Goal: Task Accomplishment & Management: Manage account settings

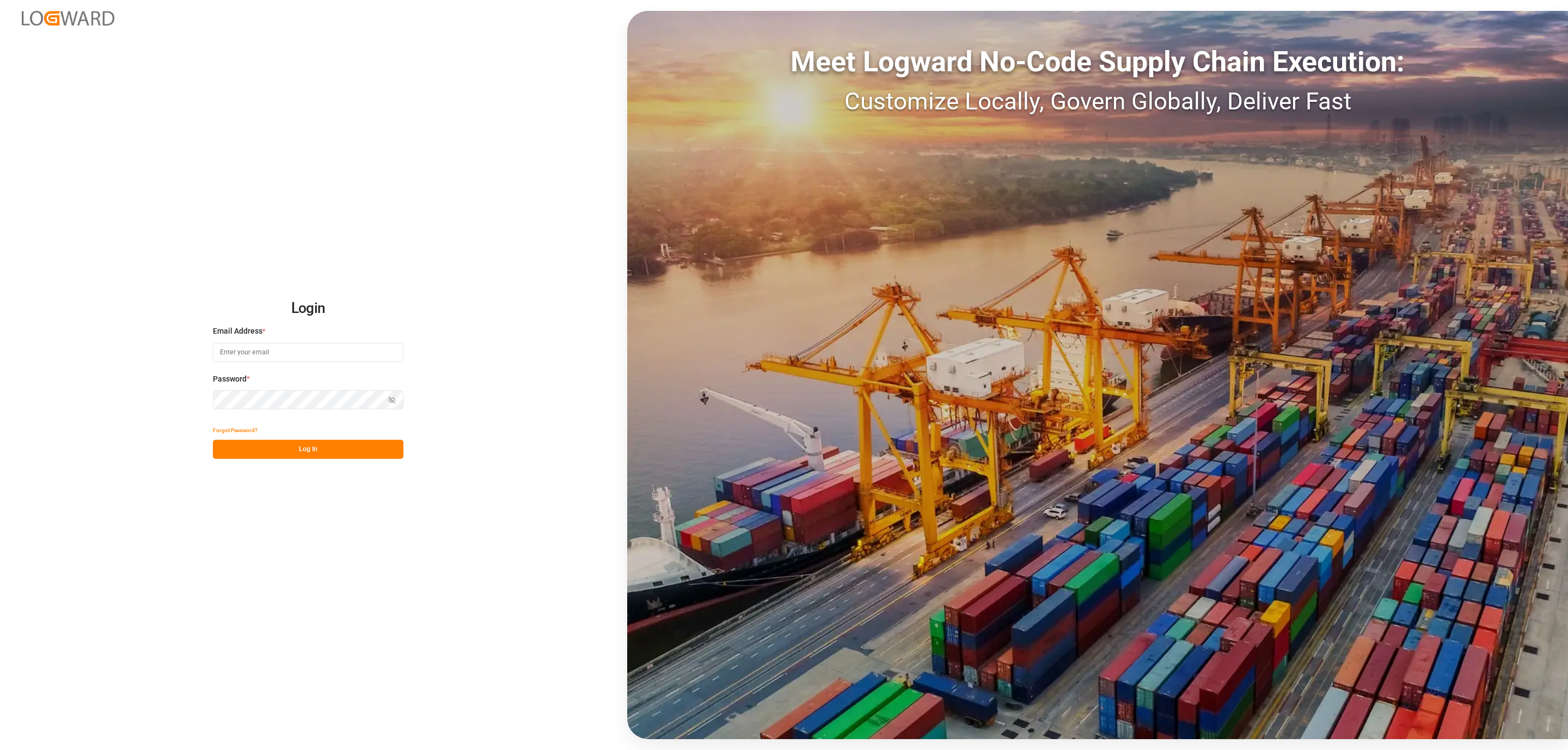
type input "daniel.sokolyk@jamindustries.com"
click at [291, 455] on button "Log In" at bounding box center [308, 449] width 190 height 19
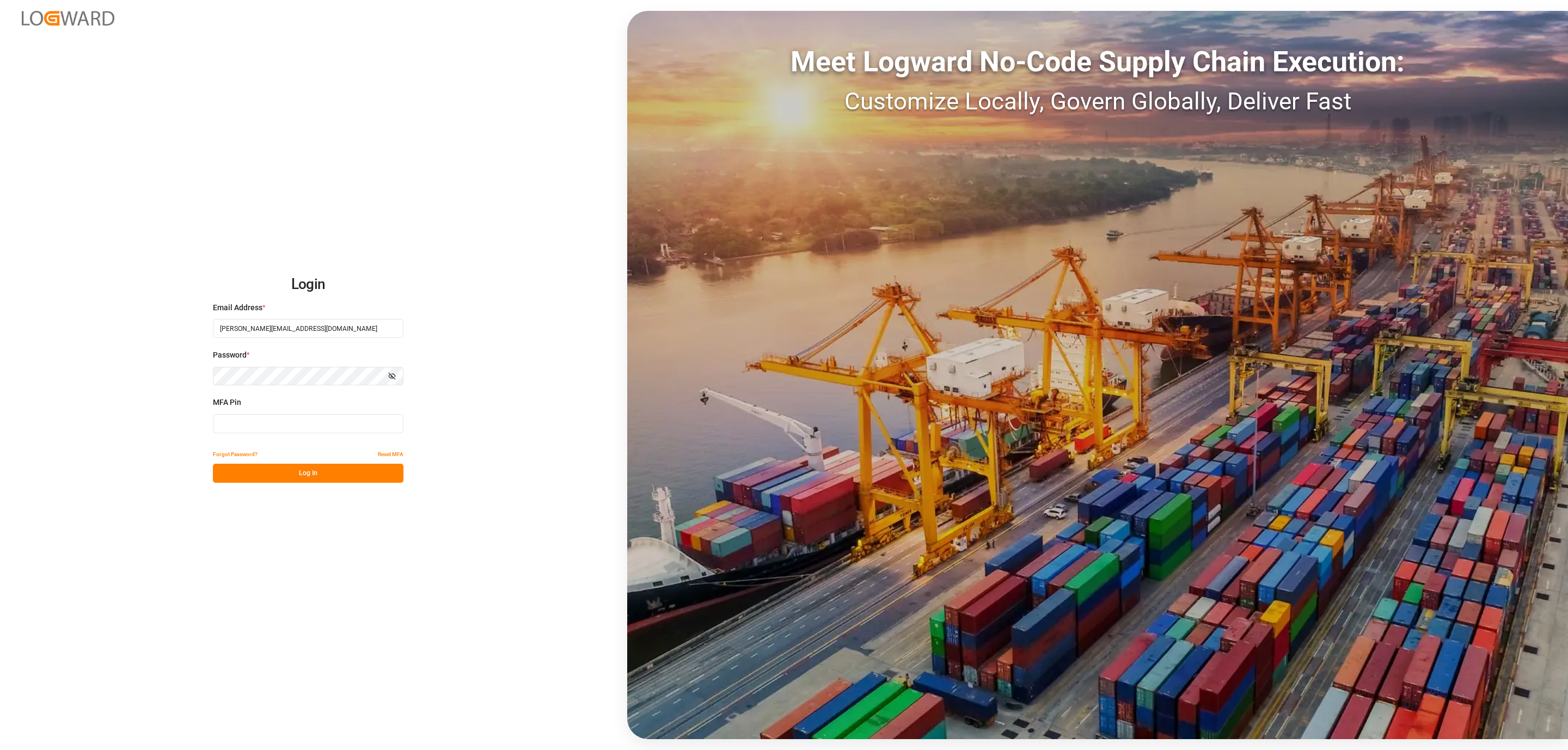
click at [249, 419] on input at bounding box center [308, 423] width 190 height 19
type input "734337"
click at [244, 467] on button "Log In" at bounding box center [308, 473] width 190 height 19
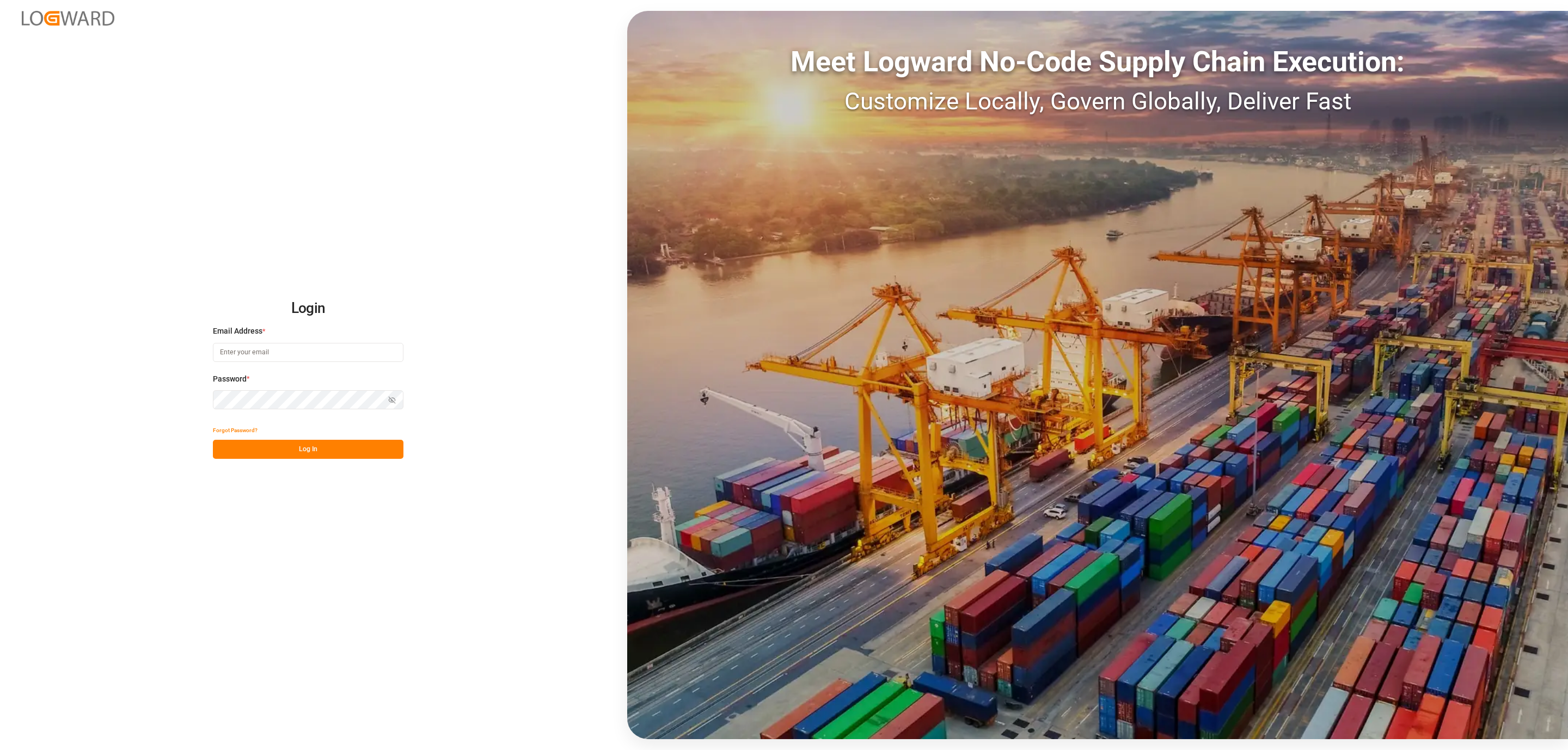
type input "daniel.sokolyk@jamindustries.com"
click at [256, 444] on button "Log In" at bounding box center [308, 449] width 190 height 19
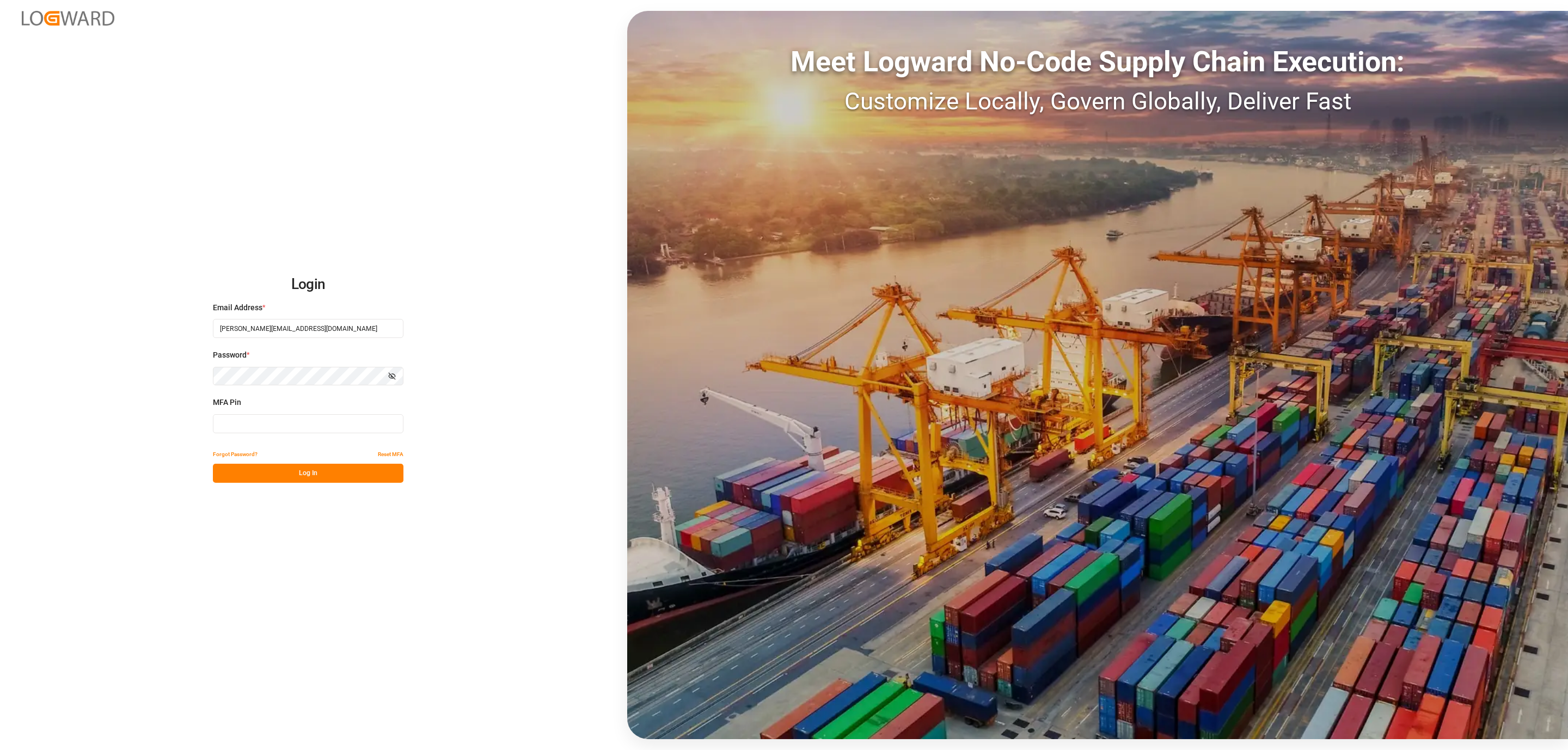
click at [254, 426] on input at bounding box center [308, 423] width 190 height 19
type input "332626"
click at [256, 461] on div "Forgot Password? Reset MFA" at bounding box center [308, 454] width 190 height 19
click at [256, 469] on button "Log In" at bounding box center [308, 473] width 190 height 19
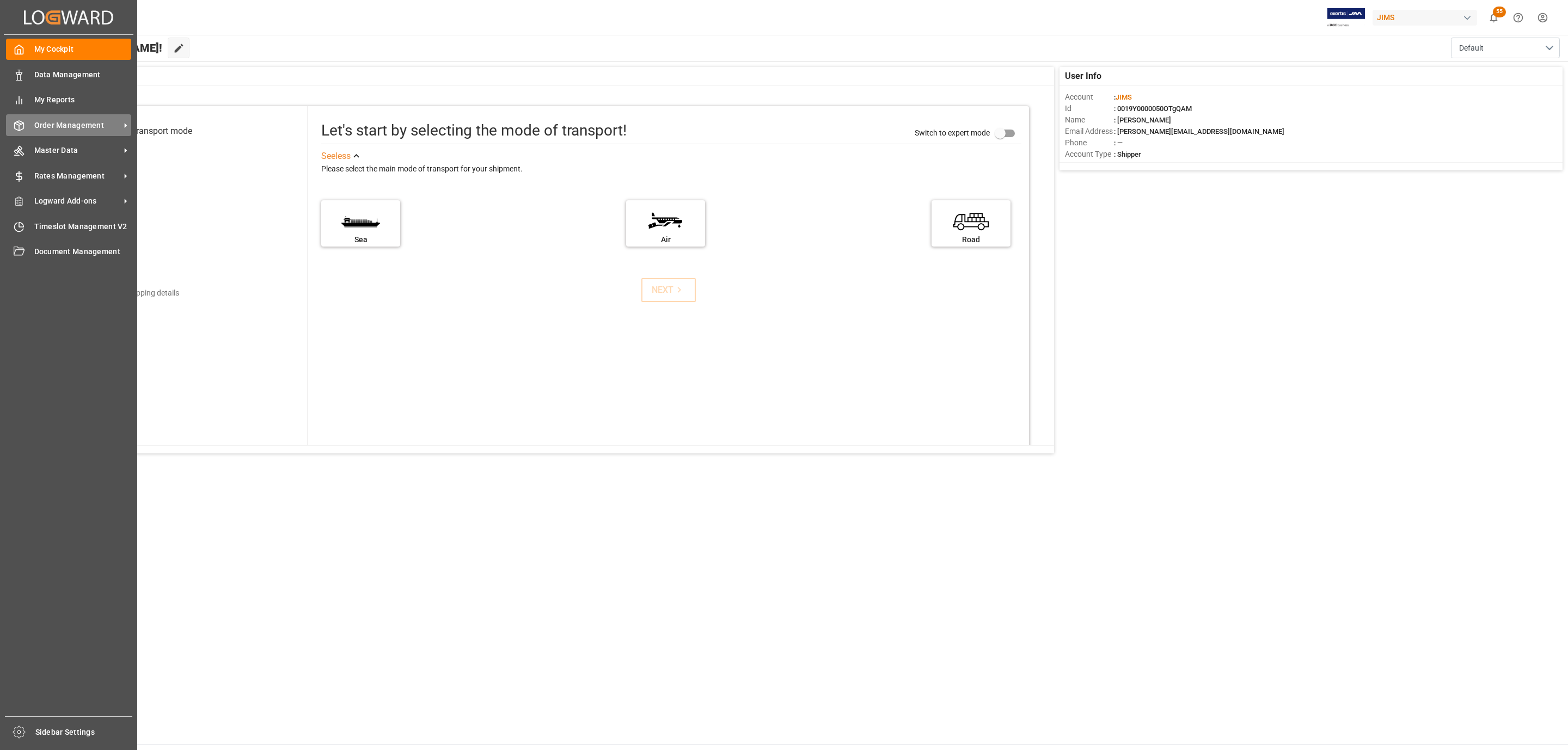
click at [98, 127] on span "Order Management" at bounding box center [77, 126] width 86 height 12
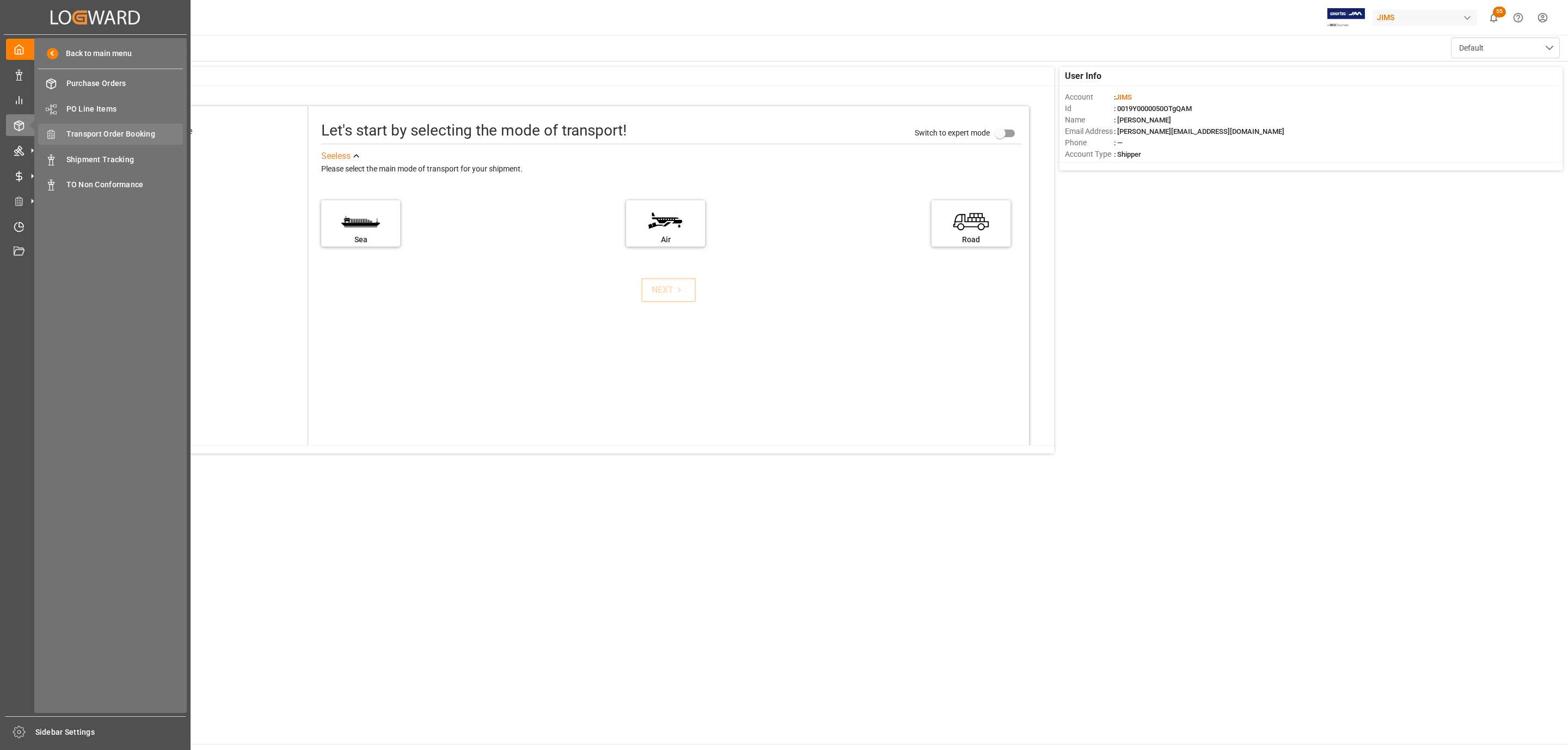
click at [164, 132] on span "Transport Order Booking" at bounding box center [125, 134] width 117 height 12
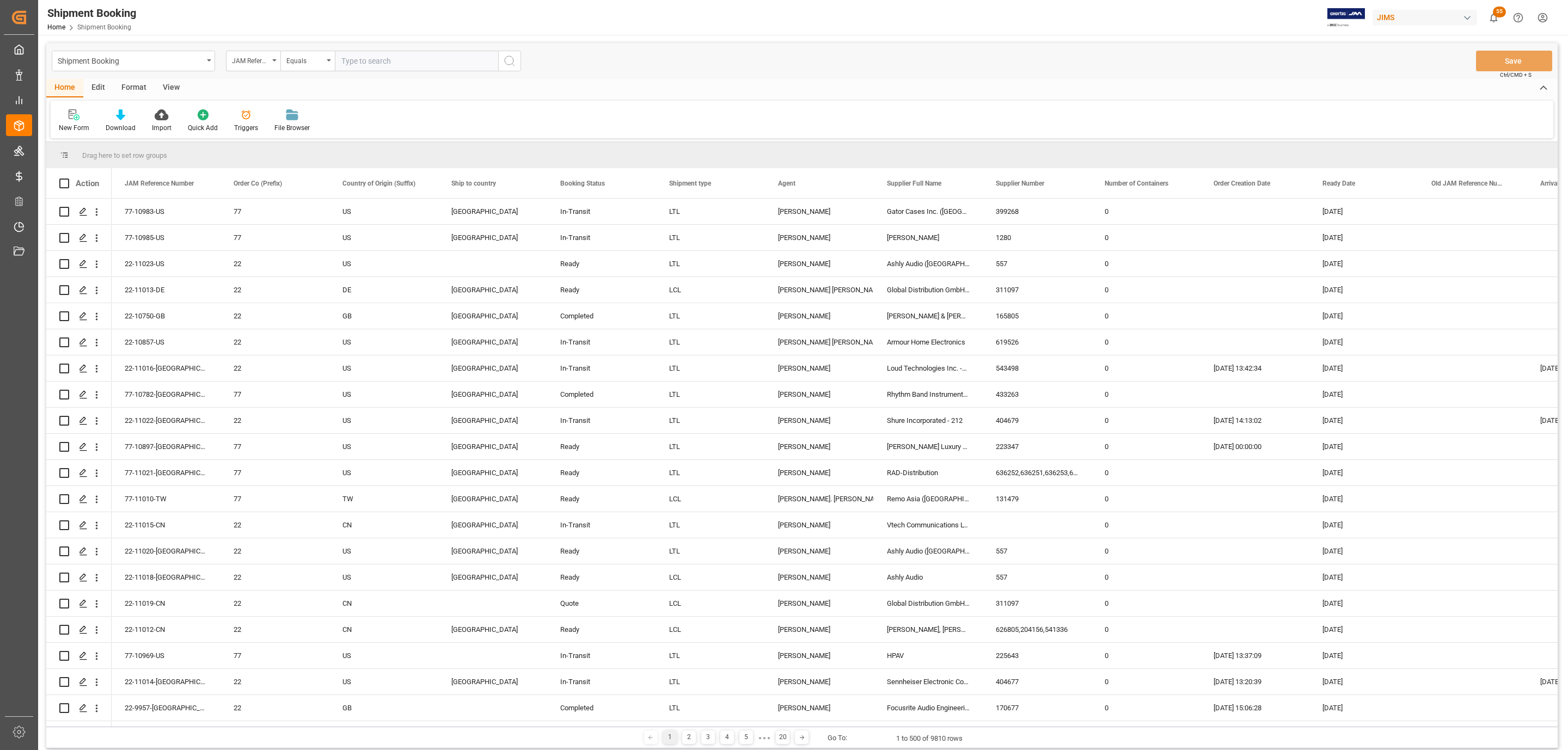
paste input "77-10867-BE"
type input "77-10867-BE"
click at [506, 59] on icon "search button" at bounding box center [509, 61] width 13 height 13
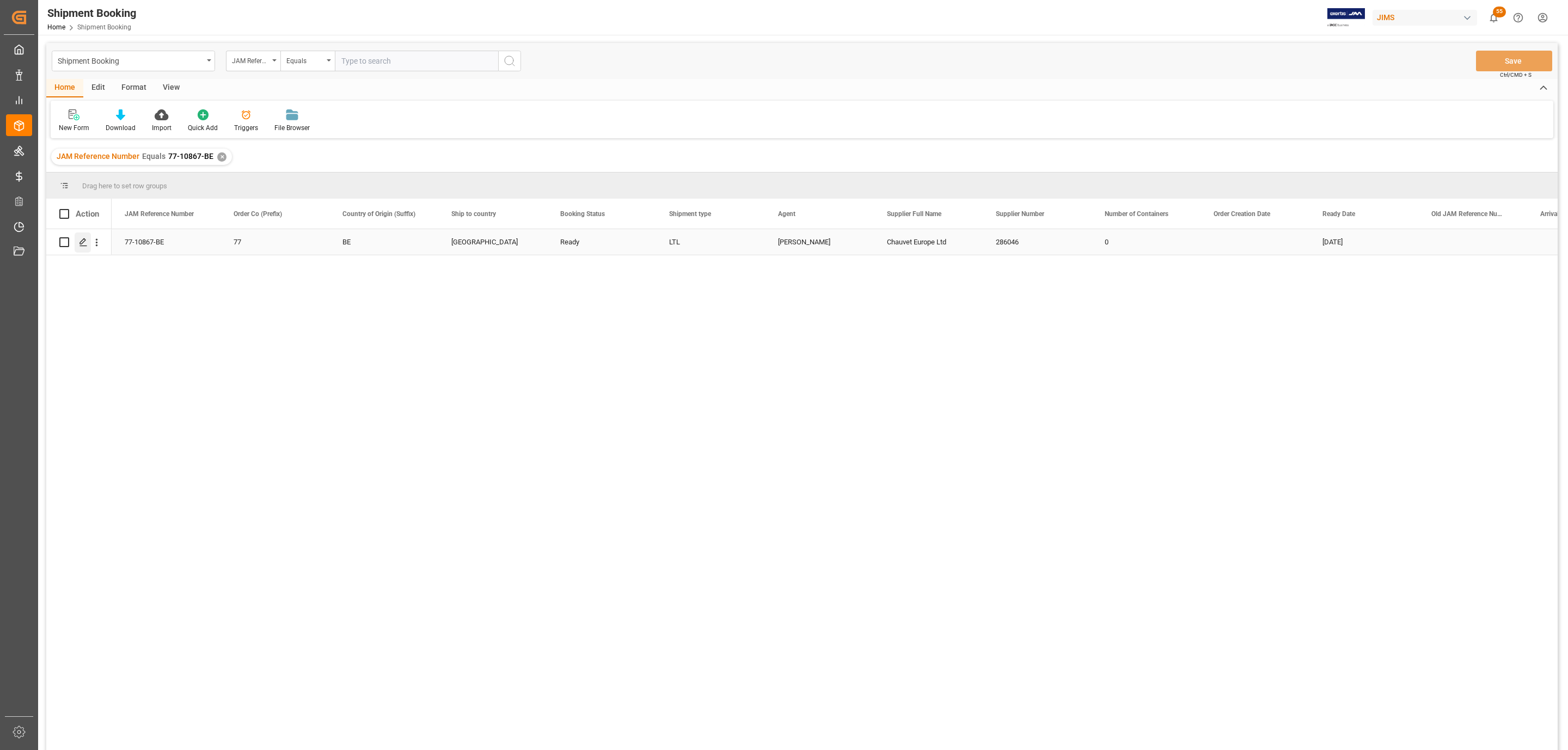
click at [80, 241] on icon "Press SPACE to select this row." at bounding box center [83, 242] width 9 height 9
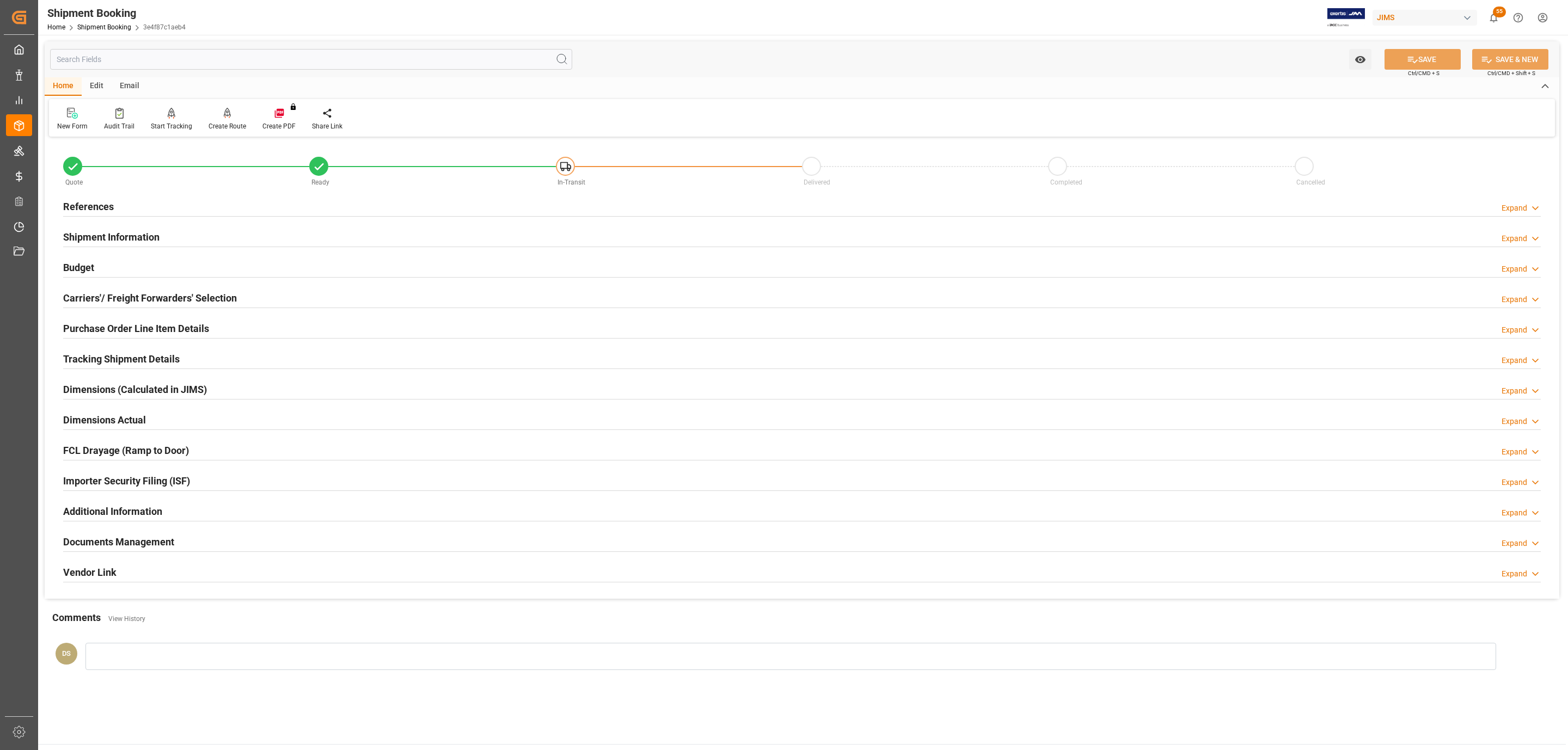
click at [99, 296] on h2 "Carriers'/ Freight Forwarders' Selection" at bounding box center [150, 298] width 174 height 15
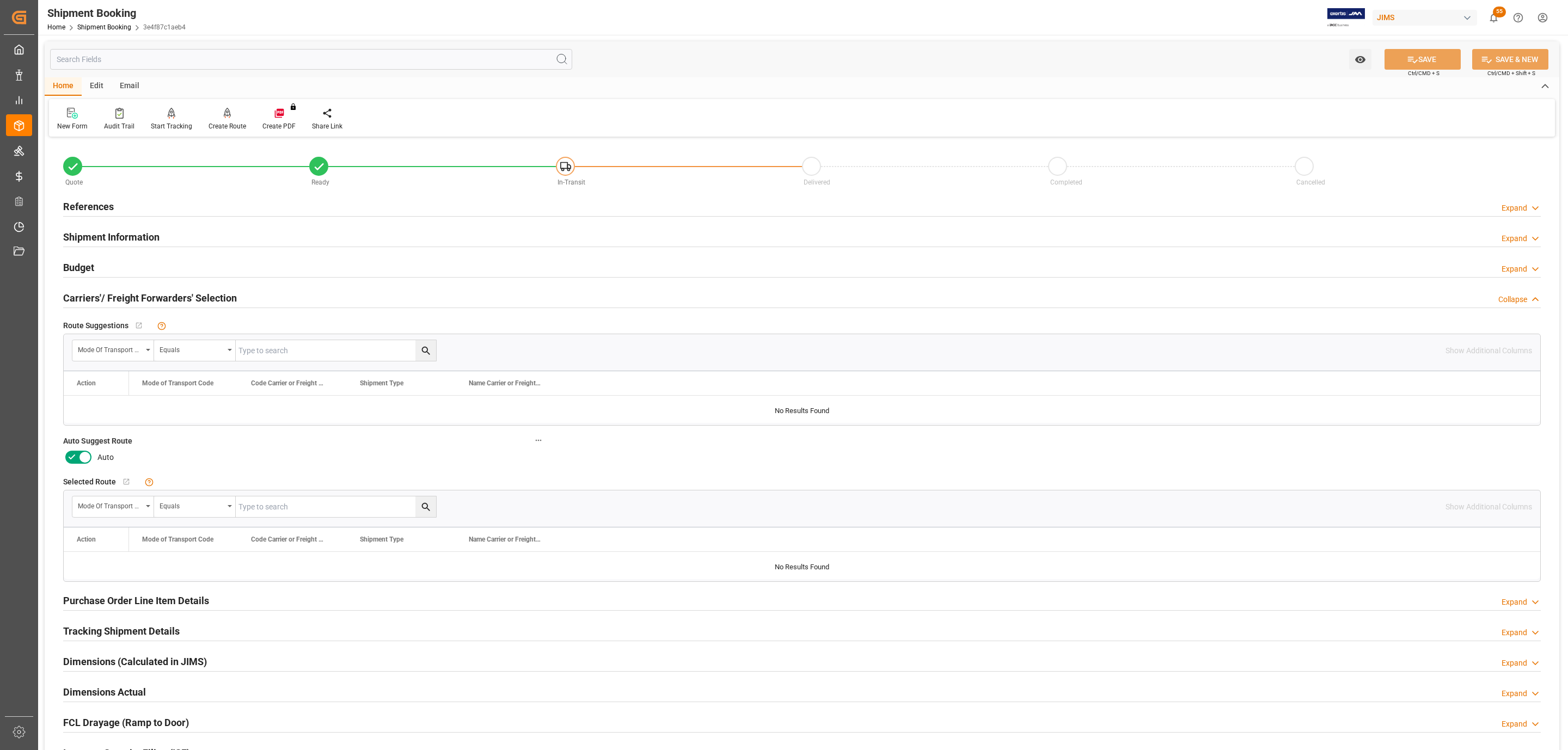
click at [80, 453] on icon at bounding box center [85, 457] width 13 height 13
click at [0, 0] on input "checkbox" at bounding box center [0, 0] width 0 height 0
click at [1437, 56] on button "SAVE" at bounding box center [1422, 59] width 76 height 21
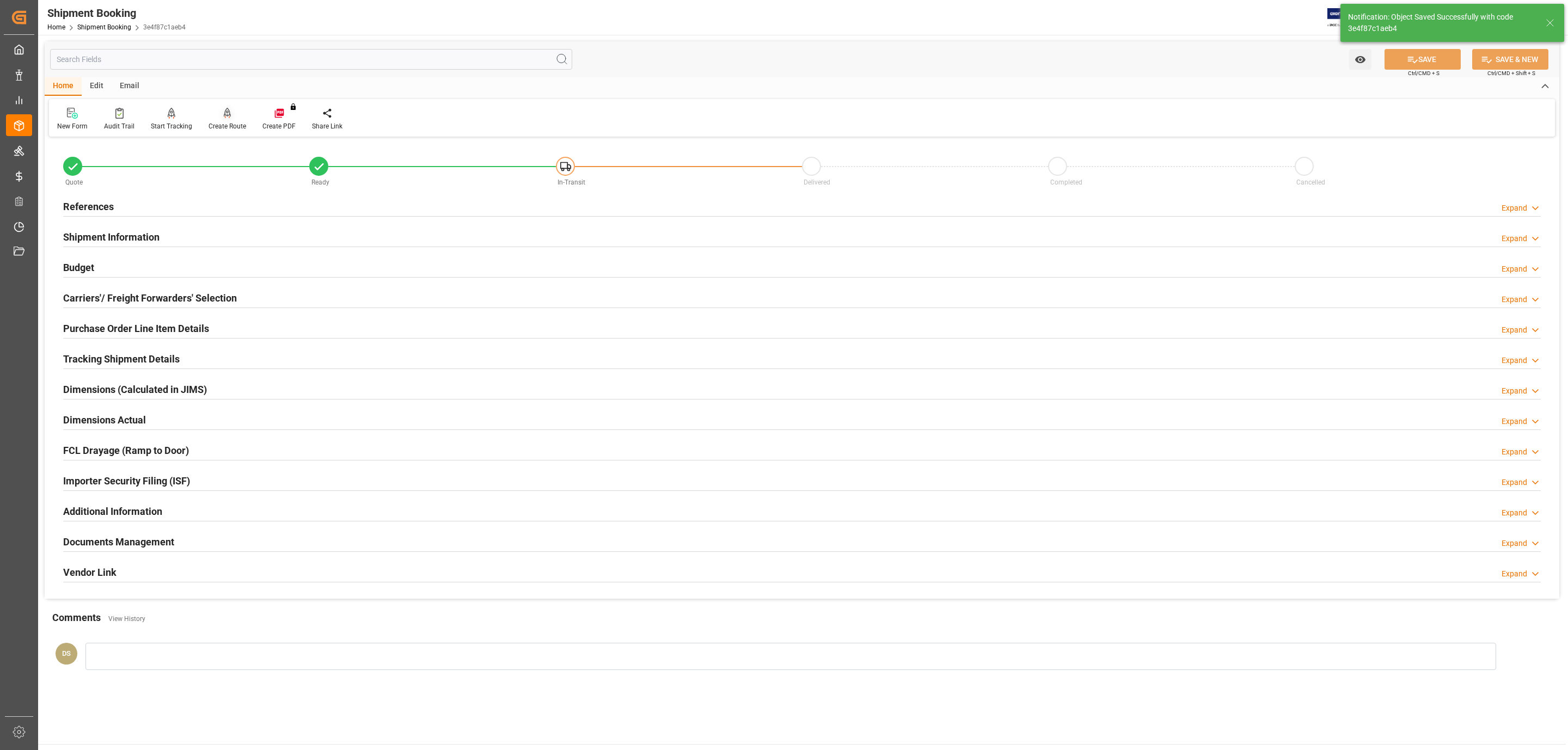
click at [222, 126] on div "Create Route" at bounding box center [227, 127] width 37 height 10
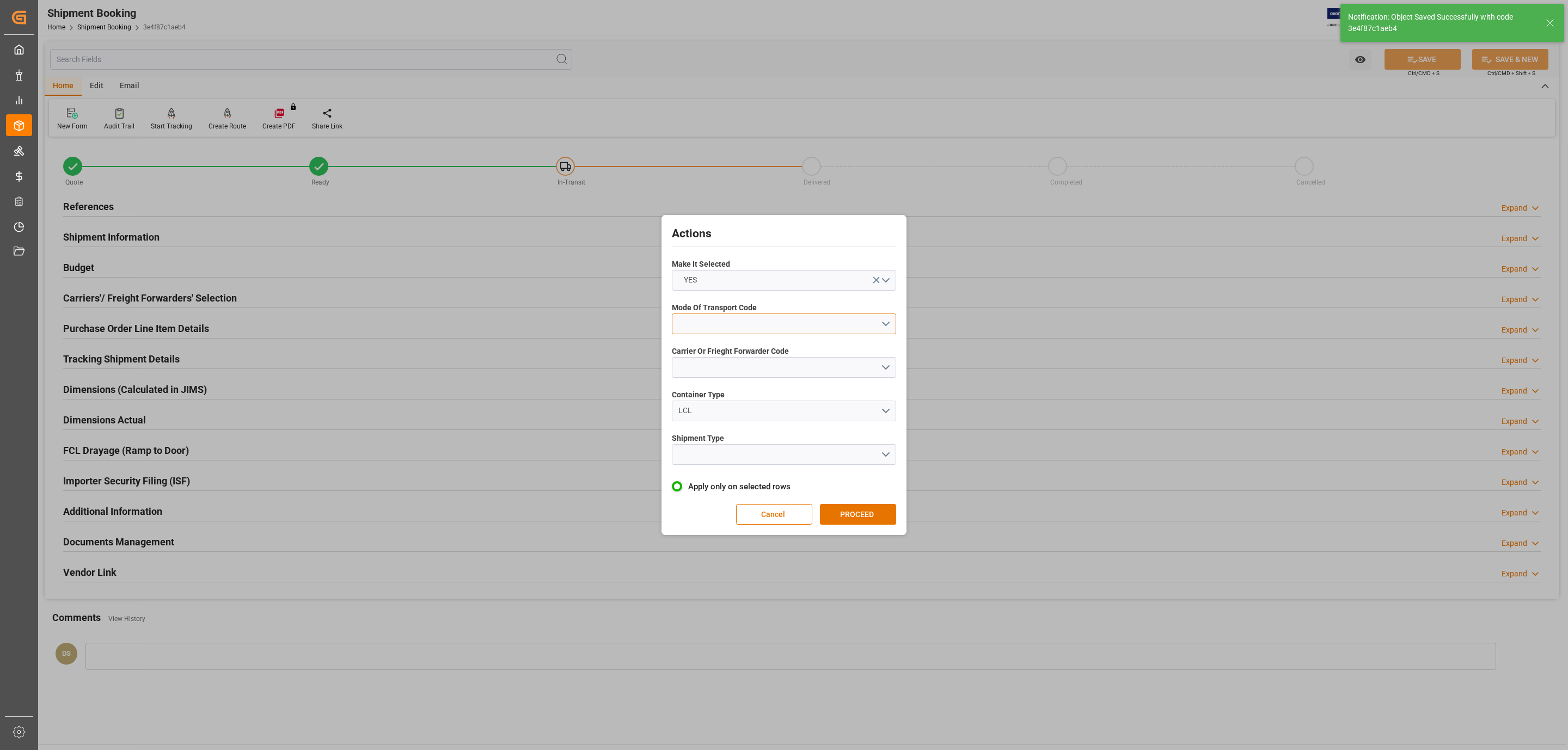
click at [727, 317] on button "open menu" at bounding box center [783, 323] width 224 height 21
click at [737, 353] on div "2- COURIER AIR" at bounding box center [784, 350] width 223 height 23
click at [740, 375] on button "open menu" at bounding box center [783, 367] width 224 height 21
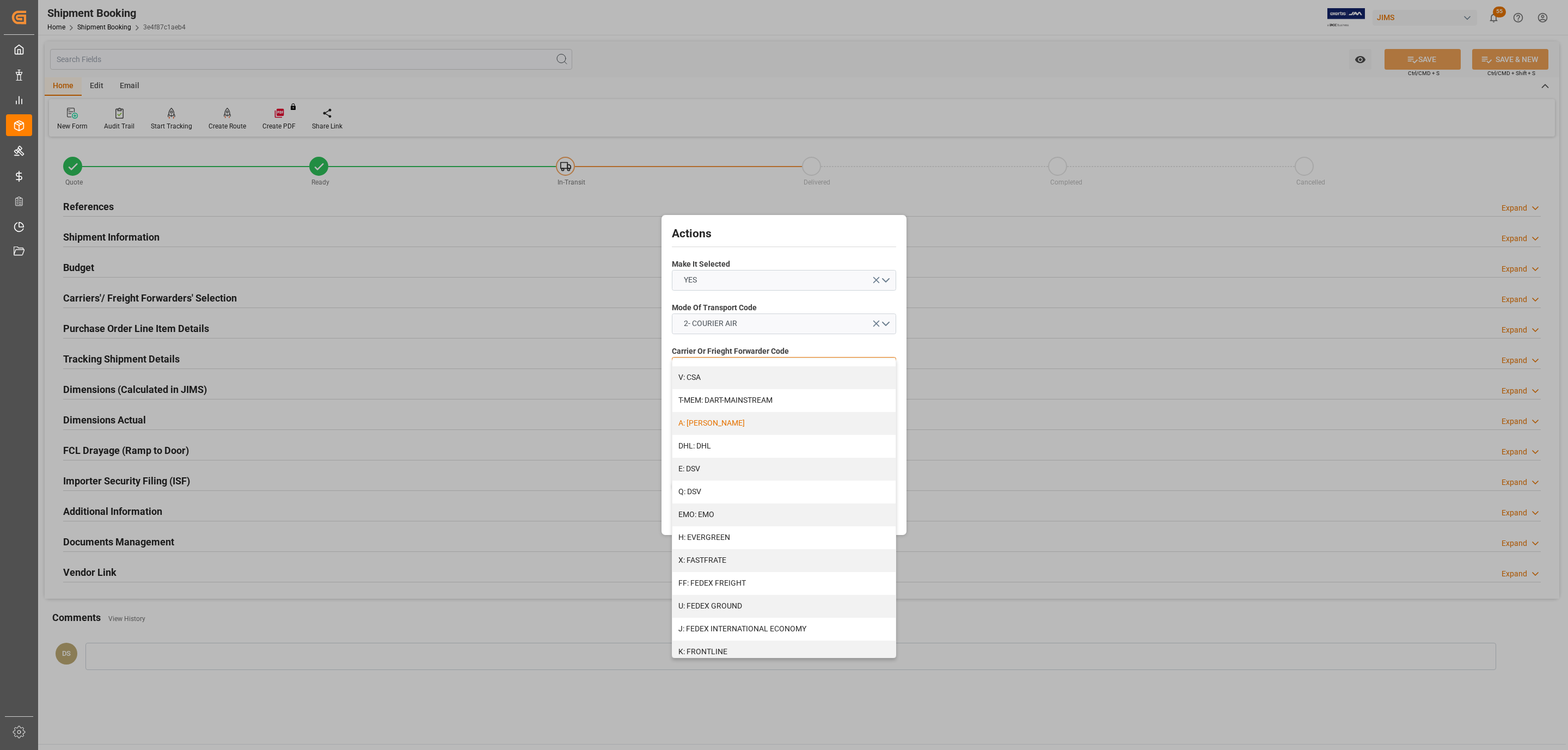
scroll to position [163, 0]
click at [769, 567] on div "J: FEDEX INTERNATIONAL ECONOMY" at bounding box center [784, 573] width 223 height 23
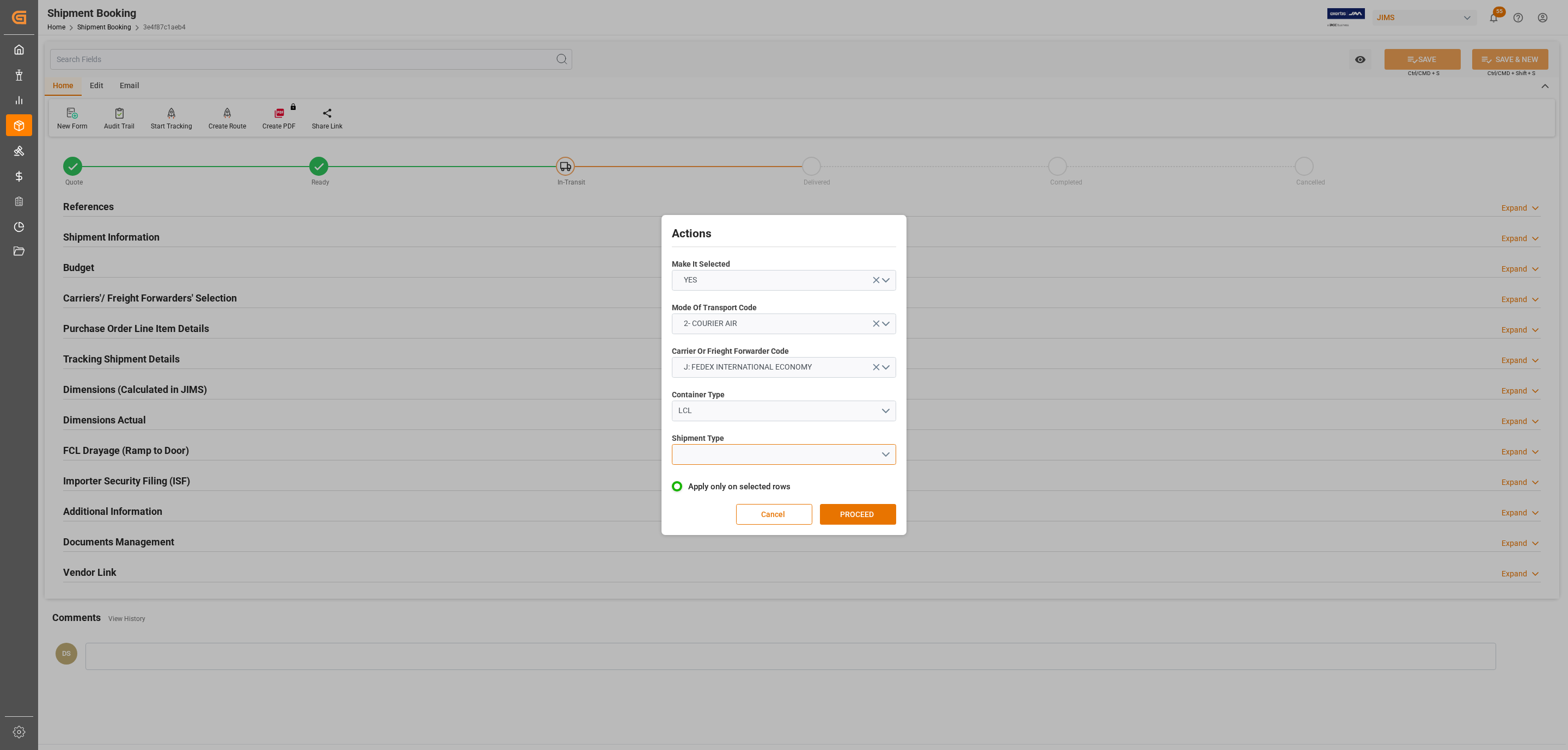
click at [758, 452] on button "open menu" at bounding box center [783, 454] width 224 height 21
click at [758, 452] on div "LTL" at bounding box center [784, 457] width 223 height 23
click at [851, 493] on div "Actions Make It Selected YES Mode Of Transport Code 2- COURIER AIR Carrier Or F…" at bounding box center [784, 375] width 240 height 314
click at [863, 504] on button "PROCEED" at bounding box center [858, 514] width 76 height 21
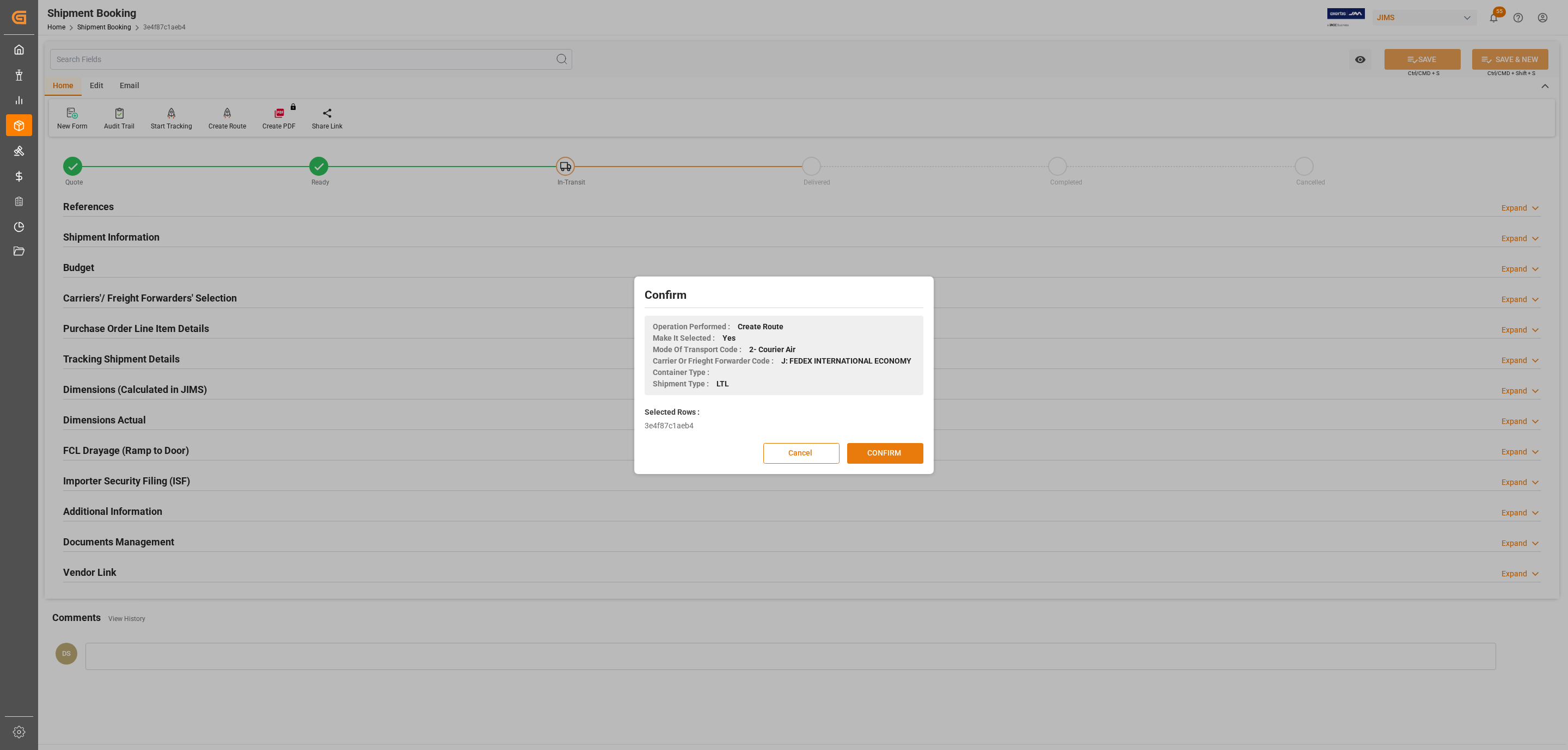
click at [864, 456] on button "CONFIRM" at bounding box center [885, 453] width 76 height 21
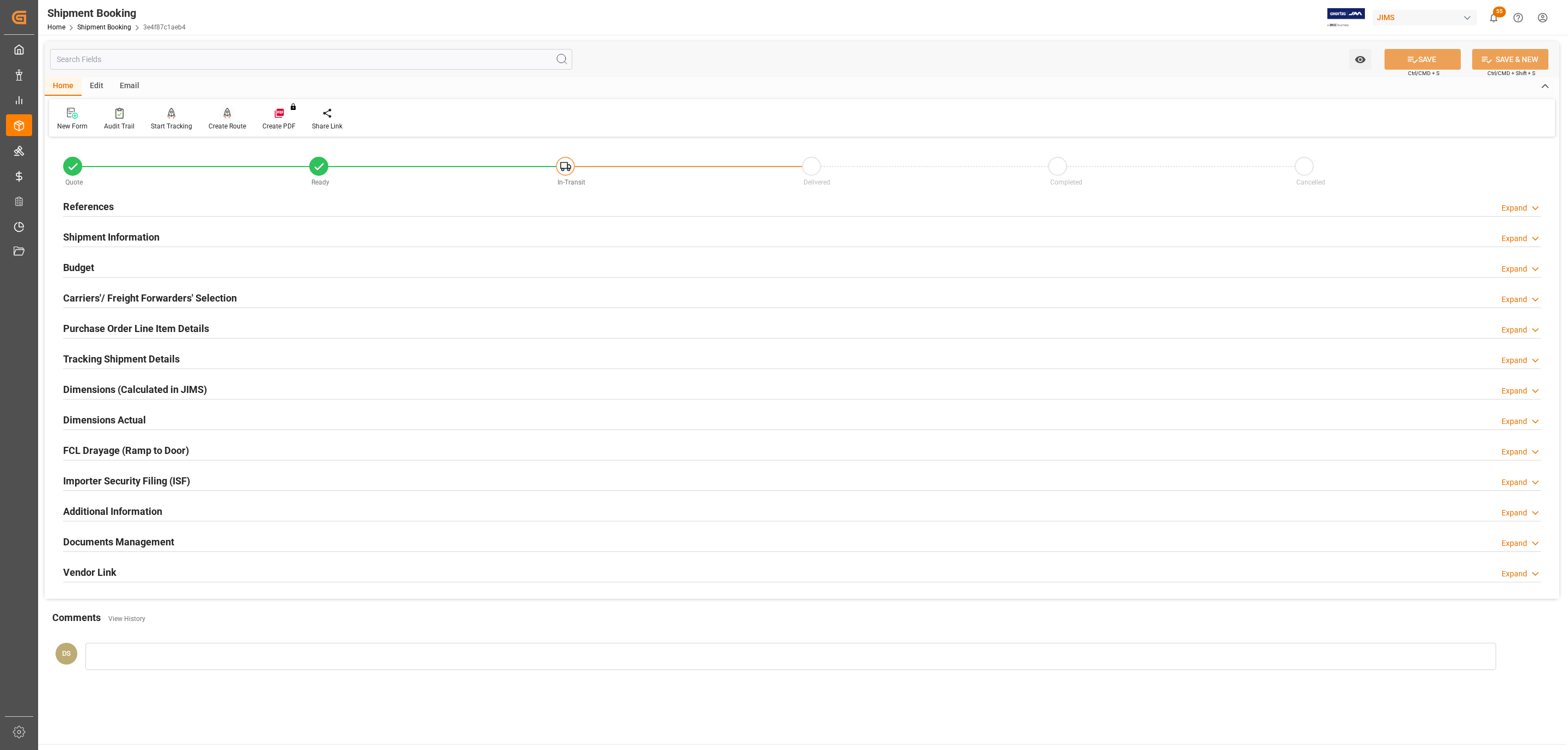
click at [224, 117] on icon at bounding box center [227, 112] width 7 height 9
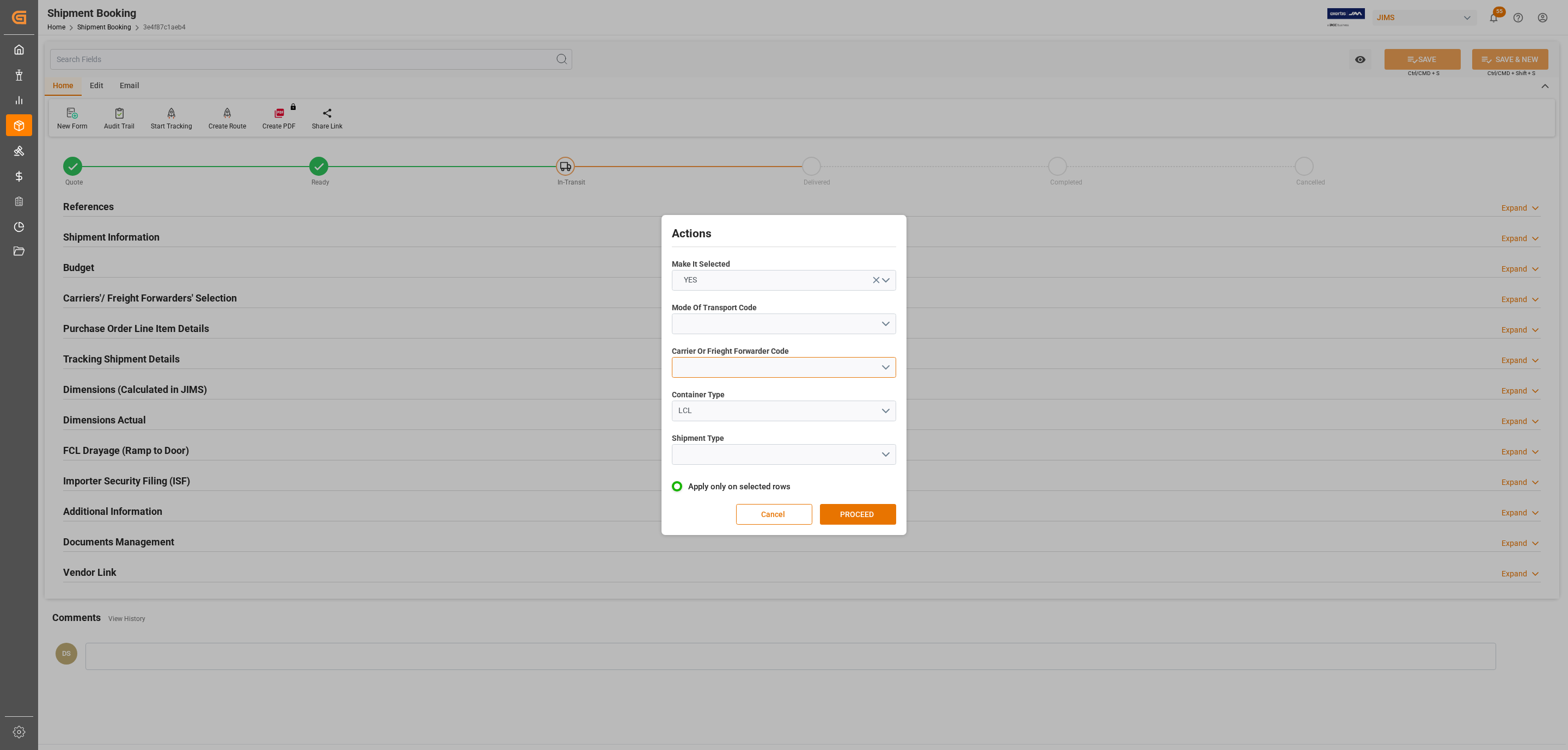
click at [773, 368] on button "open menu" at bounding box center [783, 367] width 224 height 21
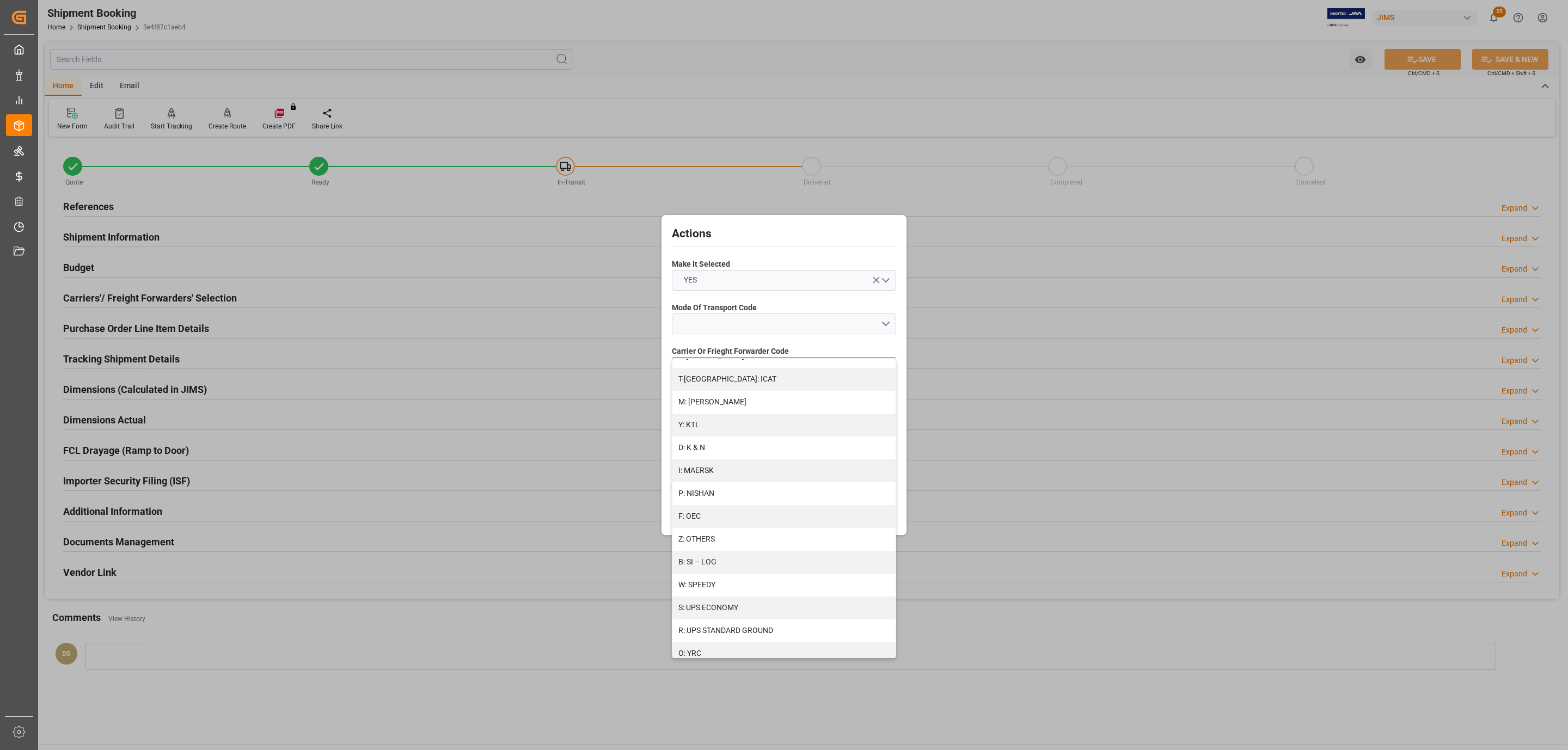
scroll to position [489, 0]
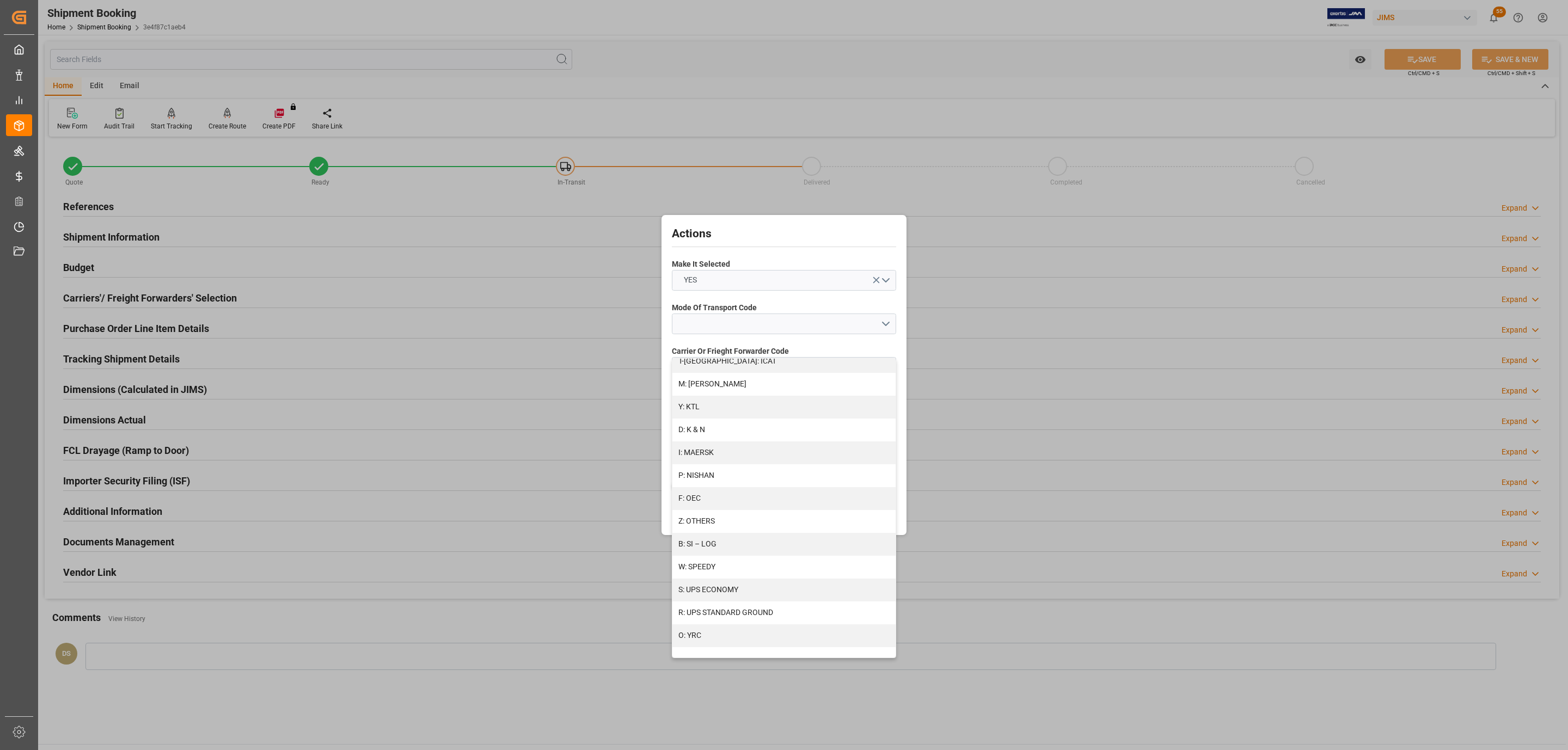
click at [575, 704] on div "Actions Make It Selected YES Mode Of Transport Code Carrier Or Frieght Forwarde…" at bounding box center [784, 375] width 1568 height 750
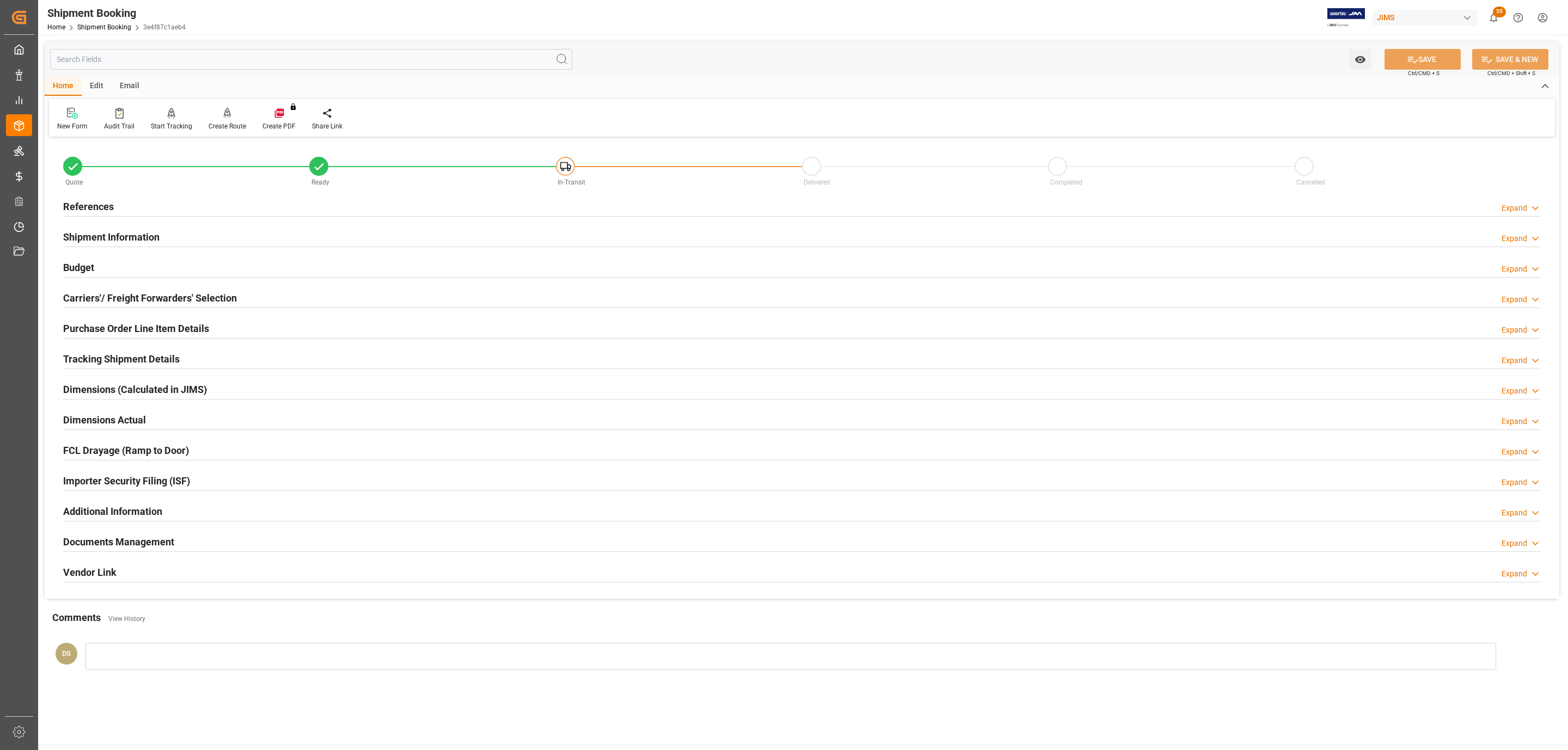
click at [105, 366] on h2 "Tracking Shipment Details" at bounding box center [121, 359] width 117 height 15
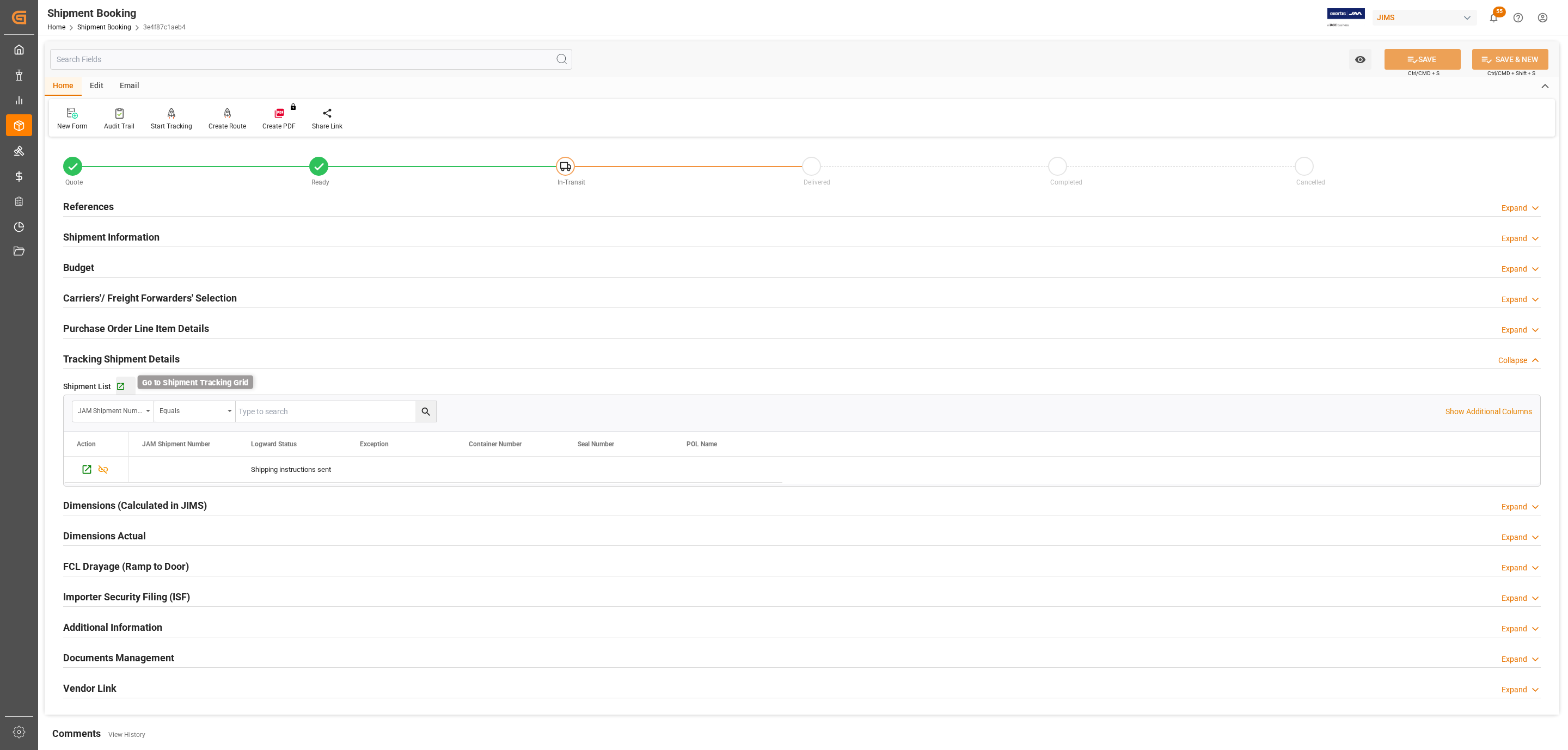
click at [118, 390] on icon "button" at bounding box center [121, 386] width 7 height 7
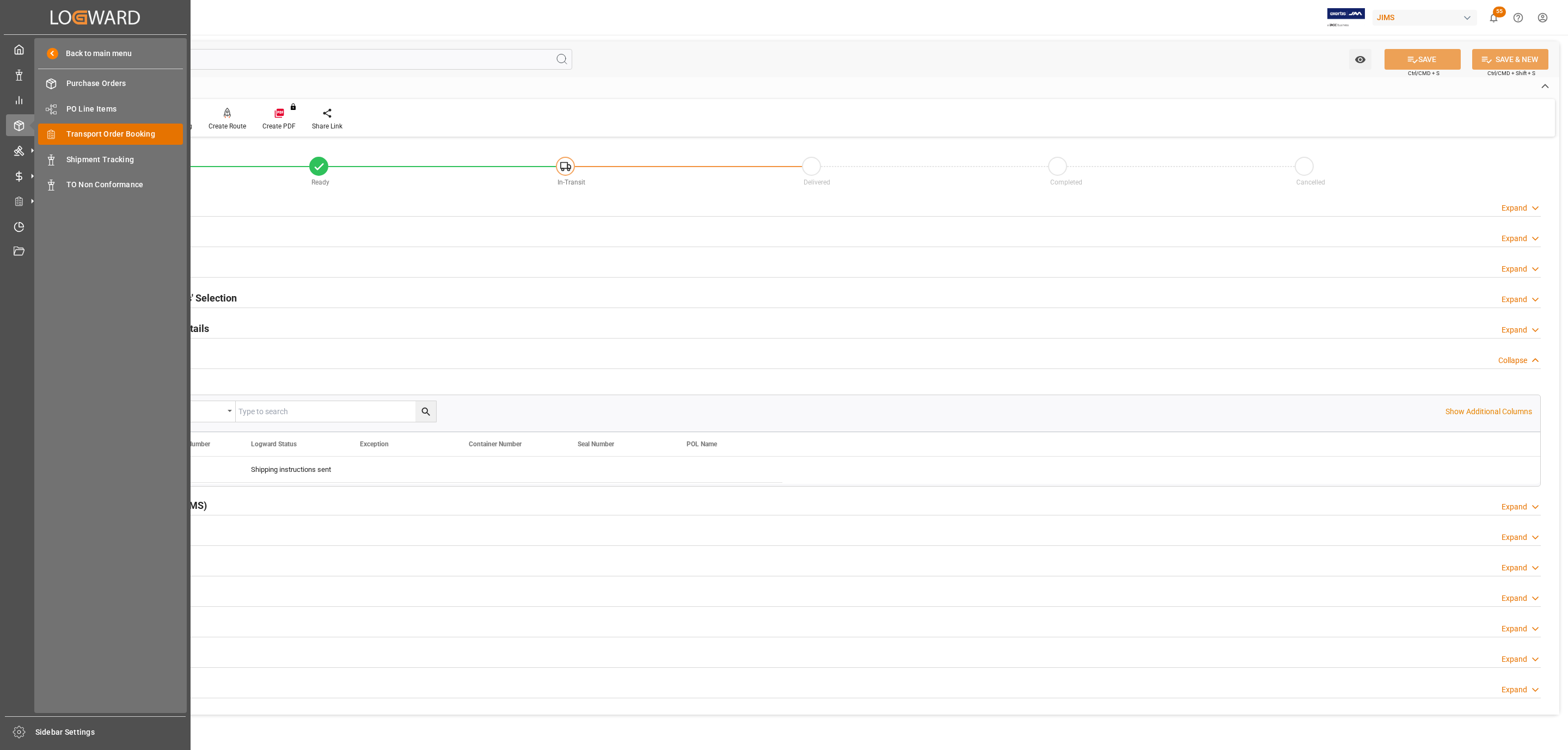
click at [112, 131] on span "Transport Order Booking" at bounding box center [125, 134] width 117 height 12
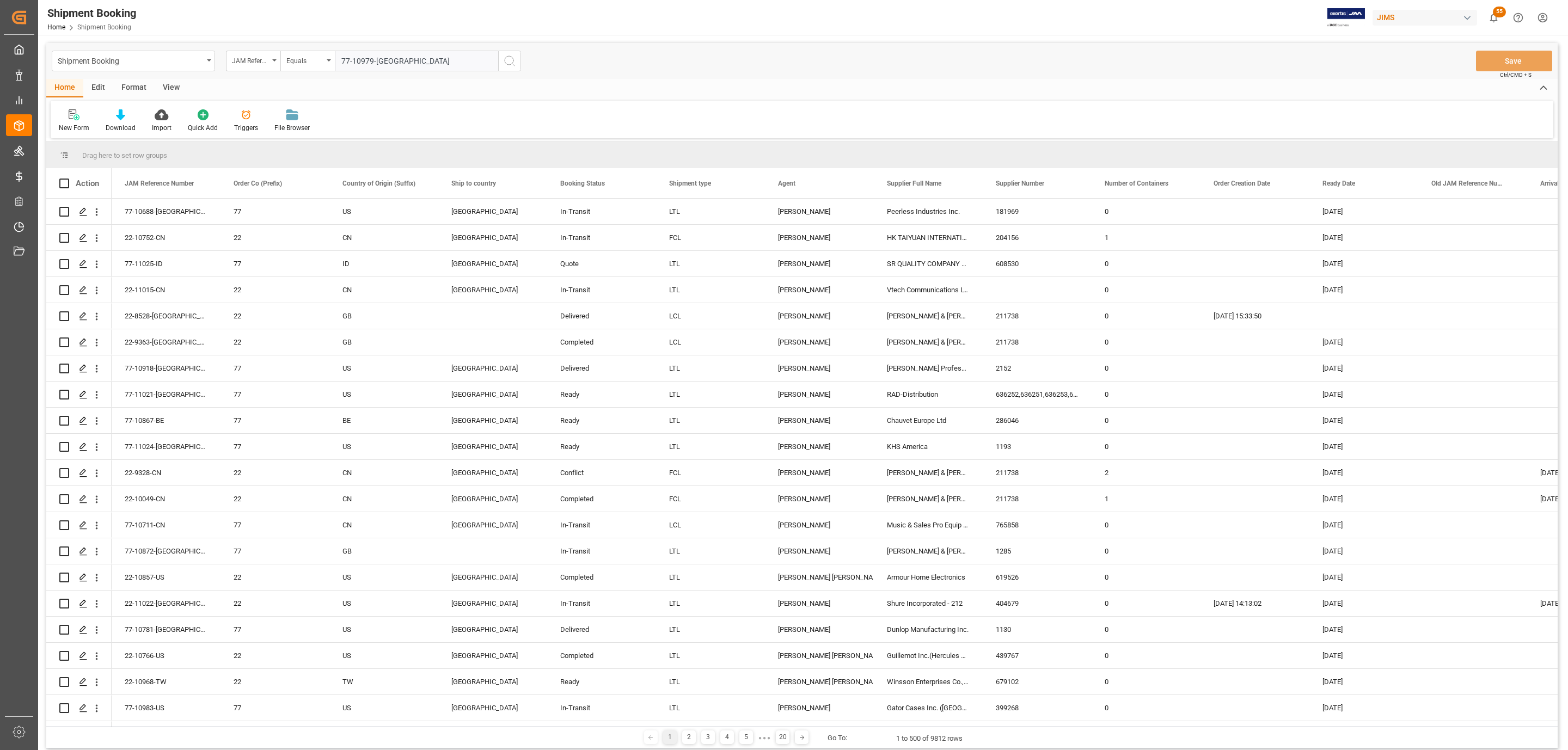
type input "77-10979-GB"
click at [512, 63] on icon "search button" at bounding box center [509, 61] width 13 height 13
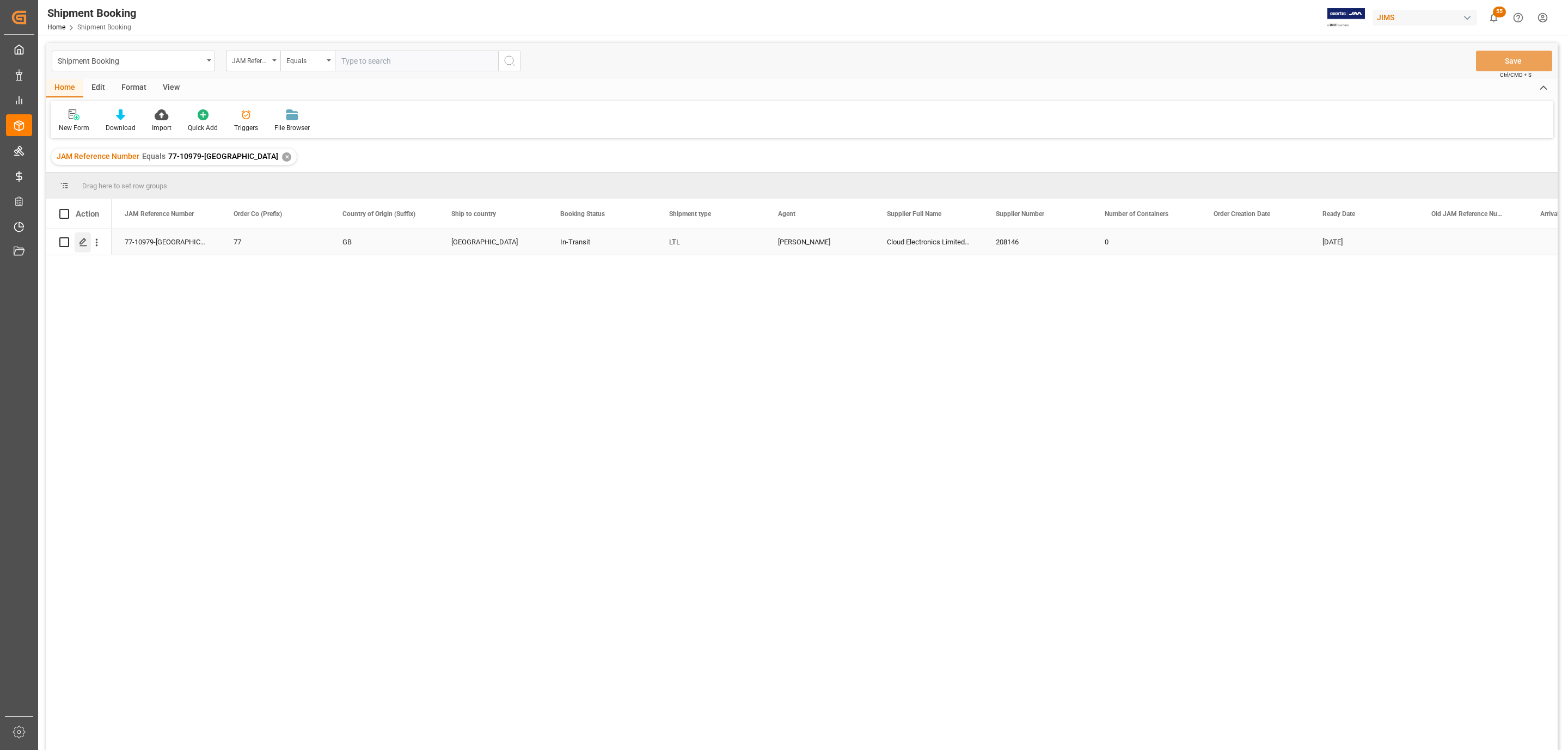
click at [82, 242] on icon "Press SPACE to select this row." at bounding box center [83, 242] width 9 height 9
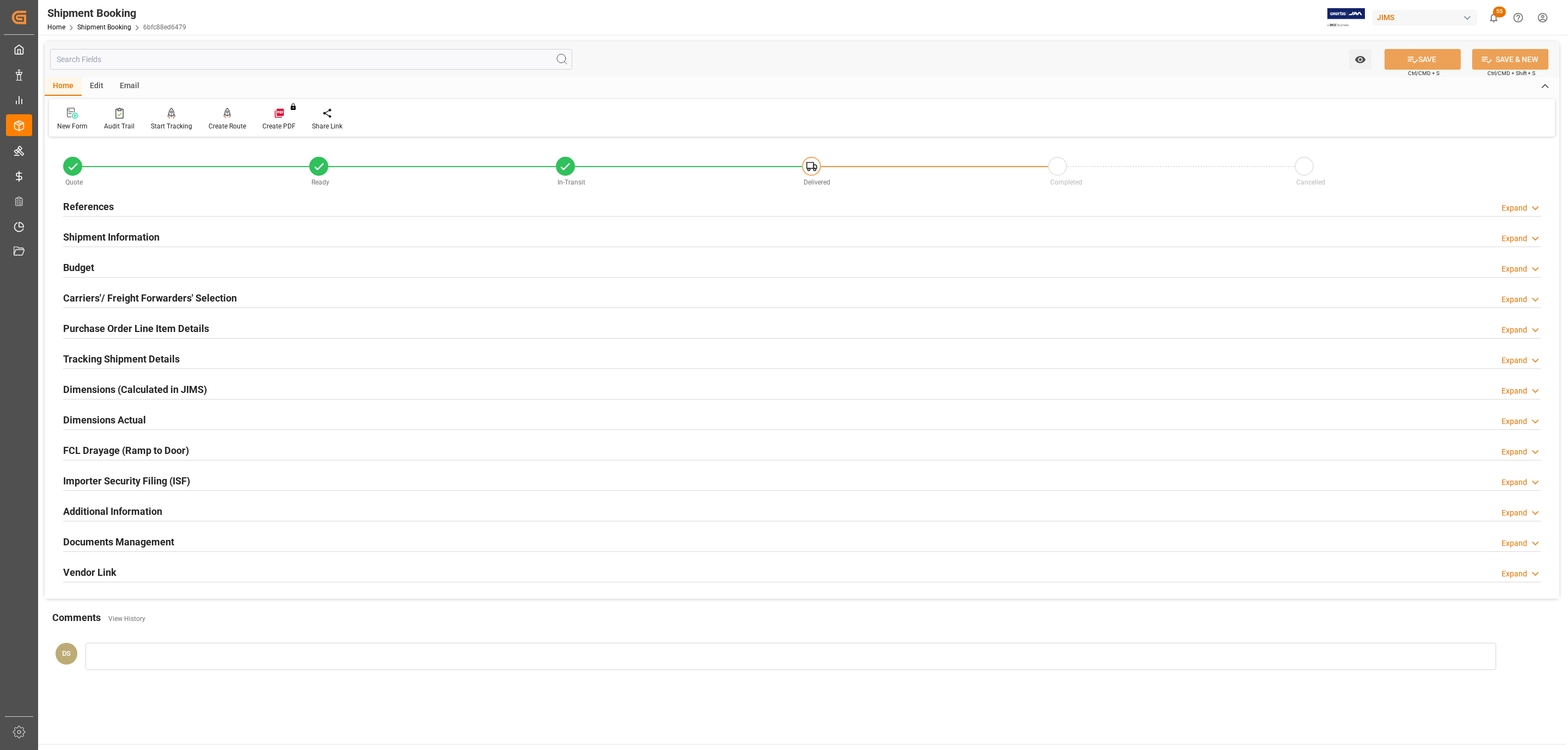
click at [149, 296] on h2 "Carriers'/ Freight Forwarders' Selection" at bounding box center [150, 298] width 174 height 15
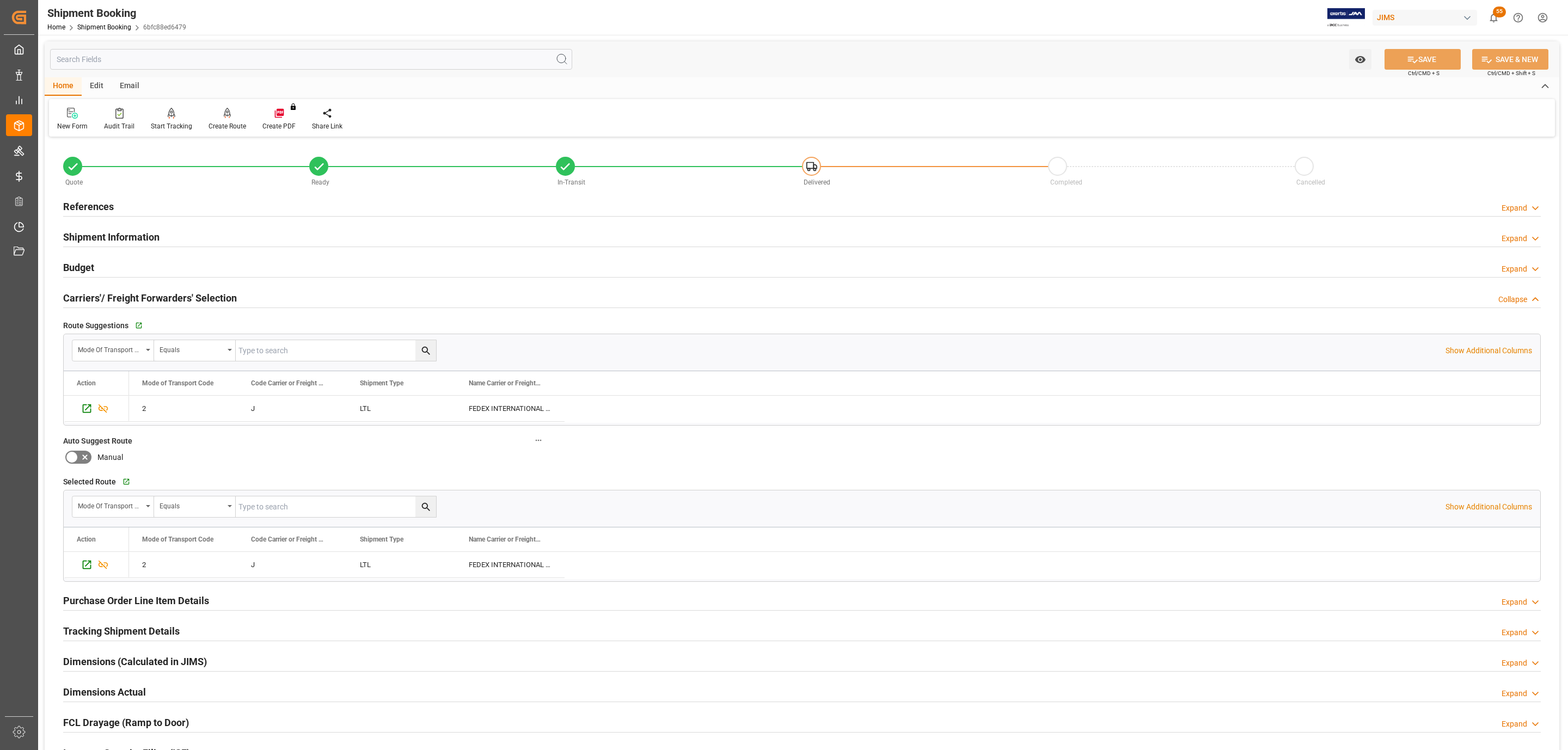
click at [79, 271] on h2 "Budget" at bounding box center [79, 268] width 31 height 15
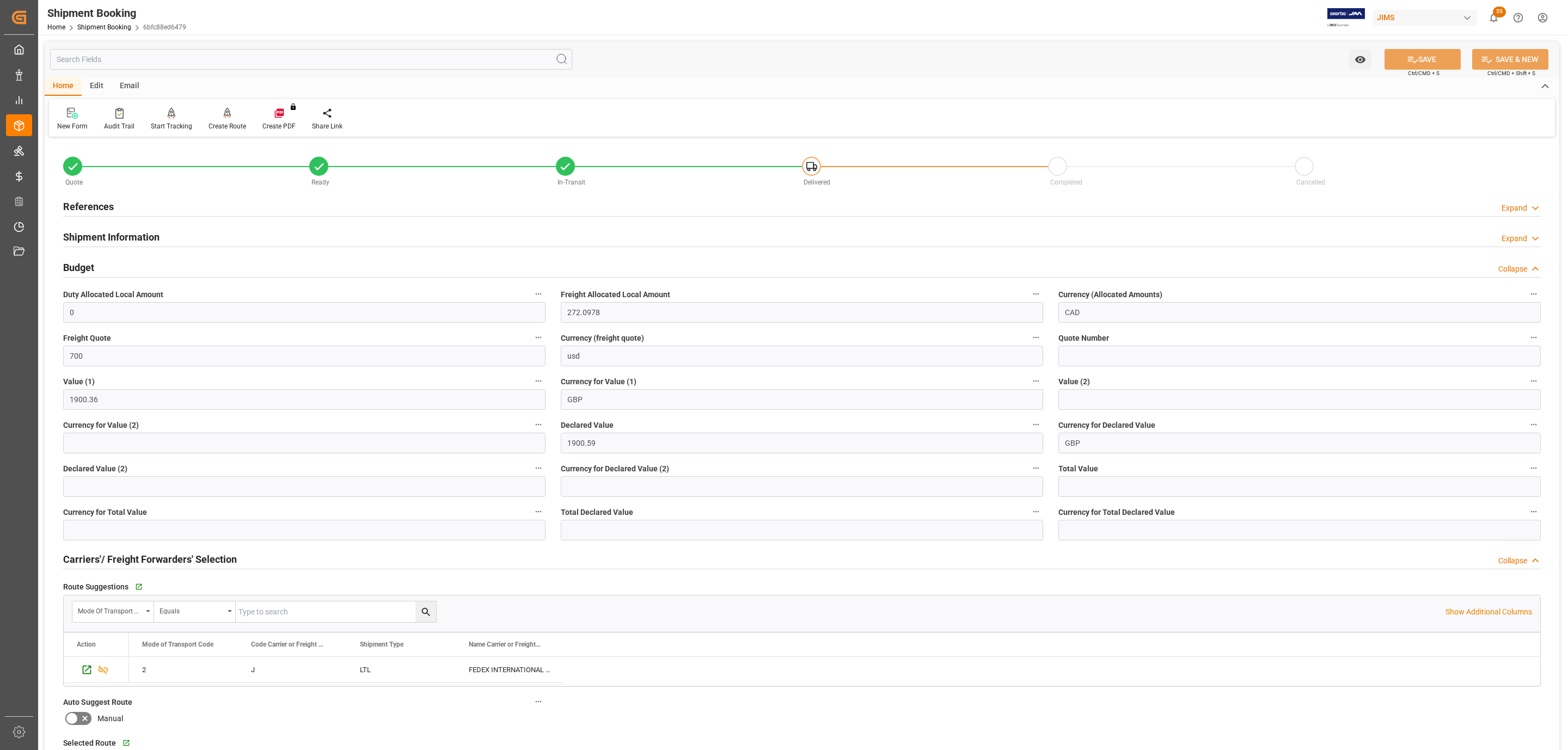
click at [84, 275] on h2 "Budget" at bounding box center [79, 268] width 31 height 15
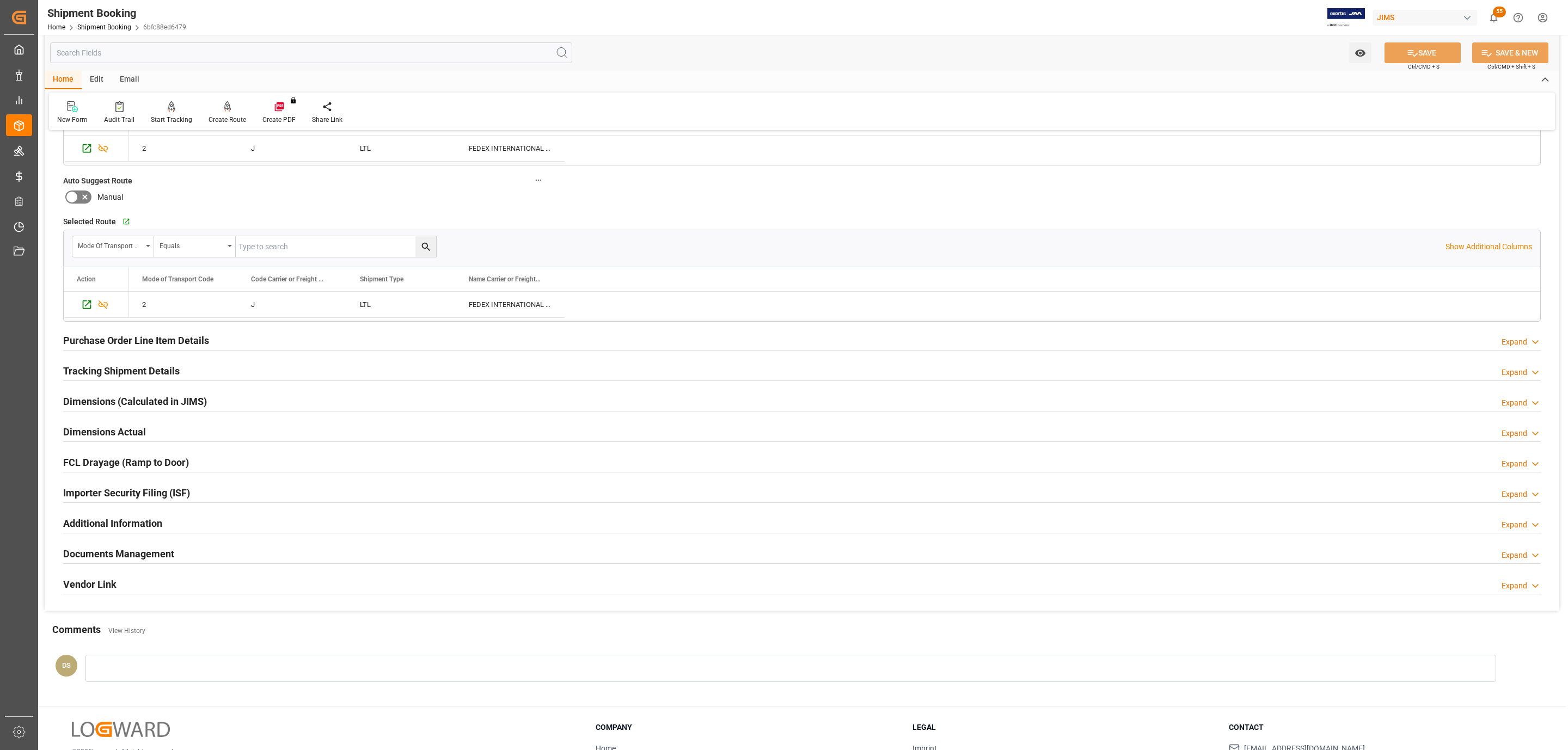
scroll to position [345, 0]
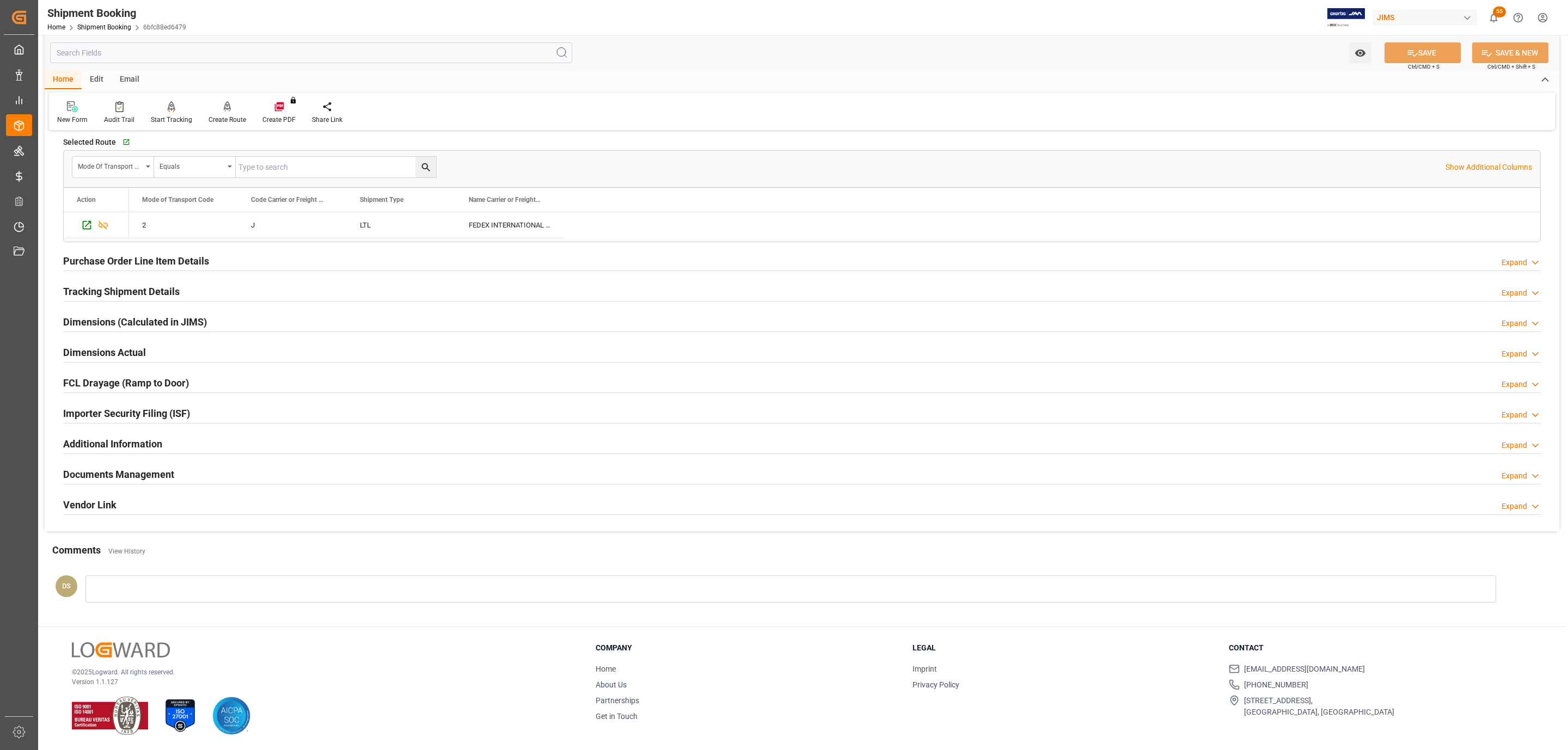
click at [106, 284] on h2 "Tracking Shipment Details" at bounding box center [121, 292] width 117 height 15
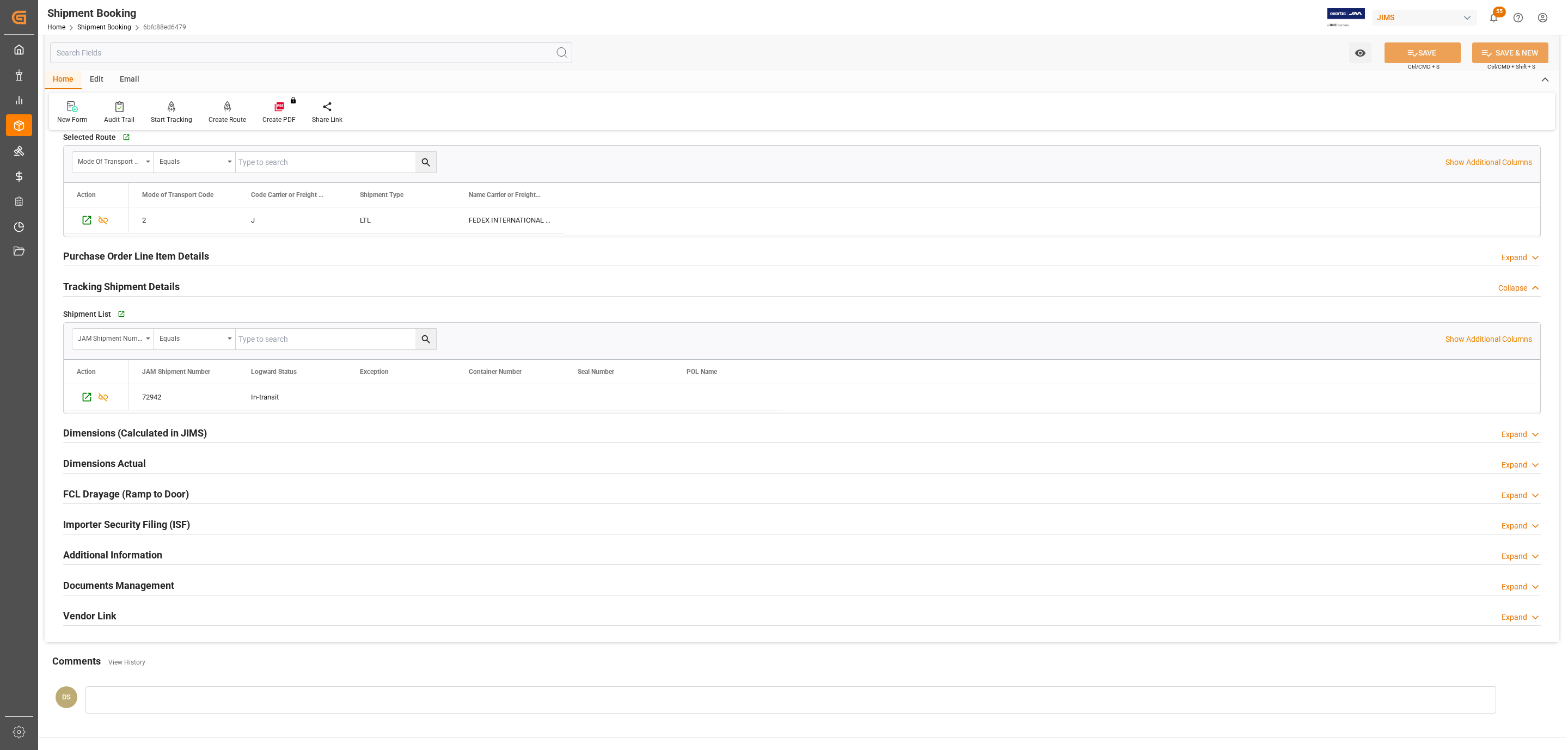
click at [154, 588] on h2 "Documents Management" at bounding box center [118, 585] width 111 height 15
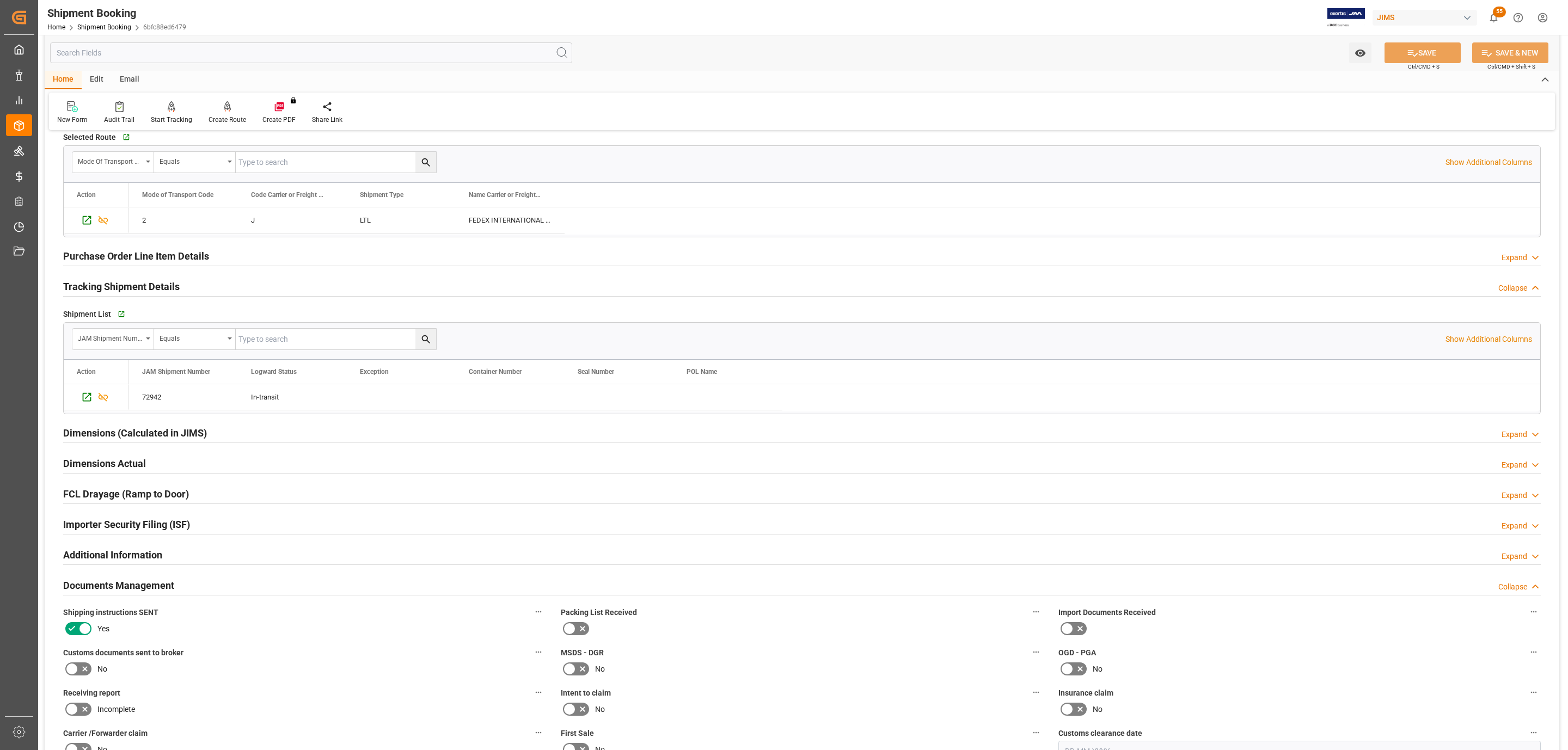
click at [70, 668] on icon at bounding box center [72, 669] width 13 height 13
click at [0, 0] on input "checkbox" at bounding box center [0, 0] width 0 height 0
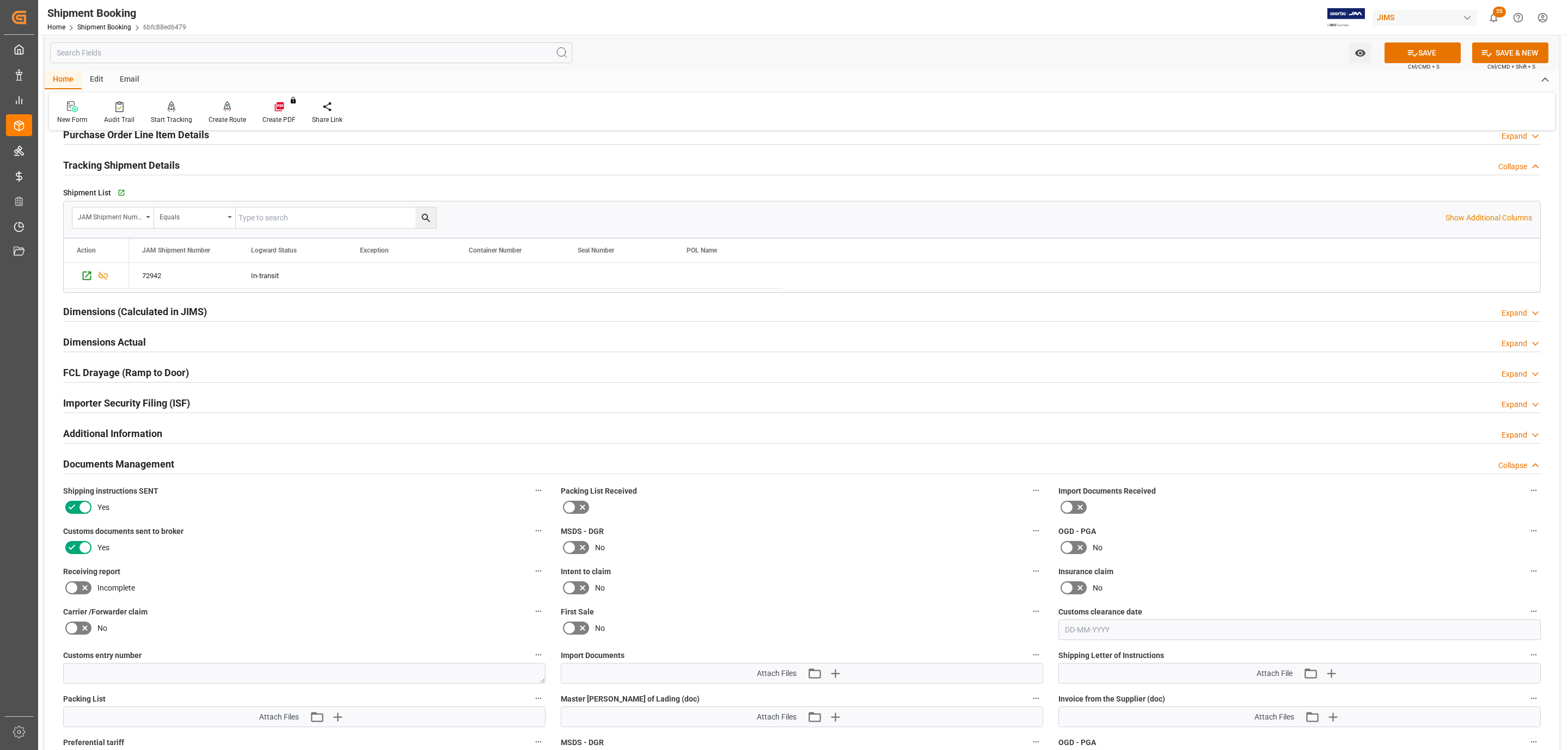
scroll to position [671, 0]
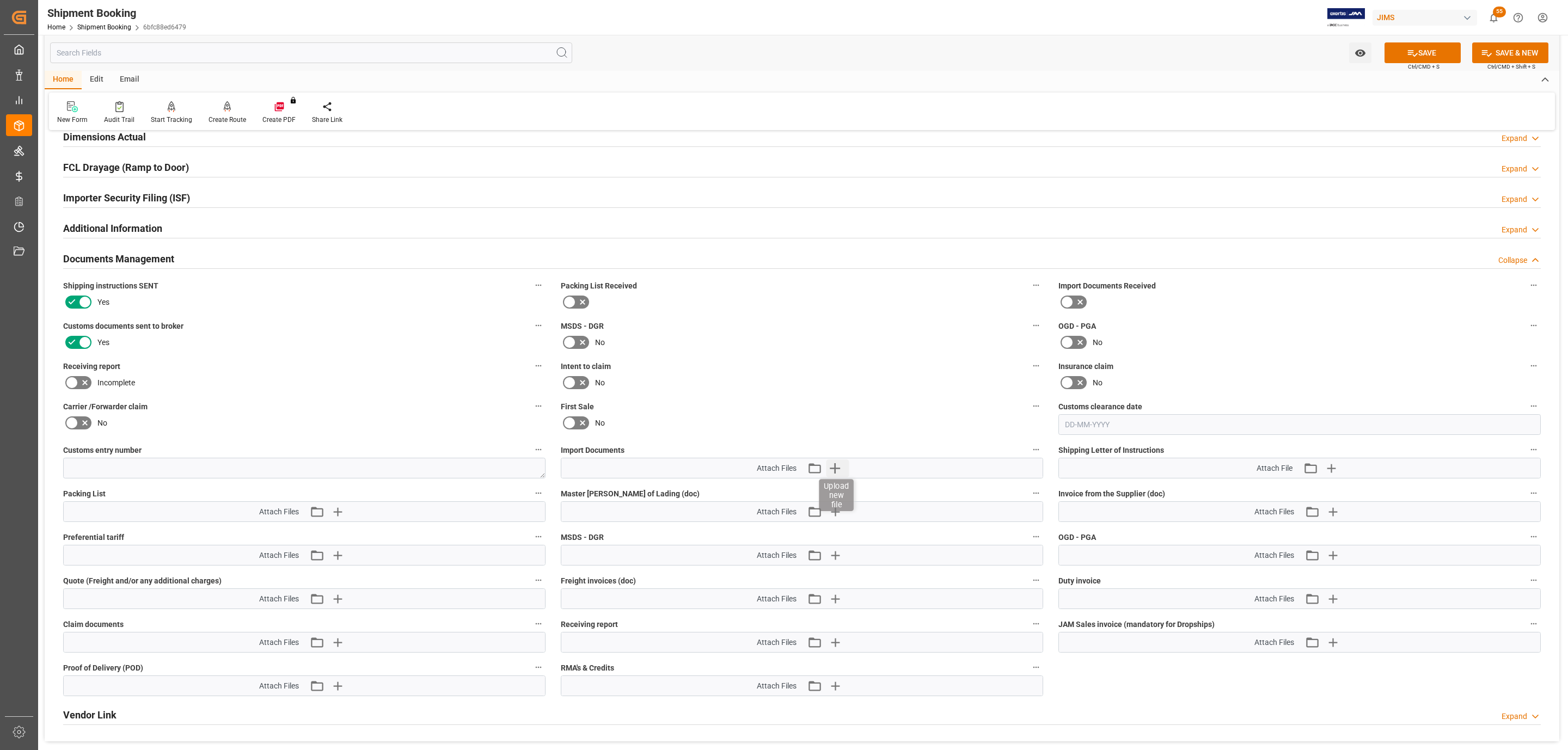
click at [840, 471] on icon "button" at bounding box center [834, 467] width 17 height 17
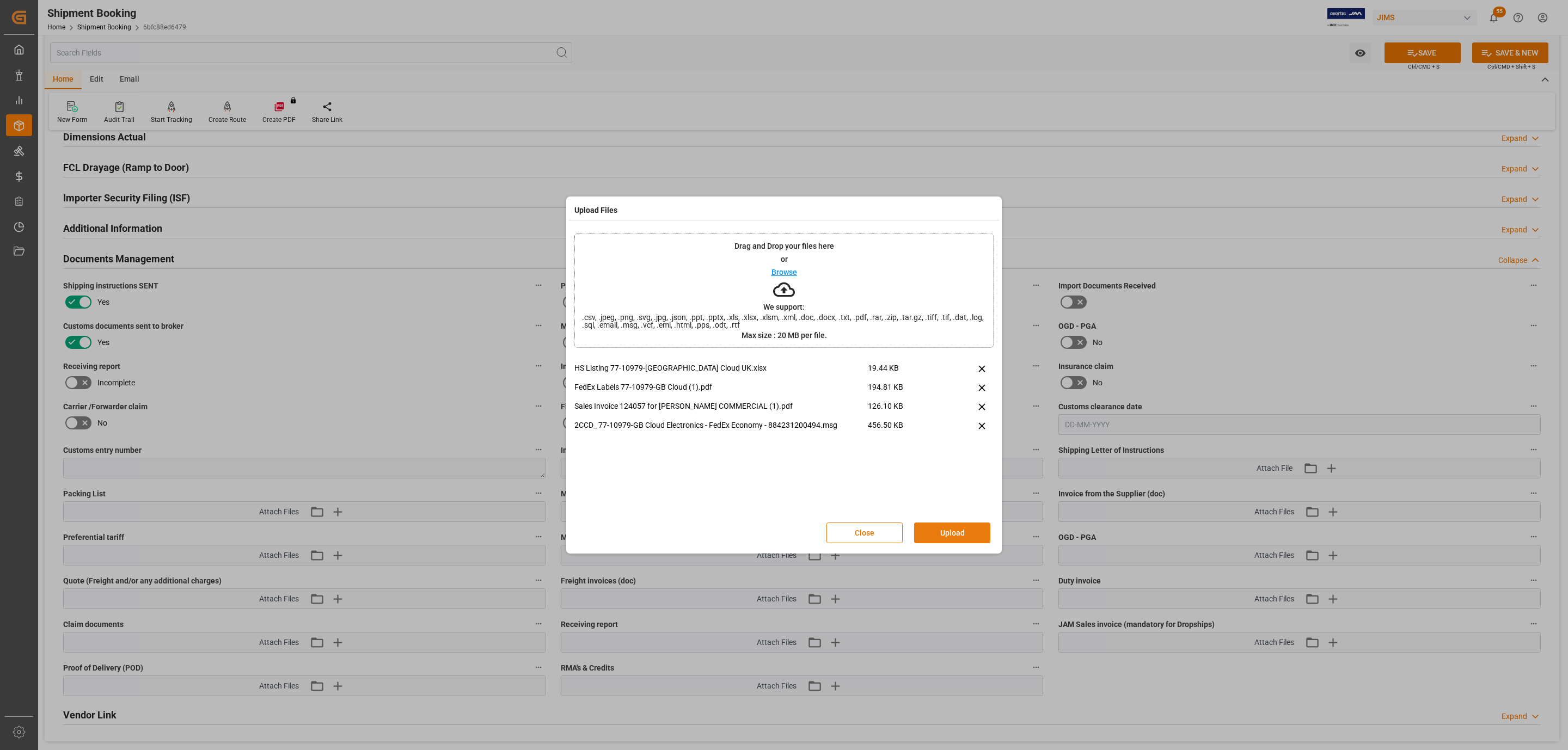
click at [939, 536] on button "Upload" at bounding box center [952, 533] width 76 height 21
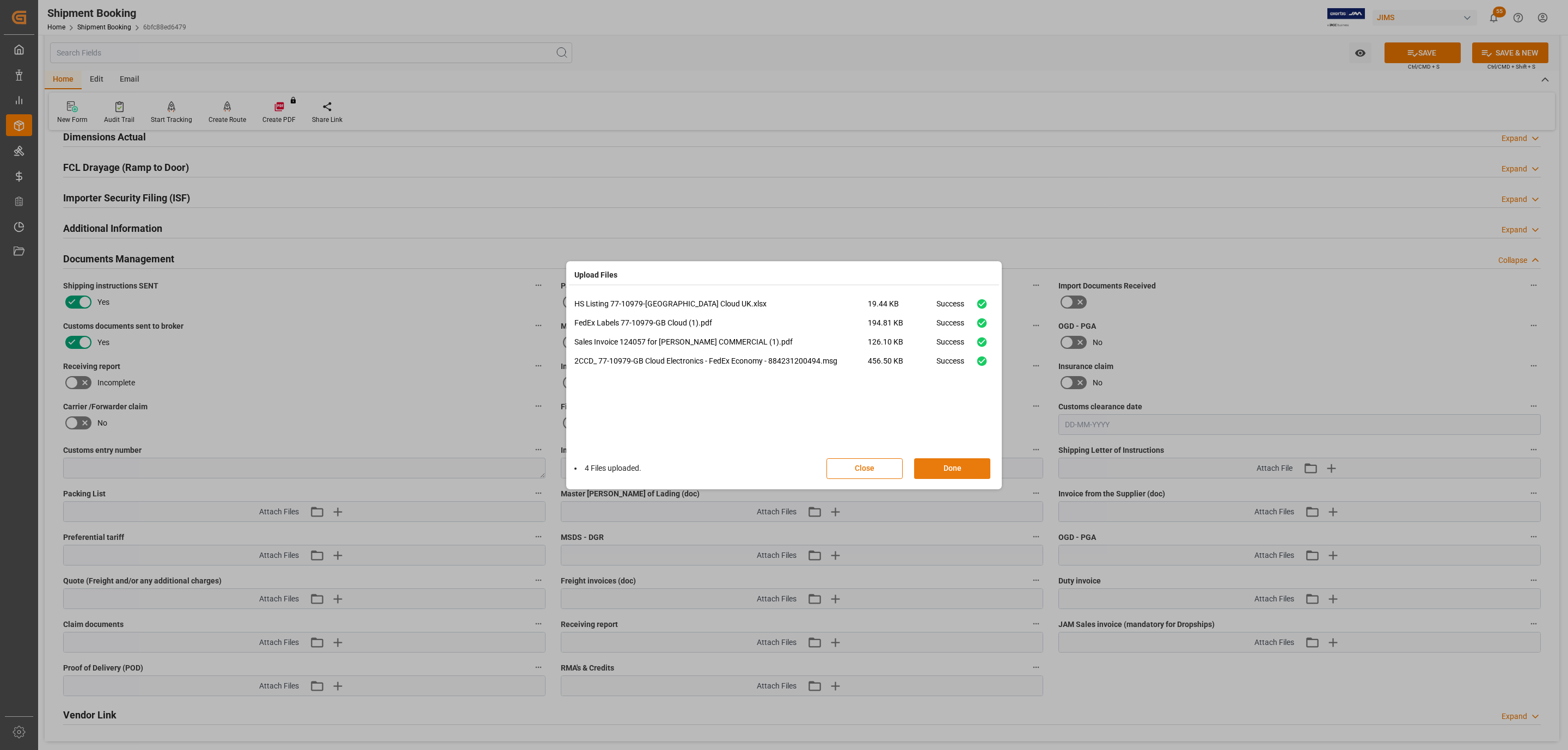
click at [916, 461] on button "Done" at bounding box center [952, 468] width 76 height 21
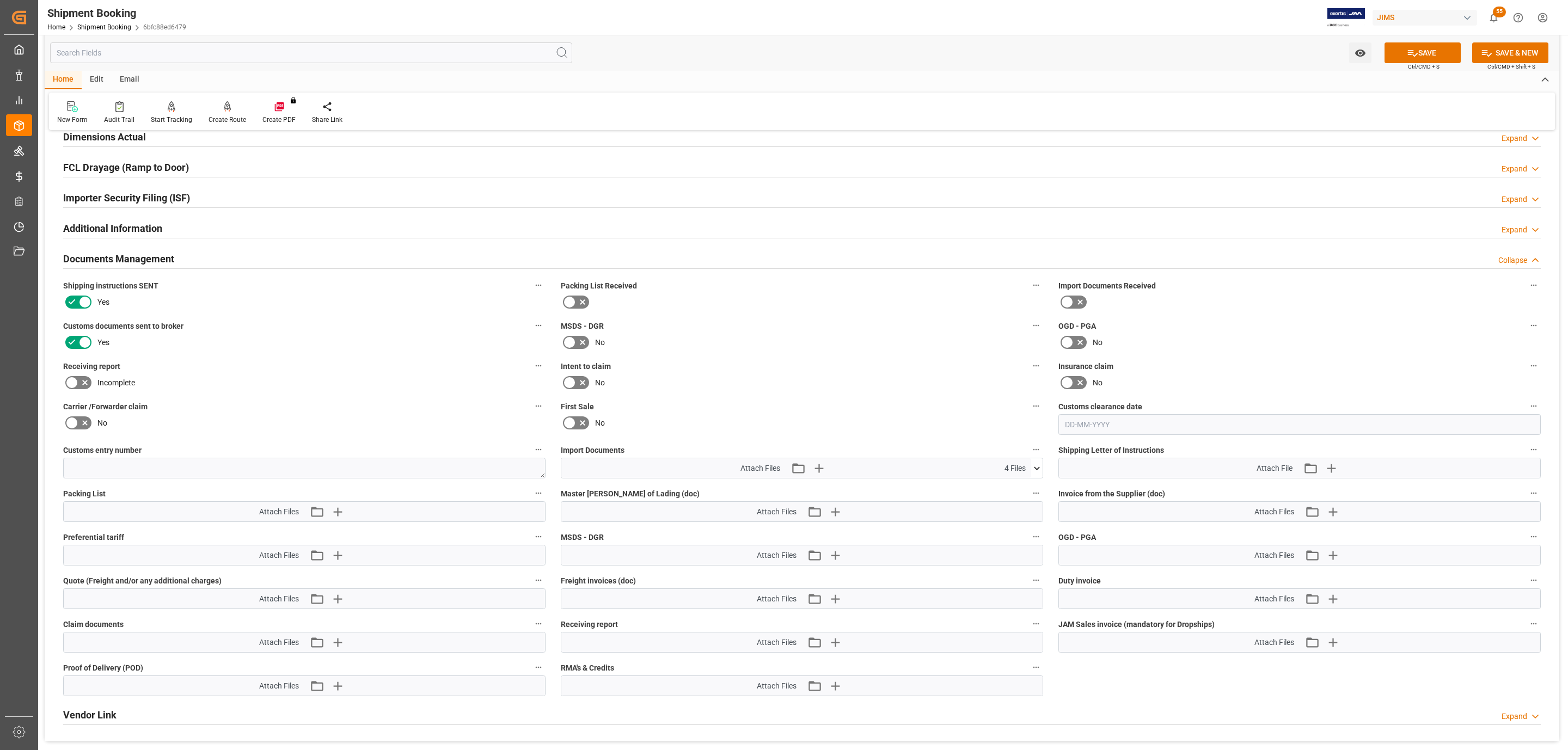
click at [1422, 63] on span "Ctrl/CMD + S" at bounding box center [1423, 67] width 31 height 8
click at [1426, 60] on button "SAVE" at bounding box center [1422, 52] width 76 height 21
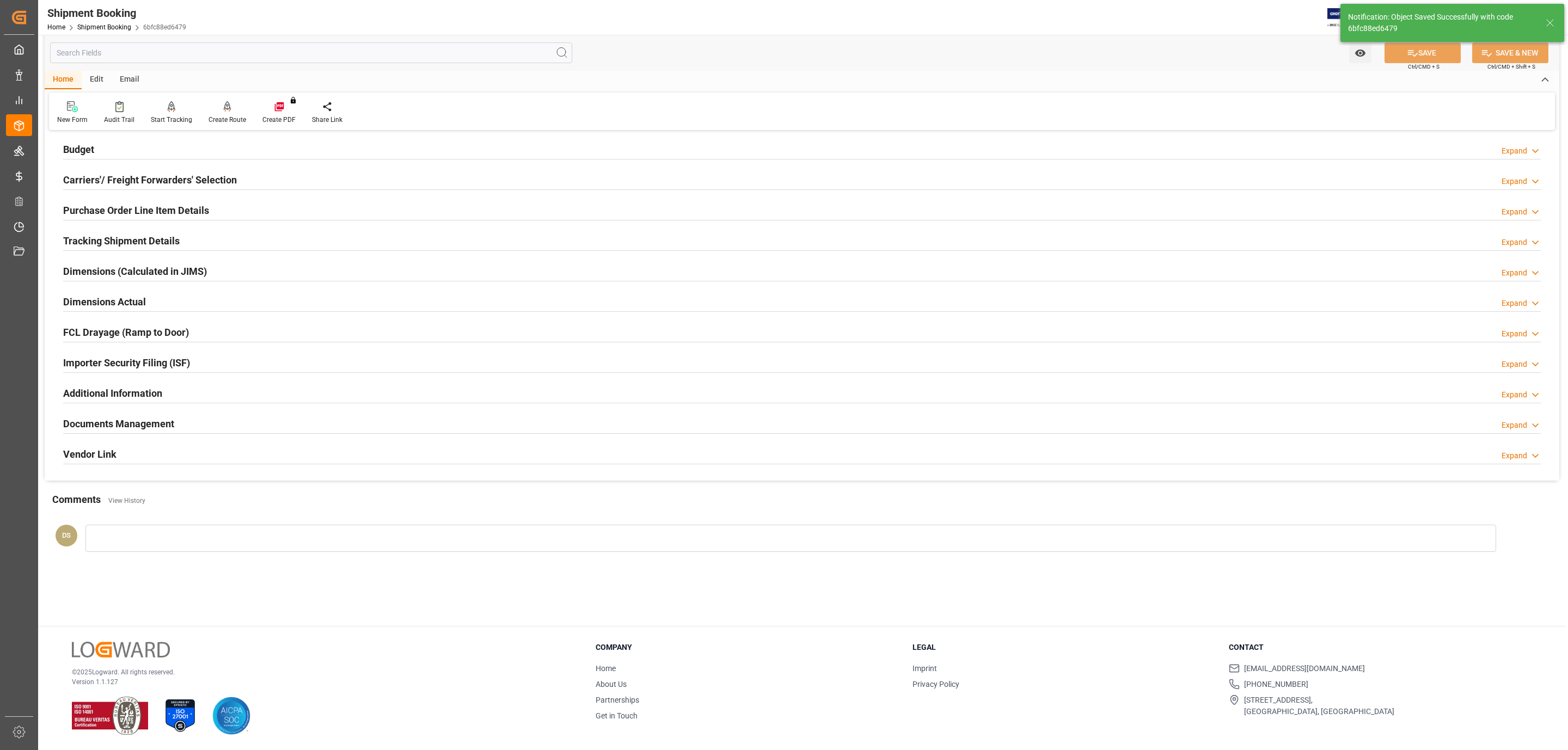
scroll to position [118, 0]
click at [108, 211] on h2 "Purchase Order Line Item Details" at bounding box center [136, 210] width 146 height 15
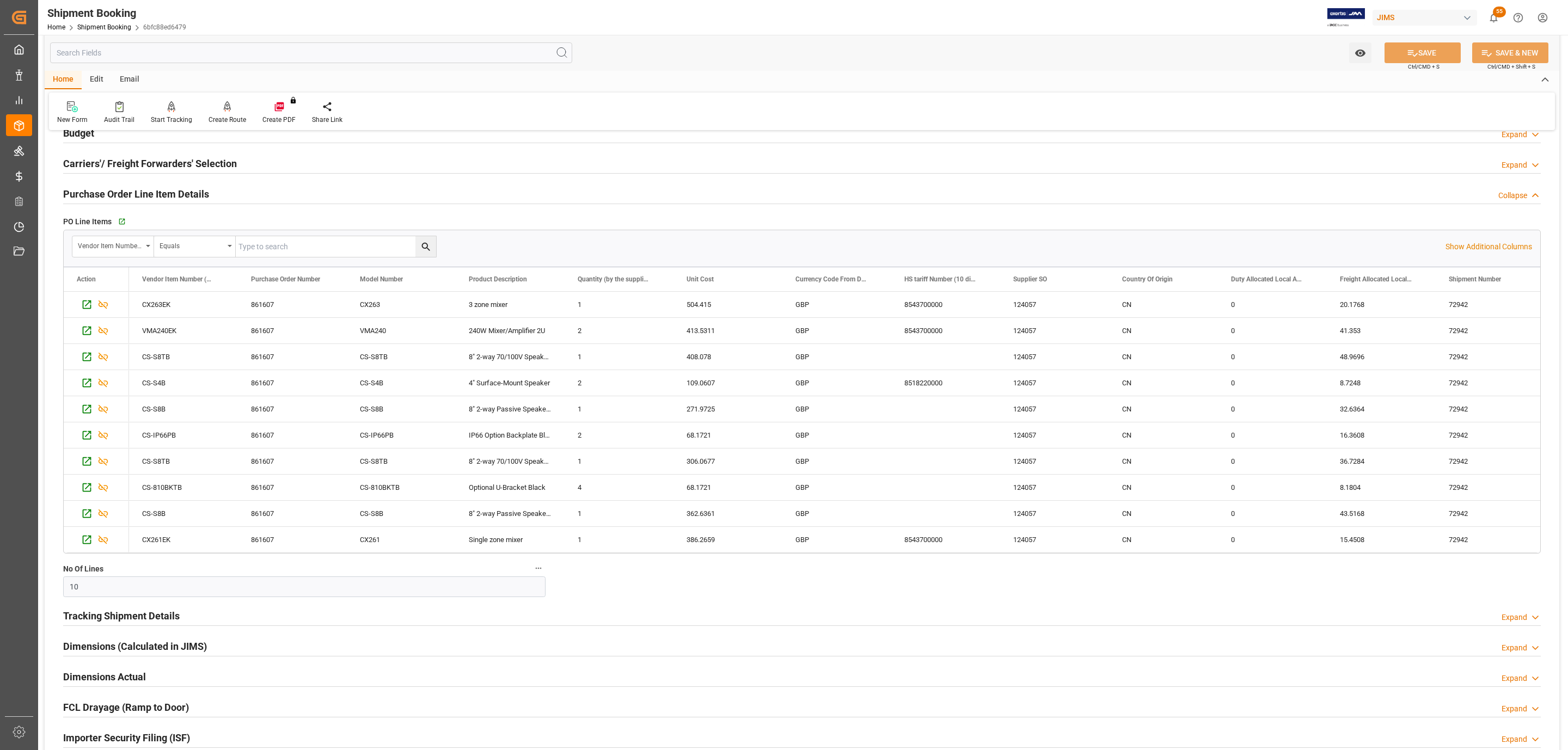
scroll to position [55, 0]
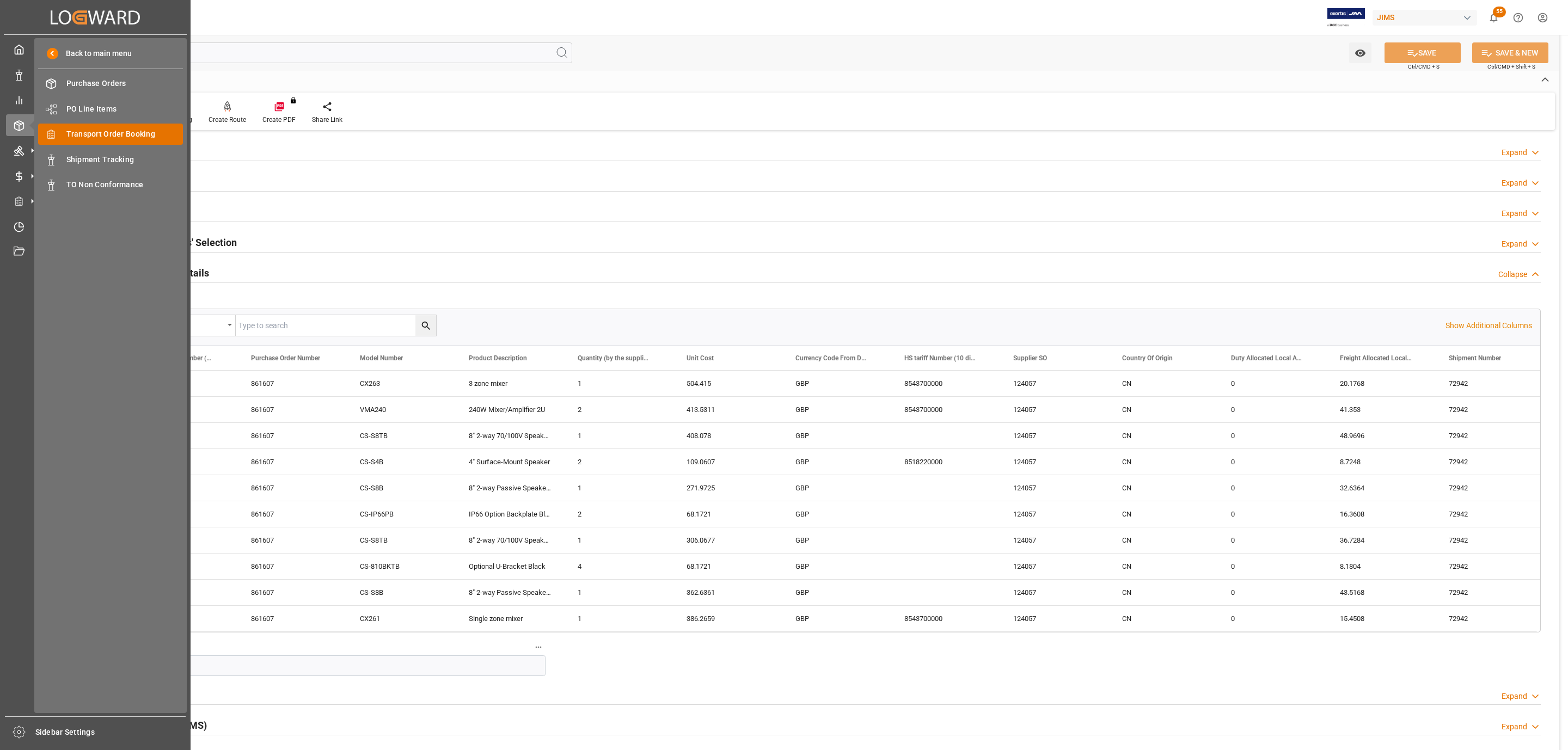
click at [122, 136] on span "Transport Order Booking" at bounding box center [125, 134] width 117 height 12
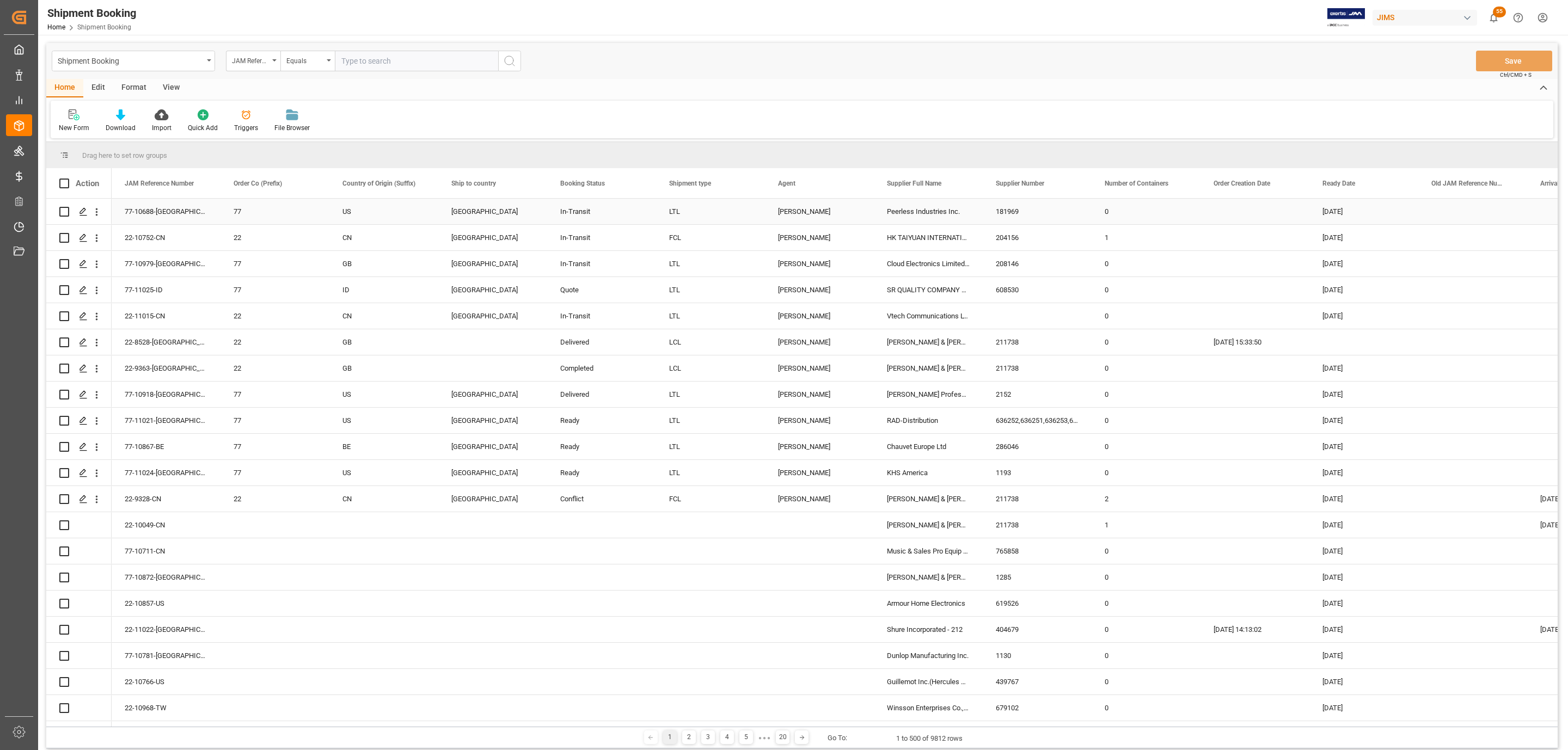
paste input "77-10867-BE"
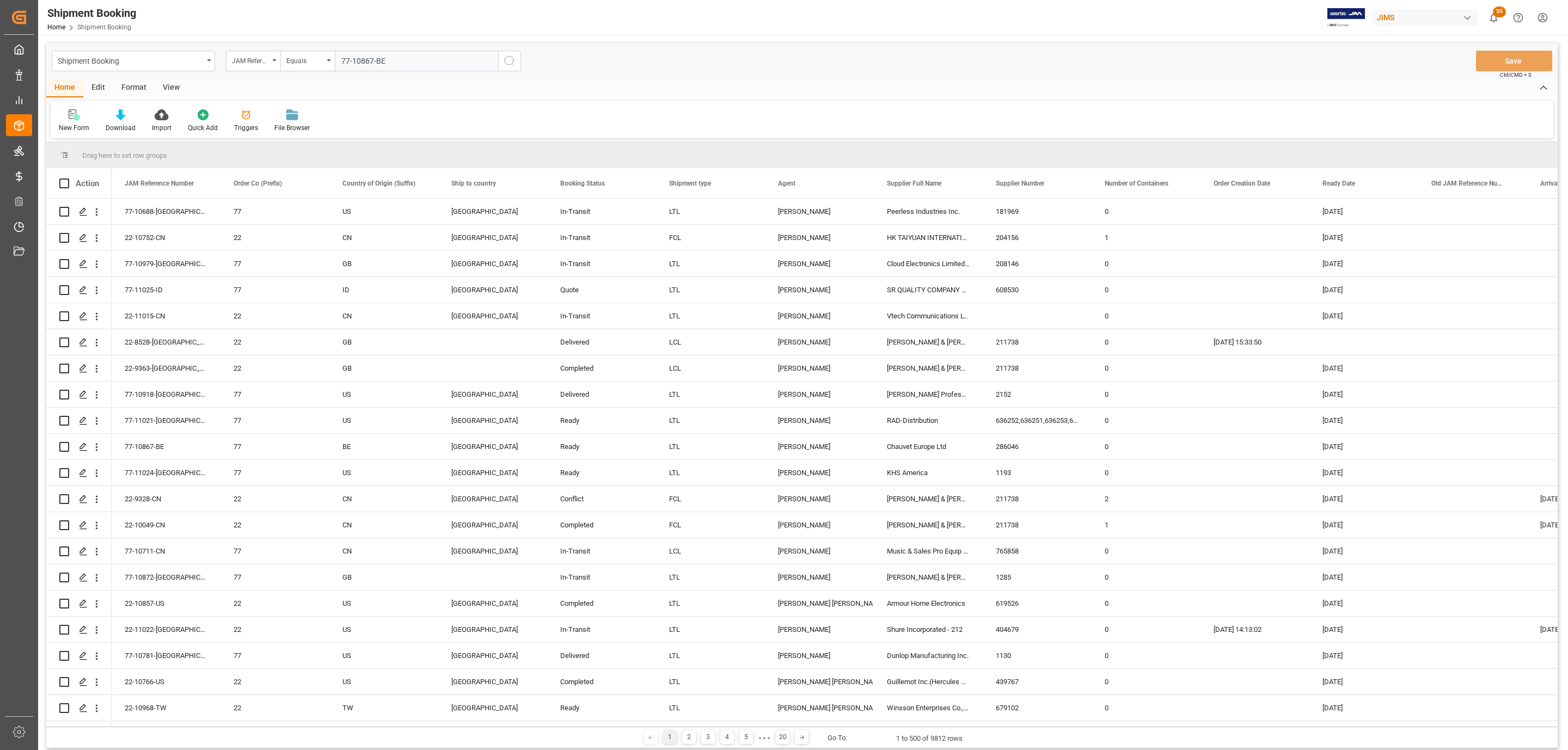
type input "77-10867-BE"
click at [516, 60] on button "search button" at bounding box center [509, 60] width 23 height 21
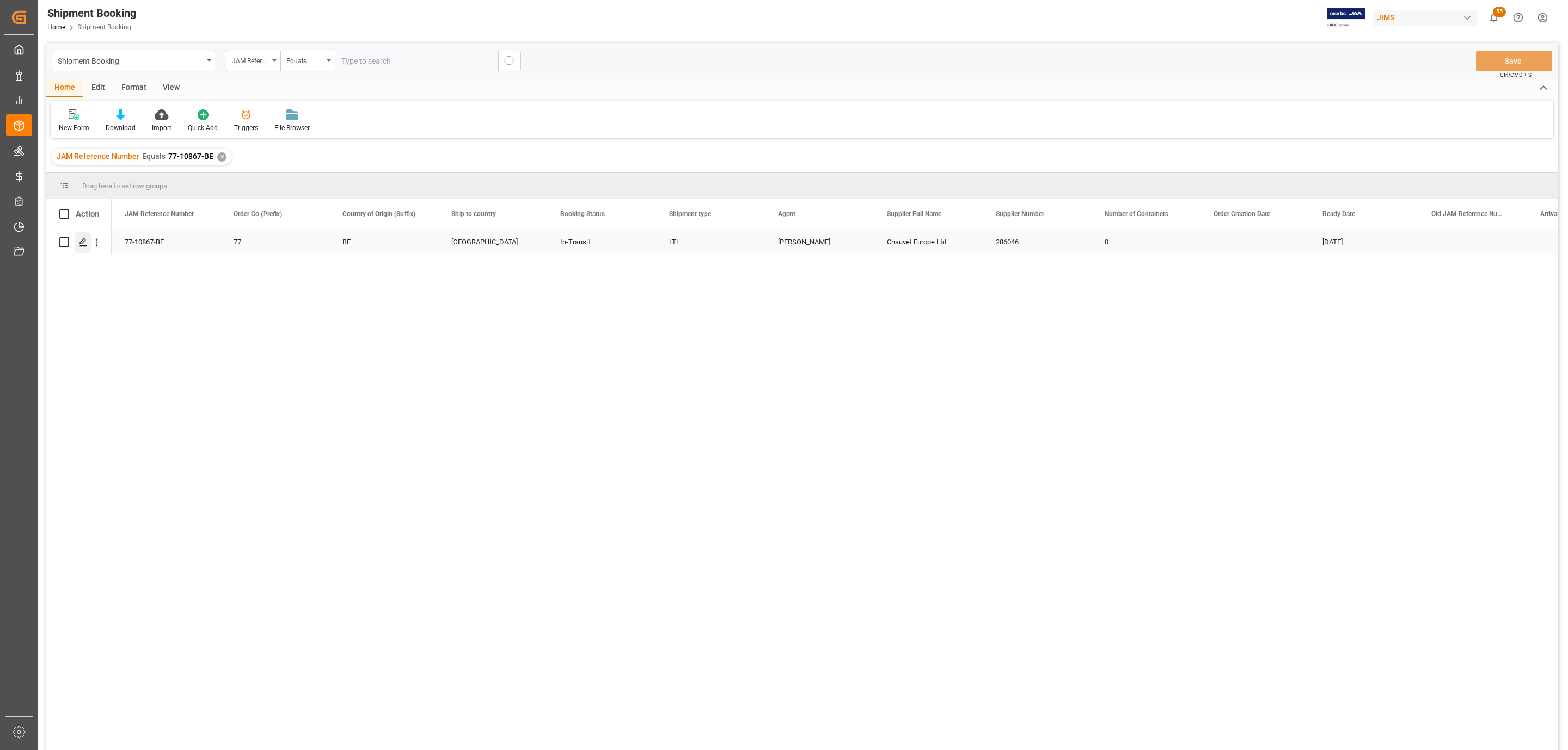
click at [84, 249] on div "Press SPACE to select this row." at bounding box center [83, 242] width 17 height 20
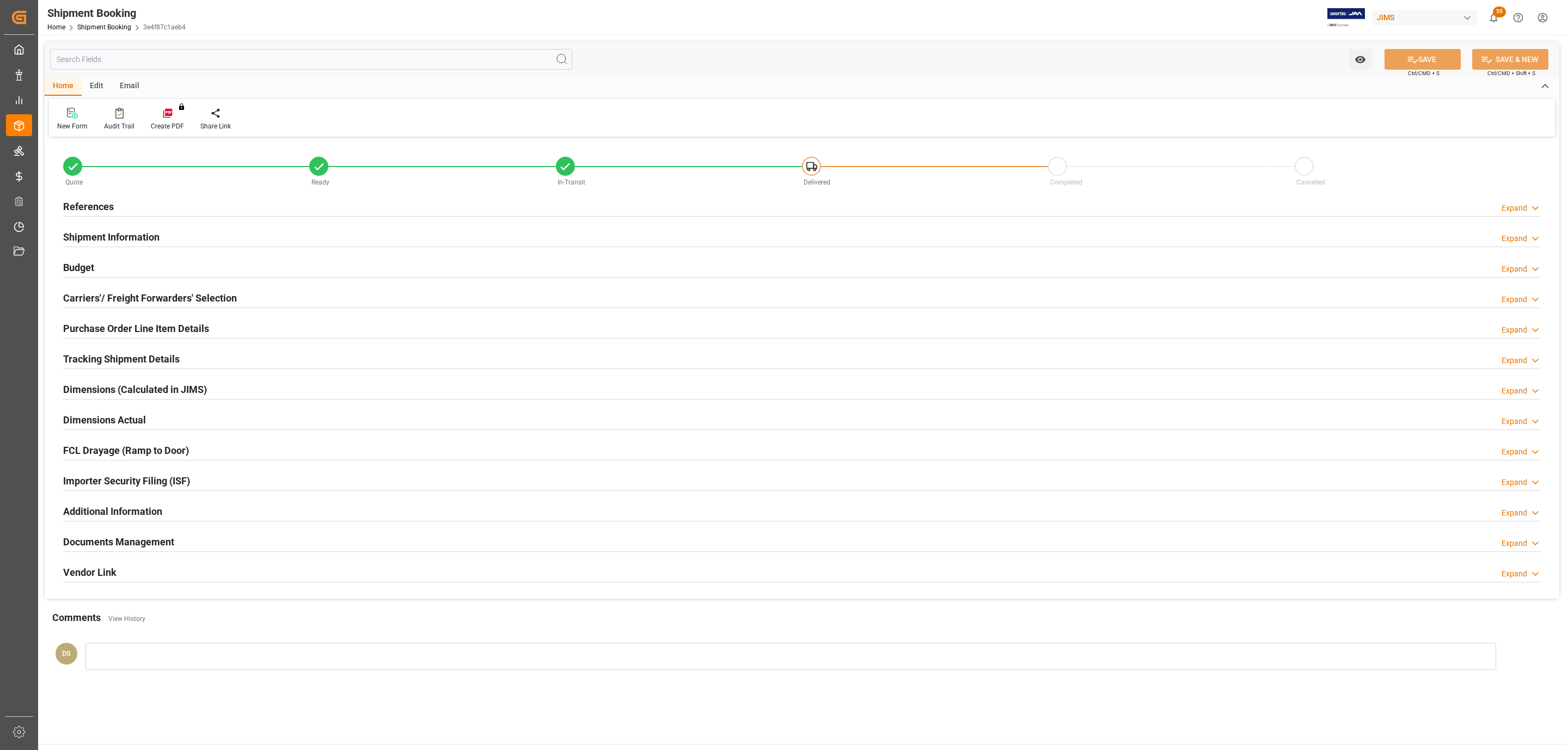
type input "CAD"
type input "USD"
type input "0"
type input "9.8544"
type input "238"
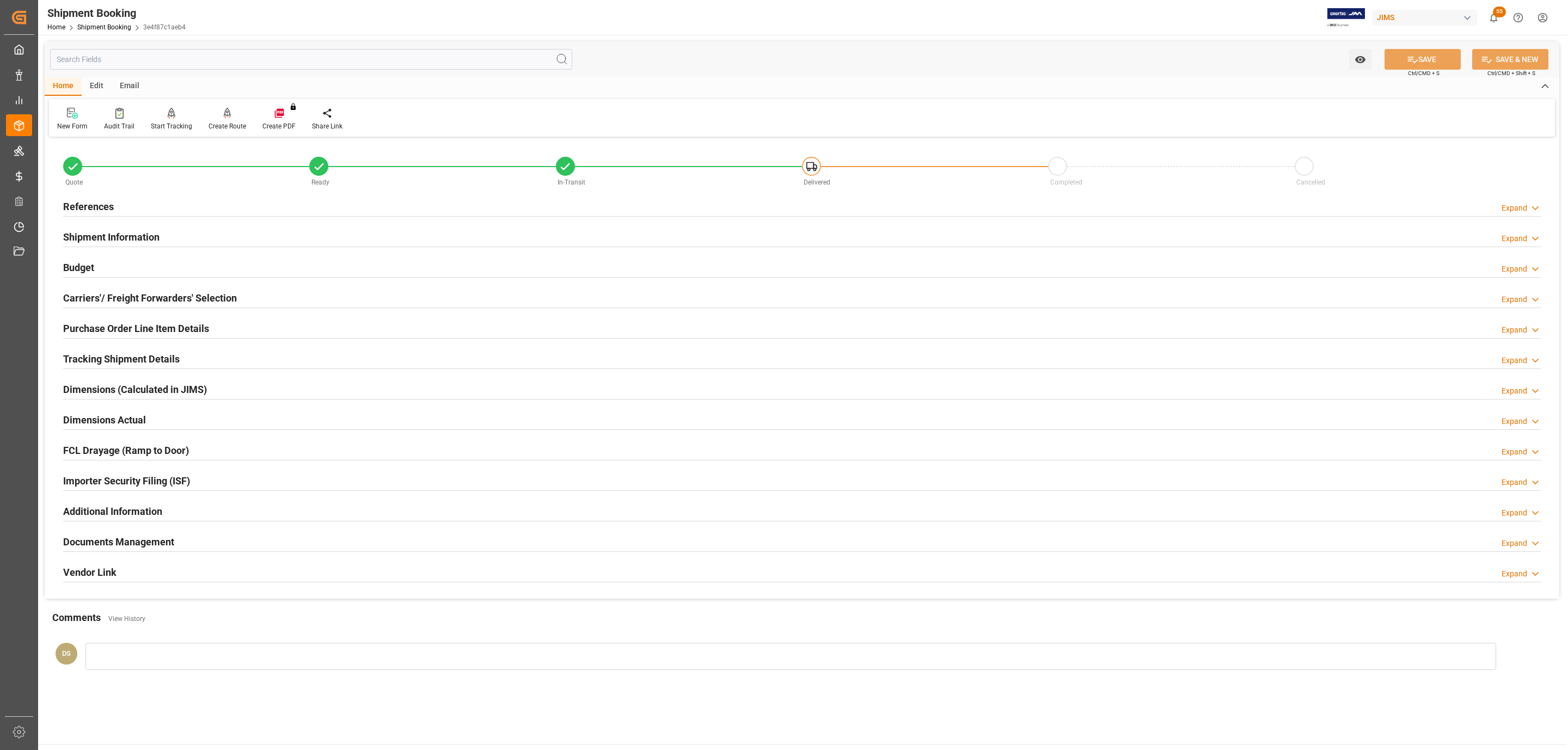
click at [139, 297] on h2 "Carriers'/ Freight Forwarders' Selection" at bounding box center [150, 298] width 174 height 15
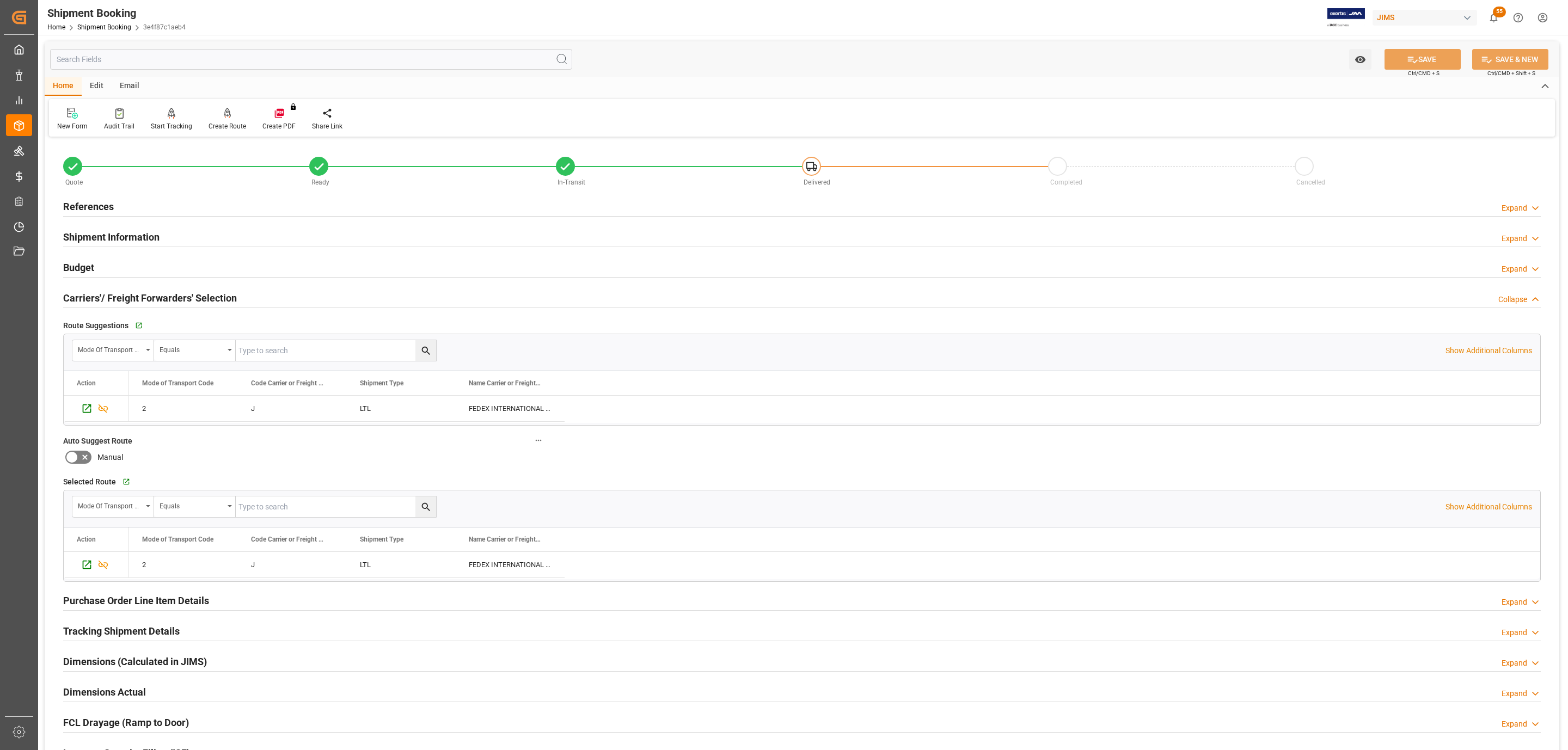
click at [139, 297] on h2 "Carriers'/ Freight Forwarders' Selection" at bounding box center [150, 298] width 174 height 15
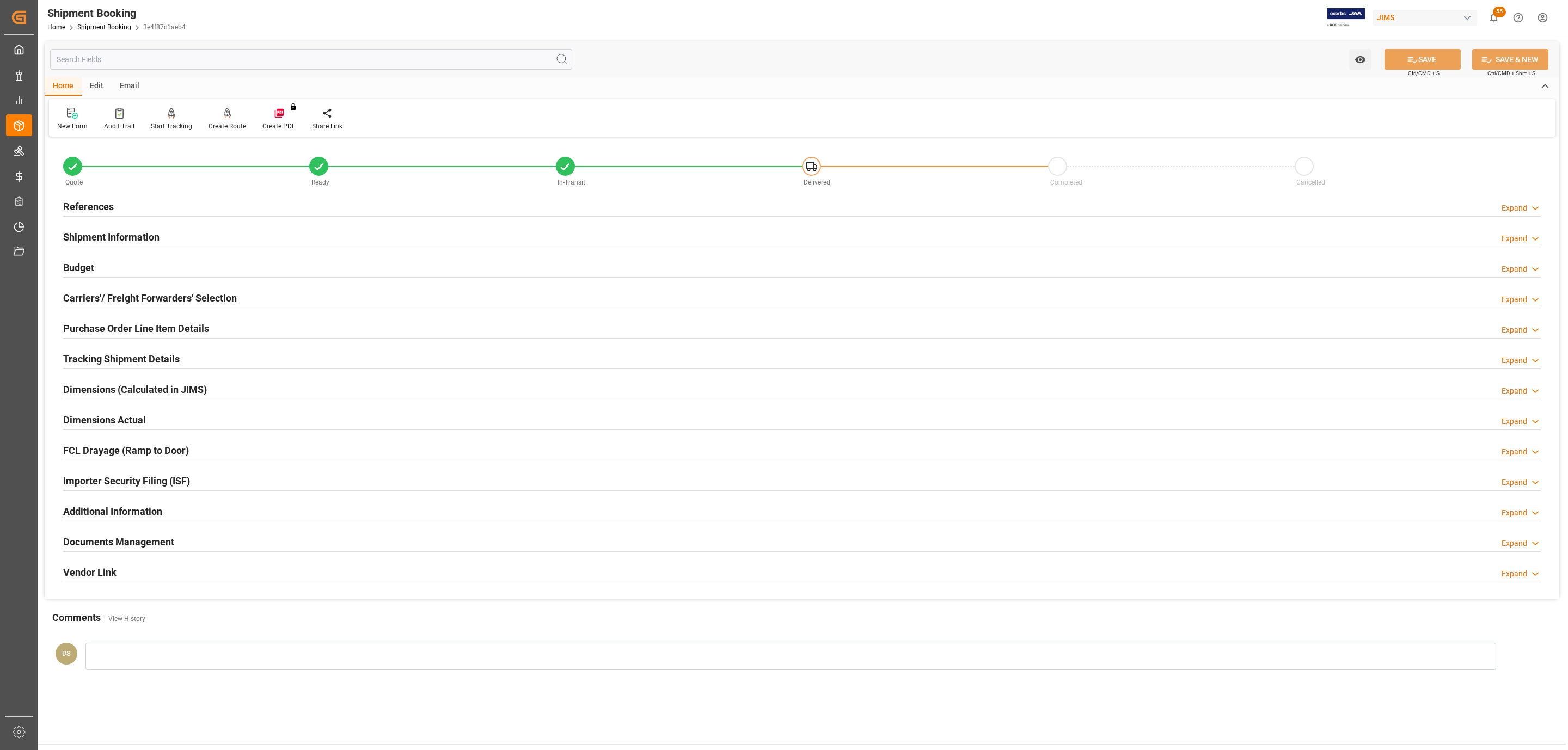
click at [123, 268] on div "Budget Expand" at bounding box center [801, 266] width 1477 height 21
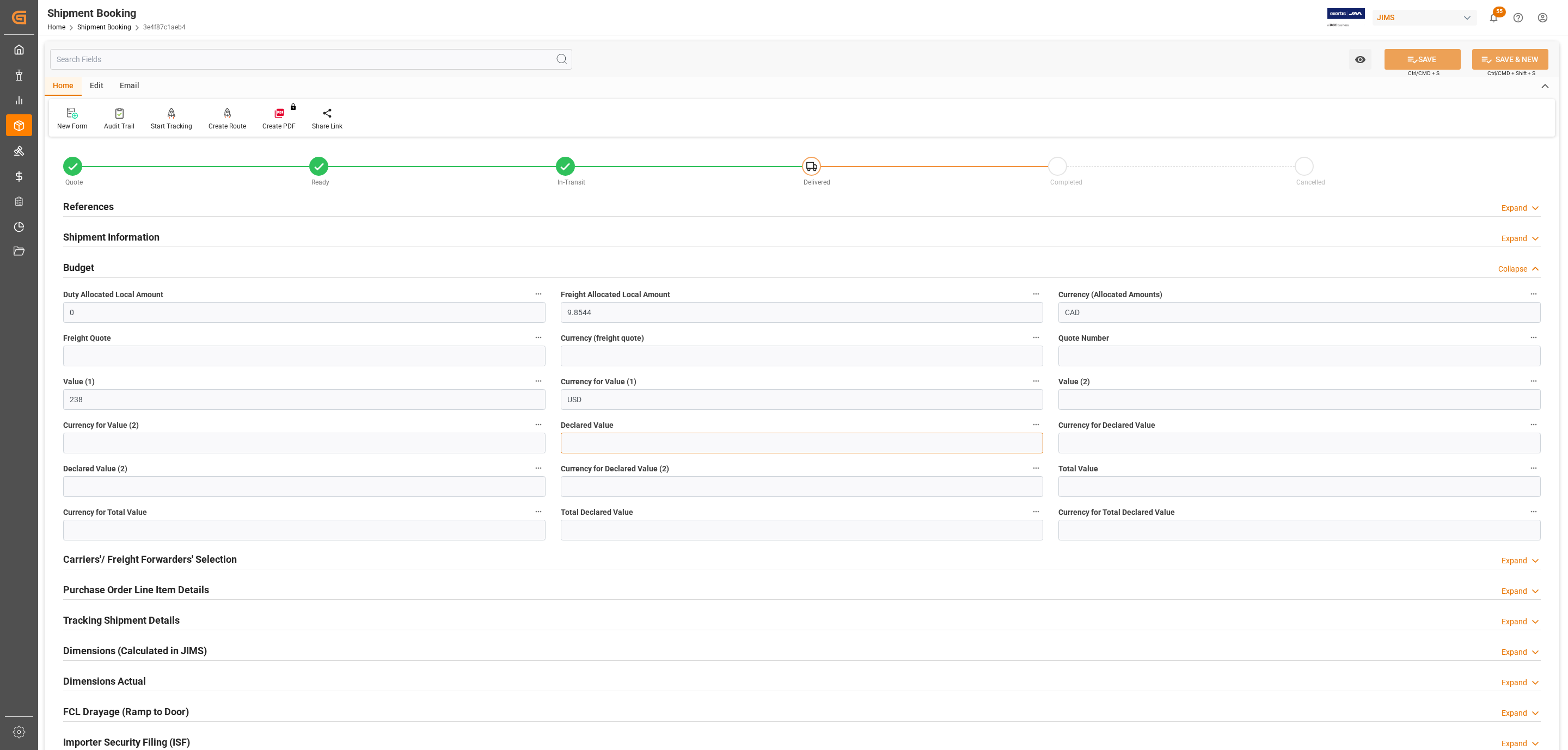
click at [633, 453] on input "text" at bounding box center [801, 442] width 482 height 21
type input "238"
type input "usd"
drag, startPoint x: 1431, startPoint y: 63, endPoint x: 1222, endPoint y: 5, distance: 216.9
click at [1431, 63] on button "SAVE" at bounding box center [1422, 59] width 76 height 21
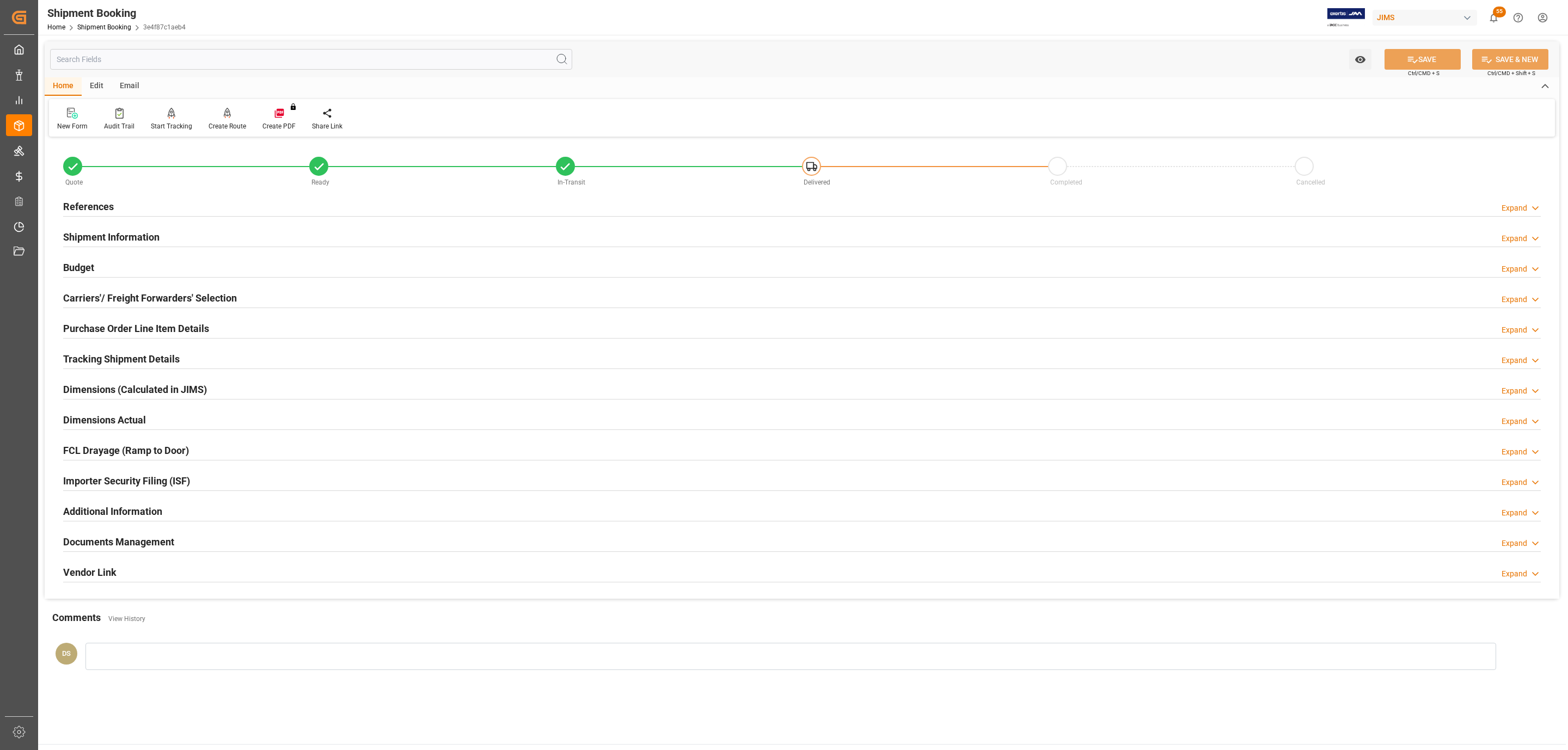
click at [105, 238] on h2 "Shipment Information" at bounding box center [111, 237] width 96 height 15
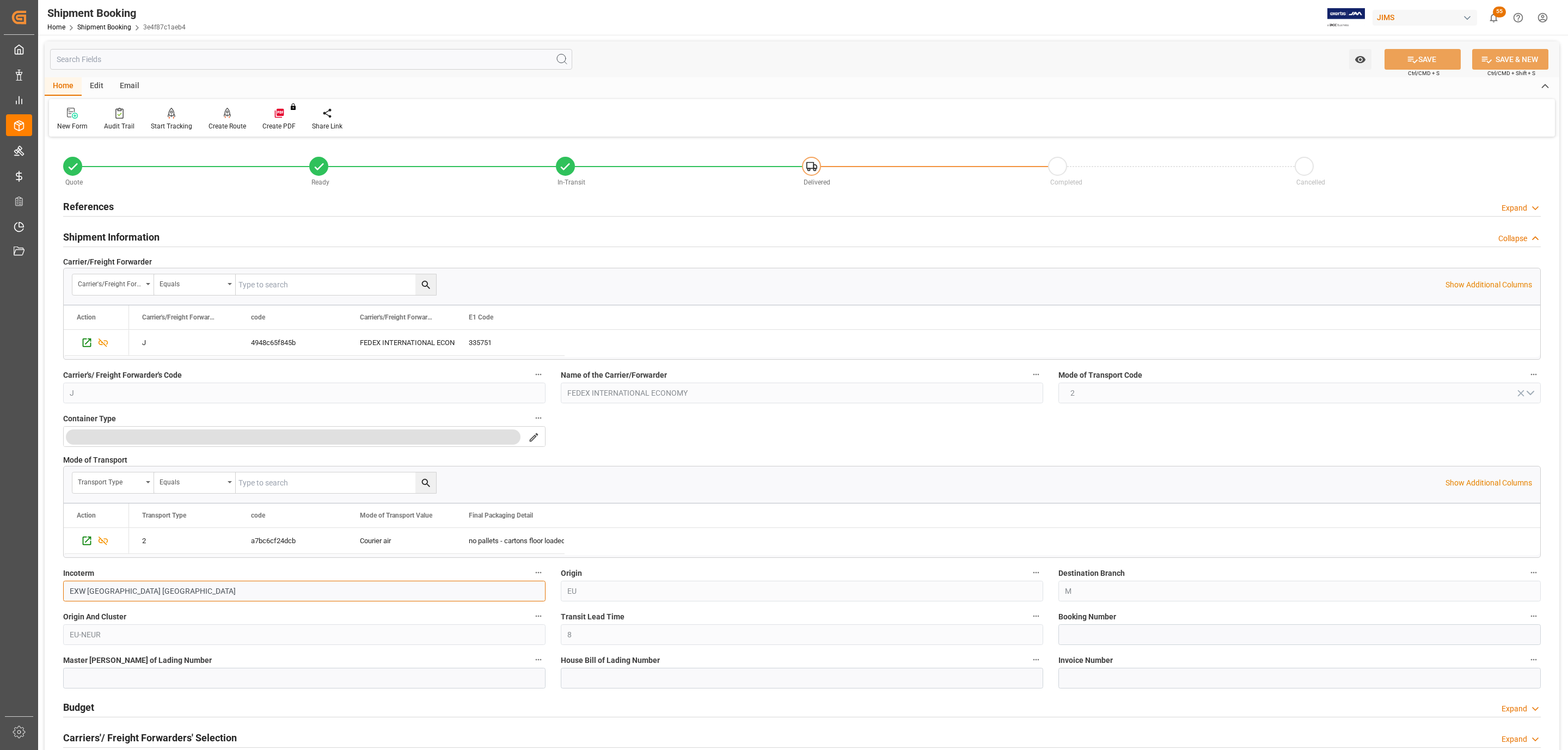
click at [152, 596] on input "EXW [GEOGRAPHIC_DATA] [GEOGRAPHIC_DATA]" at bounding box center [304, 590] width 482 height 21
drag, startPoint x: 135, startPoint y: 596, endPoint x: 87, endPoint y: 588, distance: 48.7
click at [87, 588] on input "EXW [GEOGRAPHIC_DATA] [GEOGRAPHIC_DATA]" at bounding box center [304, 590] width 482 height 21
type input "EXW Deinze, Belgium"
click at [1427, 56] on button "SAVE" at bounding box center [1422, 59] width 76 height 21
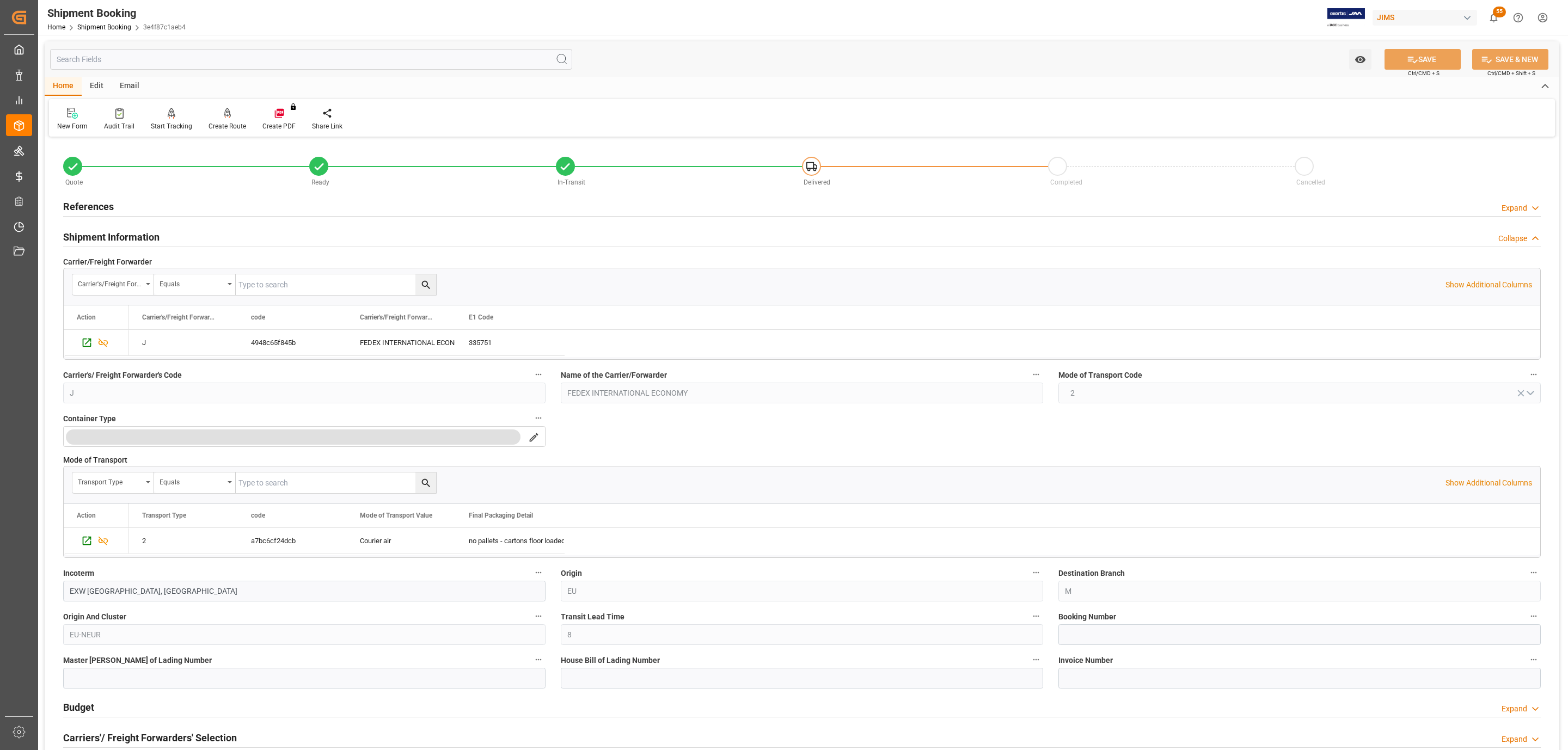
click at [120, 237] on h2 "Shipment Information" at bounding box center [111, 237] width 96 height 15
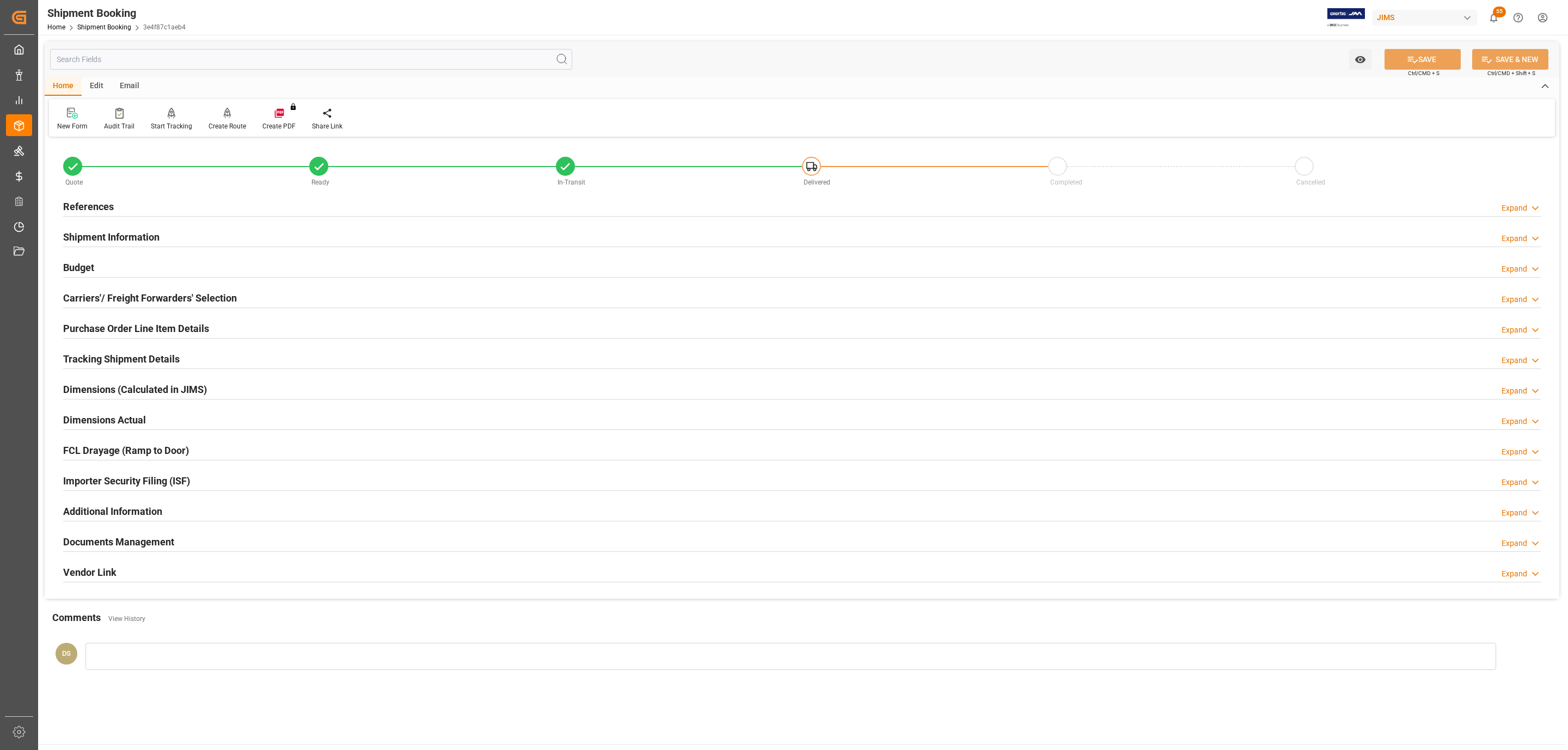
click at [106, 542] on h2 "Documents Management" at bounding box center [118, 542] width 111 height 15
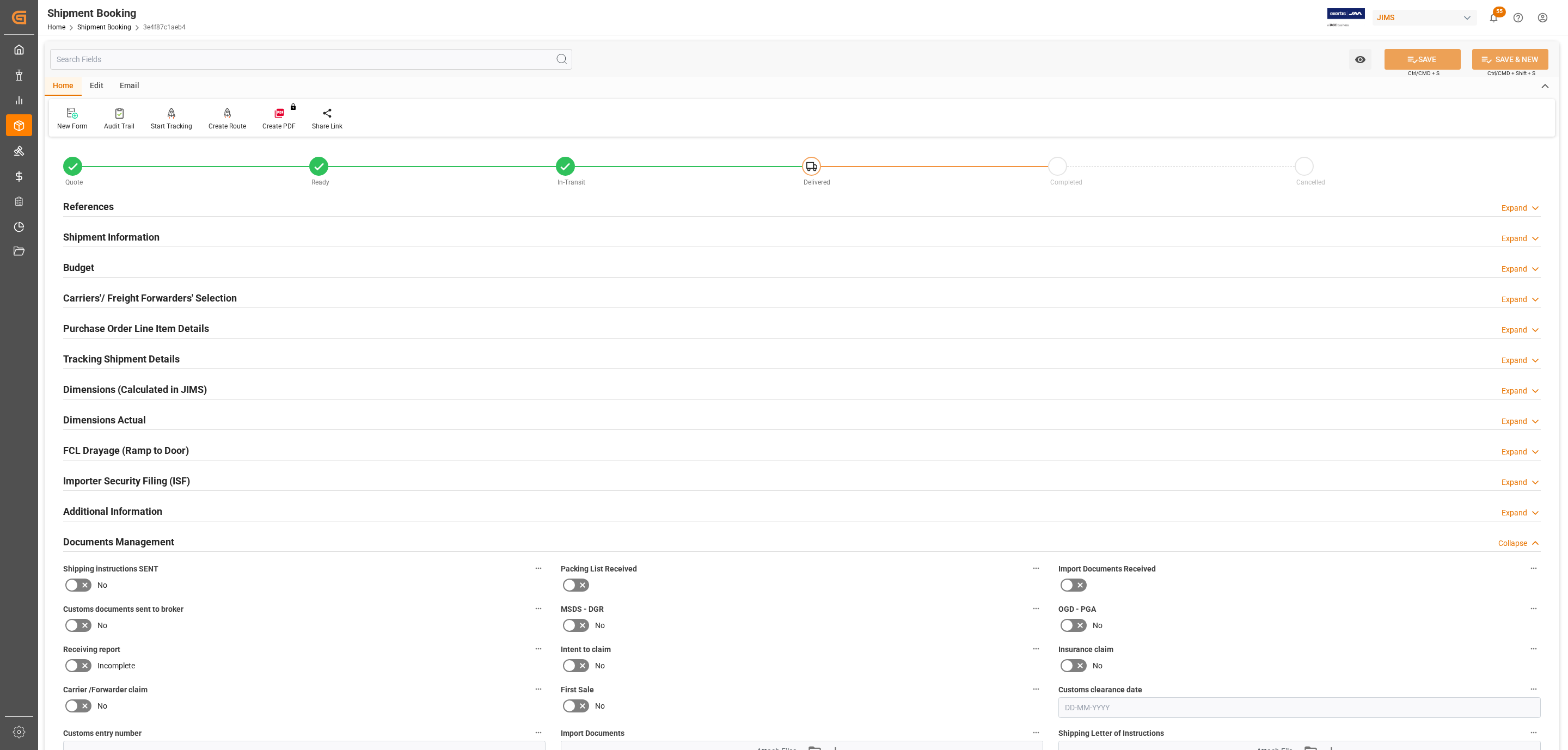
scroll to position [327, 0]
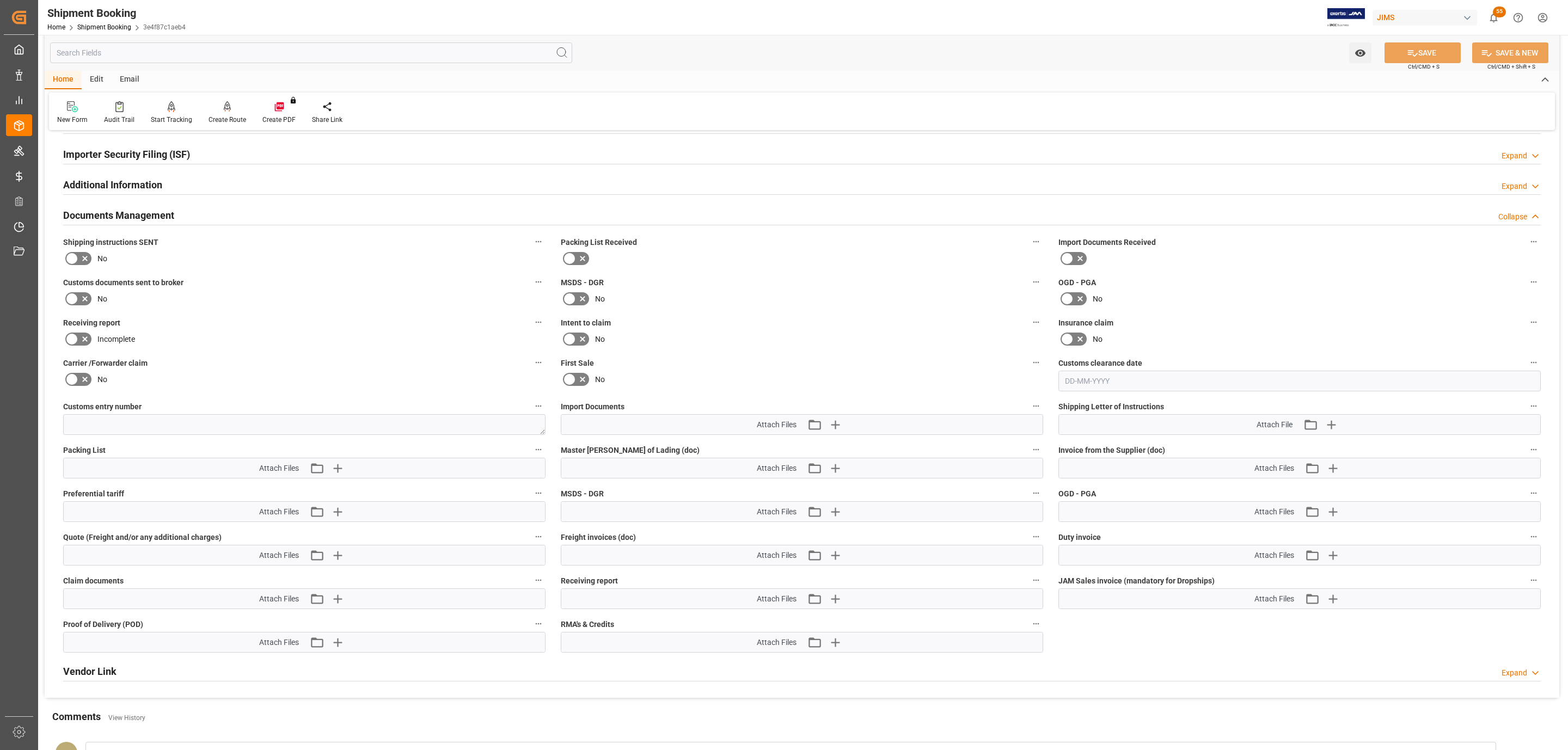
click at [75, 256] on icon at bounding box center [72, 259] width 13 height 13
click at [0, 0] on input "checkbox" at bounding box center [0, 0] width 0 height 0
click at [1436, 53] on button "SAVE" at bounding box center [1422, 52] width 76 height 21
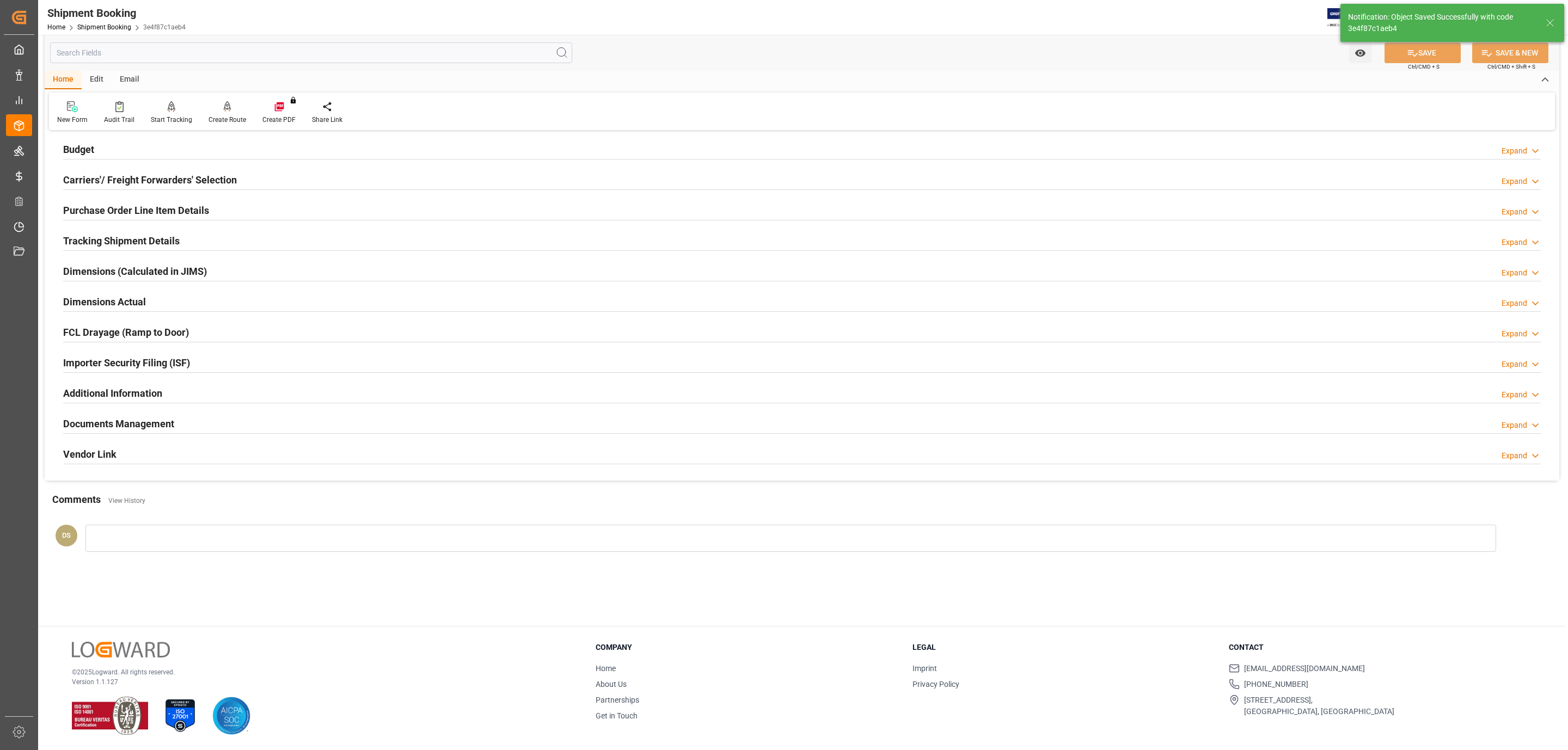
scroll to position [118, 0]
click at [90, 247] on h2 "Tracking Shipment Details" at bounding box center [121, 241] width 117 height 15
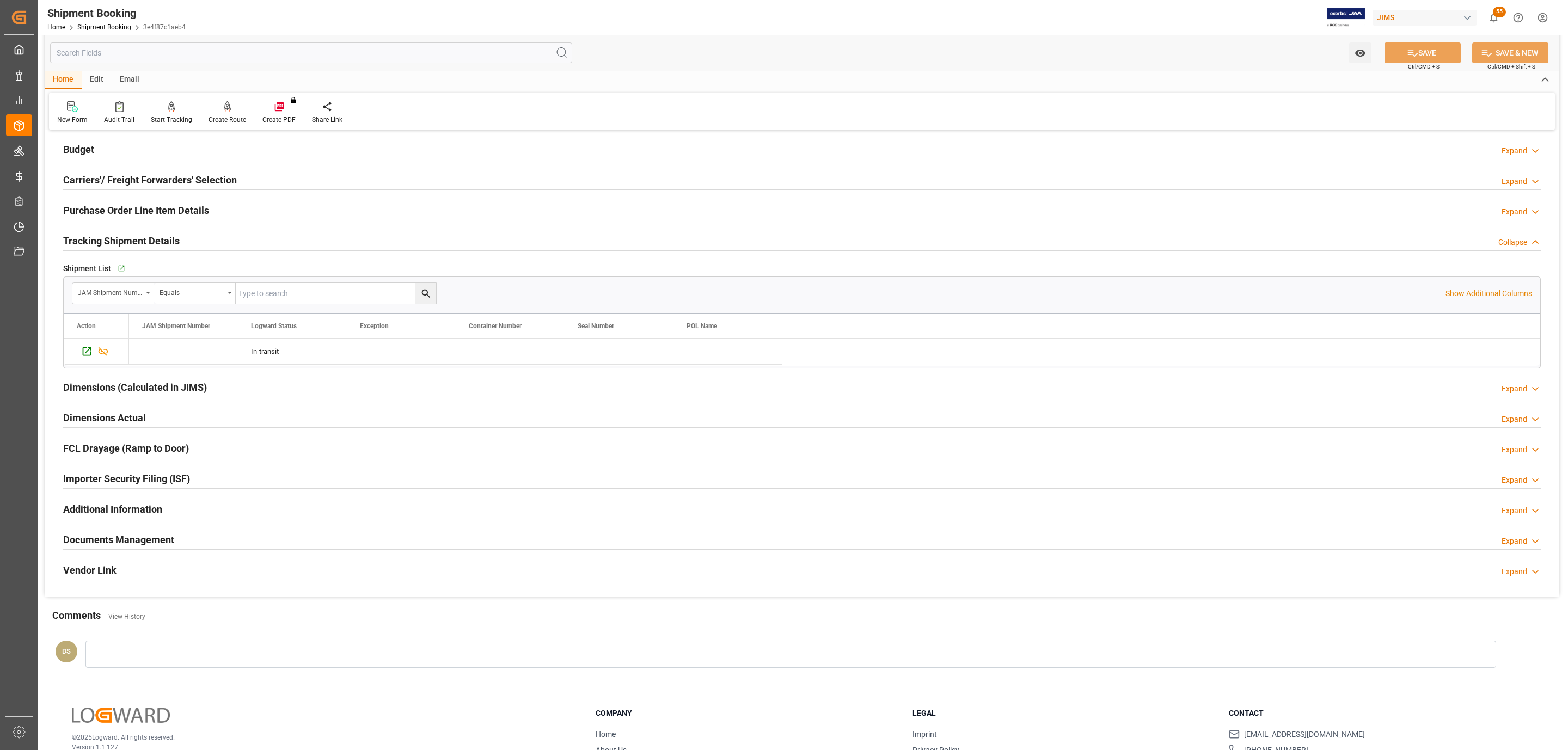
scroll to position [188, 0]
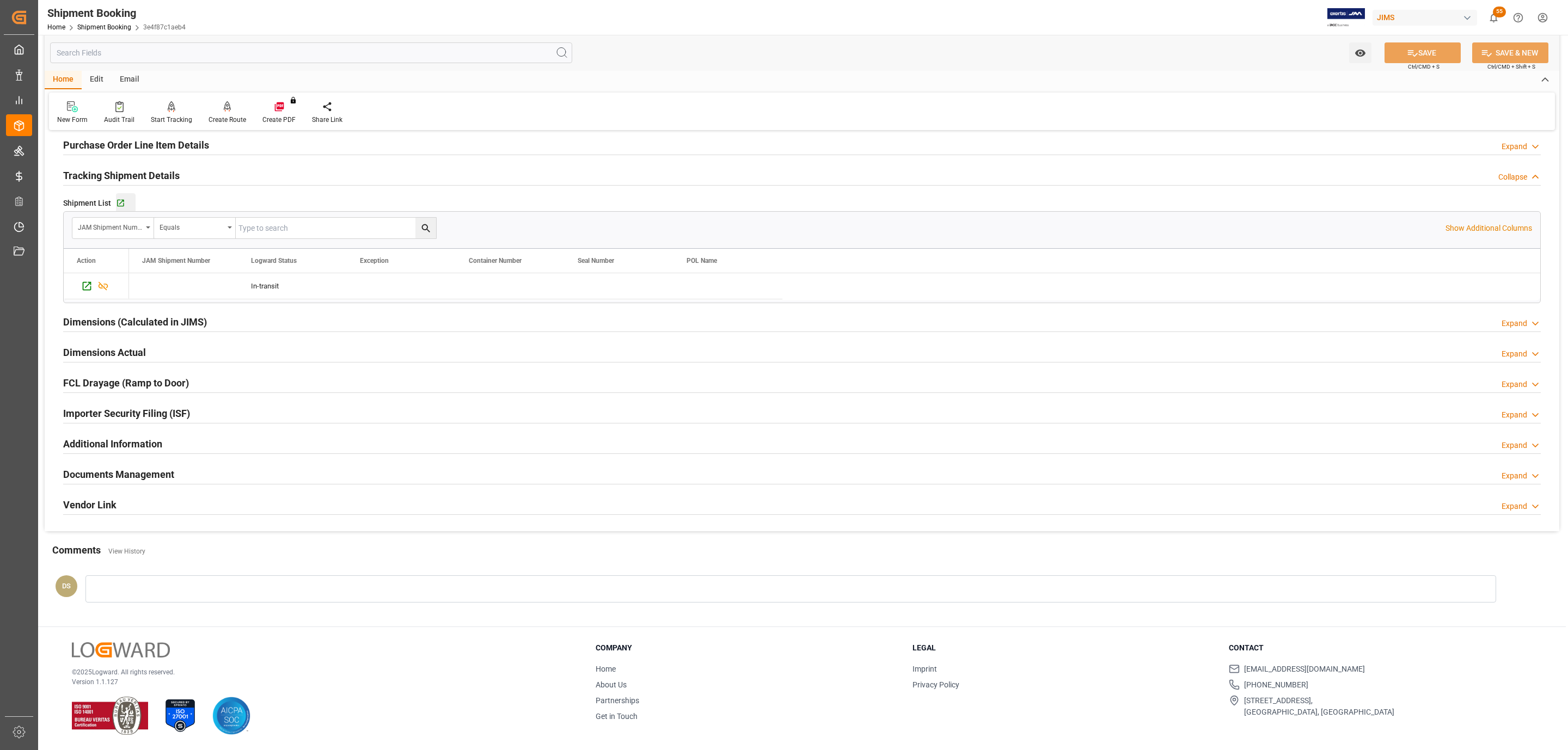
click at [125, 202] on div "Go to Shipment Tracking Grid" at bounding box center [126, 203] width 20 height 9
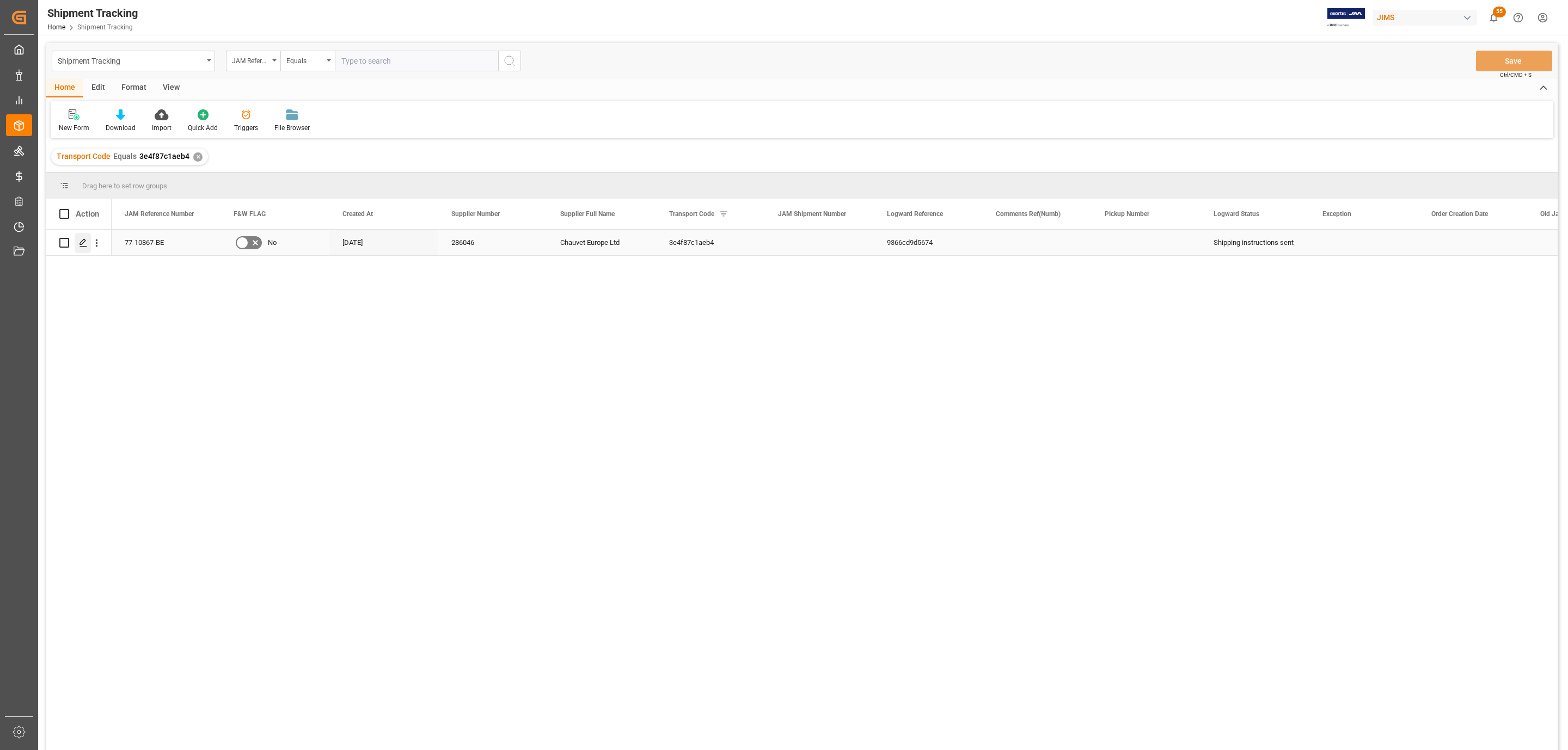
click at [84, 242] on icon "Press SPACE to select this row." at bounding box center [83, 242] width 9 height 9
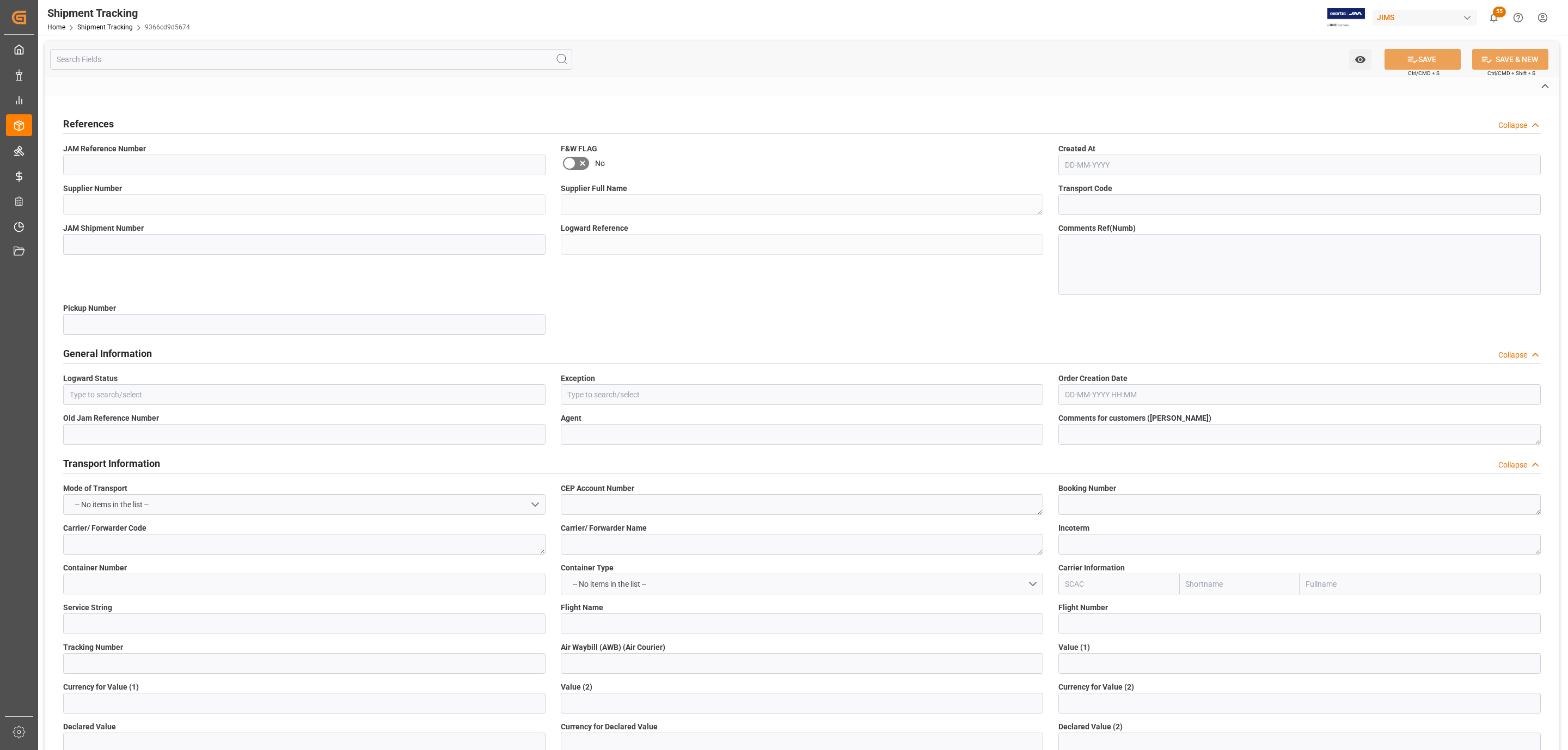
type textarea "J"
type textarea "FEDEX INTERNATIONAL ECONOMY"
type textarea "EXW [GEOGRAPHIC_DATA] [GEOGRAPHIC_DATA]"
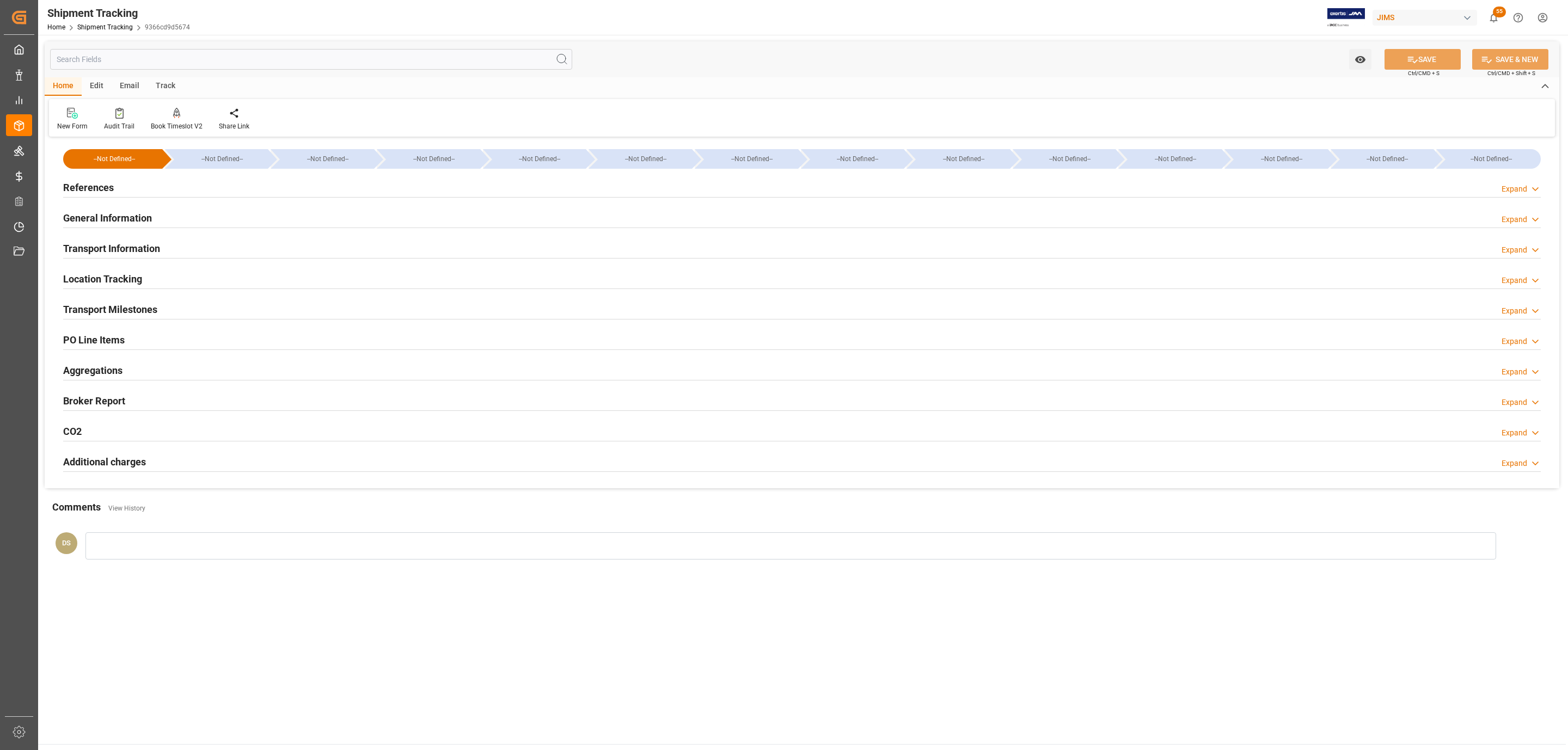
click at [84, 221] on h2 "General Information" at bounding box center [107, 218] width 88 height 15
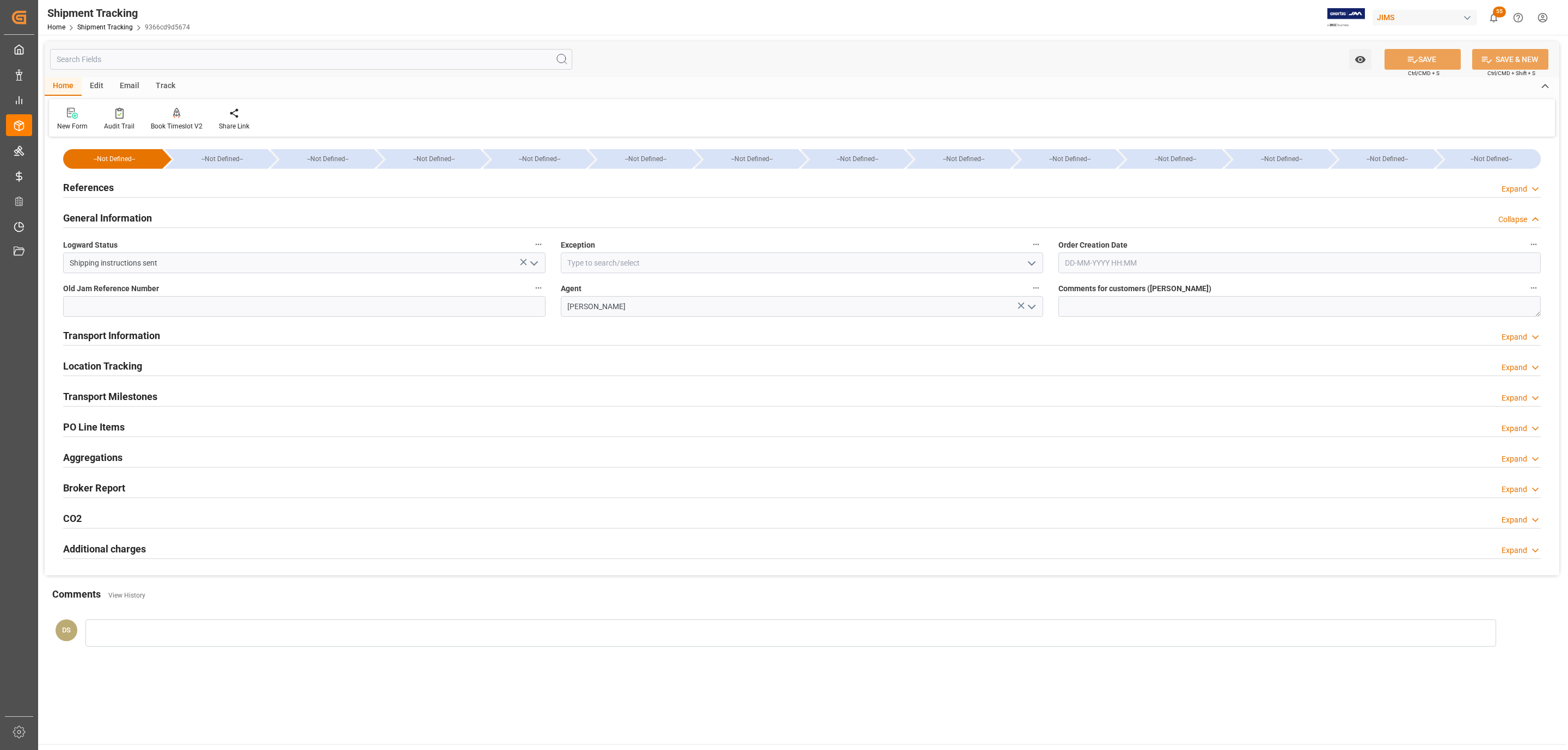
drag, startPoint x: 84, startPoint y: 221, endPoint x: 87, endPoint y: 242, distance: 21.2
click at [87, 222] on h2 "General Information" at bounding box center [107, 218] width 88 height 15
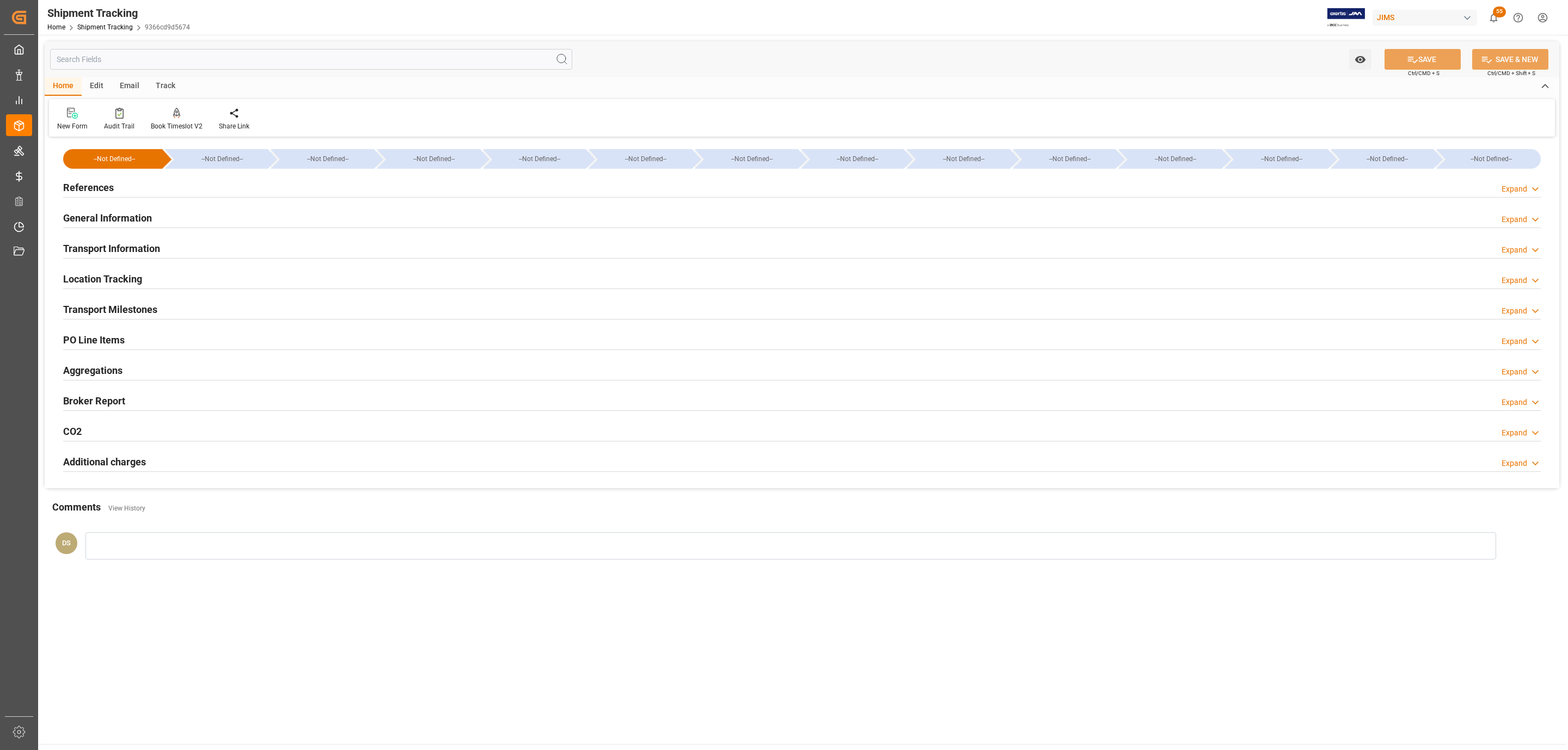
click at [88, 246] on h2 "Transport Information" at bounding box center [111, 249] width 97 height 15
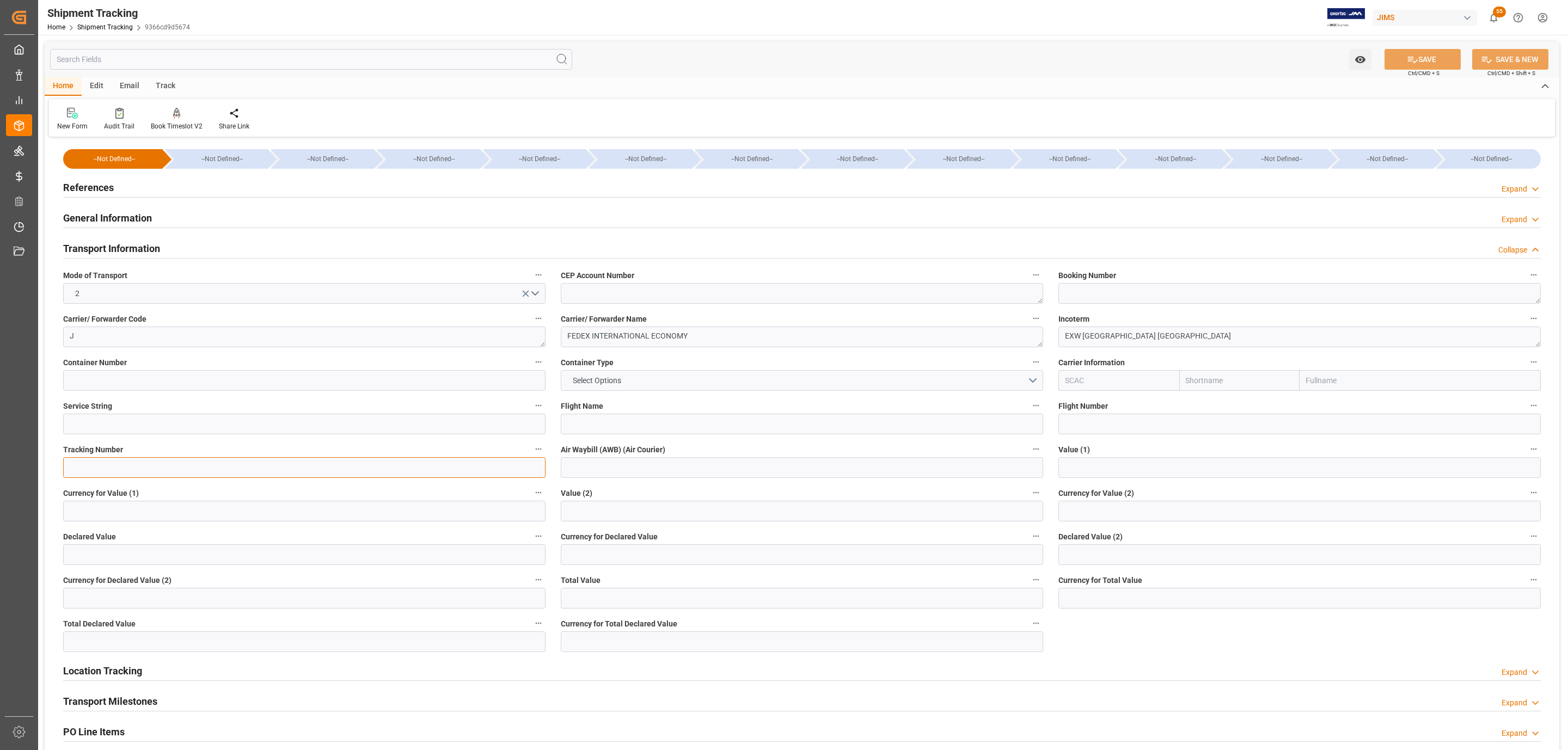
paste input "884186355420"
type input "884186355420"
paste input "884186355420"
type input "884186355420"
click at [1045, 60] on button "SAVE" at bounding box center [1422, 59] width 76 height 21
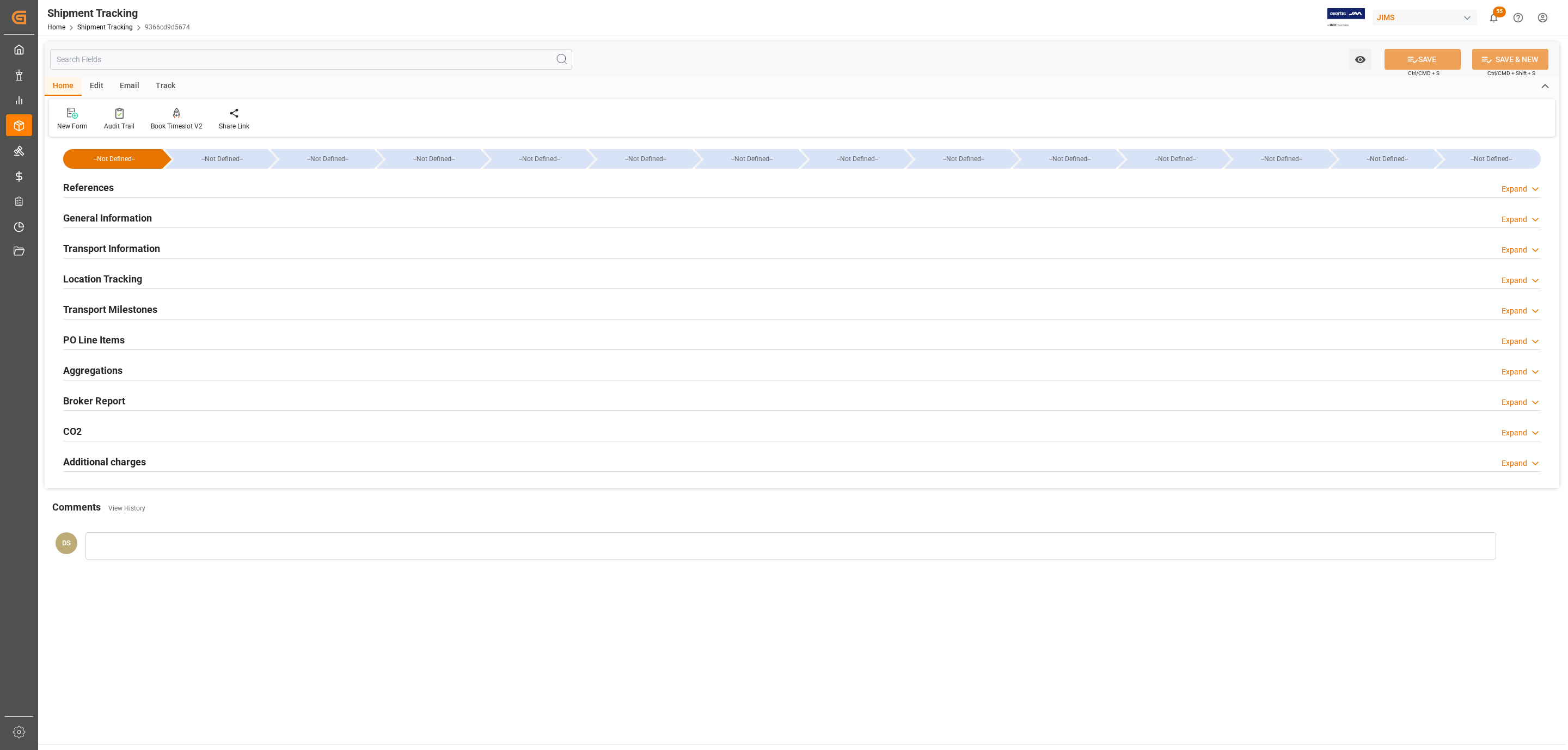
click at [119, 306] on h2 "Transport Milestones" at bounding box center [110, 309] width 94 height 15
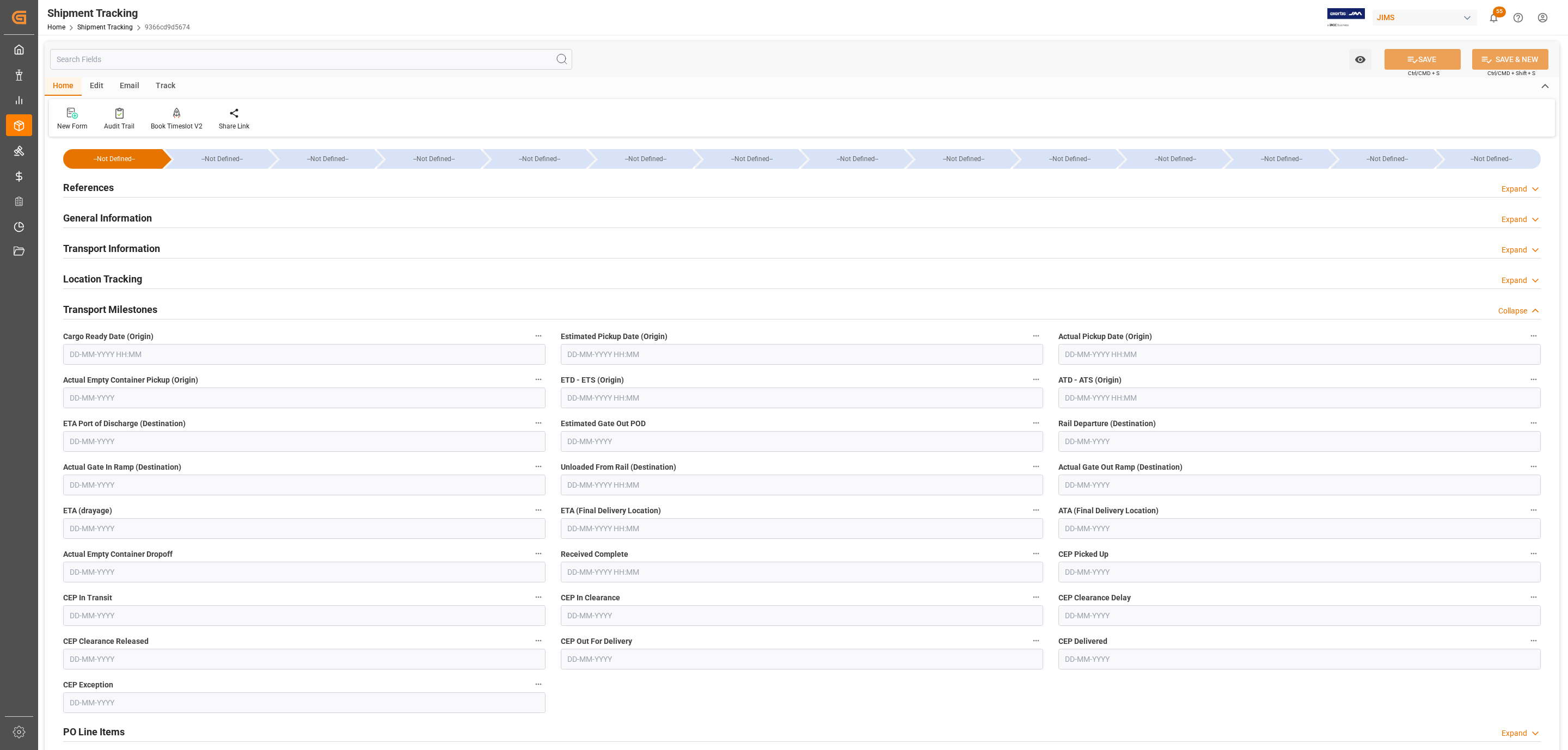
click at [104, 189] on h2 "References" at bounding box center [88, 188] width 50 height 15
click at [149, 186] on div "References Expand" at bounding box center [801, 186] width 1477 height 21
click at [127, 182] on div "References Expand" at bounding box center [801, 186] width 1477 height 21
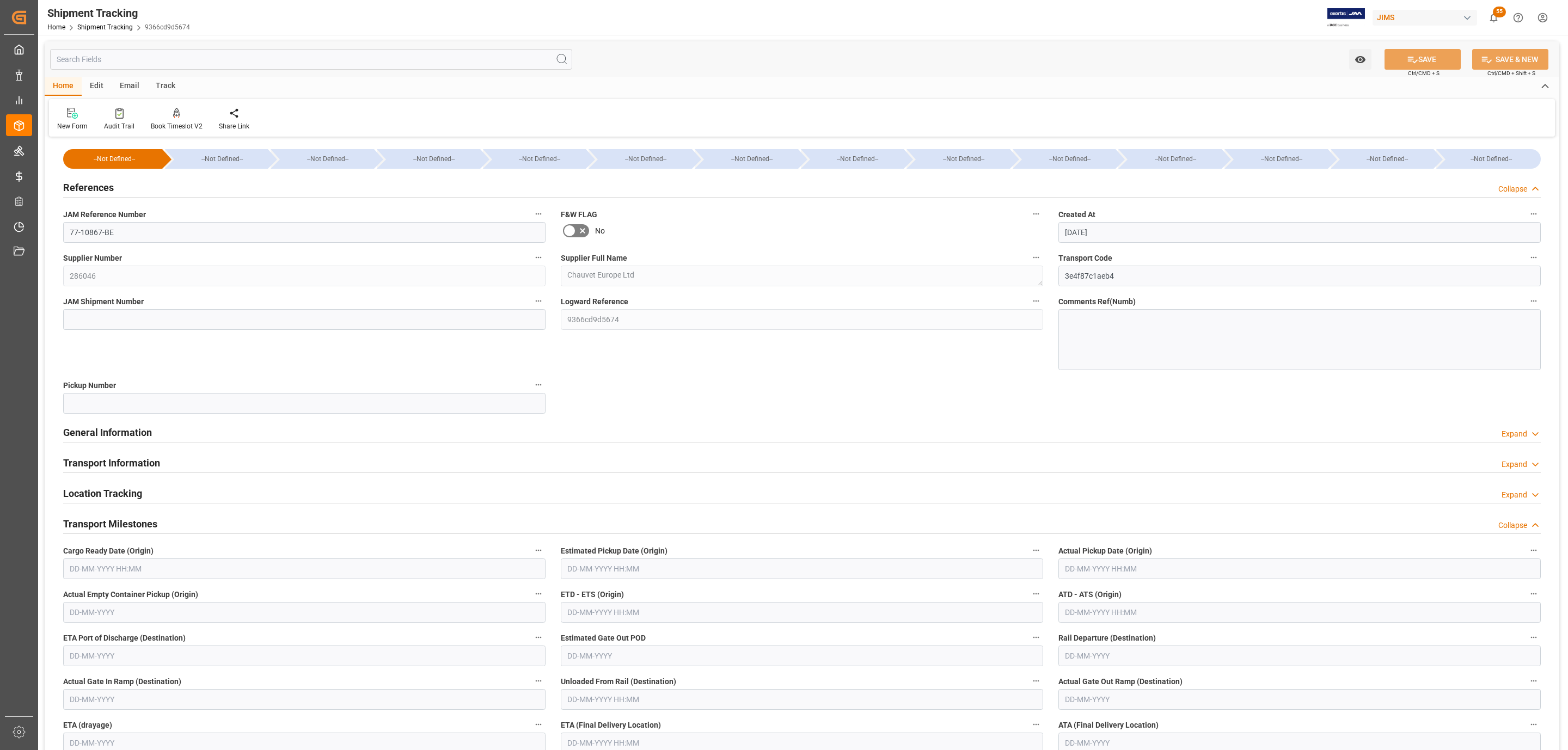
click at [127, 182] on div "References Collapse" at bounding box center [801, 186] width 1477 height 21
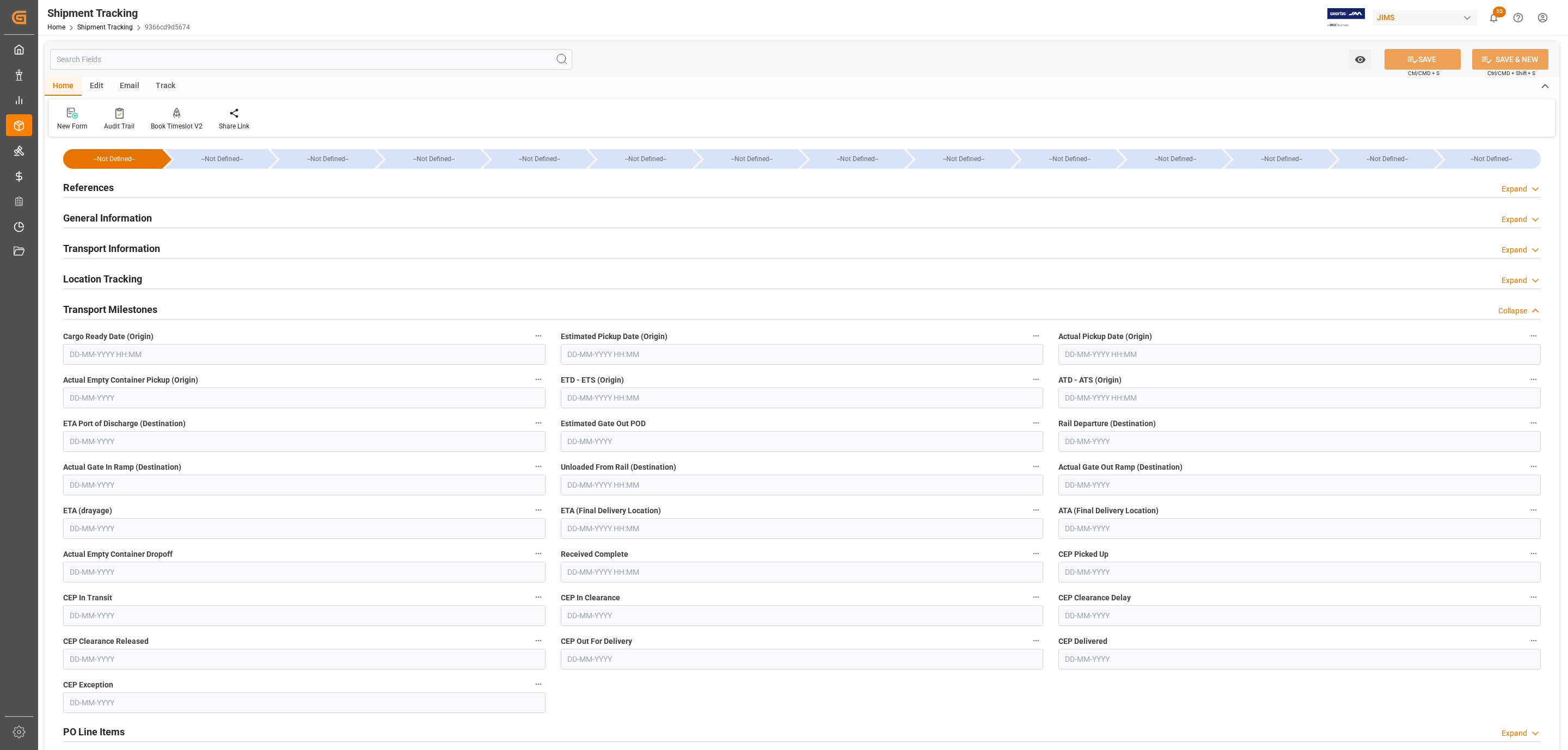
click at [126, 358] on input "text" at bounding box center [304, 354] width 482 height 21
drag, startPoint x: 75, startPoint y: 441, endPoint x: 410, endPoint y: 365, distance: 343.5
click at [75, 441] on span "8" at bounding box center [77, 442] width 4 height 7
type input "08-09-2025 00:00"
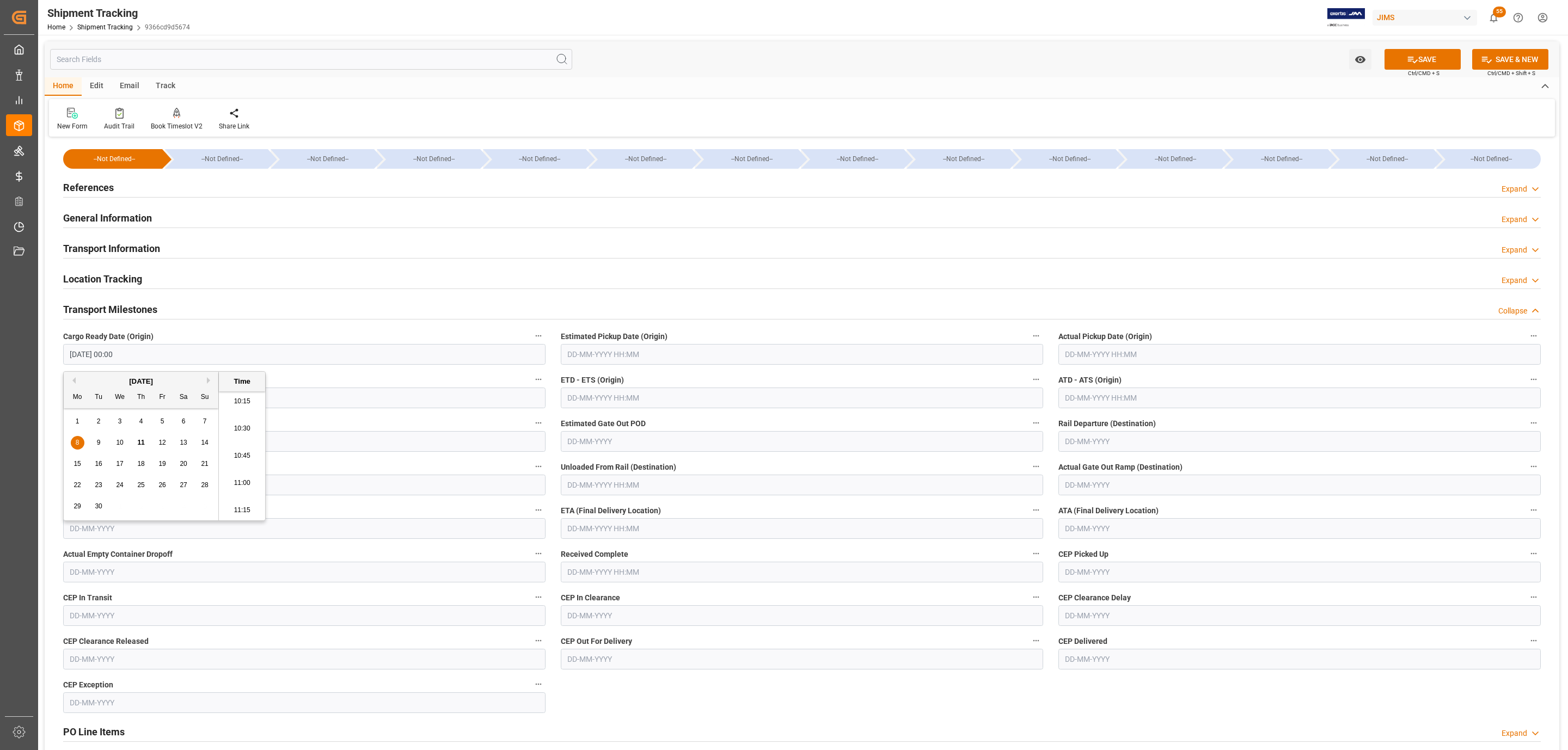
click at [571, 340] on span "Estimated Pickup Date (Origin)" at bounding box center [614, 337] width 107 height 12
click at [586, 350] on input "text" at bounding box center [801, 354] width 482 height 21
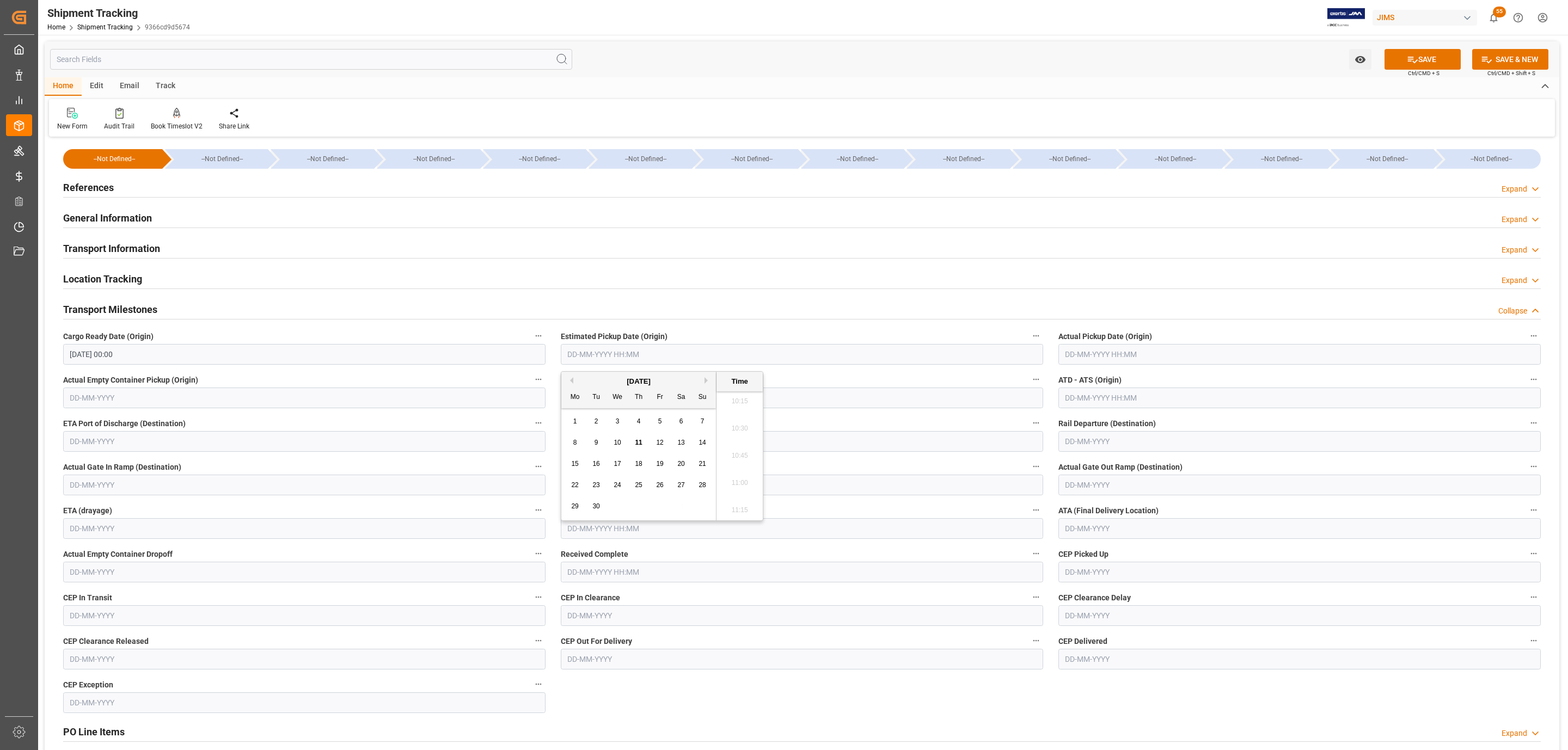
click at [575, 444] on span "8" at bounding box center [575, 442] width 4 height 7
type input "08-09-2025 00:00"
click at [1045, 352] on input "text" at bounding box center [1298, 354] width 482 height 21
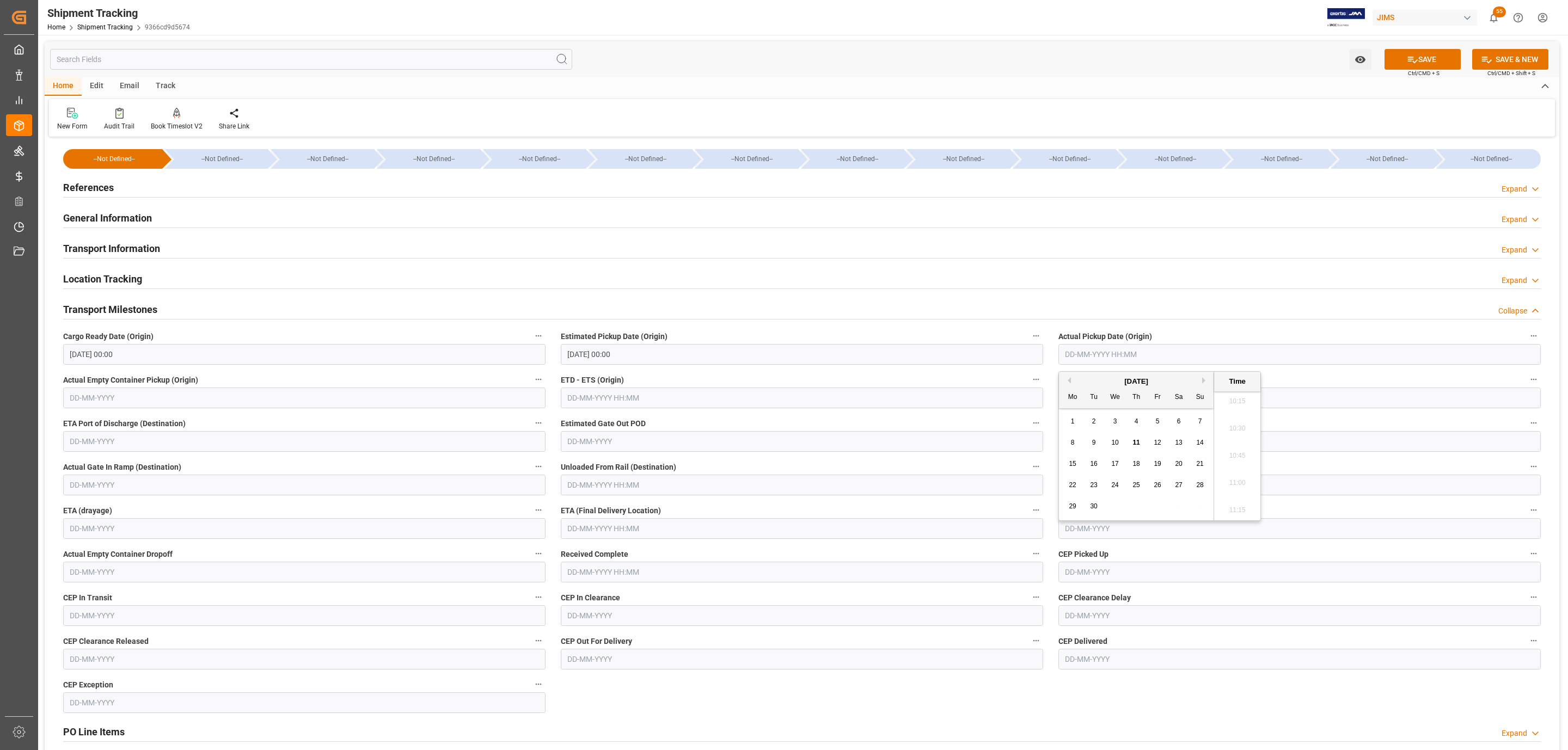
click at [1045, 445] on div "8" at bounding box center [1073, 443] width 13 height 13
type input "08-09-2025 00:00"
click at [595, 499] on input "text" at bounding box center [801, 528] width 482 height 21
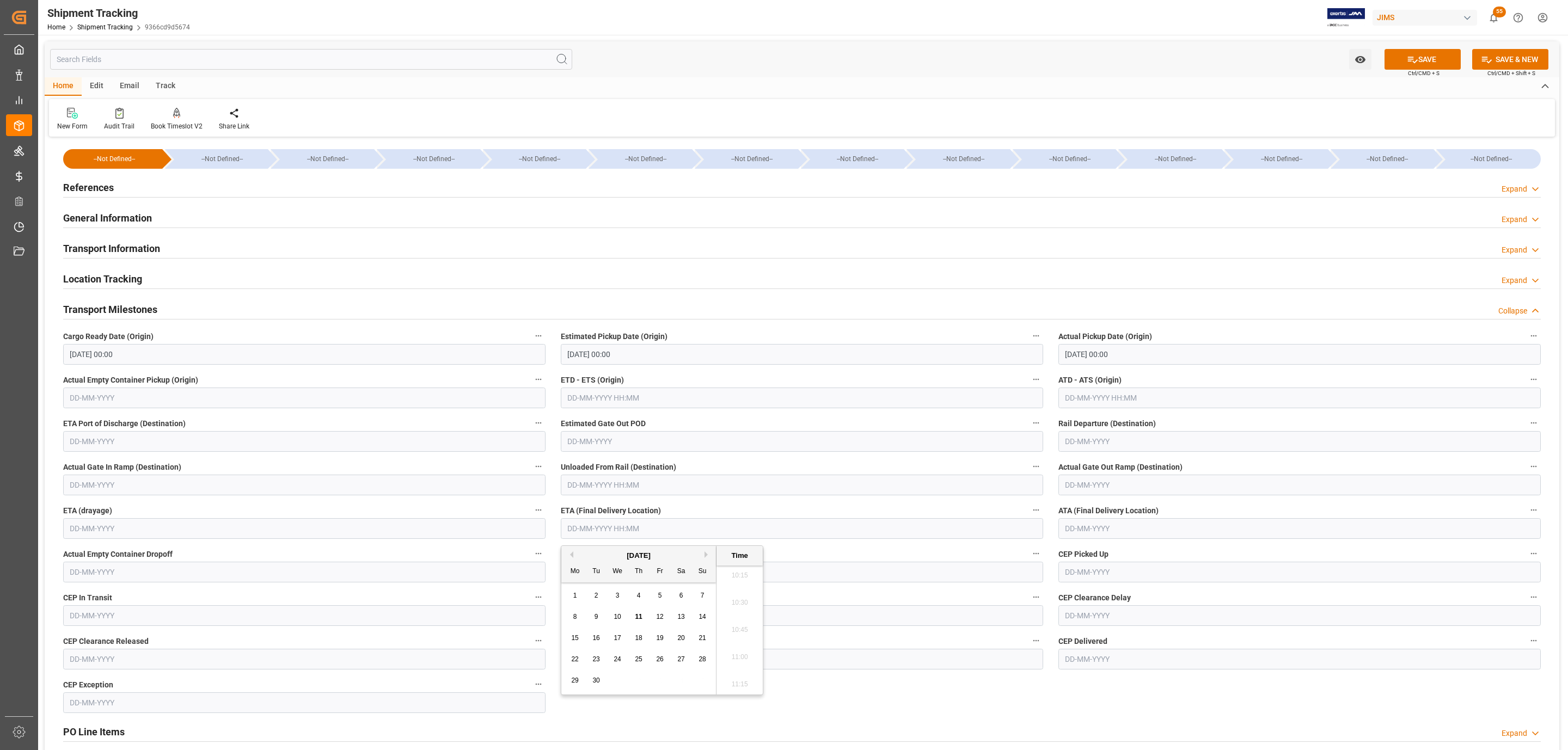
click at [637, 499] on span "11" at bounding box center [638, 616] width 7 height 7
type input "11-09-2025 00:00"
click at [1045, 67] on button "SAVE" at bounding box center [1422, 59] width 76 height 21
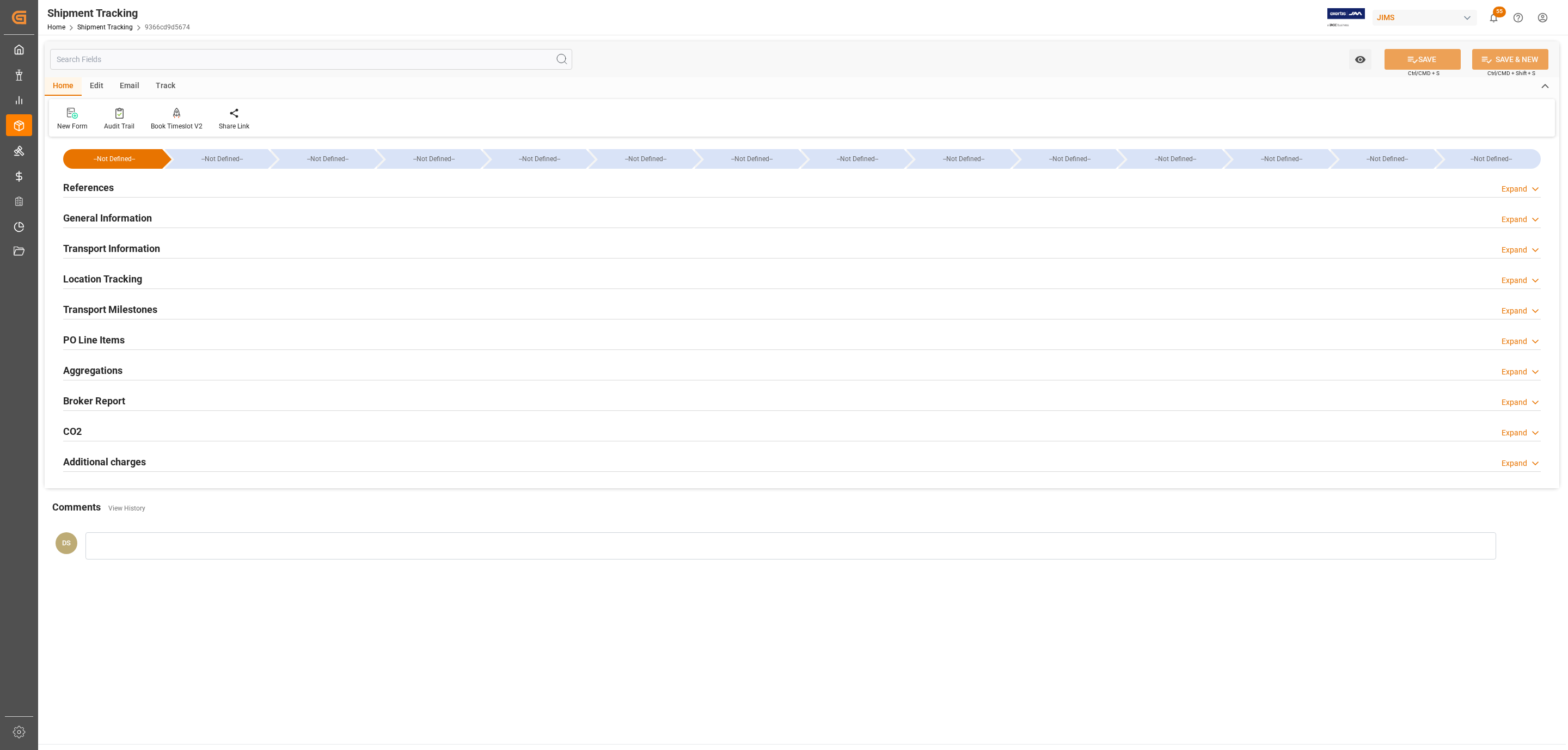
click at [125, 239] on div "Transport Information" at bounding box center [111, 247] width 97 height 21
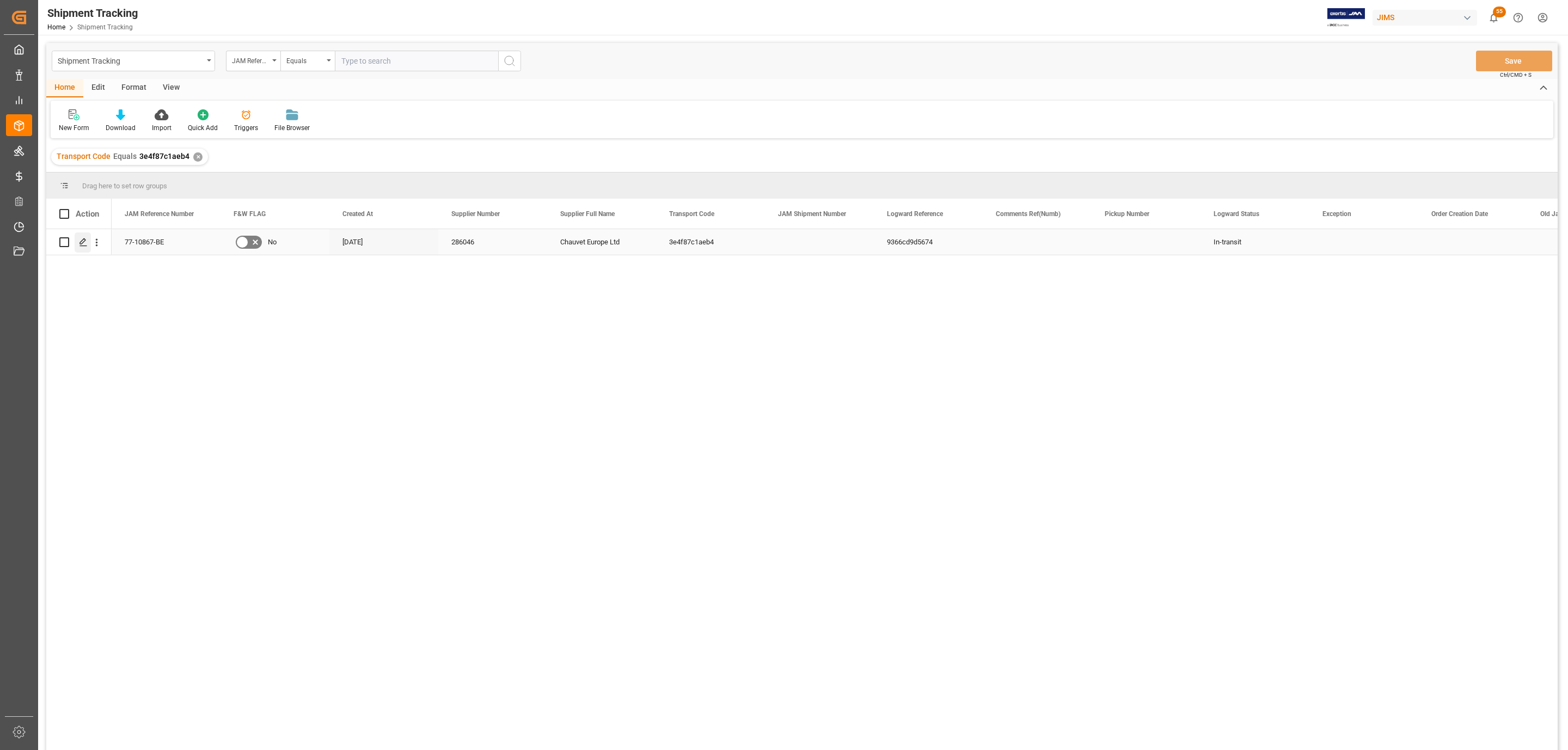
click at [79, 246] on icon "Press SPACE to select this row." at bounding box center [83, 242] width 9 height 9
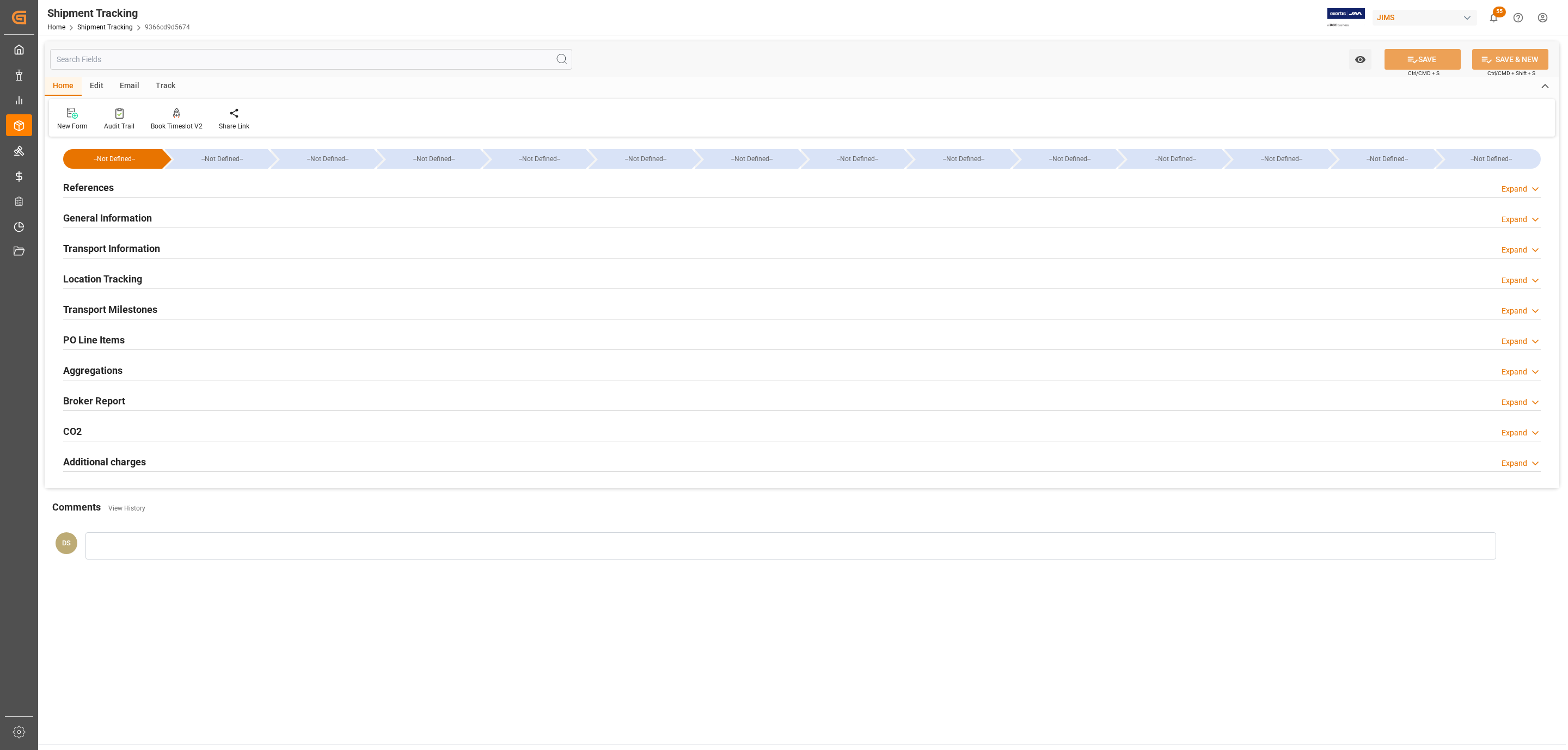
drag, startPoint x: 112, startPoint y: 178, endPoint x: 117, endPoint y: 231, distance: 53.2
click at [112, 179] on div "References" at bounding box center [88, 186] width 50 height 21
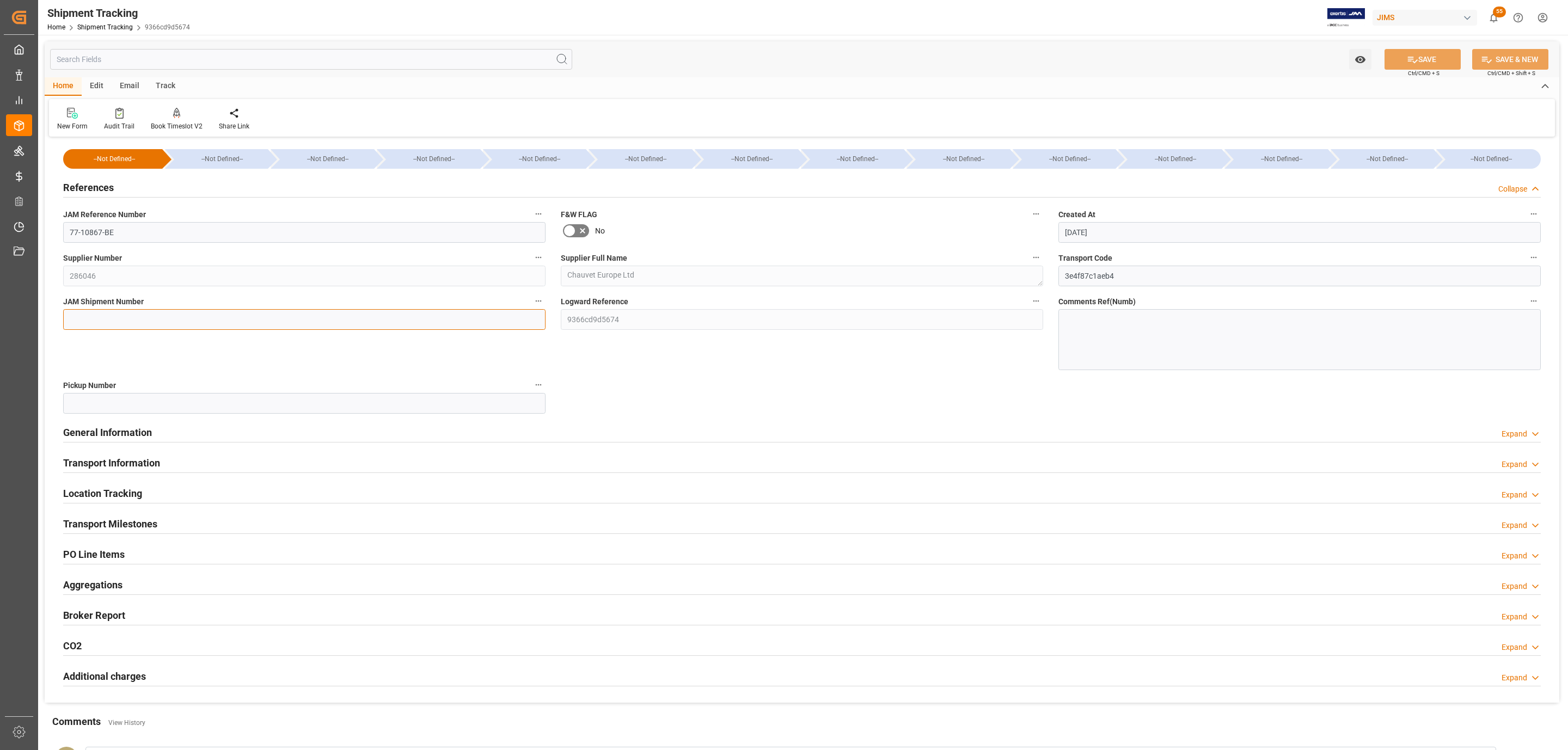
click at [114, 317] on input at bounding box center [304, 319] width 482 height 21
paste input "72988"
type input "72988"
click at [1429, 62] on button "SAVE" at bounding box center [1422, 59] width 76 height 21
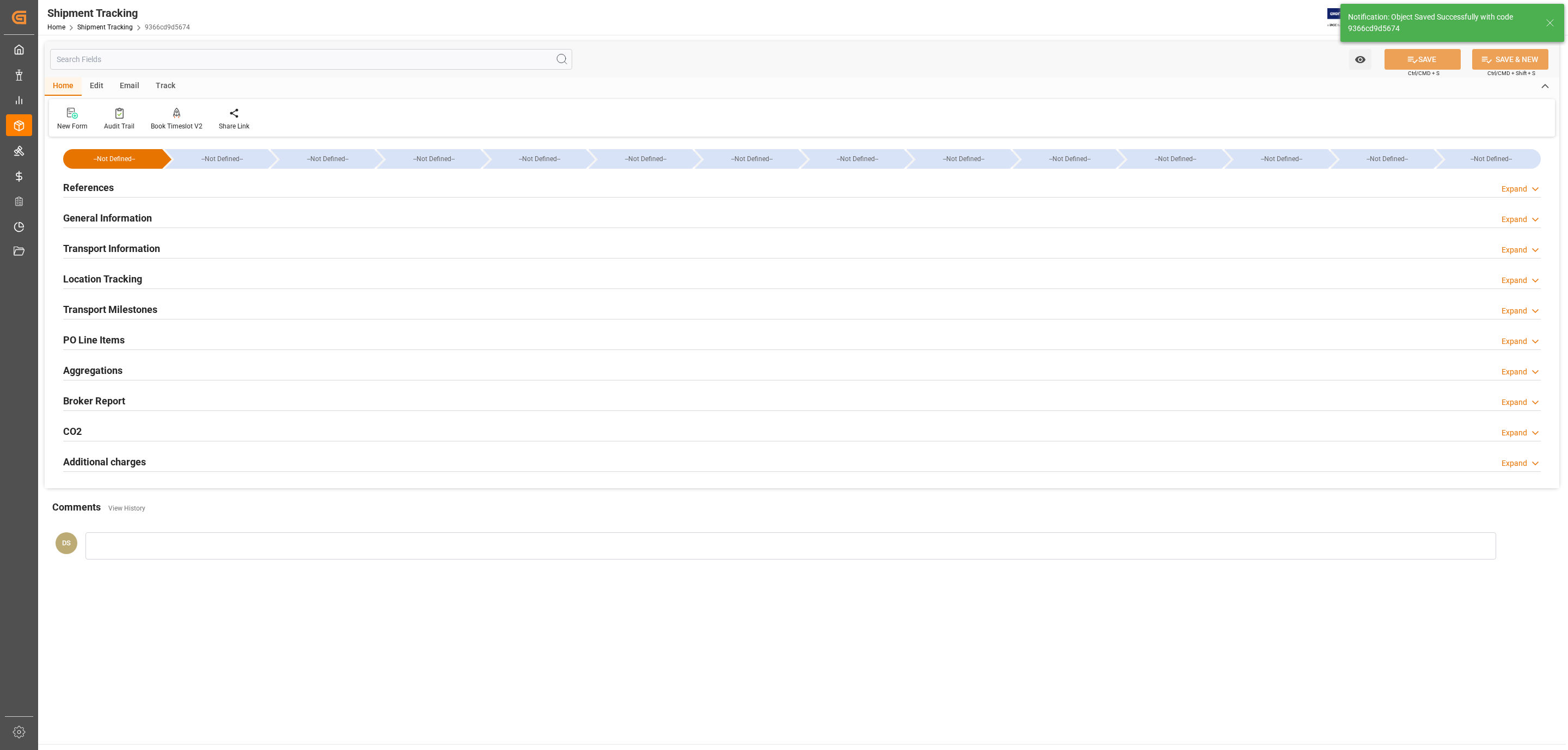
click at [255, 293] on div "Location Tracking Expand" at bounding box center [801, 279] width 1493 height 31
click at [252, 296] on div "Transport Milestones Expand" at bounding box center [801, 309] width 1493 height 31
click at [122, 301] on div "Transport Milestones" at bounding box center [110, 308] width 94 height 21
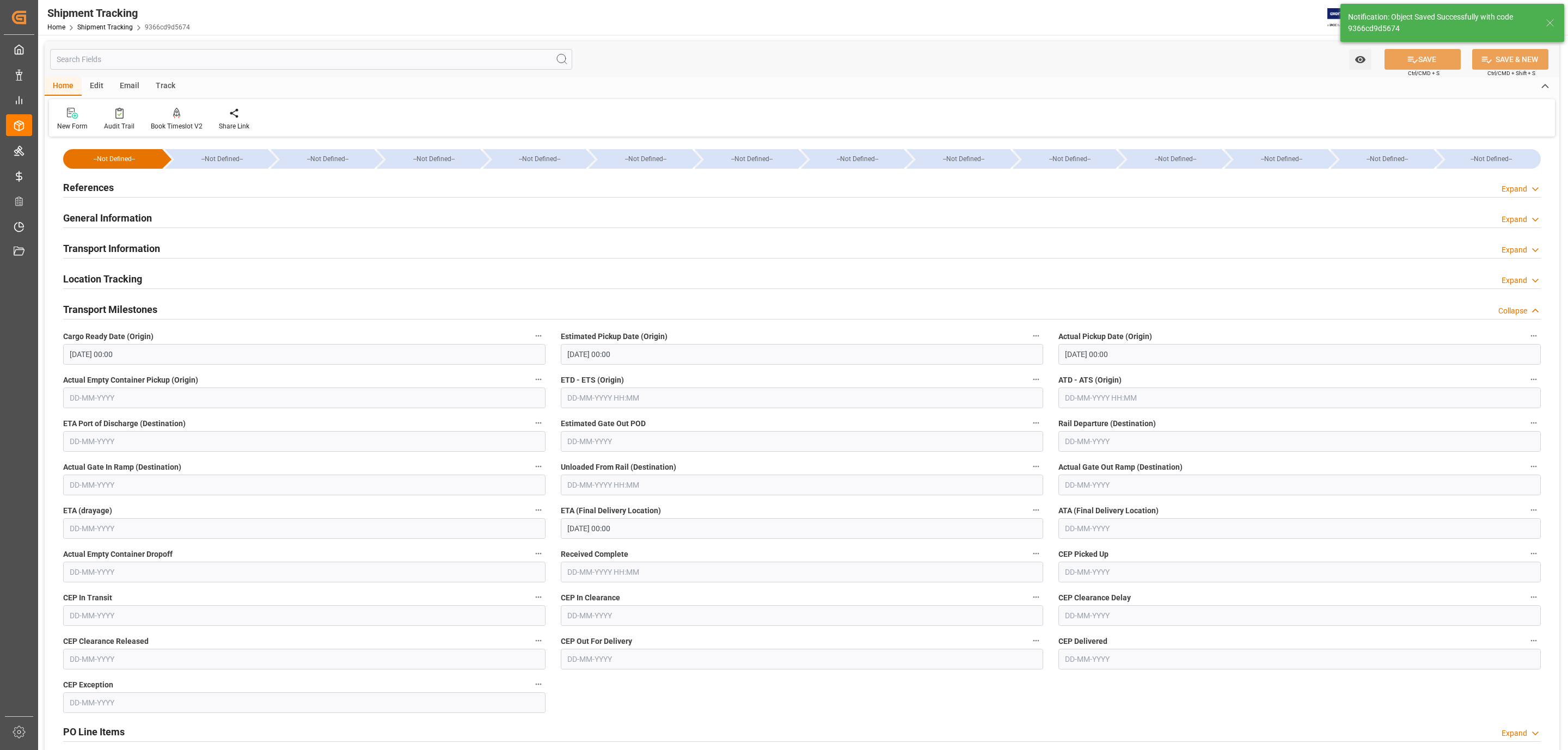
click at [104, 242] on h2 "Transport Information" at bounding box center [111, 249] width 97 height 15
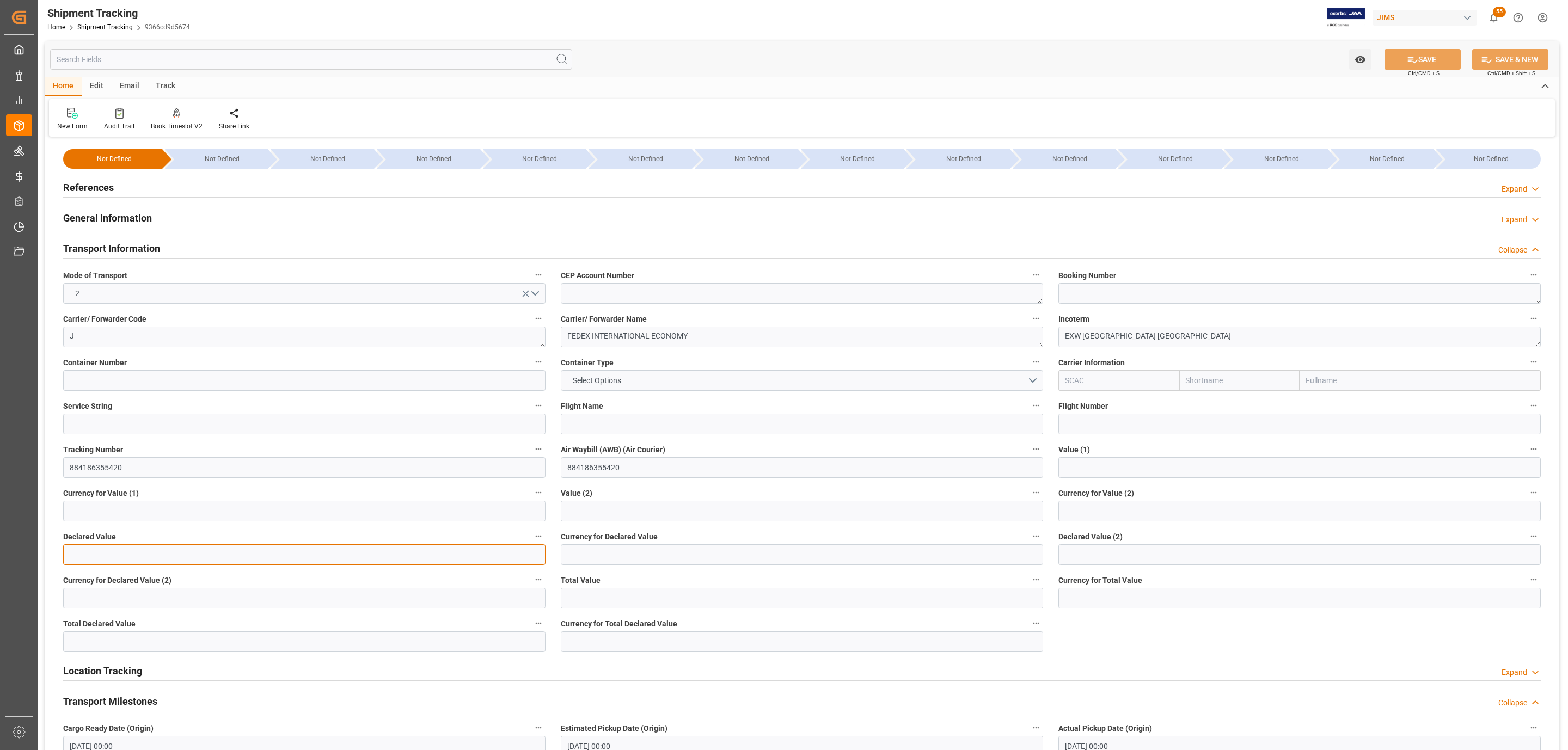
click at [88, 552] on input "text" at bounding box center [304, 554] width 482 height 21
type input "238"
type input "usd"
click at [1417, 50] on button "SAVE" at bounding box center [1422, 59] width 76 height 21
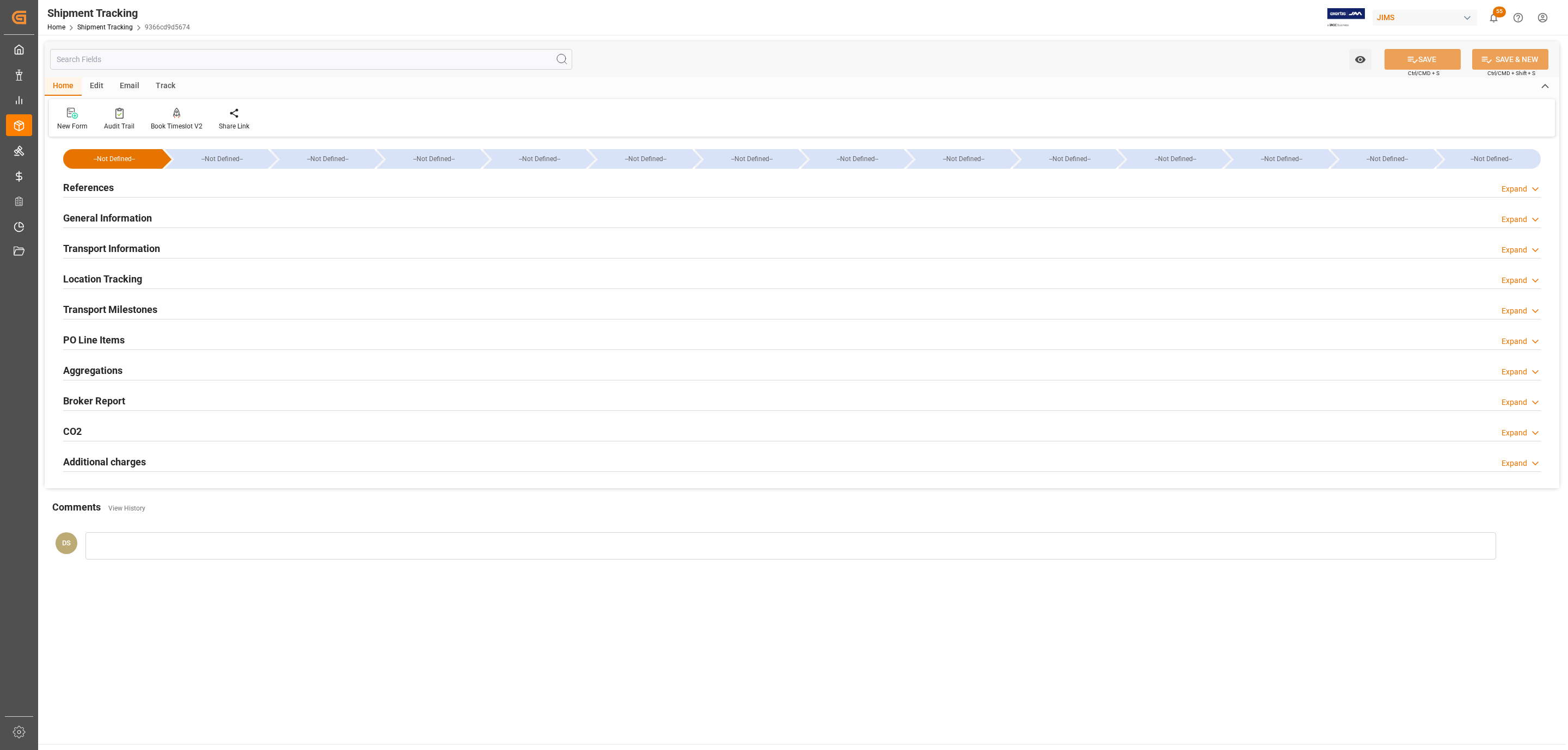
click at [133, 179] on div "References Expand" at bounding box center [801, 186] width 1477 height 21
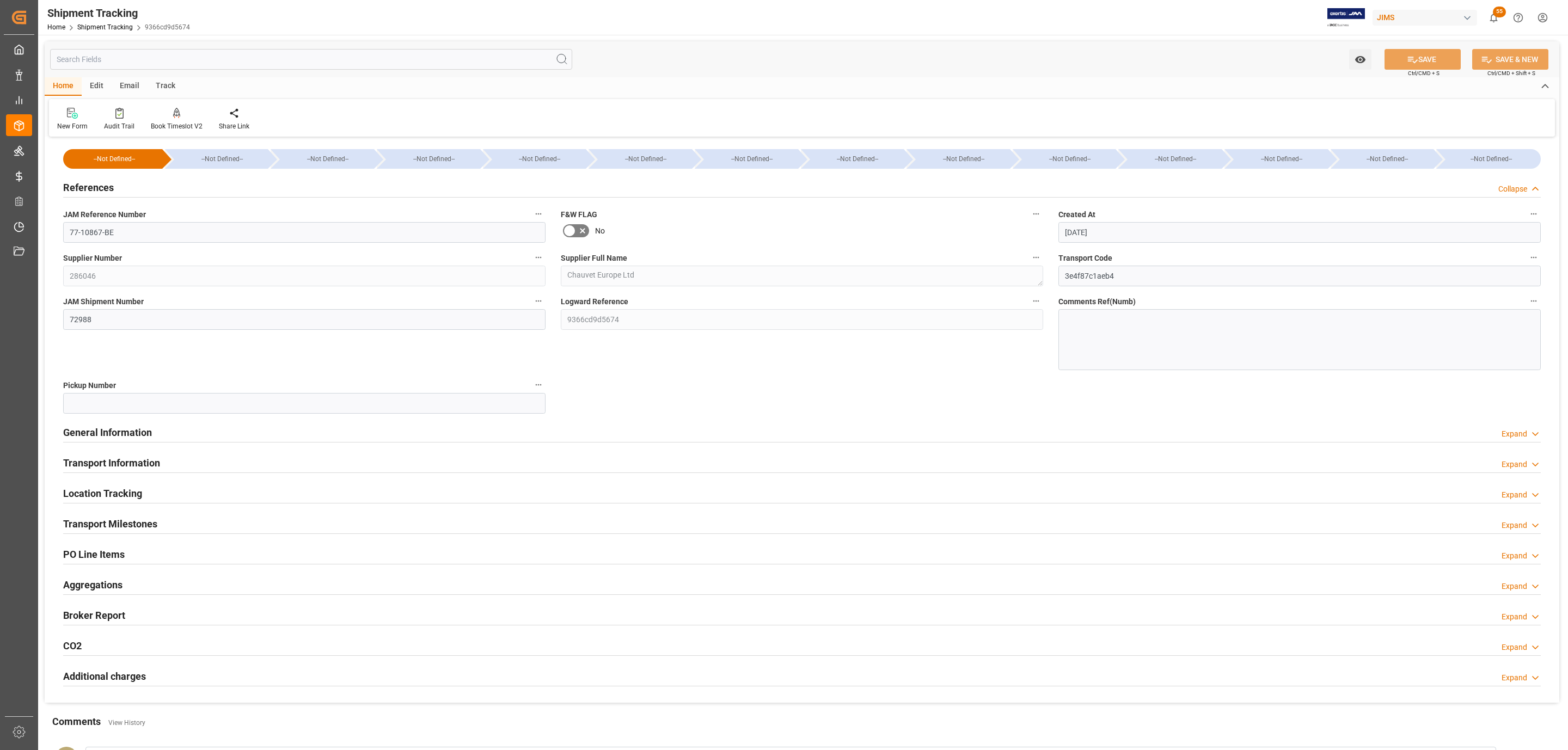
click at [133, 179] on div "References Collapse" at bounding box center [801, 186] width 1477 height 21
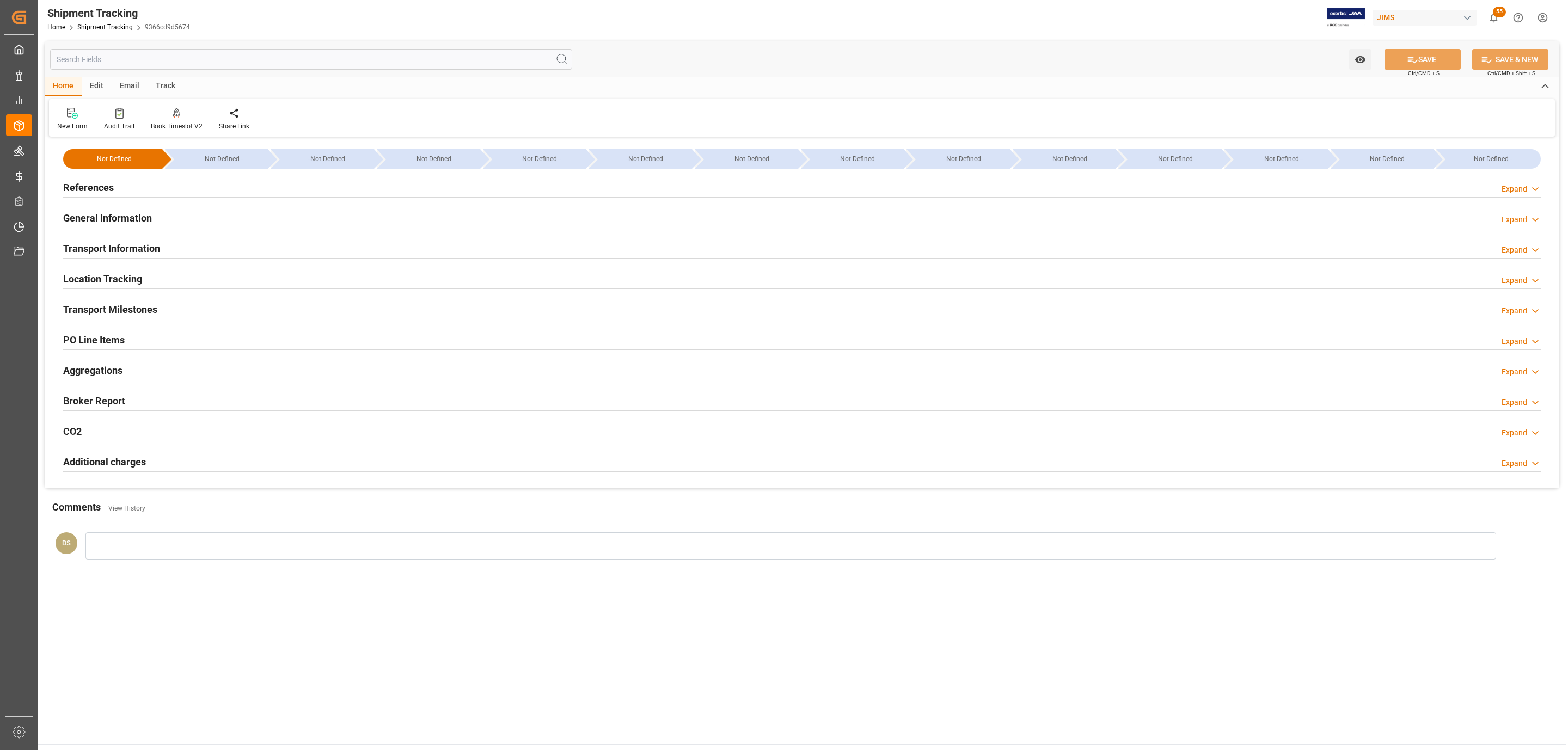
click at [160, 237] on div "Transport Information Expand" at bounding box center [801, 247] width 1477 height 21
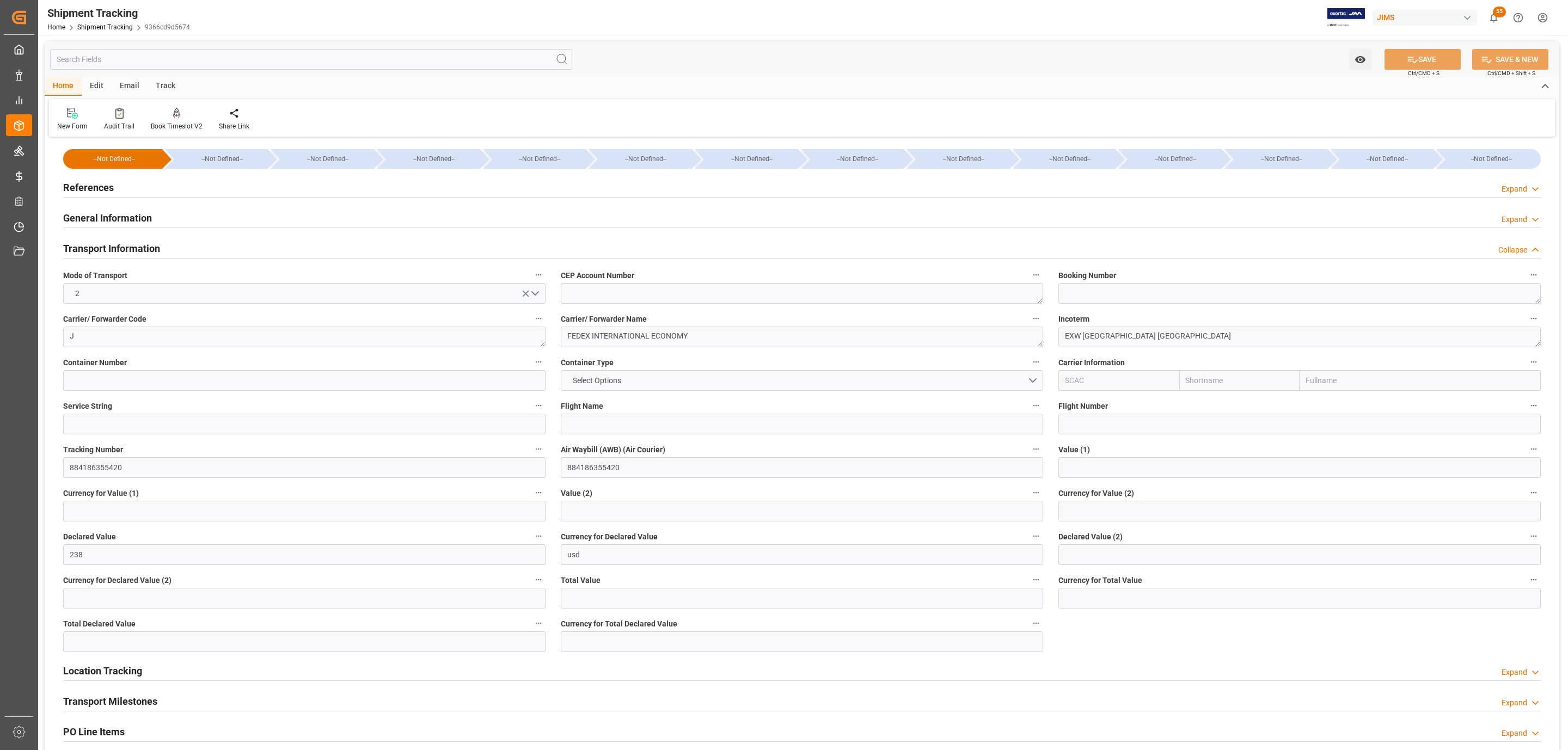
click at [160, 237] on div "Transport Information Collapse" at bounding box center [801, 247] width 1477 height 21
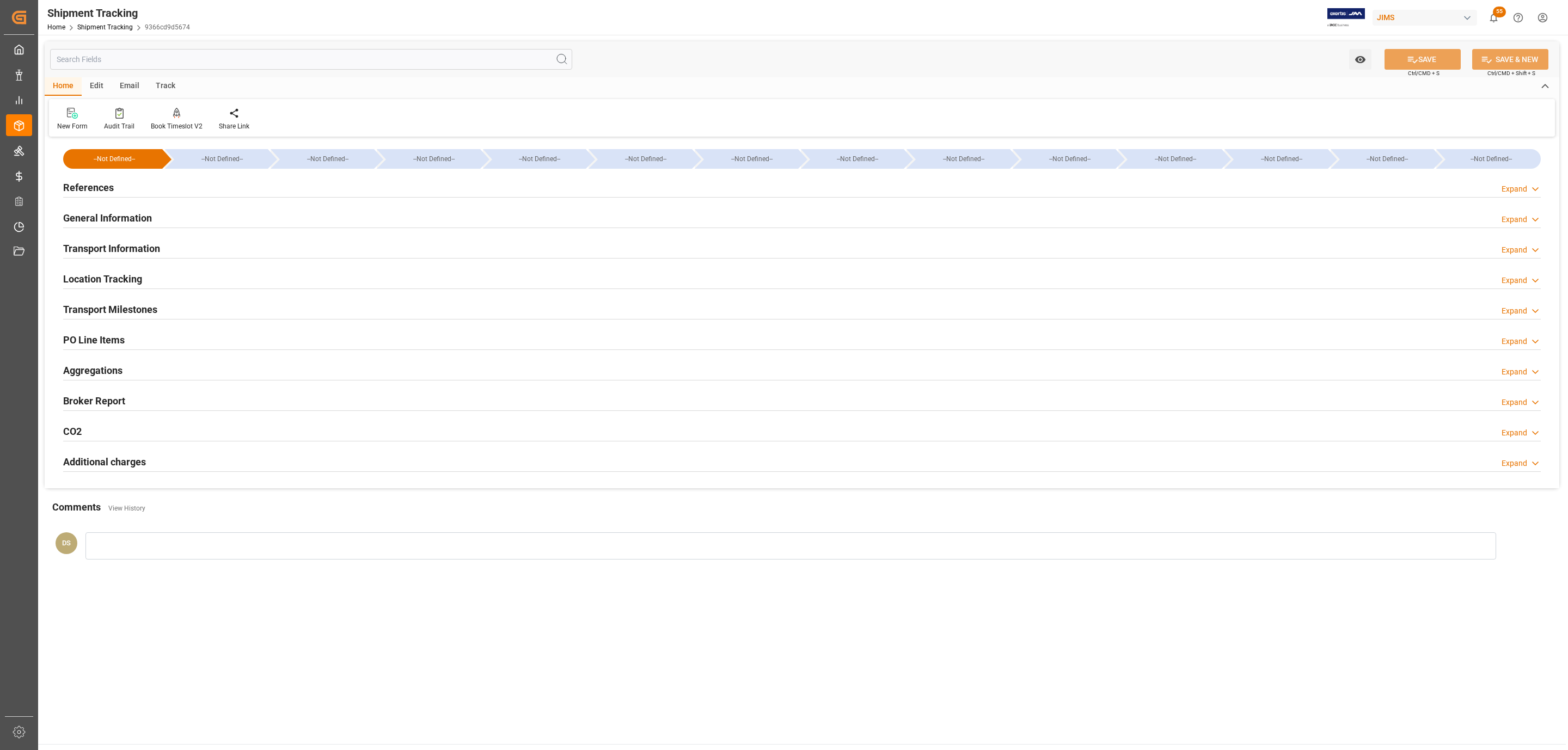
click at [139, 316] on h2 "Transport Milestones" at bounding box center [110, 309] width 94 height 15
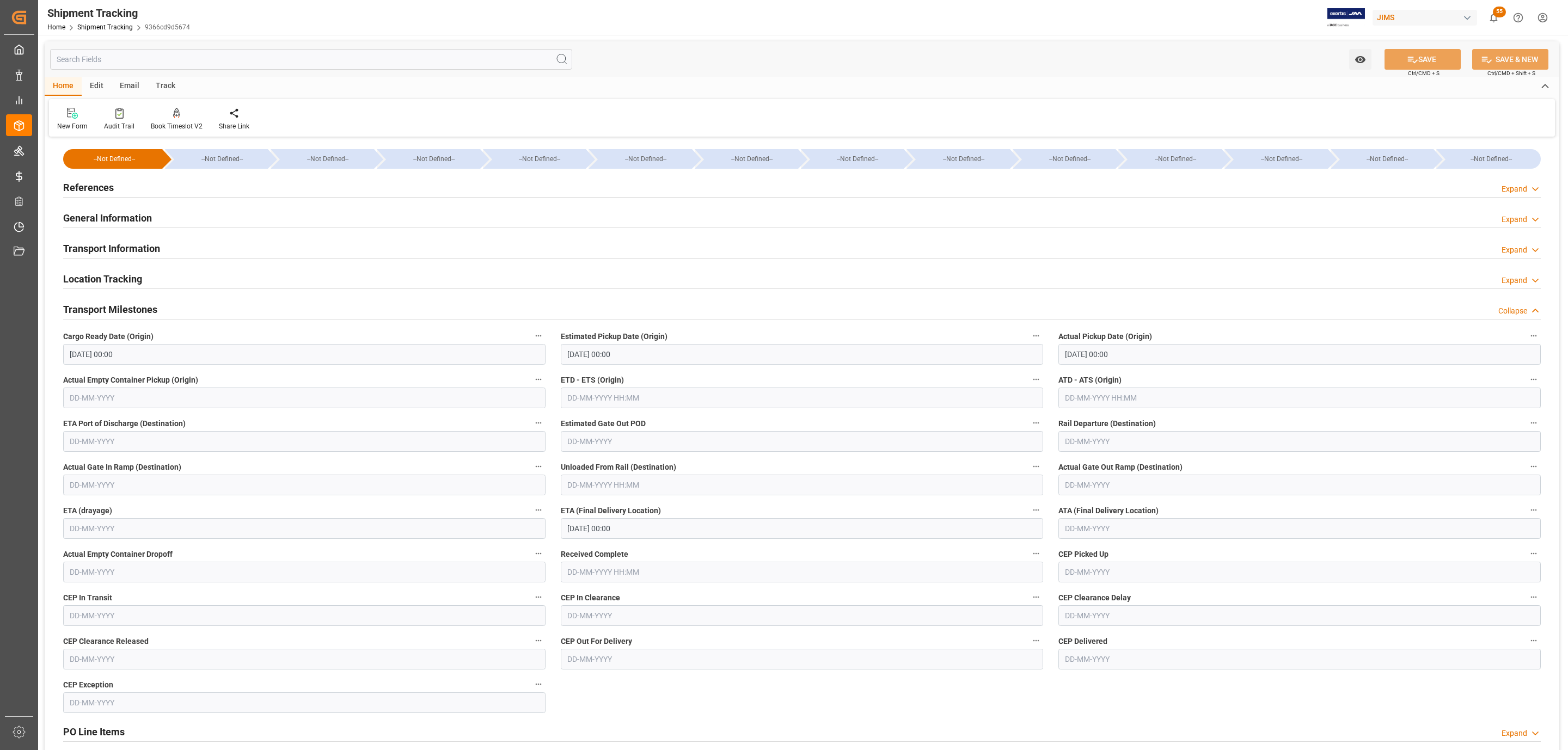
click at [152, 309] on h2 "Transport Milestones" at bounding box center [110, 309] width 94 height 15
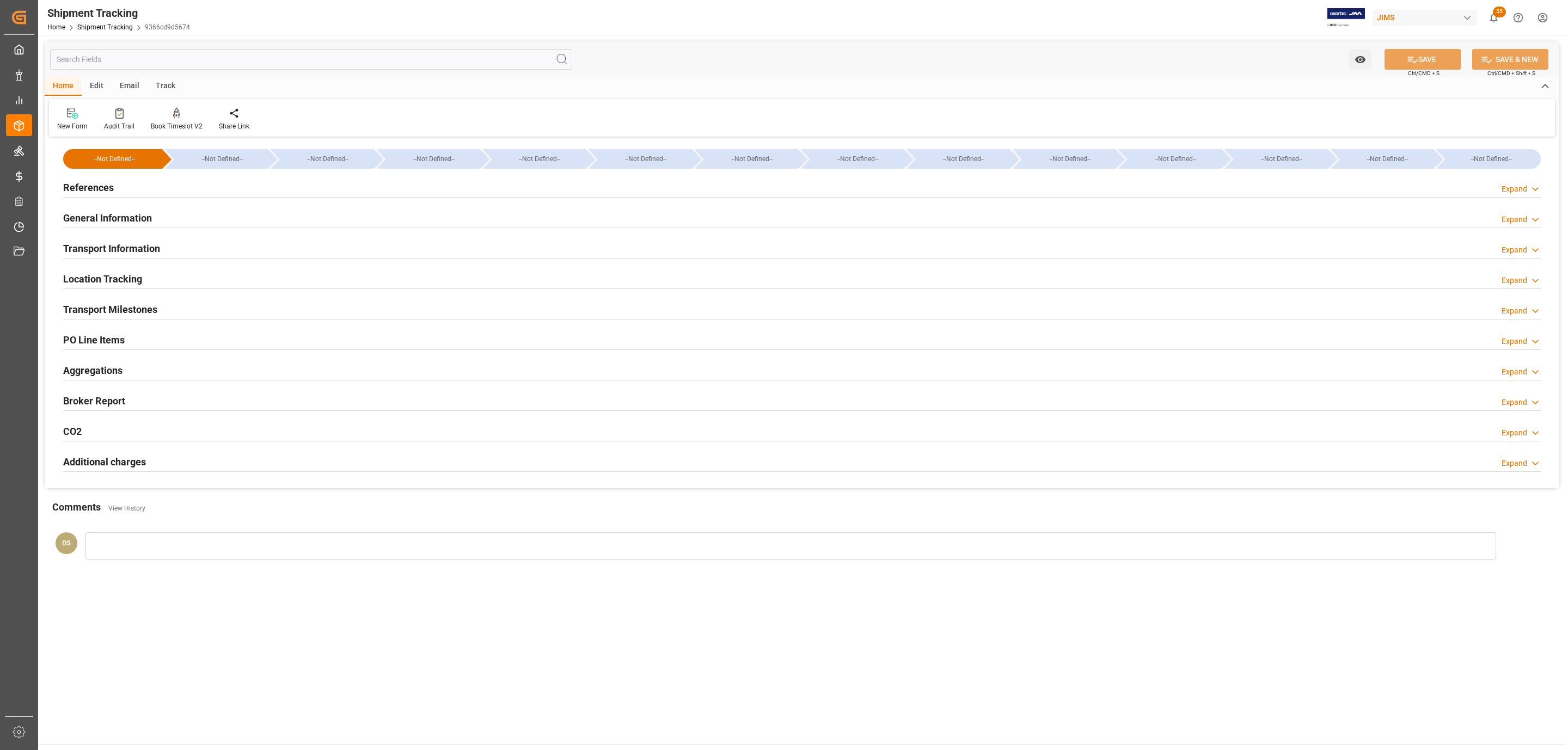
click at [106, 182] on h2 "References" at bounding box center [88, 188] width 50 height 15
click at [101, 180] on h2 "References" at bounding box center [88, 188] width 50 height 15
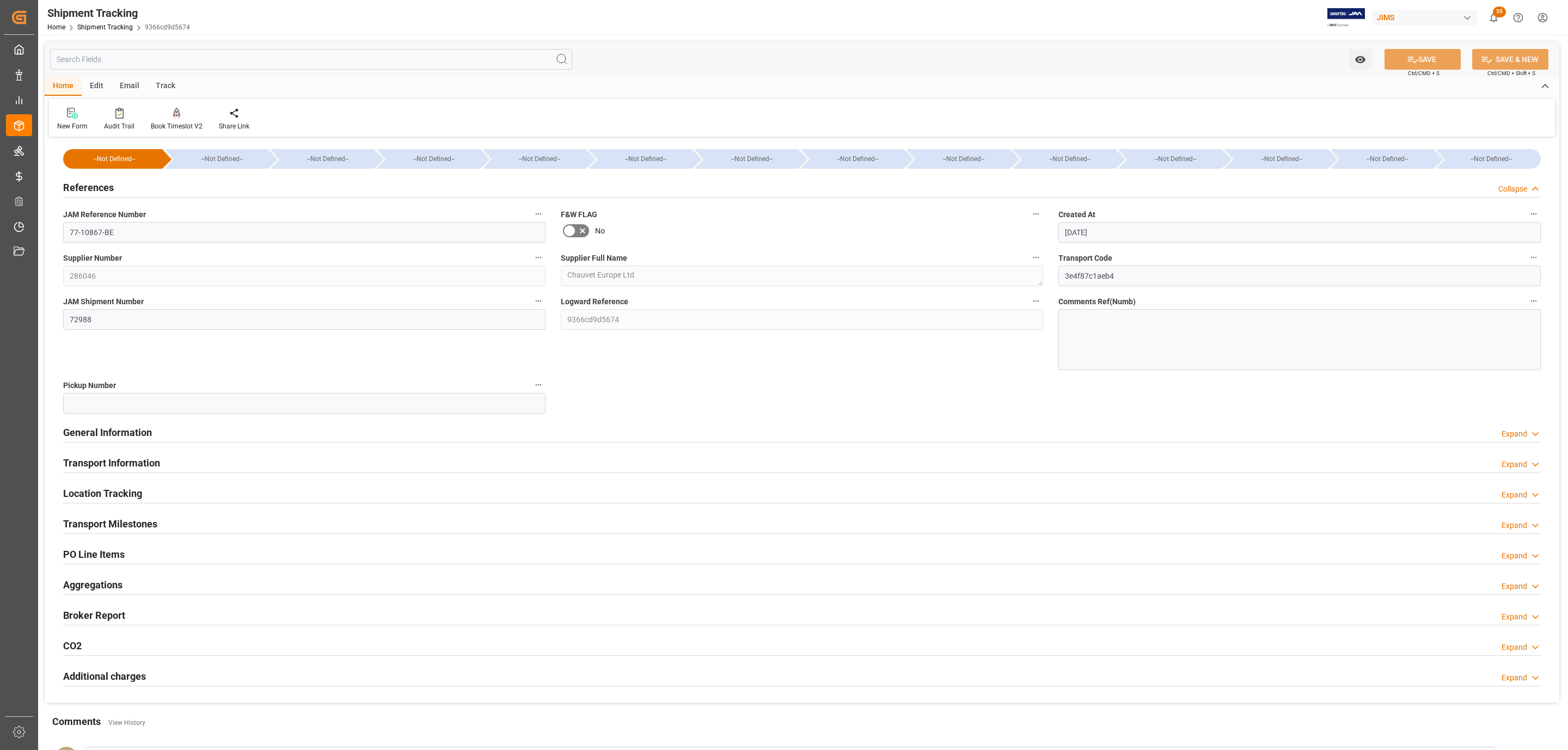
click at [108, 186] on h2 "References" at bounding box center [88, 188] width 50 height 15
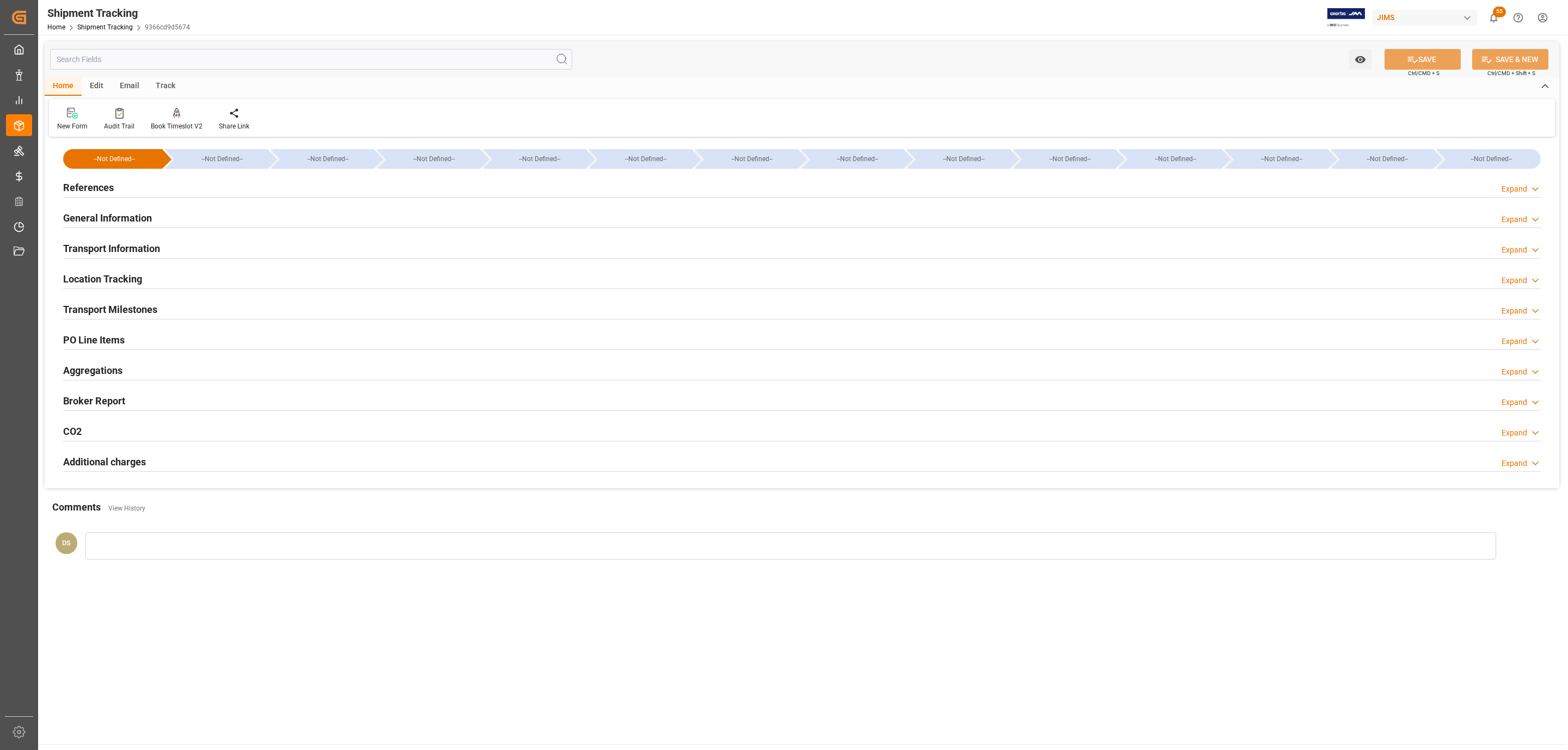
click at [112, 333] on h2 "PO Line Items" at bounding box center [93, 340] width 61 height 15
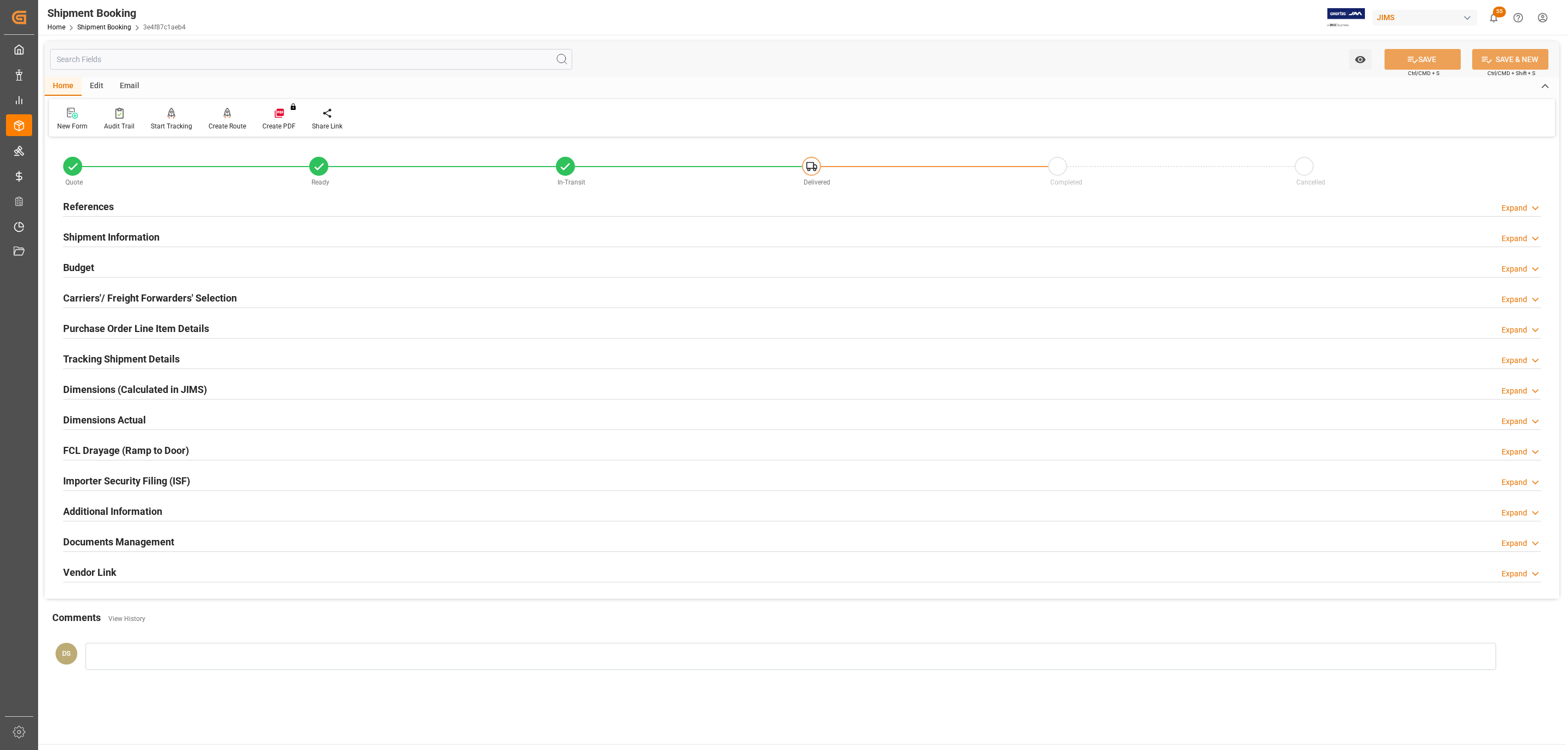
click at [87, 330] on h2 "Purchase Order Line Item Details" at bounding box center [136, 328] width 146 height 15
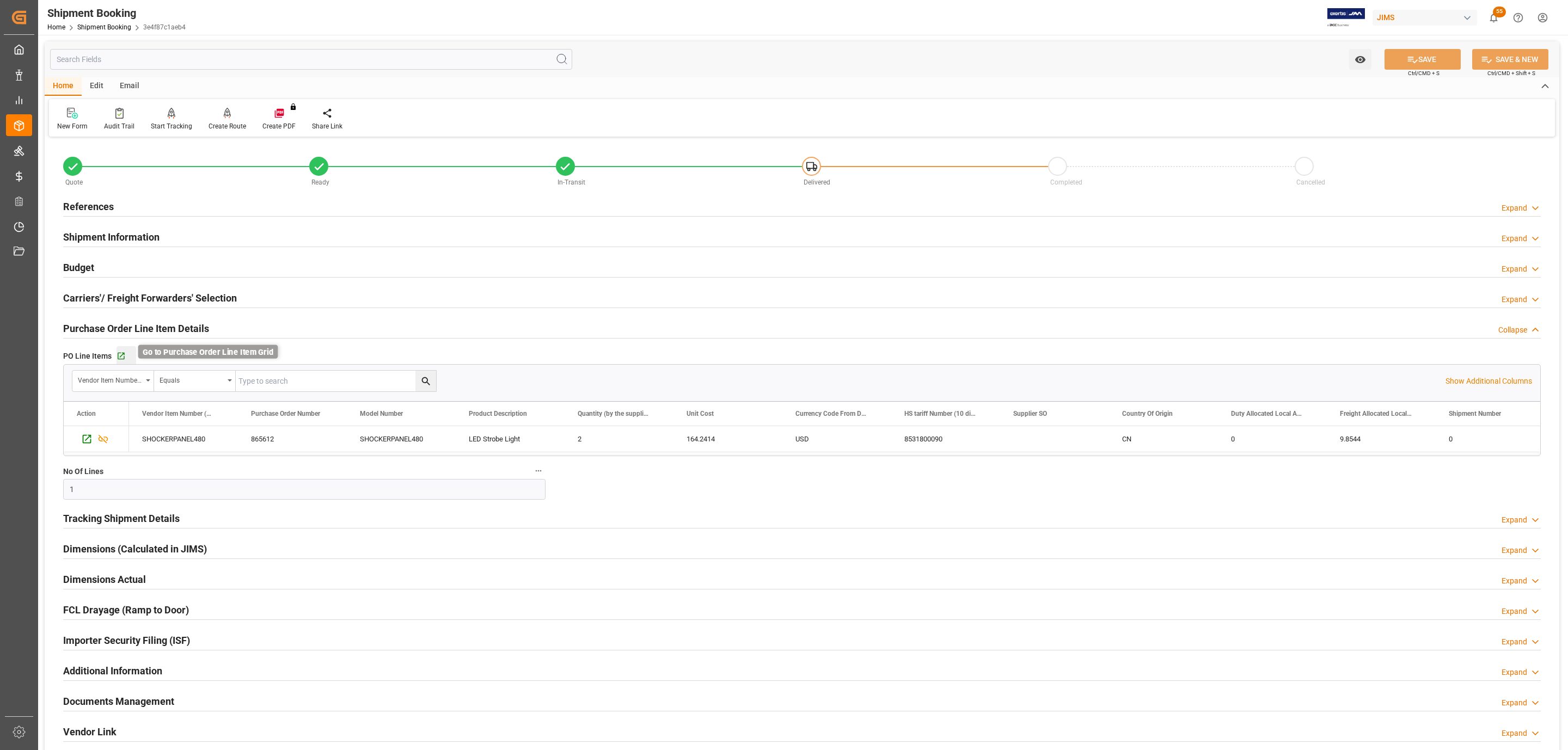
click at [121, 360] on icon "button" at bounding box center [121, 356] width 9 height 9
click at [106, 202] on h2 "References" at bounding box center [88, 207] width 50 height 15
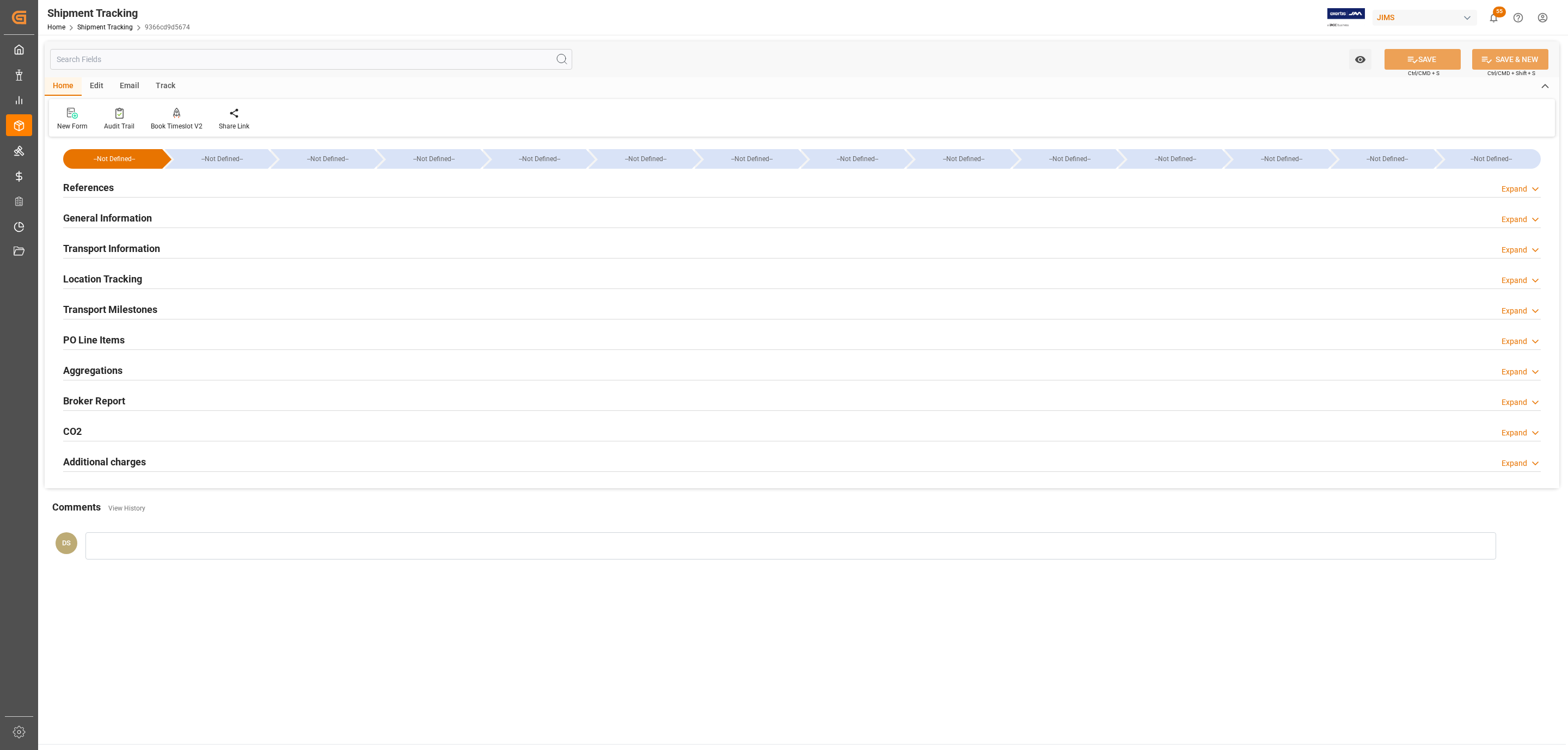
click at [142, 184] on div "References Expand" at bounding box center [801, 186] width 1477 height 21
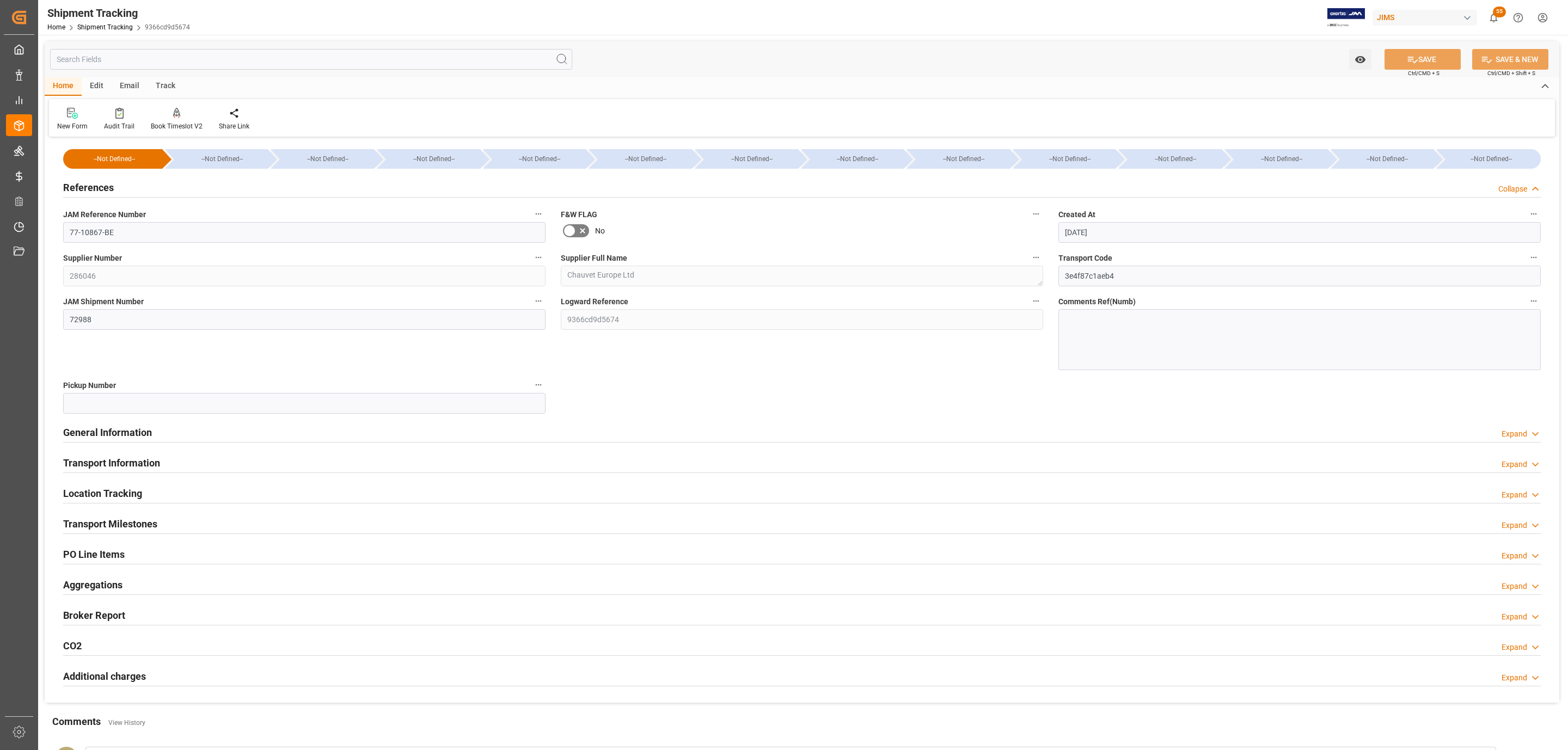
click at [175, 523] on div "Transport Milestones Expand" at bounding box center [801, 523] width 1477 height 21
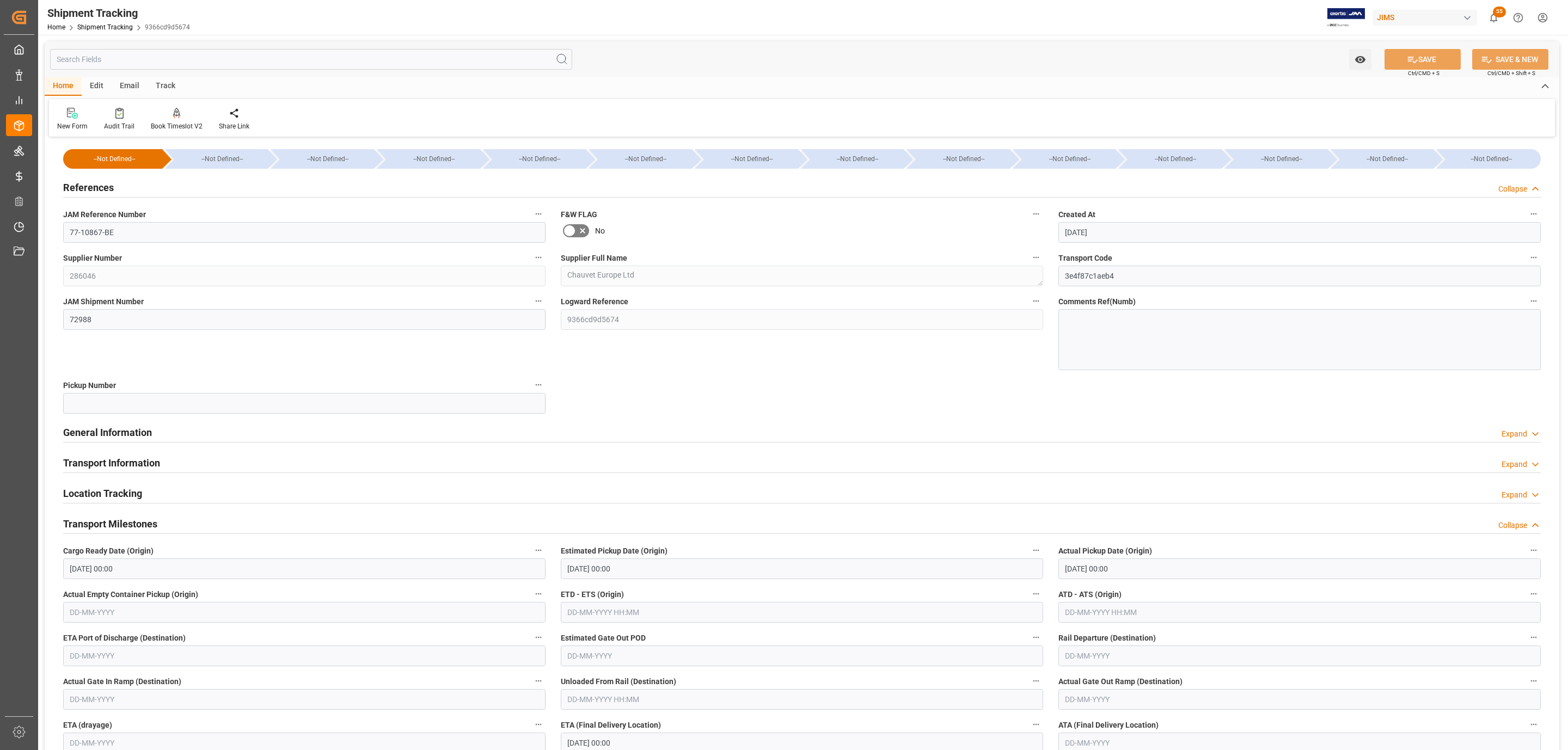
click at [161, 462] on div "Transport Information Expand" at bounding box center [801, 461] width 1477 height 21
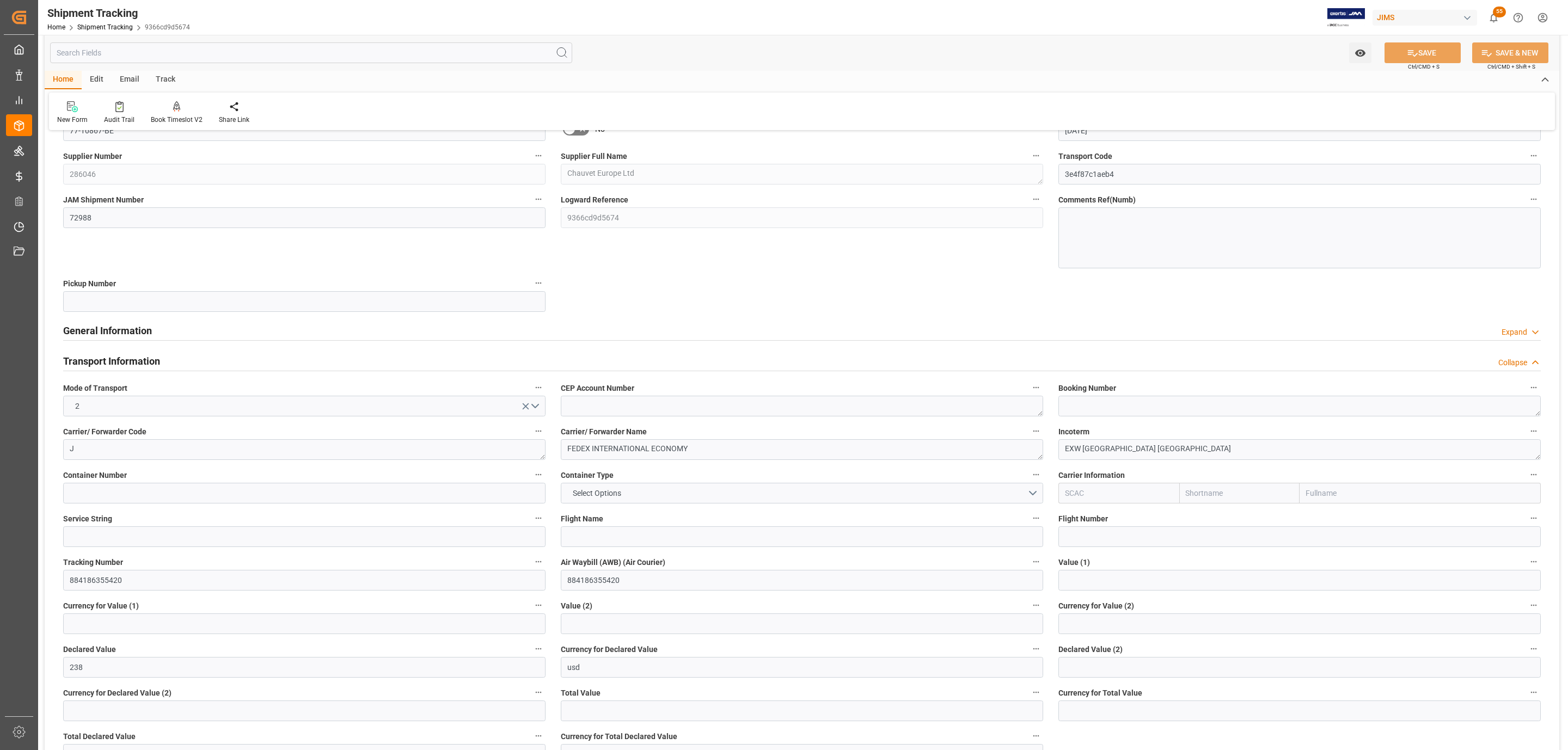
scroll to position [245, 0]
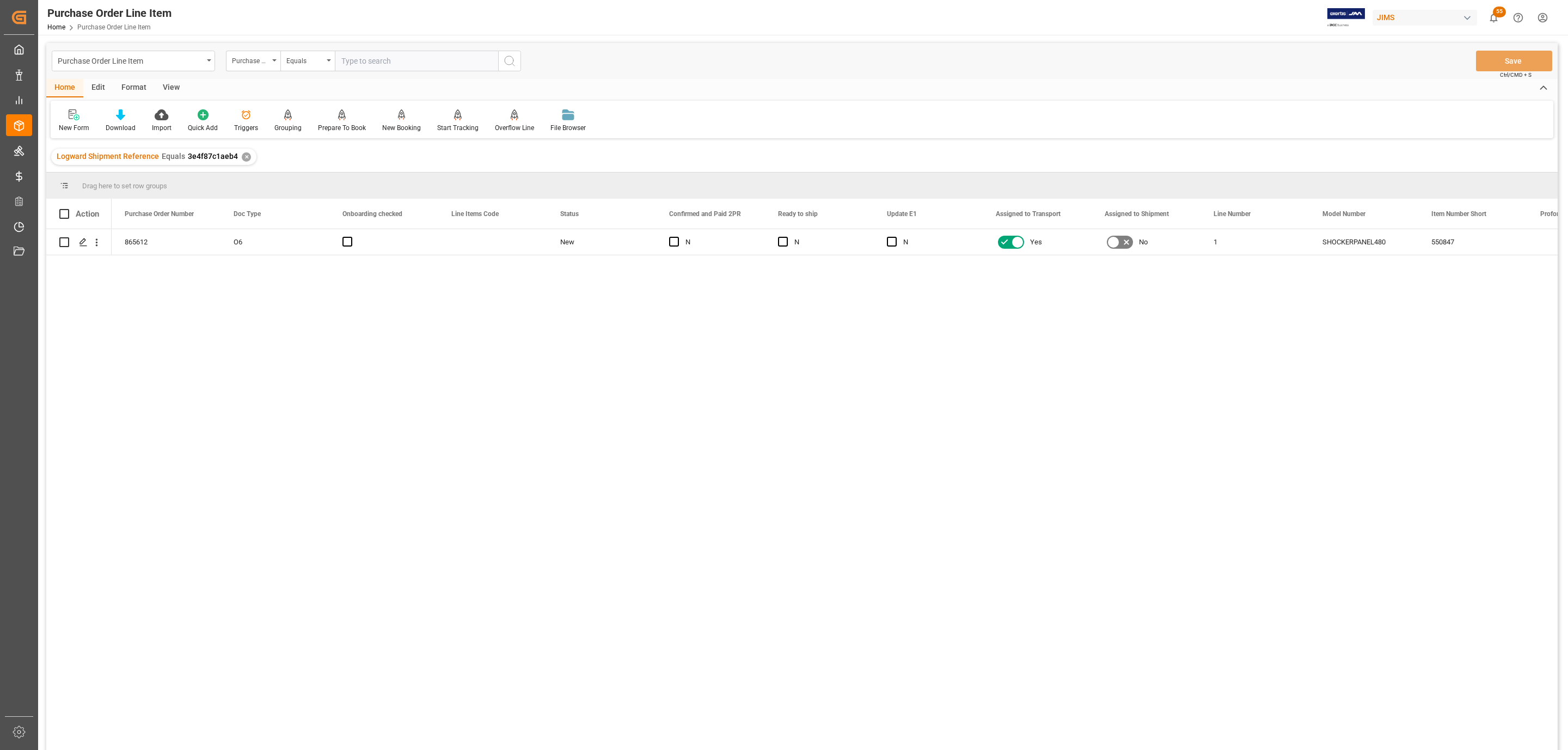
click at [166, 92] on div "View" at bounding box center [171, 88] width 33 height 18
click at [122, 122] on div "Standard Templates" at bounding box center [124, 121] width 71 height 24
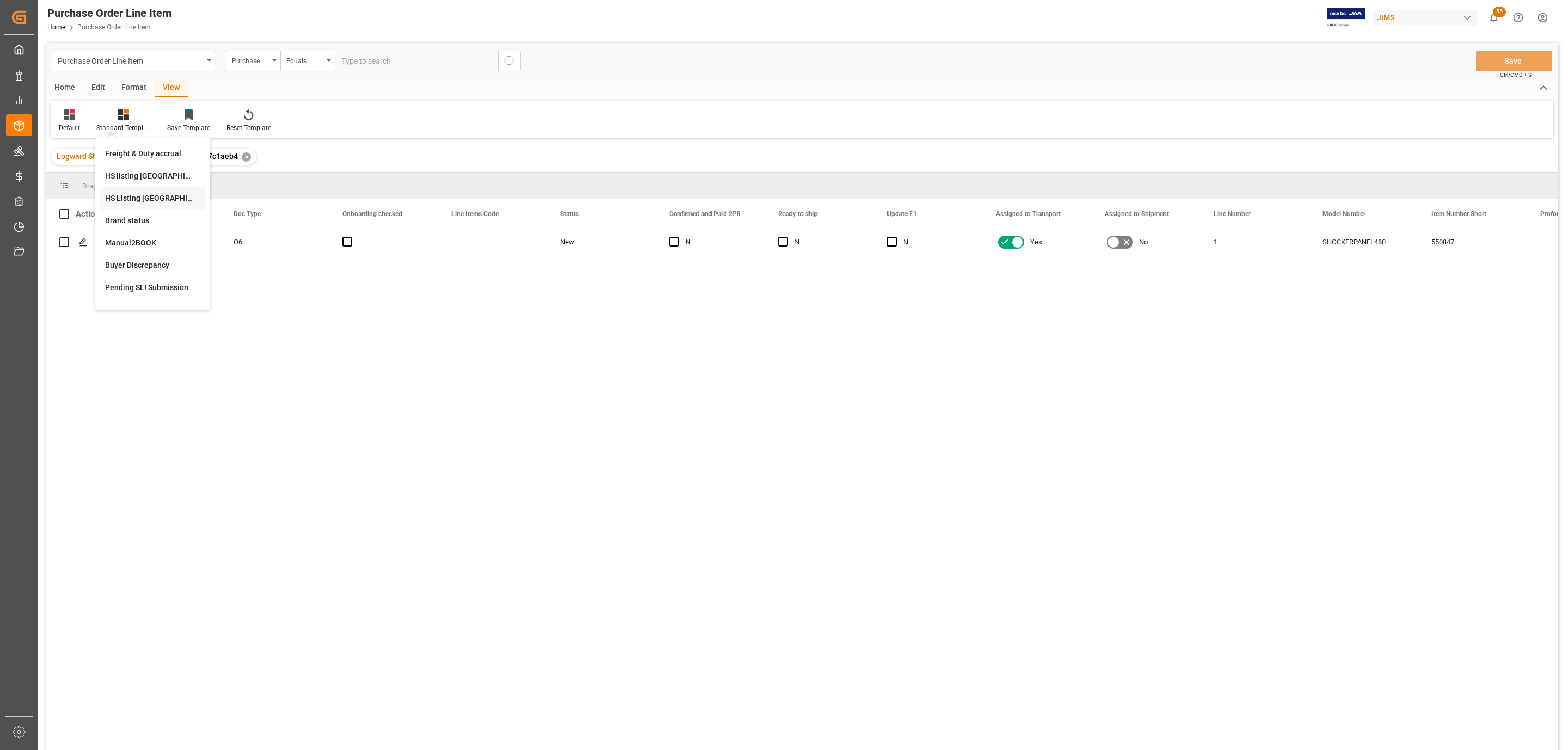
click at [165, 195] on div "HS Listing [GEOGRAPHIC_DATA]" at bounding box center [152, 198] width 95 height 12
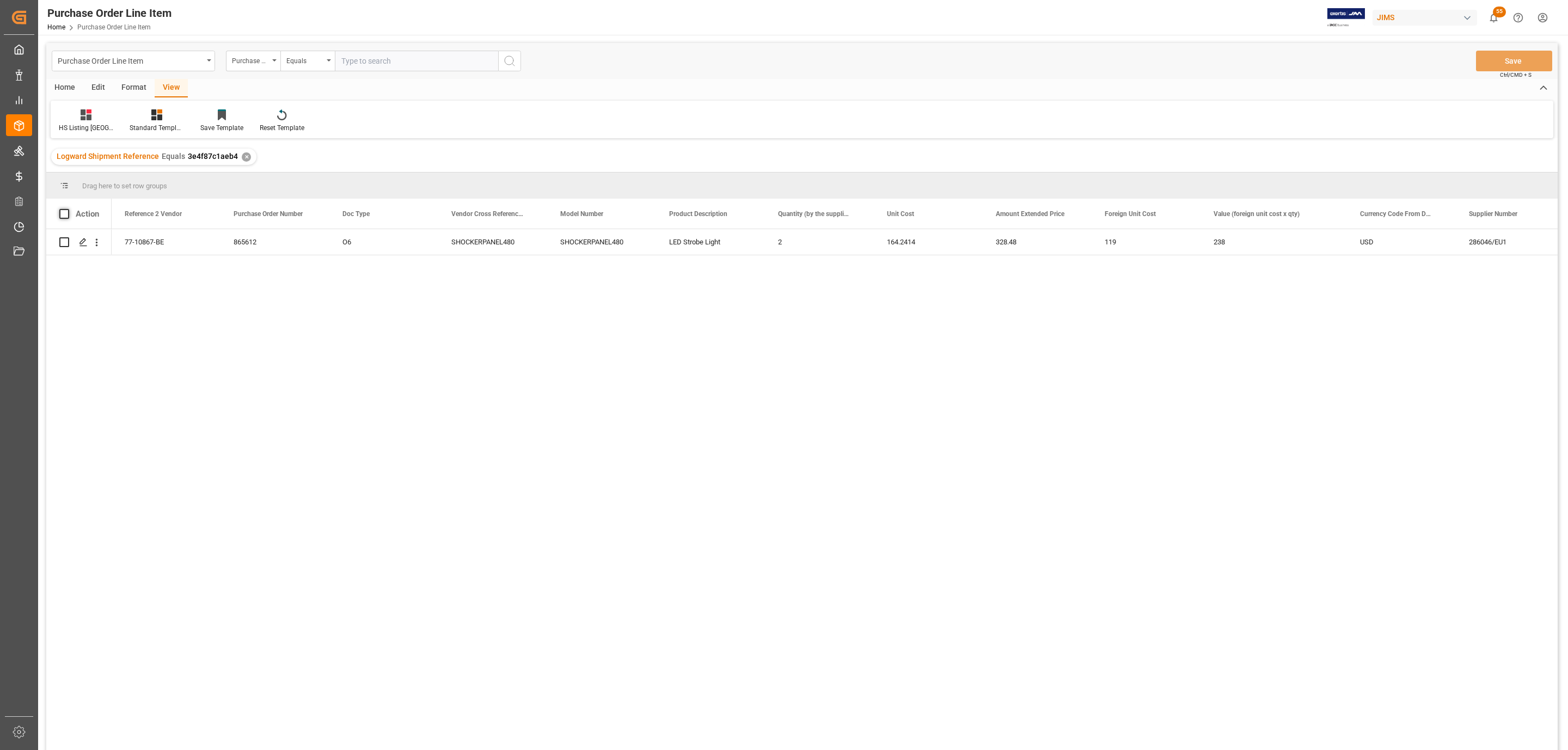
click at [66, 214] on span at bounding box center [65, 214] width 10 height 10
click at [68, 209] on input "checkbox" at bounding box center [68, 209] width 0 height 0
checkbox input "true"
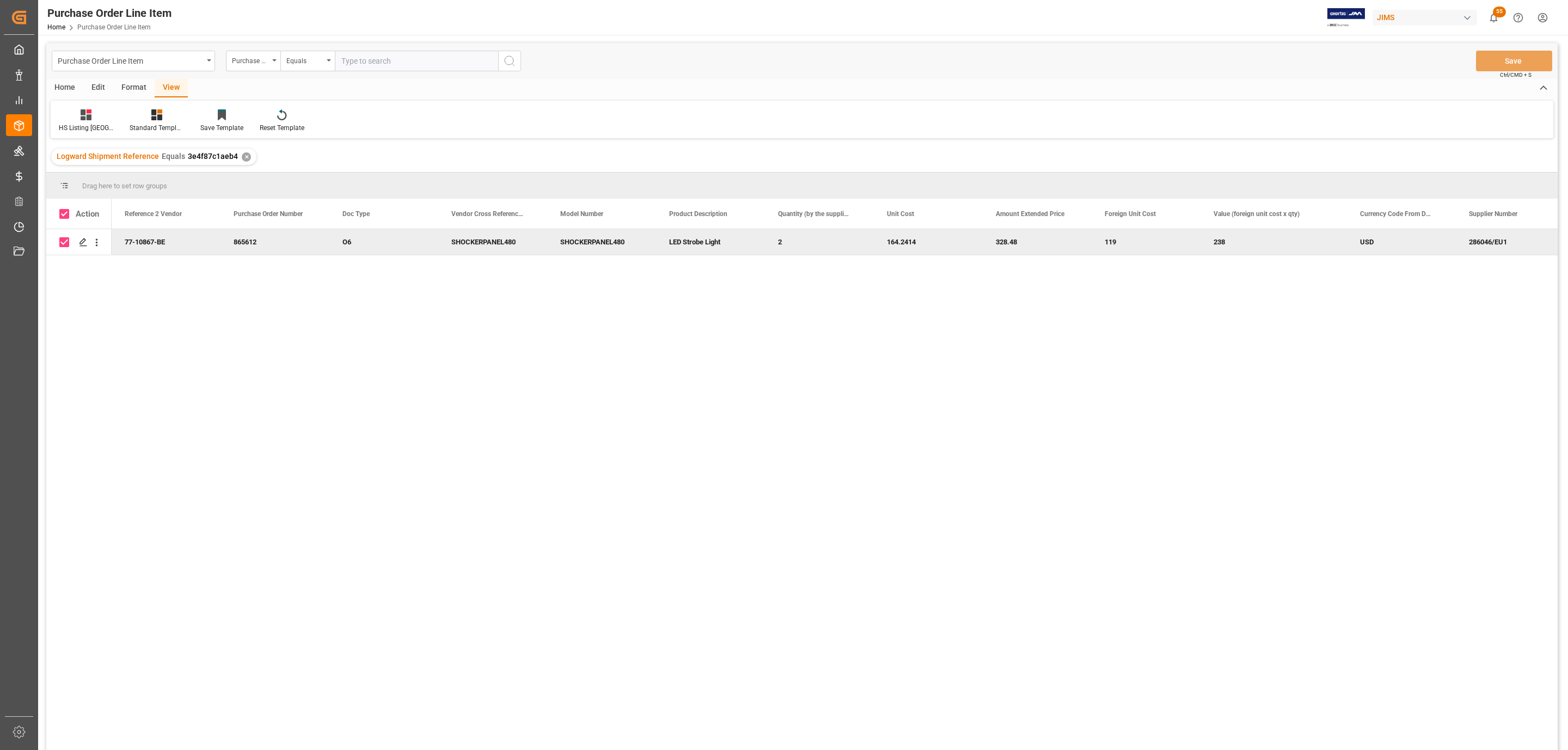
click at [60, 85] on div "Home" at bounding box center [65, 88] width 37 height 18
click at [116, 115] on icon at bounding box center [120, 114] width 9 height 11
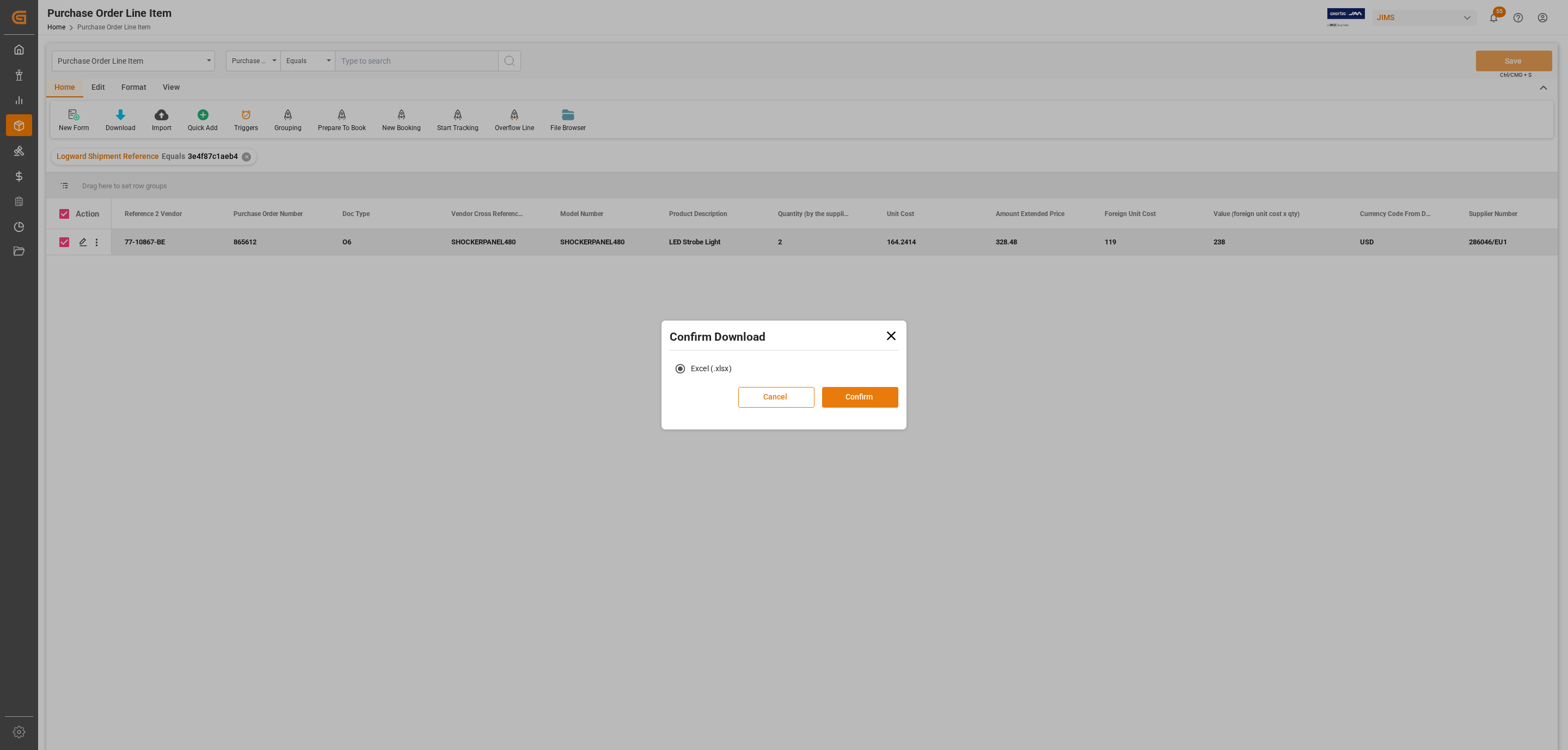
click at [861, 402] on button "Confirm" at bounding box center [860, 397] width 76 height 21
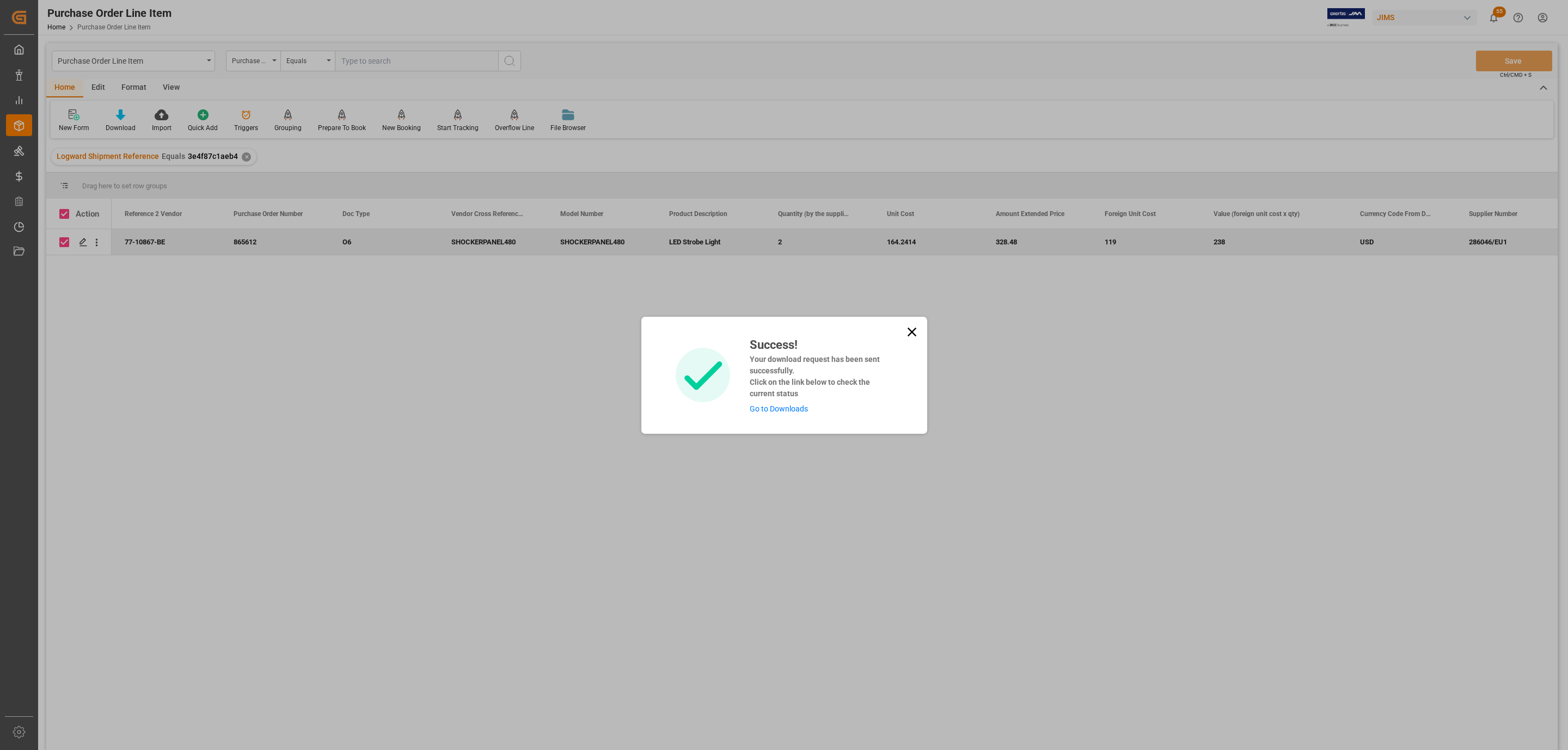
click at [801, 408] on link "Go to Downloads" at bounding box center [778, 408] width 58 height 9
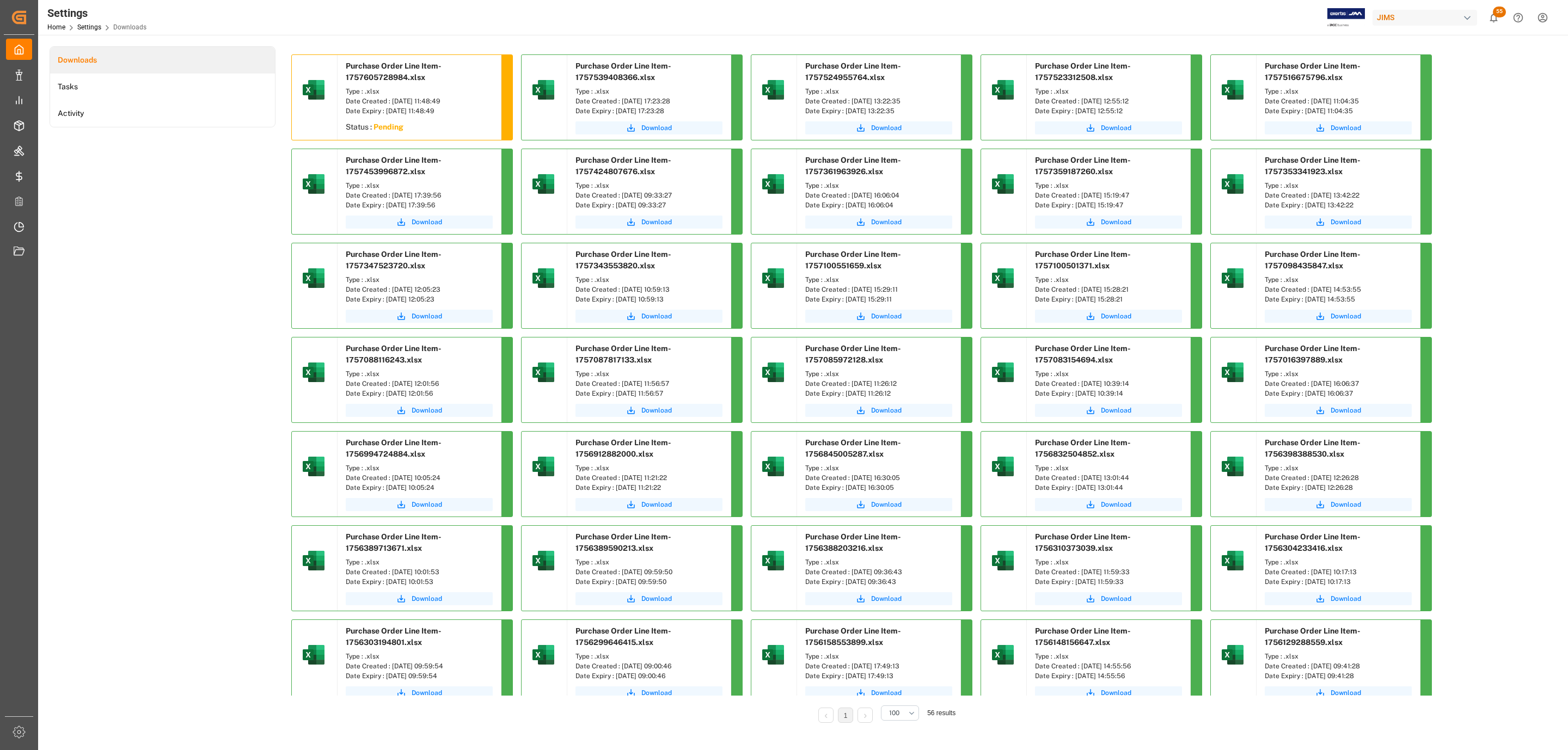
click at [240, 221] on div "Downloads Tasks Activity" at bounding box center [162, 392] width 226 height 692
click at [424, 127] on span "Download" at bounding box center [427, 128] width 31 height 10
click at [428, 122] on button "Download" at bounding box center [419, 128] width 147 height 13
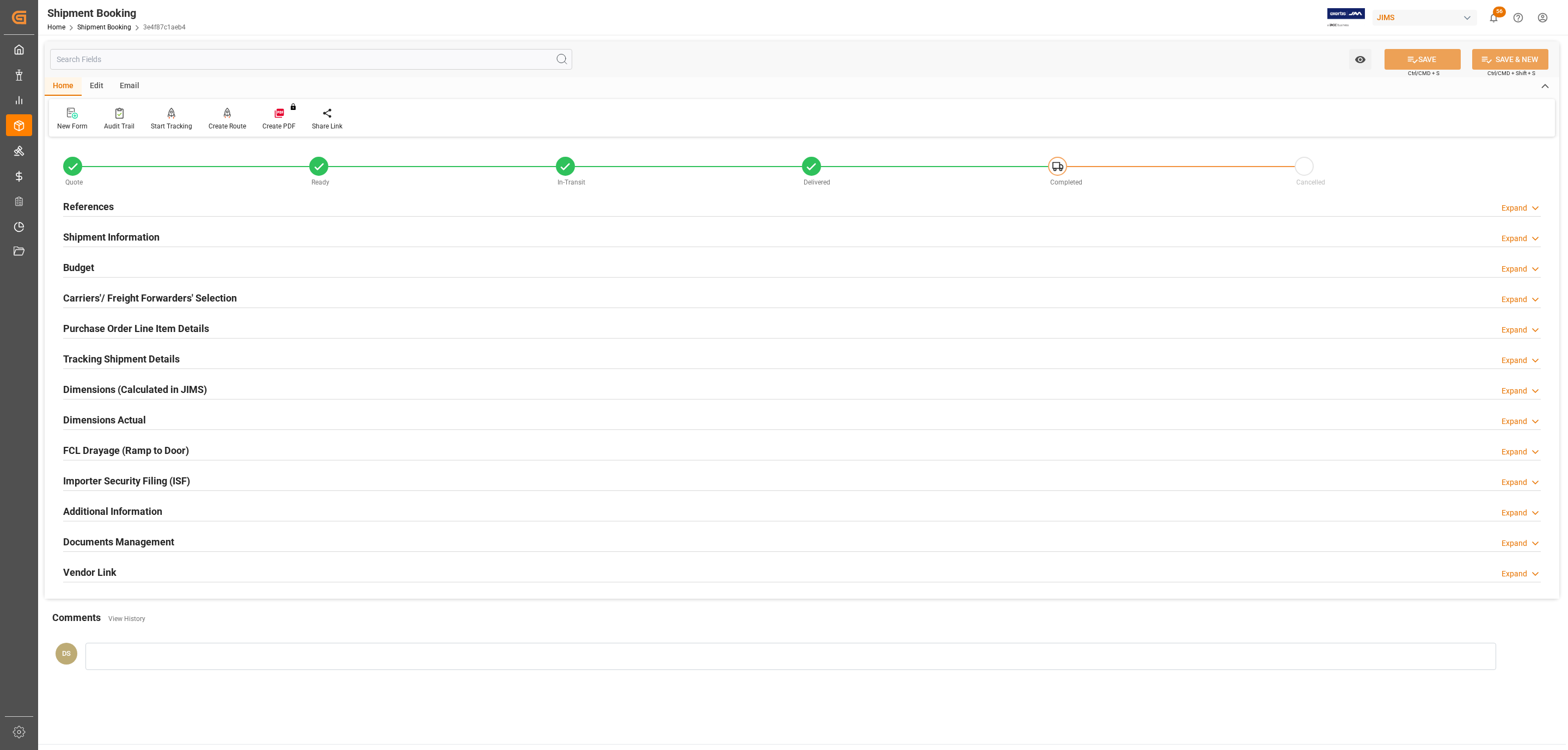
click at [117, 549] on h2 "Documents Management" at bounding box center [118, 542] width 111 height 15
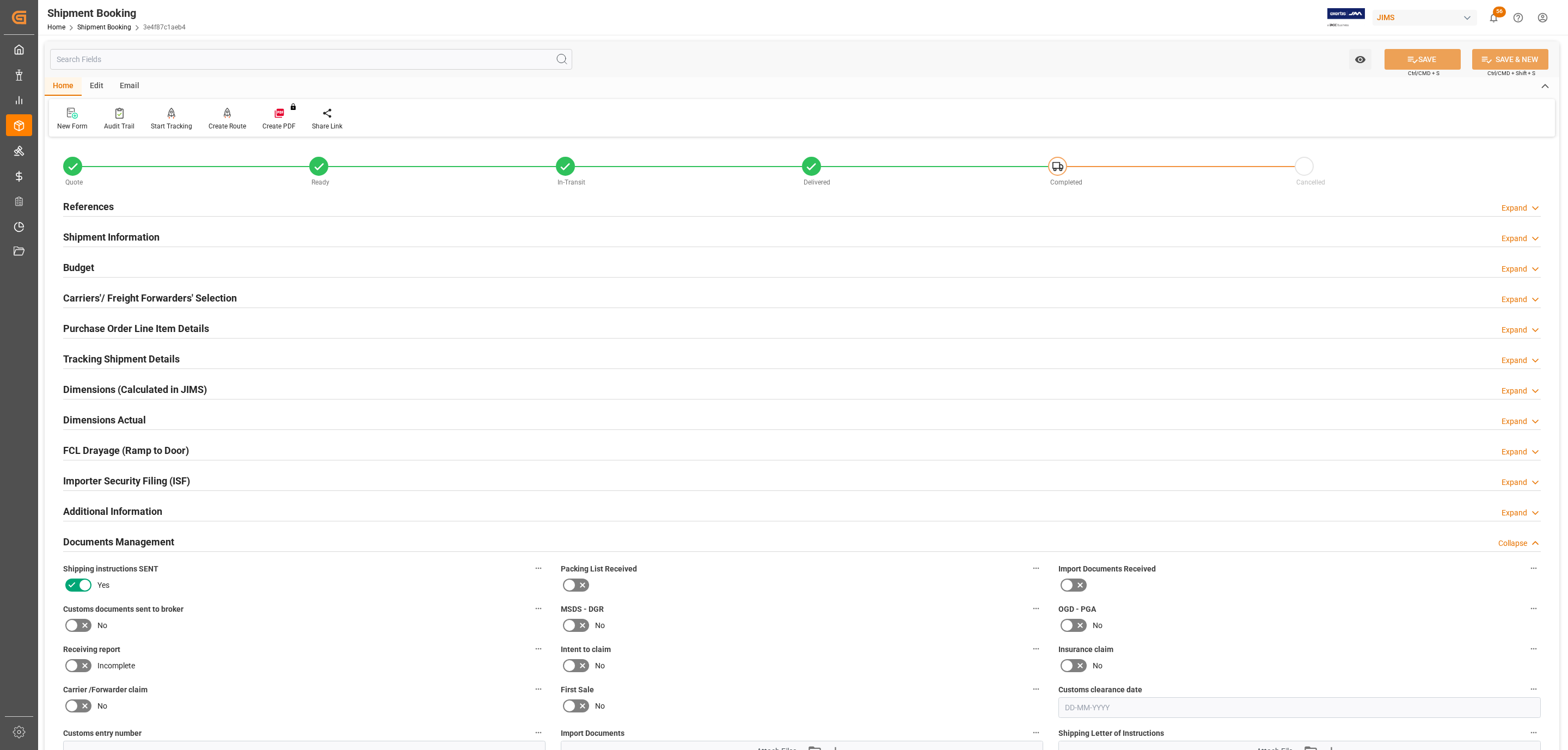
click at [79, 624] on icon at bounding box center [85, 625] width 13 height 13
click at [0, 0] on input "checkbox" at bounding box center [0, 0] width 0 height 0
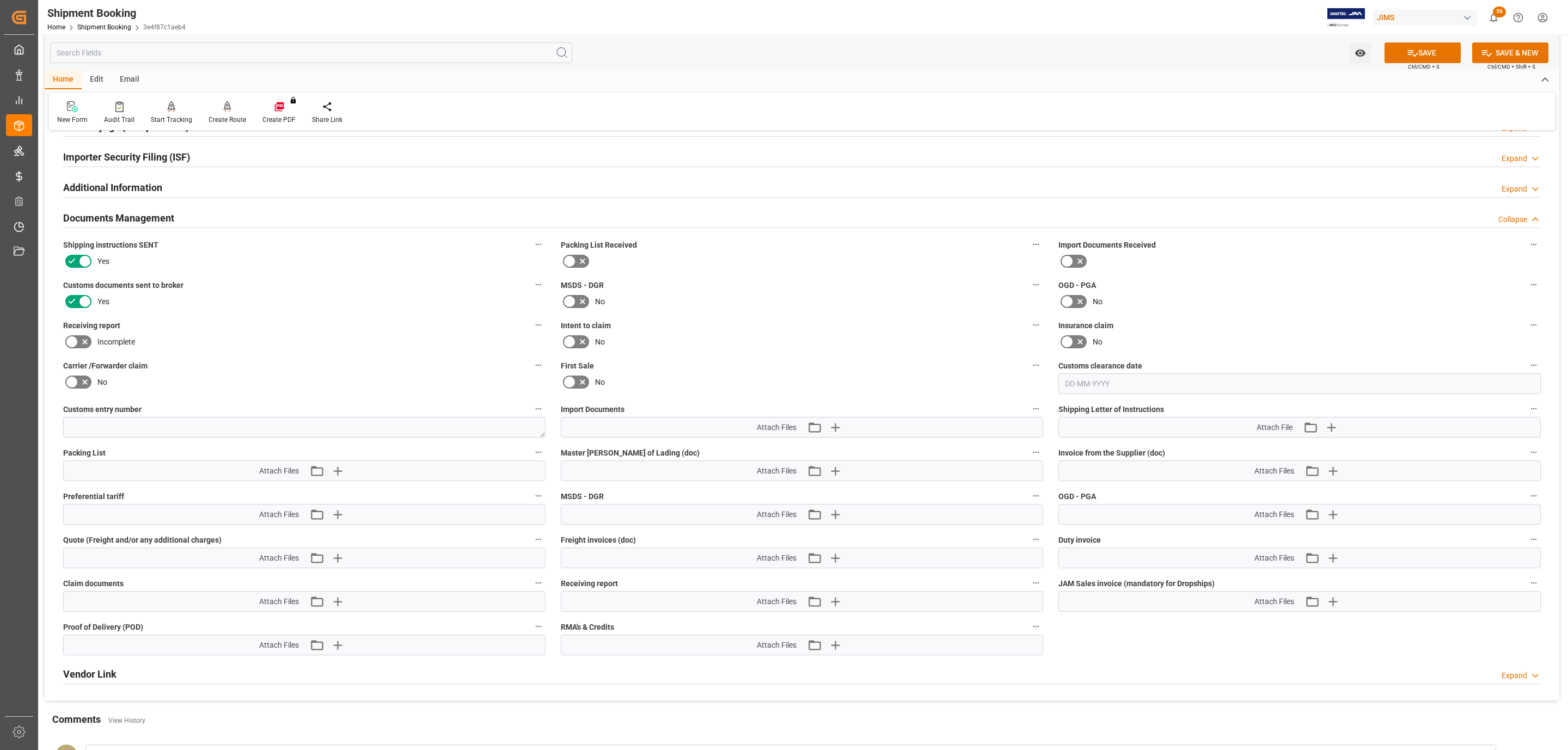
scroll to position [327, 0]
click at [834, 426] on icon "button" at bounding box center [834, 424] width 11 height 11
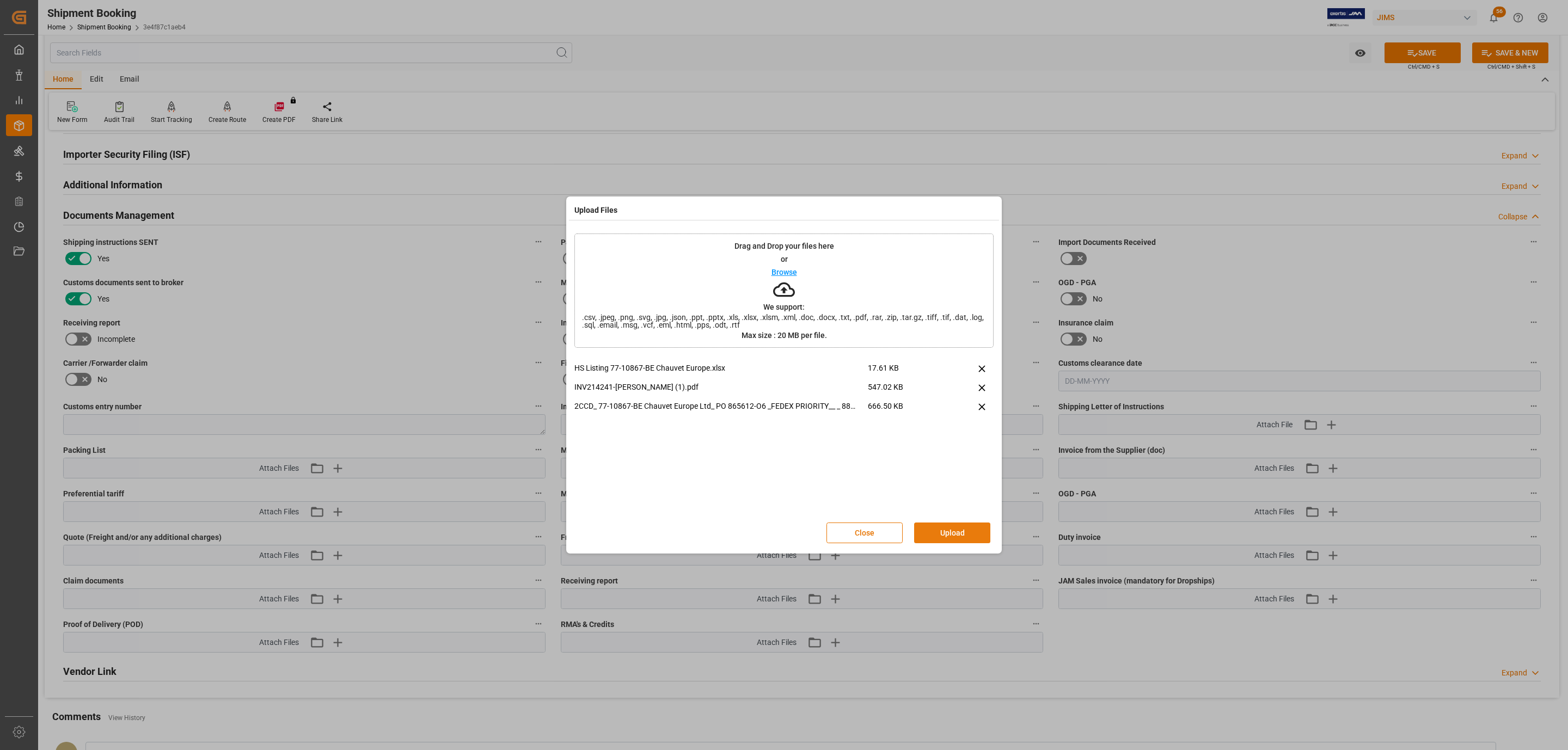
click at [975, 533] on button "Upload" at bounding box center [952, 533] width 76 height 21
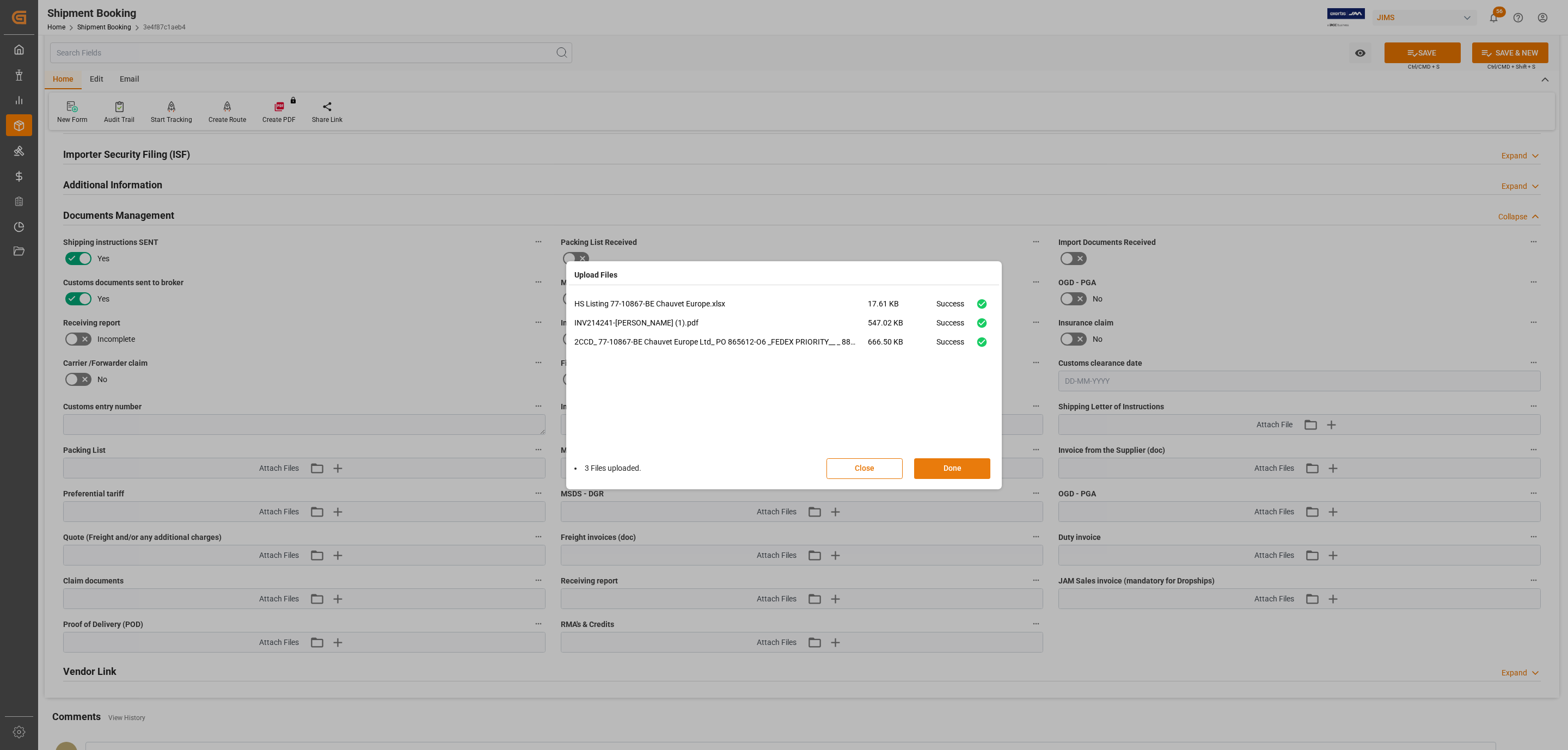
click at [962, 462] on button "Done" at bounding box center [952, 468] width 76 height 21
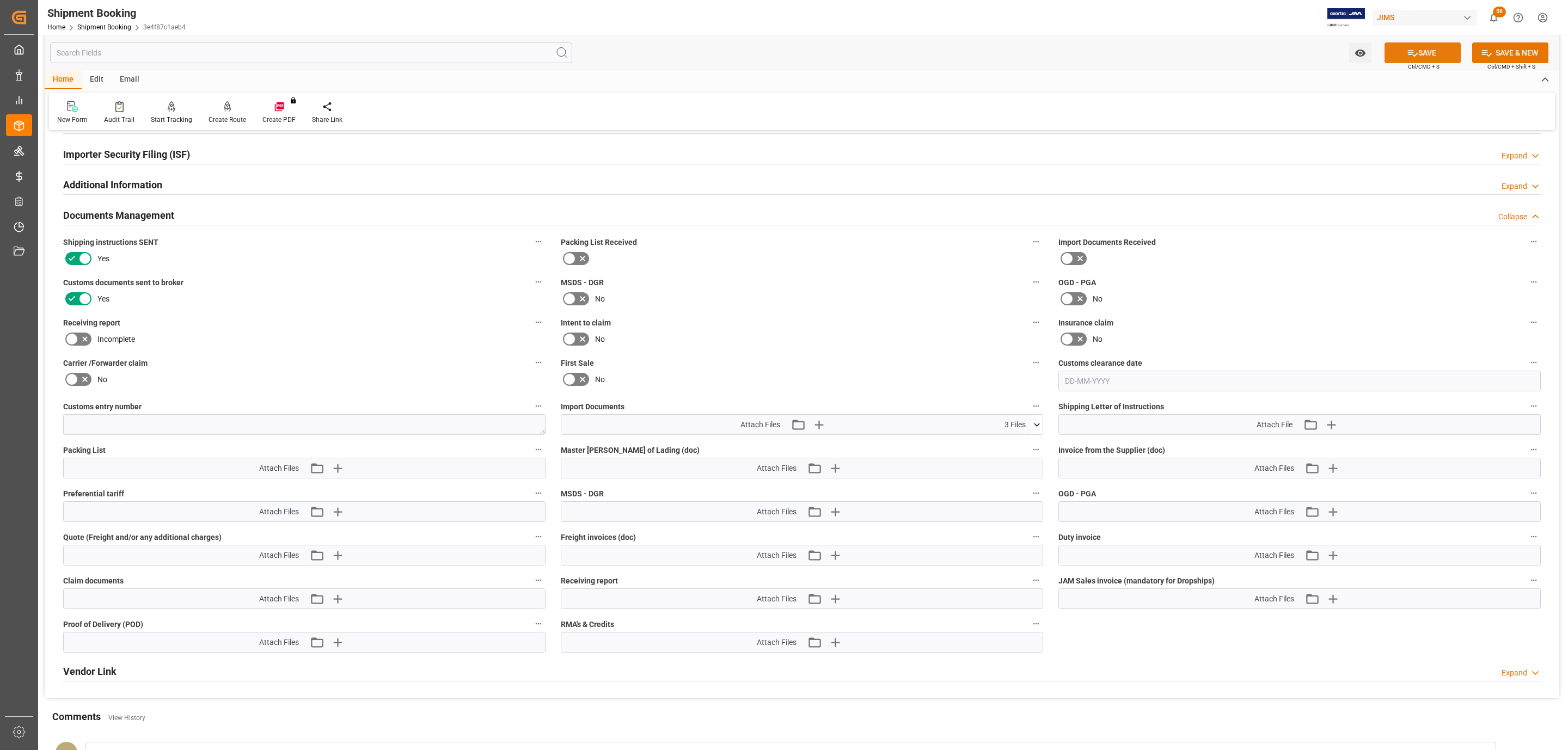
click at [1407, 57] on icon at bounding box center [1413, 53] width 12 height 12
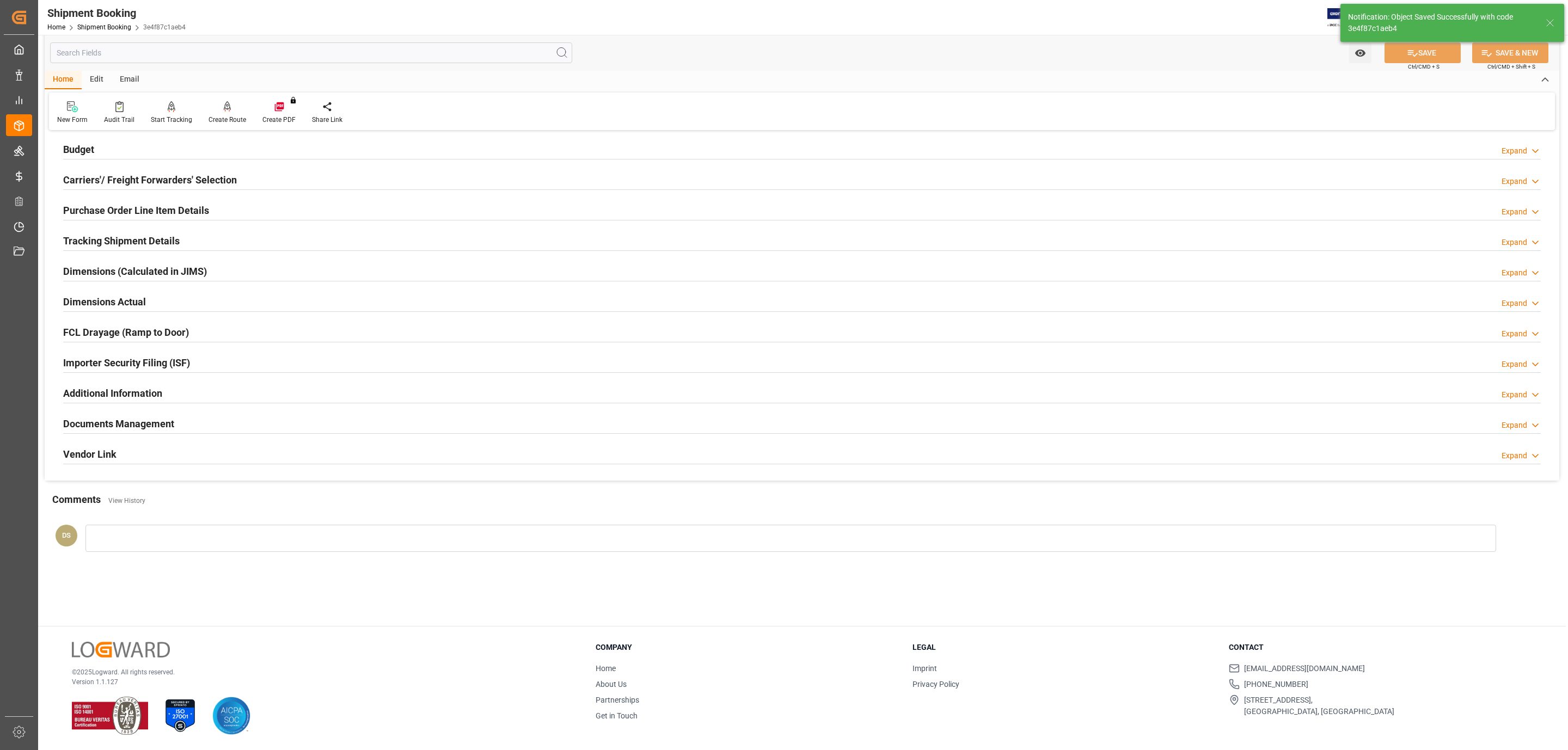
scroll to position [118, 0]
click at [122, 180] on h2 "Carriers'/ Freight Forwarders' Selection" at bounding box center [150, 180] width 174 height 15
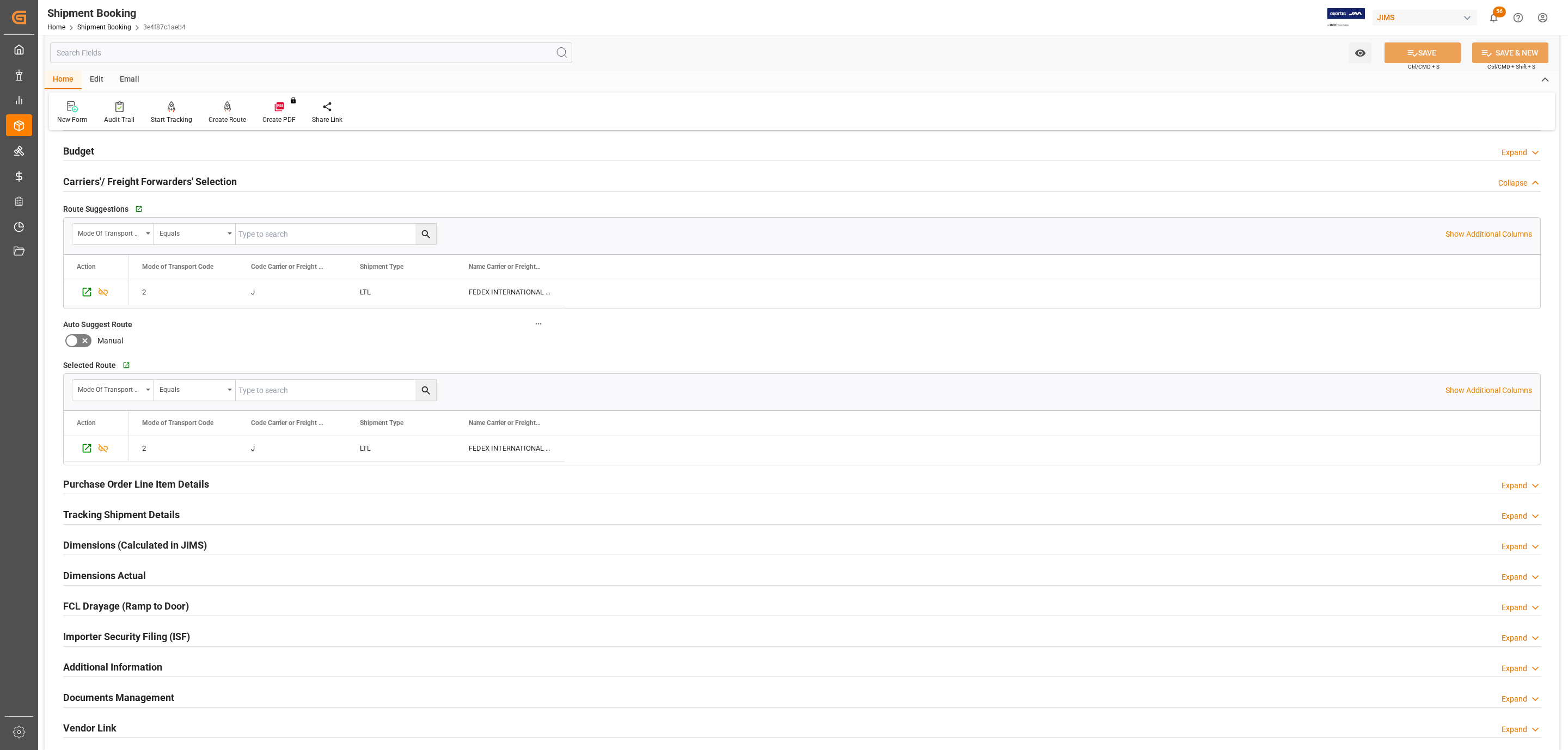
scroll to position [0, 0]
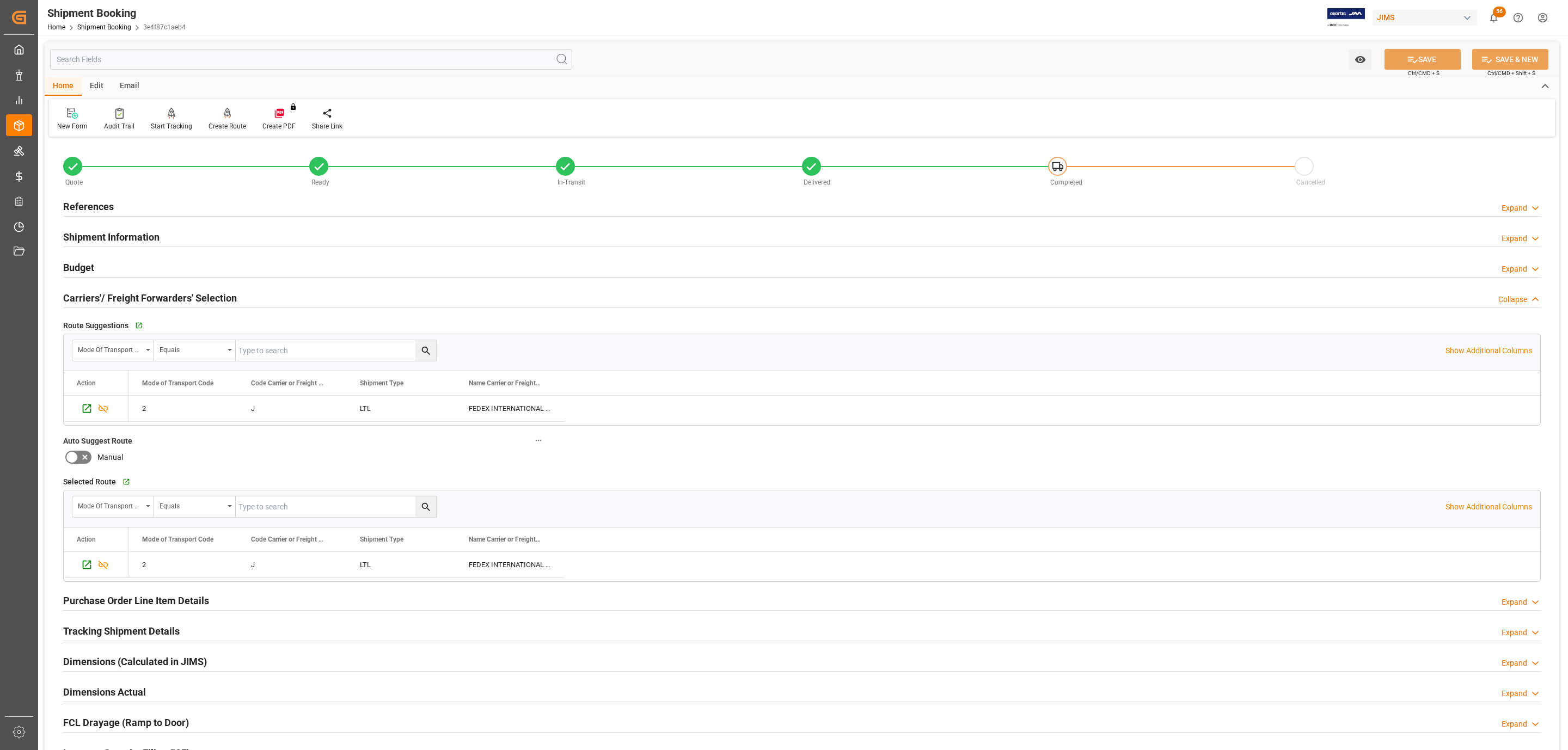
click at [104, 266] on div "Budget Expand" at bounding box center [801, 266] width 1477 height 21
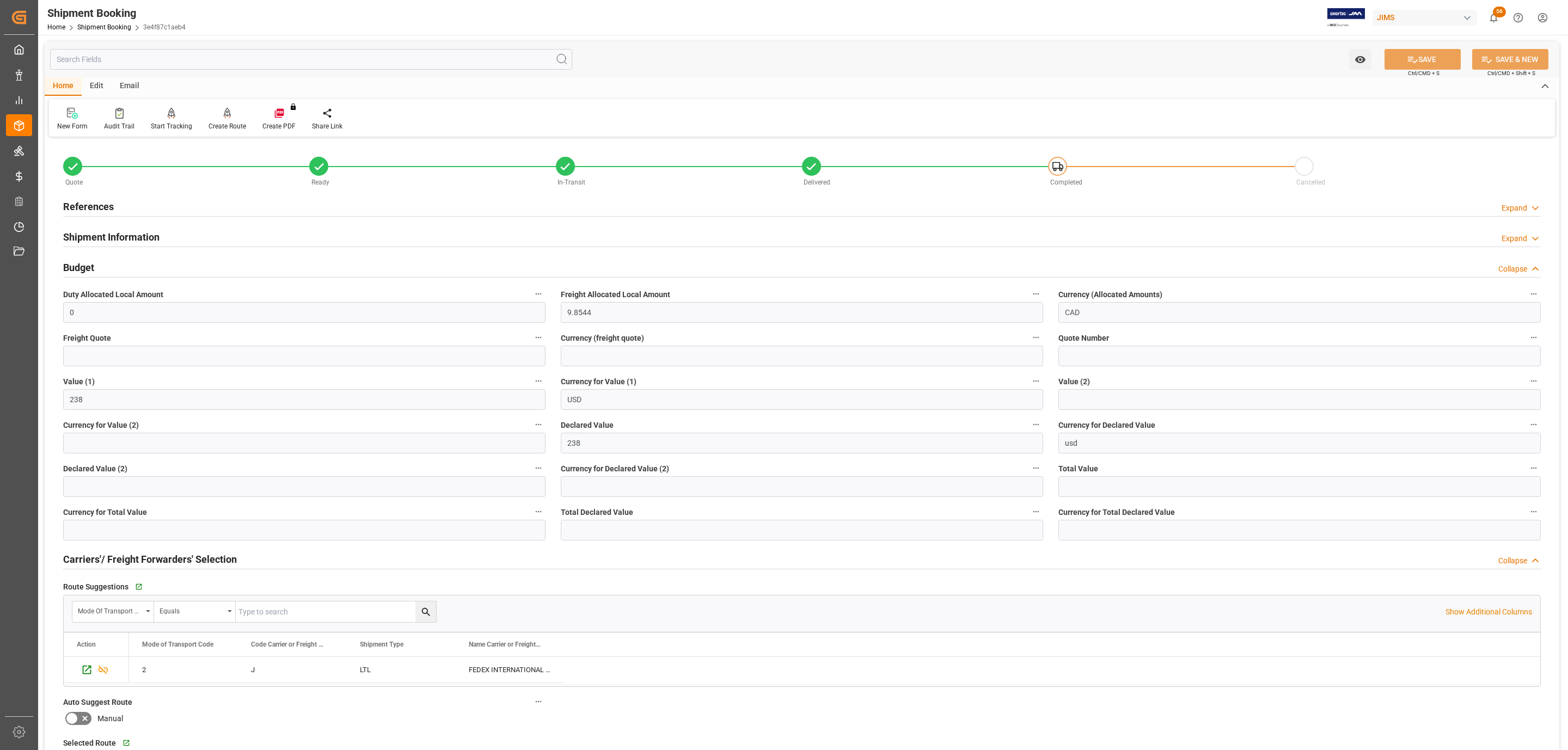
click at [112, 237] on h2 "Shipment Information" at bounding box center [111, 237] width 96 height 15
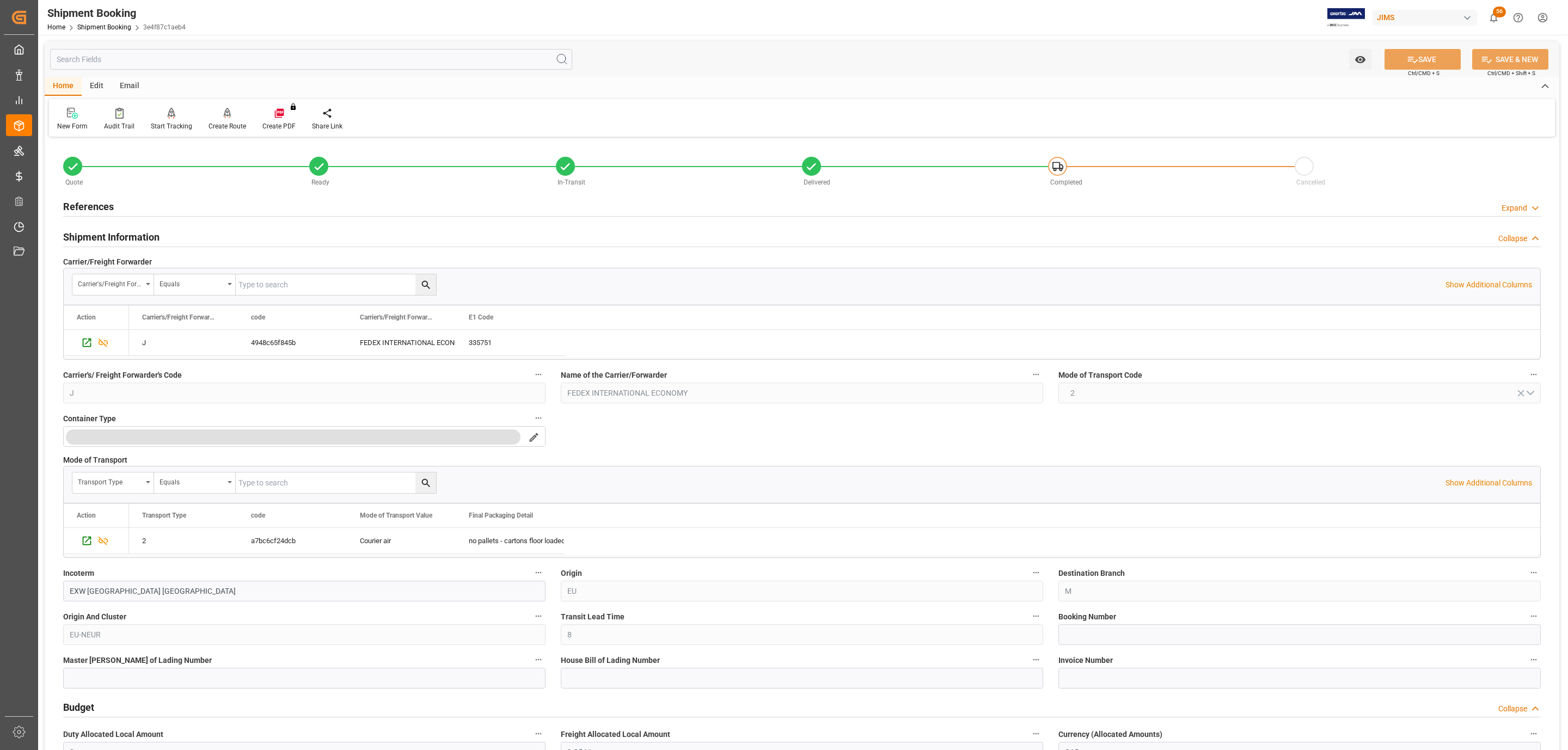
click at [112, 237] on h2 "Shipment Information" at bounding box center [111, 237] width 96 height 15
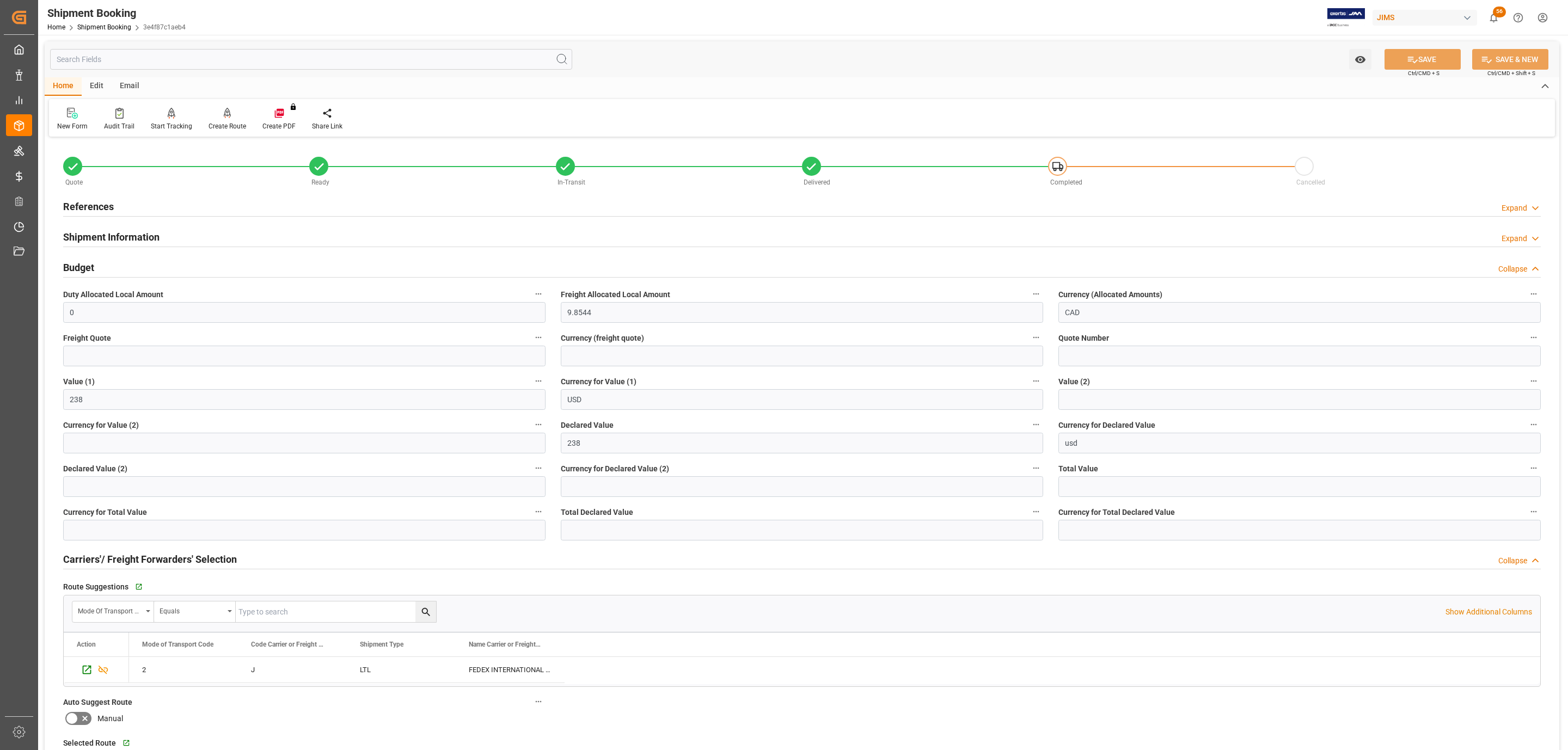
click at [112, 237] on h2 "Shipment Information" at bounding box center [111, 237] width 96 height 15
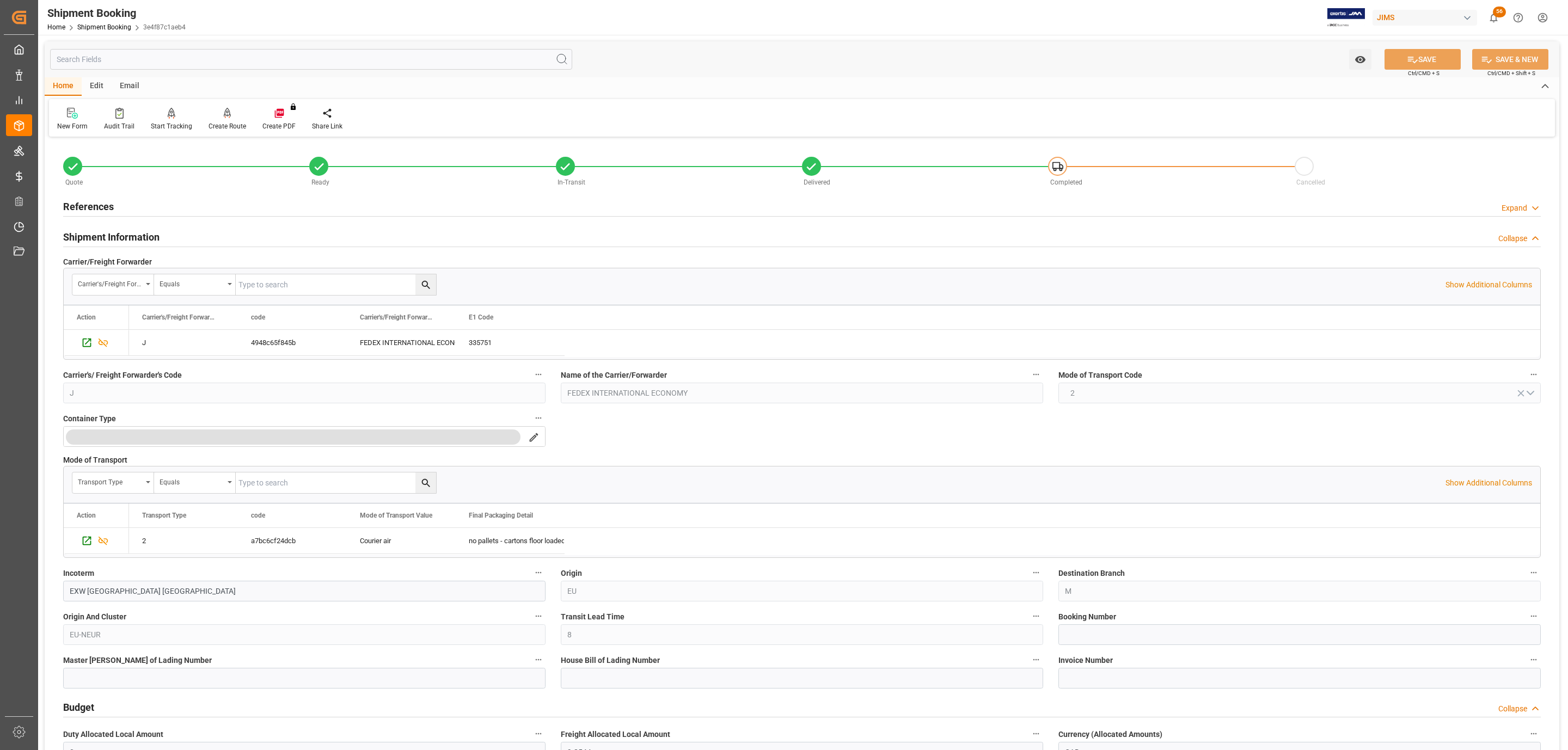
click at [108, 203] on h2 "References" at bounding box center [88, 207] width 50 height 15
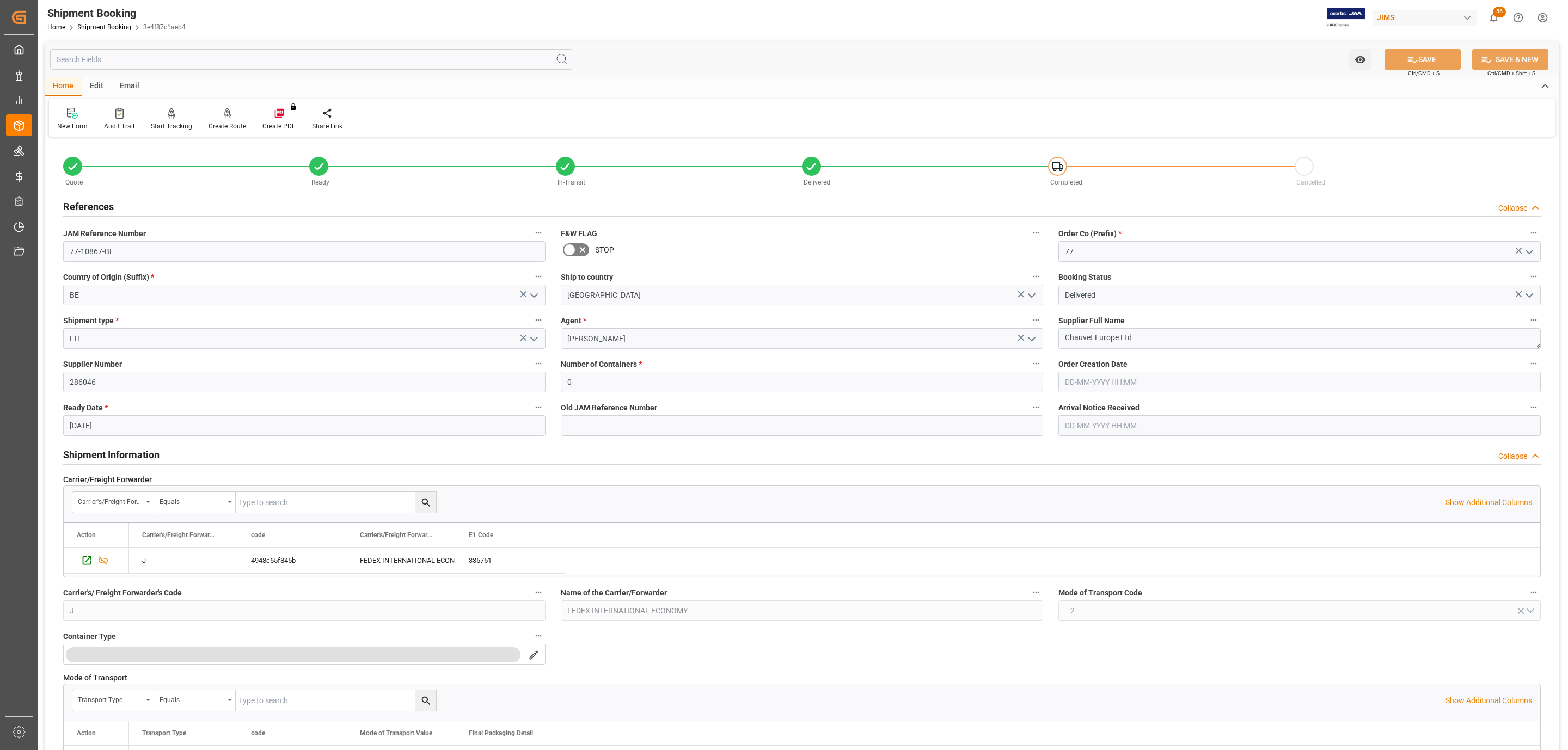
click at [108, 203] on h2 "References" at bounding box center [88, 207] width 50 height 15
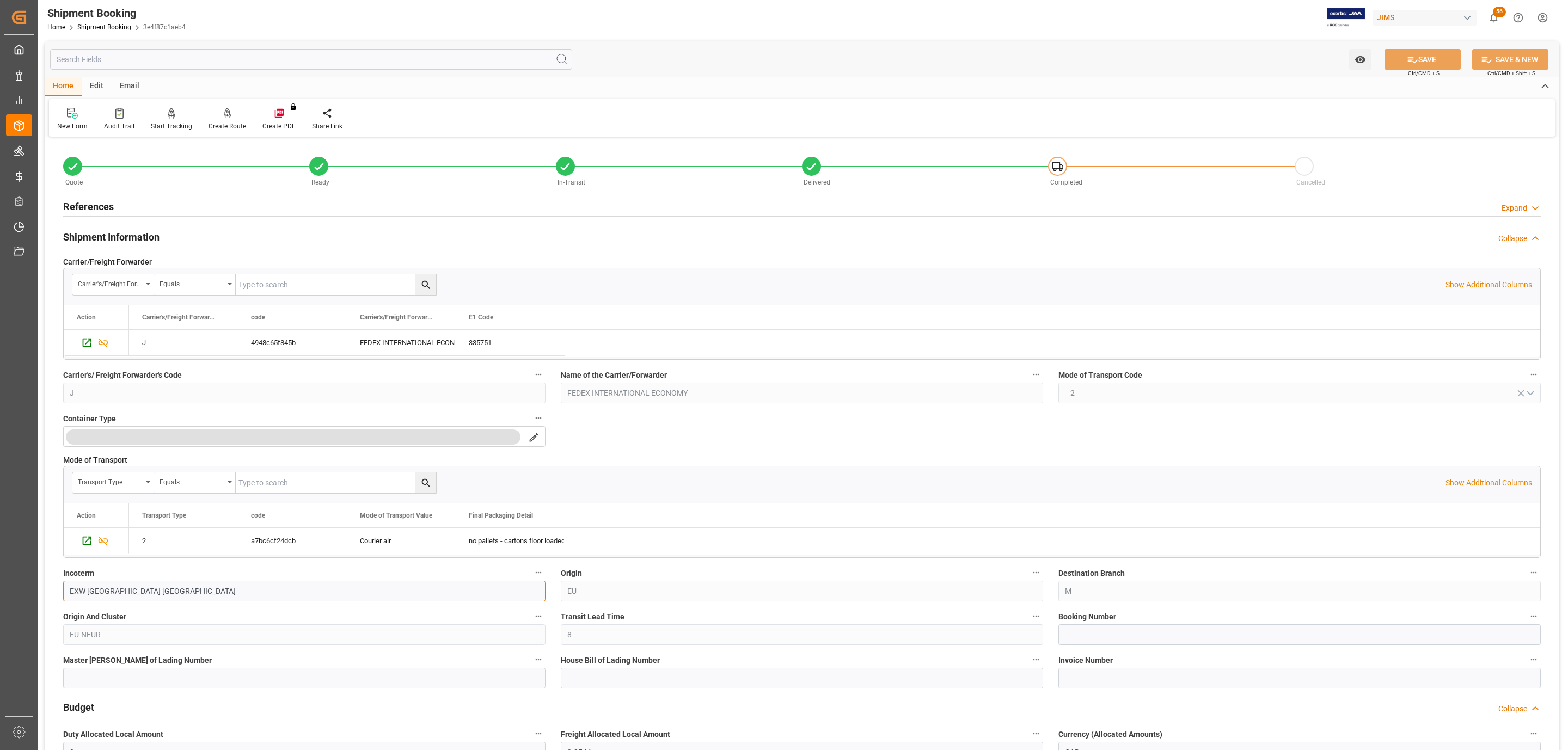
drag, startPoint x: 144, startPoint y: 593, endPoint x: 85, endPoint y: 591, distance: 59.0
click at [85, 591] on input "EXW Nottingham GB" at bounding box center [304, 590] width 482 height 21
type input "EXW Deinze, Belgium"
click at [1394, 65] on button "SAVE" at bounding box center [1422, 59] width 76 height 21
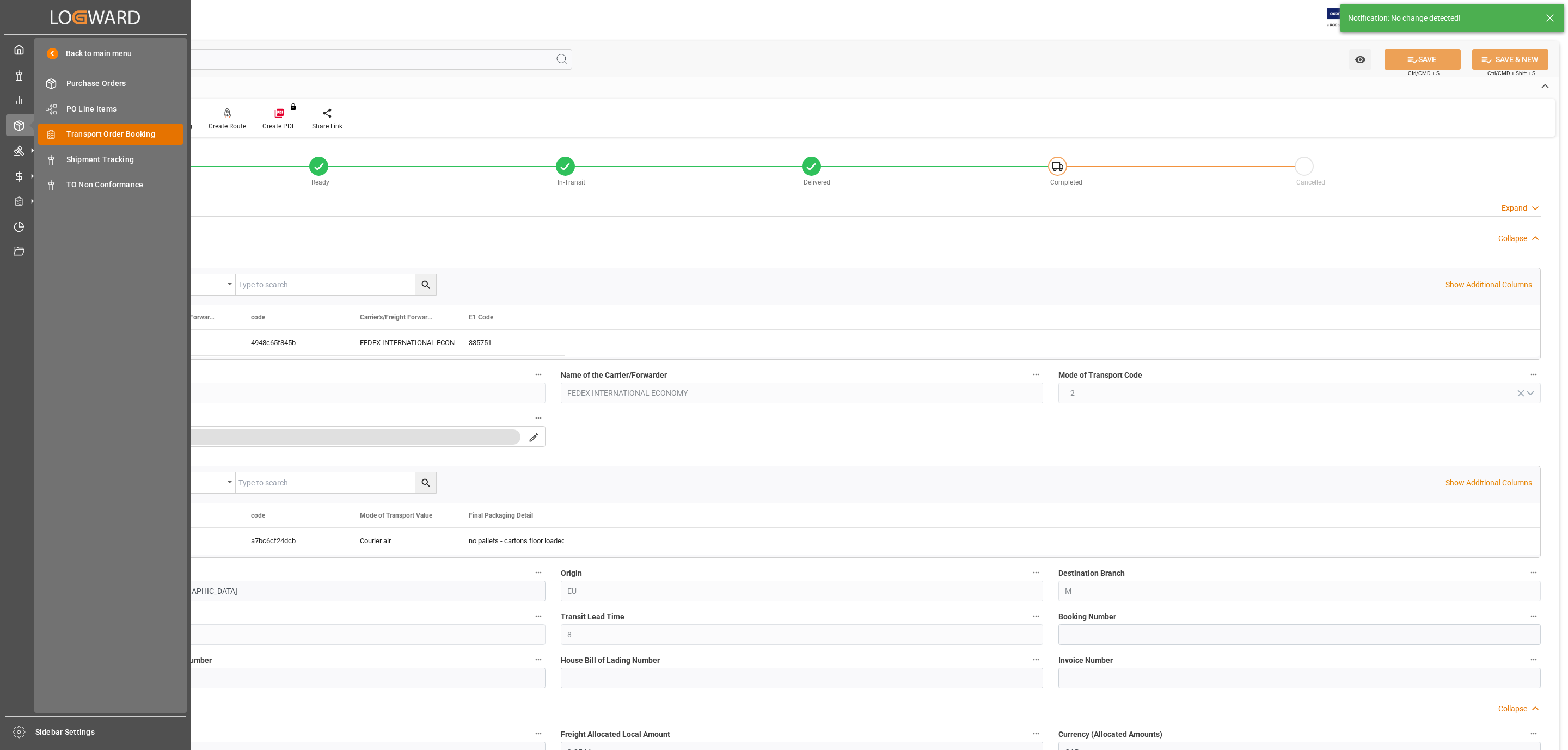
click at [125, 133] on span "Transport Order Booking" at bounding box center [125, 134] width 117 height 12
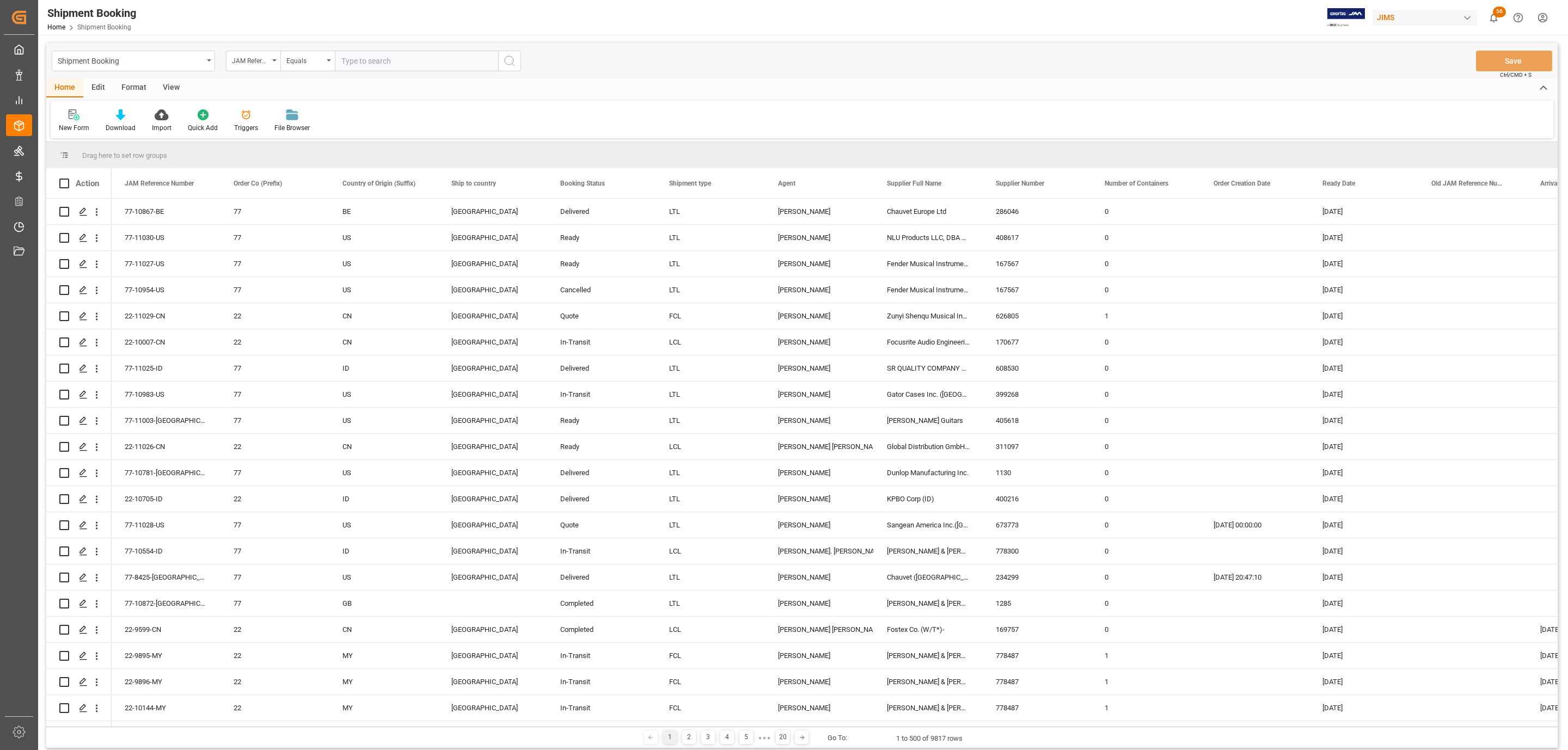
click at [73, 114] on icon at bounding box center [74, 114] width 11 height 11
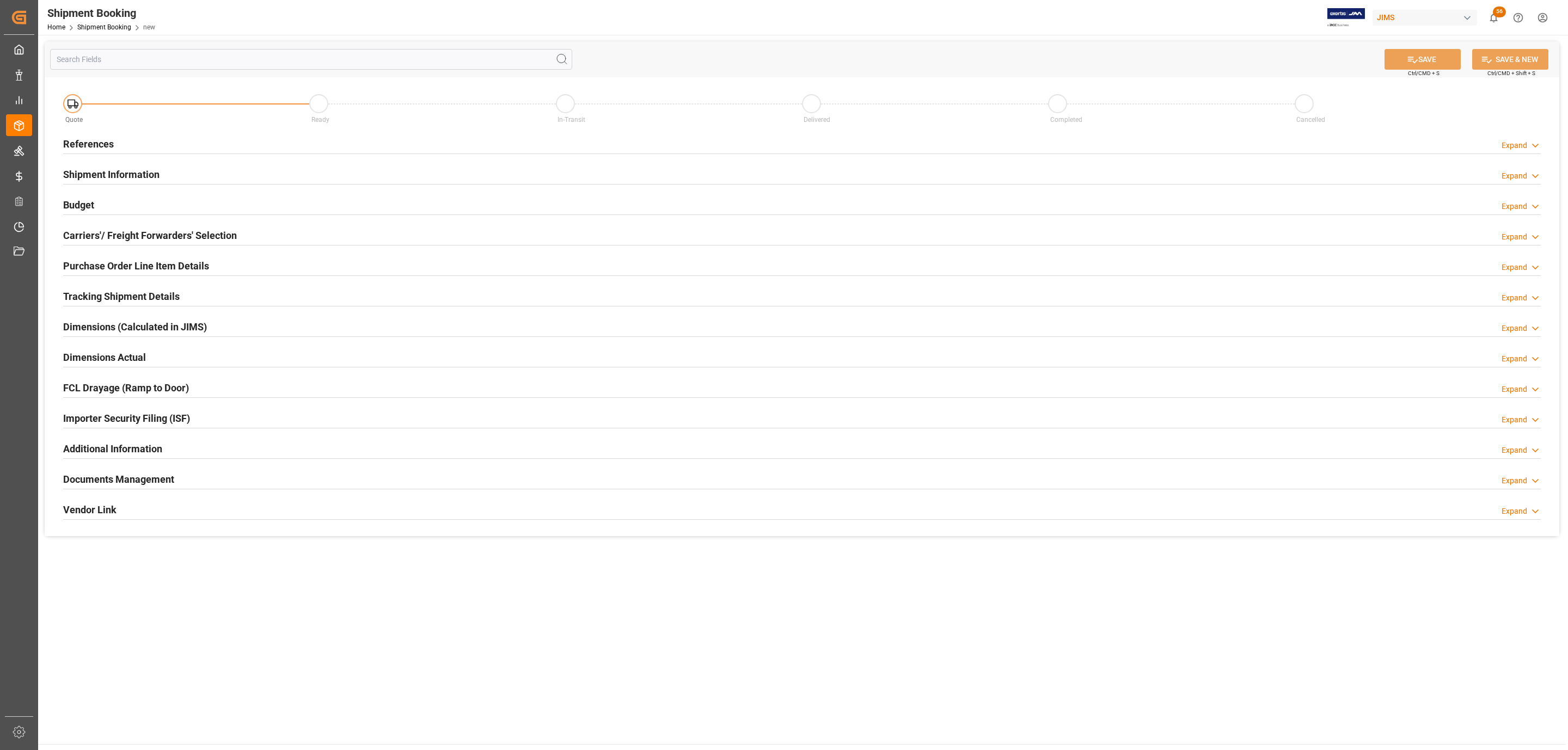
click at [112, 137] on h2 "References" at bounding box center [88, 144] width 50 height 15
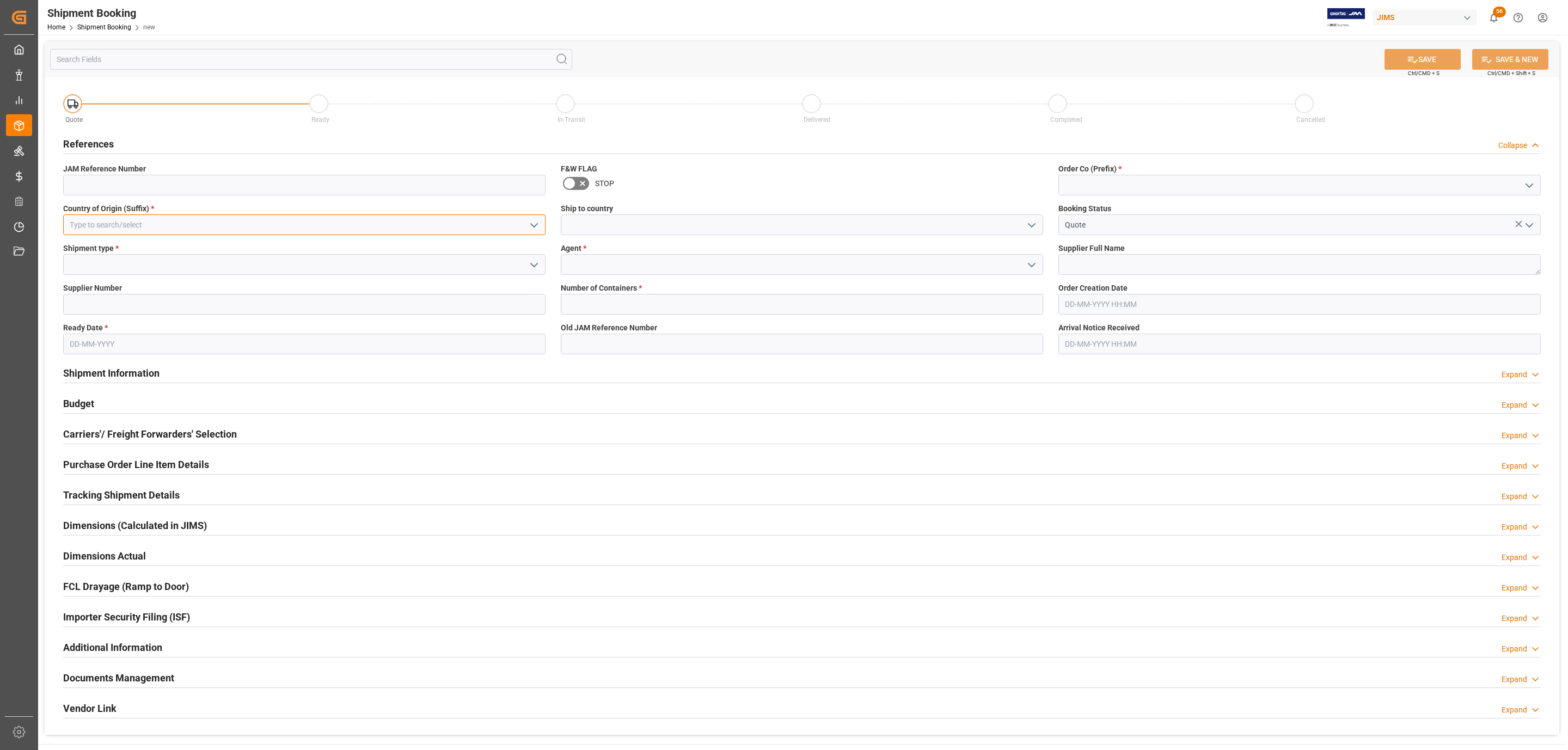
click at [160, 221] on input at bounding box center [304, 224] width 482 height 21
click at [127, 260] on div "GB" at bounding box center [304, 249] width 481 height 25
type input "GB"
click at [536, 264] on icon "open menu" at bounding box center [534, 265] width 13 height 13
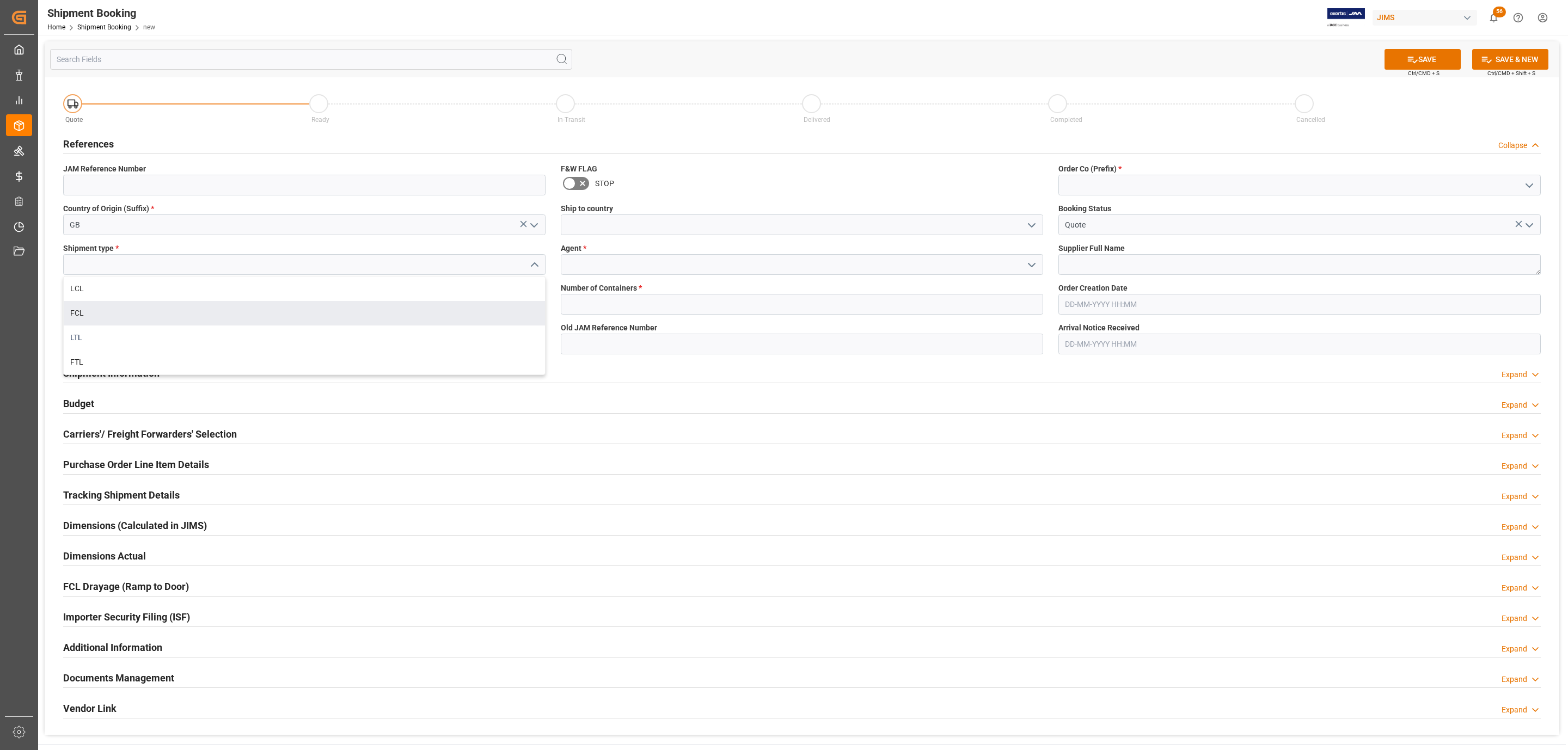
click at [129, 326] on div "LTL" at bounding box center [304, 338] width 481 height 25
type input "LTL"
click at [93, 295] on input at bounding box center [304, 303] width 482 height 21
paste input "166907"
type input "166907"
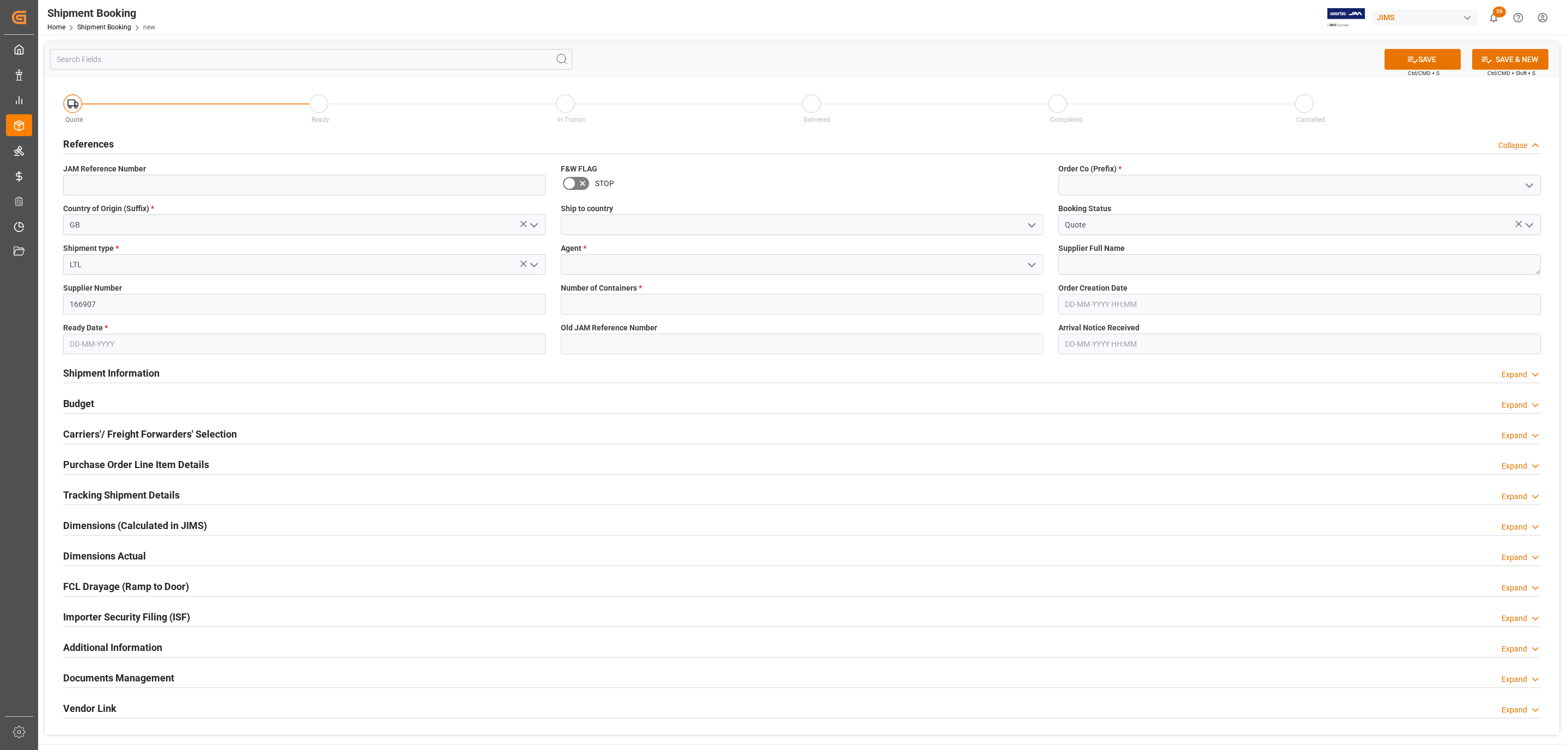
click at [104, 340] on input "text" at bounding box center [304, 343] width 482 height 21
click at [99, 361] on div "September 2025 Mo Tu We Th Fr Sa Su" at bounding box center [141, 379] width 155 height 36
click at [72, 455] on div "15" at bounding box center [78, 453] width 13 height 13
type input "[DATE]"
click at [1030, 222] on icon "open menu" at bounding box center [1031, 226] width 13 height 13
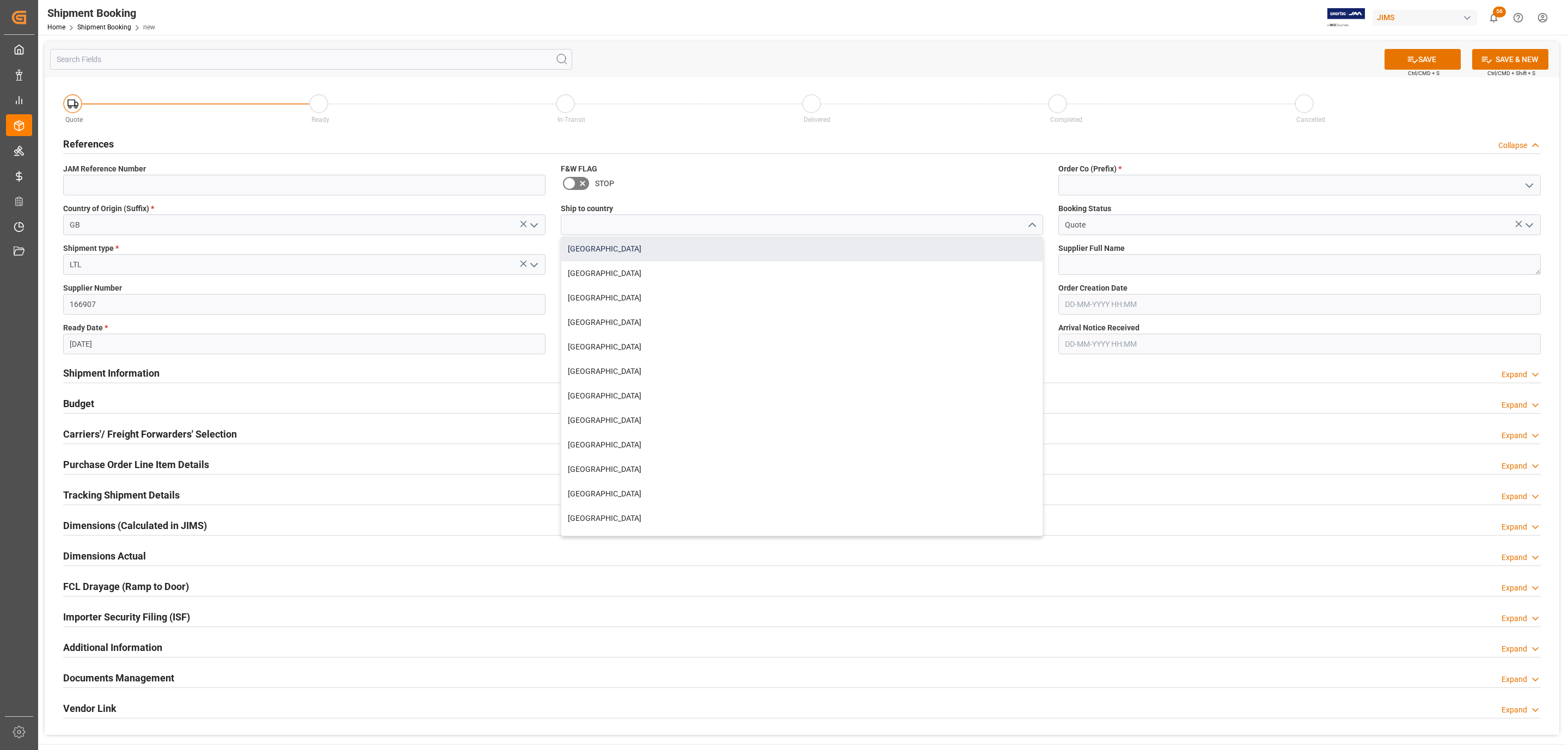
click at [639, 254] on div "[GEOGRAPHIC_DATA]" at bounding box center [802, 249] width 481 height 25
type input "[GEOGRAPHIC_DATA]"
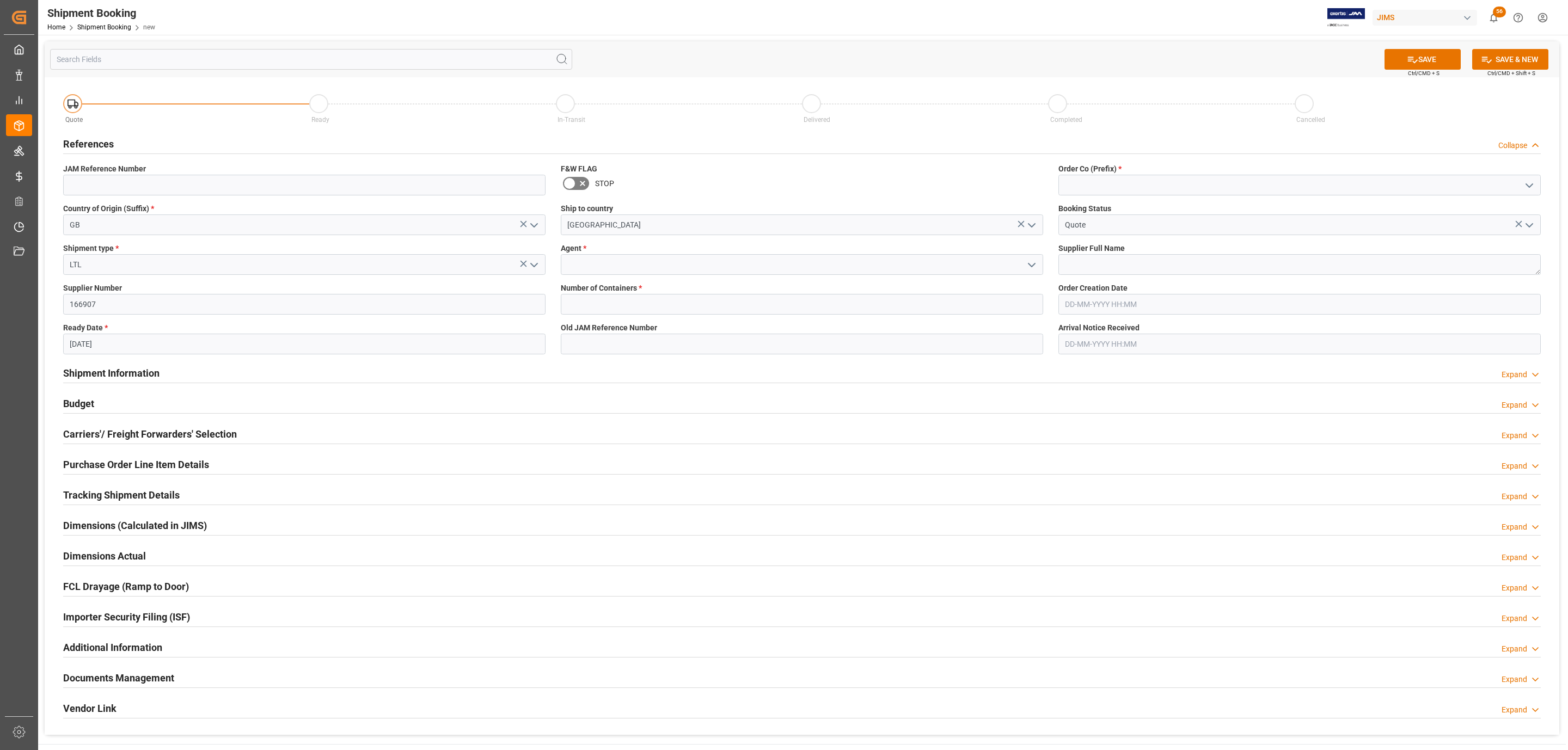
click at [1034, 263] on icon "open menu" at bounding box center [1031, 265] width 13 height 13
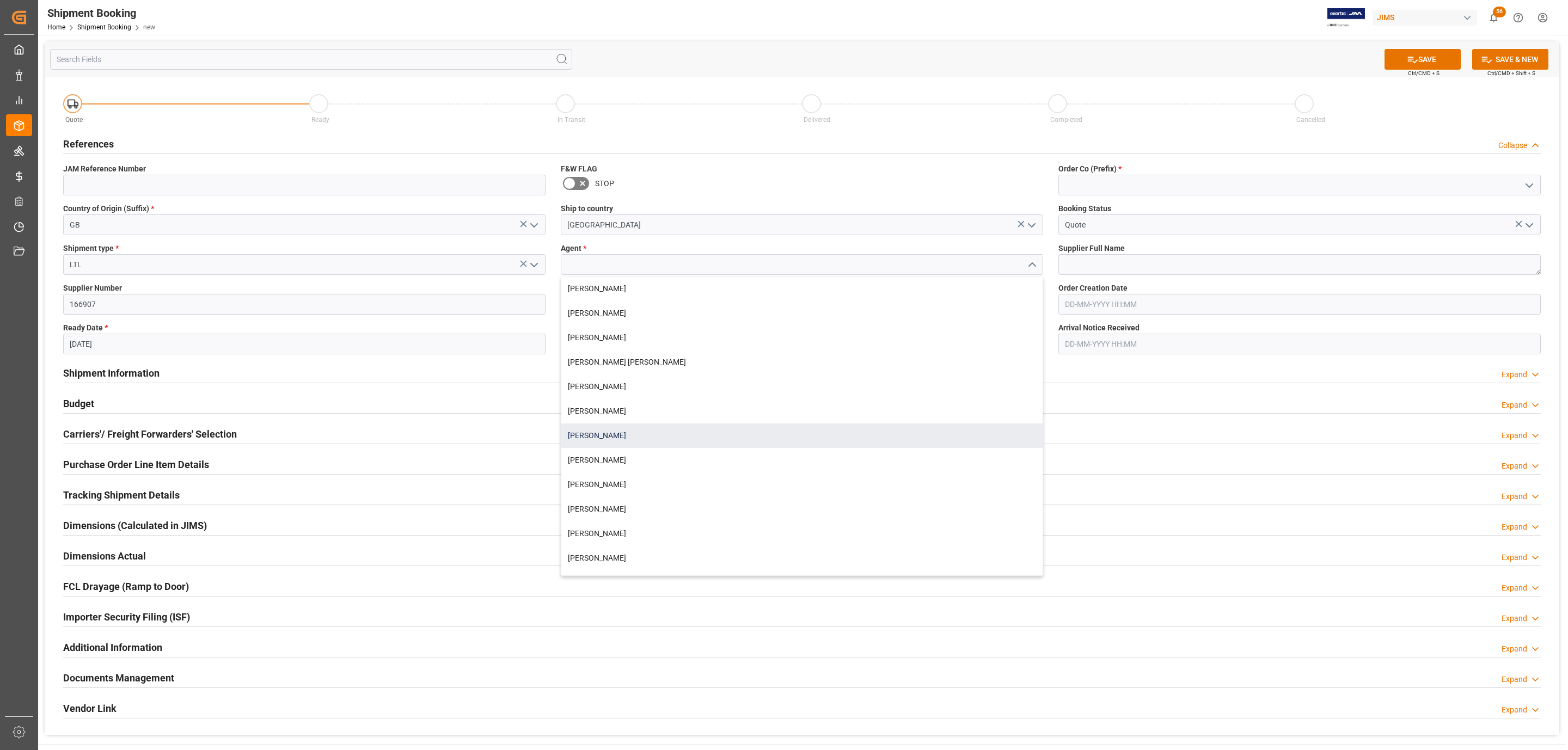
click at [612, 436] on div "[PERSON_NAME]" at bounding box center [802, 436] width 481 height 25
type input "[PERSON_NAME]"
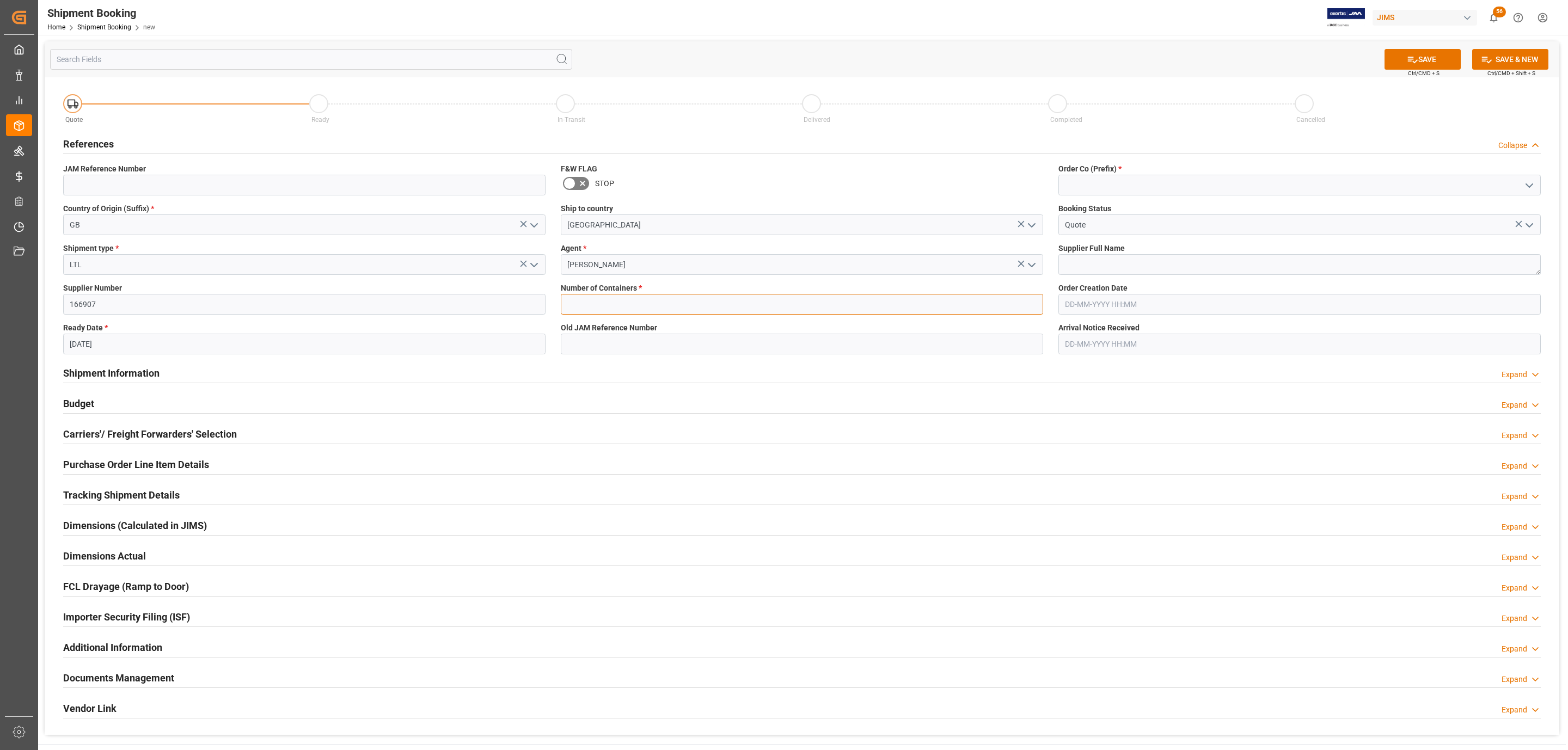
click at [586, 299] on input "text" at bounding box center [801, 303] width 482 height 21
type input "0"
click at [1532, 181] on icon "open menu" at bounding box center [1529, 186] width 13 height 13
click at [1123, 235] on div "77" at bounding box center [1299, 234] width 481 height 25
type input "77"
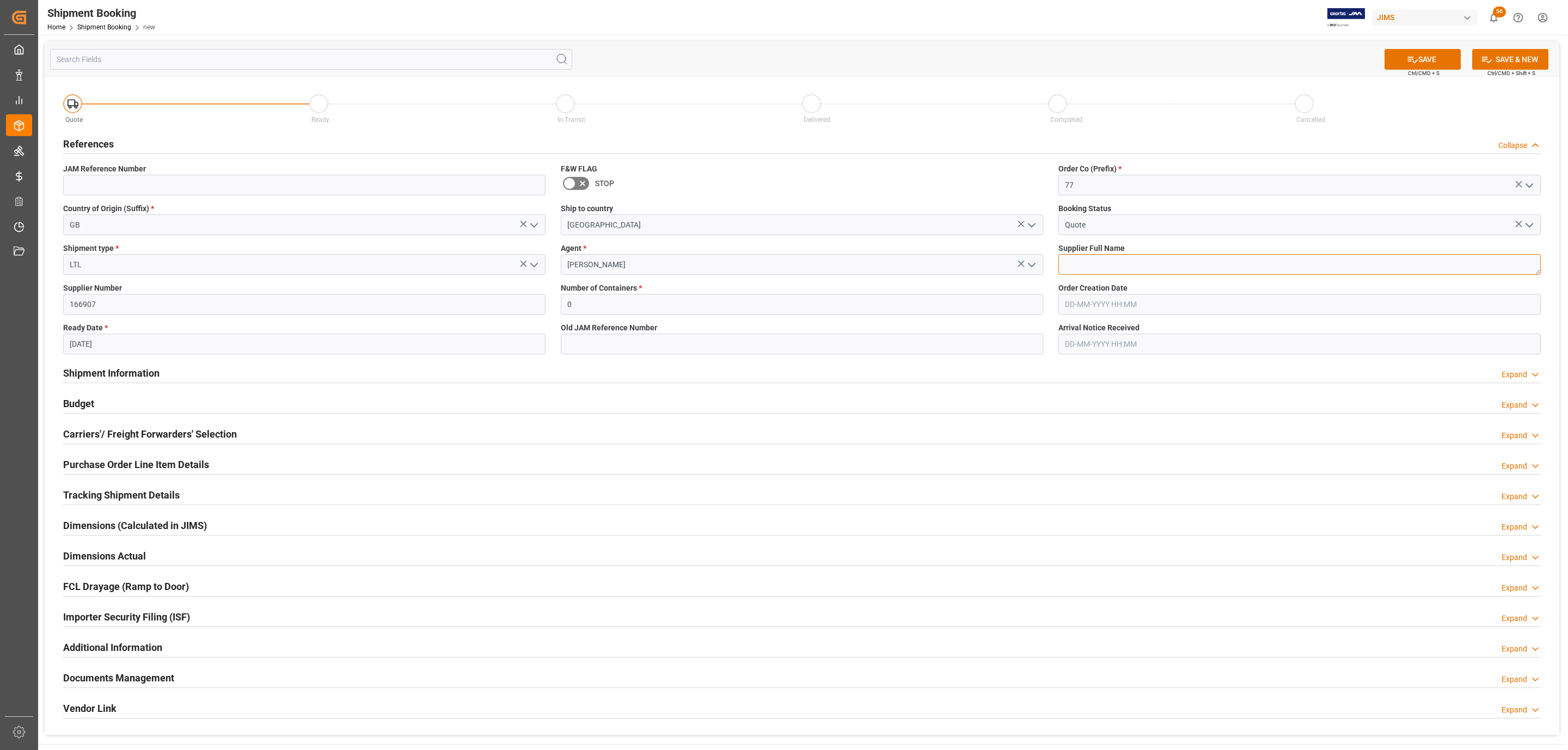
click at [1109, 266] on textarea at bounding box center [1298, 264] width 482 height 21
paste textarea "[PERSON_NAME] Engineering Limited"
type textarea "[PERSON_NAME] Engineering Limited"
click at [1424, 62] on button "SAVE" at bounding box center [1422, 59] width 76 height 21
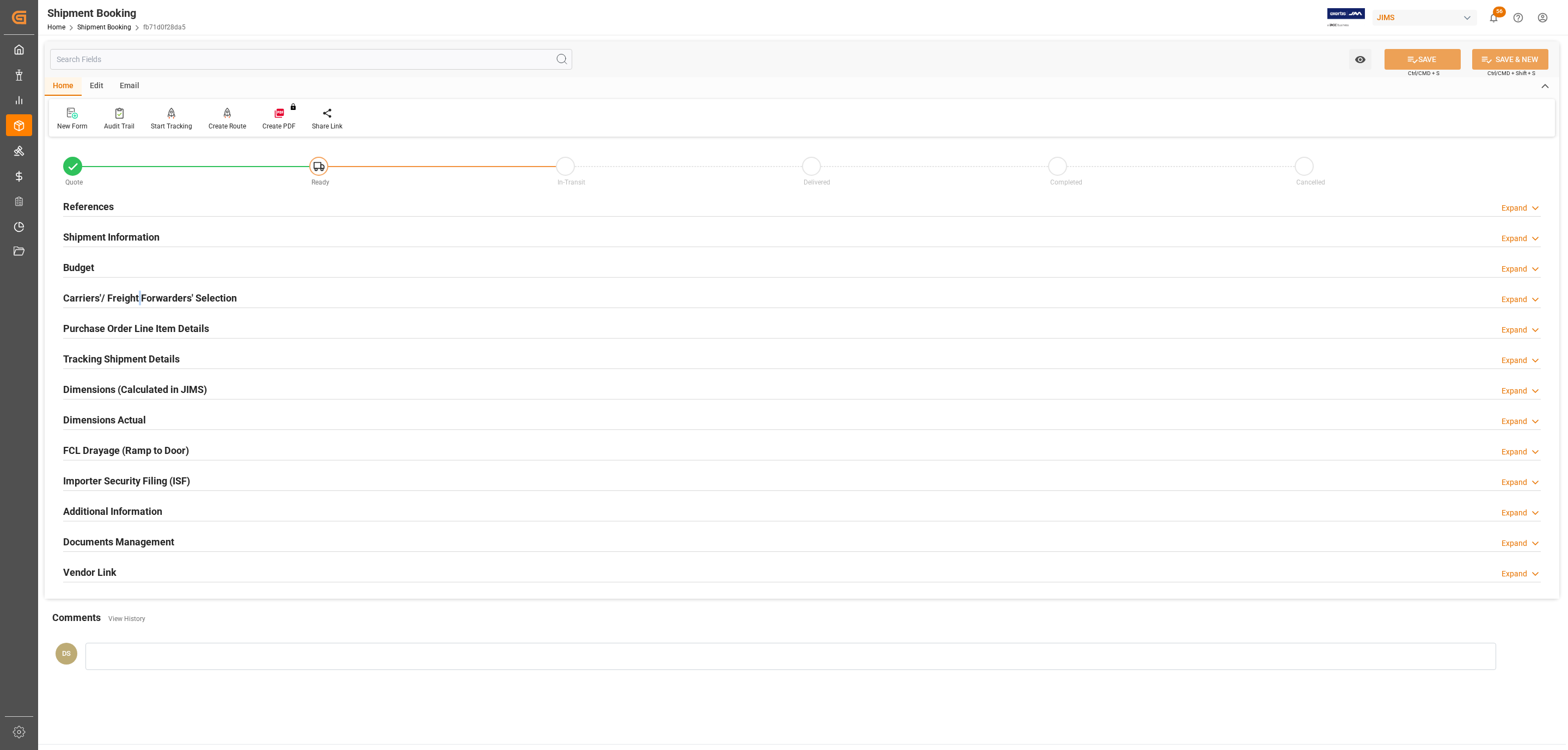
click at [141, 293] on div "Carriers'/ Freight Forwarders' Selection" at bounding box center [150, 297] width 174 height 21
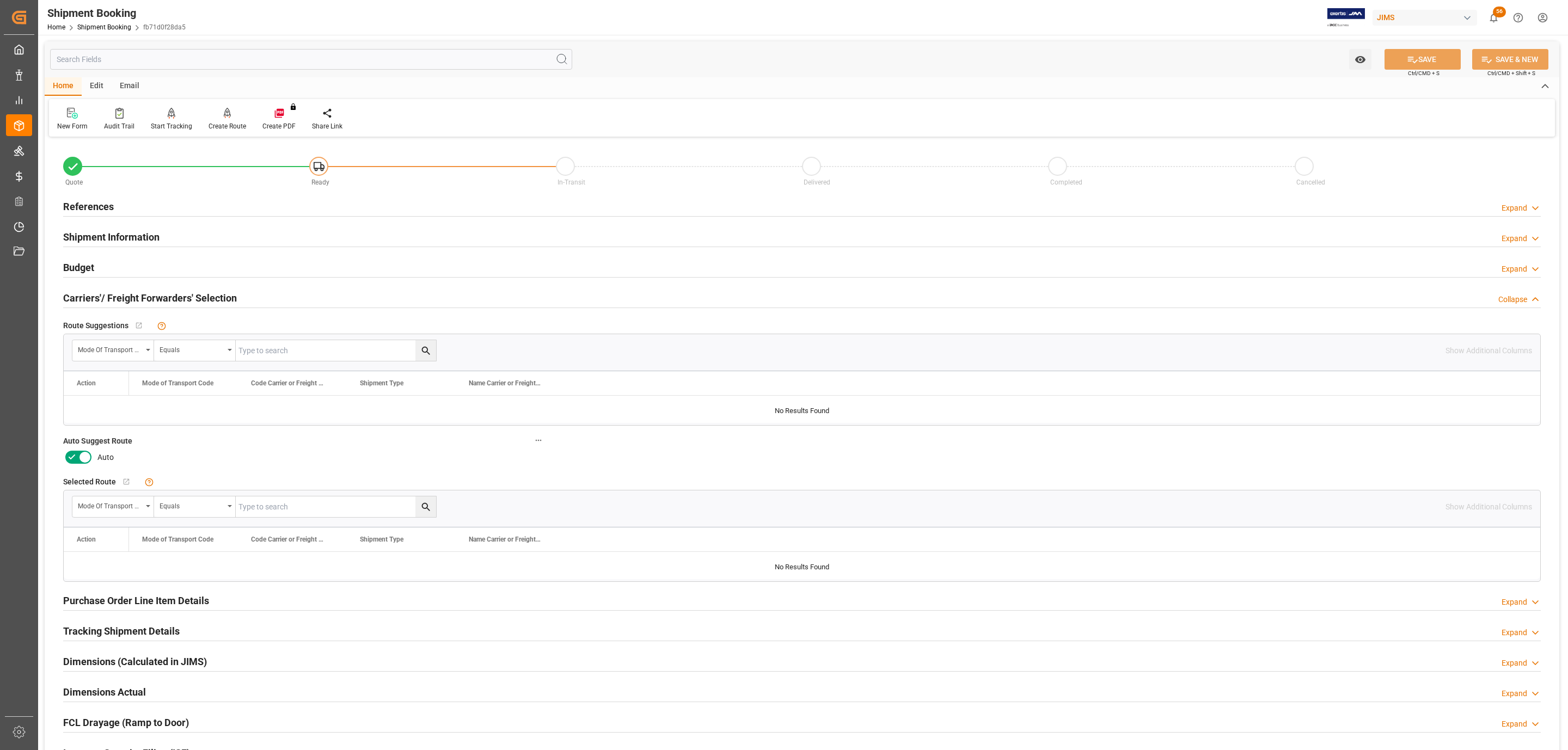
click at [87, 462] on icon at bounding box center [85, 457] width 13 height 13
click at [0, 0] on input "checkbox" at bounding box center [0, 0] width 0 height 0
drag, startPoint x: 1437, startPoint y: 63, endPoint x: 1128, endPoint y: 163, distance: 324.8
click at [1434, 60] on button "SAVE" at bounding box center [1422, 59] width 76 height 21
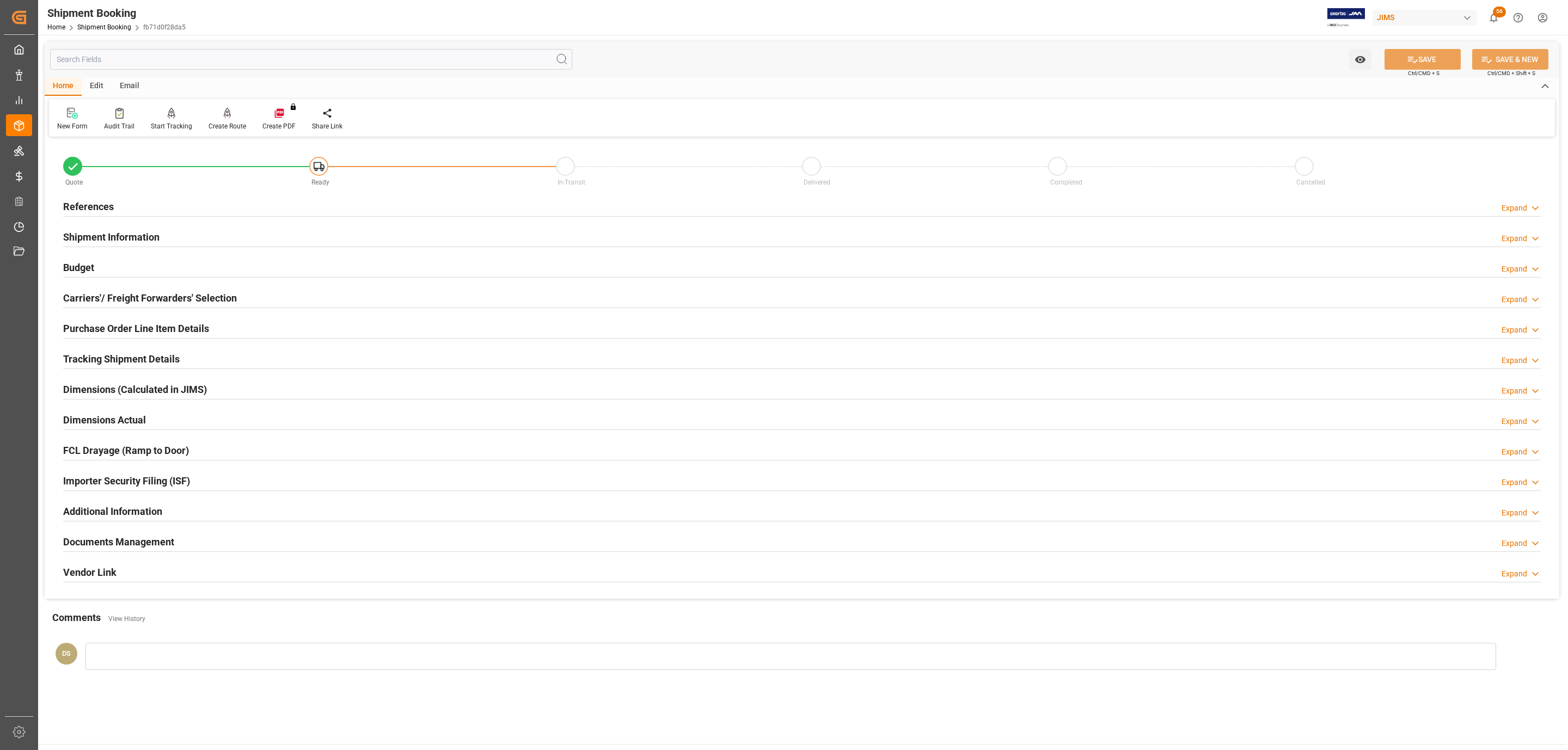
click at [98, 273] on div "Budget Expand" at bounding box center [801, 266] width 1477 height 21
click at [154, 288] on div "Carriers'/ Freight Forwarders' Selection" at bounding box center [150, 297] width 174 height 21
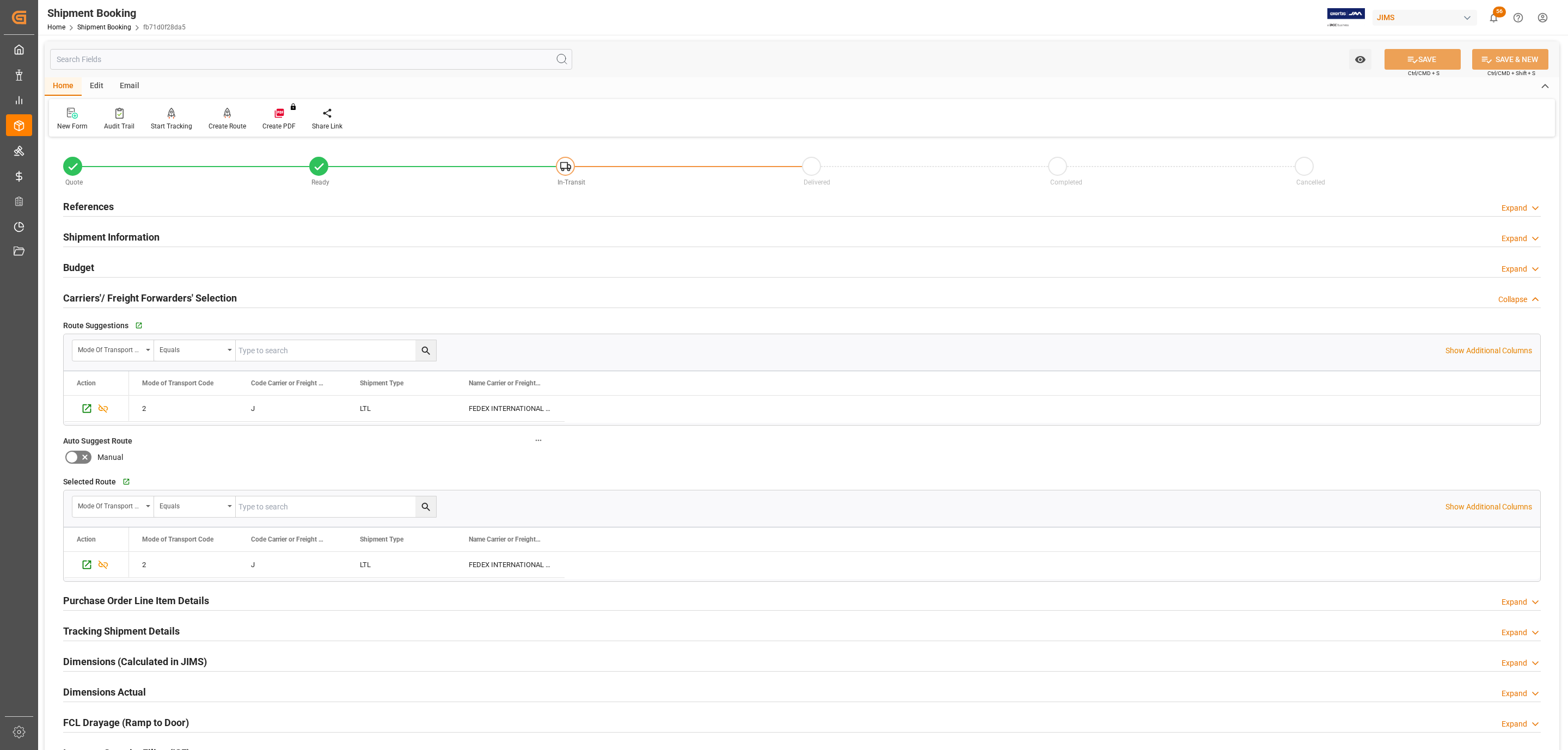
click at [122, 208] on div "References Expand" at bounding box center [801, 205] width 1477 height 21
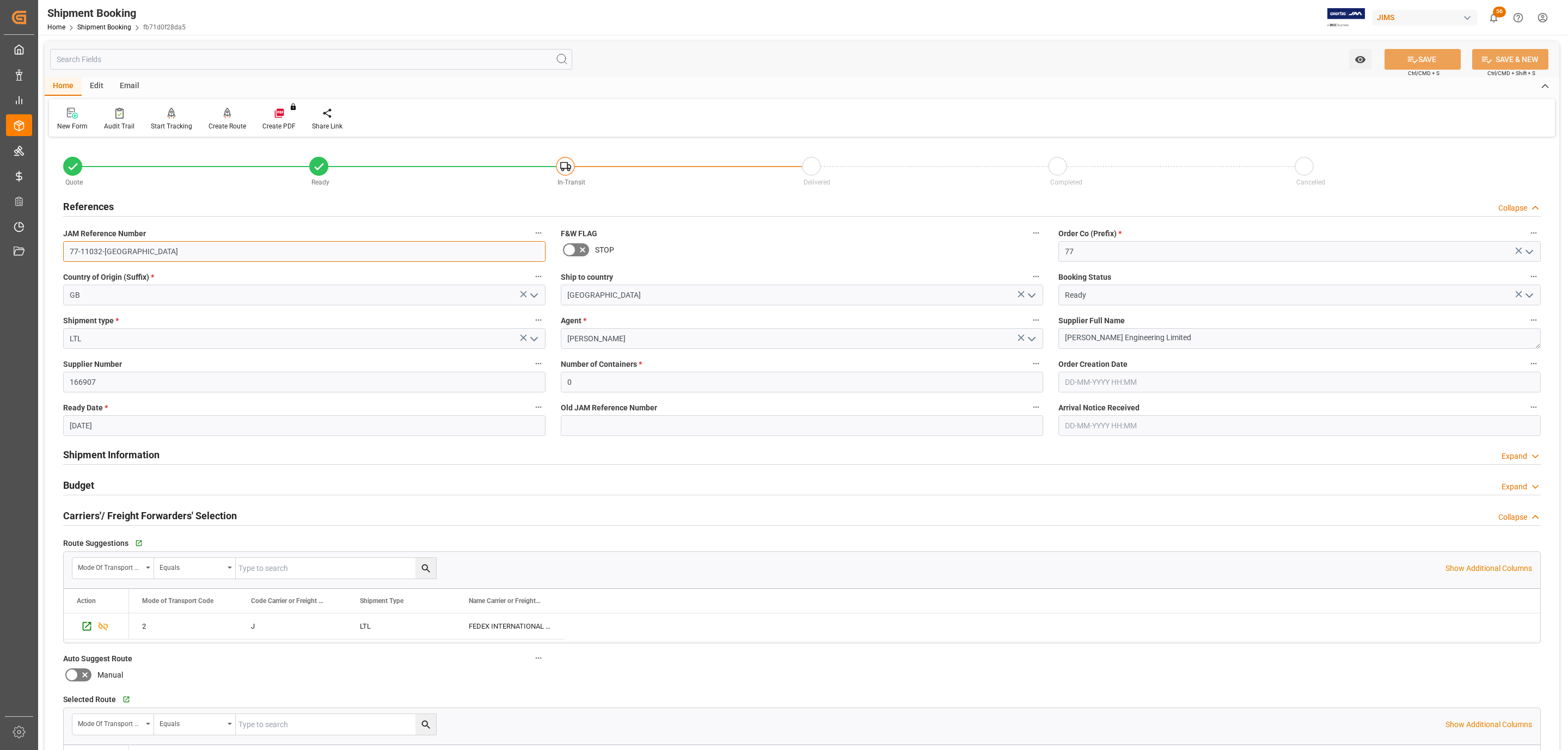
click at [132, 256] on input "77-11032-GB" at bounding box center [304, 251] width 482 height 21
click at [132, 255] on input "77-11032-[GEOGRAPHIC_DATA]" at bounding box center [304, 251] width 482 height 21
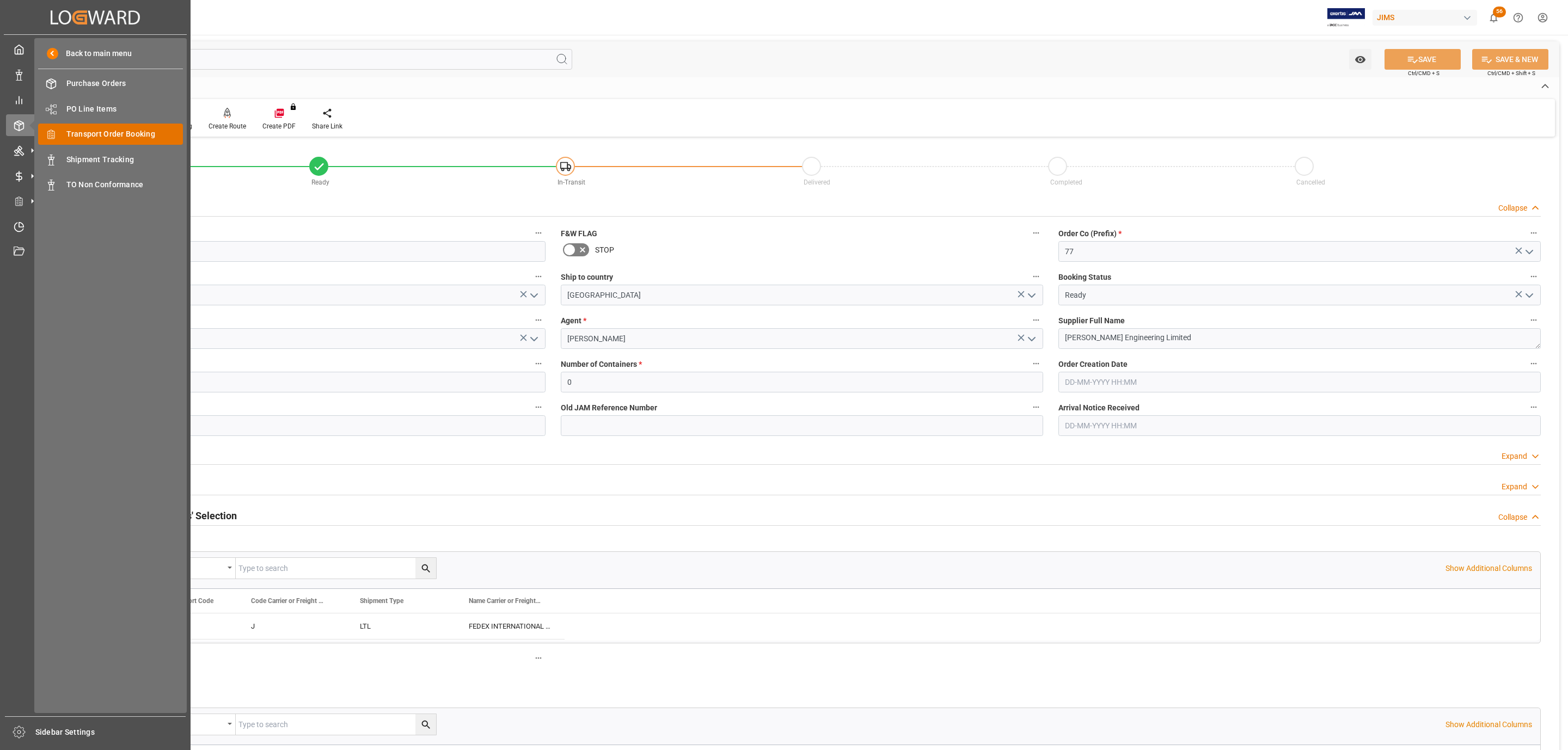
click at [141, 136] on span "Transport Order Booking" at bounding box center [125, 134] width 117 height 12
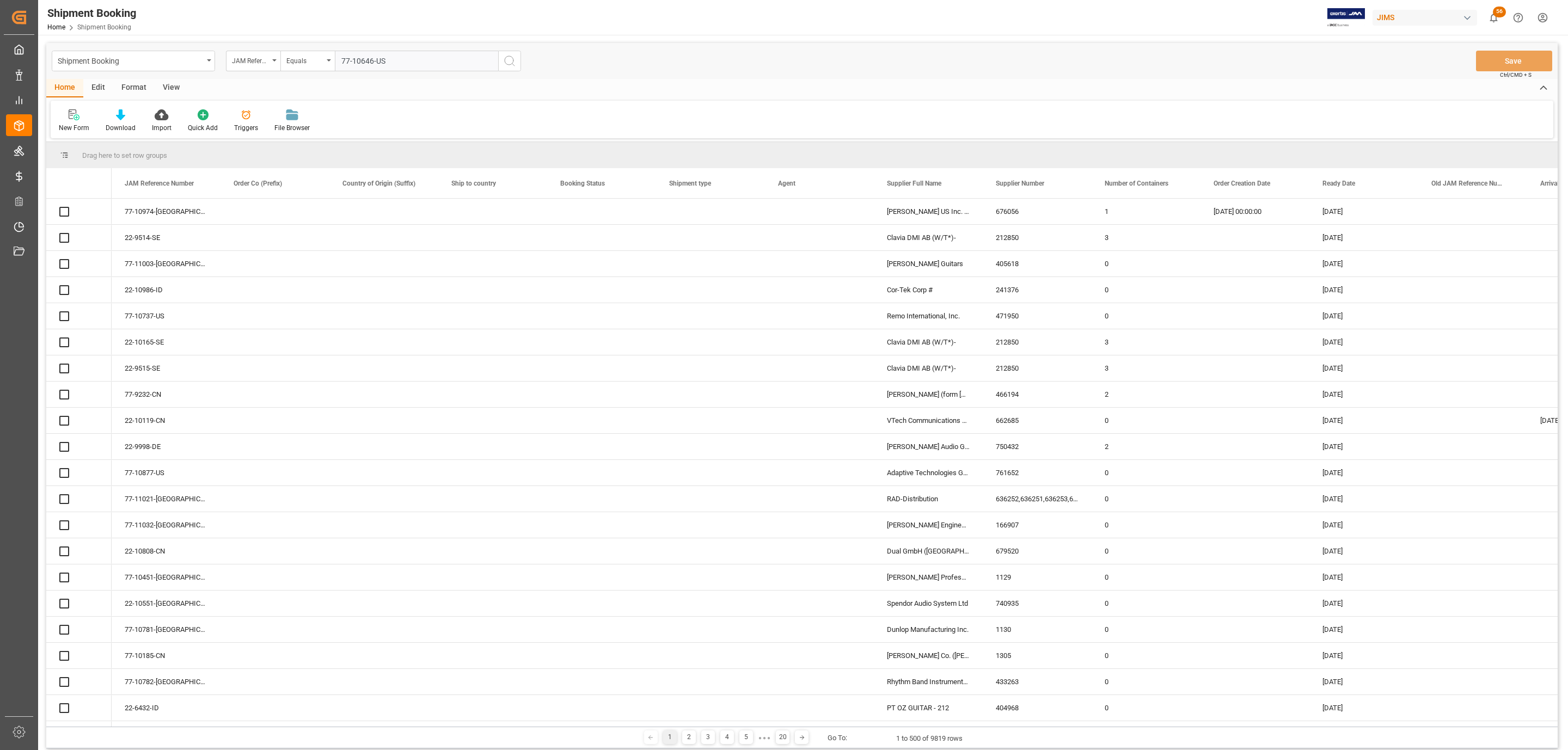
type input "77-10646-US"
click at [510, 63] on icon "search button" at bounding box center [509, 61] width 13 height 13
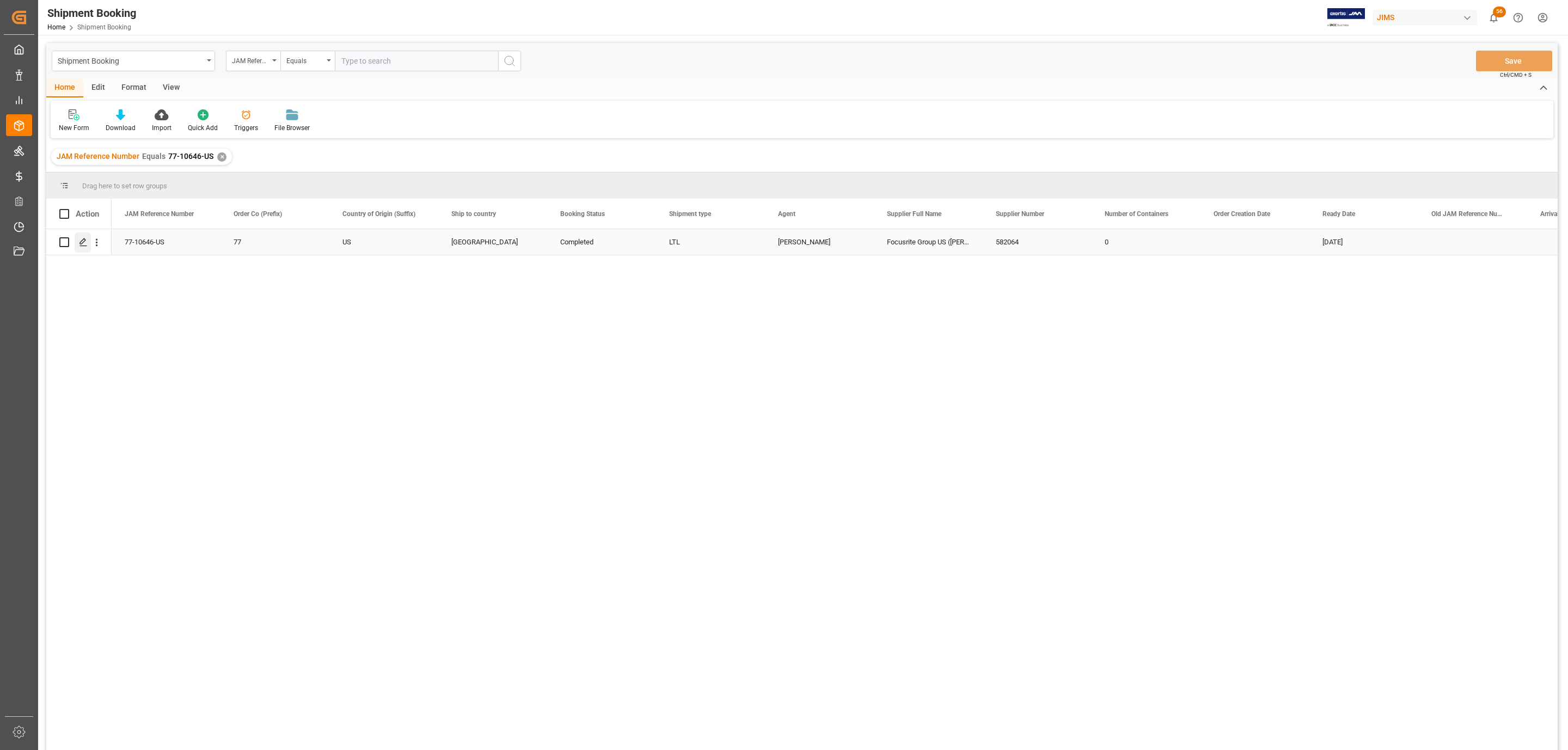
click at [80, 247] on div "Press SPACE to select this row." at bounding box center [83, 242] width 17 height 20
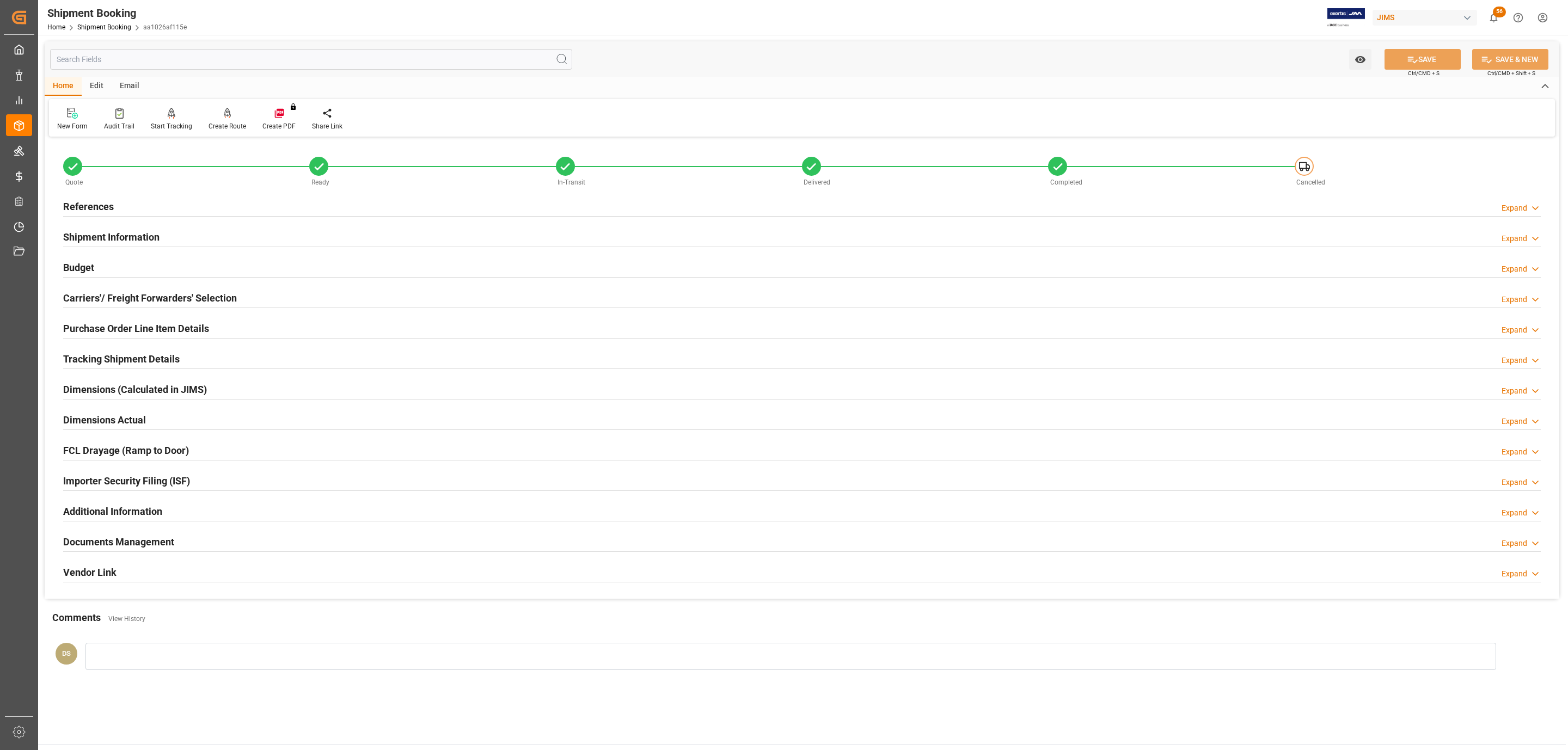
click at [142, 268] on div "Budget Expand" at bounding box center [801, 266] width 1477 height 21
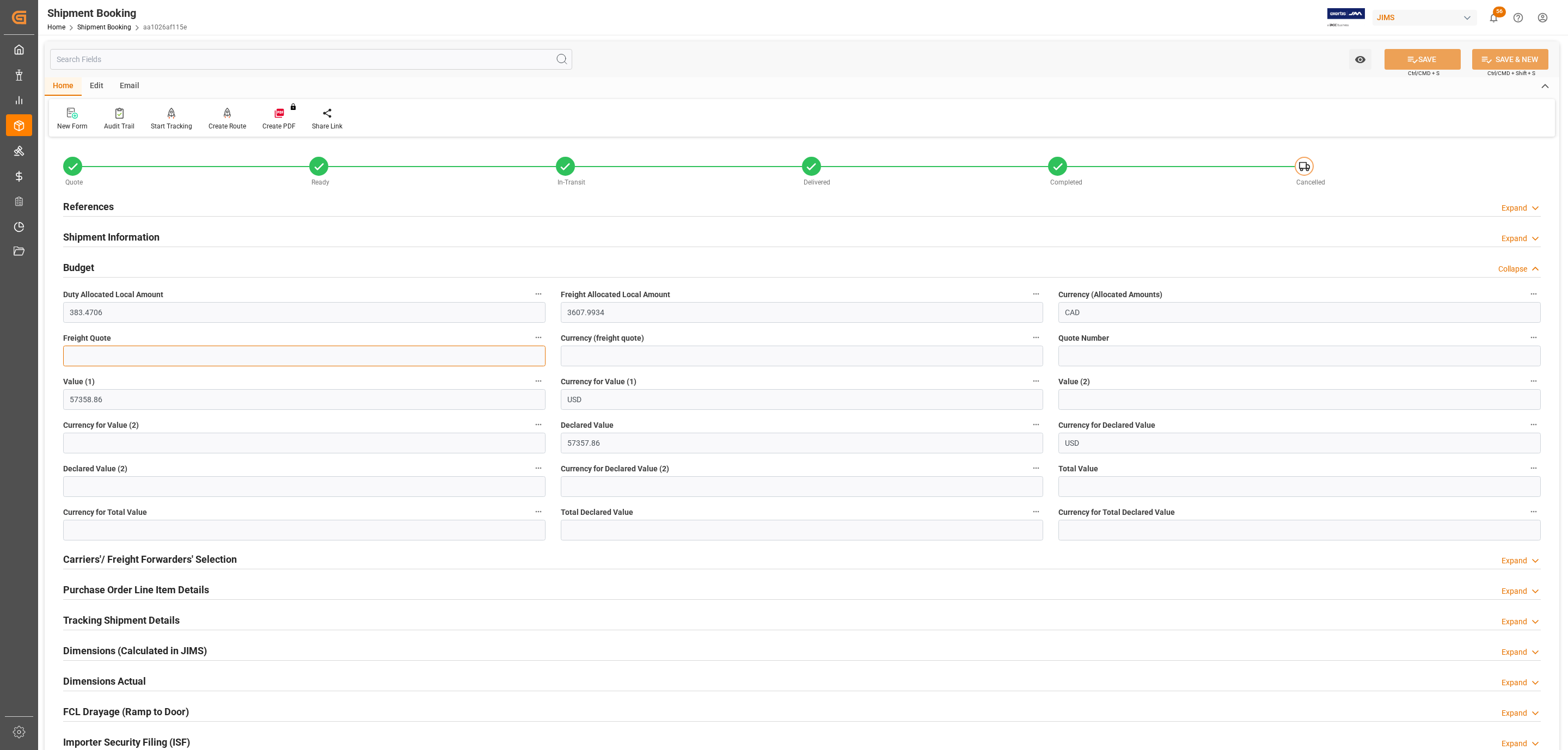
click at [216, 354] on input "text" at bounding box center [304, 356] width 482 height 21
type input "1345"
type input "CAD"
click at [1437, 55] on button "SAVE" at bounding box center [1422, 59] width 76 height 21
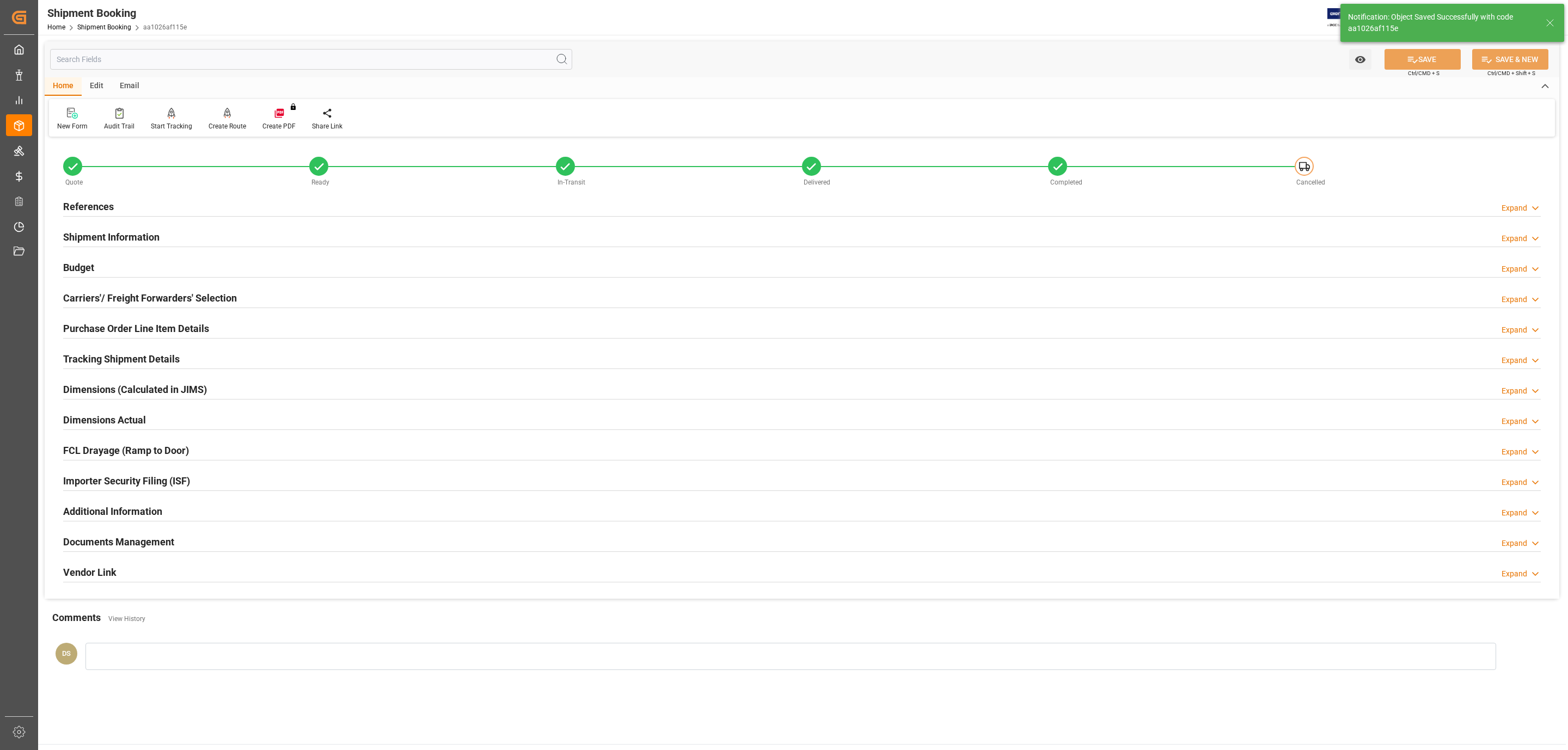
click at [107, 206] on h2 "References" at bounding box center [88, 207] width 50 height 15
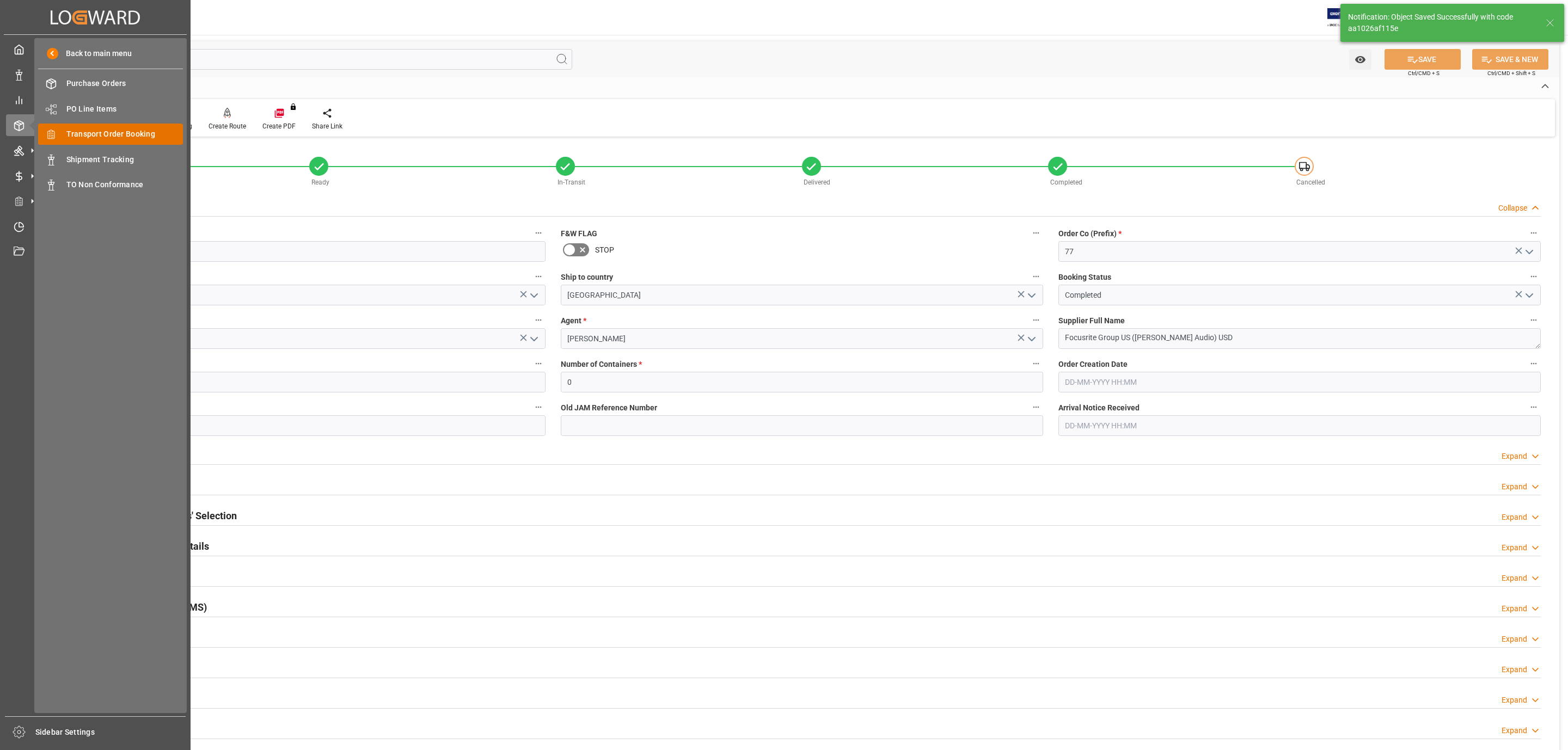
click at [138, 133] on span "Transport Order Booking" at bounding box center [125, 134] width 117 height 12
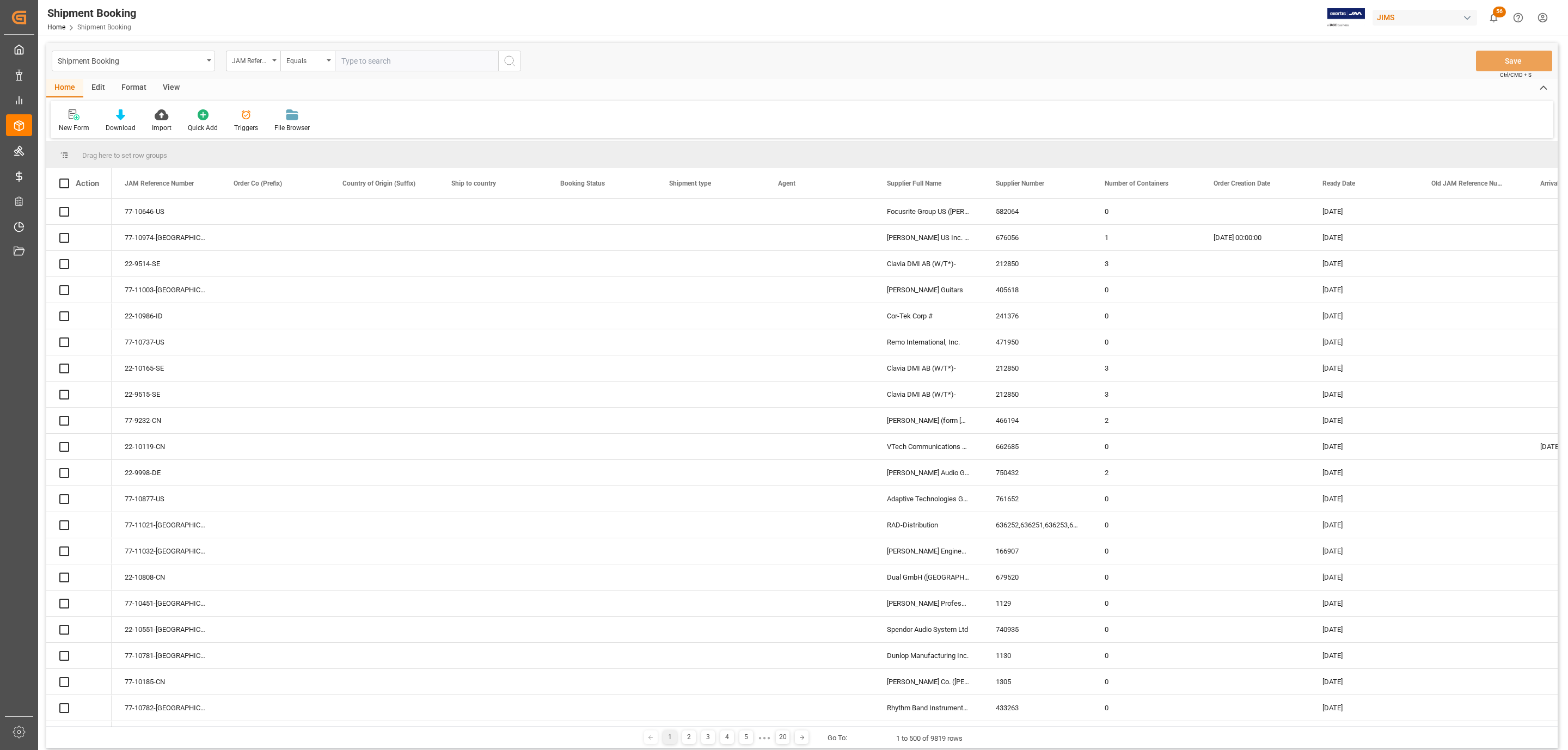
paste input "77-10988-US"
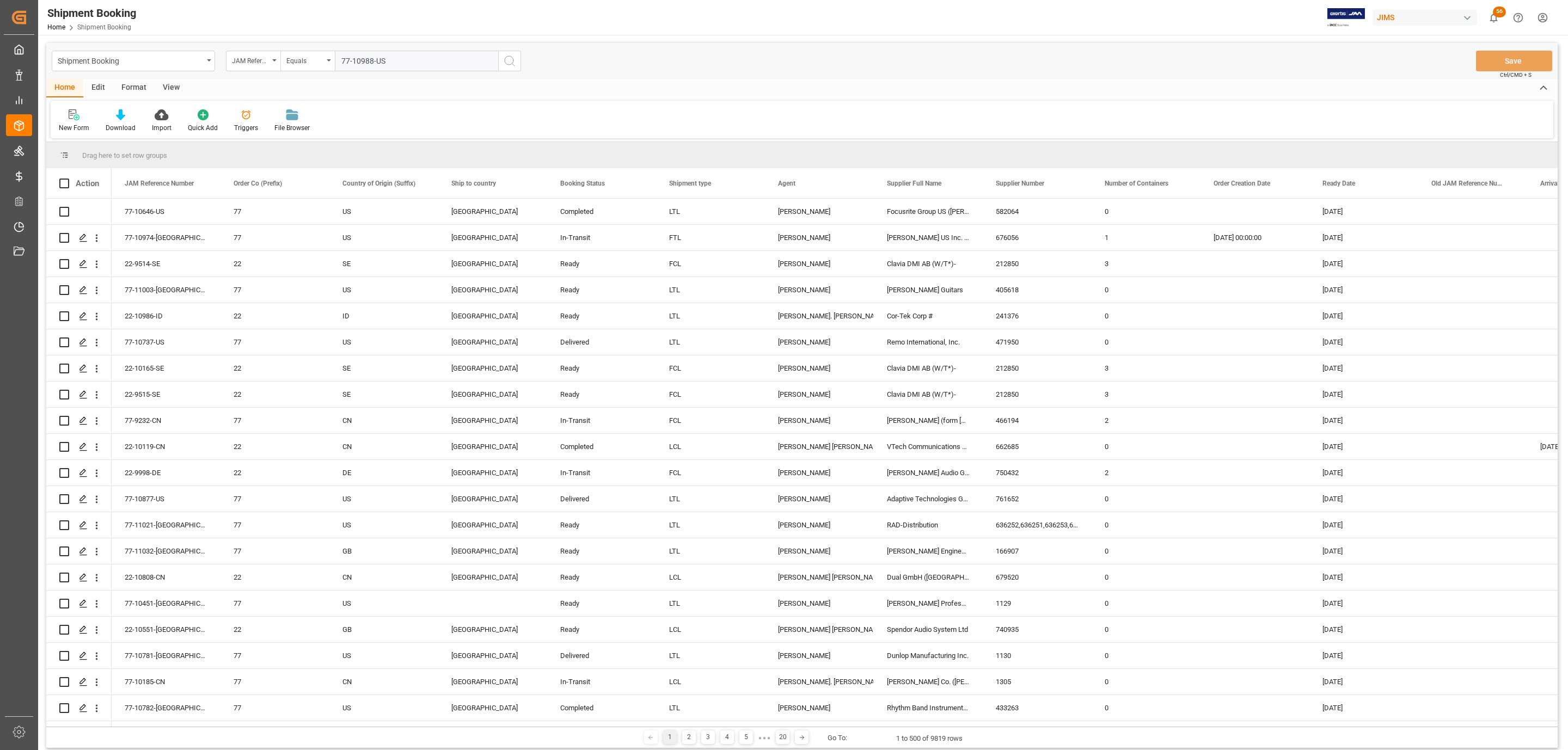
type input "77-10988-US"
click at [509, 60] on icon "search button" at bounding box center [509, 61] width 13 height 13
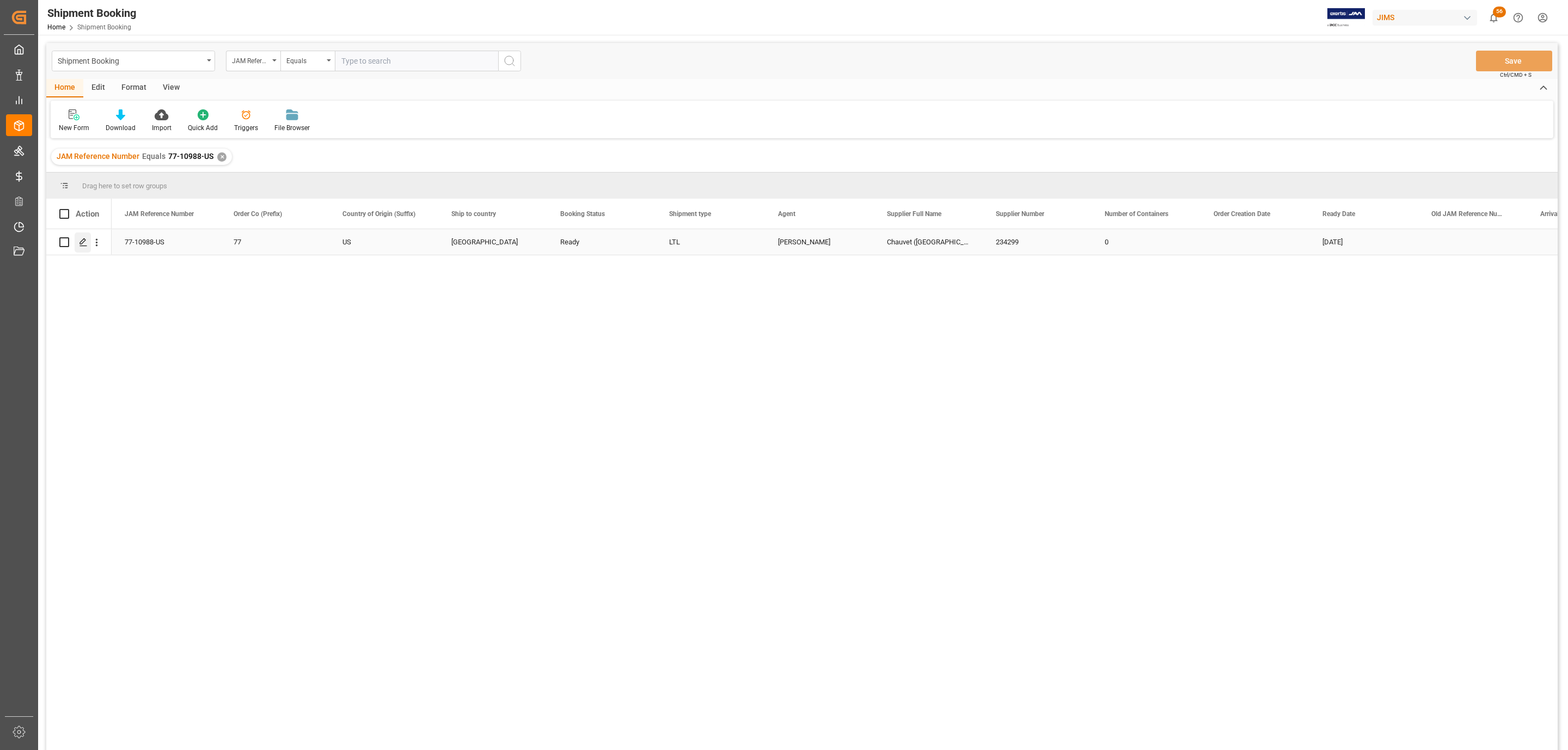
click at [80, 240] on icon "Press SPACE to select this row." at bounding box center [83, 242] width 9 height 9
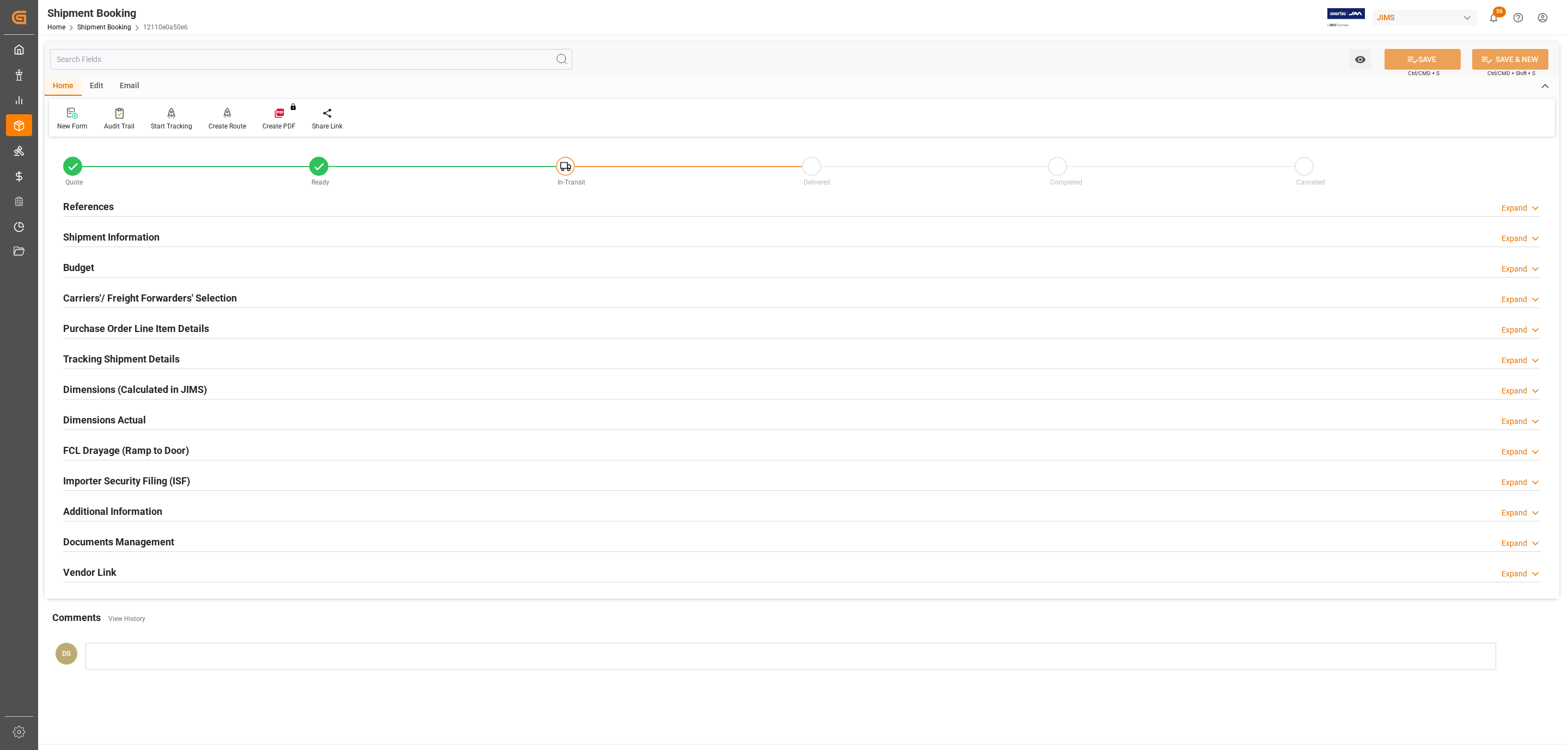
click at [135, 355] on h2 "Tracking Shipment Details" at bounding box center [121, 359] width 117 height 15
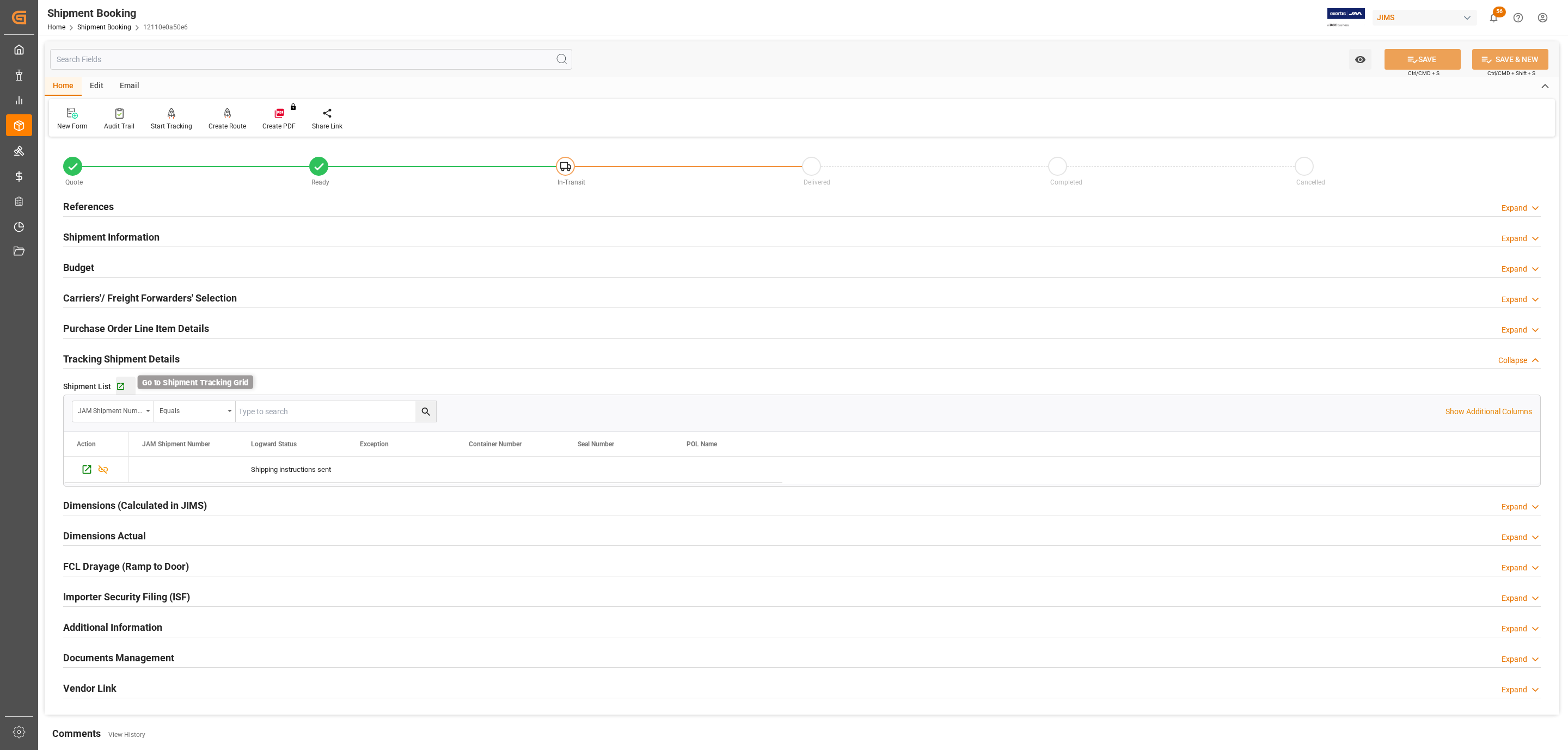
click at [117, 383] on icon "button" at bounding box center [120, 386] width 9 height 9
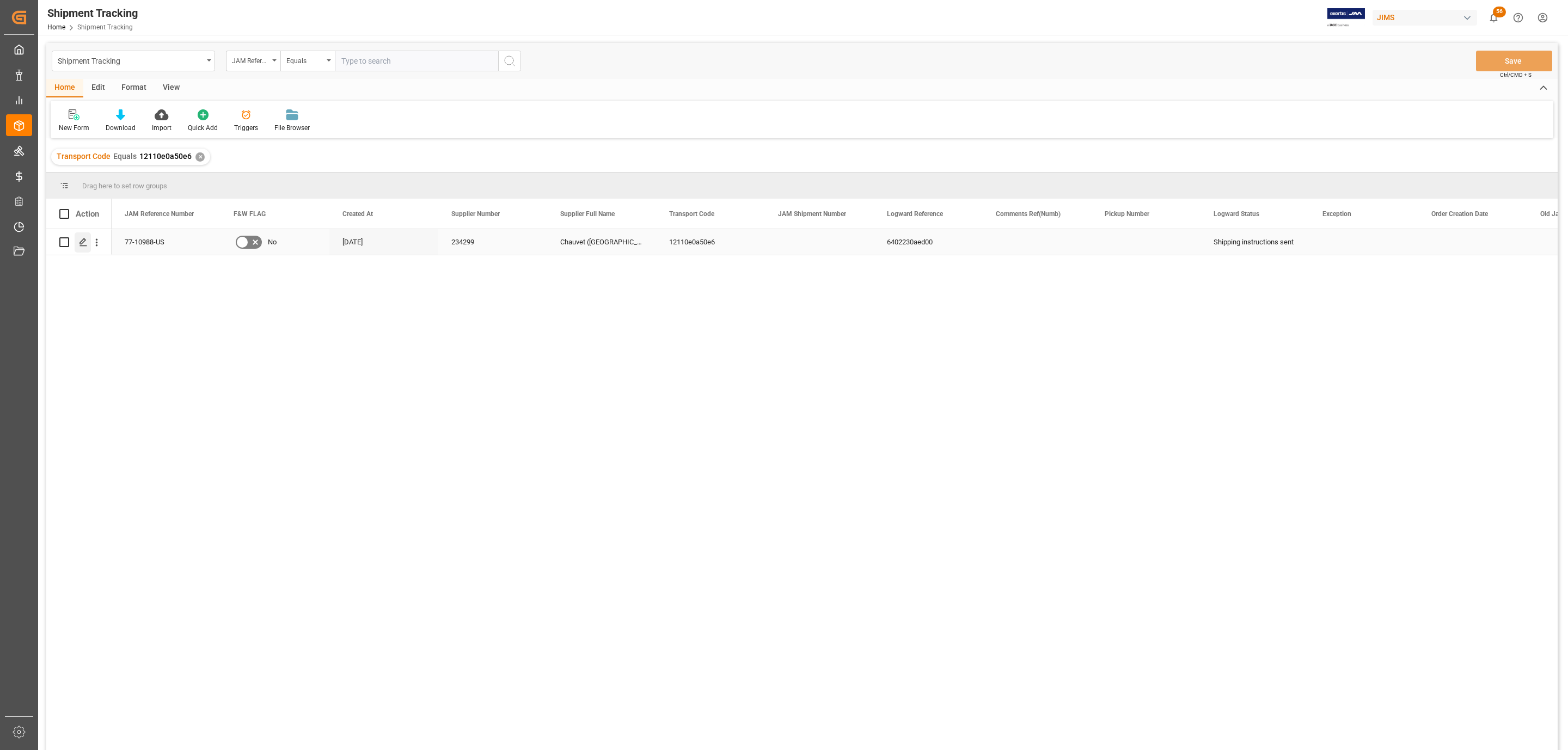
click at [87, 245] on icon "Press SPACE to select this row." at bounding box center [83, 242] width 9 height 9
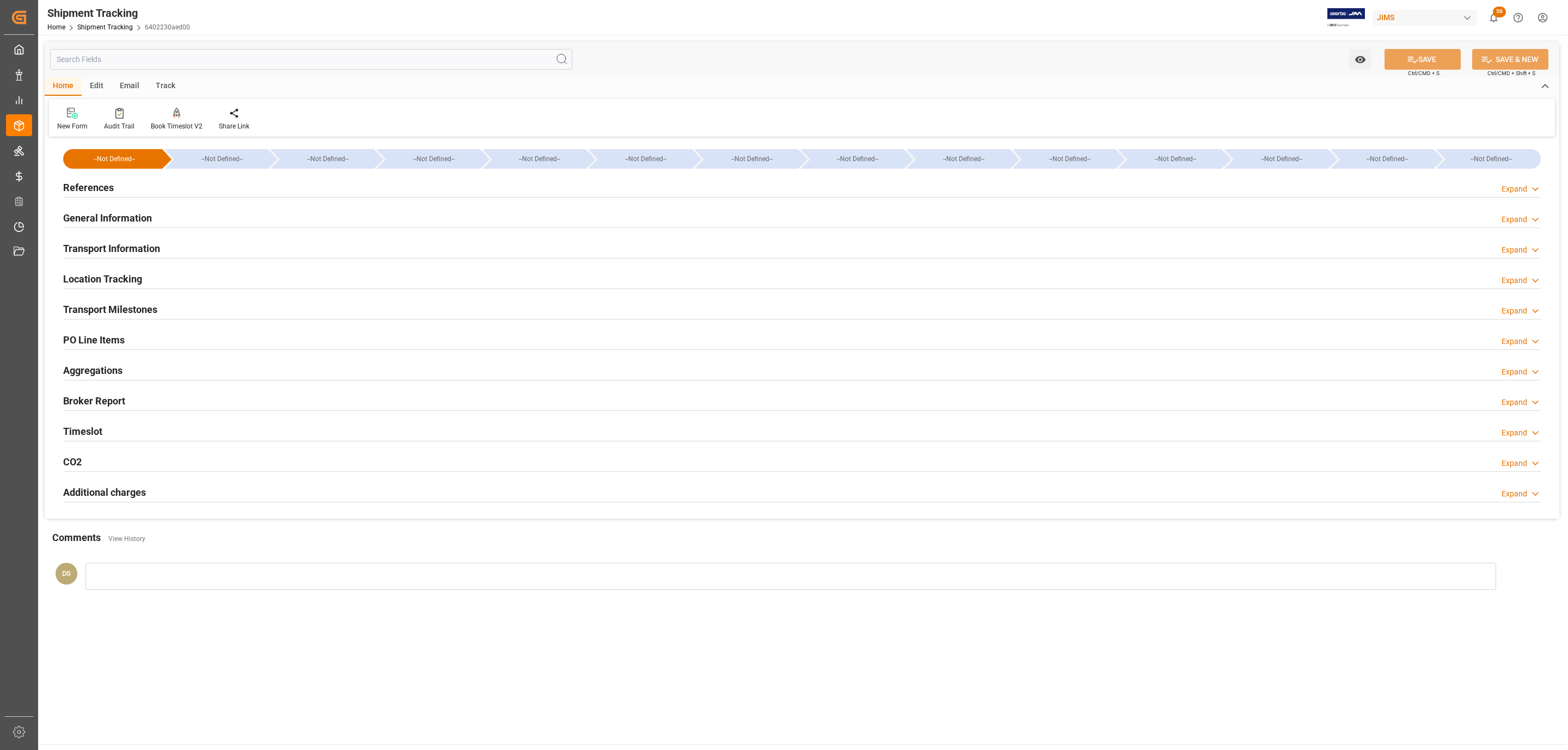
click at [136, 198] on div at bounding box center [801, 197] width 1477 height 1
drag, startPoint x: 133, startPoint y: 193, endPoint x: 132, endPoint y: 201, distance: 8.1
click at [136, 194] on div "References Expand" at bounding box center [801, 186] width 1477 height 21
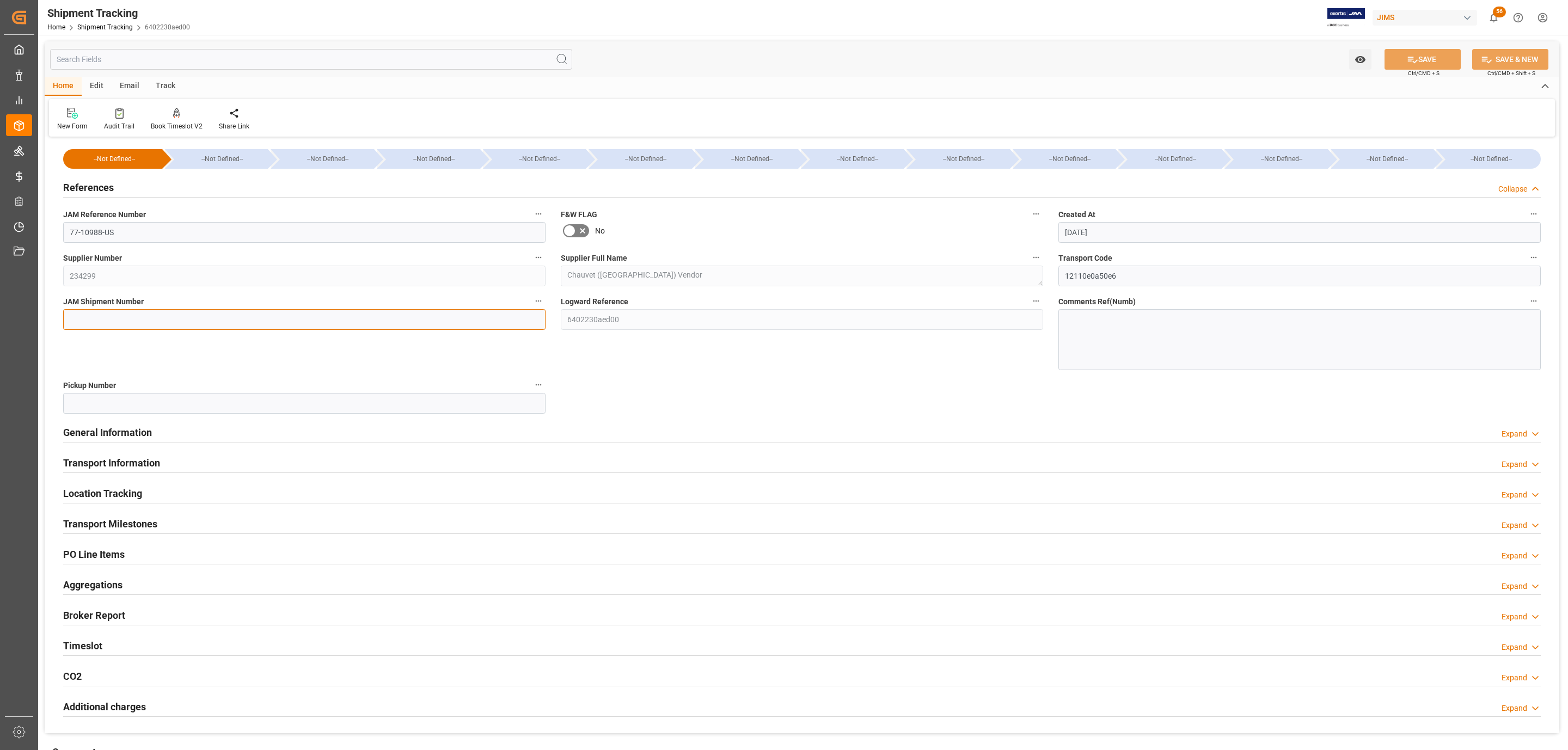
click at [106, 309] on input at bounding box center [304, 319] width 482 height 21
paste input "72994"
type input "72994"
click at [1452, 65] on button "SAVE" at bounding box center [1422, 59] width 76 height 21
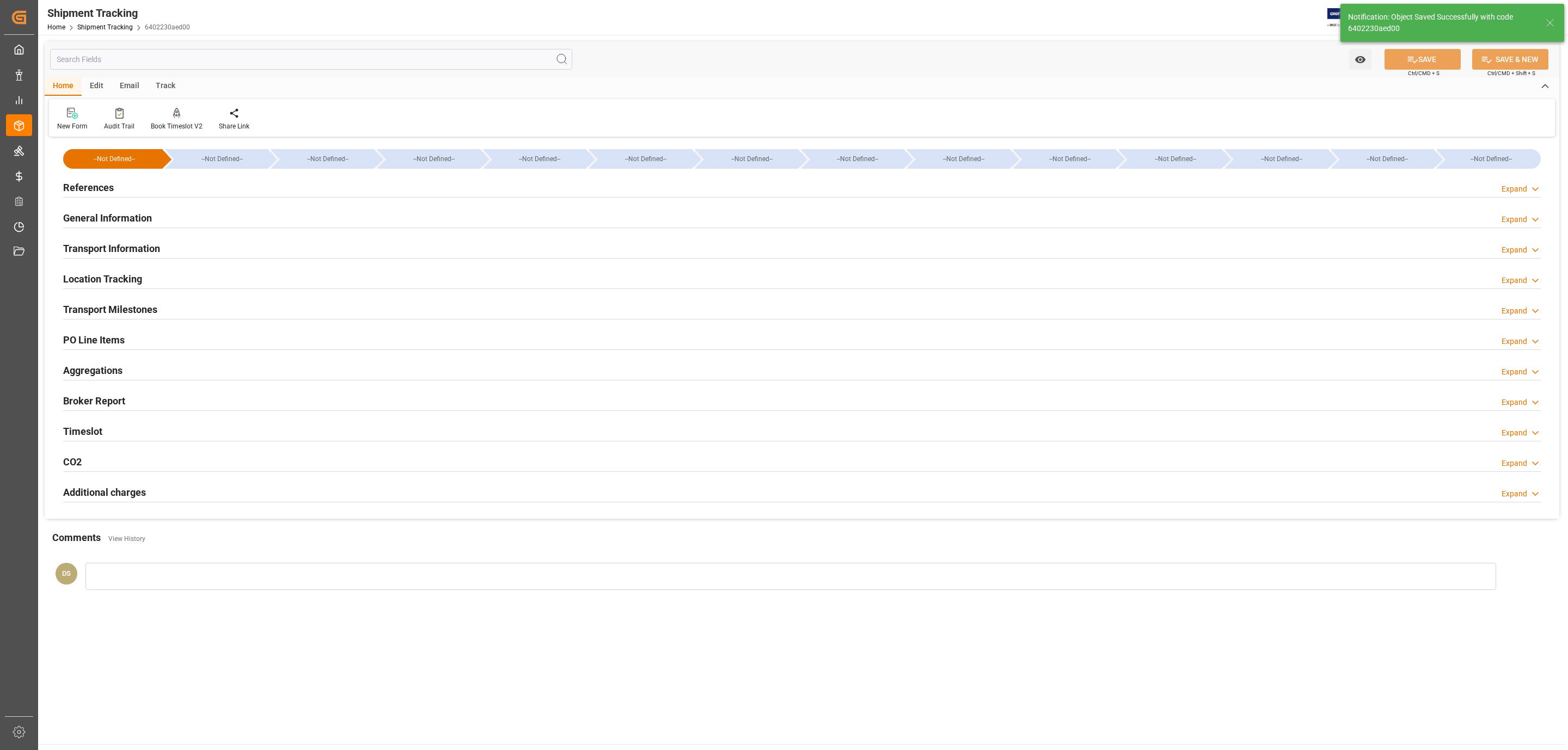
click at [123, 310] on h2 "Transport Milestones" at bounding box center [110, 309] width 94 height 15
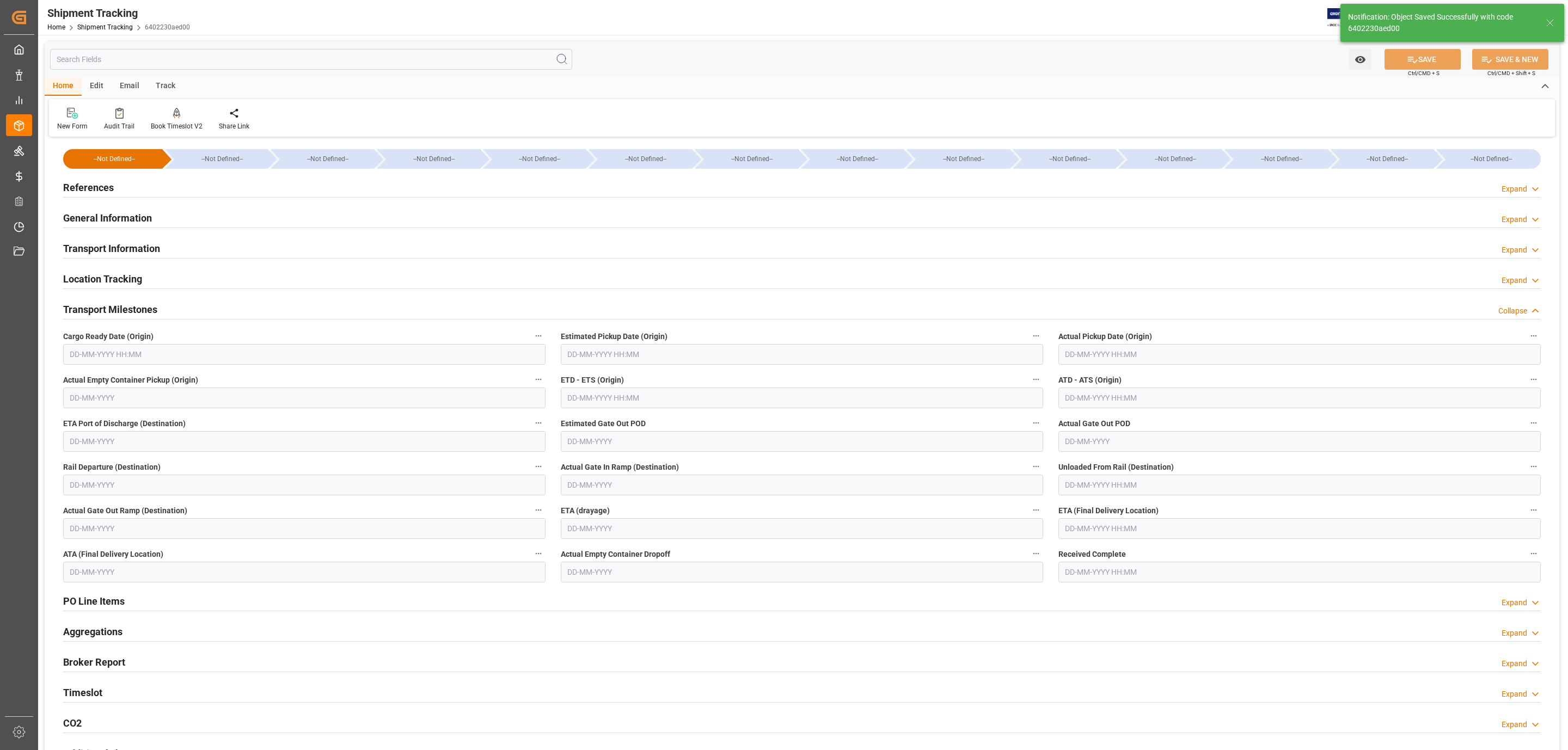
click at [99, 351] on input "text" at bounding box center [304, 354] width 482 height 21
drag, startPoint x: 115, startPoint y: 442, endPoint x: 290, endPoint y: 432, distance: 175.3
click at [115, 442] on div "10" at bounding box center [120, 443] width 13 height 13
type input "10-09-2025 00:00"
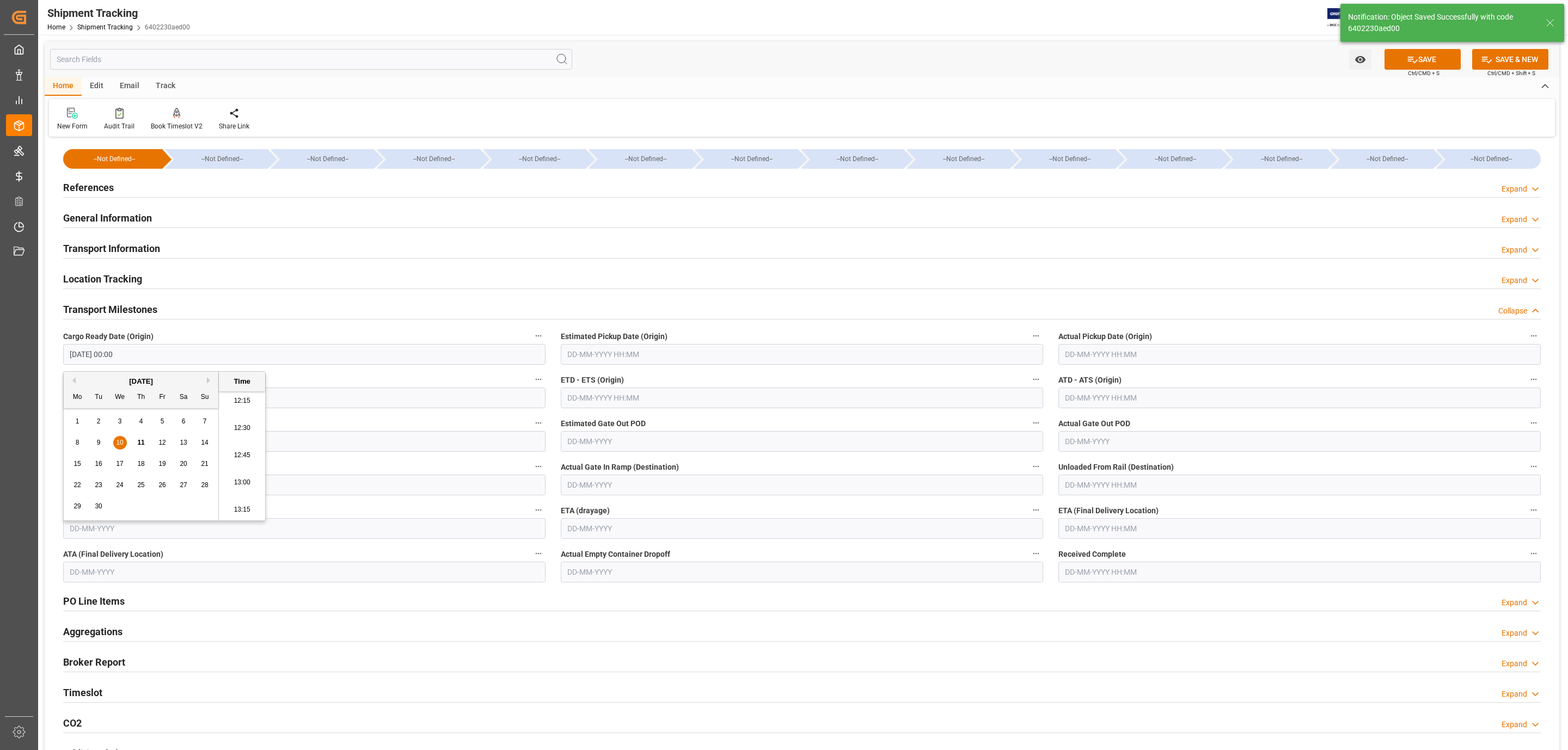
click at [648, 348] on input "text" at bounding box center [801, 354] width 482 height 21
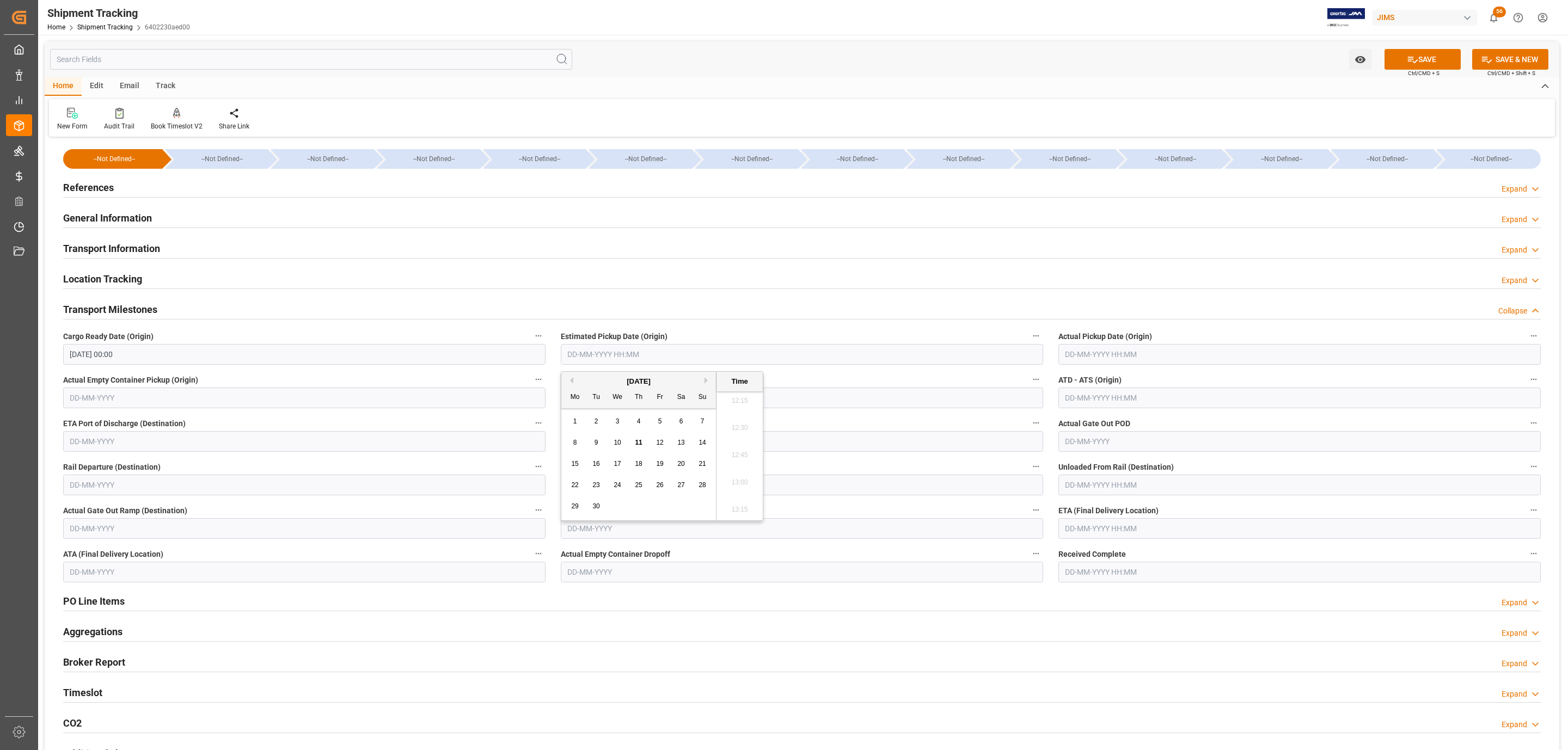
click at [636, 442] on span "11" at bounding box center [638, 442] width 7 height 7
type input "11-09-2025 00:00"
click at [1088, 529] on input "text" at bounding box center [1298, 528] width 482 height 21
click at [1116, 633] on div "17" at bounding box center [1115, 638] width 13 height 13
type input "17-09-2025 00:00"
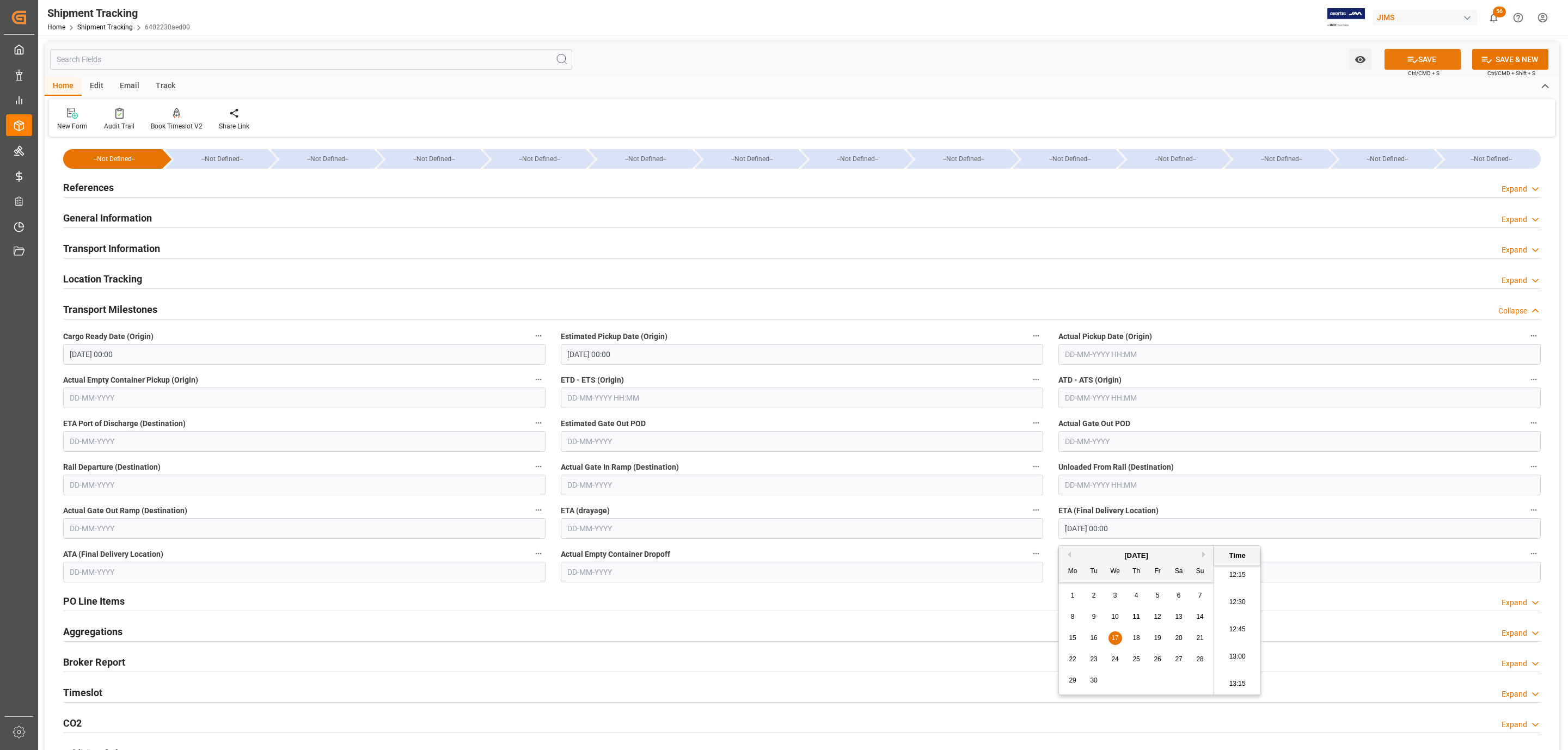
click at [1424, 62] on button "SAVE" at bounding box center [1422, 59] width 76 height 21
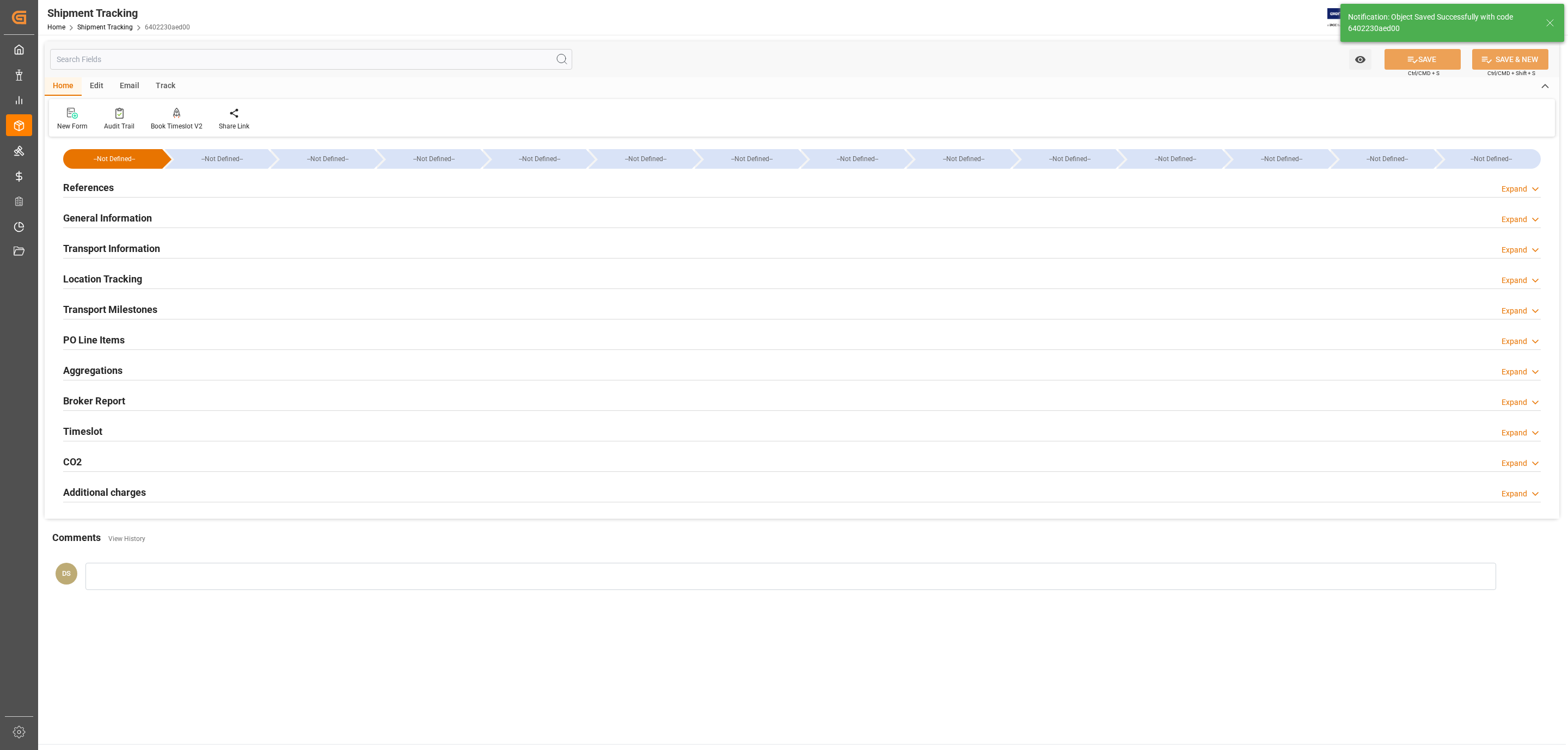
click at [184, 247] on div "Transport Information Expand" at bounding box center [801, 247] width 1477 height 21
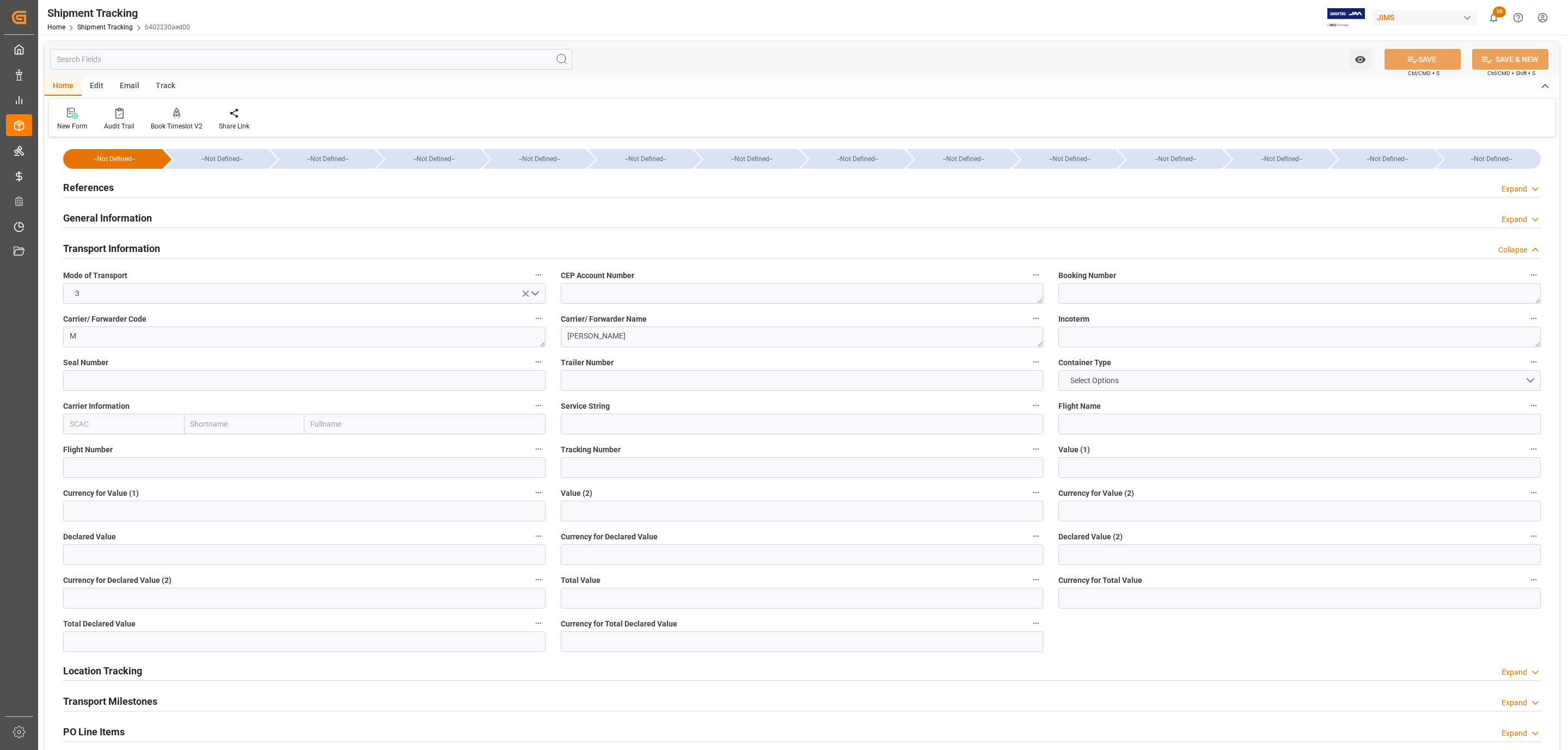
click at [252, 193] on div "References Expand" at bounding box center [801, 186] width 1477 height 21
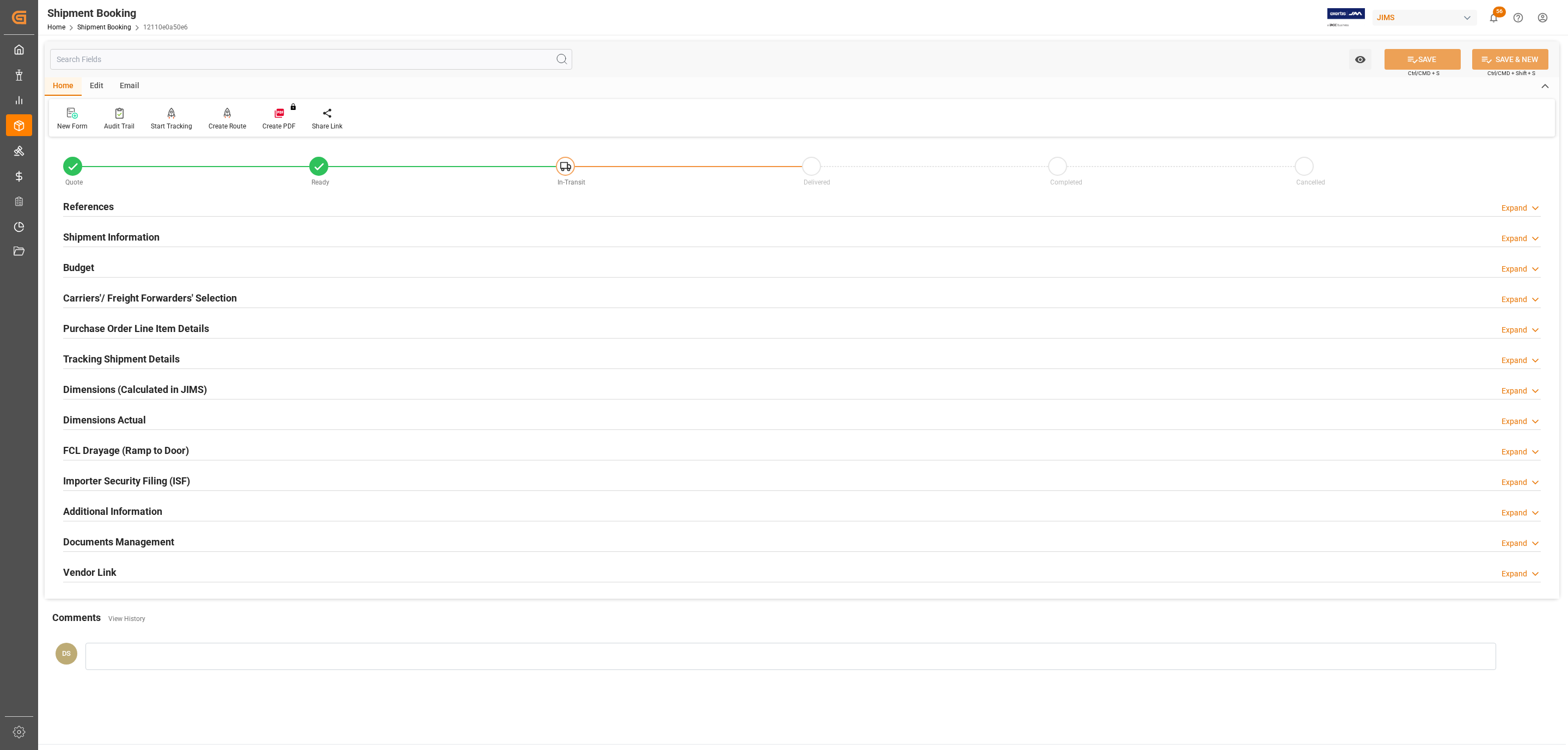
click at [112, 206] on h2 "References" at bounding box center [88, 207] width 50 height 15
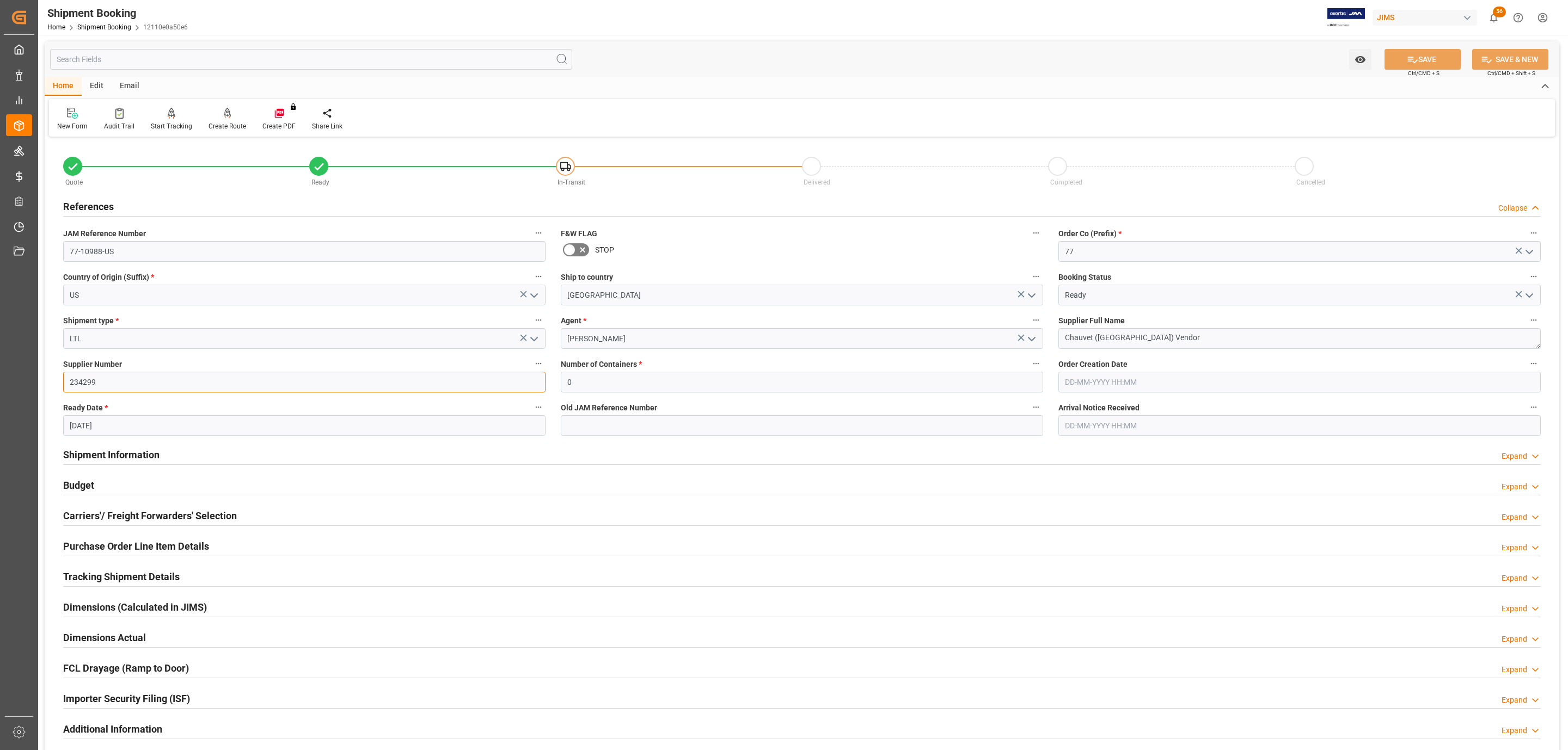
click at [111, 379] on input "234299" at bounding box center [304, 382] width 482 height 21
click at [121, 477] on div "Budget Expand" at bounding box center [801, 484] width 1477 height 21
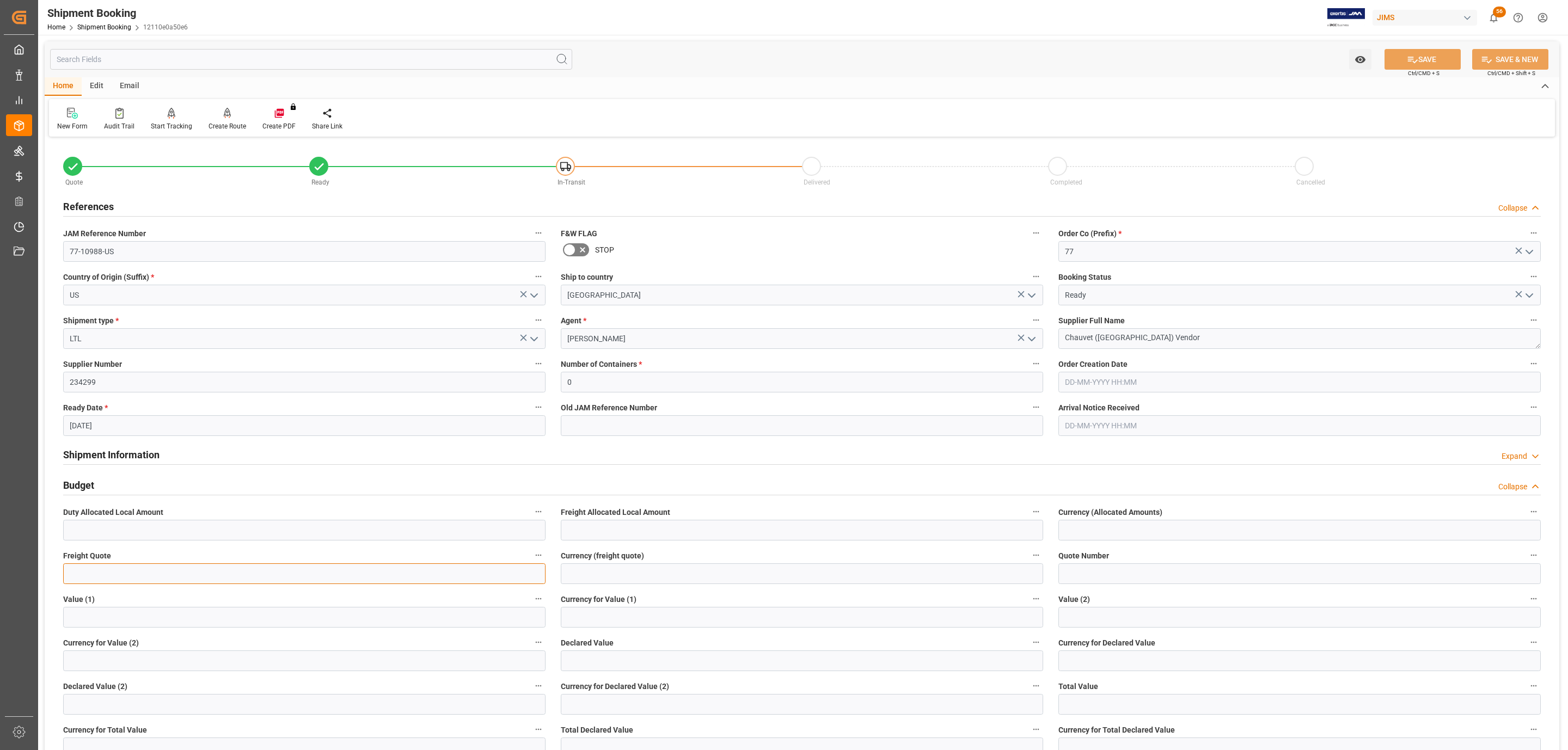
click at [92, 571] on input "text" at bounding box center [304, 573] width 482 height 21
type input "1128.50"
click at [617, 570] on input at bounding box center [801, 573] width 482 height 21
type input "CAD"
click at [1416, 58] on button "SAVE" at bounding box center [1422, 59] width 76 height 21
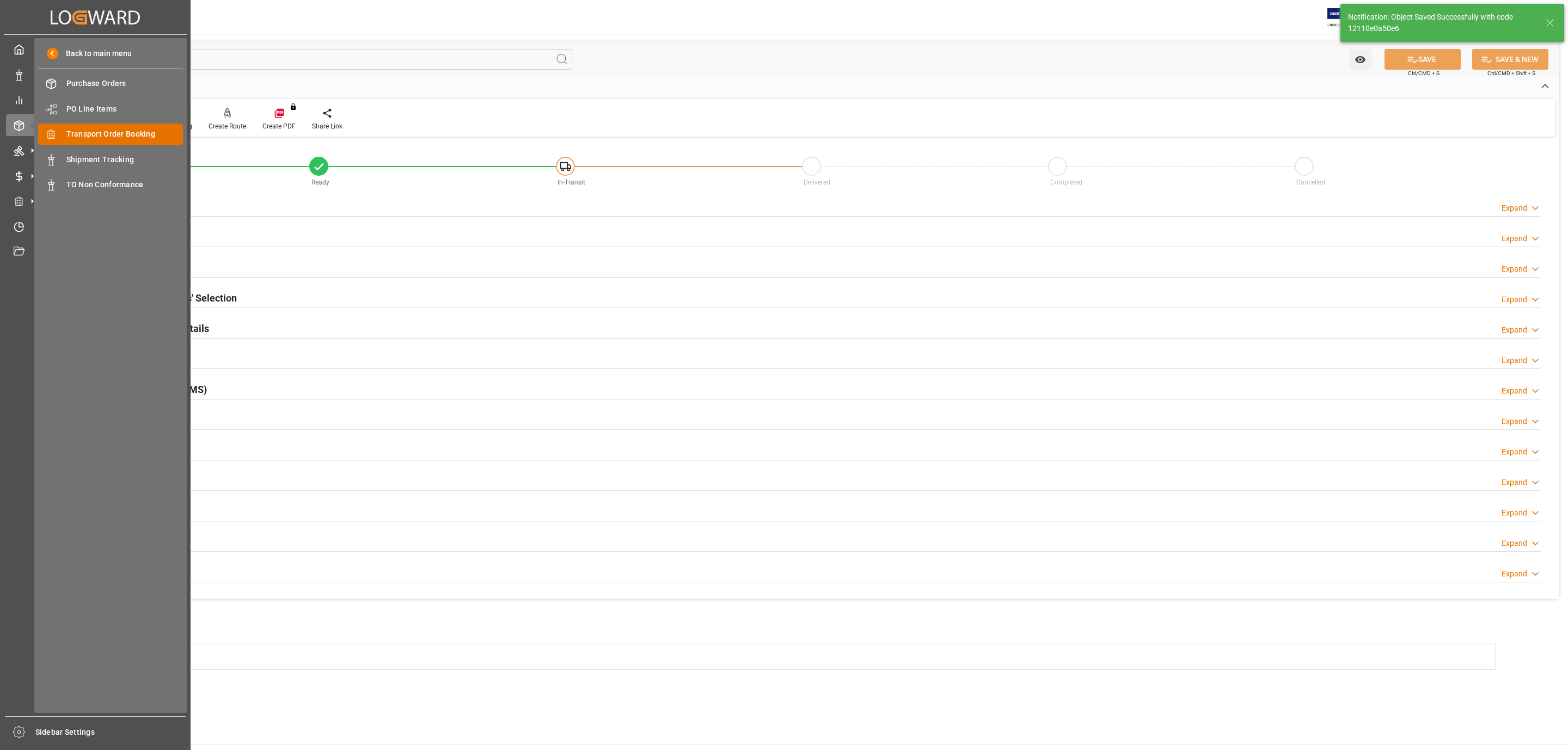
click at [132, 135] on span "Transport Order Booking" at bounding box center [125, 134] width 117 height 12
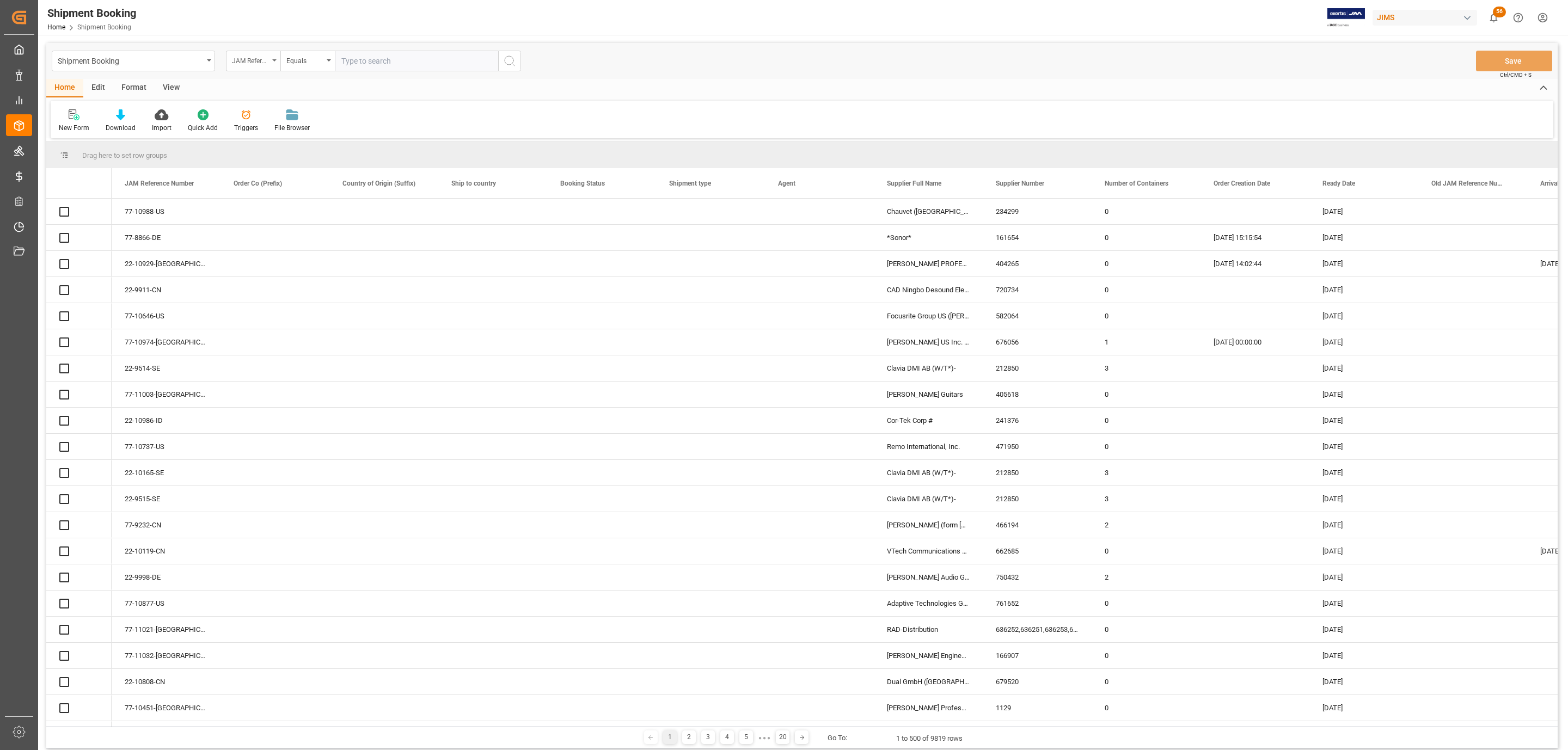
click at [256, 62] on div "JAM Reference Number" at bounding box center [250, 59] width 37 height 12
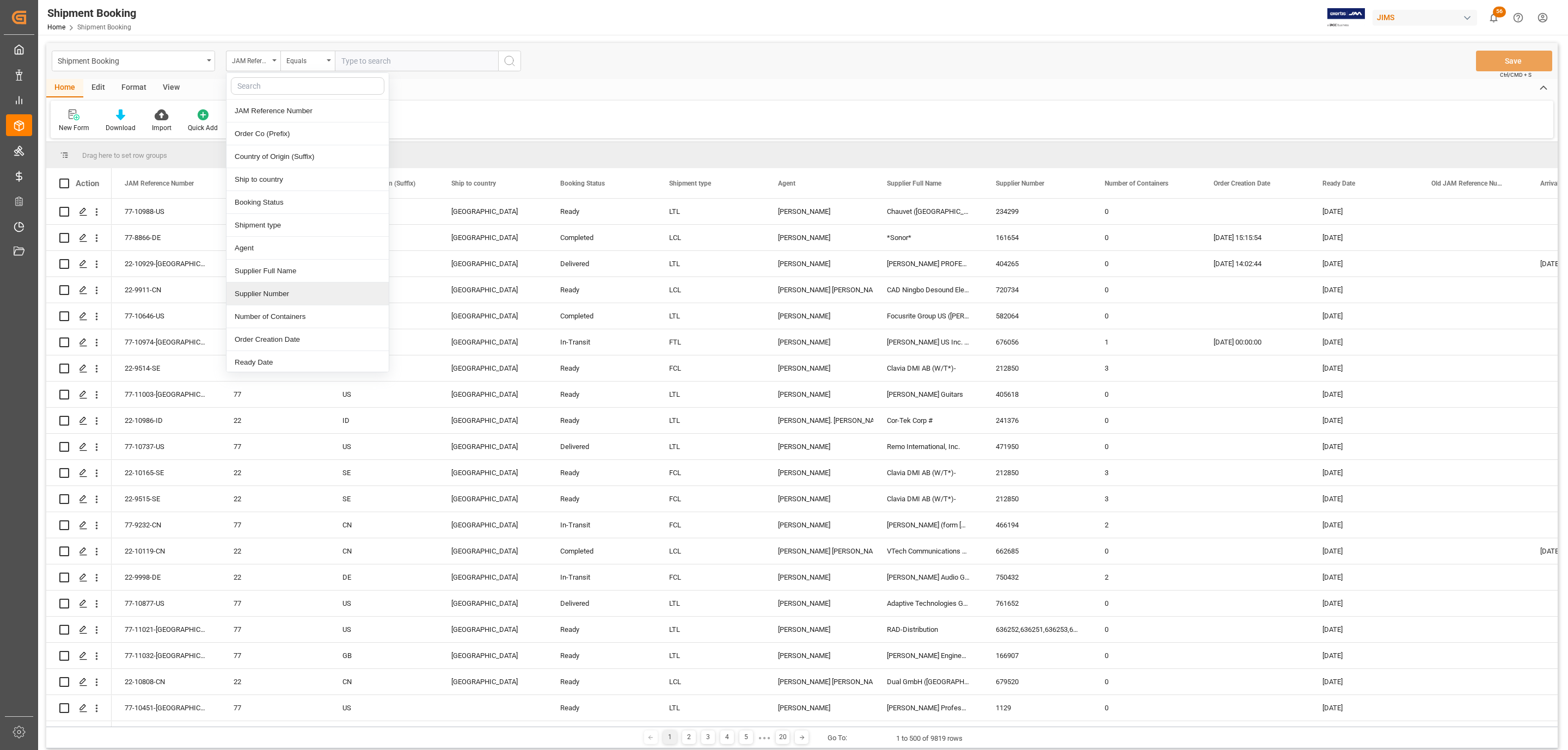
click at [288, 304] on div "Supplier Number" at bounding box center [308, 294] width 162 height 23
click at [357, 61] on input "text" at bounding box center [416, 60] width 163 height 21
paste input "234299"
type input "234299"
click at [505, 69] on button "search button" at bounding box center [509, 60] width 23 height 21
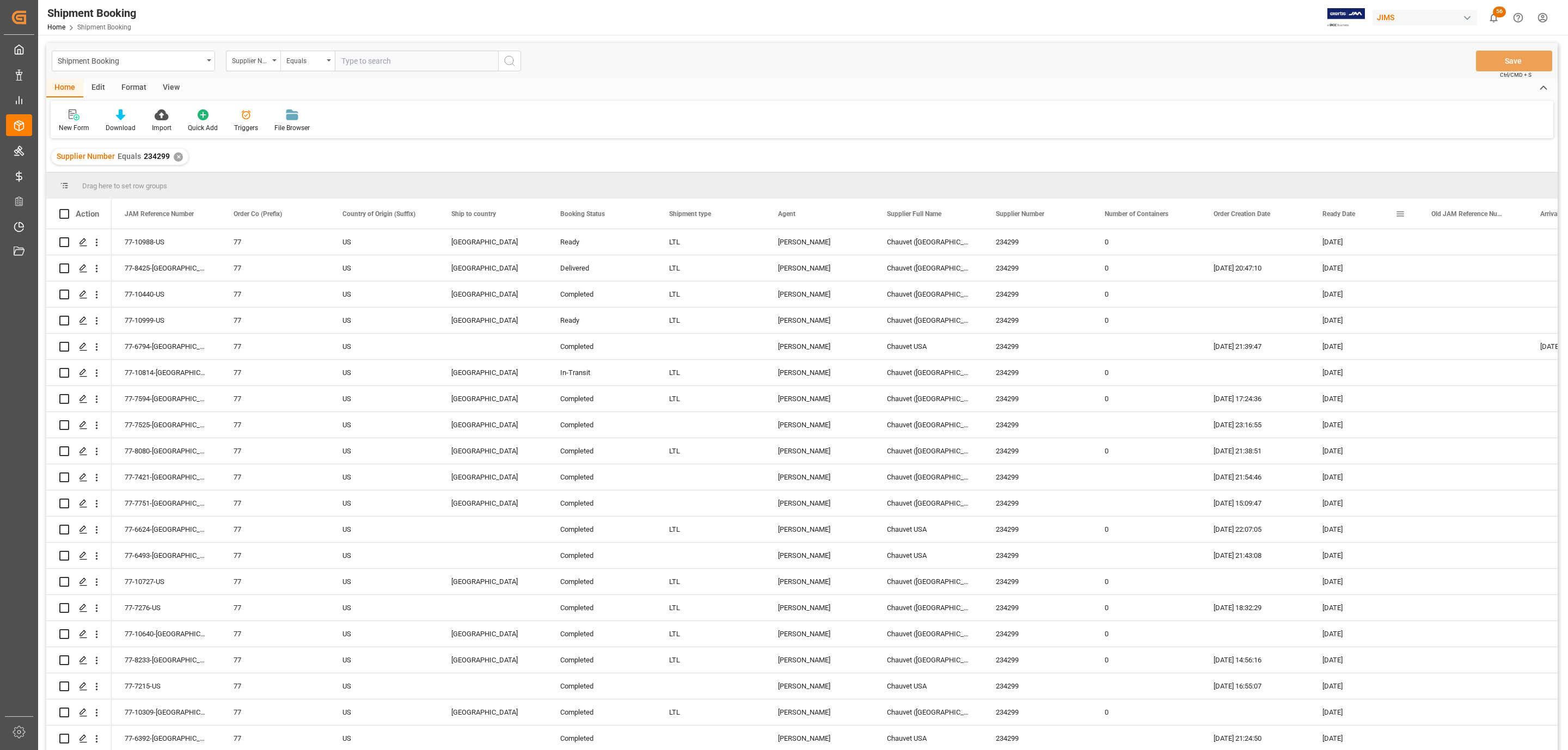
click at [1400, 213] on span at bounding box center [1400, 214] width 10 height 10
click at [1451, 221] on span "filter" at bounding box center [1451, 216] width 41 height 20
click at [1486, 214] on span "columns" at bounding box center [1489, 216] width 10 height 10
click at [1419, 216] on span "general" at bounding box center [1410, 216] width 40 height 20
click at [1473, 239] on span "Pin Column" at bounding box center [1451, 238] width 84 height 21
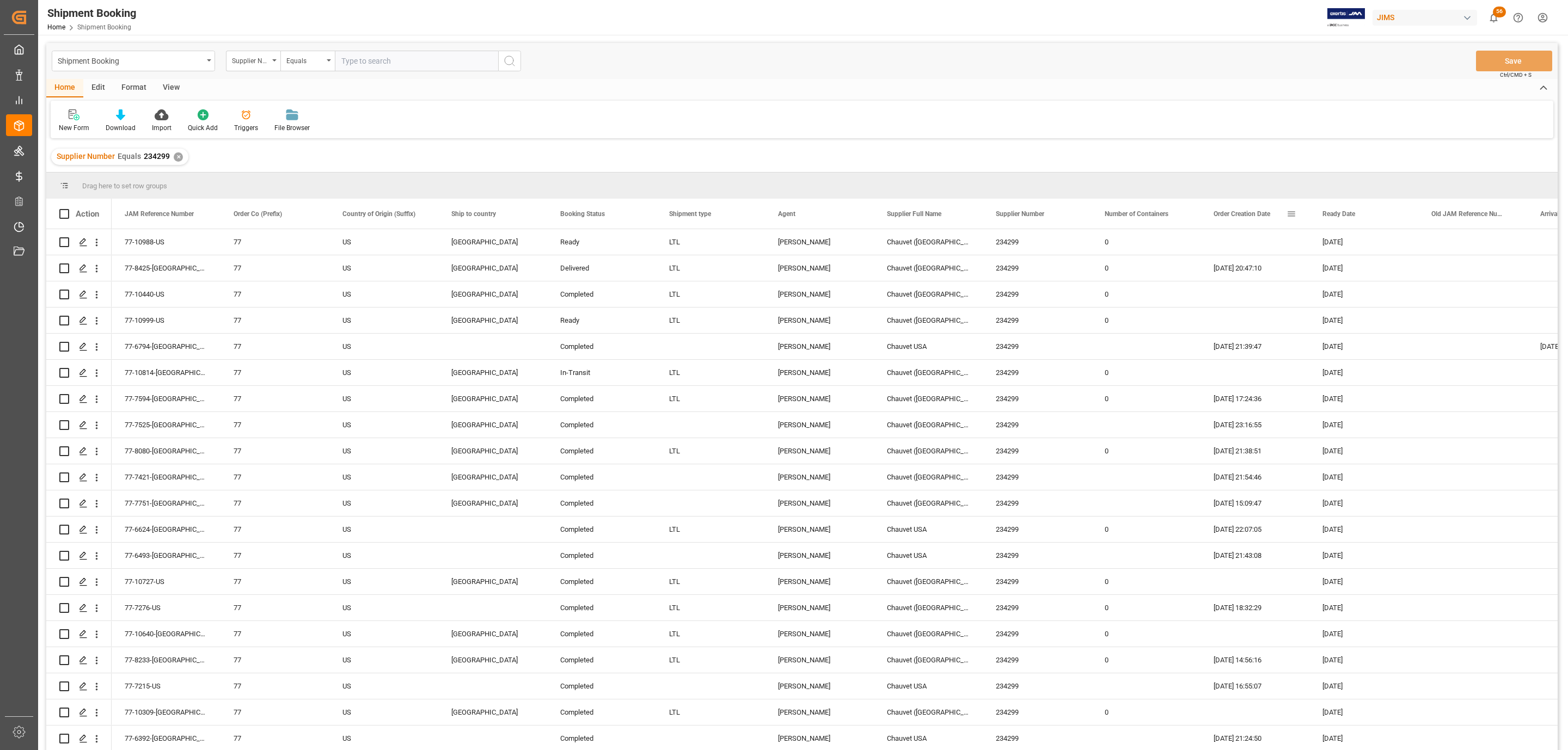
click at [1292, 217] on span at bounding box center [1291, 214] width 10 height 10
click at [933, 213] on span "Supplier Full Name" at bounding box center [914, 213] width 55 height 7
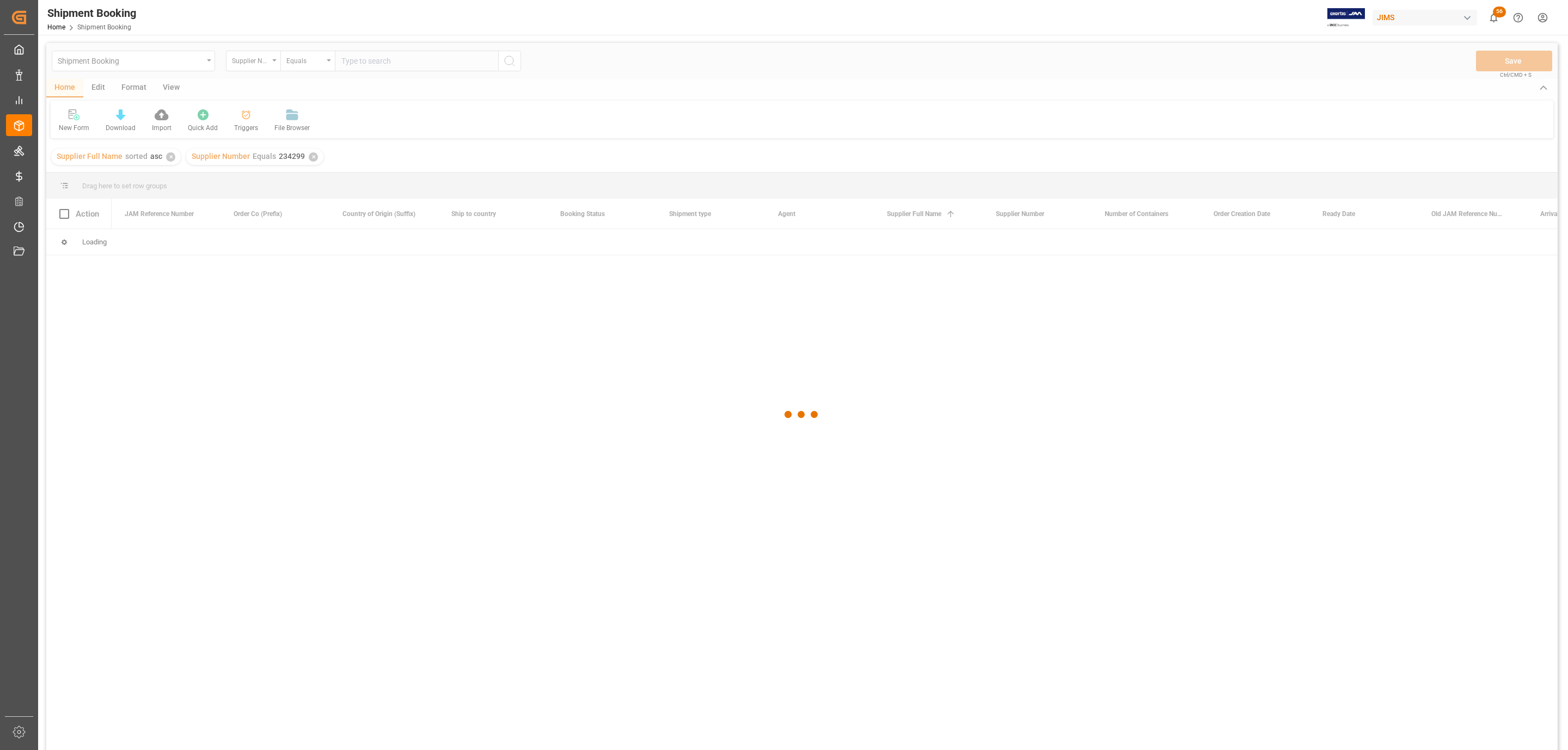
click at [808, 211] on div at bounding box center [801, 414] width 1511 height 743
click at [167, 160] on div "✕" at bounding box center [170, 156] width 9 height 9
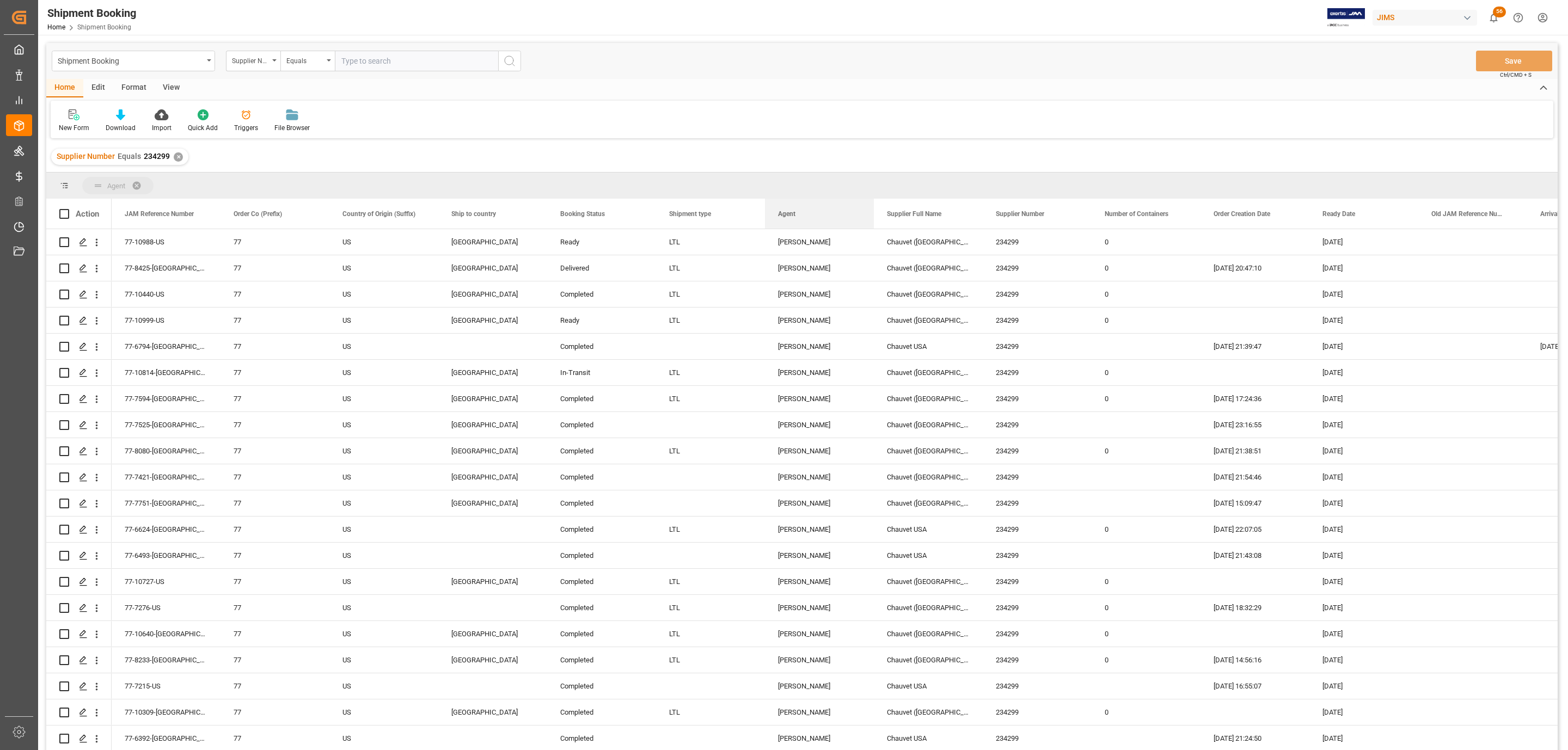
drag, startPoint x: 792, startPoint y: 216, endPoint x: 768, endPoint y: 184, distance: 40.0
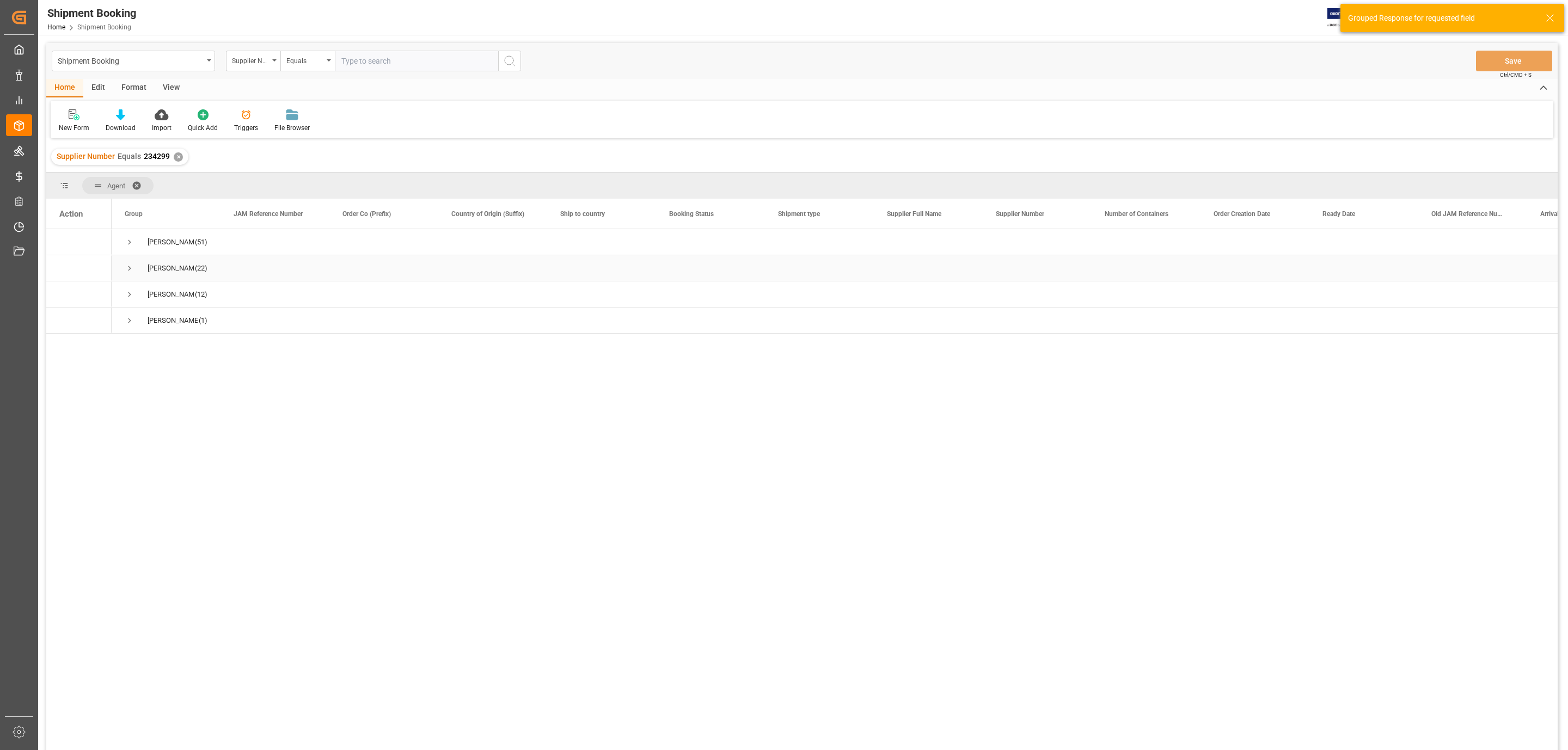
click at [128, 268] on span "Press SPACE to select this row." at bounding box center [130, 269] width 10 height 10
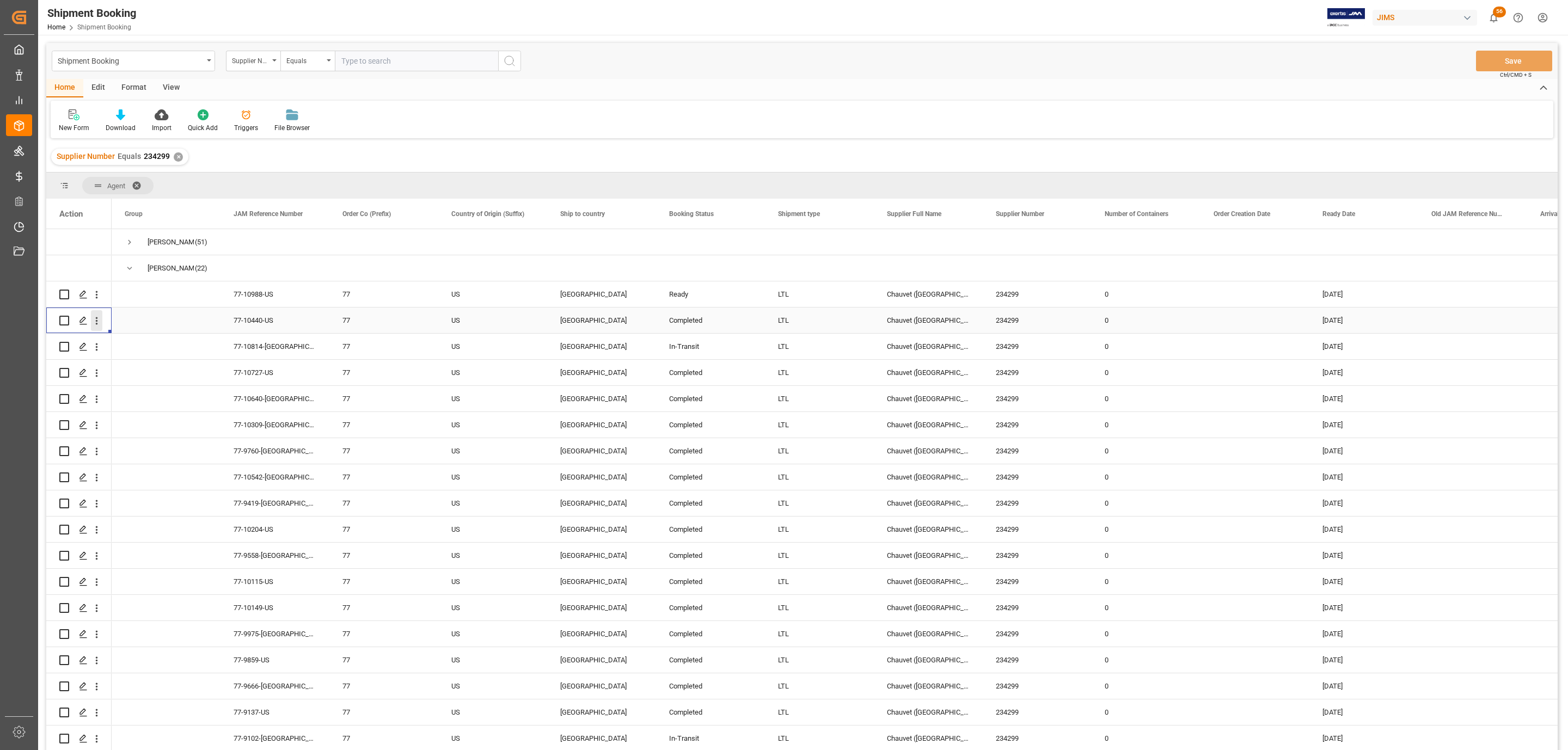
click at [98, 319] on icon "open menu" at bounding box center [97, 321] width 12 height 12
click at [117, 335] on div "Open in new tab" at bounding box center [159, 344] width 135 height 23
click at [98, 350] on icon "open menu" at bounding box center [97, 347] width 12 height 12
click at [123, 365] on span "Open in new tab" at bounding box center [168, 370] width 99 height 12
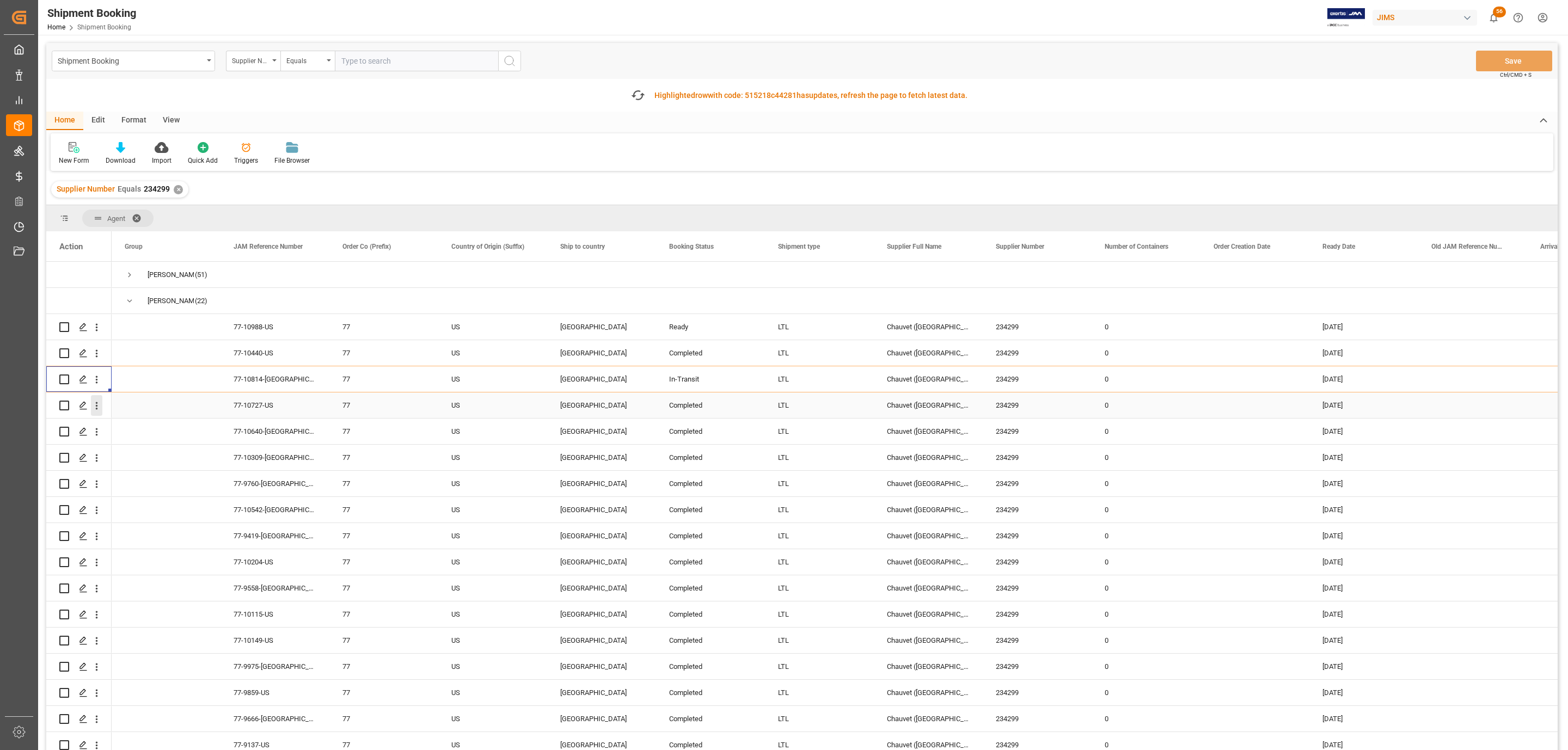
click at [96, 408] on icon "open menu" at bounding box center [97, 405] width 2 height 7
click at [138, 428] on span "Open in new tab" at bounding box center [168, 428] width 99 height 12
click at [93, 433] on icon "open menu" at bounding box center [97, 432] width 12 height 12
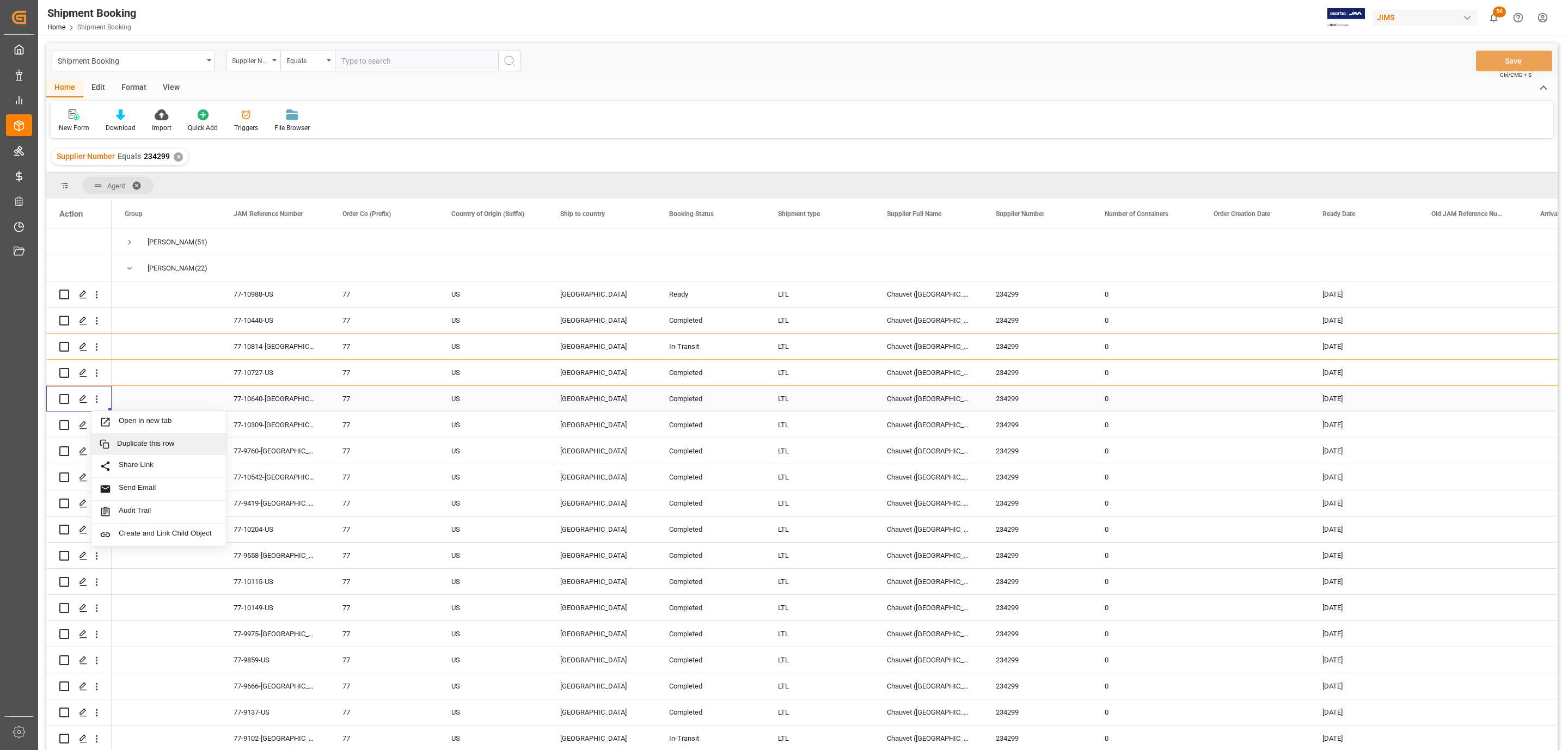
click at [116, 452] on div "Duplicate this row" at bounding box center [159, 445] width 135 height 21
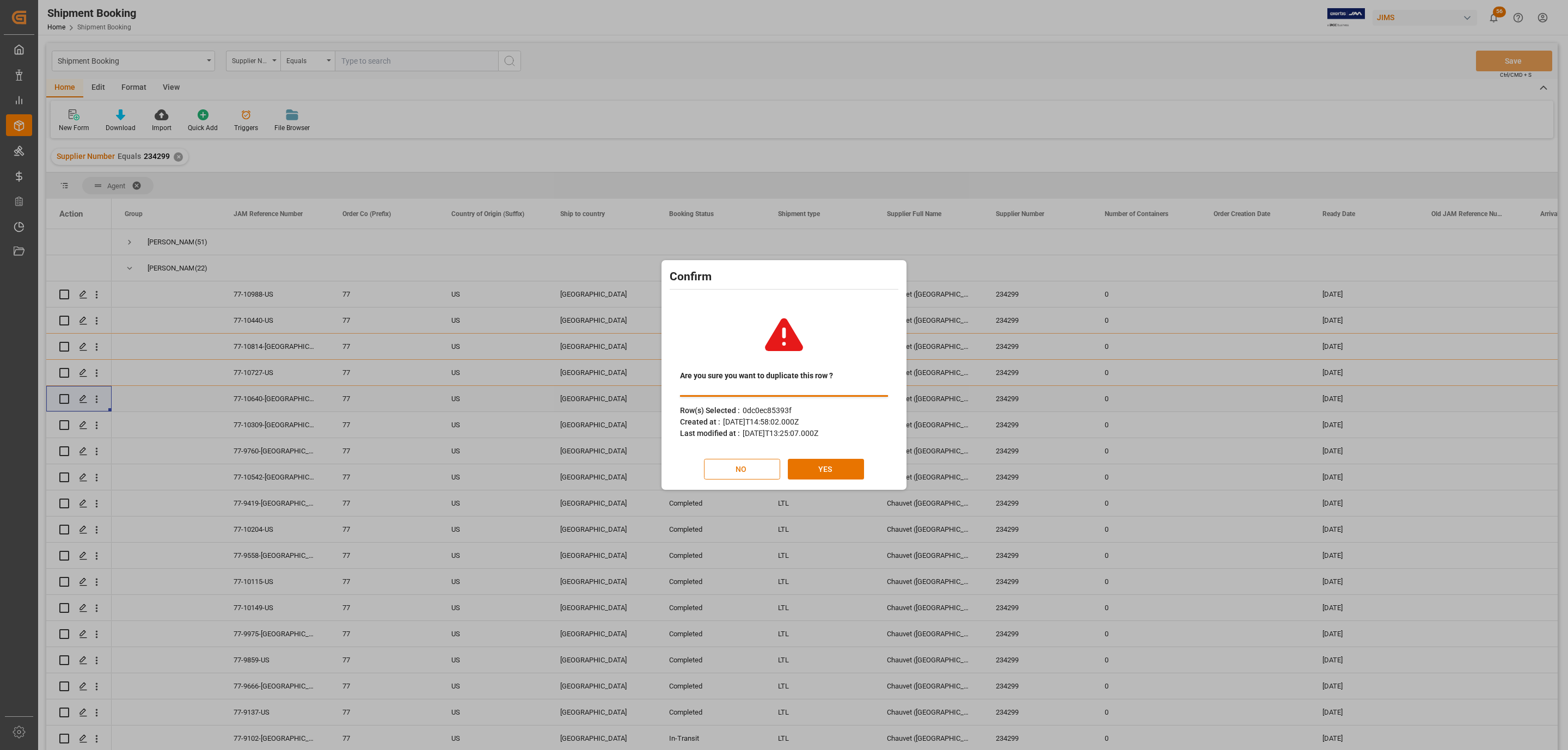
click at [765, 474] on button "NO" at bounding box center [742, 469] width 76 height 21
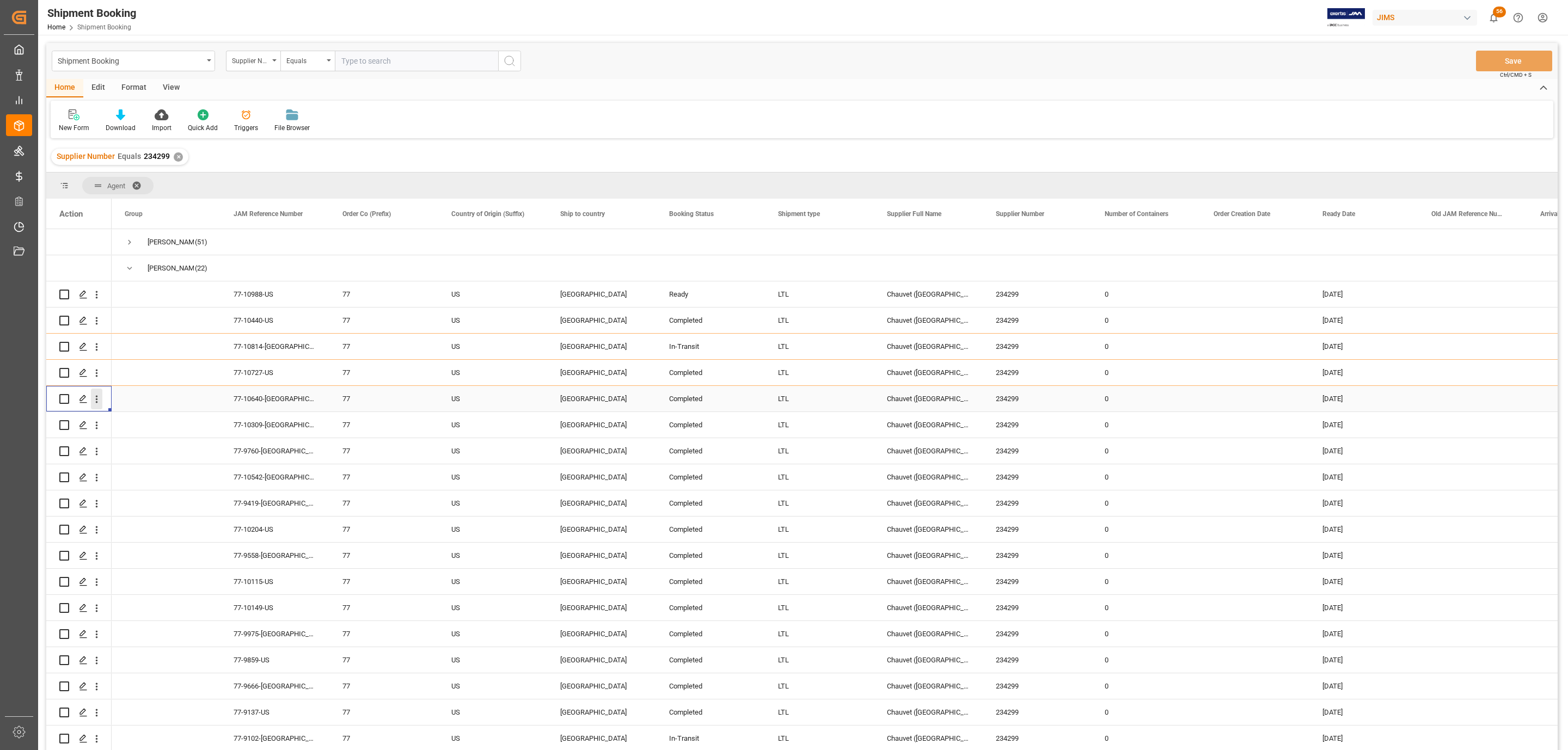
click at [96, 400] on icon "open menu" at bounding box center [97, 399] width 2 height 7
click at [142, 419] on span "Open in new tab" at bounding box center [168, 422] width 99 height 12
click at [97, 426] on icon "open menu" at bounding box center [97, 425] width 12 height 12
click at [122, 448] on span "Open in new tab" at bounding box center [168, 448] width 99 height 12
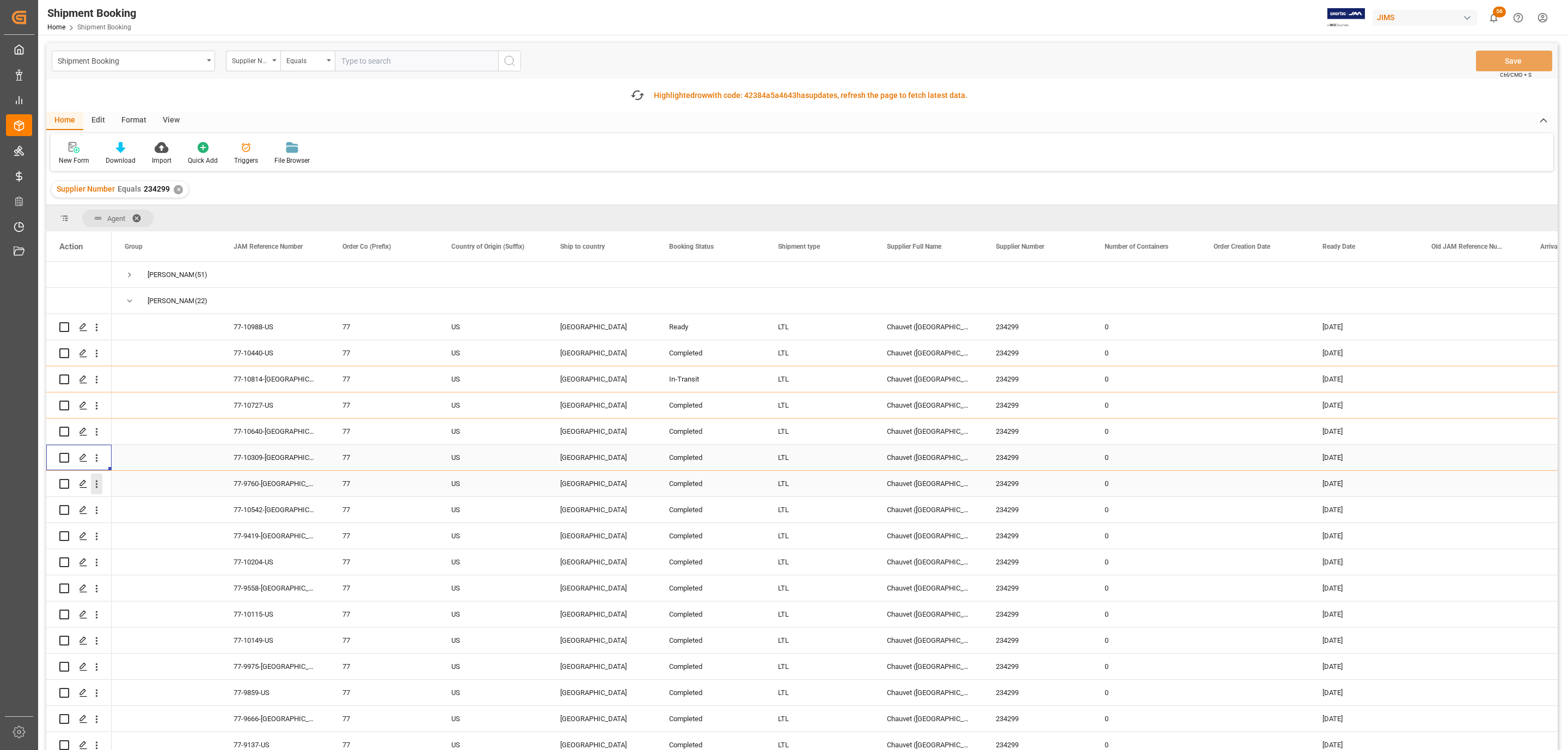
click at [95, 484] on icon "open menu" at bounding box center [97, 485] width 12 height 12
click at [115, 505] on span "Press SPACE to select this row." at bounding box center [108, 507] width 19 height 12
click at [97, 514] on icon "open menu" at bounding box center [97, 510] width 2 height 7
click at [170, 534] on span "Open in new tab" at bounding box center [168, 533] width 99 height 12
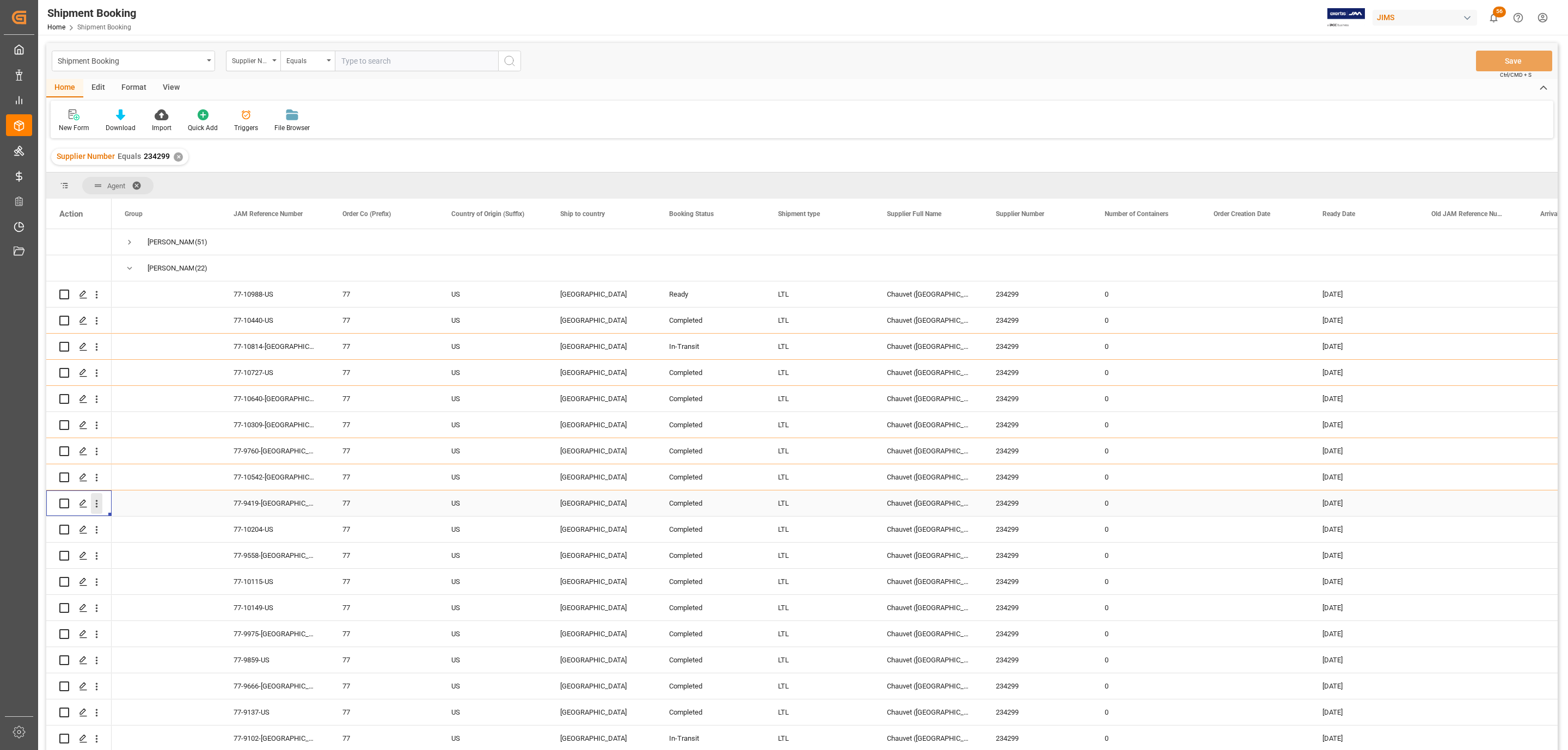
click at [93, 500] on icon "open menu" at bounding box center [97, 504] width 12 height 12
click at [131, 523] on span "Open in new tab" at bounding box center [168, 527] width 99 height 12
click at [93, 529] on icon "open menu" at bounding box center [97, 530] width 12 height 12
click at [122, 547] on span "Open in new tab" at bounding box center [168, 552] width 99 height 12
click at [95, 558] on icon "open menu" at bounding box center [97, 556] width 12 height 12
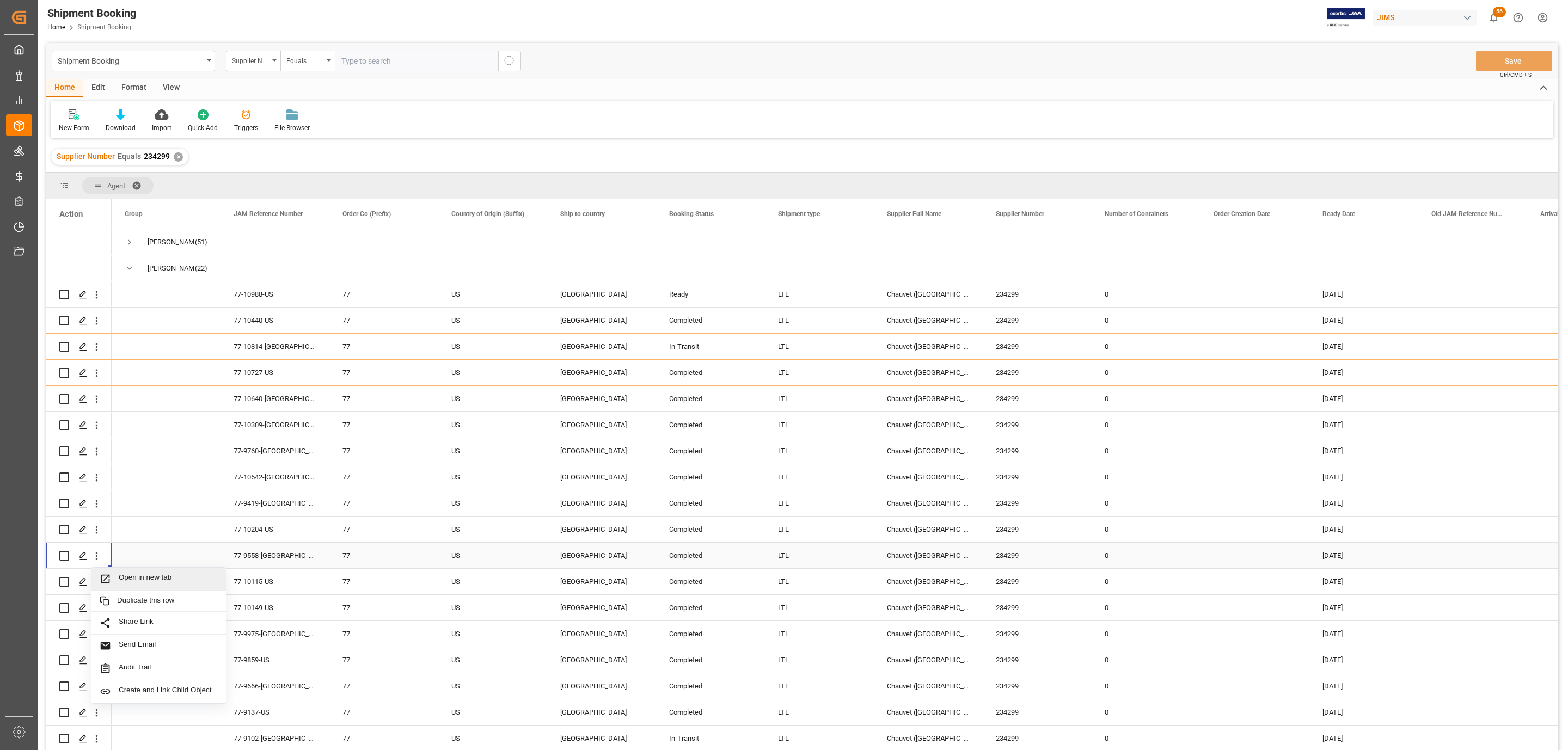
click at [127, 580] on span "Open in new tab" at bounding box center [168, 579] width 99 height 12
click at [96, 580] on icon "open menu" at bounding box center [97, 582] width 12 height 12
click at [121, 608] on span "Open in new tab" at bounding box center [168, 605] width 99 height 12
click at [98, 608] on icon "open menu" at bounding box center [97, 609] width 12 height 12
click at [147, 624] on div "Open in new tab" at bounding box center [159, 632] width 135 height 23
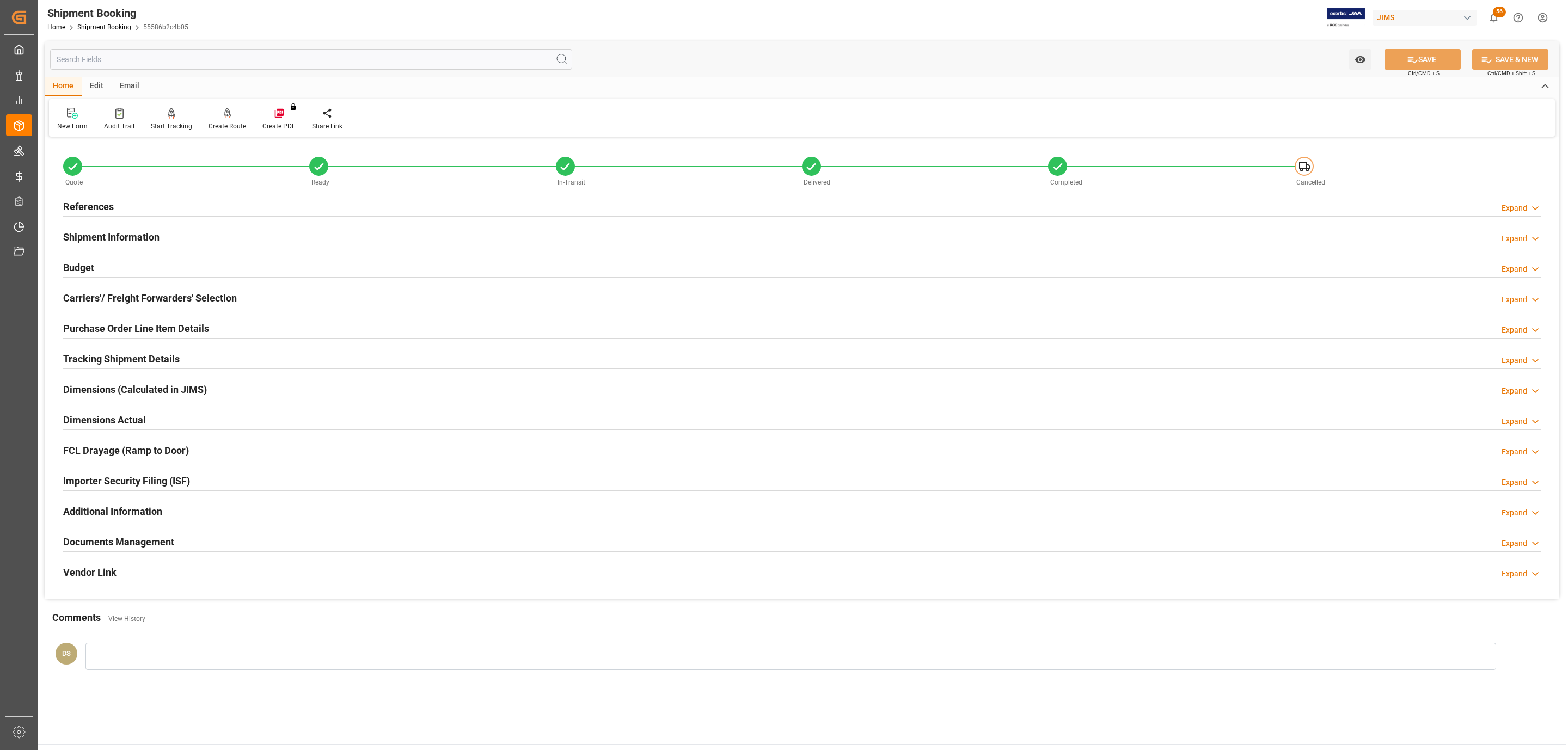
click at [97, 268] on div "Budget Expand" at bounding box center [801, 266] width 1477 height 21
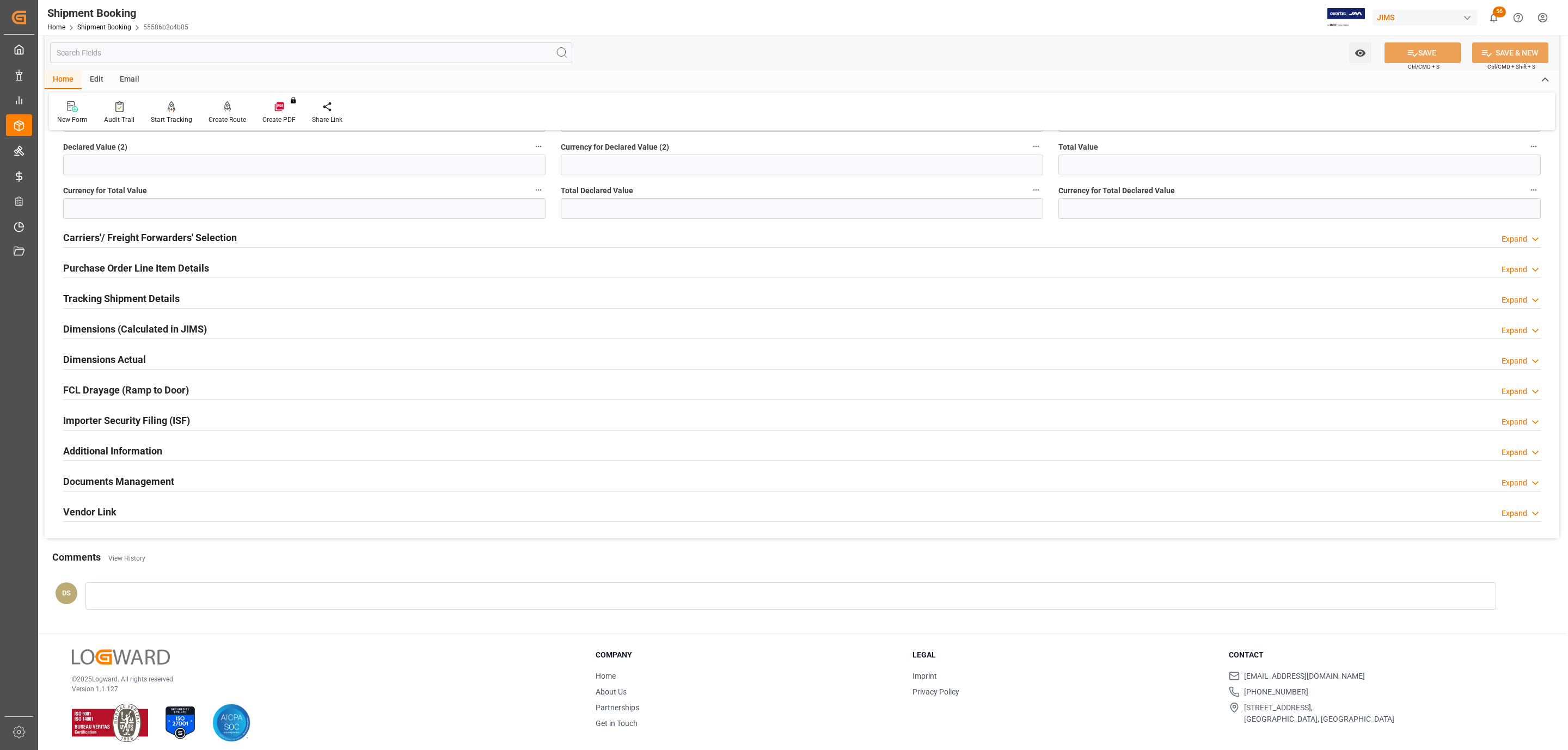
scroll to position [332, 0]
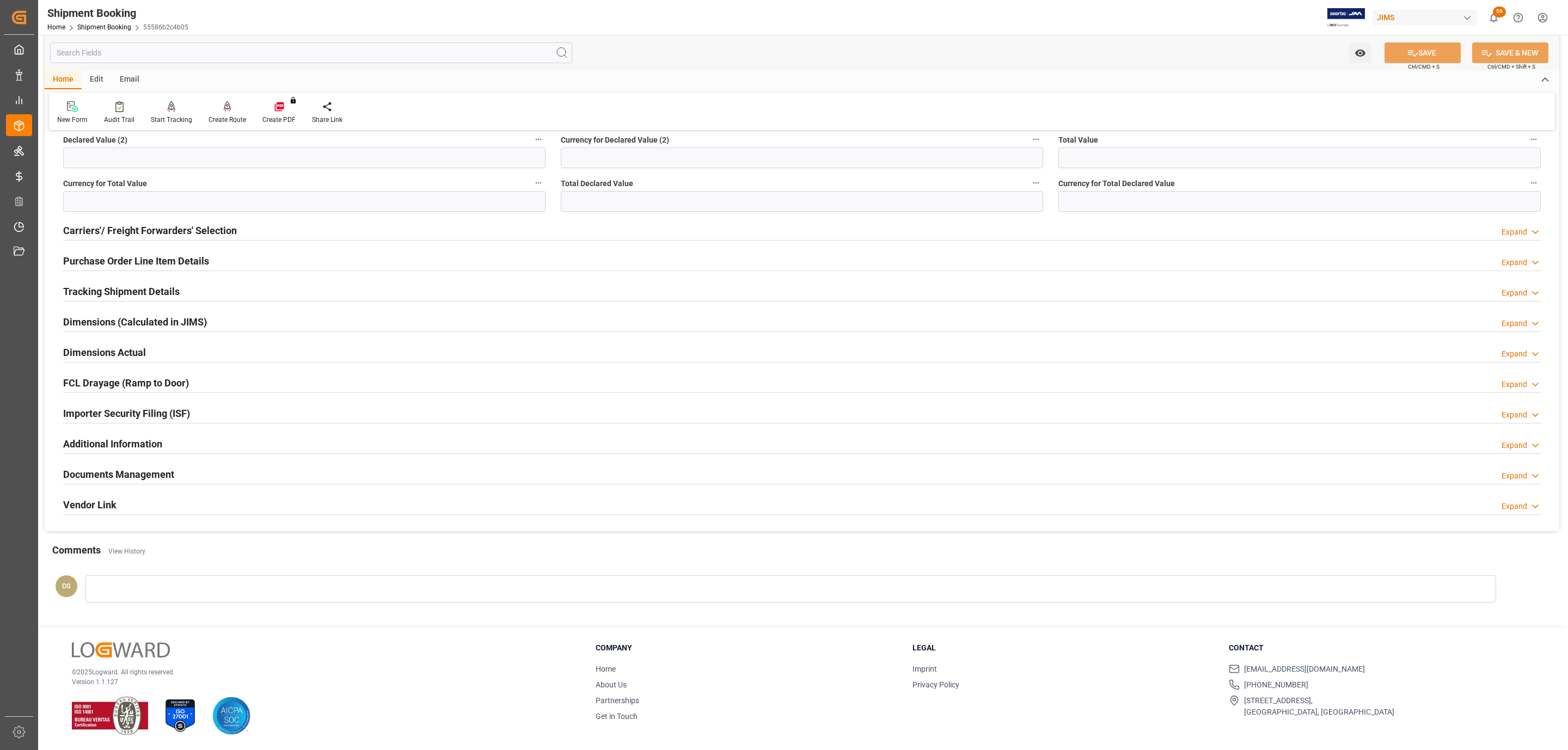
click at [151, 477] on h2 "Documents Management" at bounding box center [118, 475] width 111 height 15
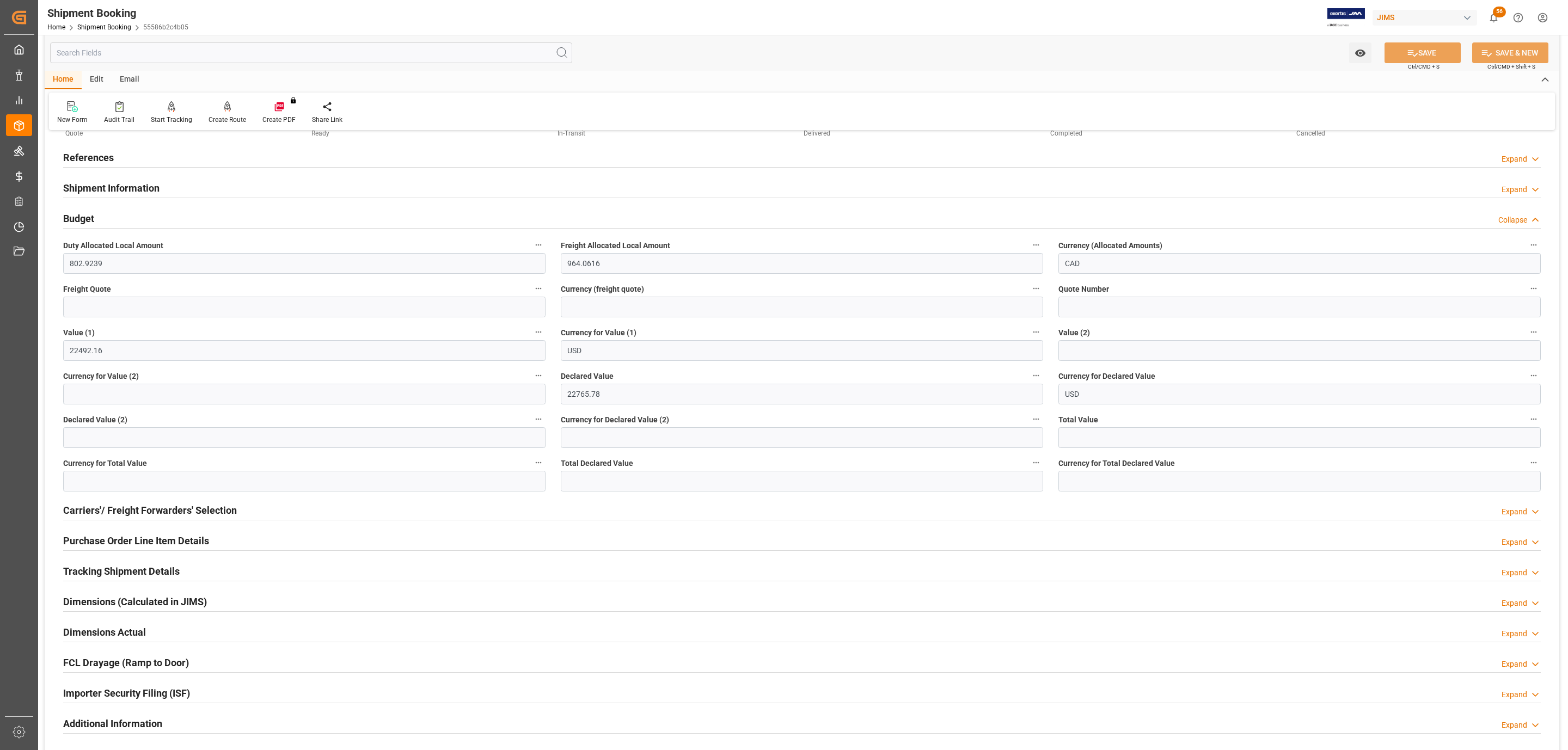
scroll to position [0, 0]
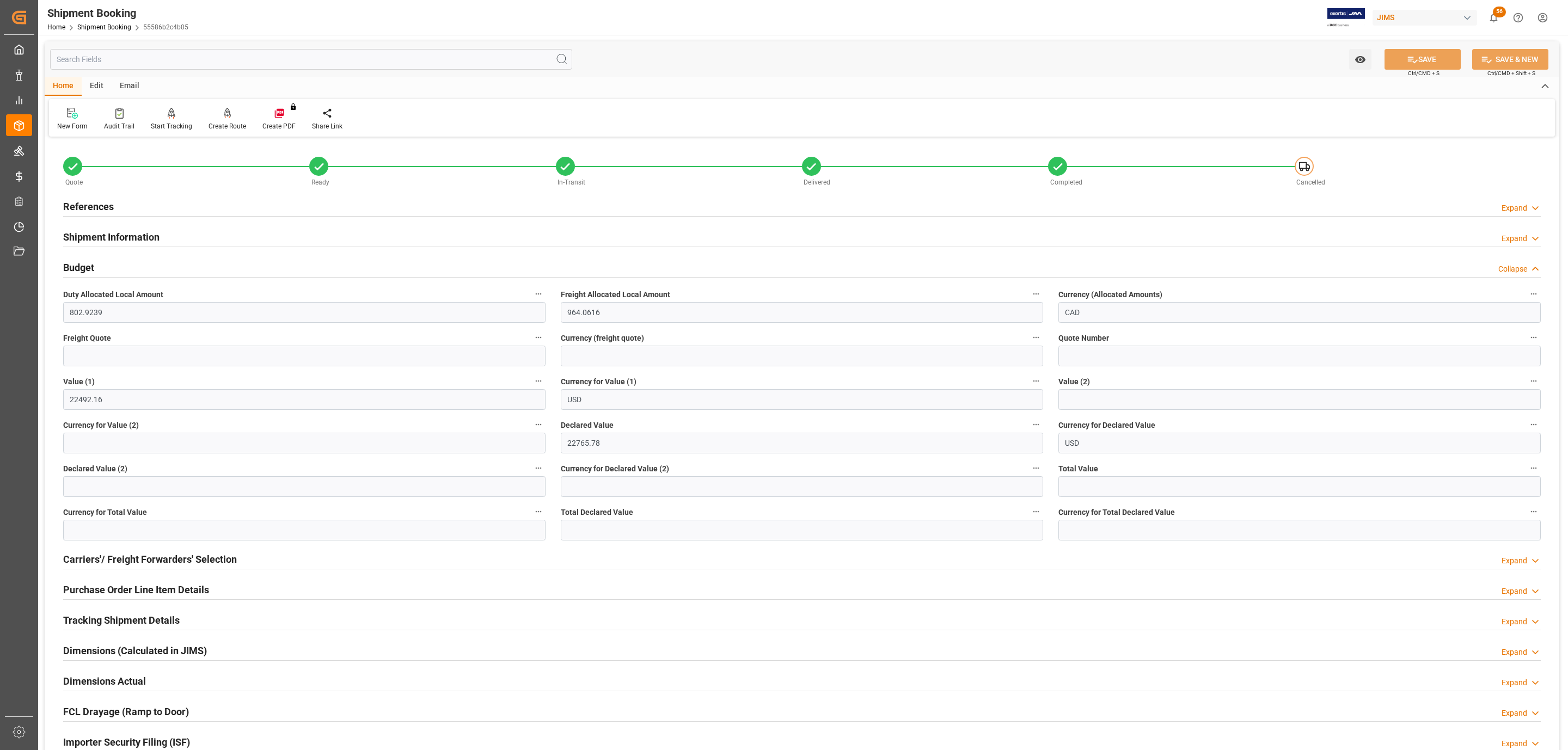
click at [125, 219] on div "References Expand" at bounding box center [801, 207] width 1493 height 31
click at [126, 204] on div "References Expand" at bounding box center [801, 205] width 1477 height 21
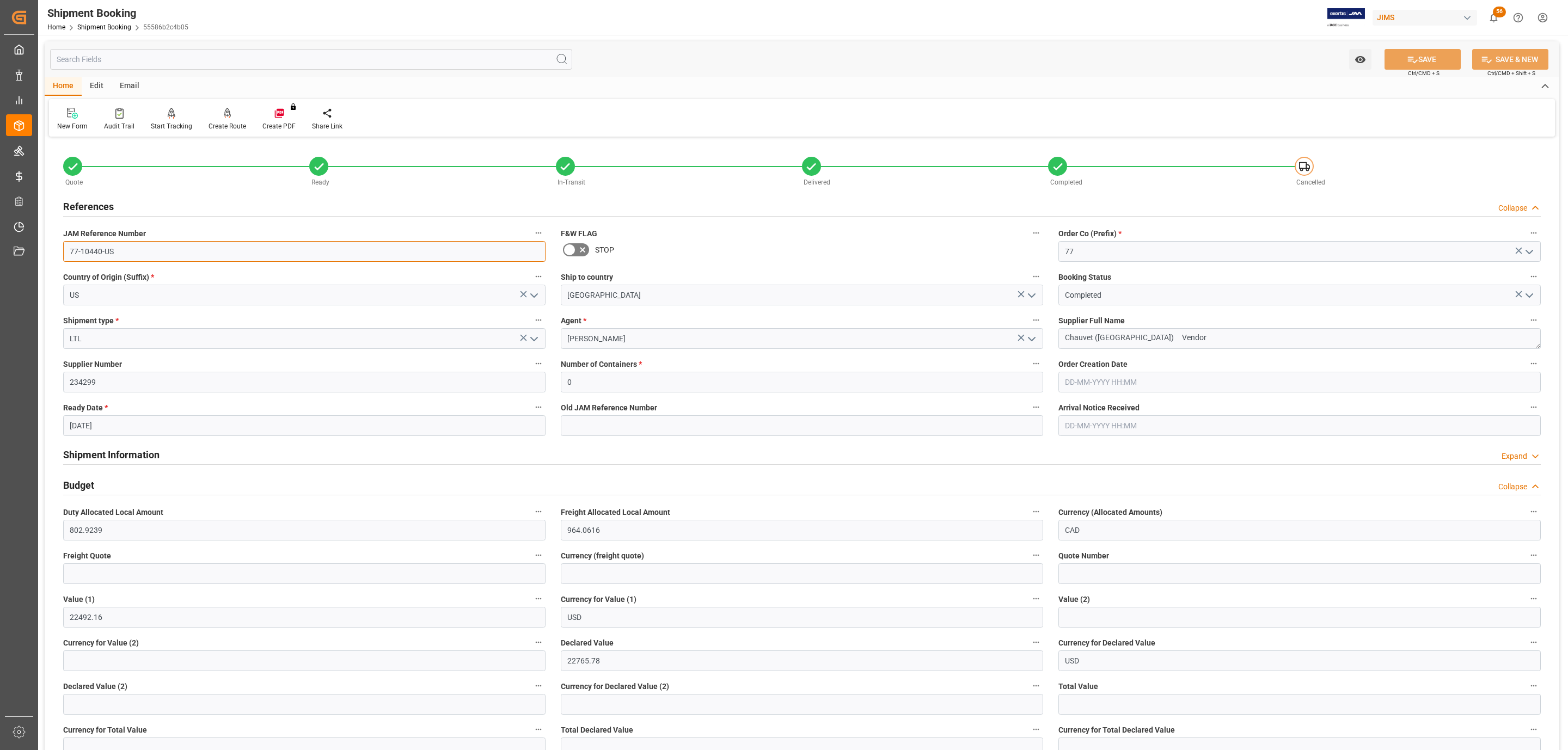
click at [116, 251] on input "77-10440-US" at bounding box center [304, 251] width 482 height 21
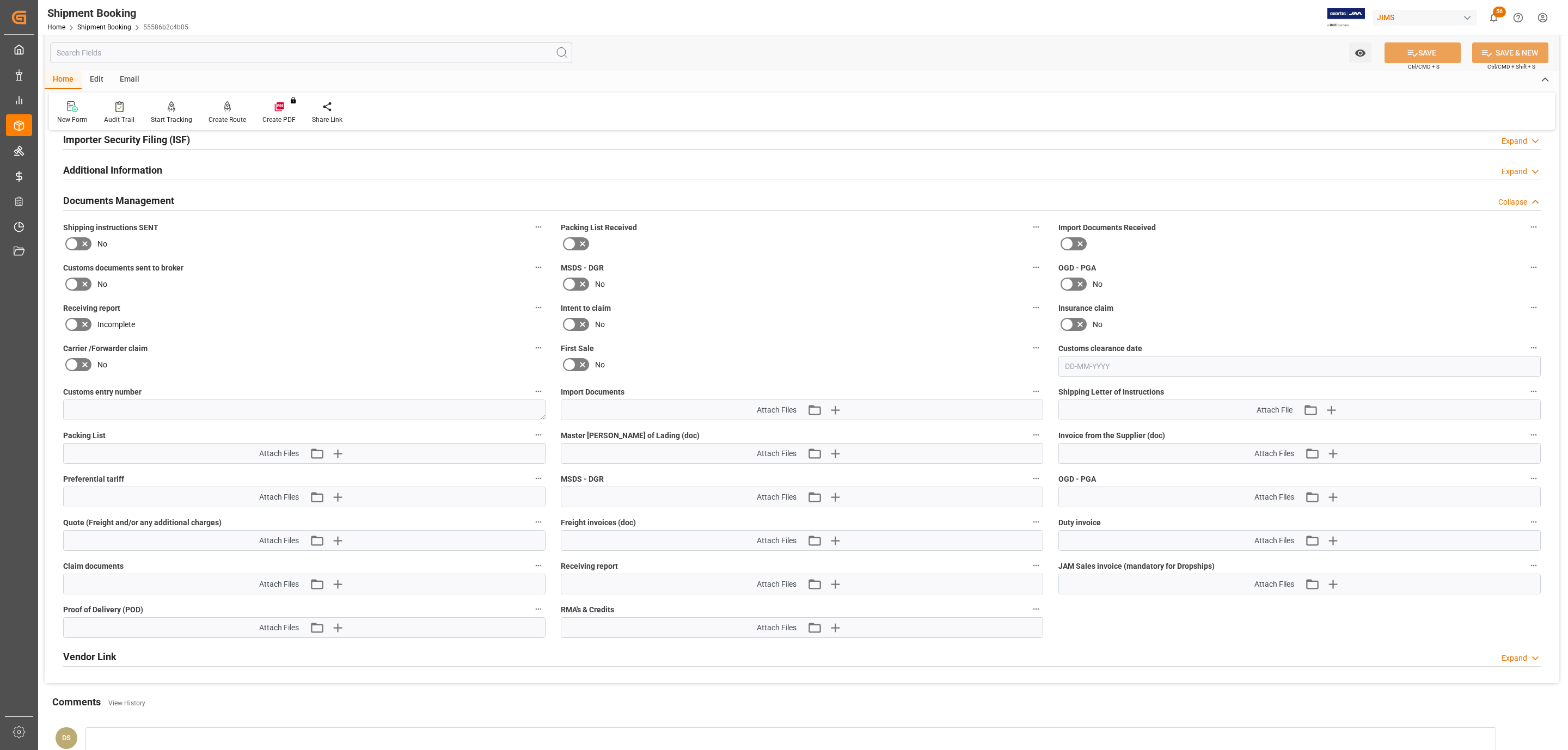
scroll to position [813, 0]
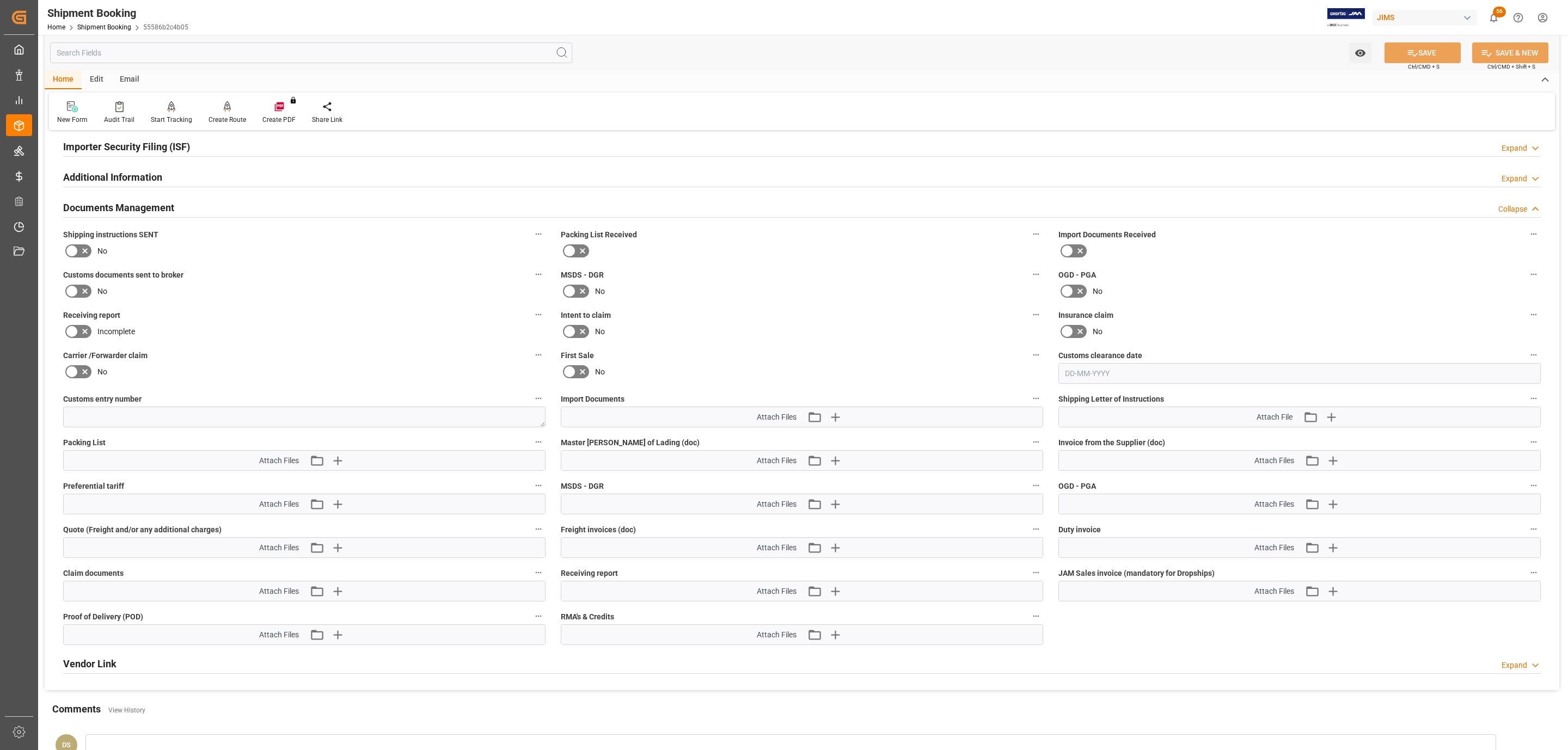
click at [79, 256] on icon at bounding box center [85, 251] width 13 height 13
click at [0, 0] on input "checkbox" at bounding box center [0, 0] width 0 height 0
click at [79, 289] on icon at bounding box center [85, 291] width 13 height 13
click at [0, 0] on input "checkbox" at bounding box center [0, 0] width 0 height 0
click at [838, 416] on icon "button" at bounding box center [834, 417] width 17 height 17
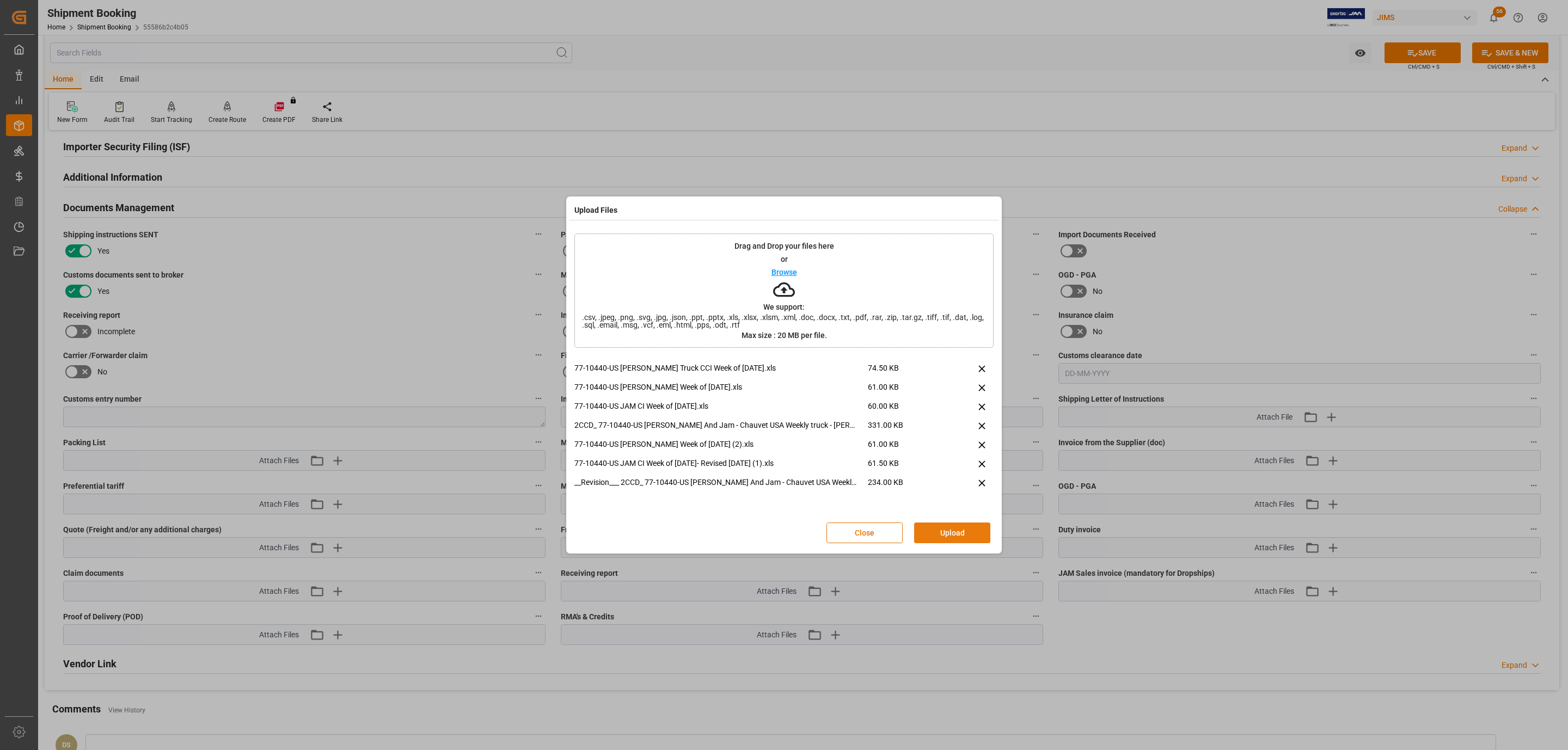
click at [975, 526] on button "Upload" at bounding box center [952, 533] width 76 height 21
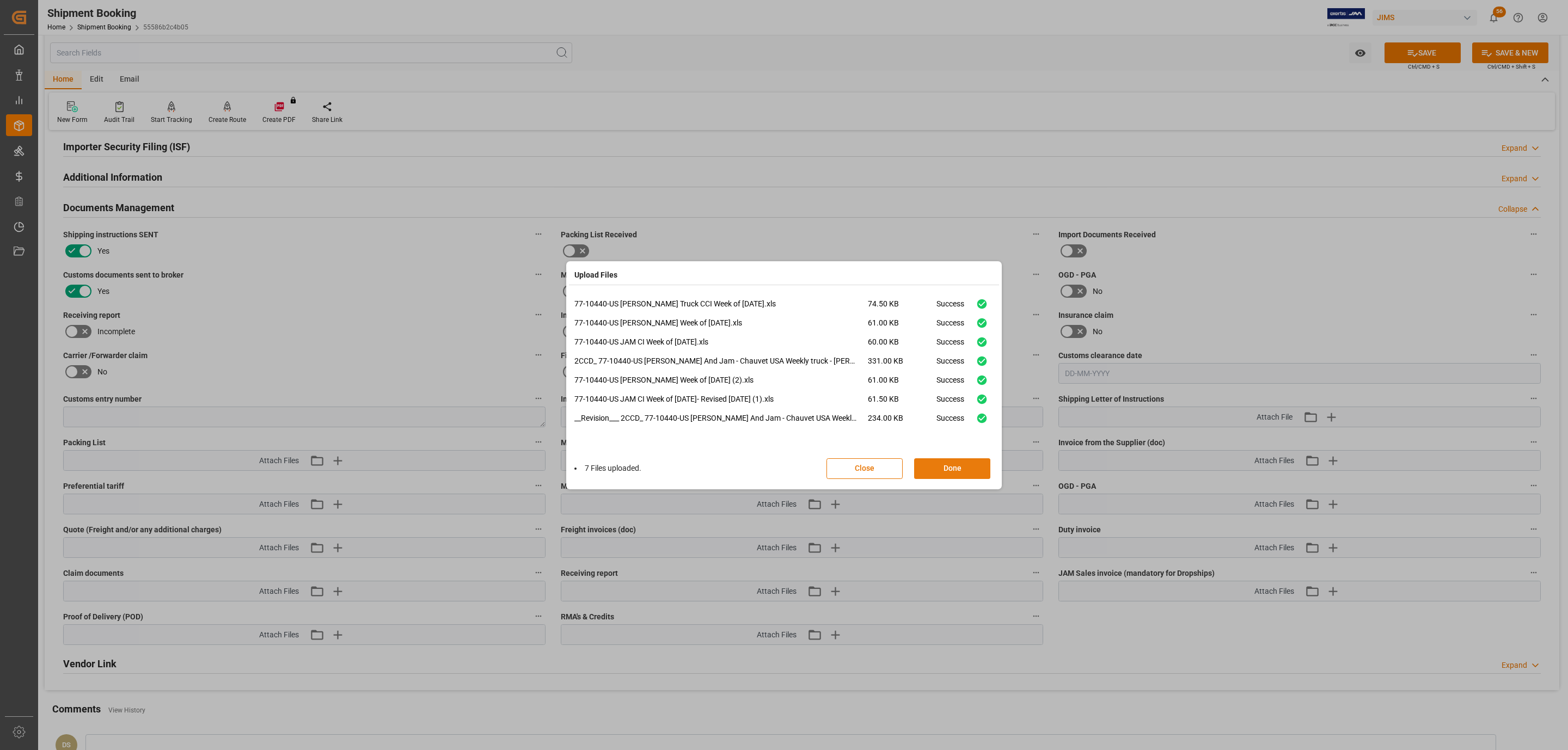
click at [965, 472] on button "Done" at bounding box center [952, 468] width 76 height 21
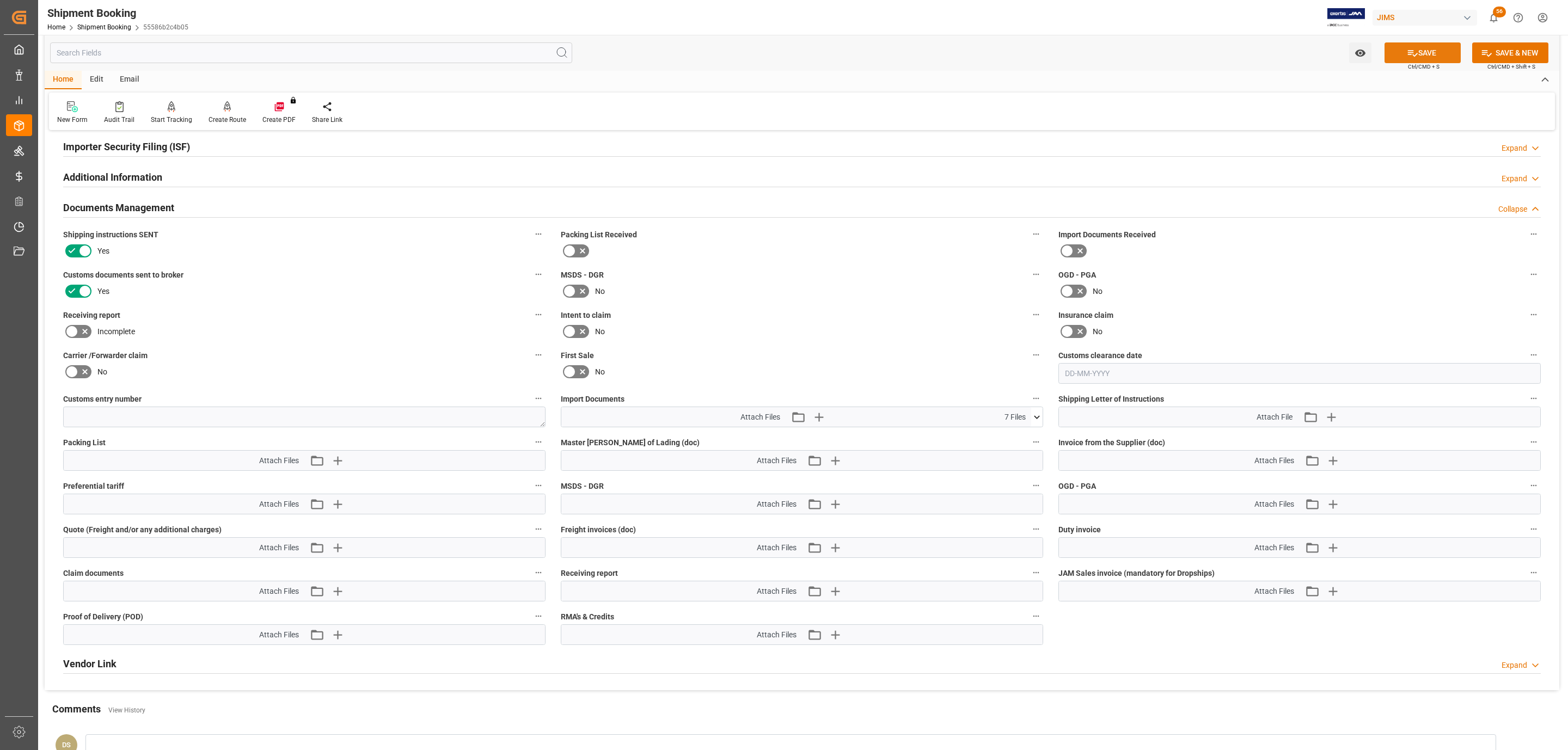
click at [1444, 59] on button "SAVE" at bounding box center [1422, 52] width 76 height 21
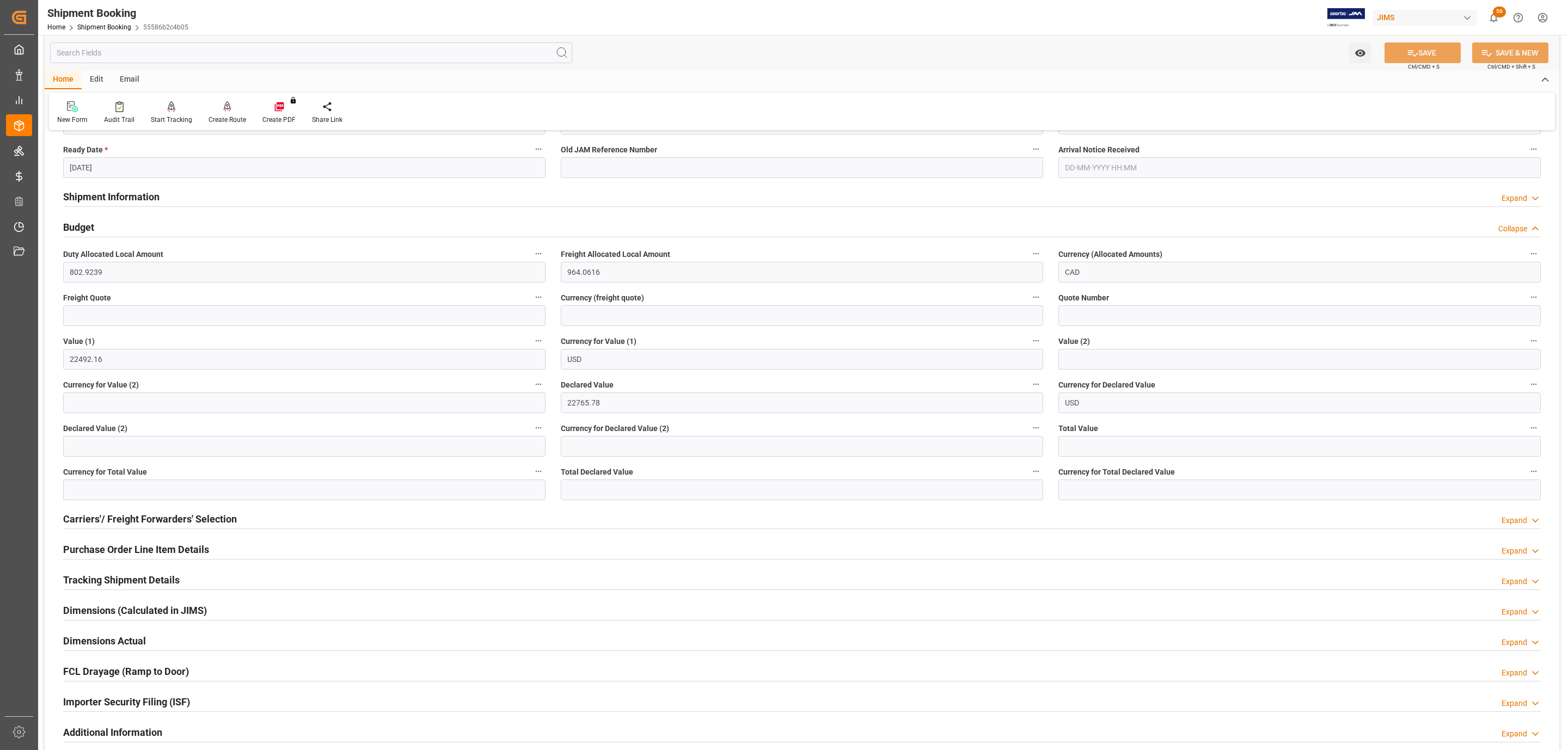
scroll to position [0, 0]
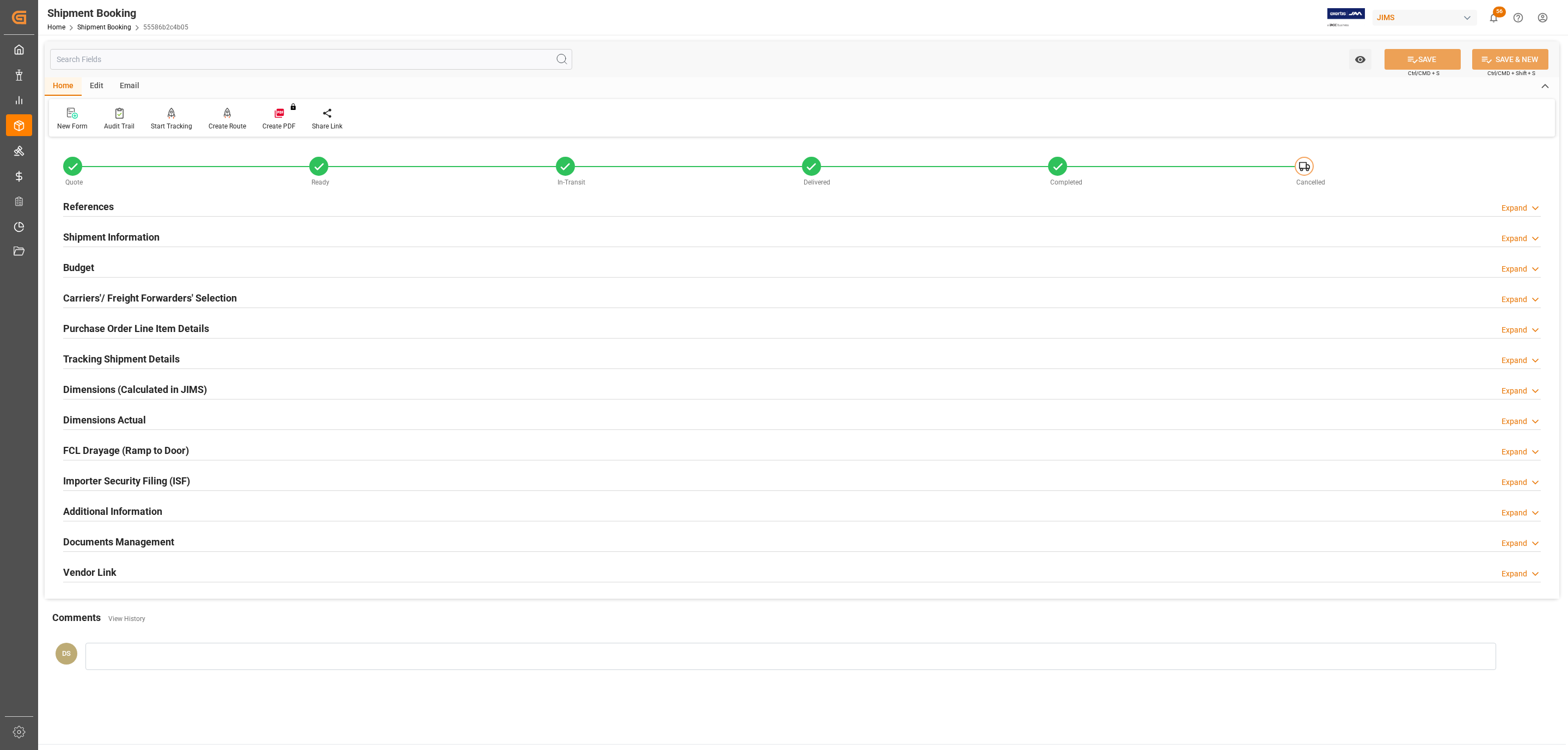
click at [159, 256] on div "Budget Expand" at bounding box center [801, 266] width 1477 height 21
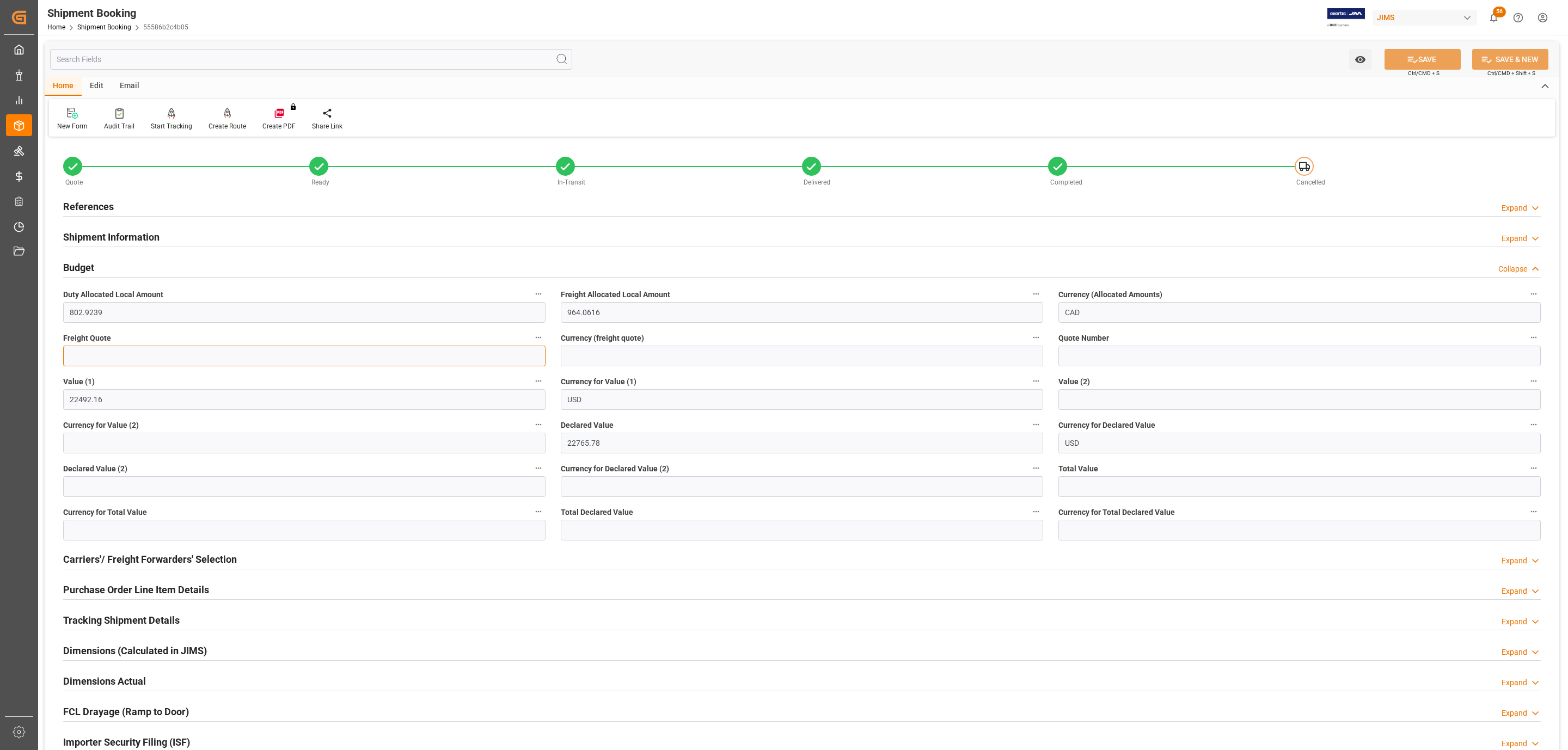
click at [126, 357] on input "text" at bounding box center [304, 356] width 482 height 21
type input "1128.50"
type input "CAD"
click at [1397, 70] on div "Watch Option SAVE Ctrl/CMD + S SAVE & NEW Ctrl/CMD + Shift + S" at bounding box center [801, 59] width 1514 height 36
click at [1398, 63] on button "SAVE" at bounding box center [1422, 59] width 76 height 21
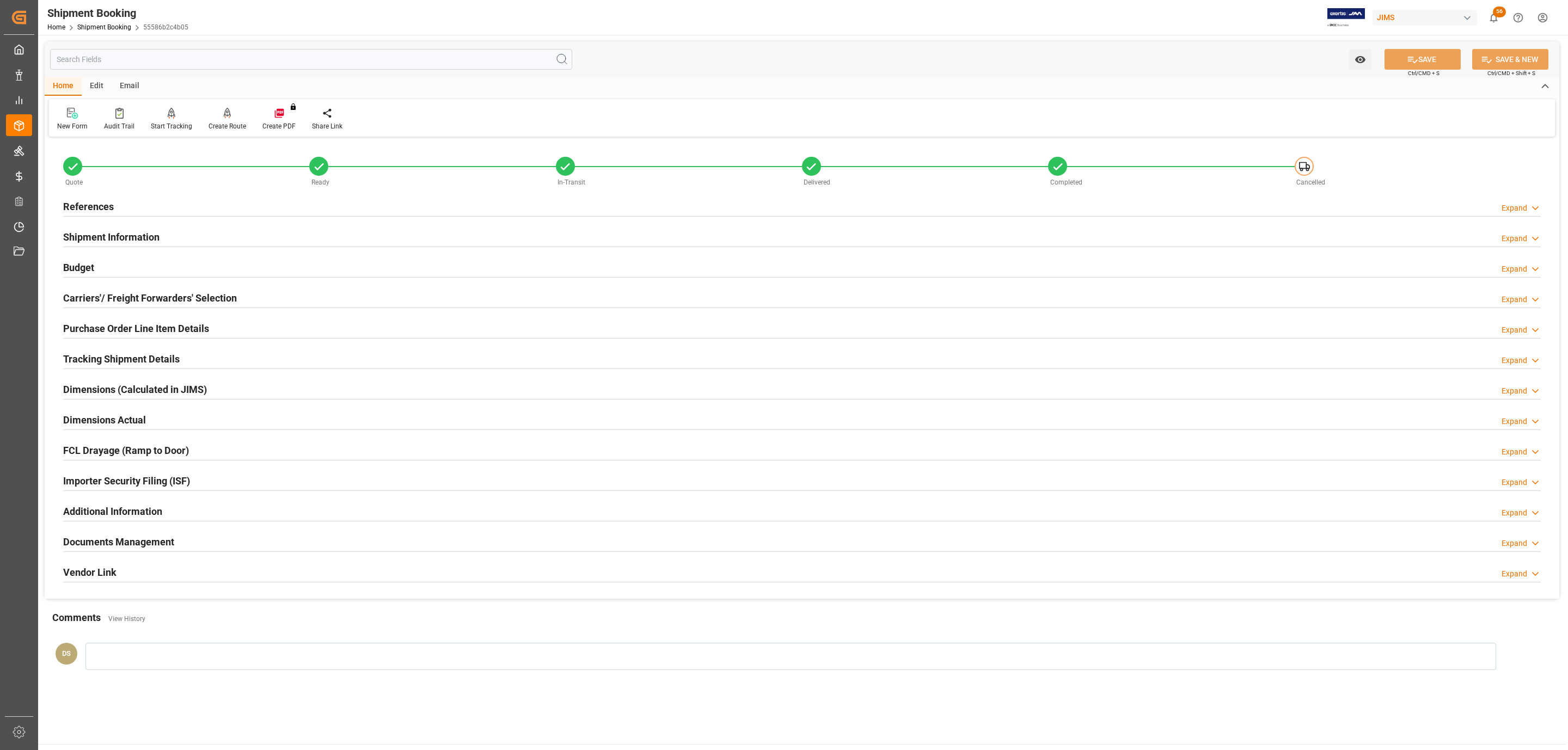
click at [111, 348] on div "Tracking Shipment Details Expand" at bounding box center [801, 359] width 1493 height 31
click at [107, 350] on div "Tracking Shipment Details" at bounding box center [121, 358] width 117 height 21
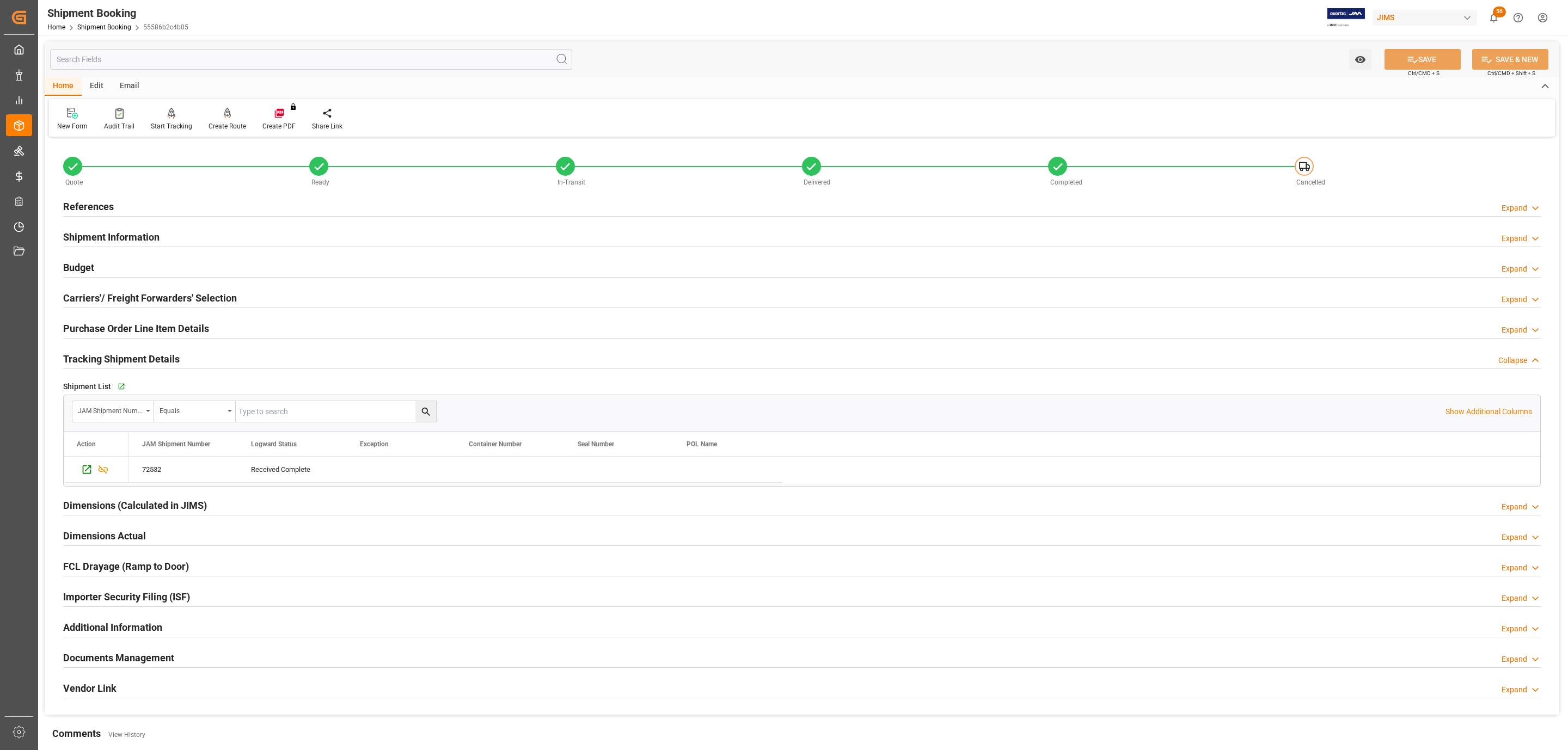
click at [112, 290] on div "Carriers'/ Freight Forwarders' Selection" at bounding box center [150, 297] width 174 height 21
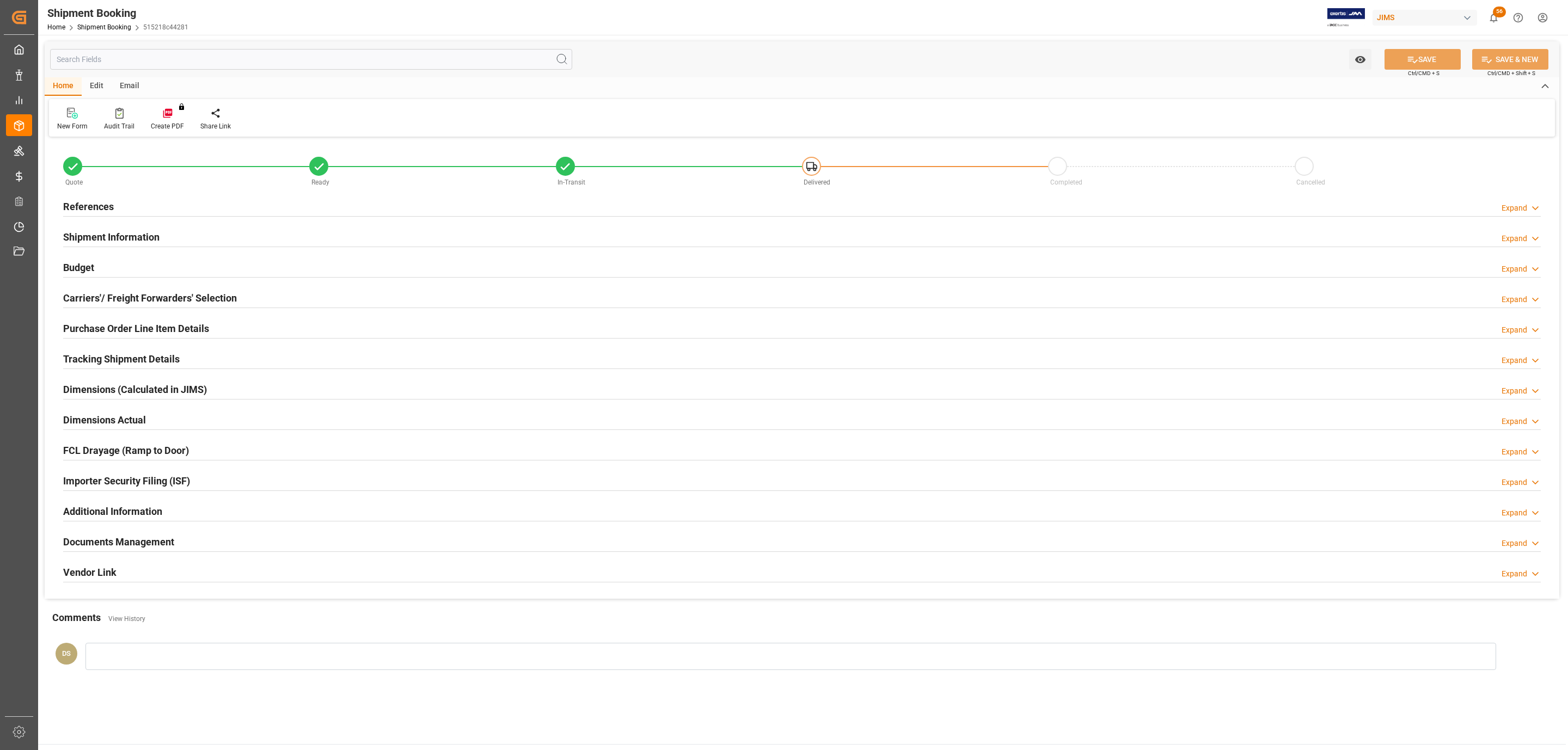
type input "0"
type input "604.1845"
type input "430.2351"
type input "10321"
type input "10474"
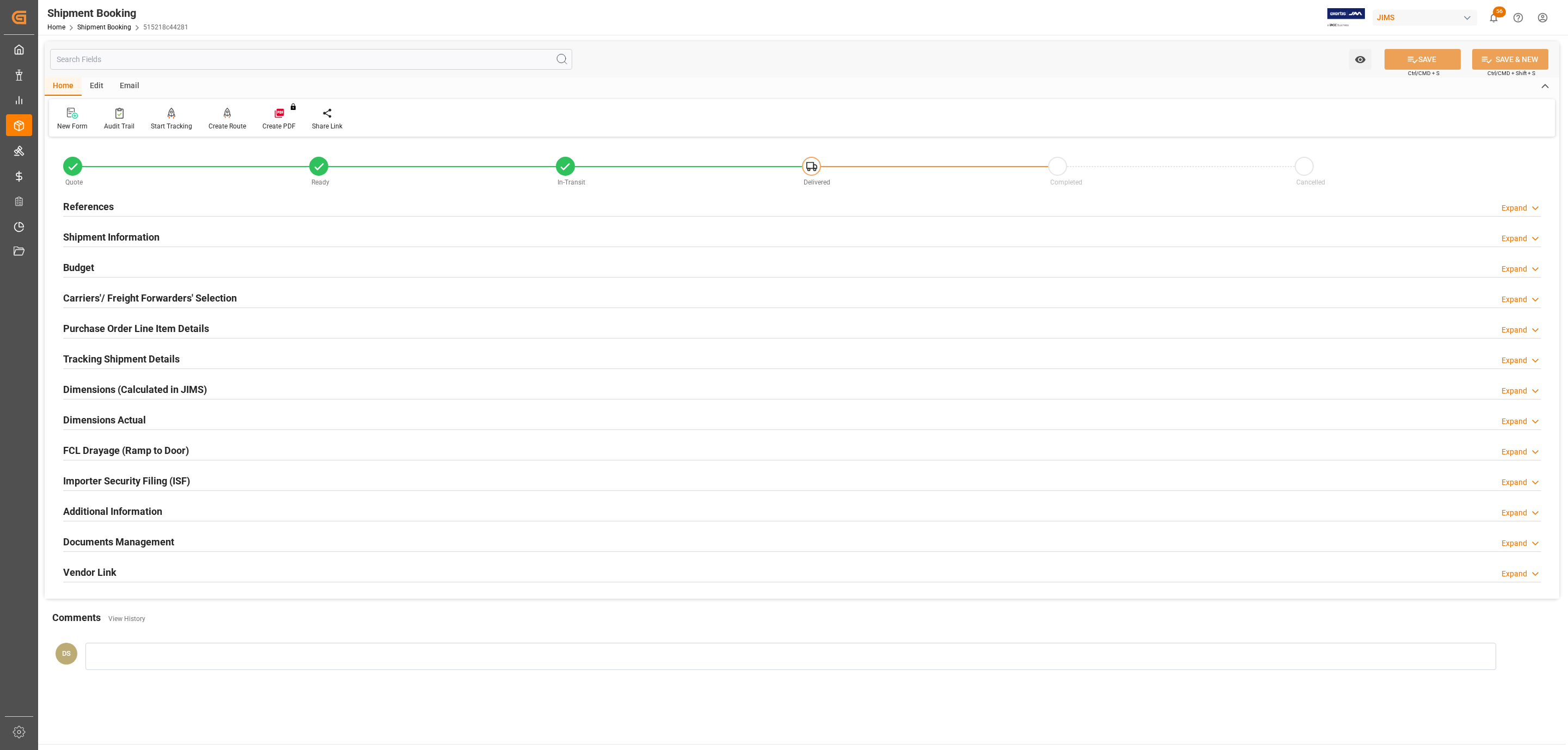
type input "[DATE]"
click at [124, 260] on div "Budget Expand" at bounding box center [801, 266] width 1477 height 21
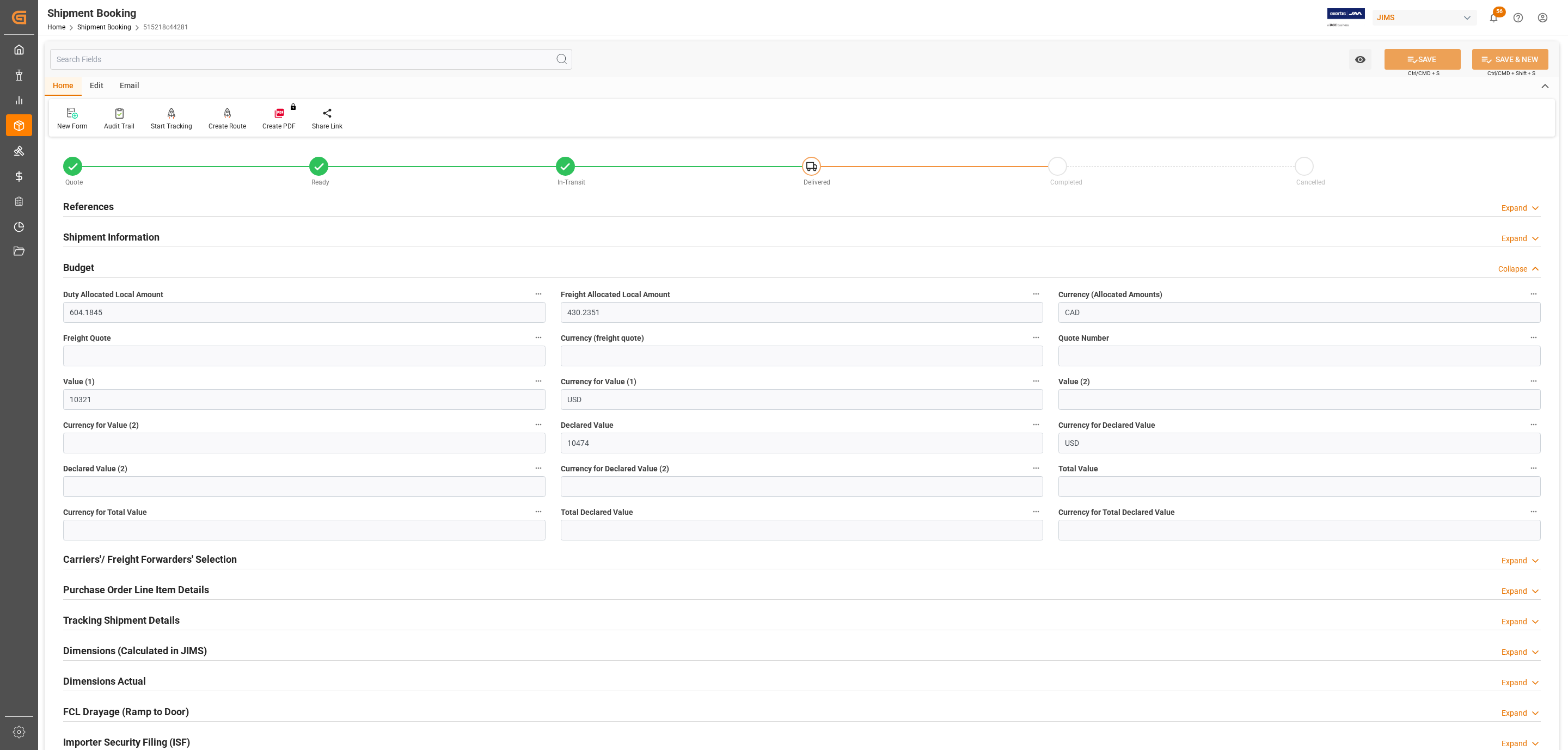
click at [129, 211] on div "References Expand" at bounding box center [801, 205] width 1477 height 21
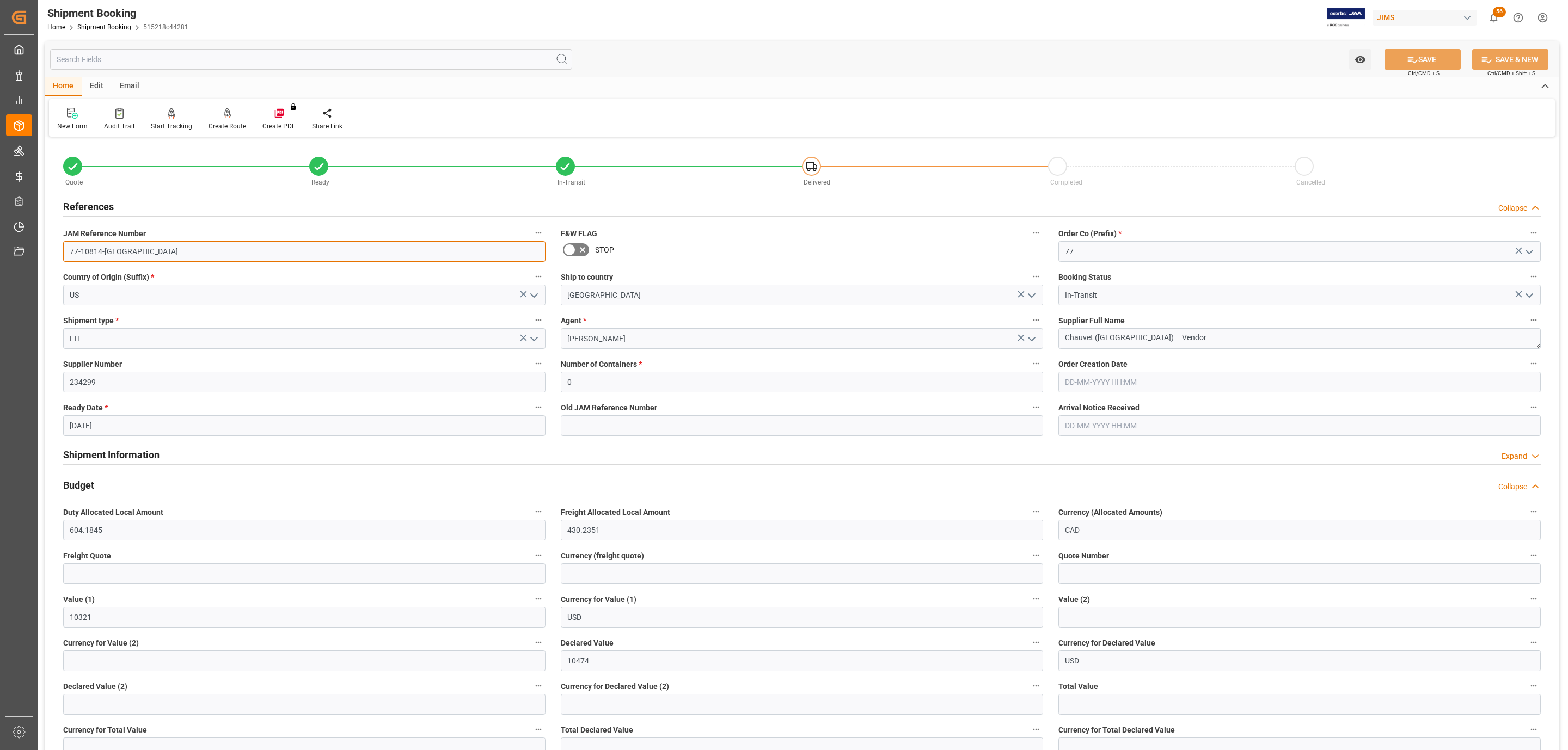
click at [127, 246] on input "77-10814-US" at bounding box center [304, 251] width 482 height 21
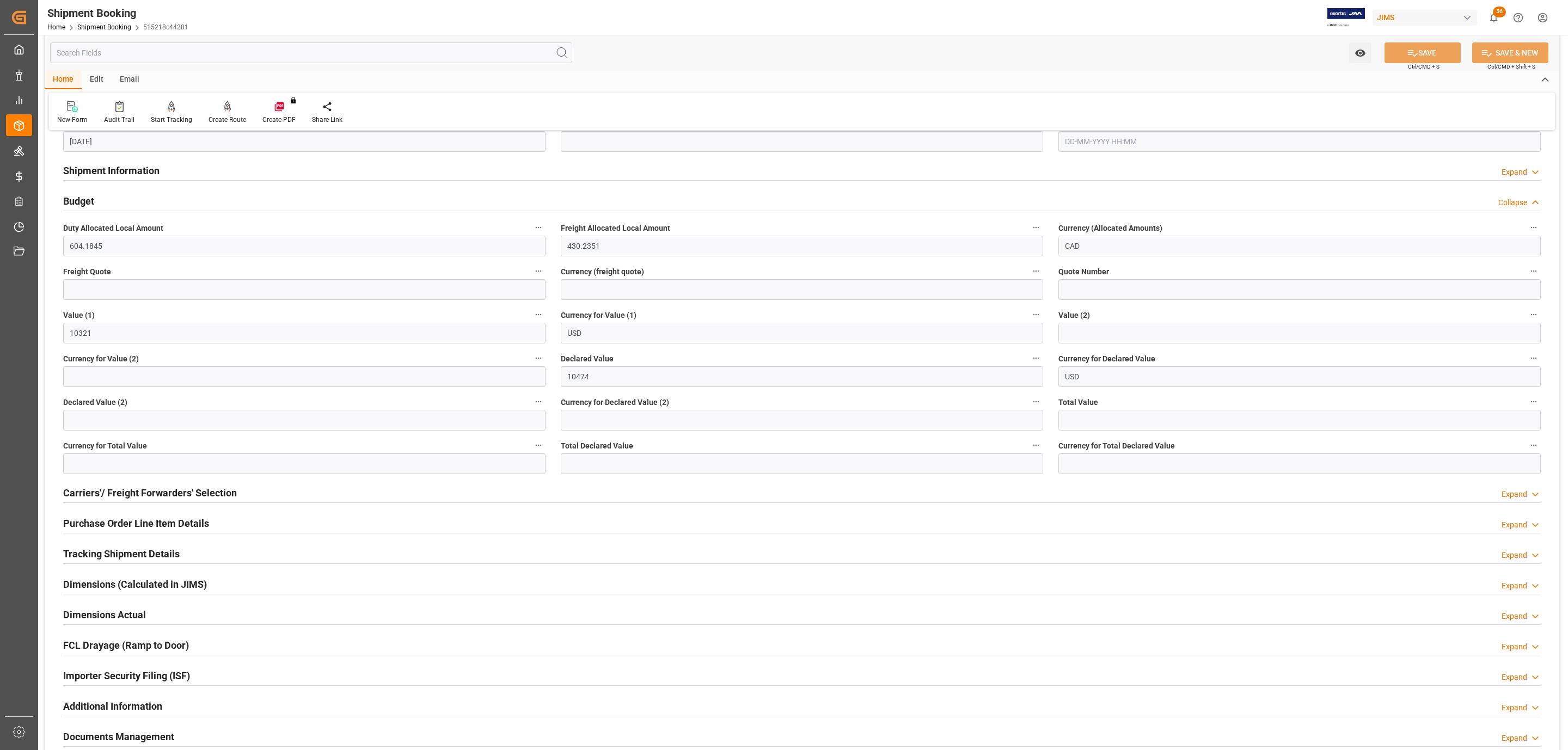
scroll to position [549, 0]
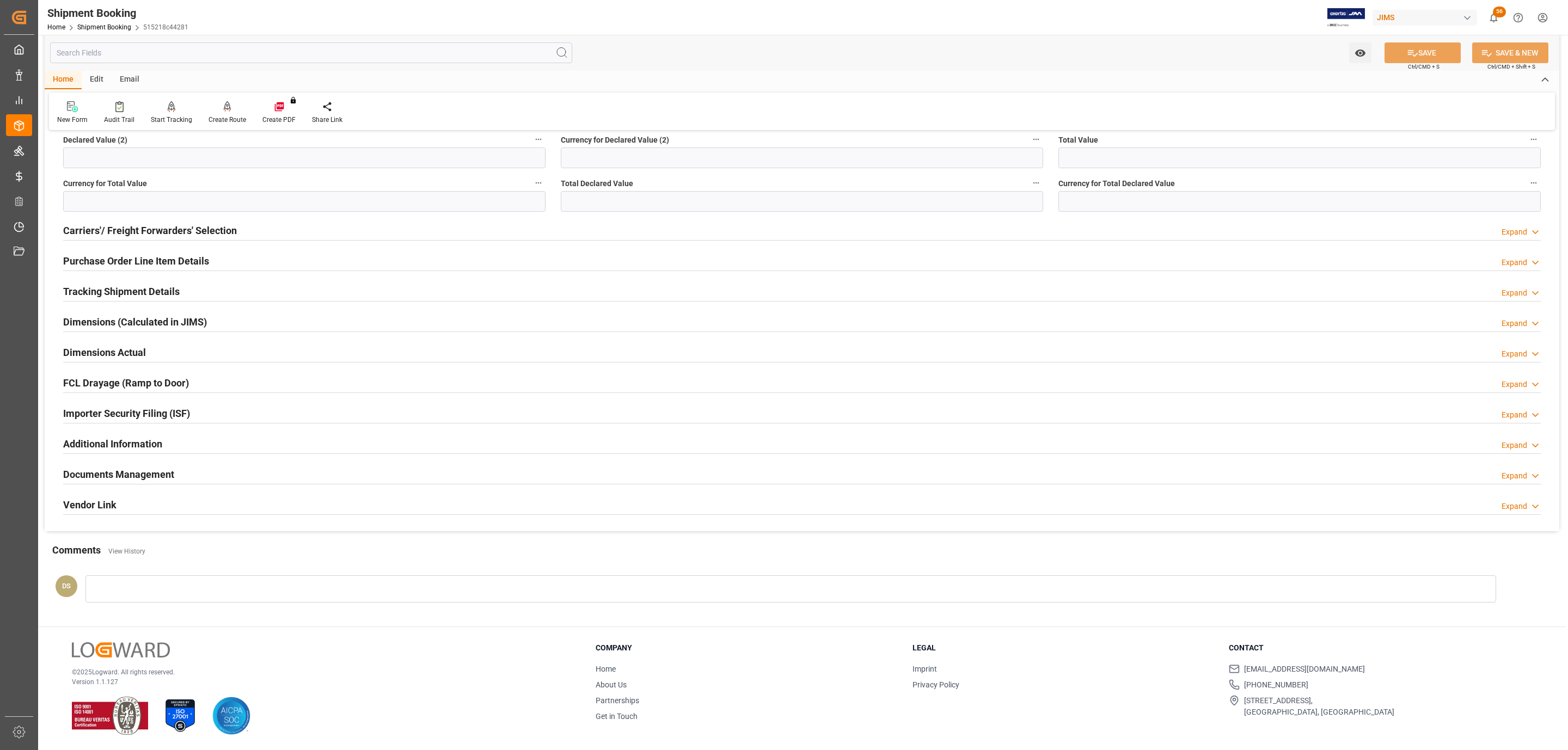
click at [154, 467] on h2 "Documents Management" at bounding box center [118, 475] width 111 height 15
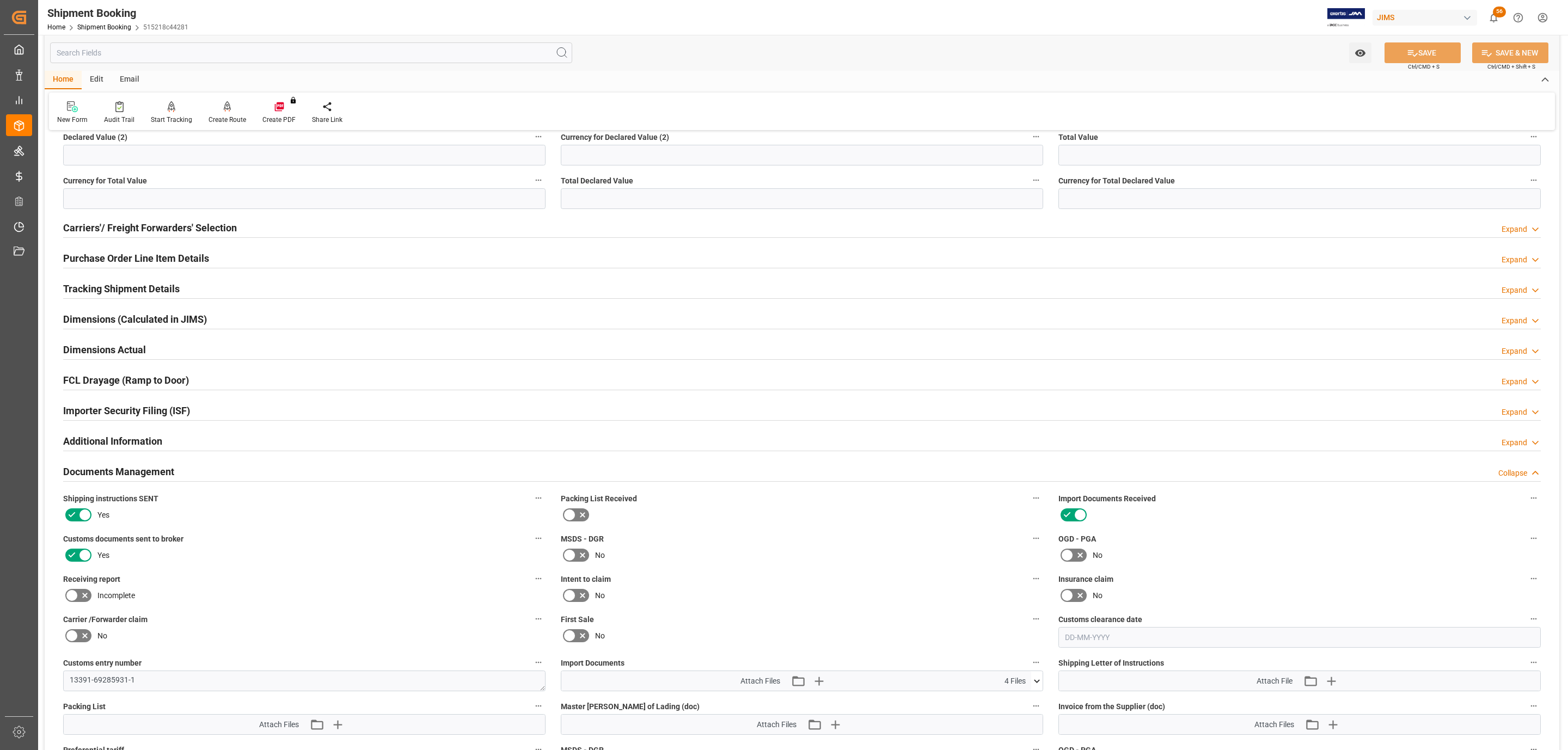
click at [154, 466] on h2 "Documents Management" at bounding box center [118, 471] width 111 height 15
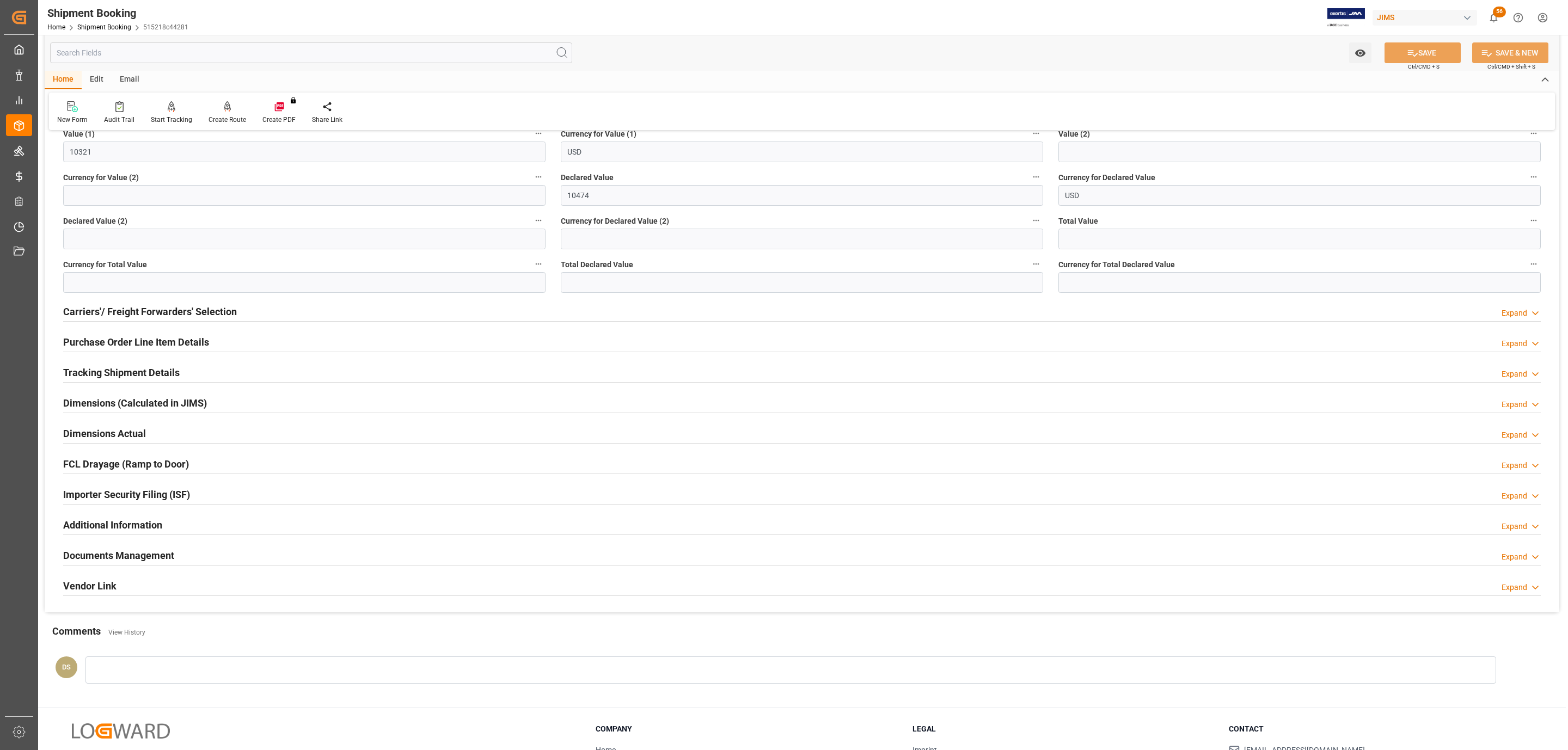
scroll to position [304, 0]
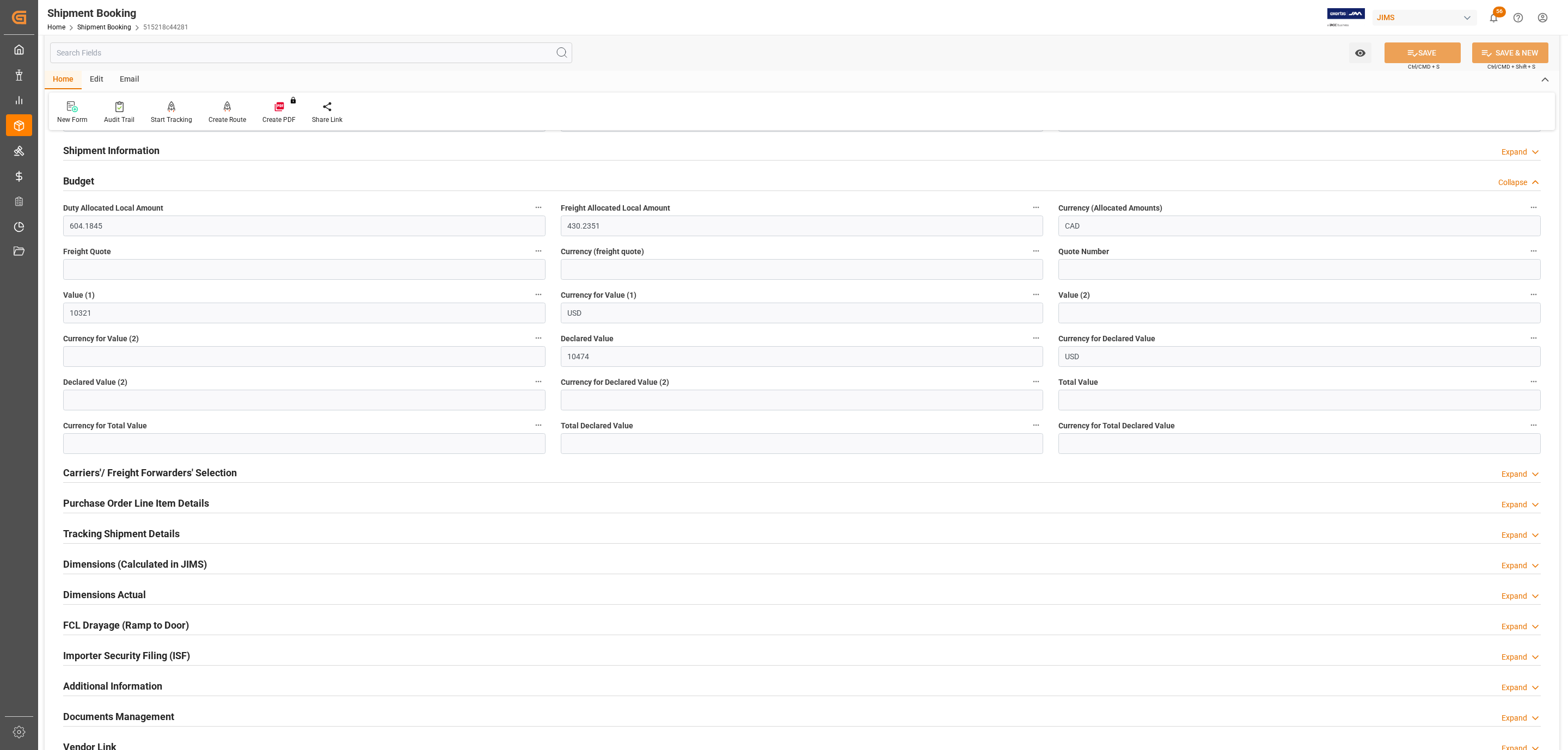
click at [108, 258] on label "Freight Quote" at bounding box center [304, 251] width 482 height 15
click at [531, 258] on button "Freight Quote" at bounding box center [538, 251] width 14 height 14
click at [108, 270] on div at bounding box center [784, 375] width 1568 height 750
click at [84, 265] on input "text" at bounding box center [304, 269] width 482 height 21
type input "976"
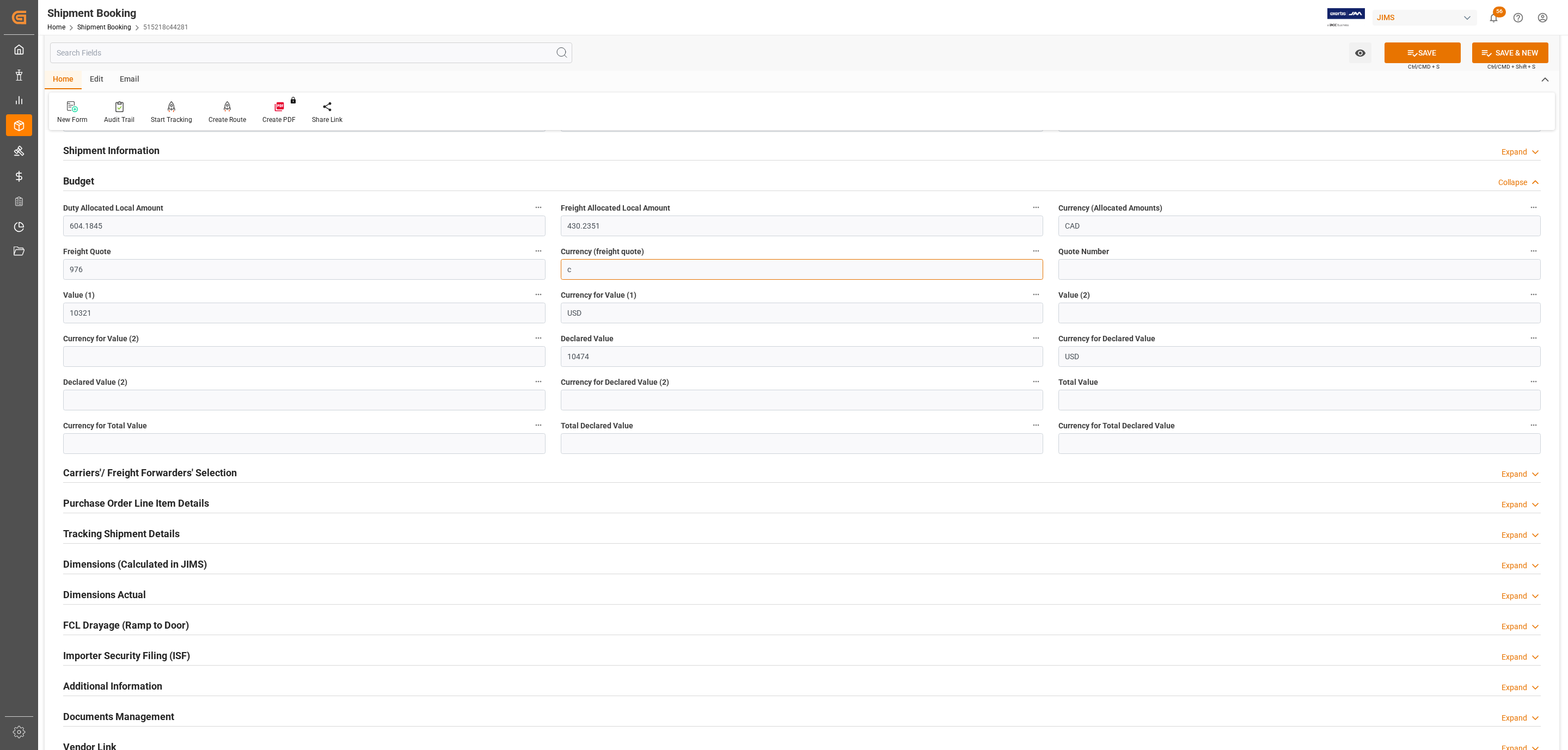
type input "CAD"
click at [1432, 50] on button "SAVE" at bounding box center [1422, 52] width 76 height 21
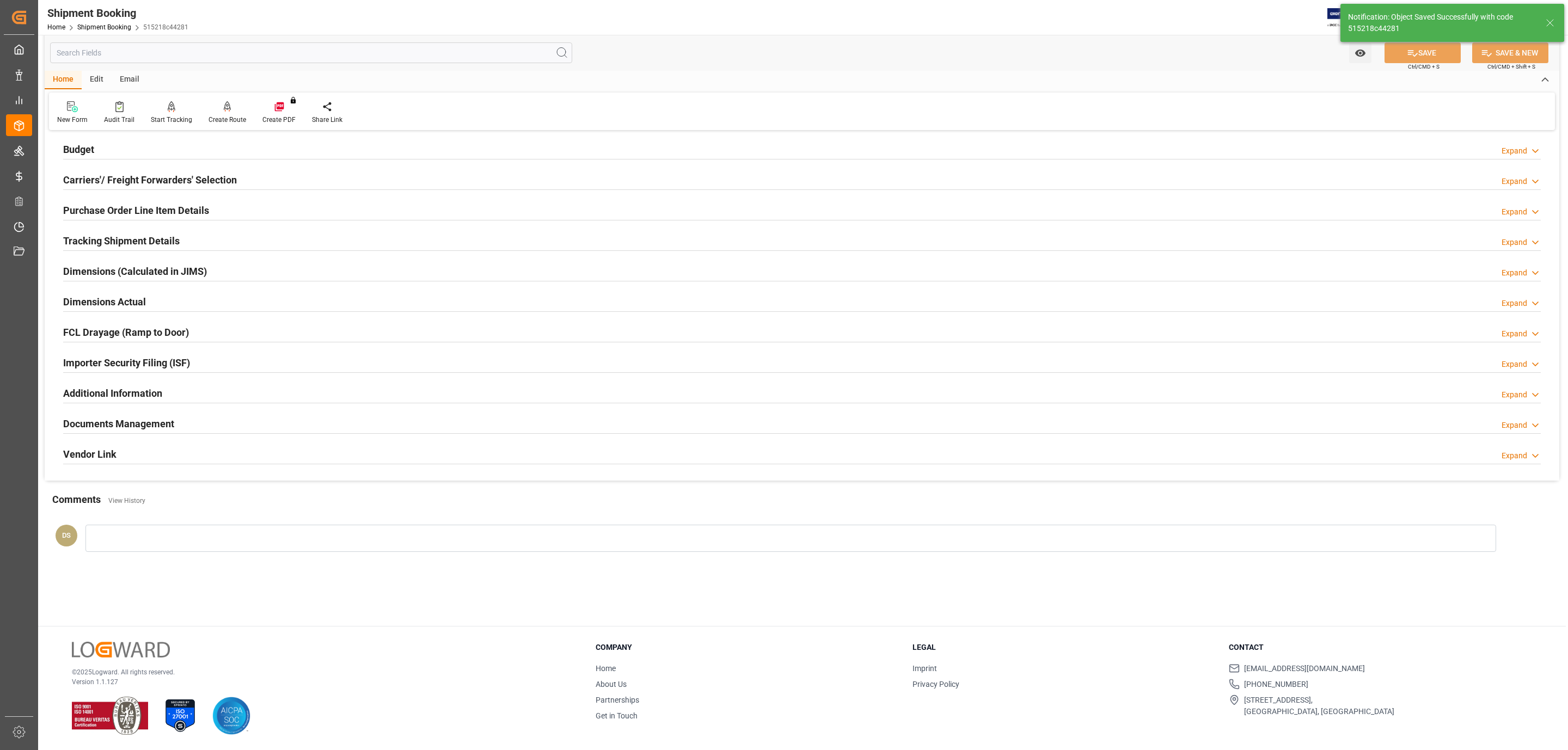
scroll to position [87, 0]
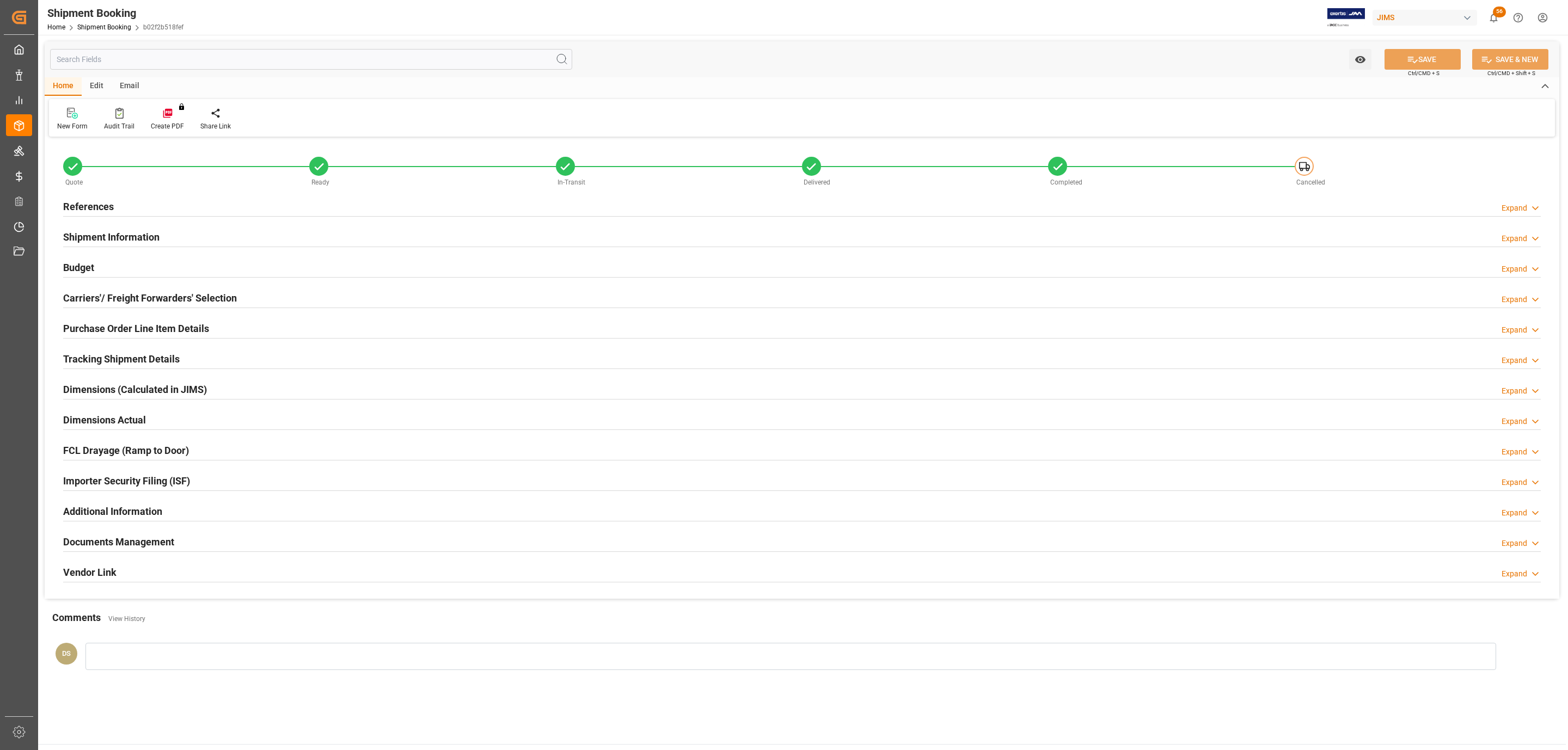
type input "680.3804"
type input "591.8526"
type input "14175.72"
click at [93, 265] on h2 "Budget" at bounding box center [79, 268] width 31 height 15
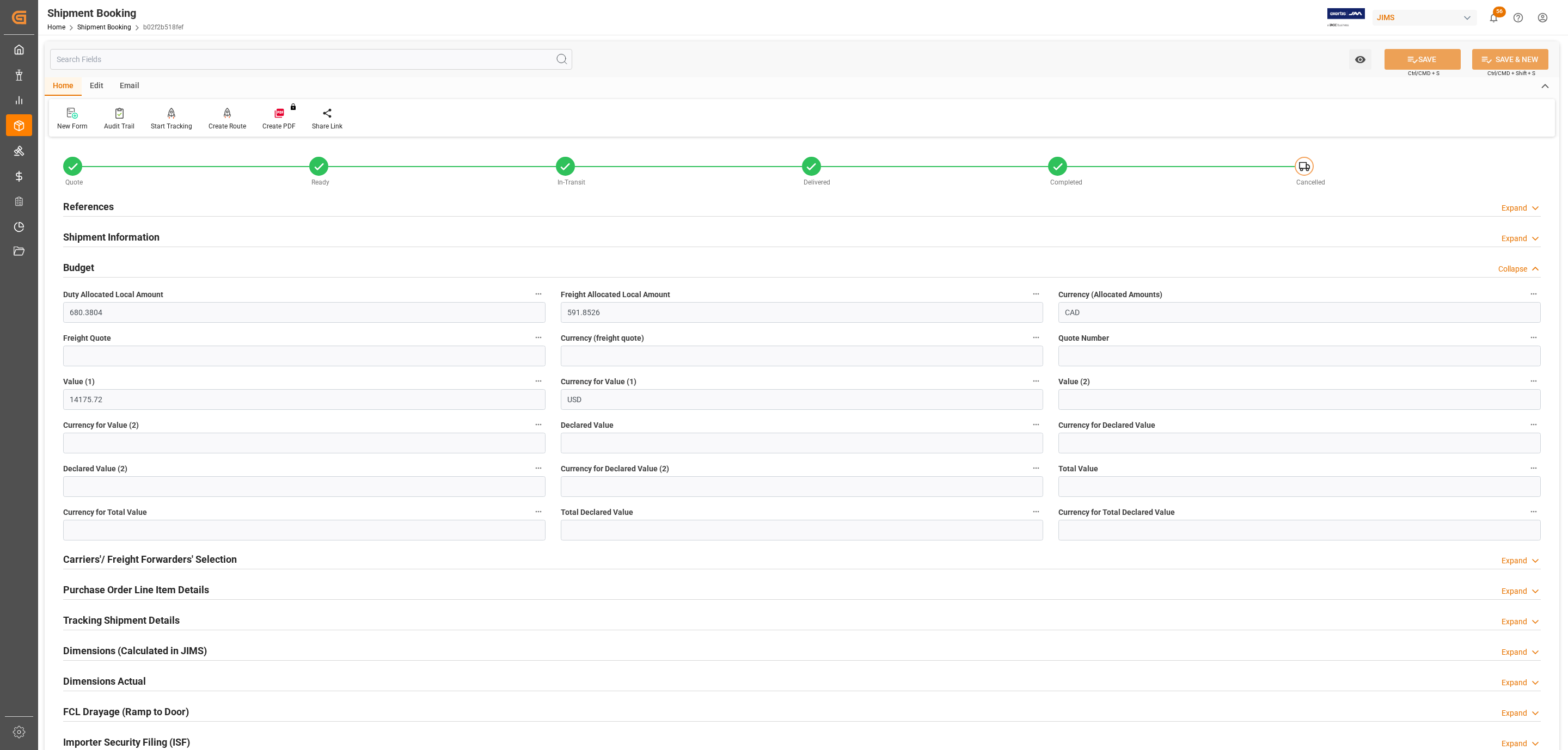
click at [116, 216] on div at bounding box center [801, 216] width 1477 height 1
click at [111, 211] on h2 "References" at bounding box center [88, 207] width 50 height 15
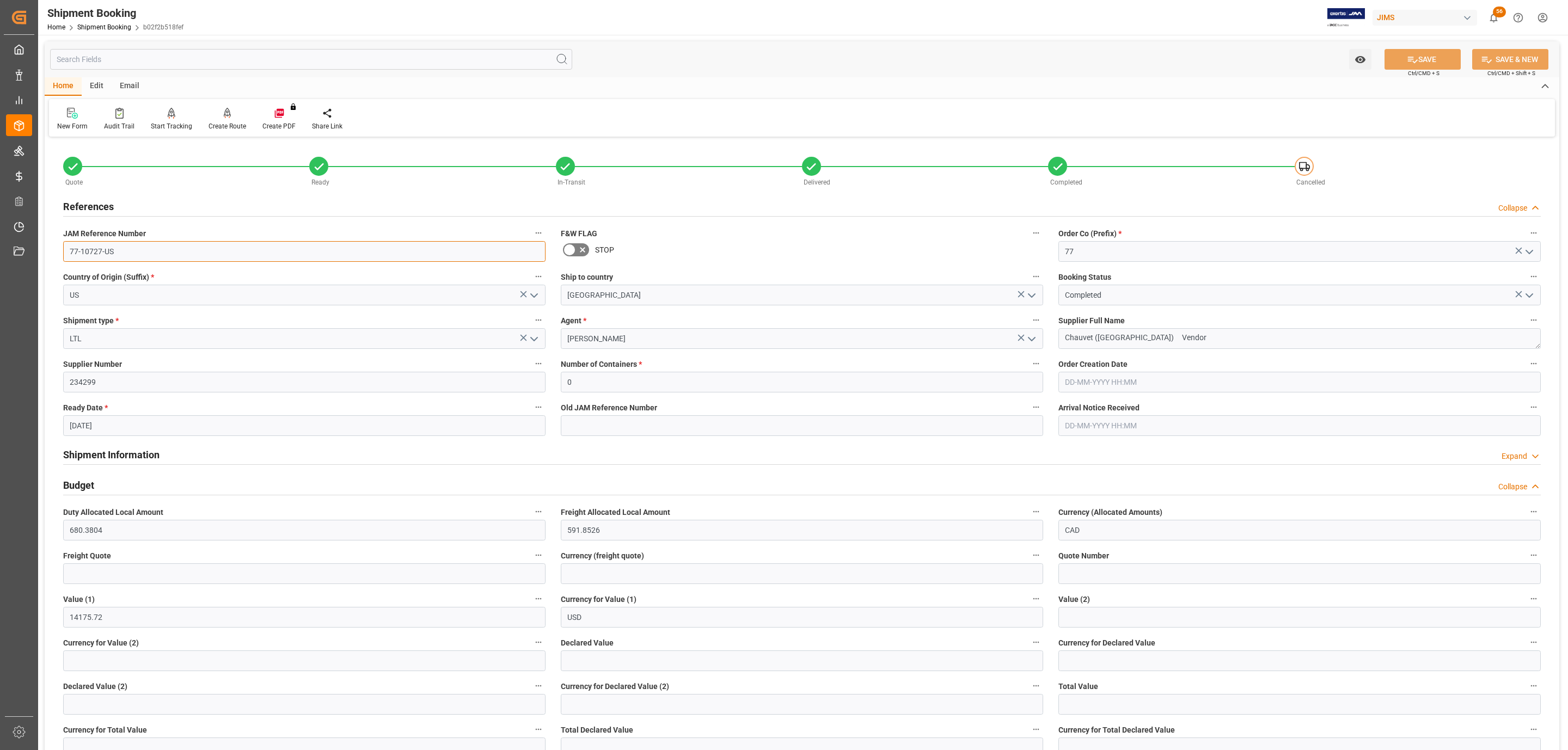
click at [113, 251] on input "77-10727-US" at bounding box center [304, 251] width 482 height 21
click at [127, 206] on div "References Collapse" at bounding box center [801, 205] width 1477 height 21
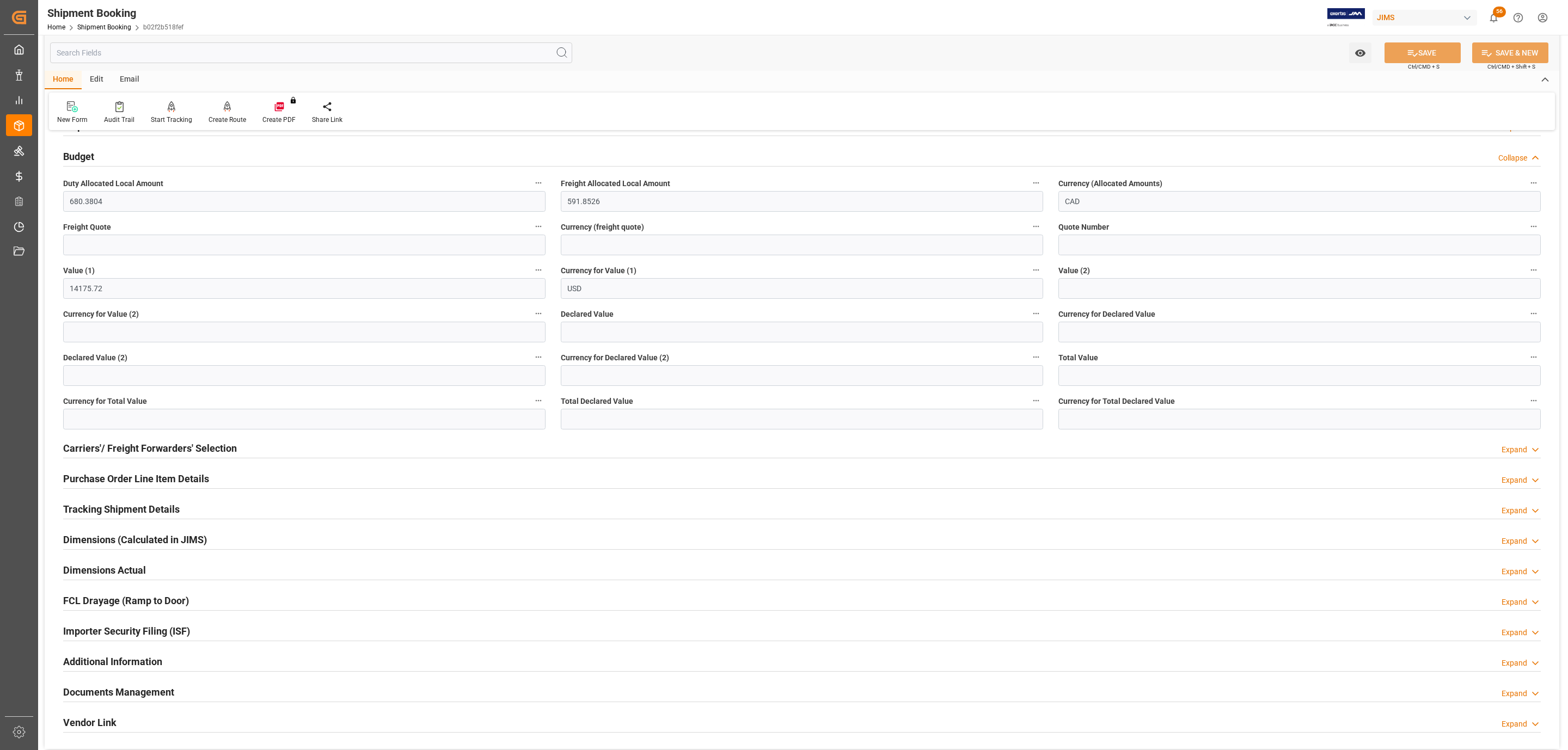
scroll to position [332, 0]
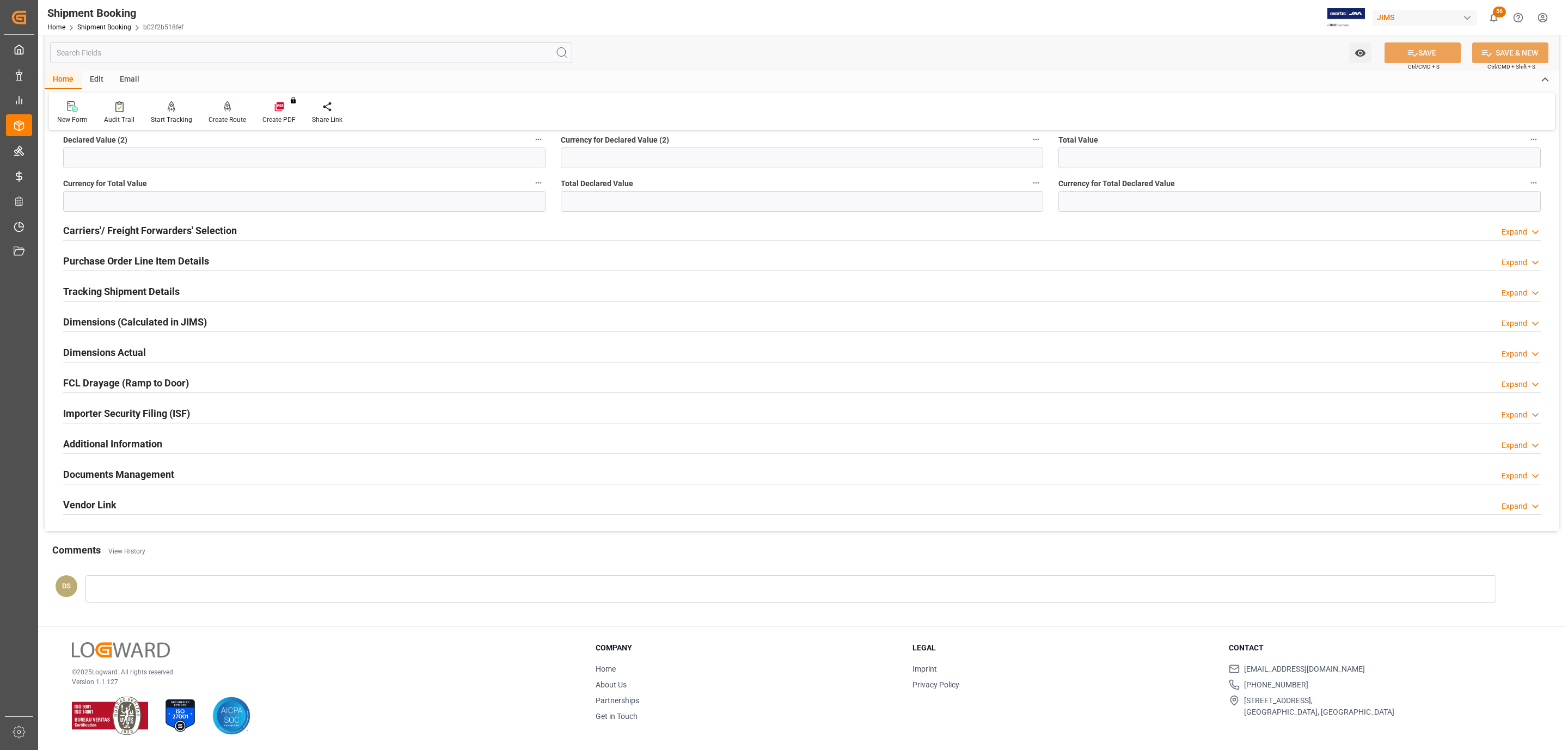
click at [128, 469] on h2 "Documents Management" at bounding box center [118, 475] width 111 height 15
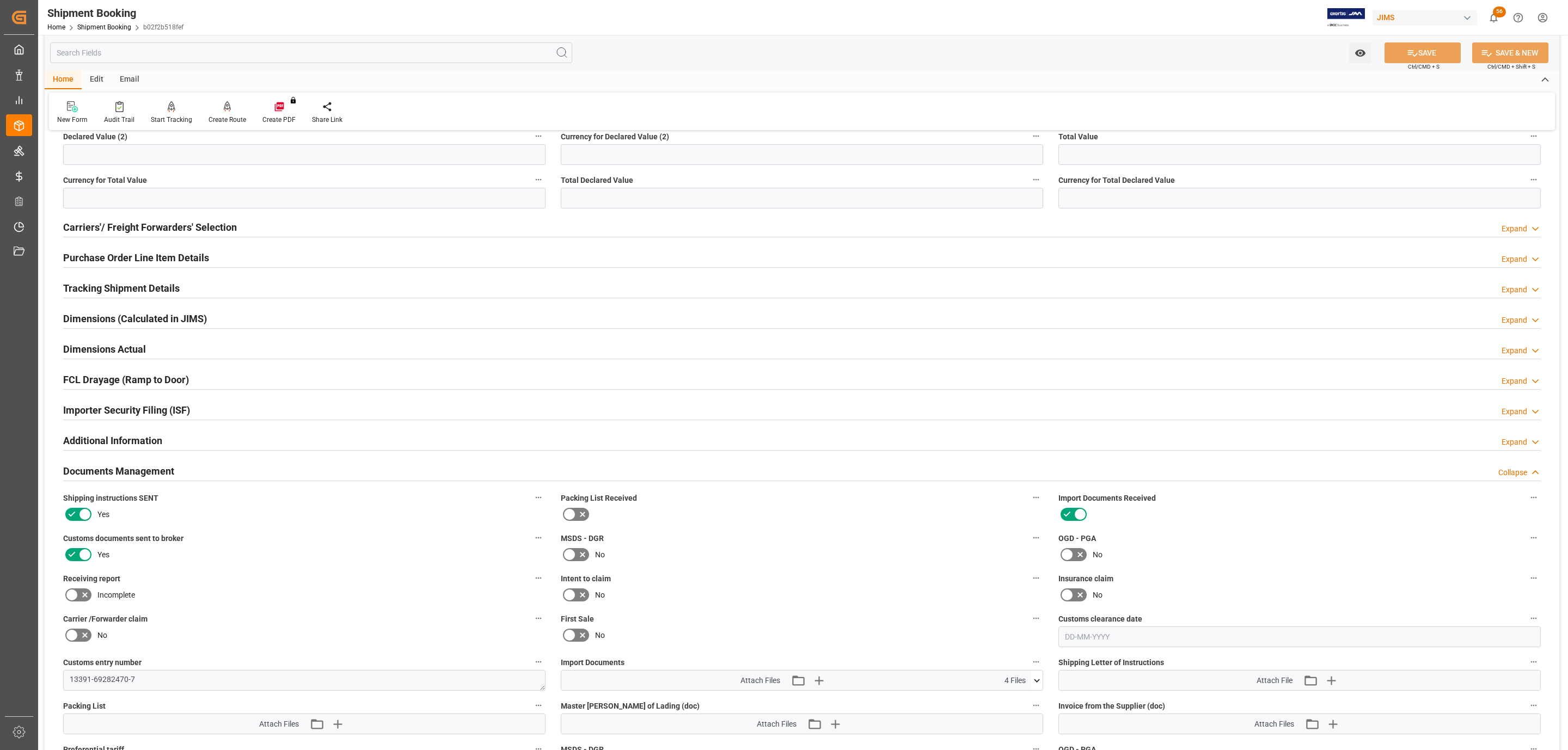
click at [1037, 681] on icon at bounding box center [1036, 681] width 6 height 3
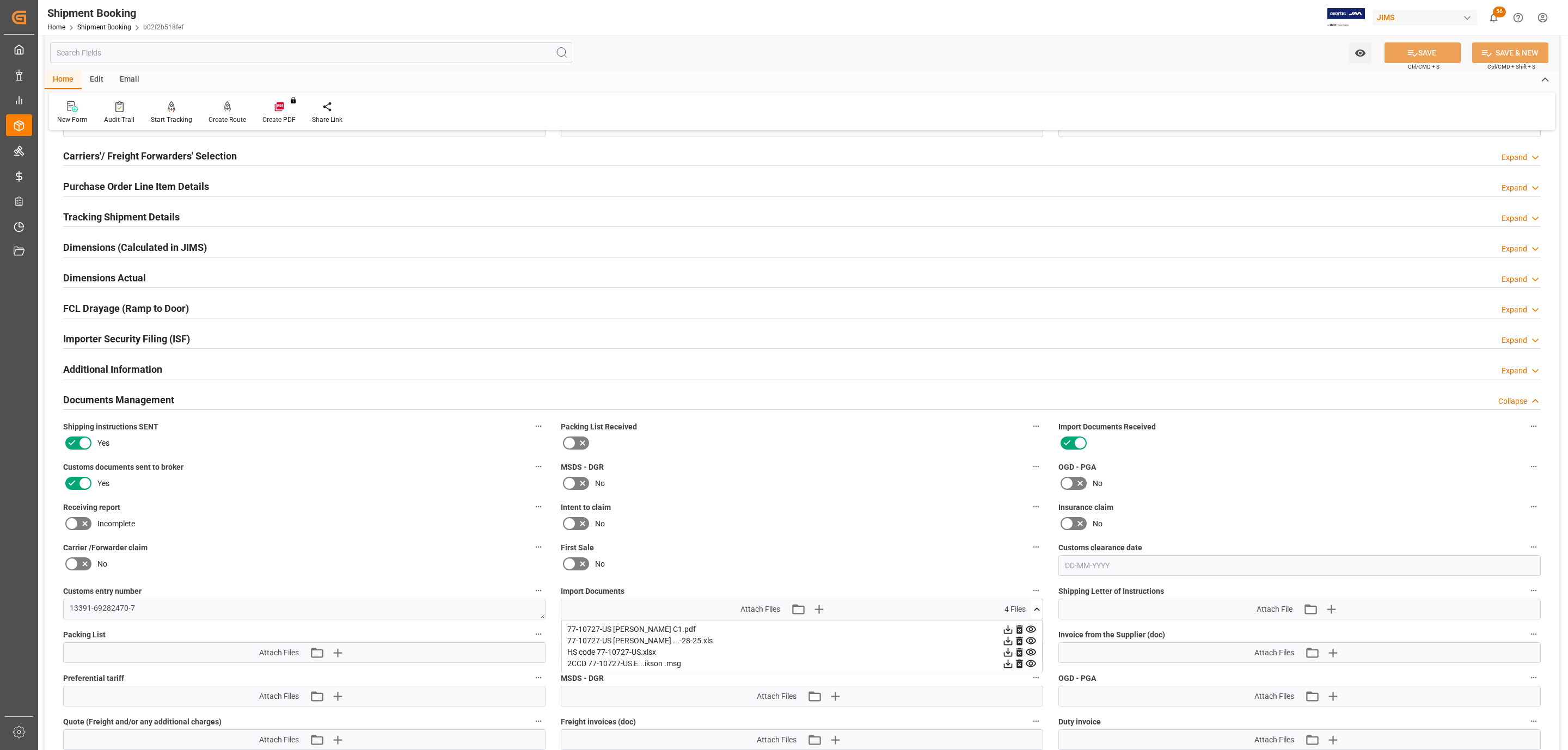
scroll to position [495, 0]
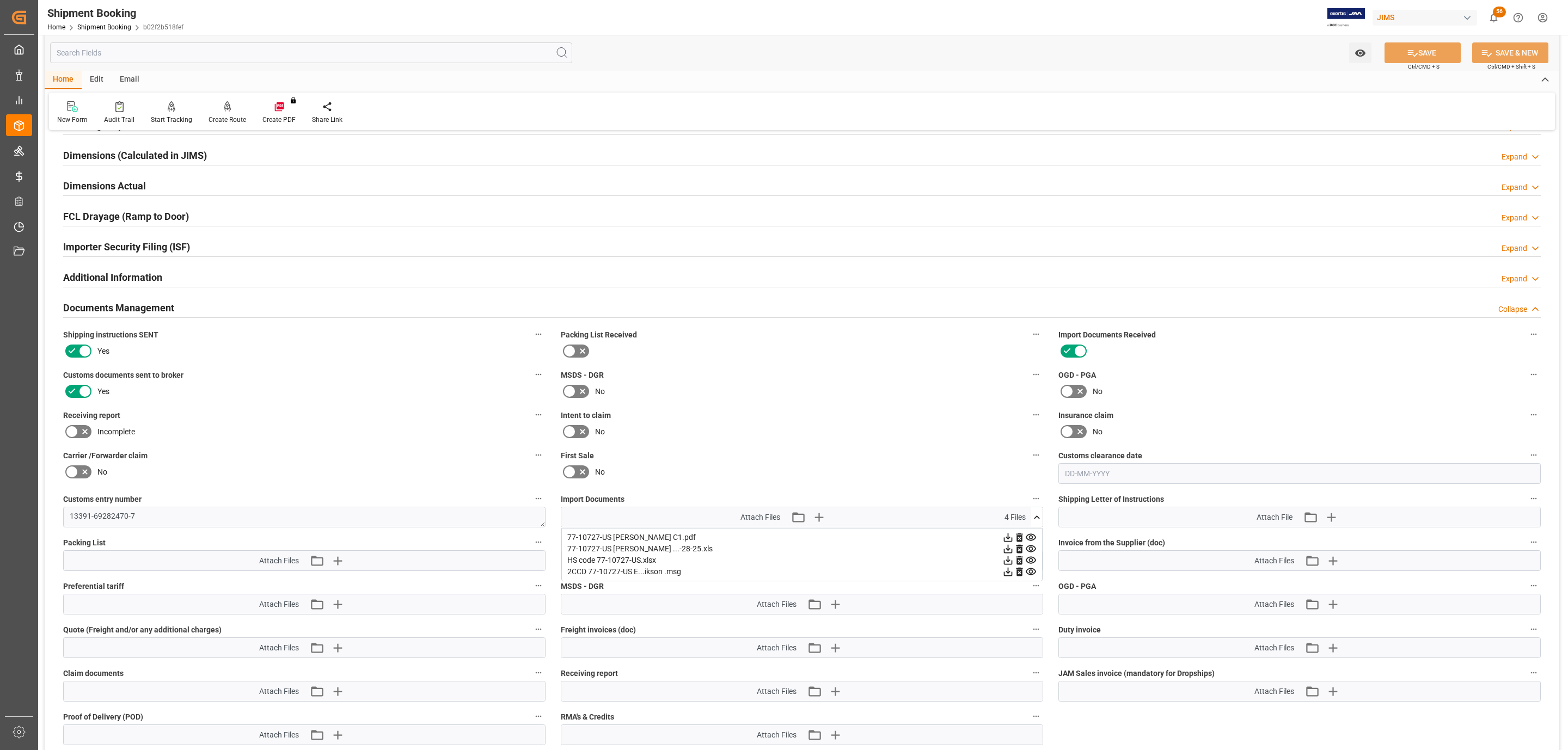
click at [1030, 552] on icon at bounding box center [1030, 548] width 11 height 7
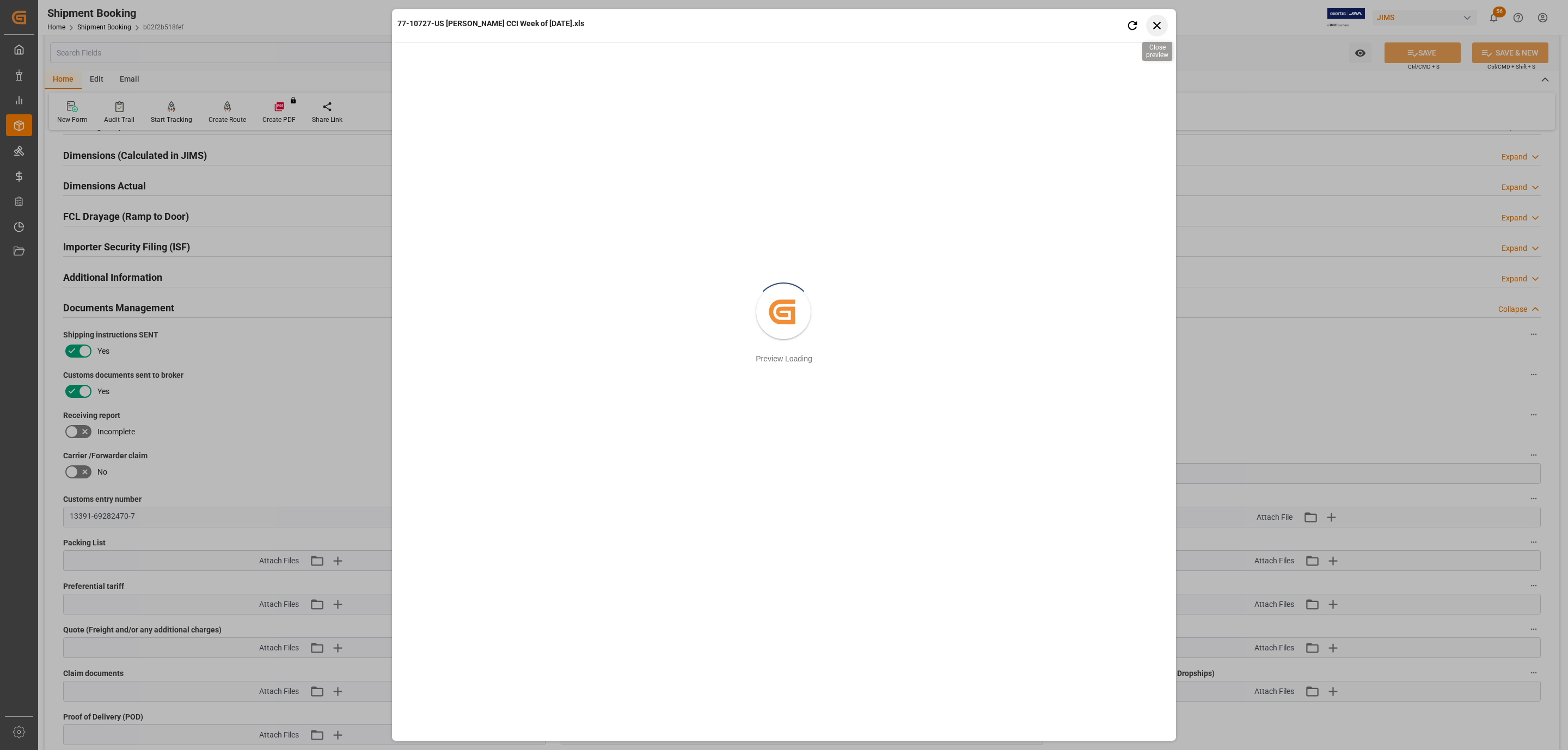
click at [1158, 30] on icon "button" at bounding box center [1157, 25] width 13 height 13
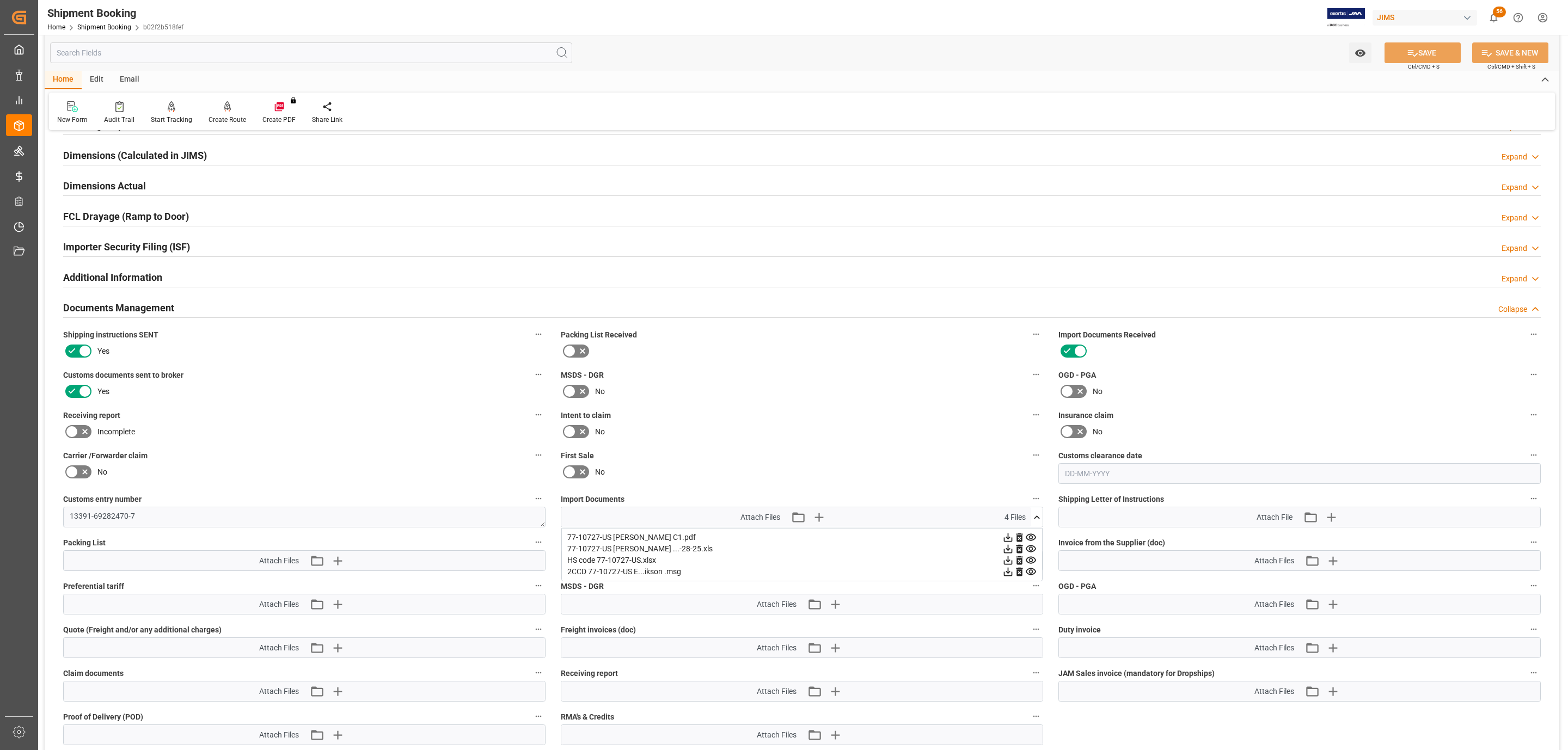
click at [1005, 547] on icon at bounding box center [1008, 549] width 12 height 12
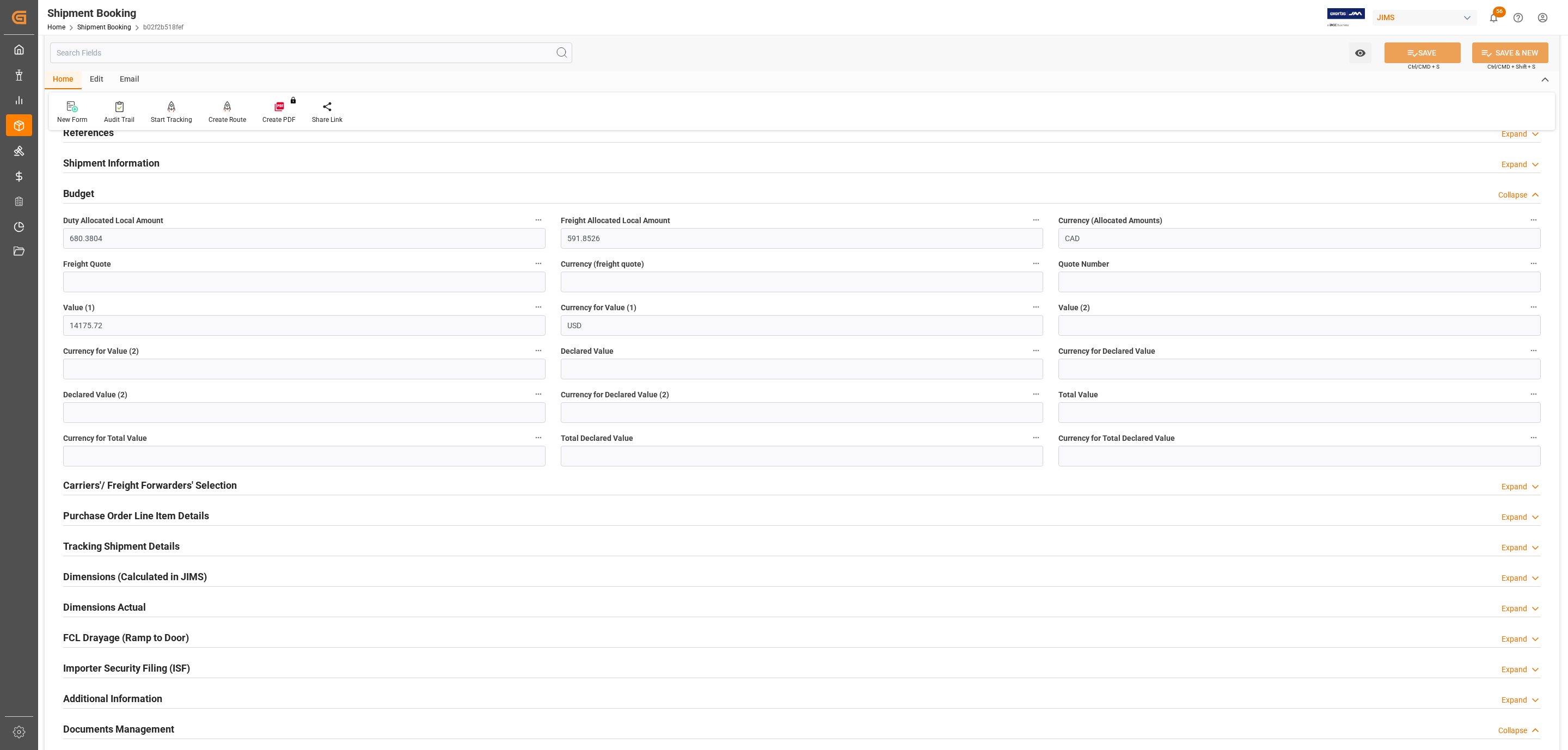
scroll to position [0, 0]
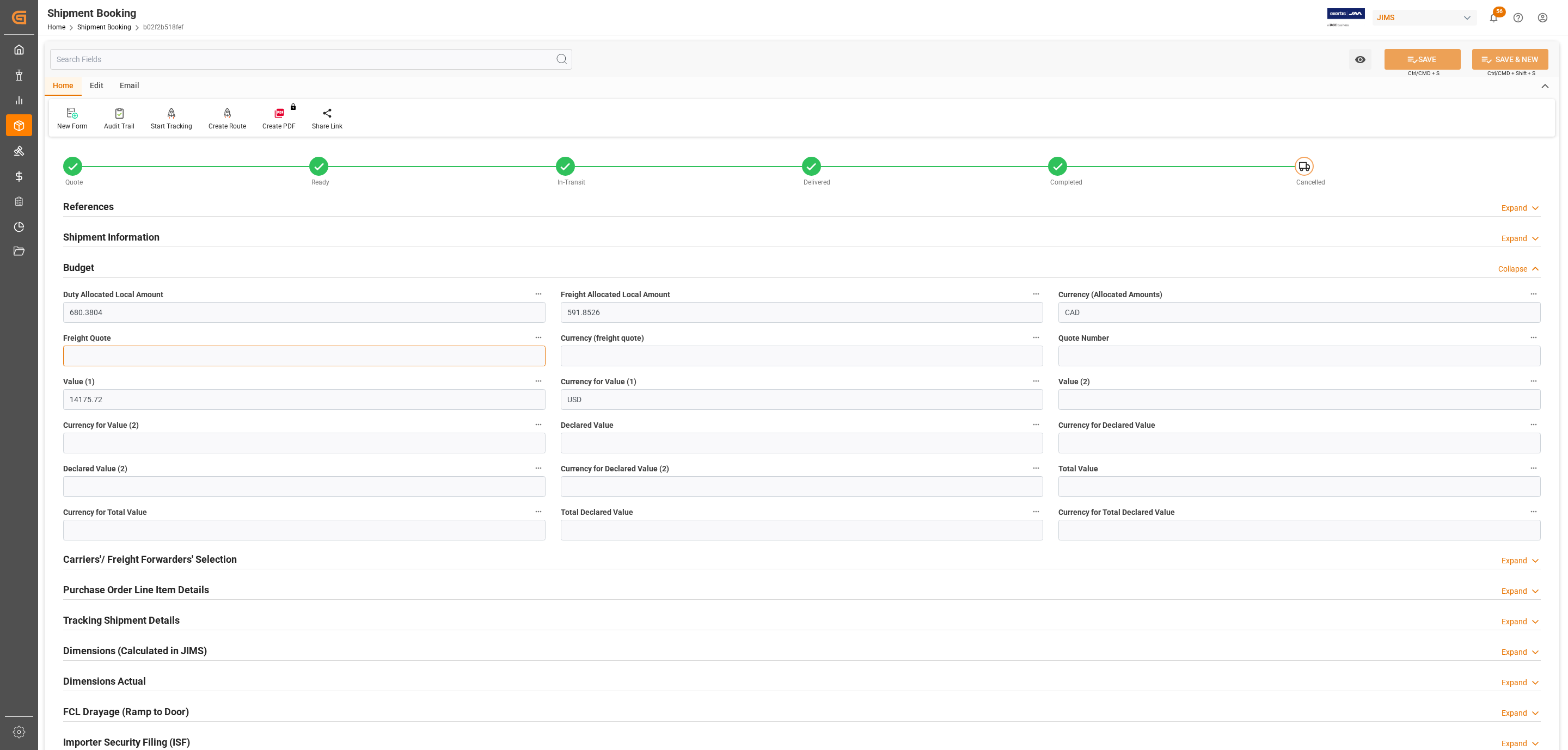
click at [114, 359] on input "text" at bounding box center [304, 356] width 482 height 21
type input "976"
type input "CAD"
click at [1434, 57] on button "SAVE" at bounding box center [1422, 59] width 76 height 21
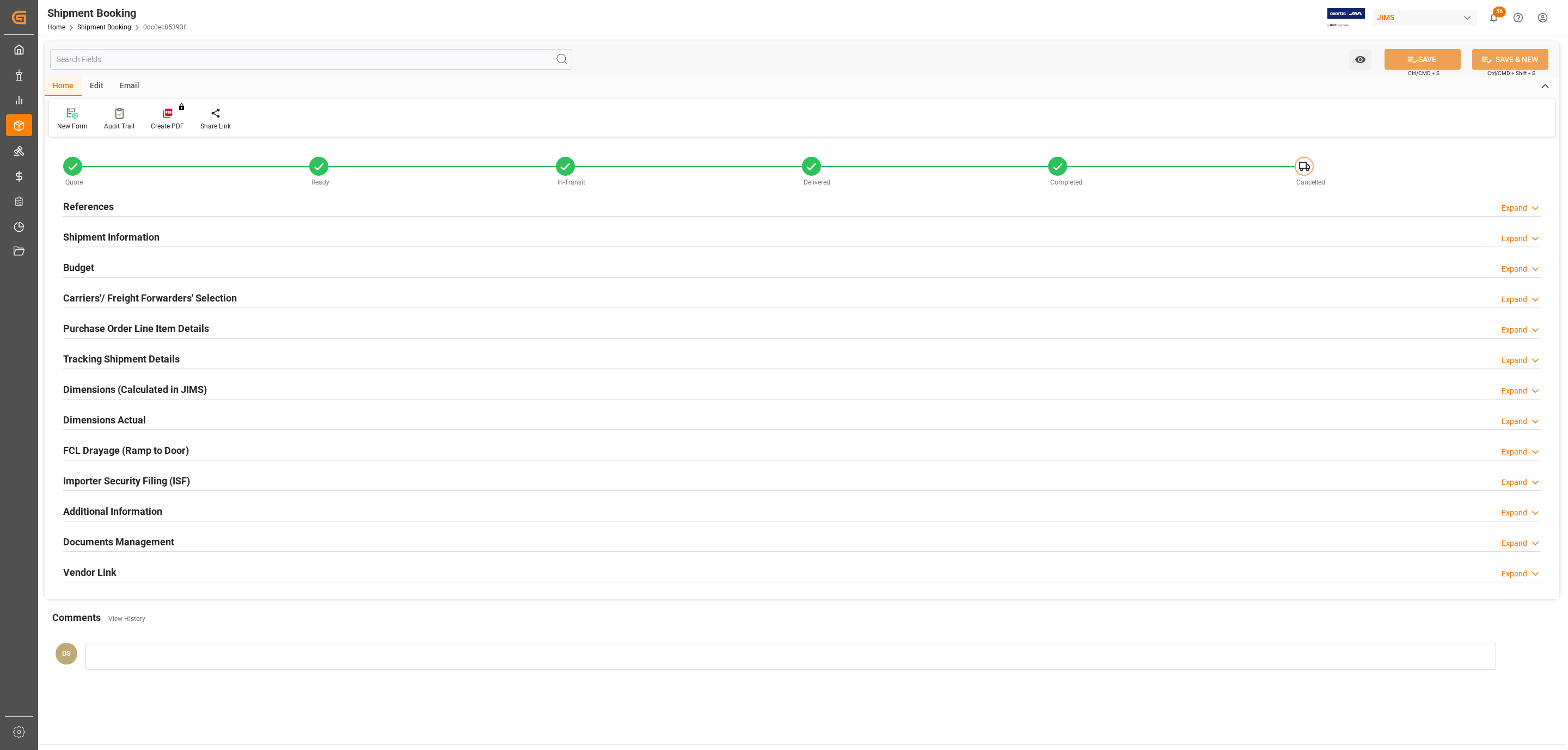
type input "0"
type input "22-08-2025"
click at [118, 208] on div "References Expand" at bounding box center [801, 205] width 1477 height 21
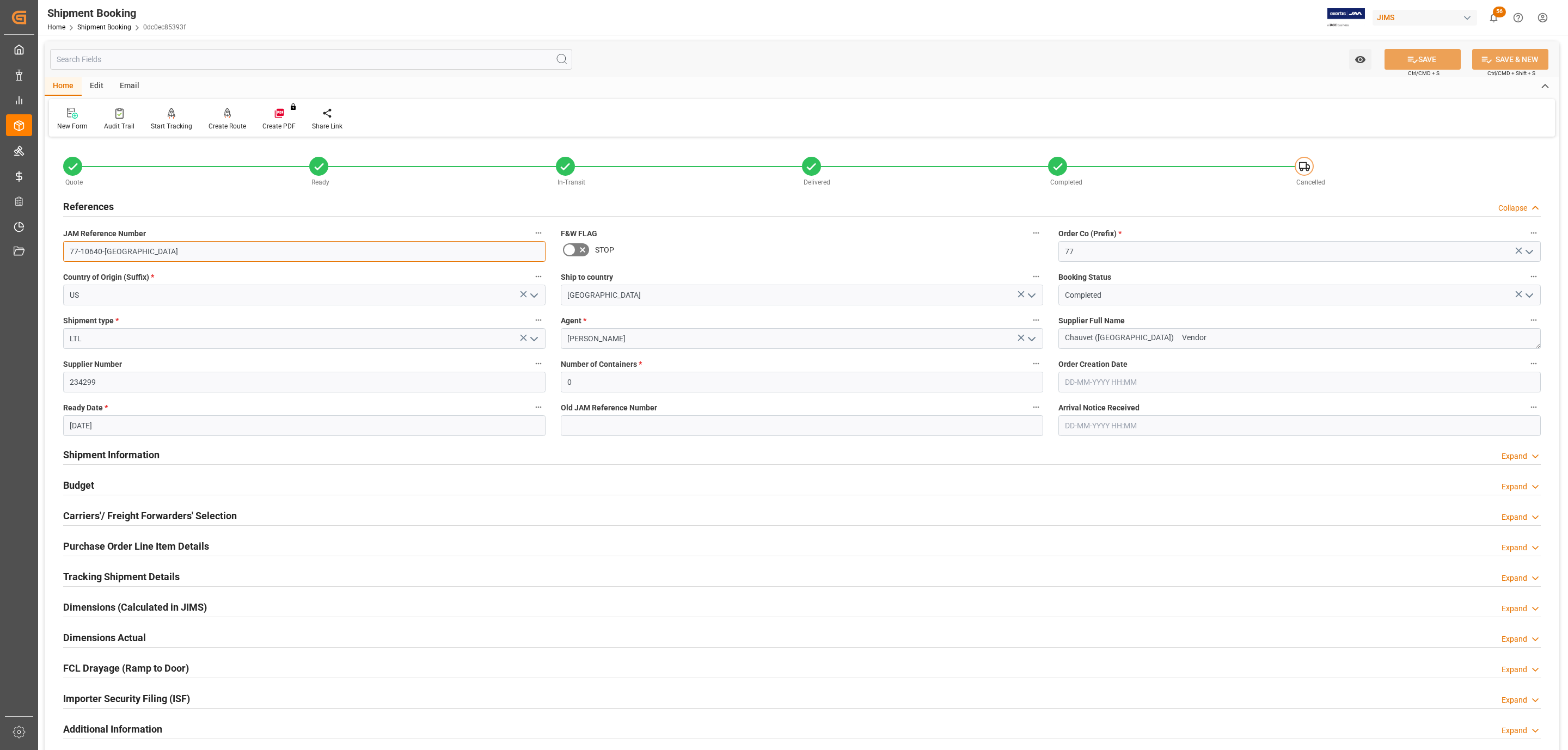
click at [116, 252] on input "77-10640-US" at bounding box center [304, 251] width 482 height 21
click at [117, 252] on input "77-10640-US" at bounding box center [304, 251] width 482 height 21
click at [124, 483] on div "Budget Expand" at bounding box center [801, 484] width 1477 height 21
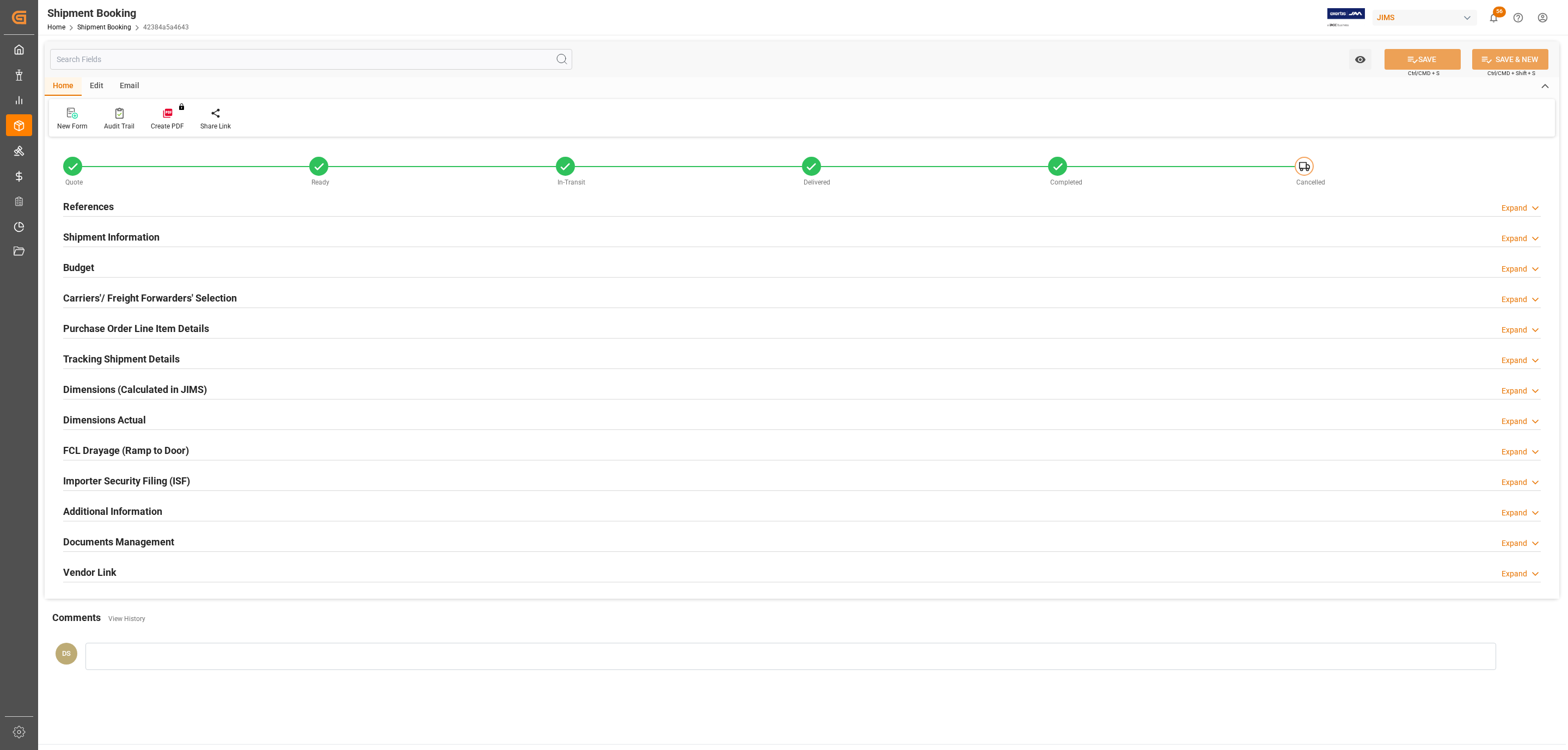
type input "0"
type input "[DATE]"
click at [138, 204] on div "References Expand" at bounding box center [801, 205] width 1477 height 21
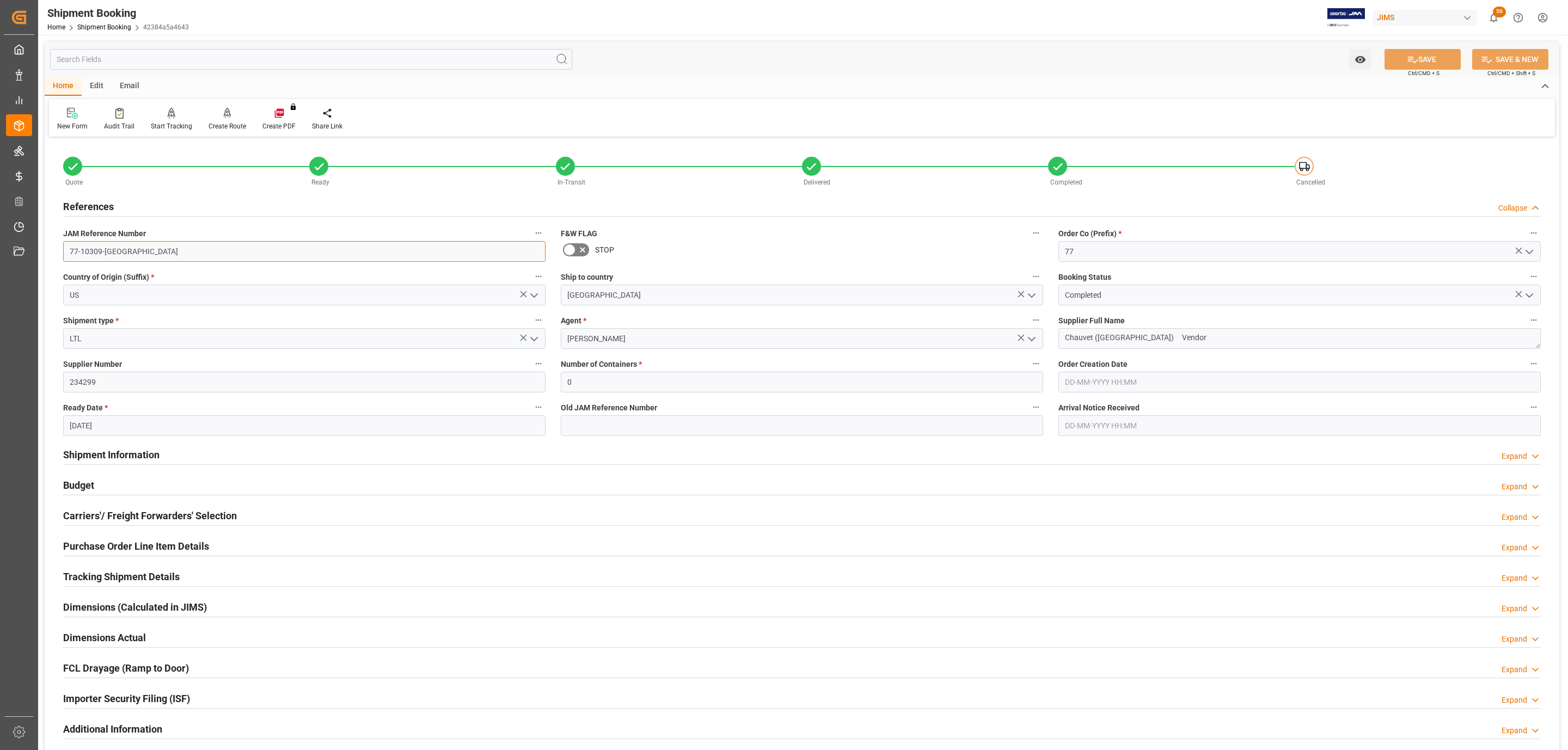
click at [146, 245] on input "77-10309-[GEOGRAPHIC_DATA]" at bounding box center [304, 251] width 482 height 21
click at [99, 486] on div "Budget Expand" at bounding box center [801, 484] width 1477 height 21
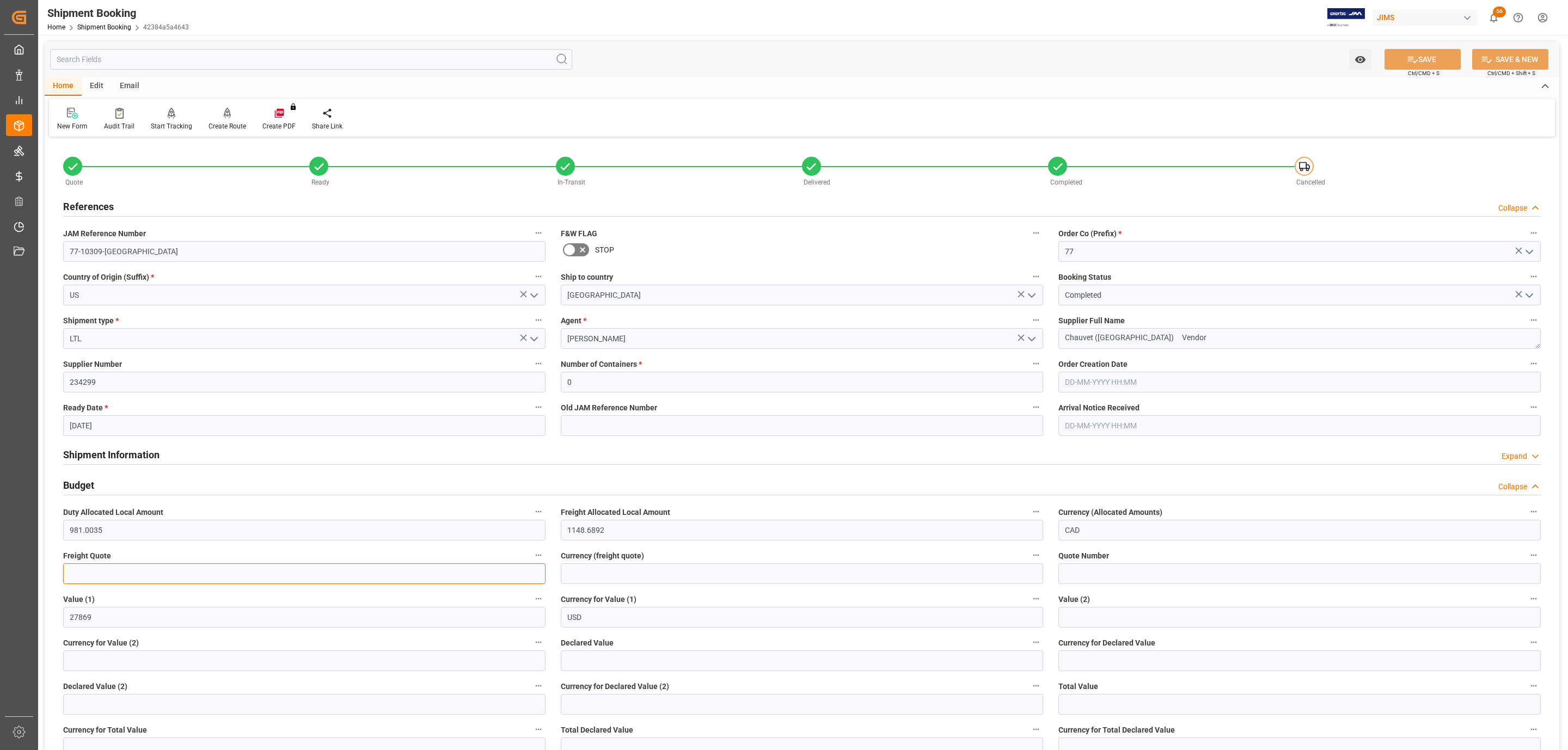
click at [95, 581] on input "text" at bounding box center [304, 573] width 482 height 21
type input "1128.50"
type input "CAD"
click at [1413, 52] on button "SAVE" at bounding box center [1422, 59] width 76 height 21
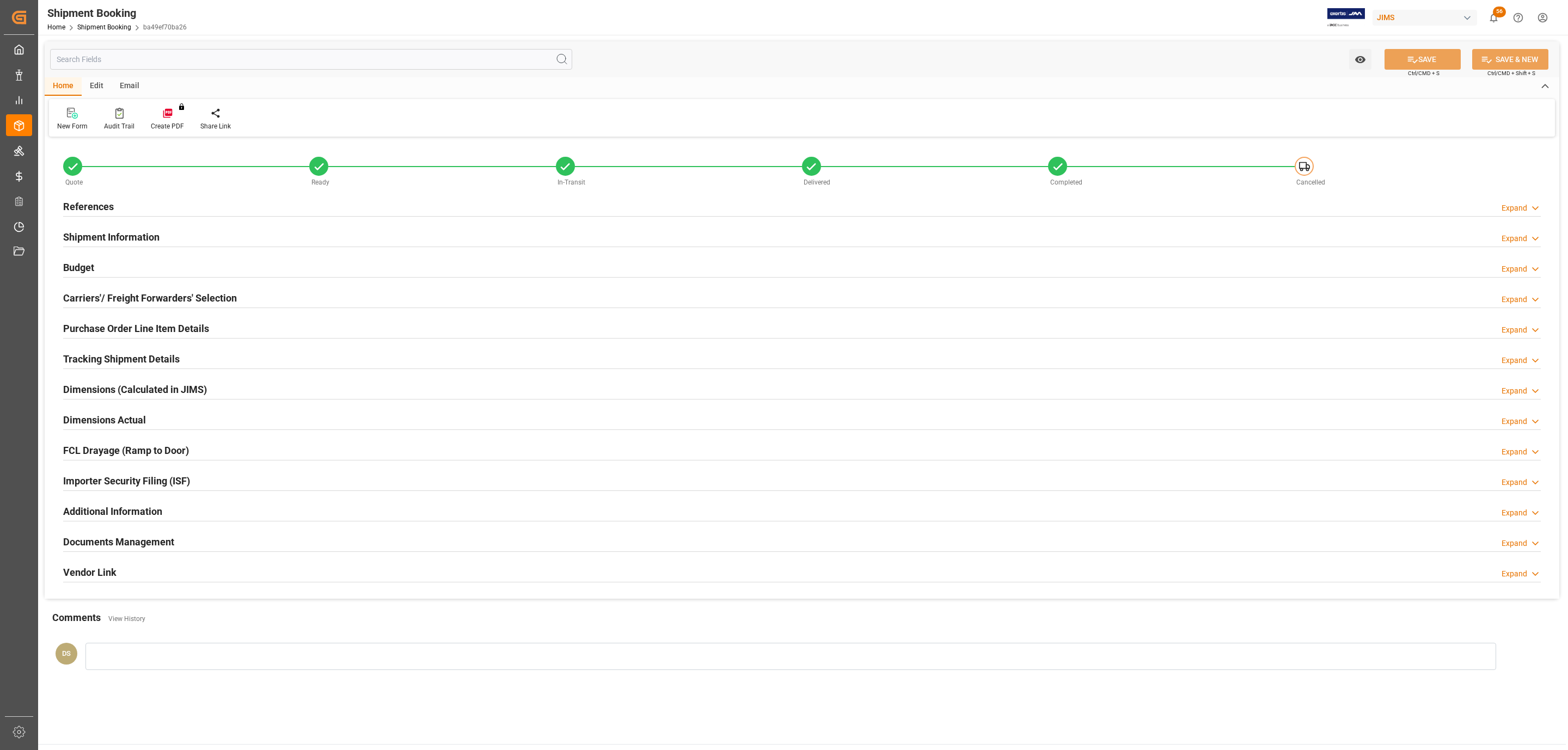
type input "0"
type input "687.311"
type input "973.5924"
type input "23664.4"
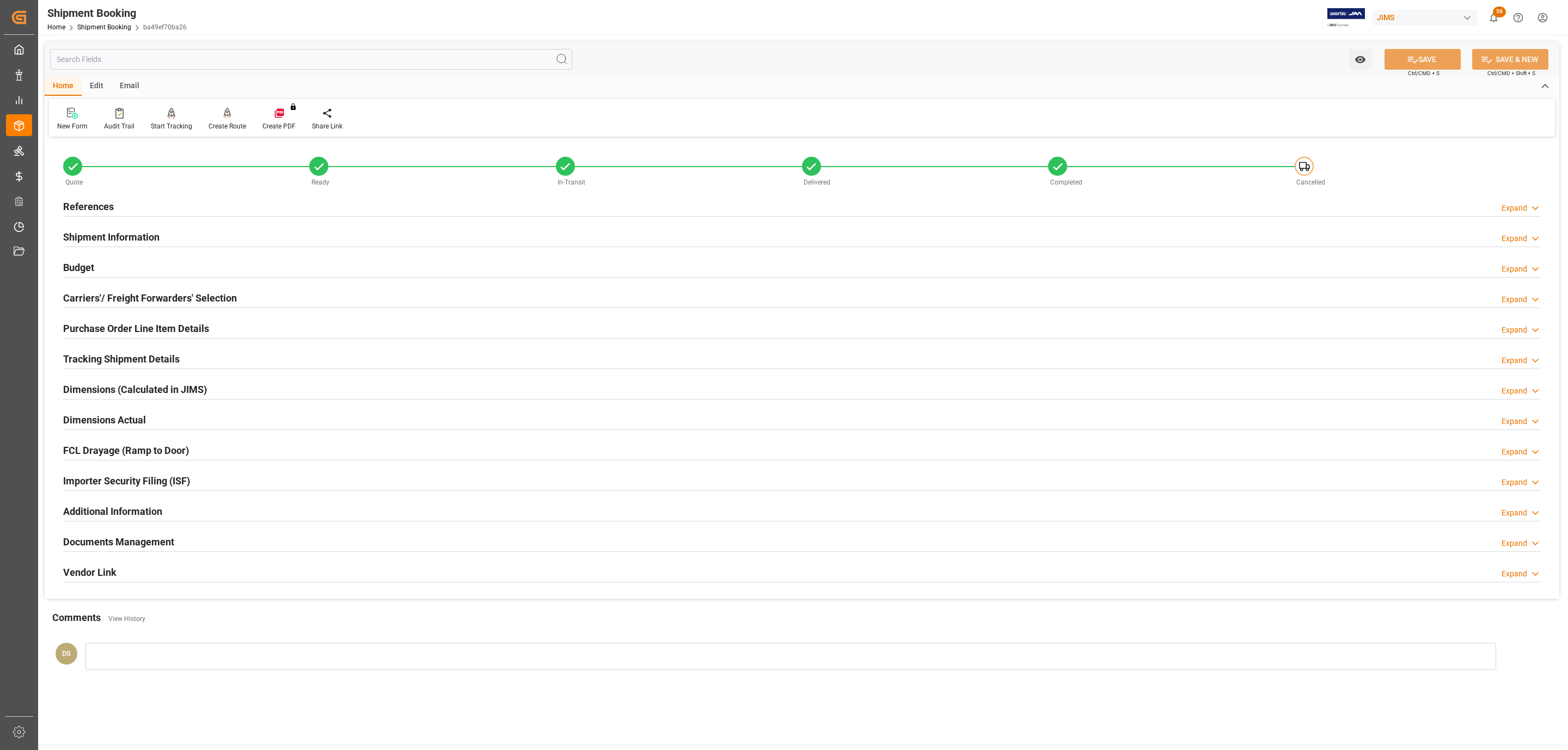
type input "27-06-2025"
click at [110, 203] on h2 "References" at bounding box center [88, 207] width 50 height 15
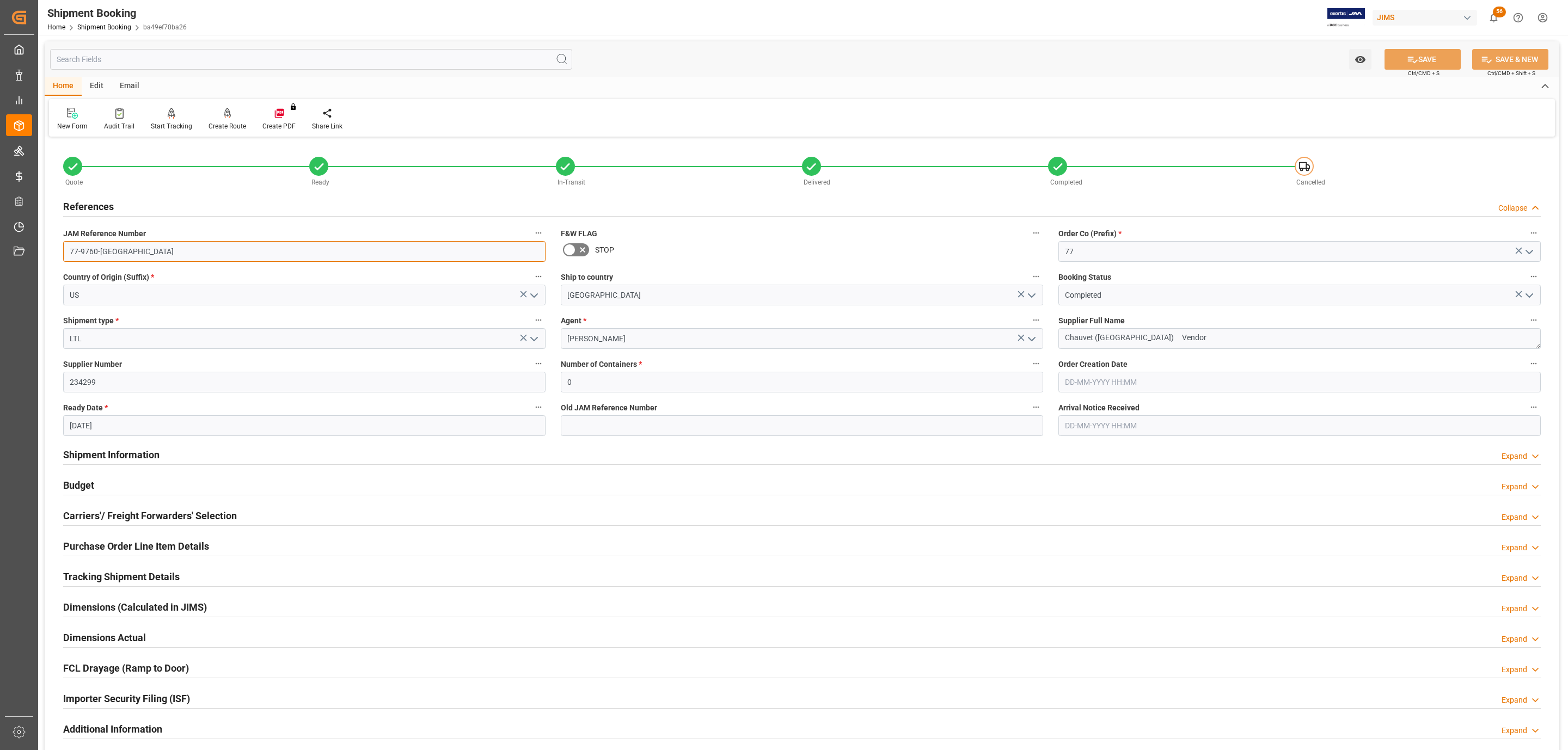
click at [138, 255] on input "77-9760-US" at bounding box center [304, 251] width 482 height 21
click at [99, 480] on div "Budget Expand" at bounding box center [801, 484] width 1477 height 21
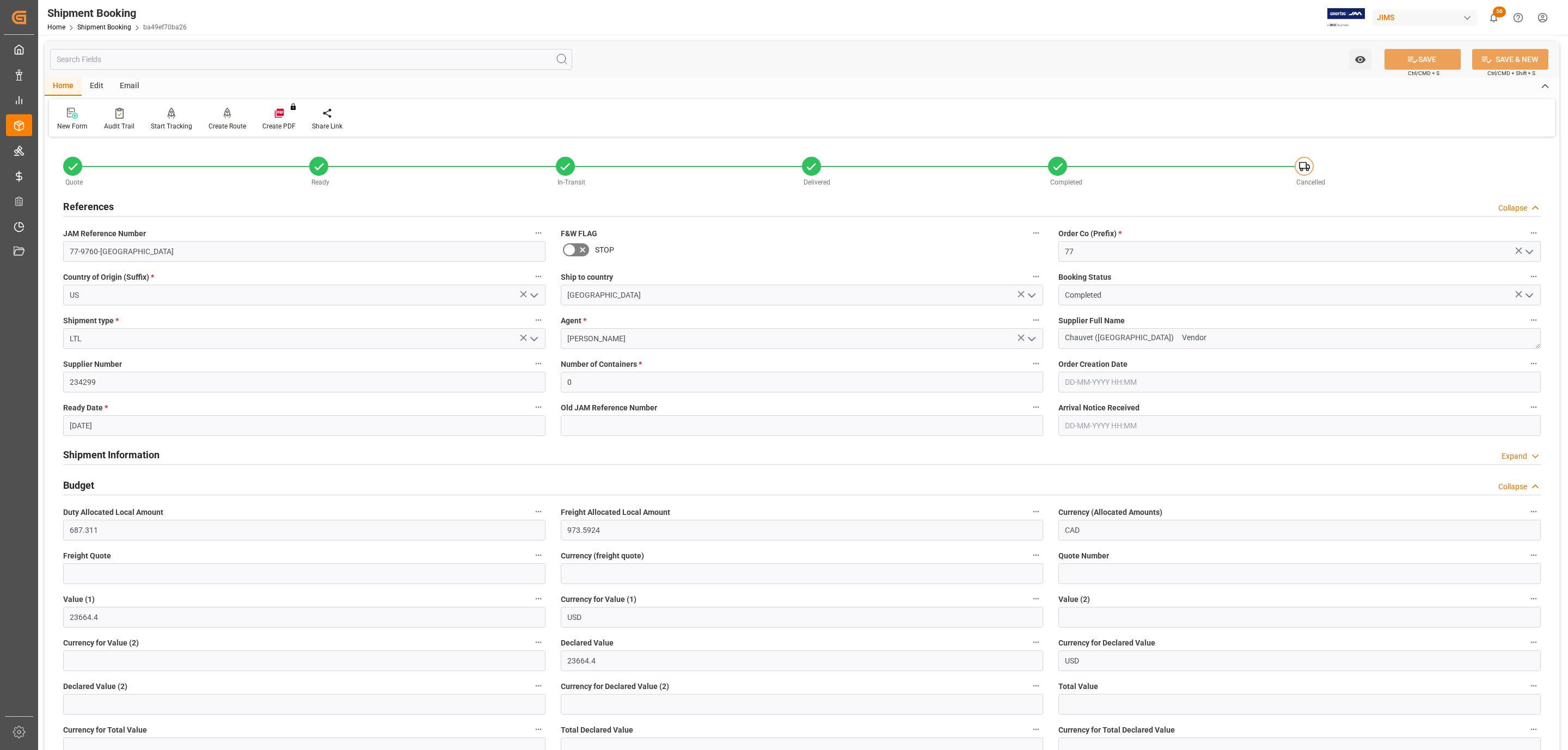
click at [99, 480] on div "Budget Collapse" at bounding box center [801, 484] width 1477 height 21
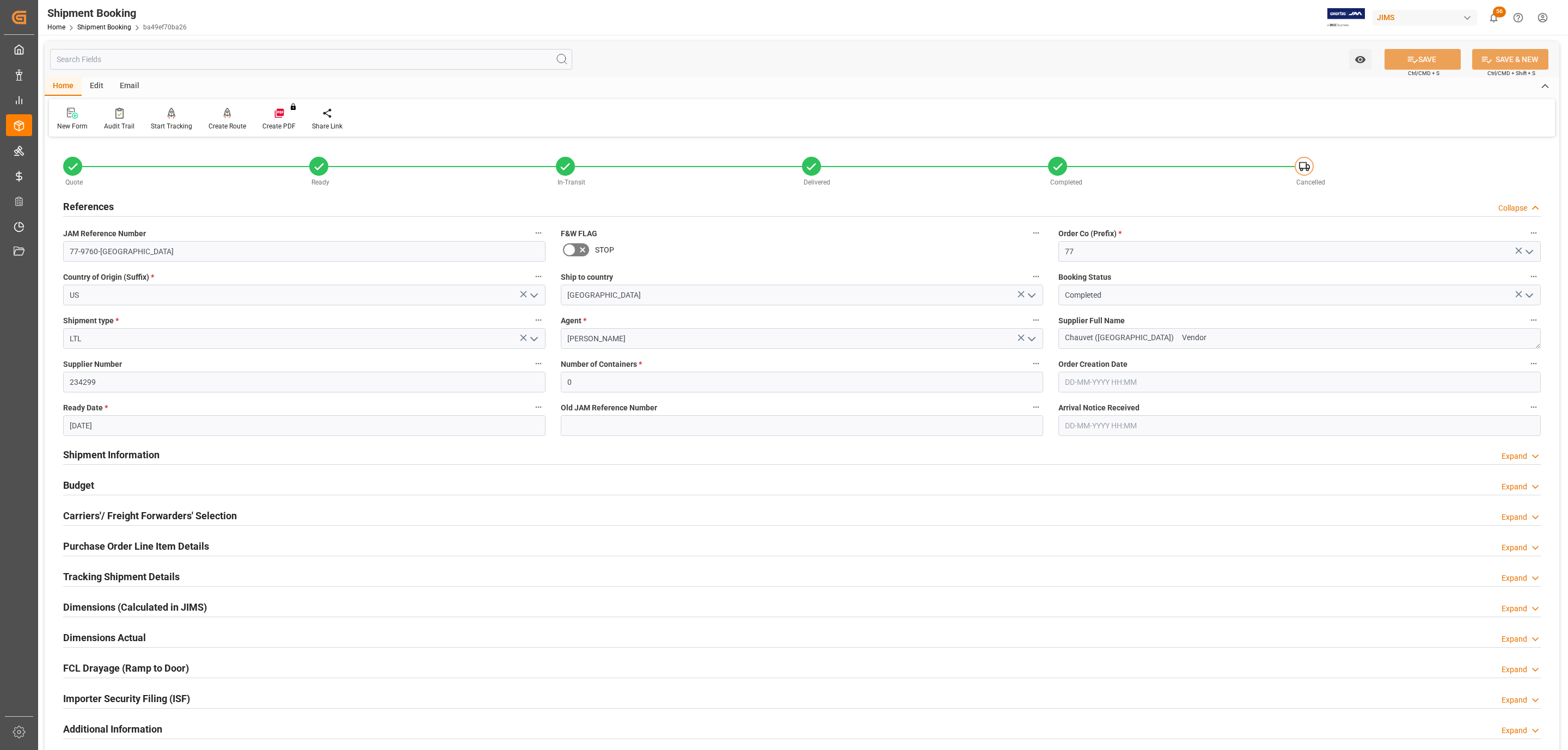
click at [103, 479] on div "Budget Expand" at bounding box center [801, 484] width 1477 height 21
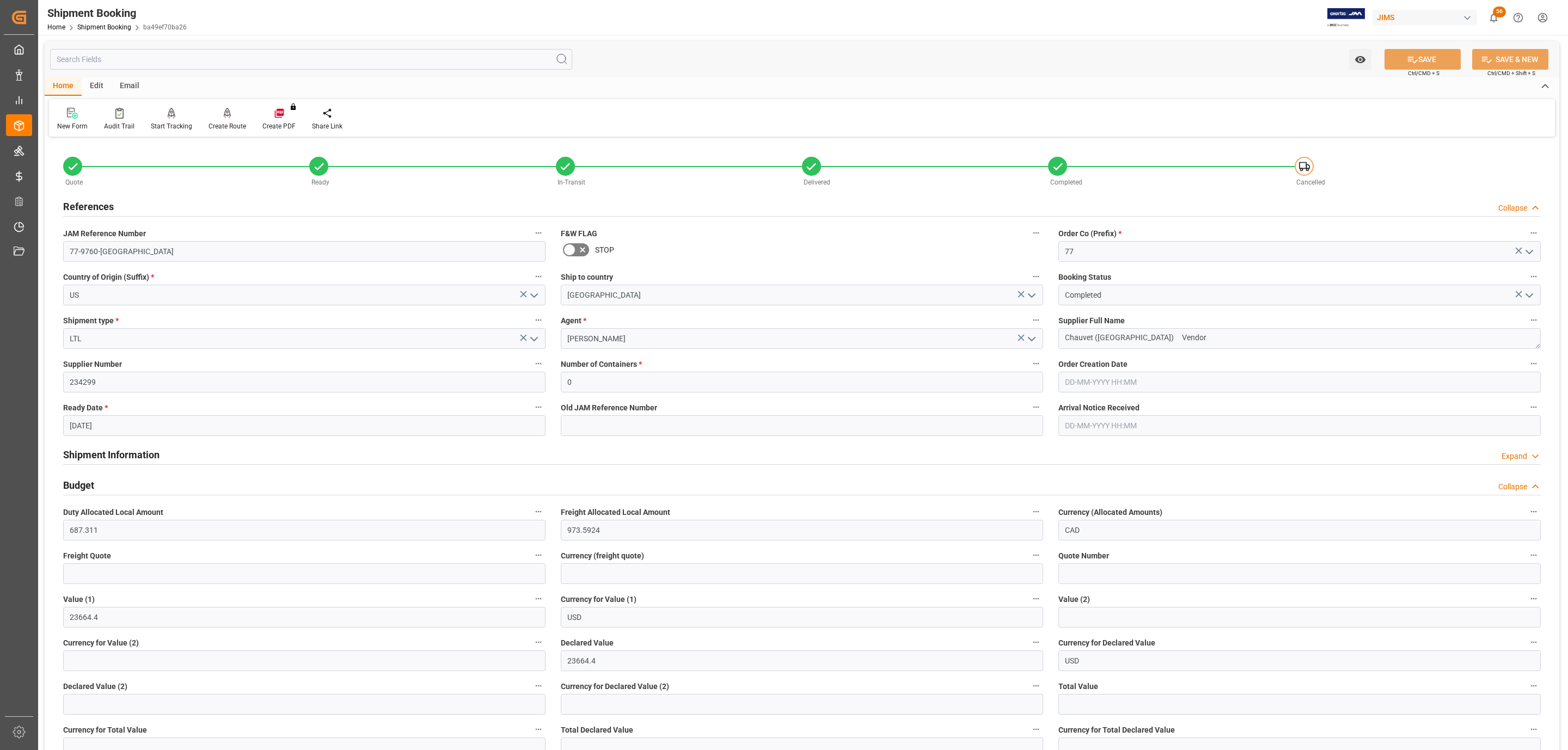
scroll to position [549, 0]
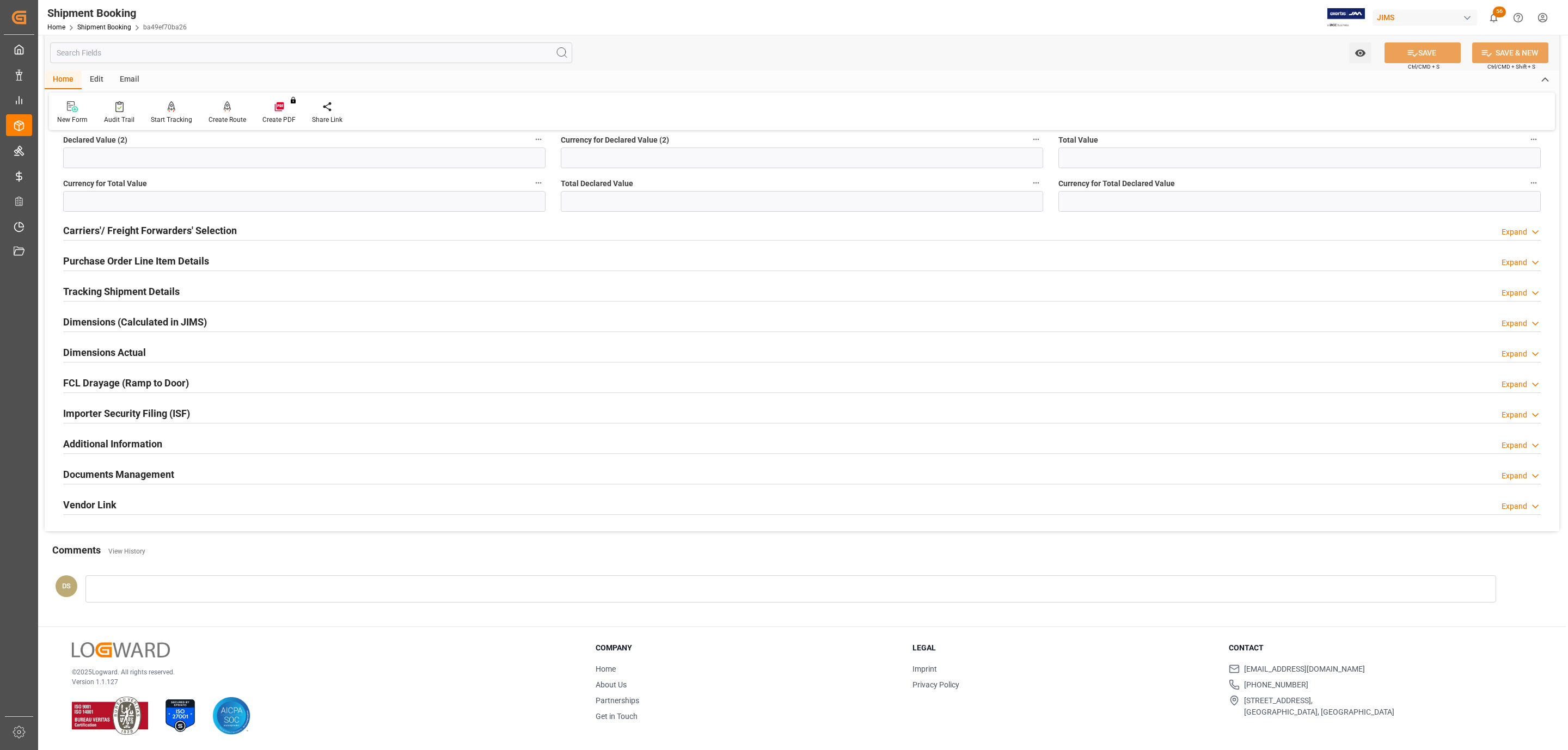
click at [196, 471] on div "Documents Management Expand" at bounding box center [801, 473] width 1477 height 21
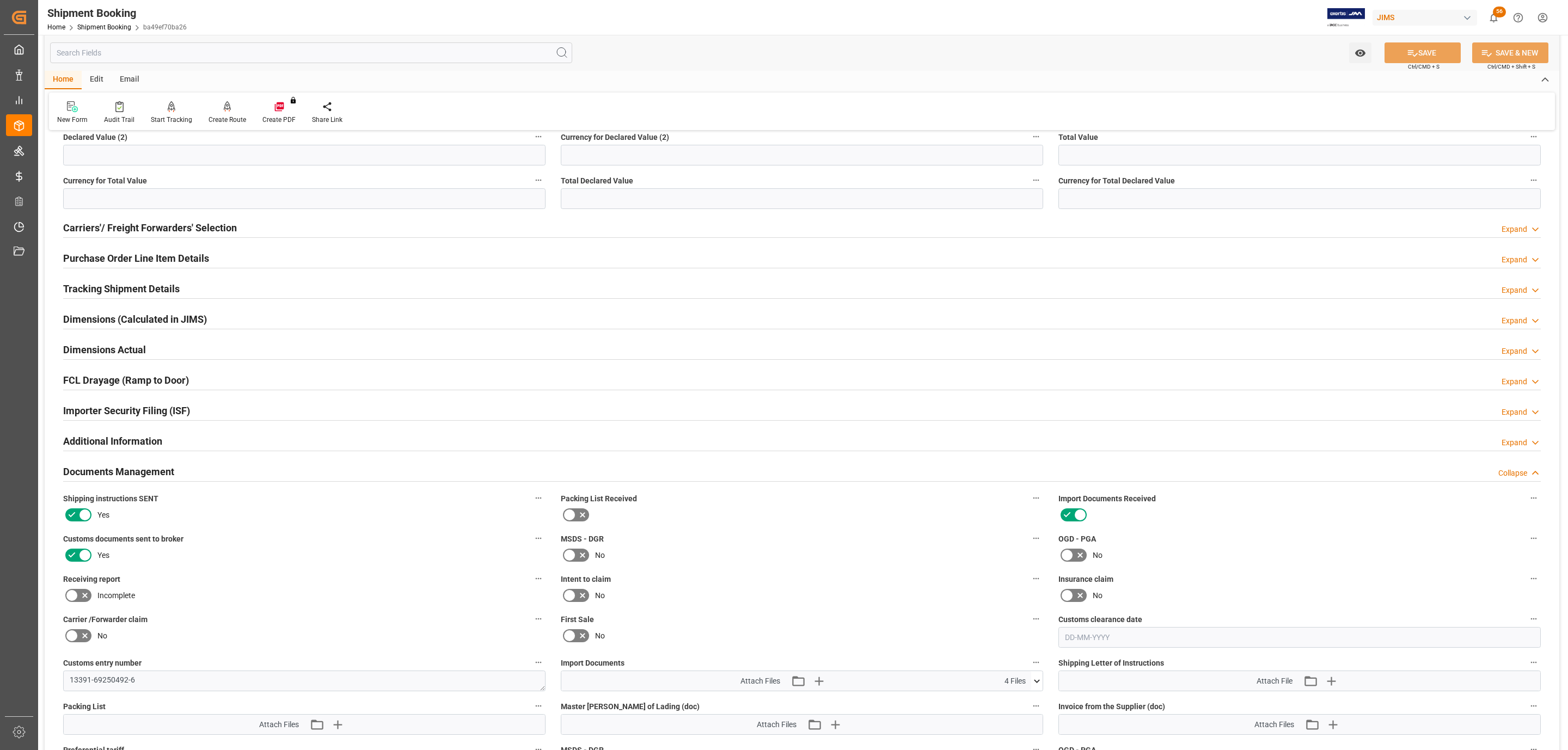
click at [196, 471] on div "Documents Management Collapse" at bounding box center [801, 471] width 1477 height 21
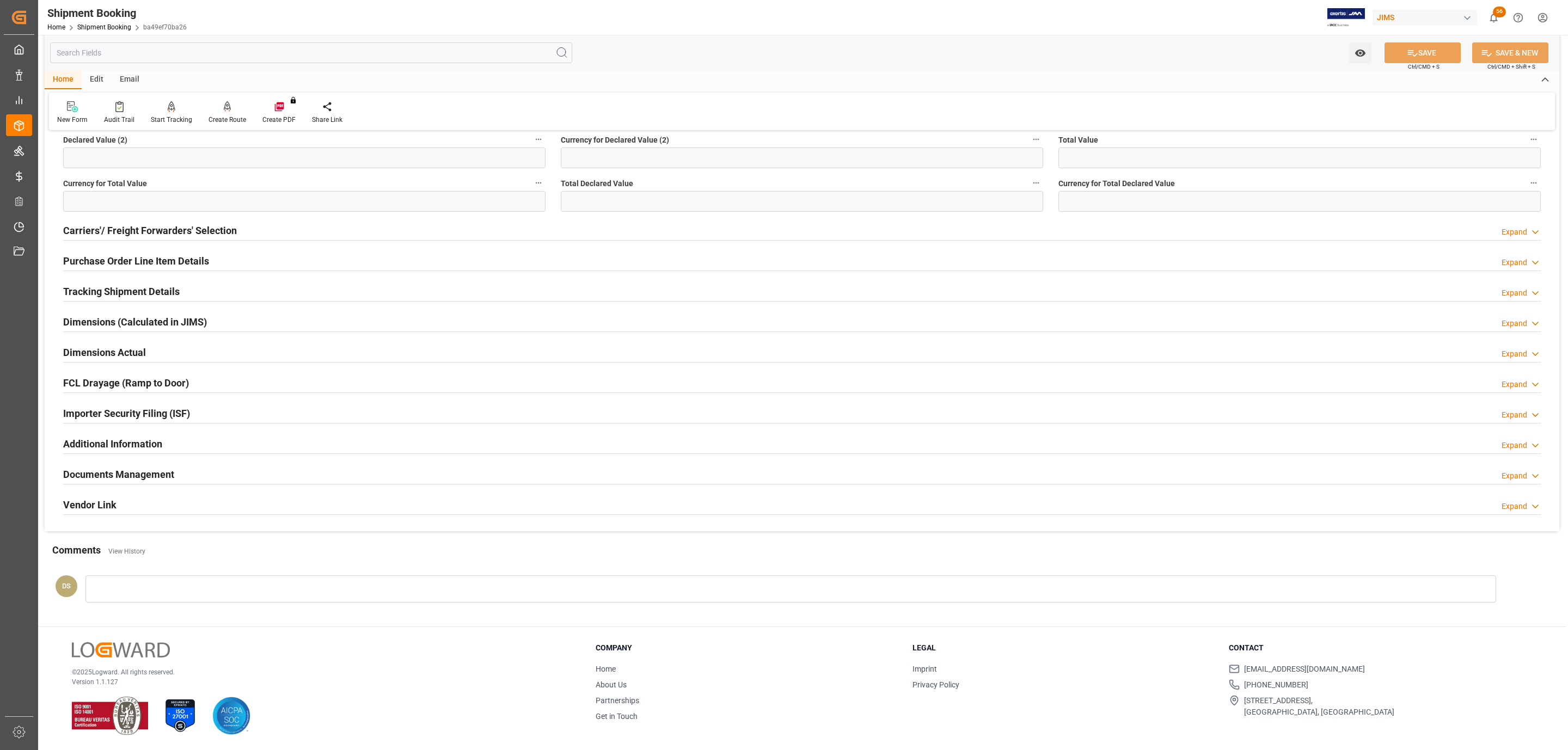
scroll to position [0, 0]
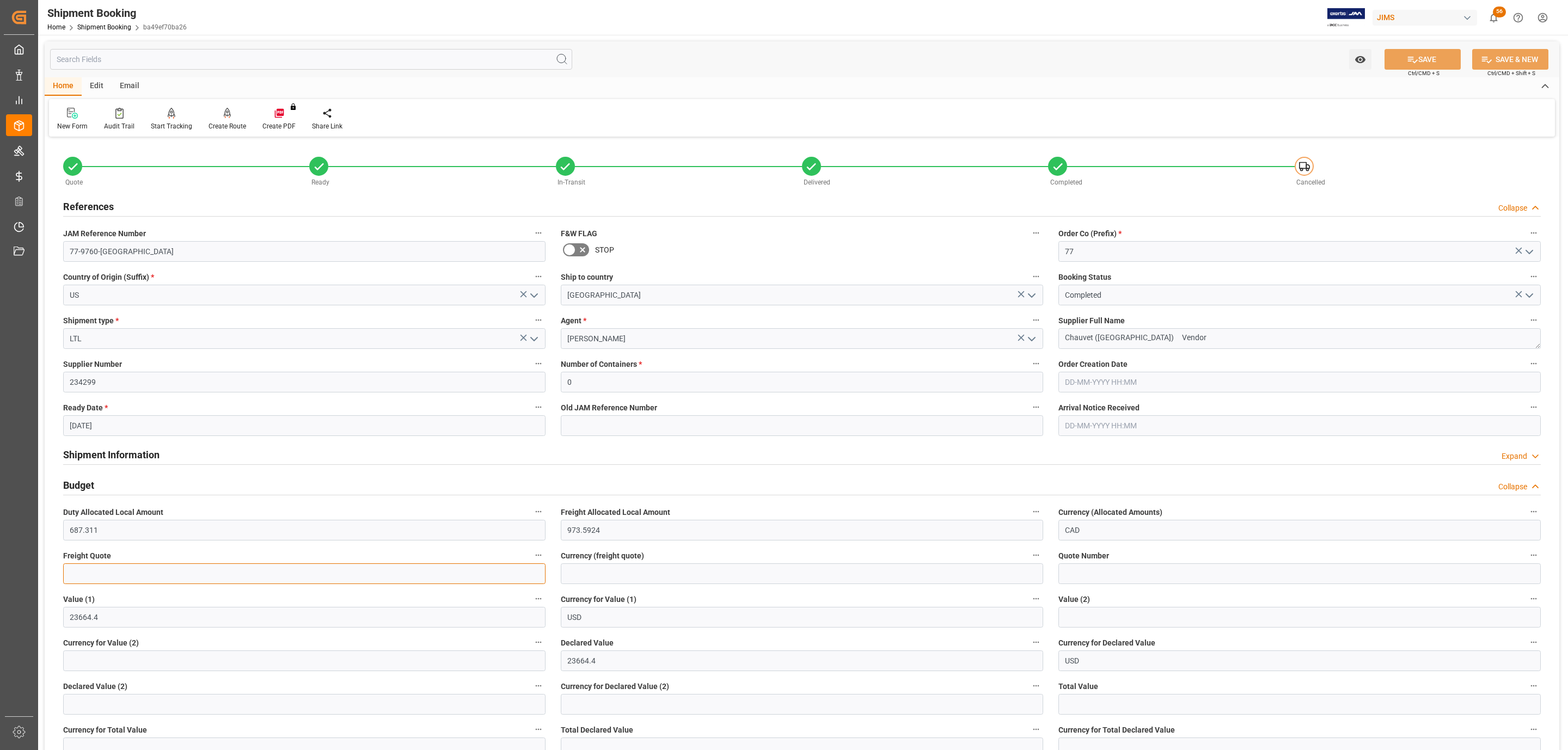
click at [82, 573] on input "text" at bounding box center [304, 573] width 482 height 21
type input "1555.50"
click at [593, 576] on input at bounding box center [801, 573] width 482 height 21
type input "CAD"
click at [1410, 59] on icon at bounding box center [1413, 60] width 10 height 7
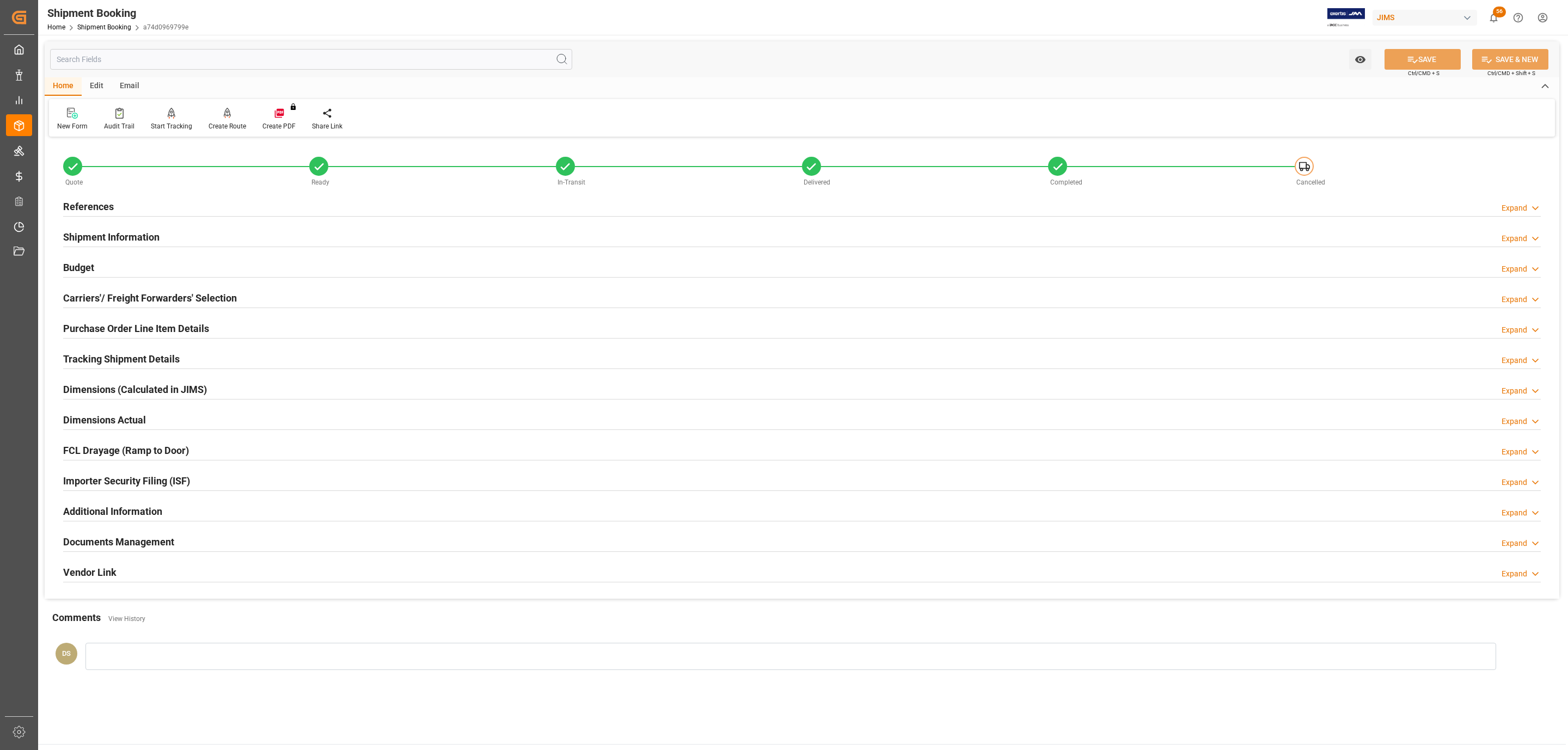
click at [192, 289] on div "Carriers'/ Freight Forwarders' Selection" at bounding box center [150, 297] width 174 height 21
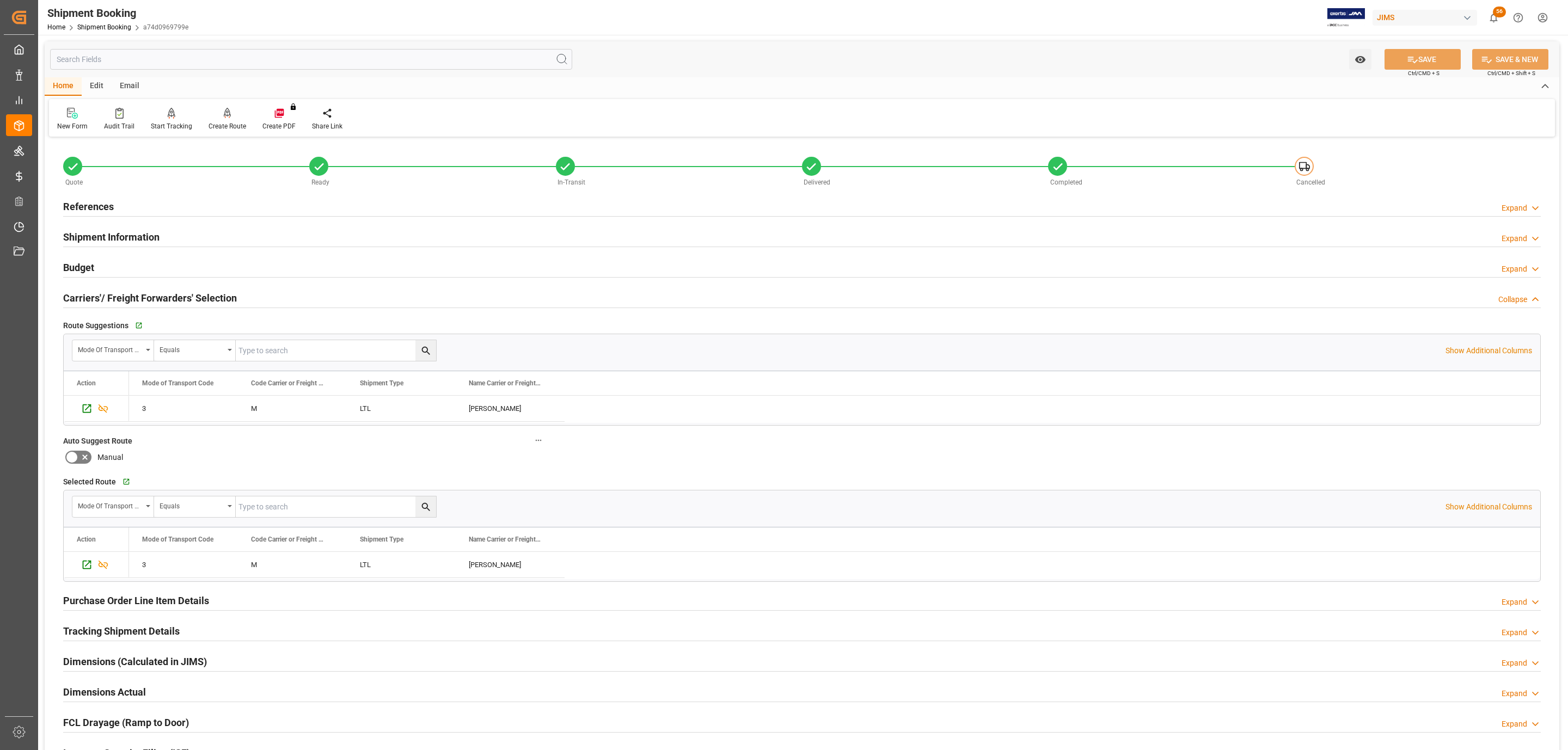
click at [167, 268] on div "Budget Expand" at bounding box center [801, 266] width 1477 height 21
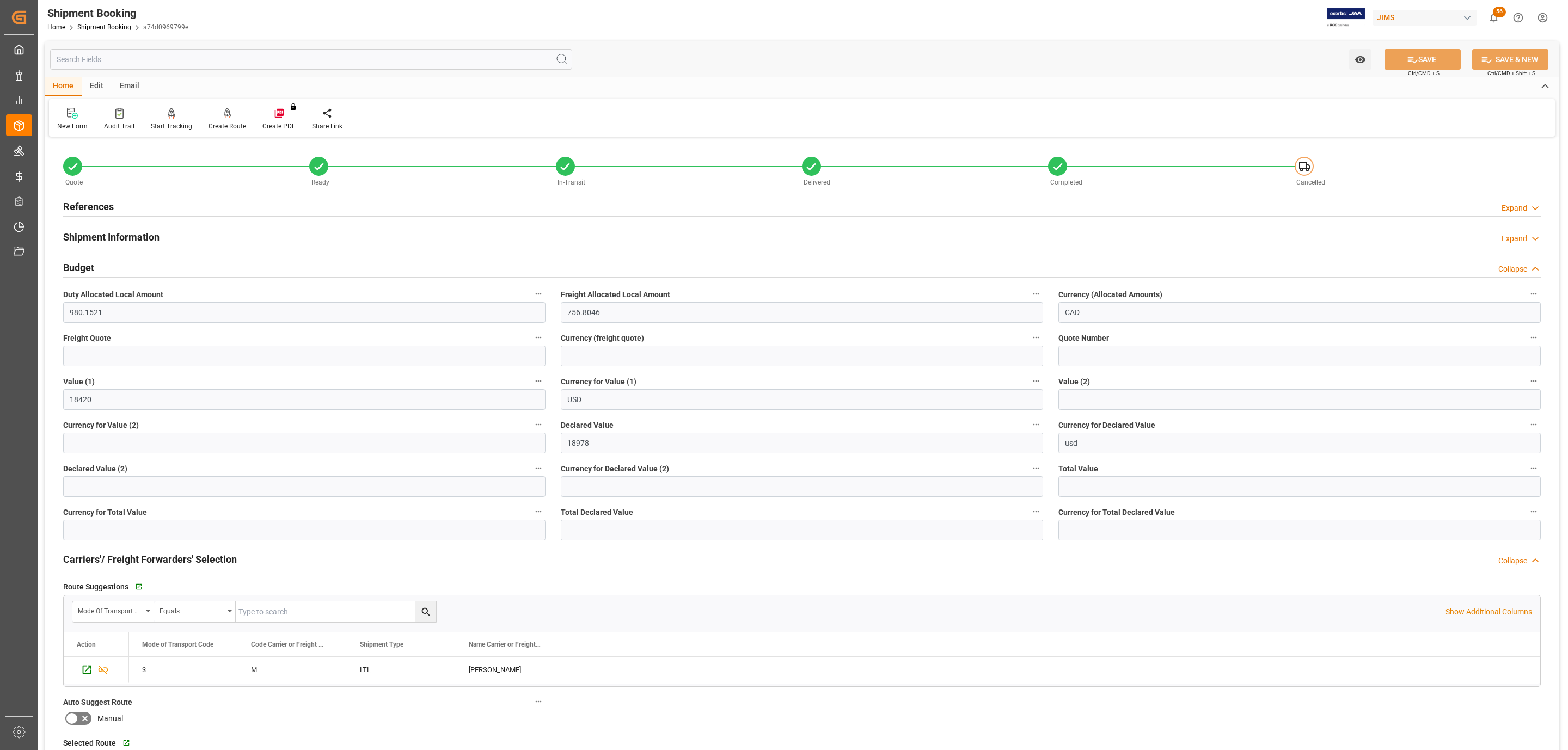
click at [134, 192] on div "References Expand" at bounding box center [801, 207] width 1493 height 31
click at [131, 203] on div "References Expand" at bounding box center [801, 205] width 1477 height 21
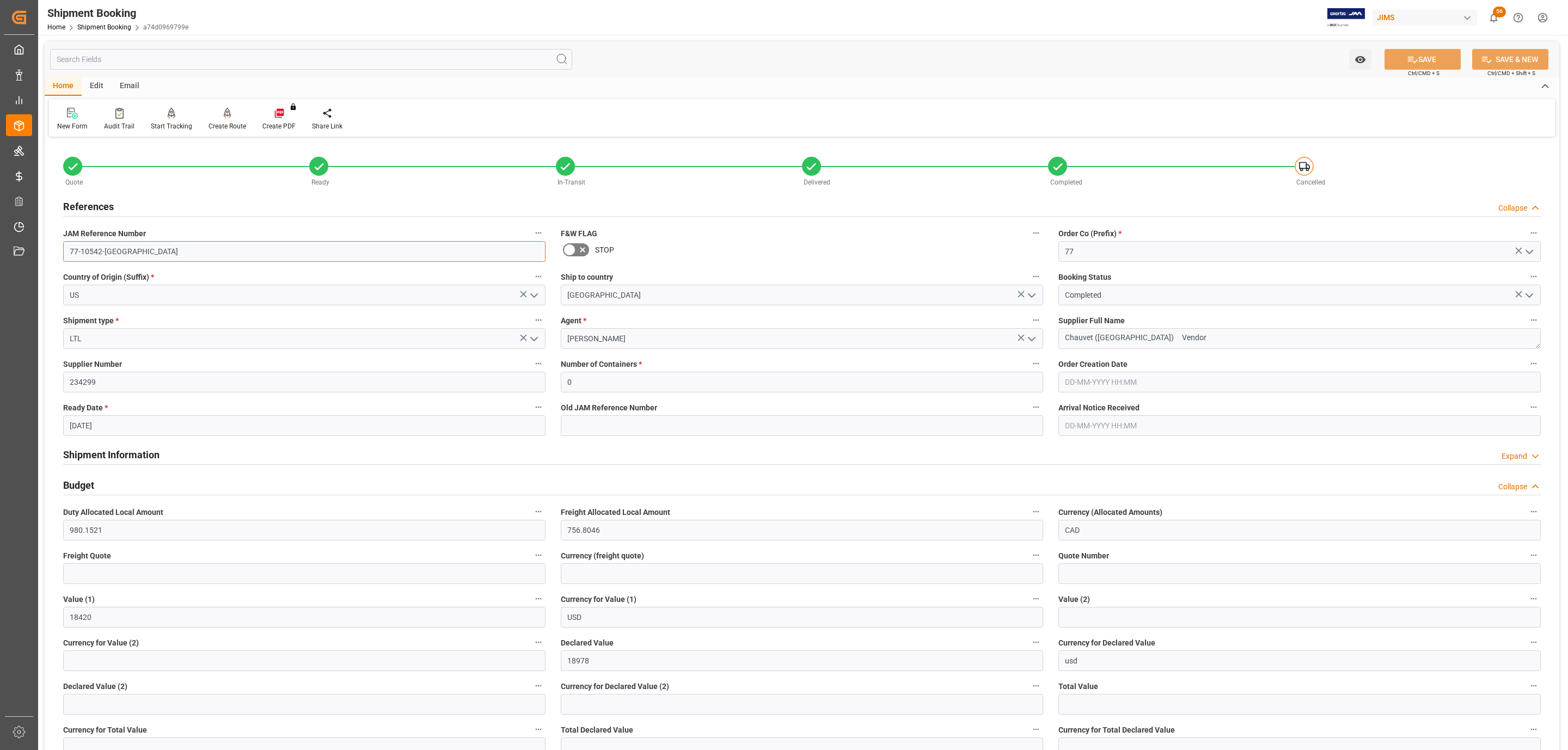
click at [124, 246] on input "77-10542-US" at bounding box center [304, 251] width 482 height 21
click at [98, 574] on input "text" at bounding box center [304, 573] width 482 height 21
type input "976"
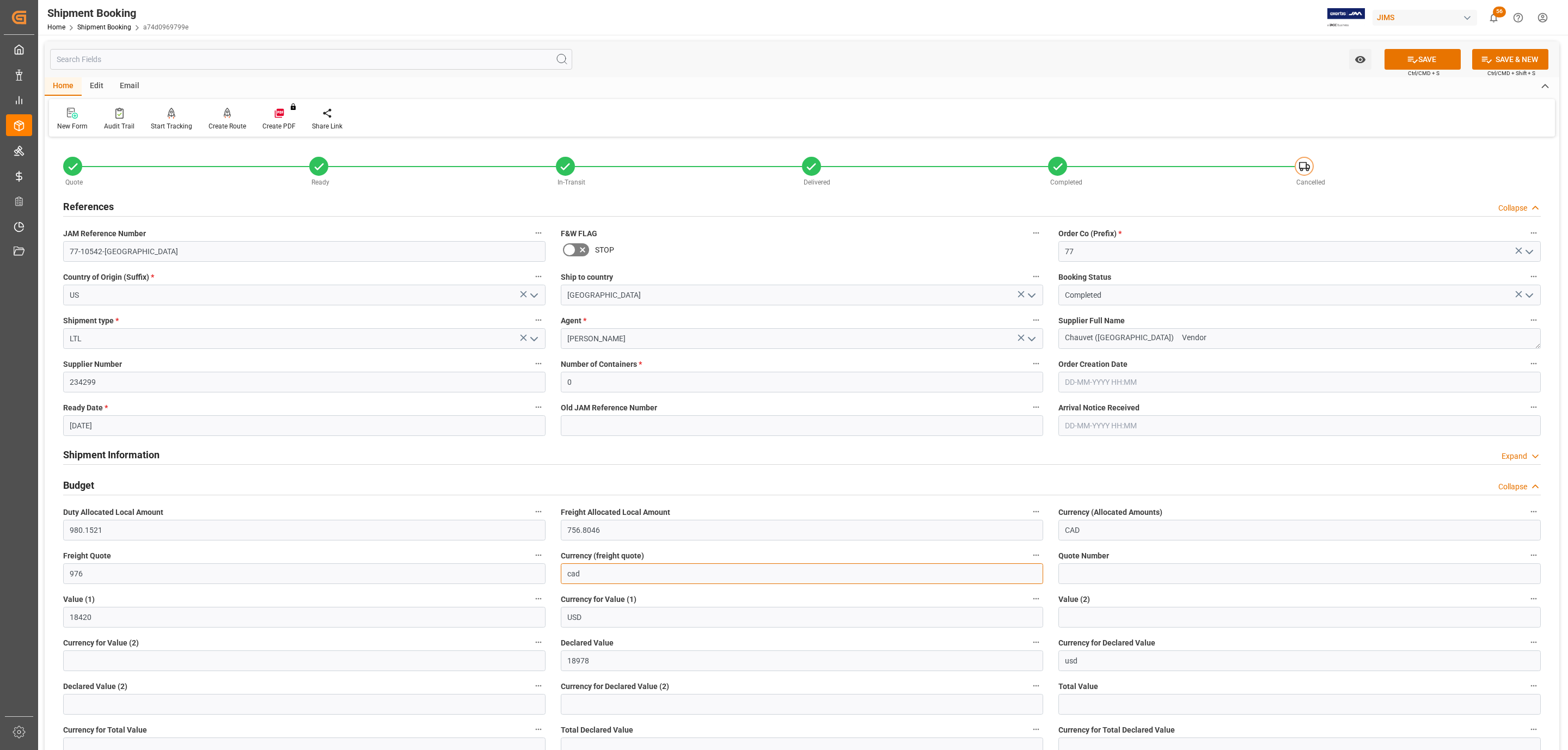
type input "CAD"
click at [1436, 54] on button "SAVE" at bounding box center [1422, 59] width 76 height 21
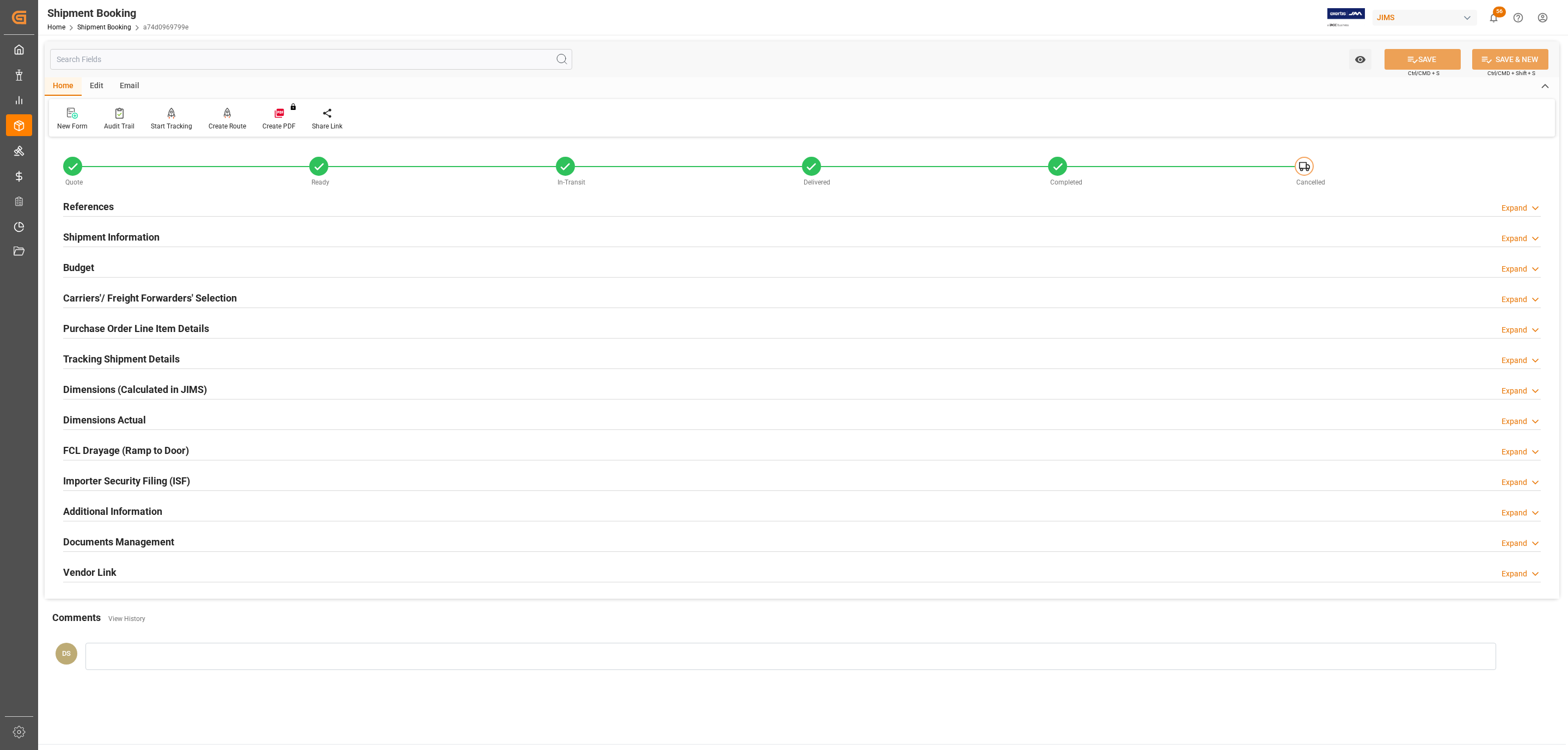
click at [225, 270] on div "Budget Expand" at bounding box center [801, 266] width 1477 height 21
type input "514.2584"
type input "521.4519"
type input "828.8104"
type input "568.9632"
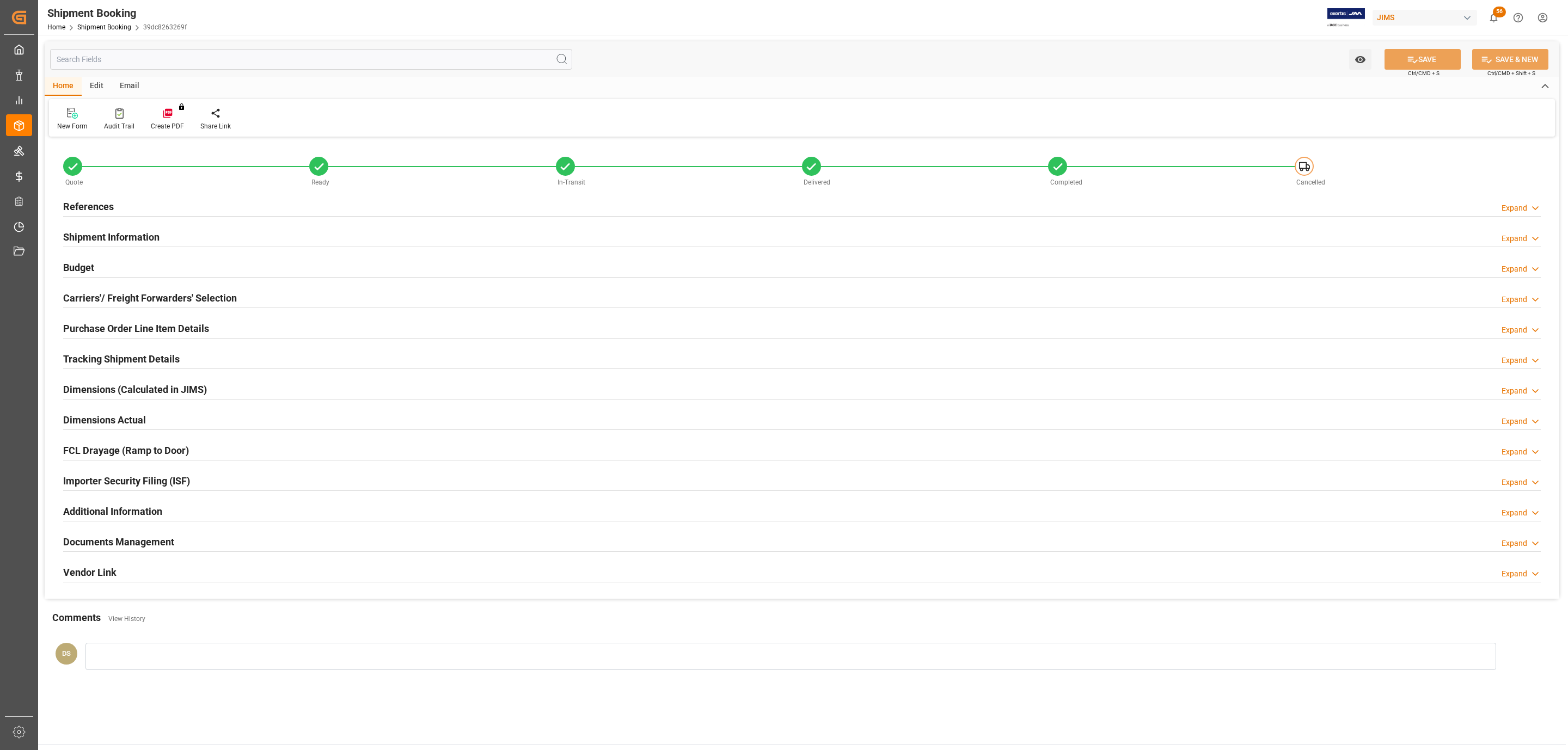
type input "13813"
click at [194, 273] on div "Budget Expand" at bounding box center [801, 266] width 1477 height 21
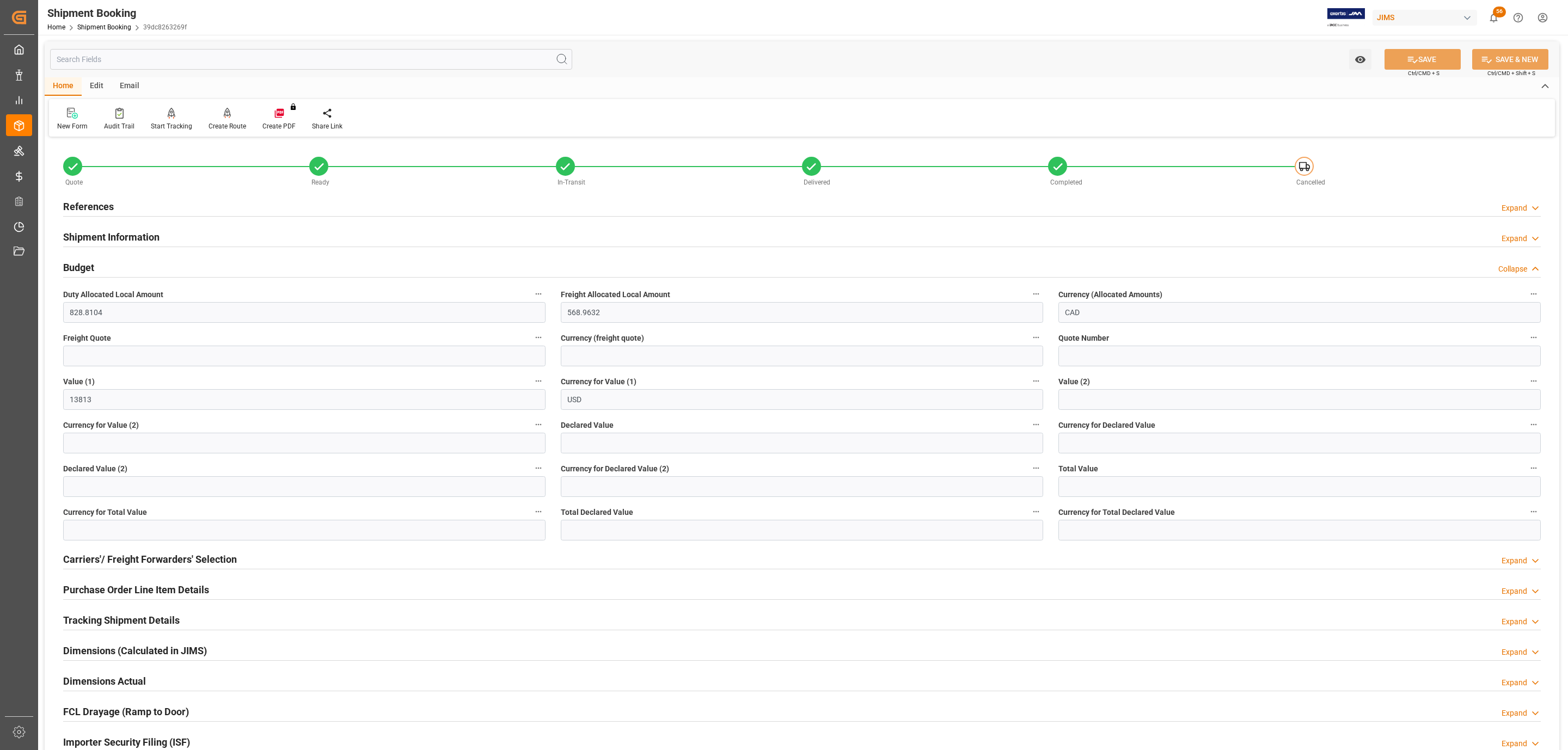
click at [228, 201] on div "References Expand" at bounding box center [801, 205] width 1477 height 21
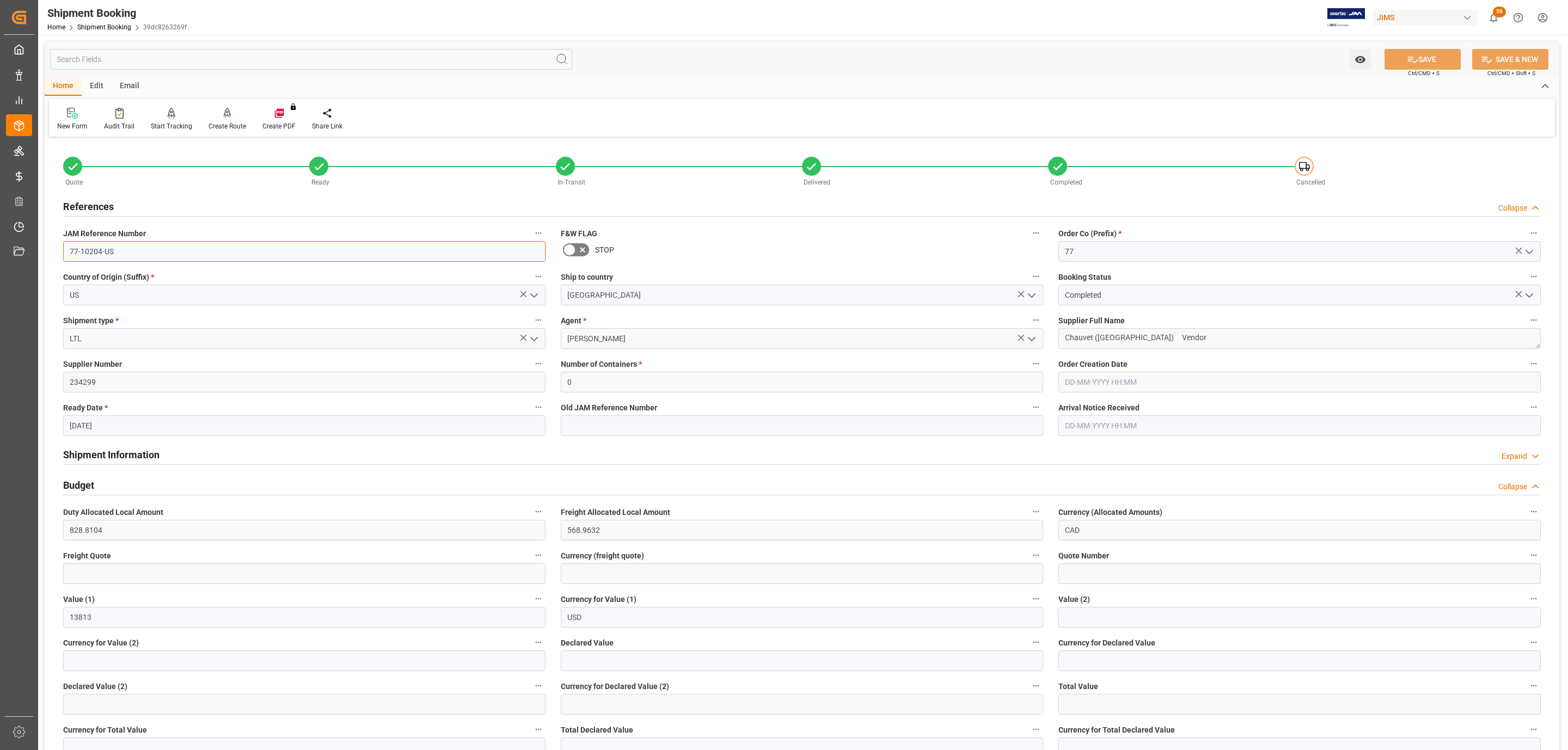
click at [127, 251] on input "77-10204-US" at bounding box center [304, 251] width 482 height 21
click at [100, 576] on input "text" at bounding box center [304, 573] width 482 height 21
type input "1128.50"
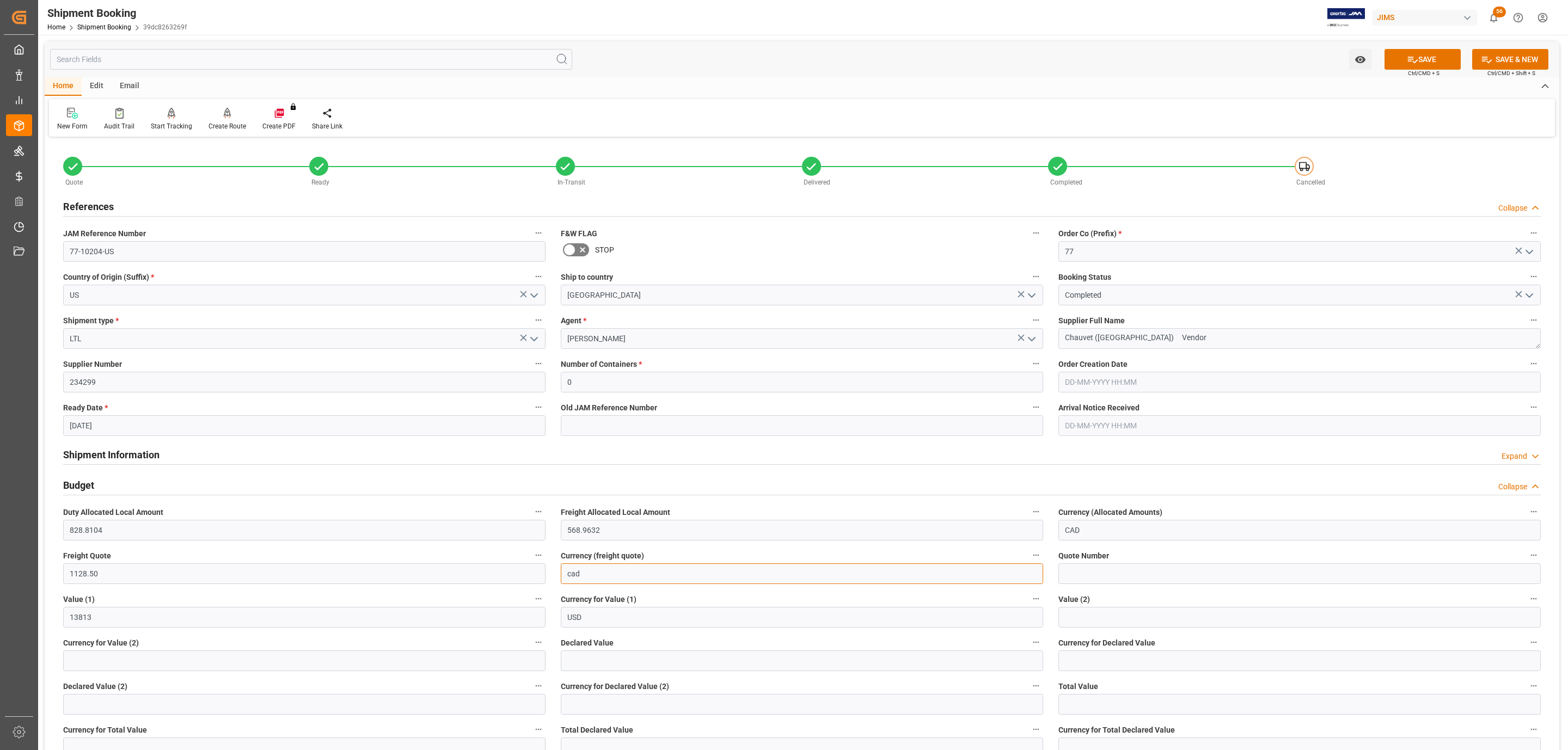
type input "CAD"
click at [1421, 60] on button "SAVE" at bounding box center [1422, 59] width 76 height 21
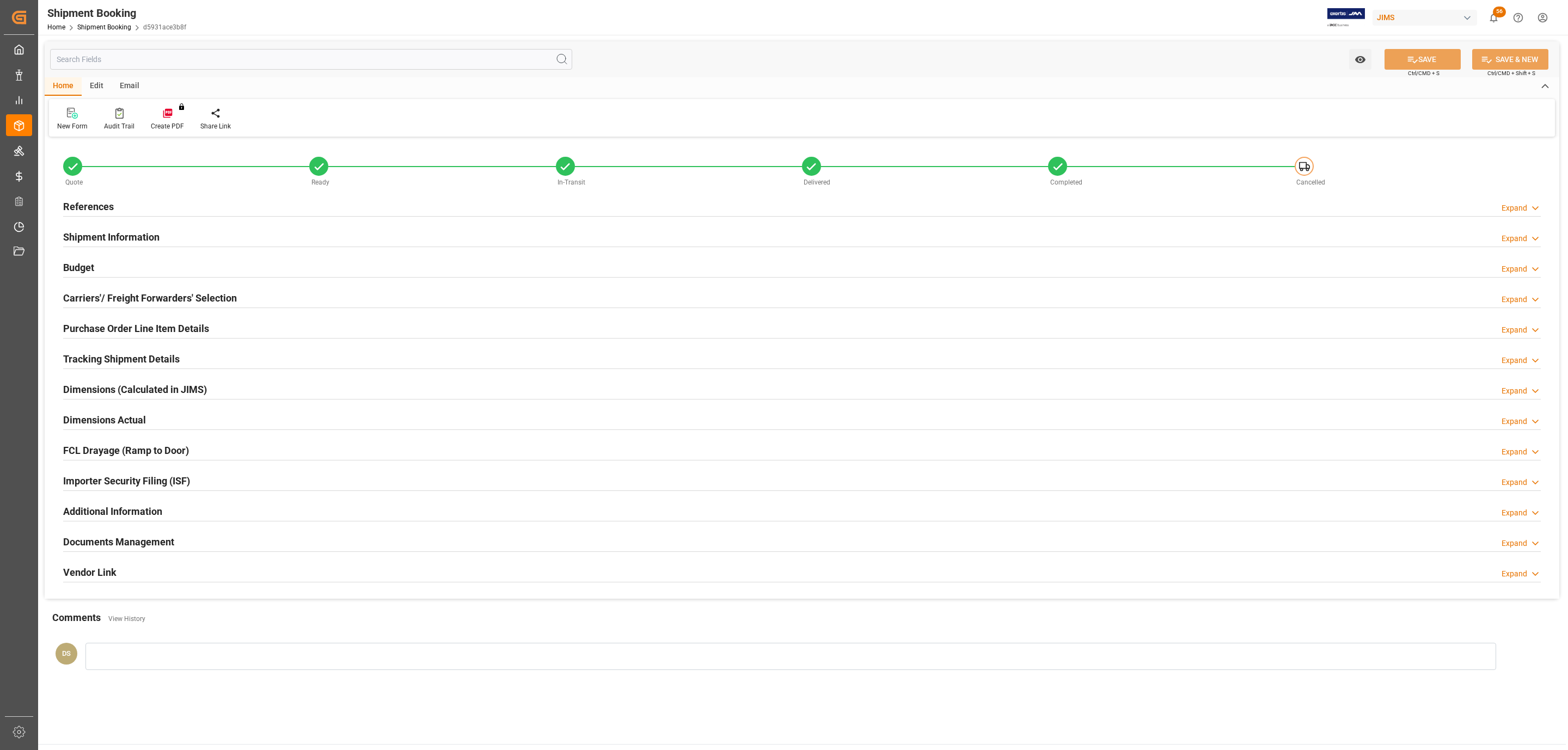
type input "0"
type input "270.4499"
type input "211.0398"
type input "793"
type input "5140"
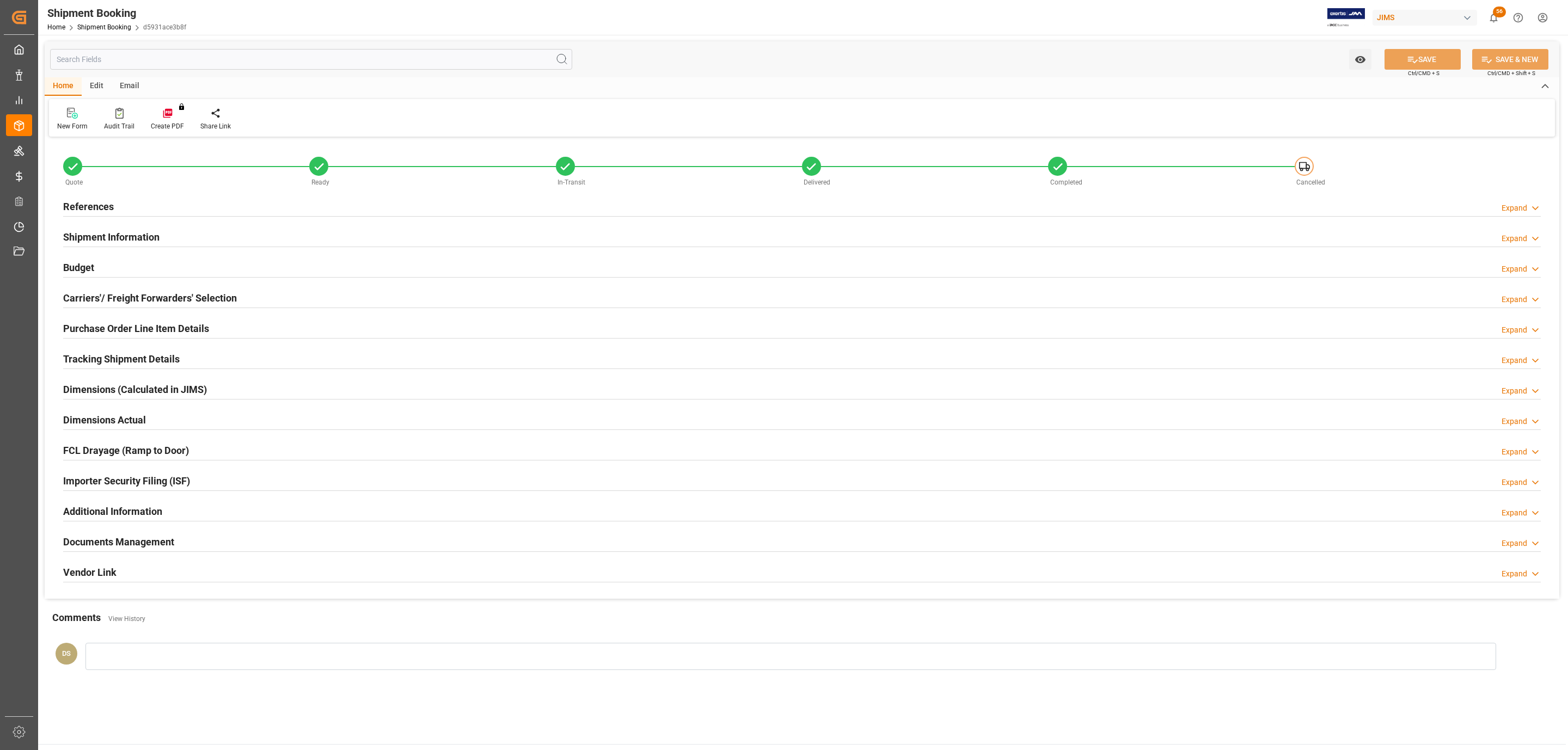
type input "5140"
type input "13-06-2025"
click at [108, 202] on h2 "References" at bounding box center [88, 207] width 50 height 15
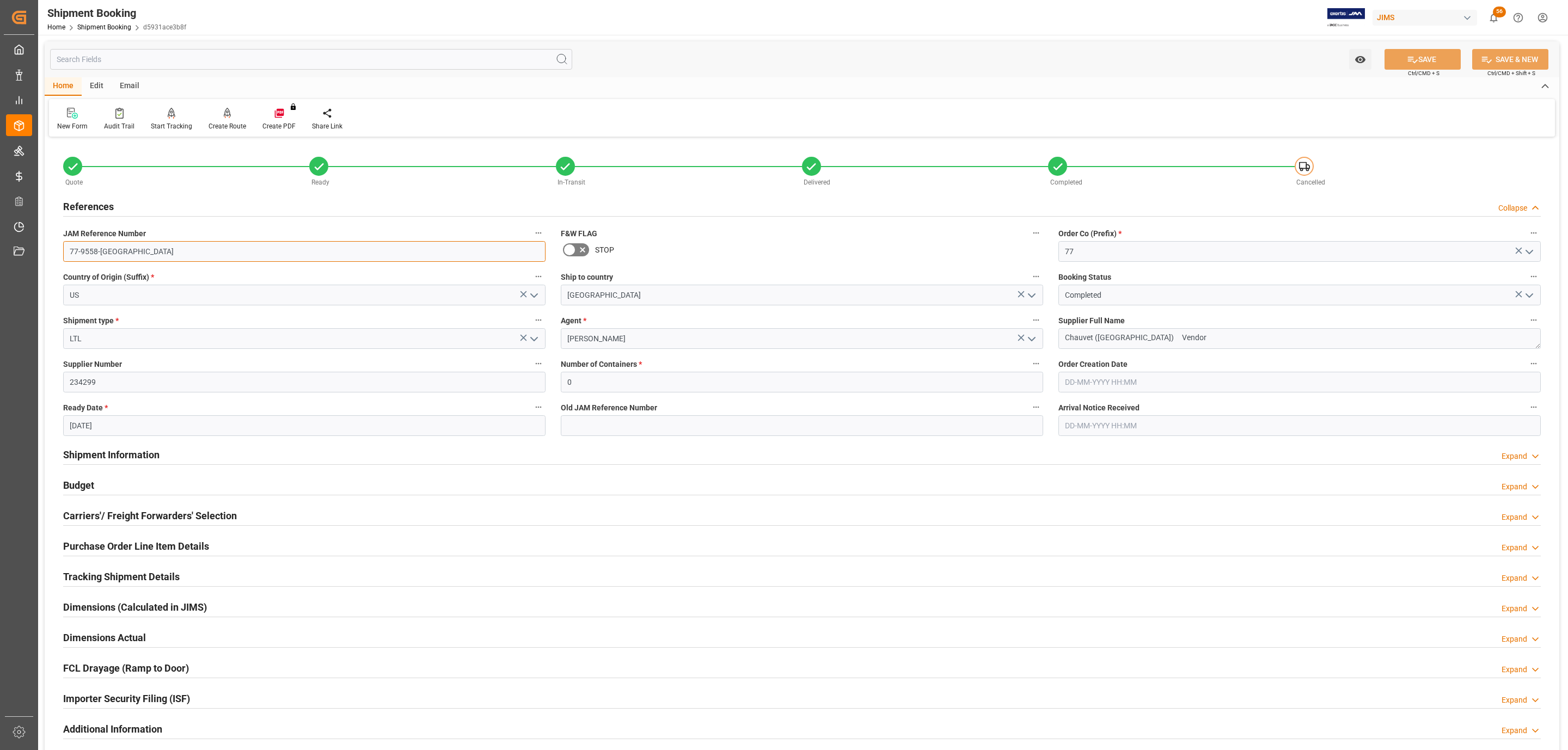
click at [117, 245] on input "77-9558-US" at bounding box center [304, 251] width 482 height 21
click at [101, 488] on div "Budget Expand" at bounding box center [801, 484] width 1477 height 21
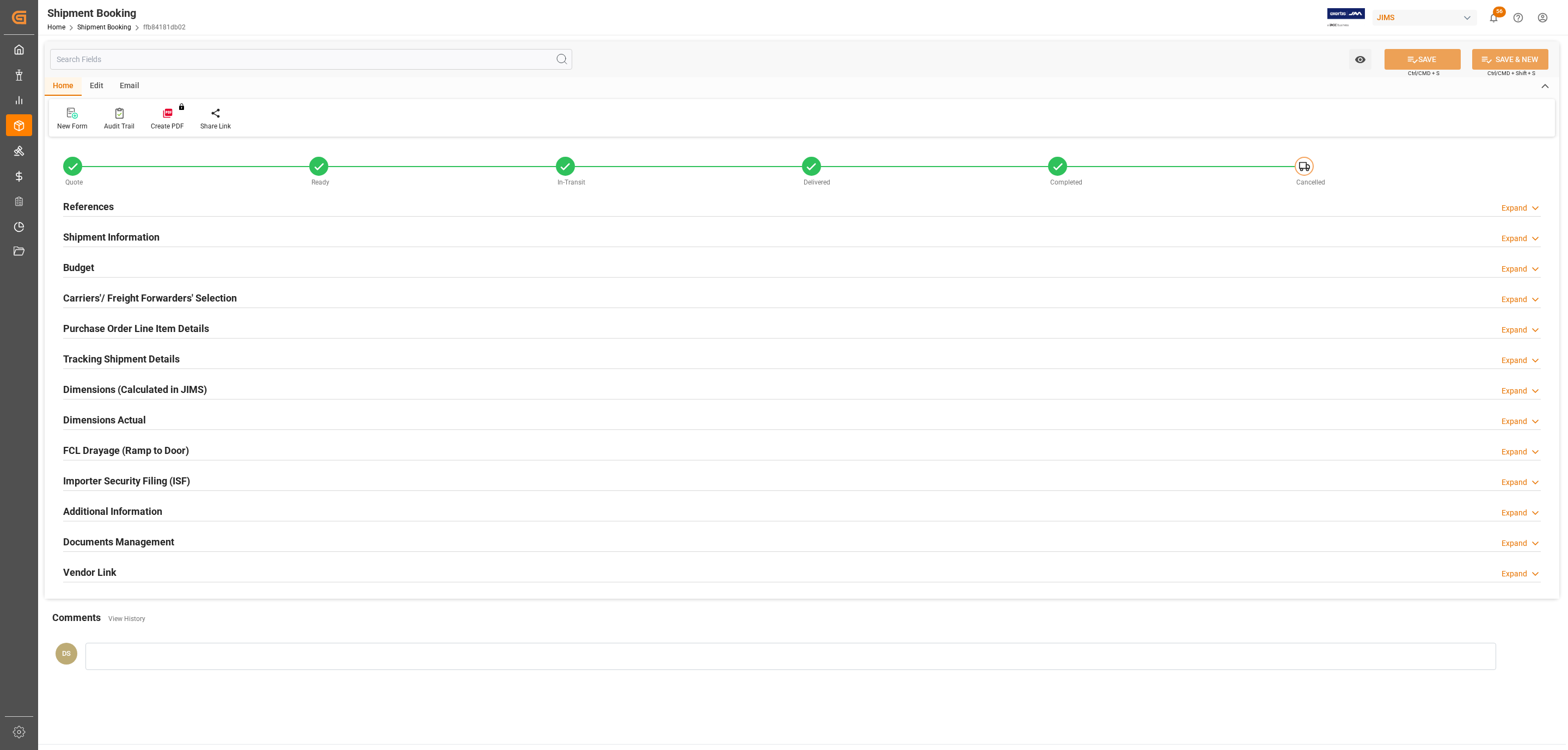
type input "415.5372"
type input "793.3998"
type input "19598.2"
click at [106, 264] on div "Budget Expand" at bounding box center [801, 266] width 1477 height 21
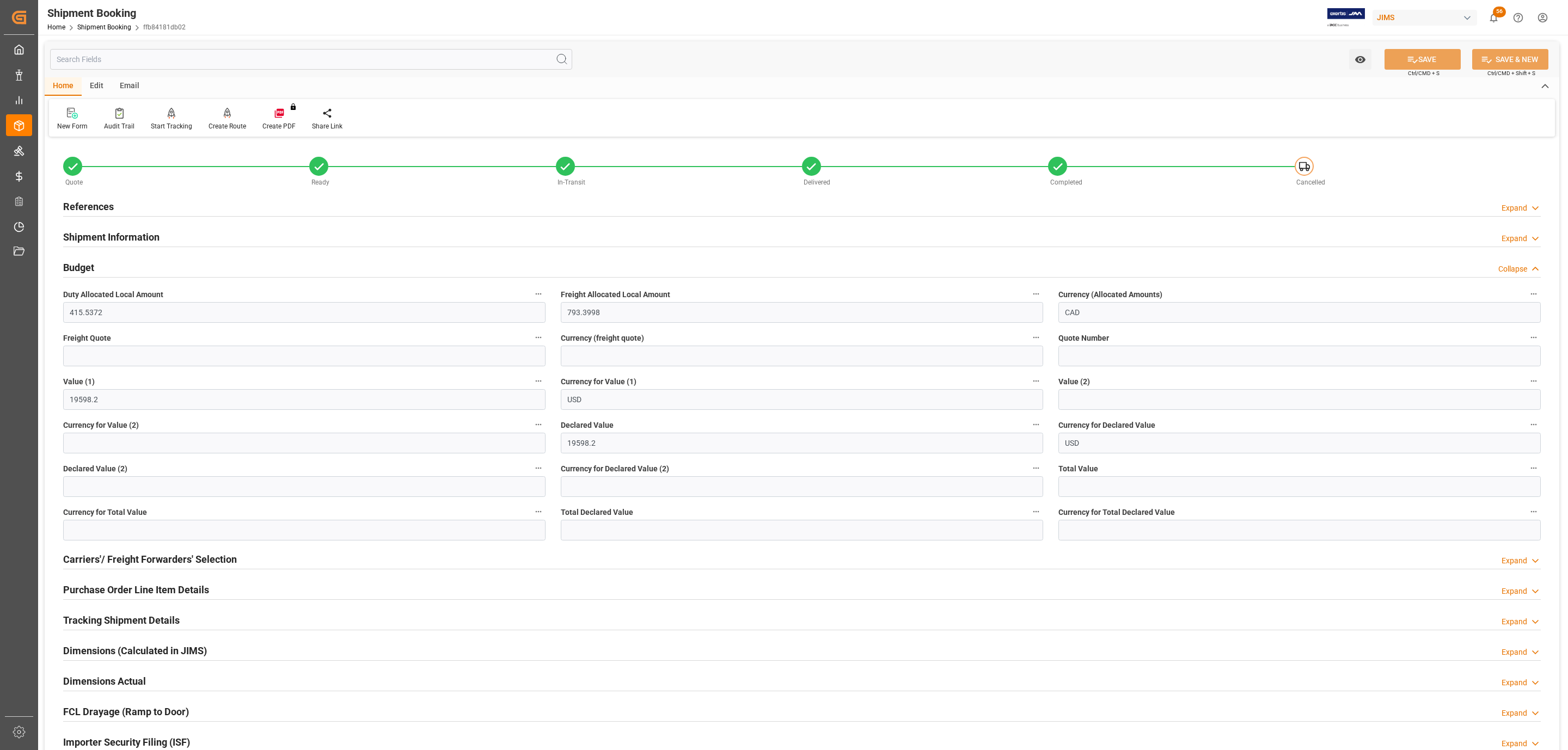
click at [182, 208] on div "References Expand" at bounding box center [801, 205] width 1477 height 21
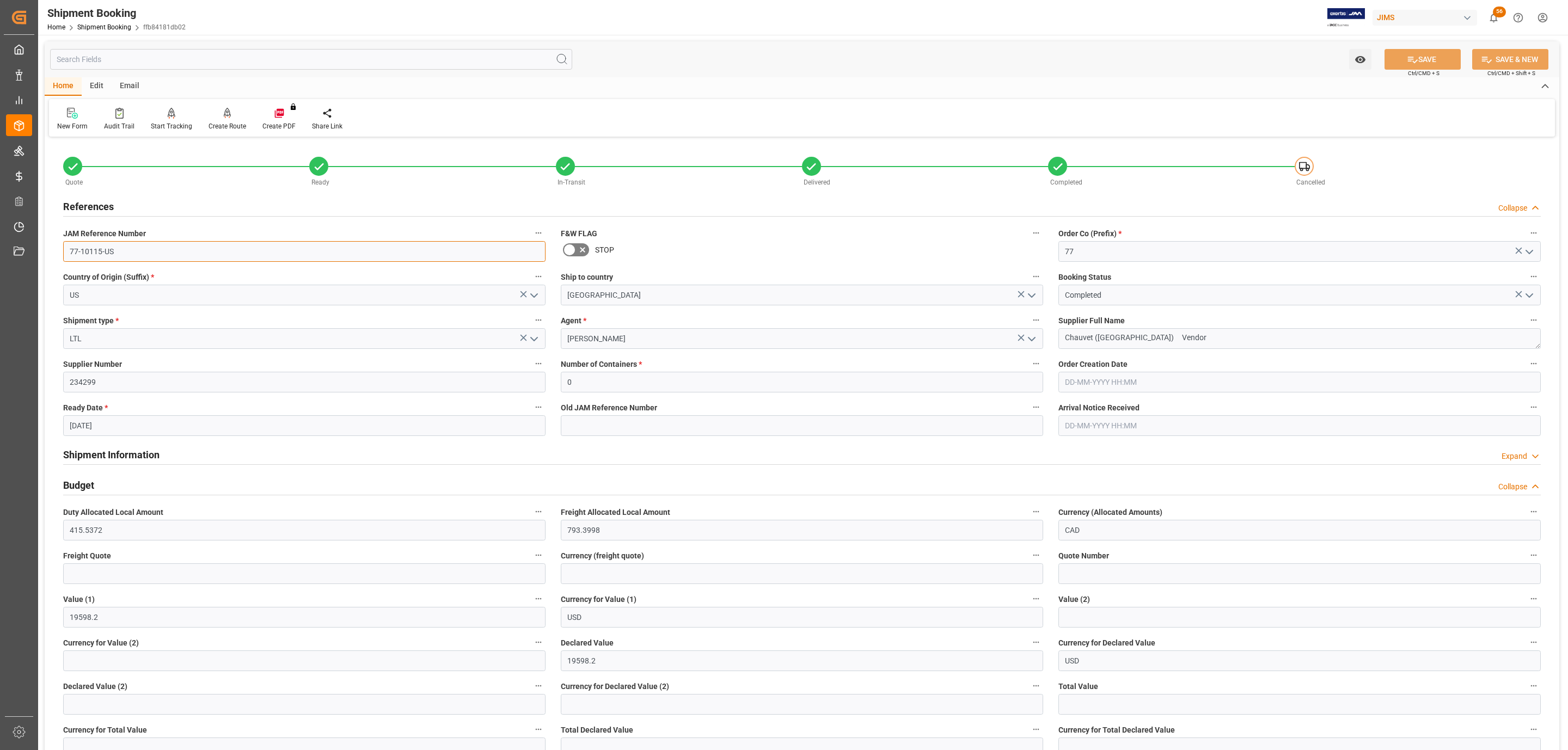
click at [142, 253] on input "77-10115-US" at bounding box center [304, 251] width 482 height 21
click at [110, 580] on input "text" at bounding box center [304, 573] width 482 height 21
type input "793"
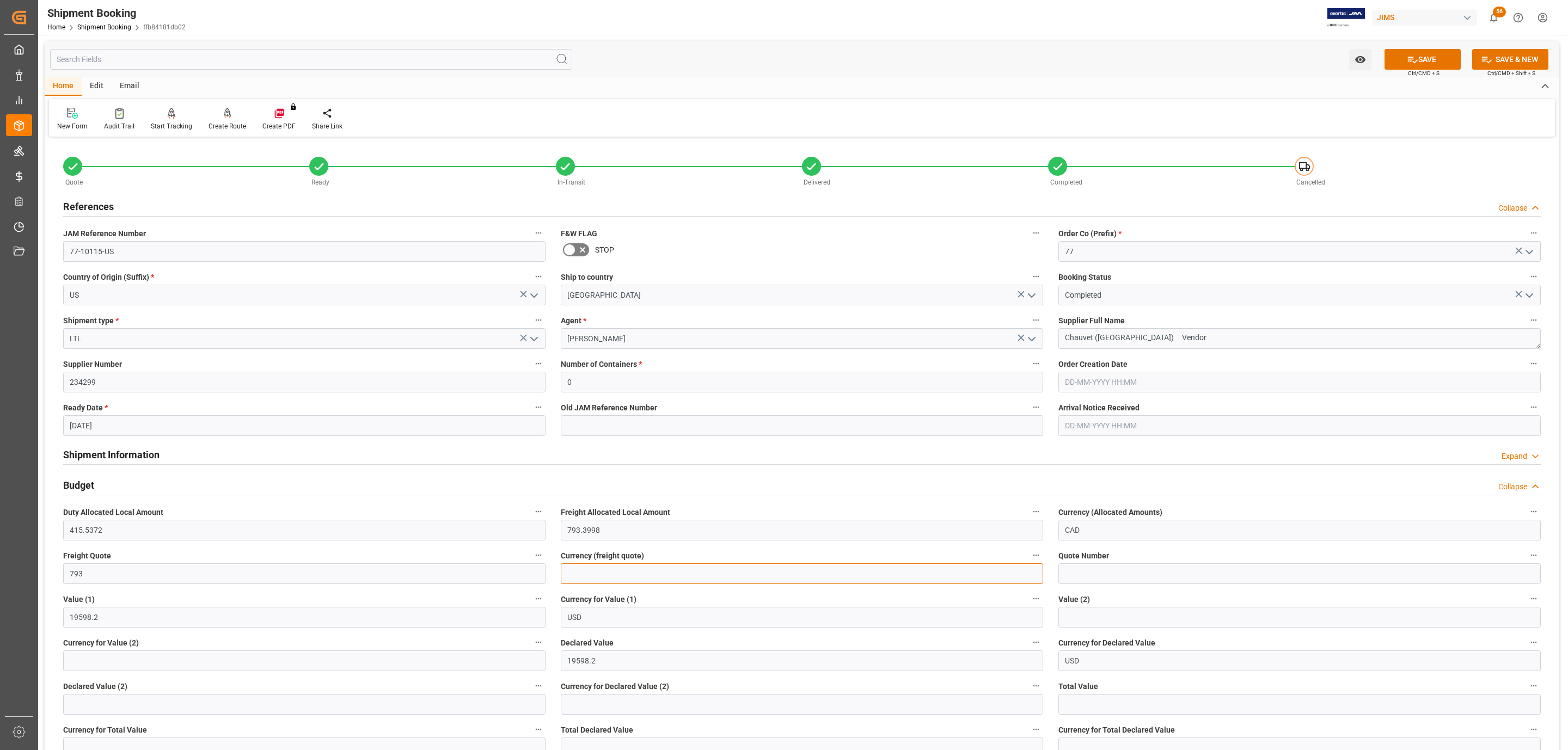
click at [595, 573] on input at bounding box center [801, 573] width 482 height 21
type input "USD"
drag, startPoint x: 600, startPoint y: 572, endPoint x: 526, endPoint y: 584, distance: 75.0
click at [526, 584] on div "Quote Ready In-Transit Delivered Completed Cancelled References Collapse JAM Re…" at bounding box center [801, 609] width 1514 height 938
type input "CAD"
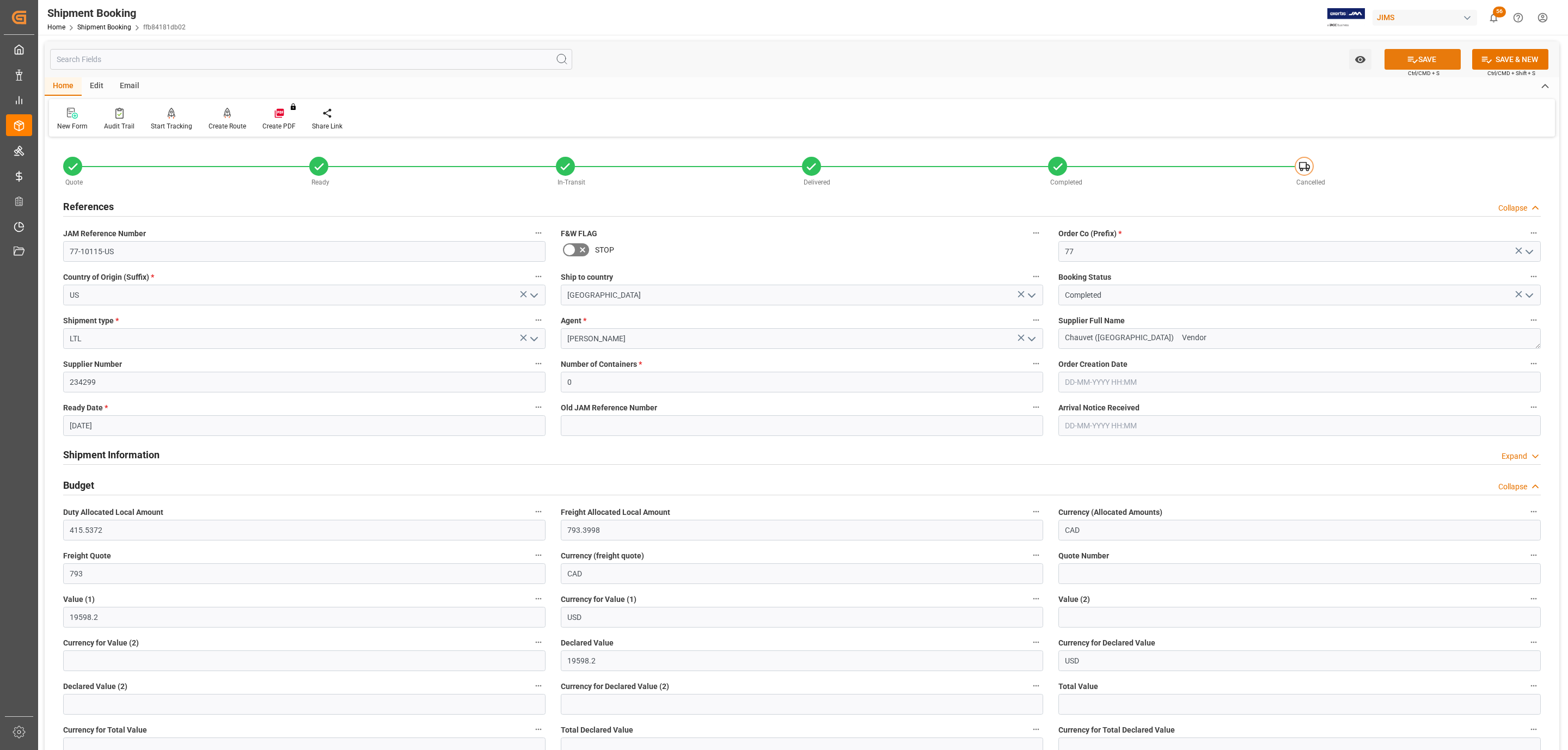
click at [1417, 55] on button "SAVE" at bounding box center [1422, 59] width 76 height 21
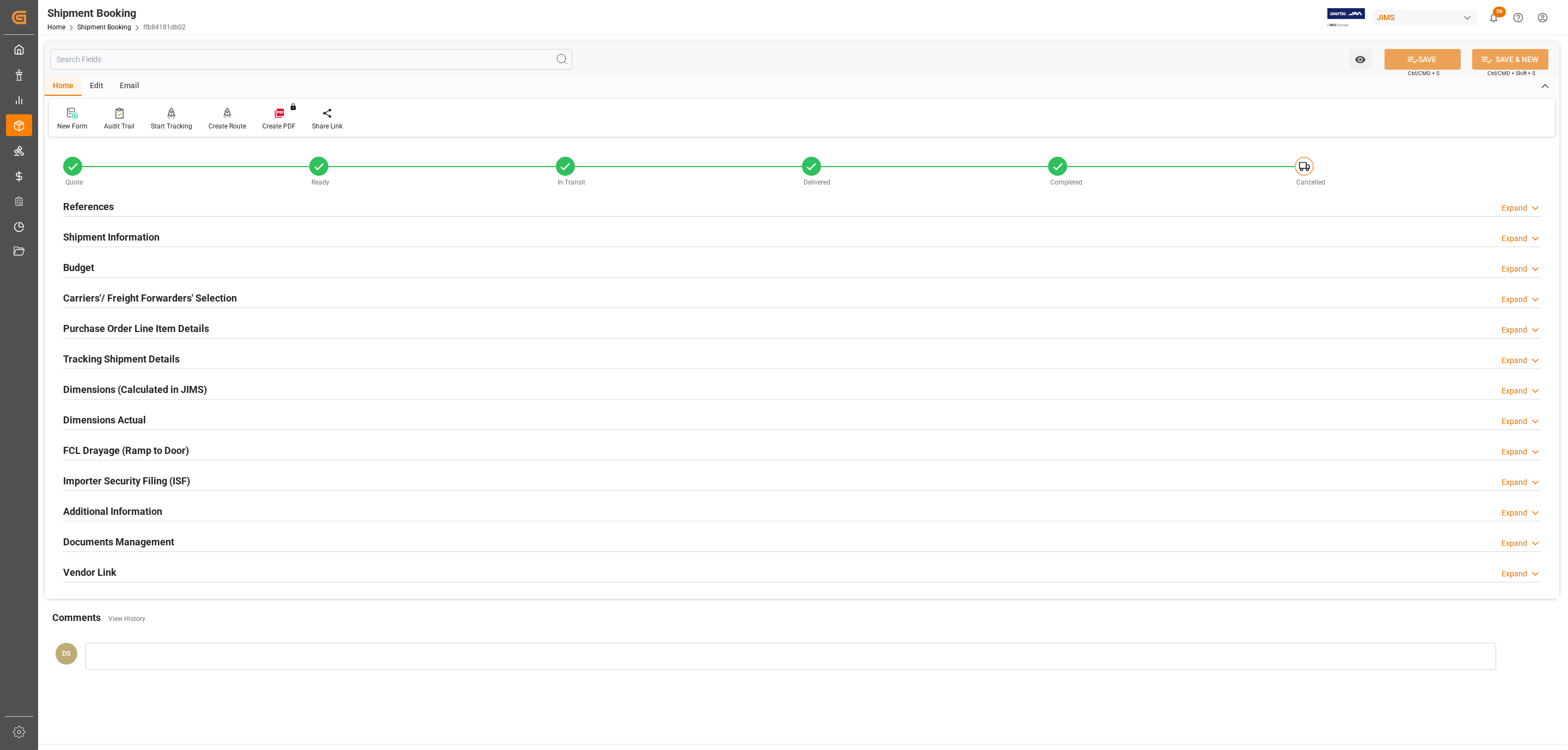
click at [152, 258] on div "Budget Expand" at bounding box center [801, 266] width 1477 height 21
click at [154, 271] on div "Budget Expand" at bounding box center [801, 266] width 1477 height 21
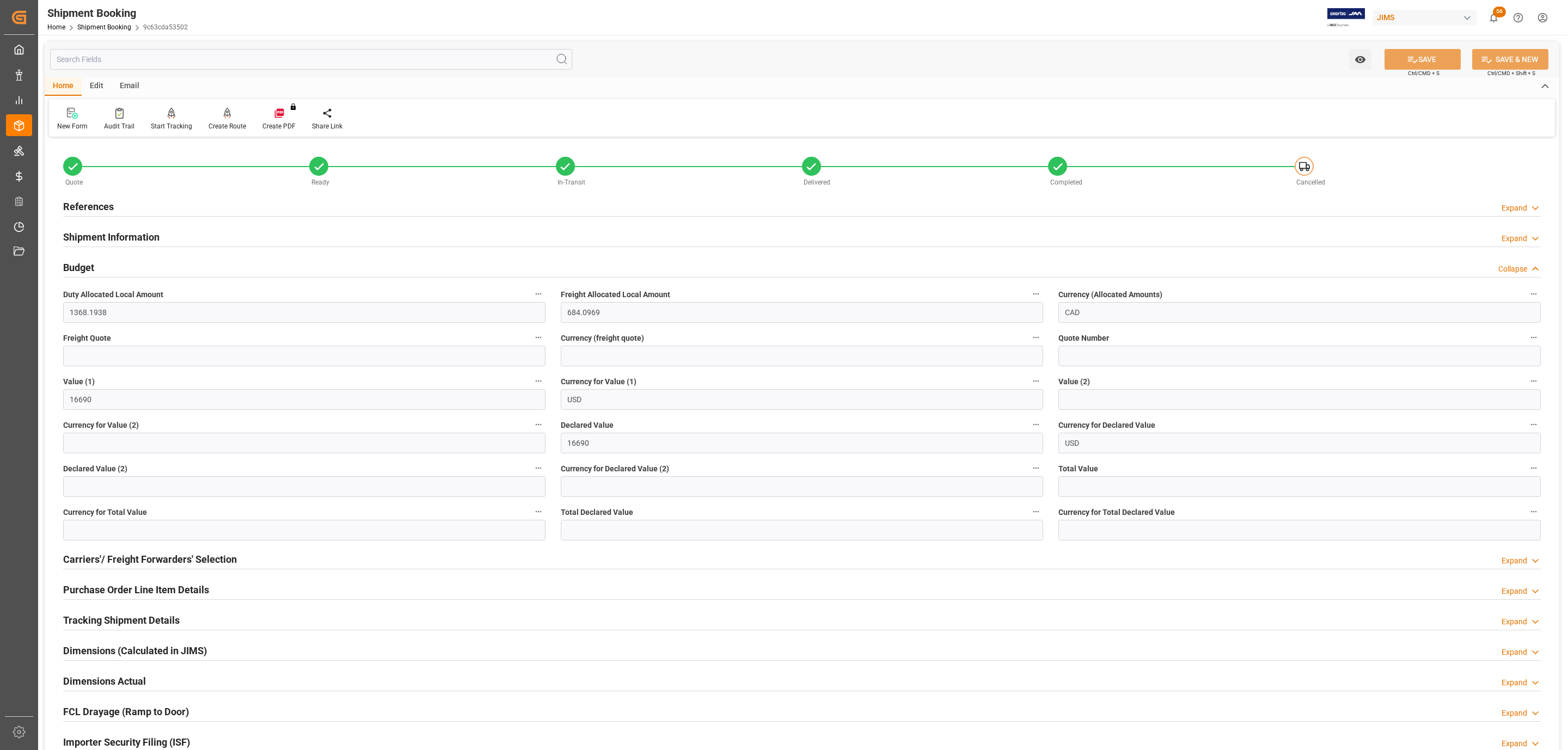
click at [119, 201] on div "References Expand" at bounding box center [801, 205] width 1477 height 21
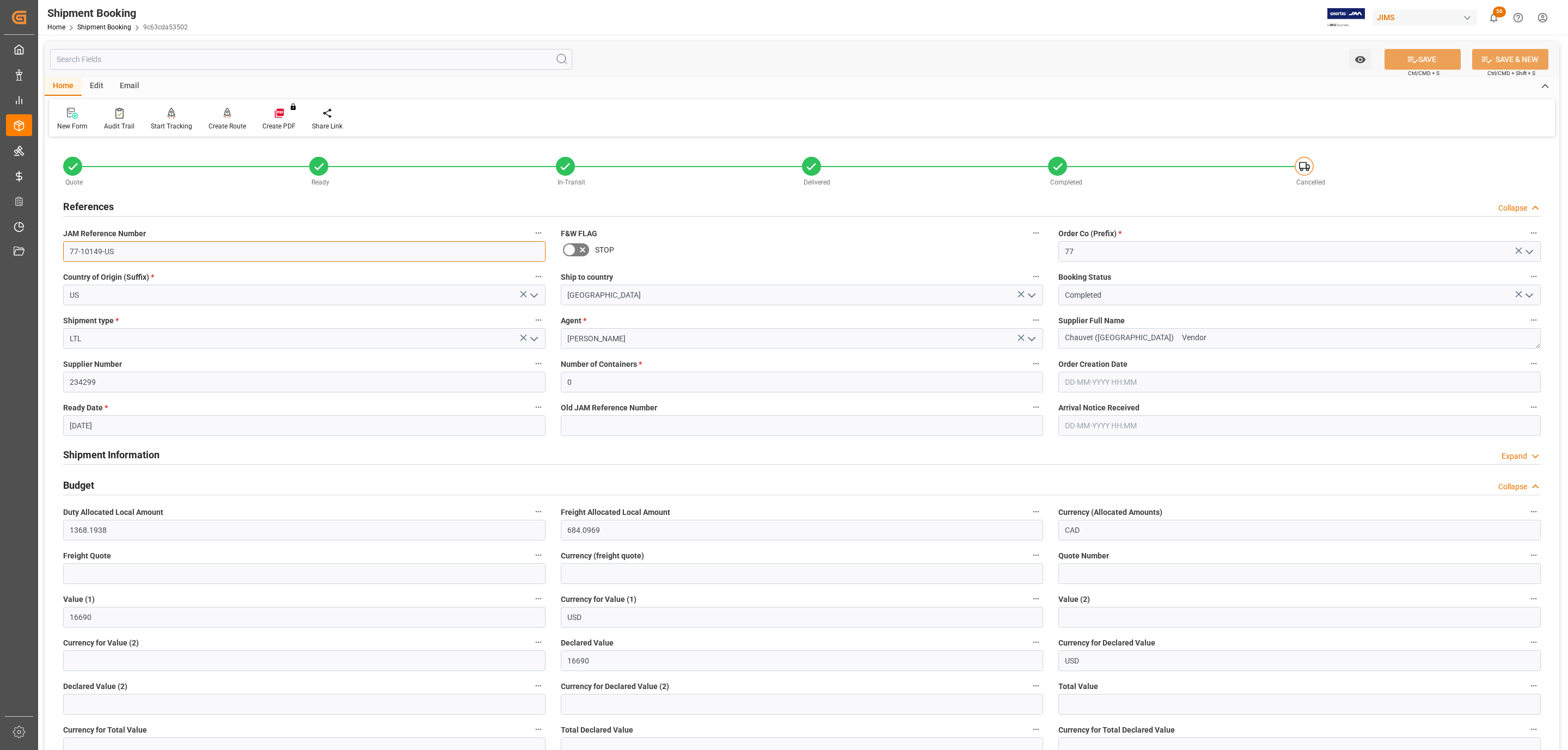
click at [115, 251] on input "77-10149-US" at bounding box center [304, 251] width 482 height 21
click at [117, 251] on input "77-10149-US" at bounding box center [304, 251] width 482 height 21
click at [120, 249] on input "77-10149-US" at bounding box center [304, 251] width 482 height 21
click at [122, 249] on input "77-10149-US" at bounding box center [304, 251] width 482 height 21
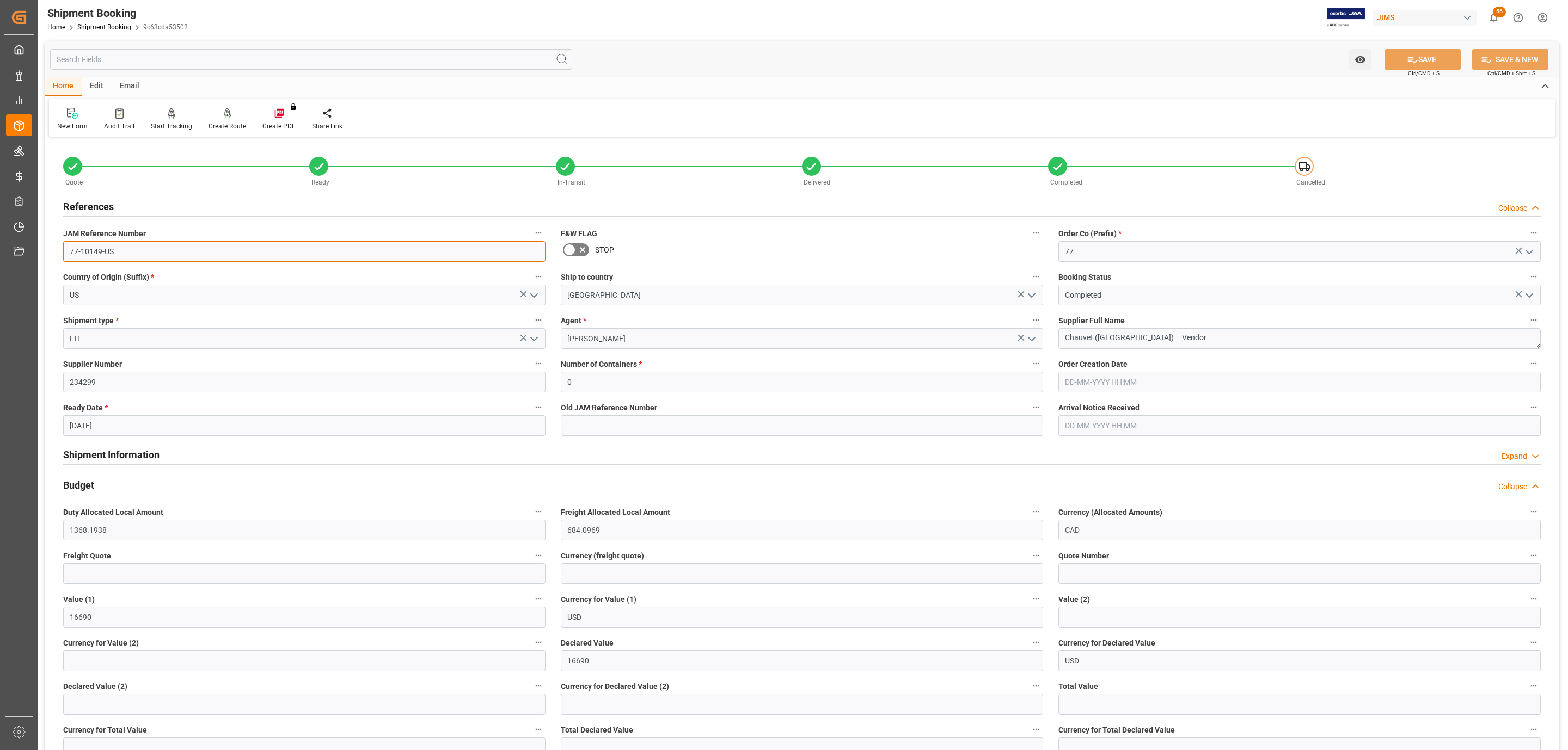
click at [122, 249] on input "77-10149-US" at bounding box center [304, 251] width 482 height 21
drag, startPoint x: 111, startPoint y: 462, endPoint x: 118, endPoint y: 454, distance: 10.6
click at [111, 462] on div "Shipment Information" at bounding box center [111, 453] width 96 height 21
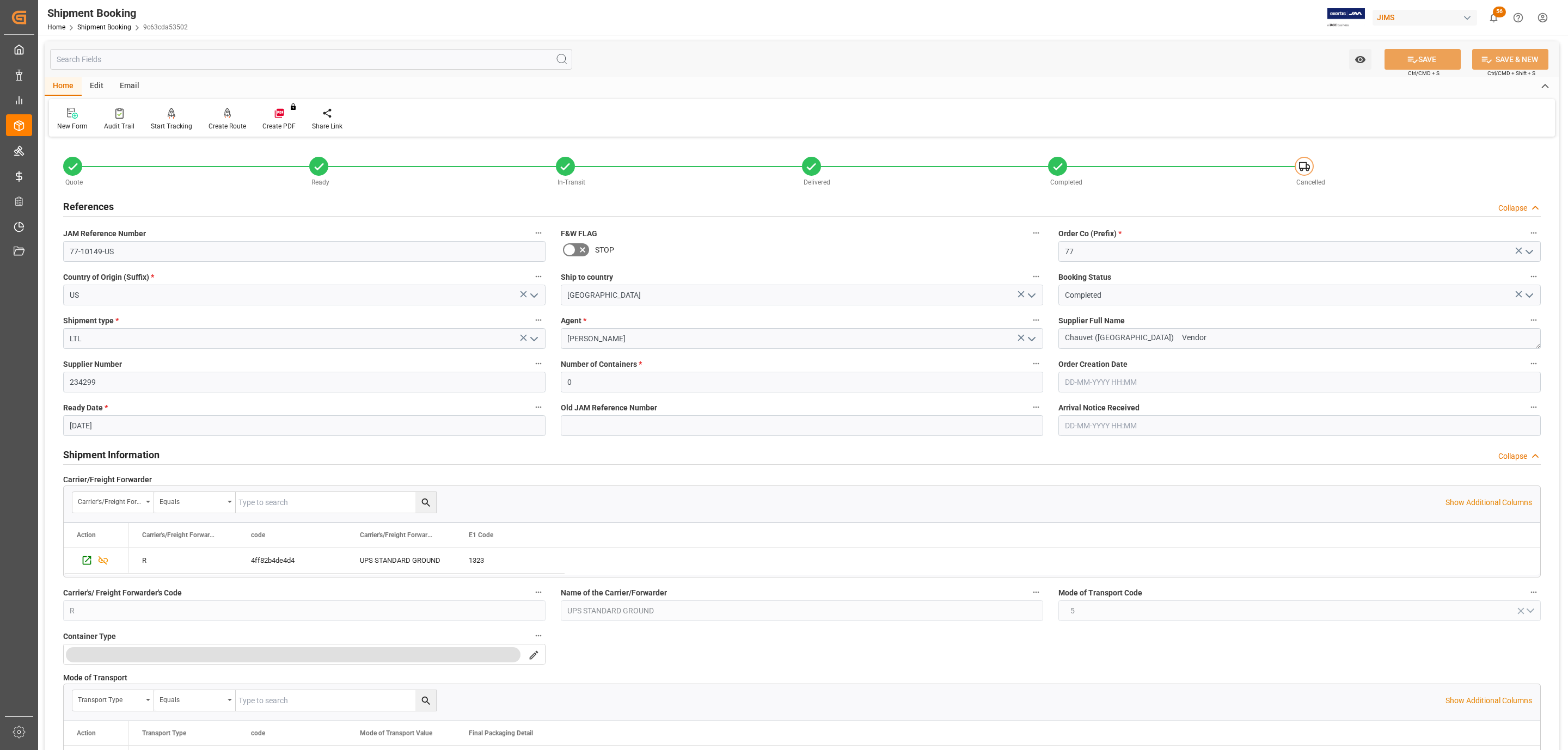
click at [118, 454] on h2 "Shipment Information" at bounding box center [111, 455] width 96 height 15
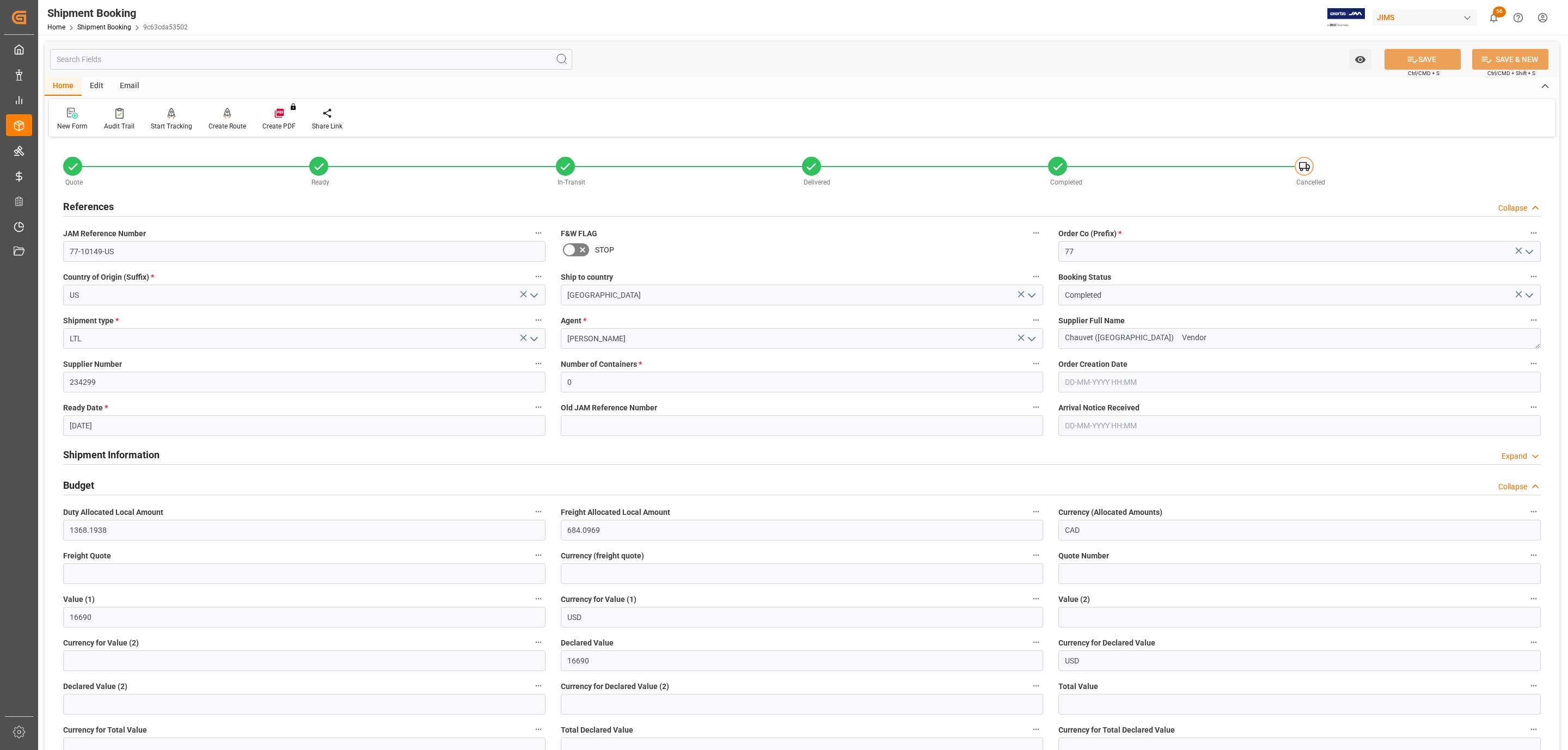
scroll to position [82, 0]
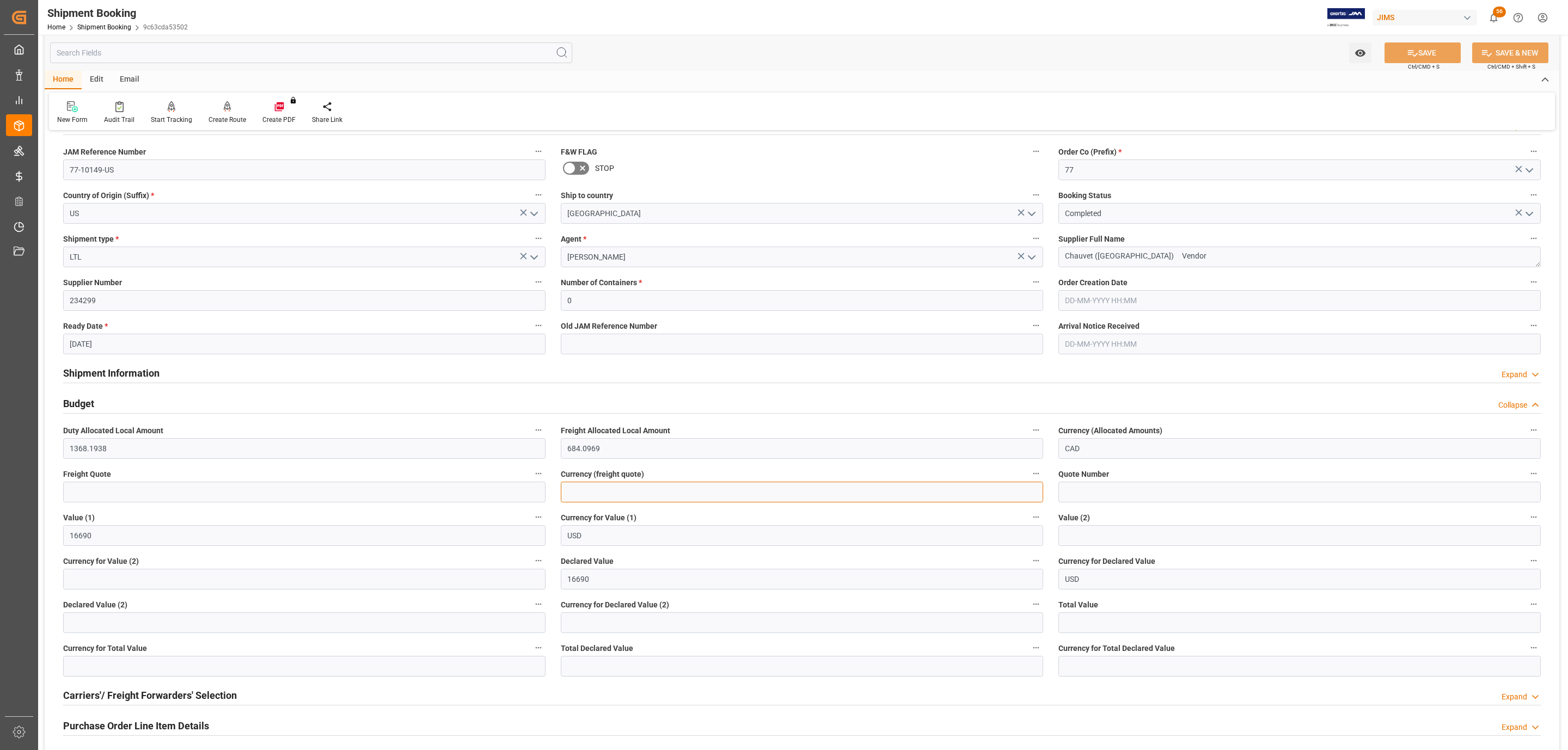
click at [595, 489] on input at bounding box center [801, 491] width 482 height 21
